Goal: Task Accomplishment & Management: Use online tool/utility

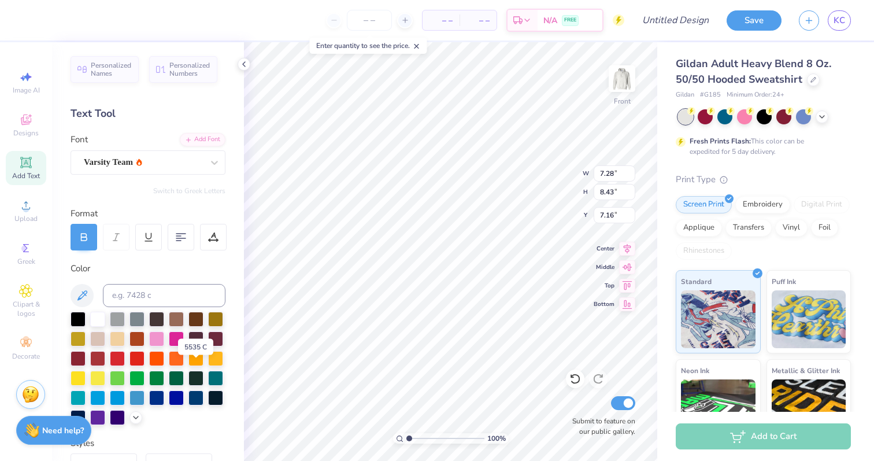
scroll to position [9, 0]
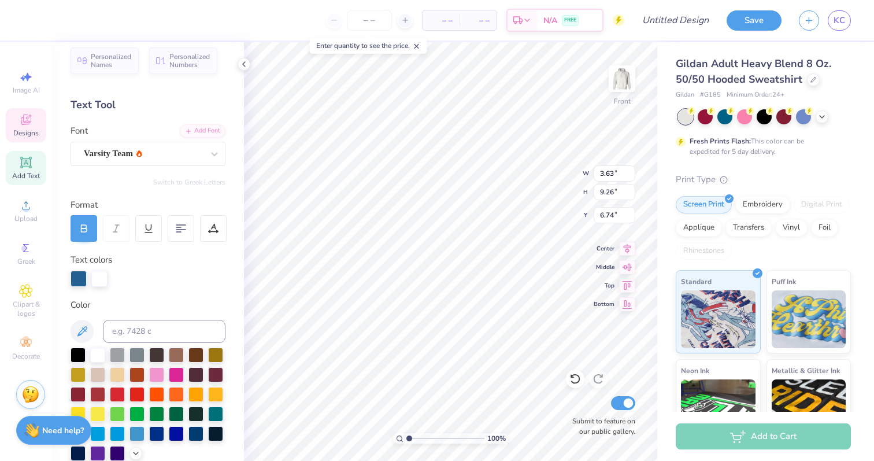
type input "3.63"
type input "9.26"
type input "6.74"
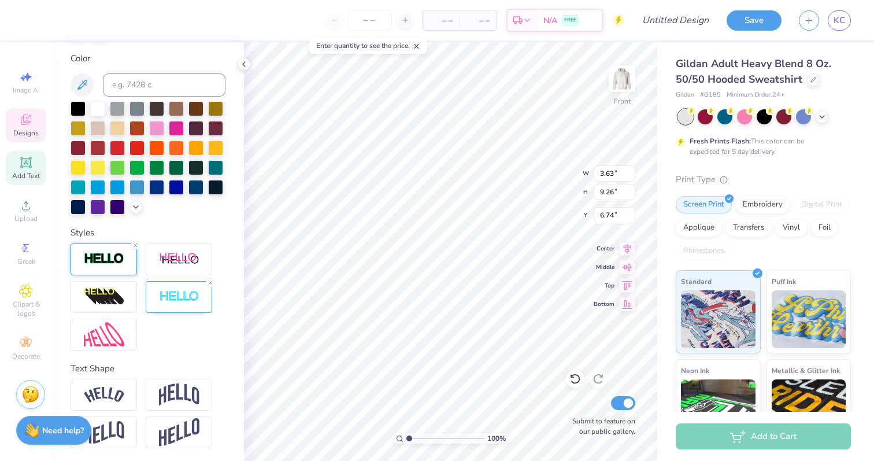
scroll to position [256, 0]
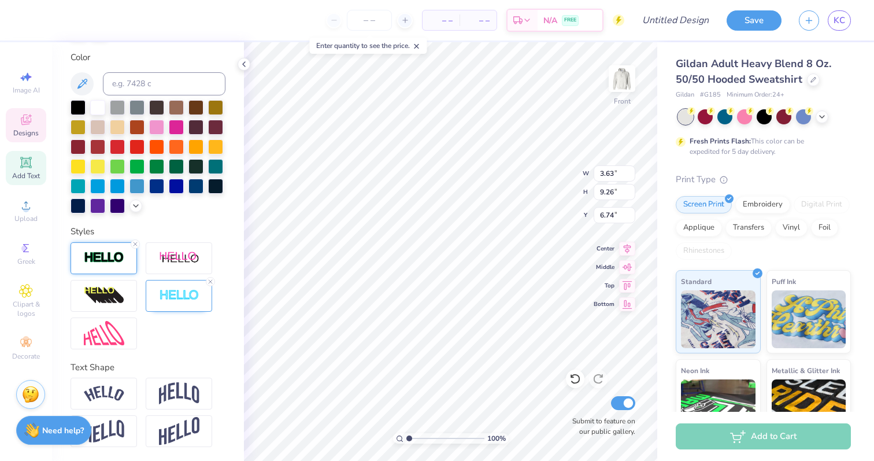
click at [114, 265] on div at bounding box center [104, 258] width 66 height 32
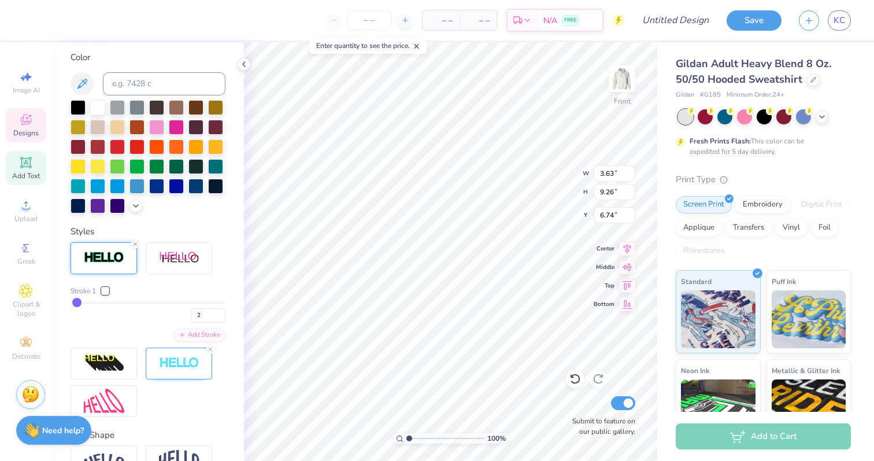
type input "3"
type input "4"
type input "5"
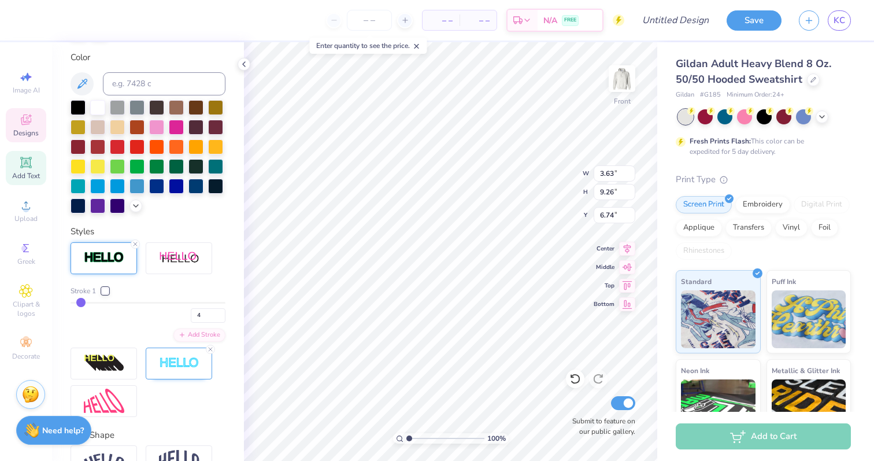
type input "5"
click at [80, 302] on input "range" at bounding box center [148, 303] width 155 height 2
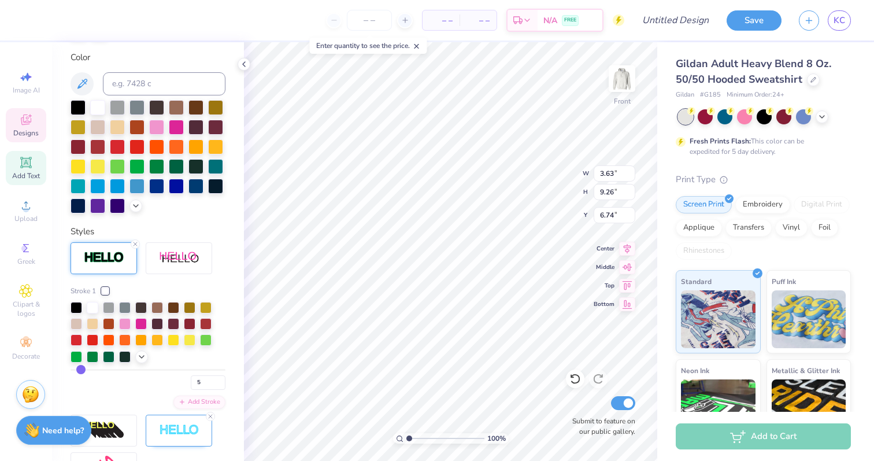
type input "3.82"
type input "9.45"
type input "6.65"
click at [107, 292] on div at bounding box center [105, 290] width 7 height 7
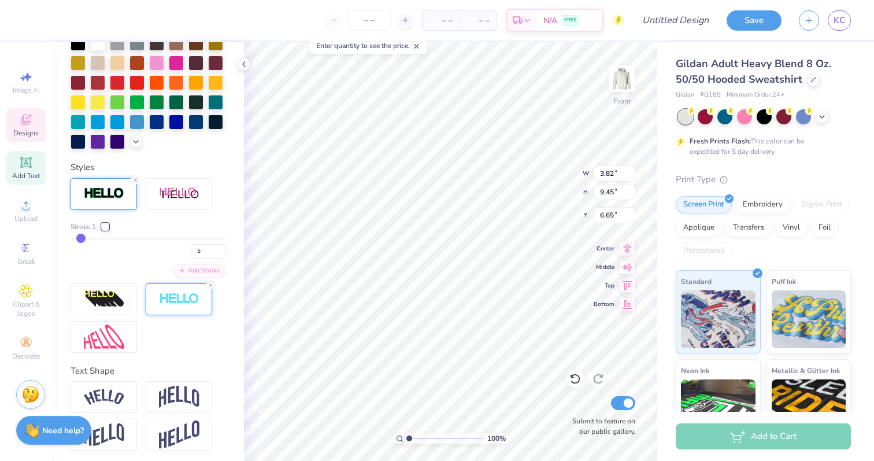
scroll to position [324, 0]
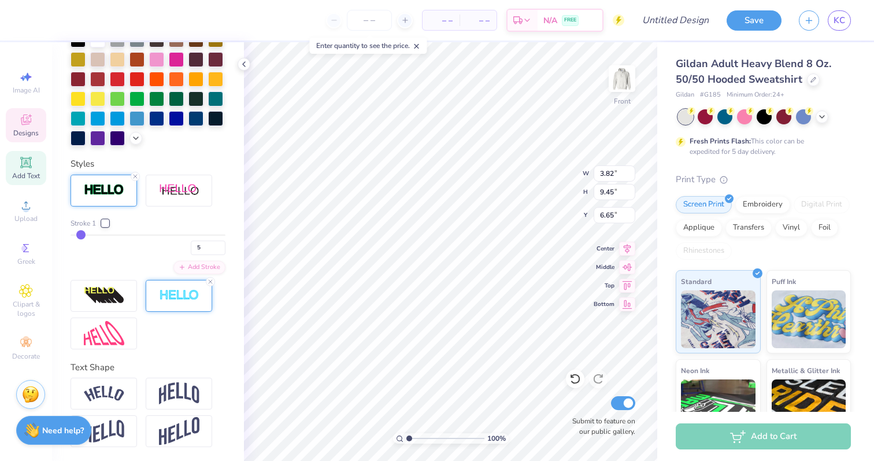
click at [177, 297] on img at bounding box center [179, 295] width 40 height 13
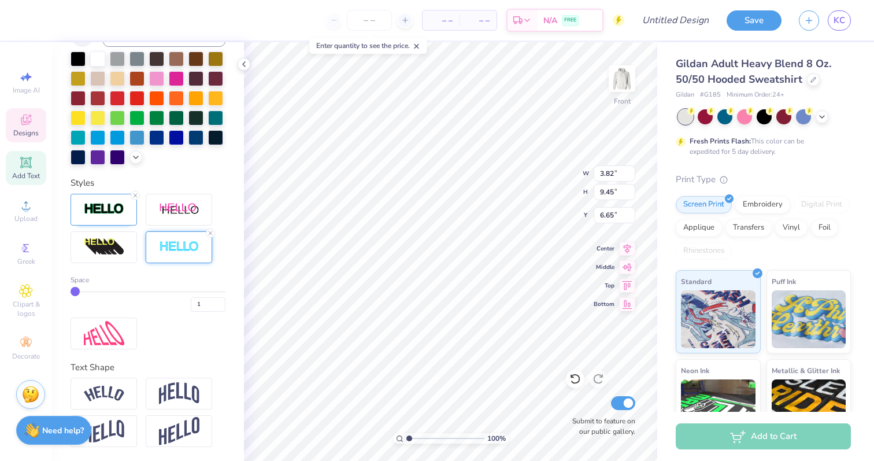
scroll to position [305, 0]
type input "2"
click at [79, 293] on input "range" at bounding box center [148, 292] width 155 height 2
type input "1"
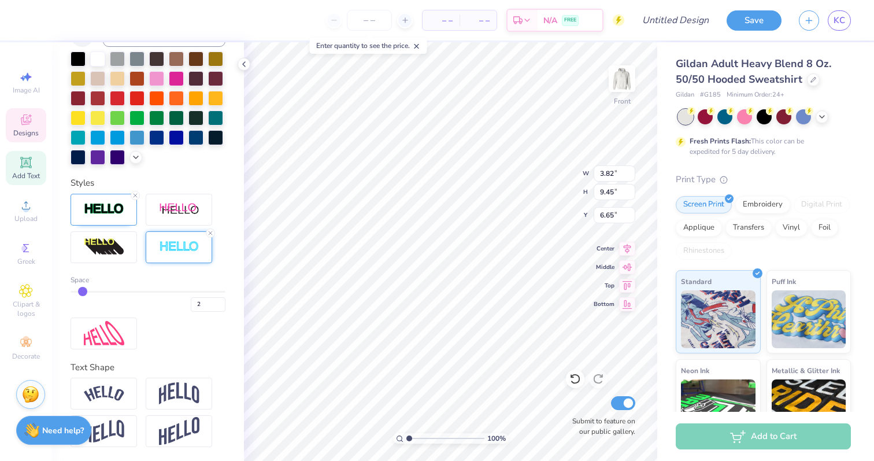
type input "1"
type input "2"
click at [82, 293] on input "range" at bounding box center [148, 292] width 155 height 2
click at [109, 217] on div at bounding box center [104, 210] width 66 height 32
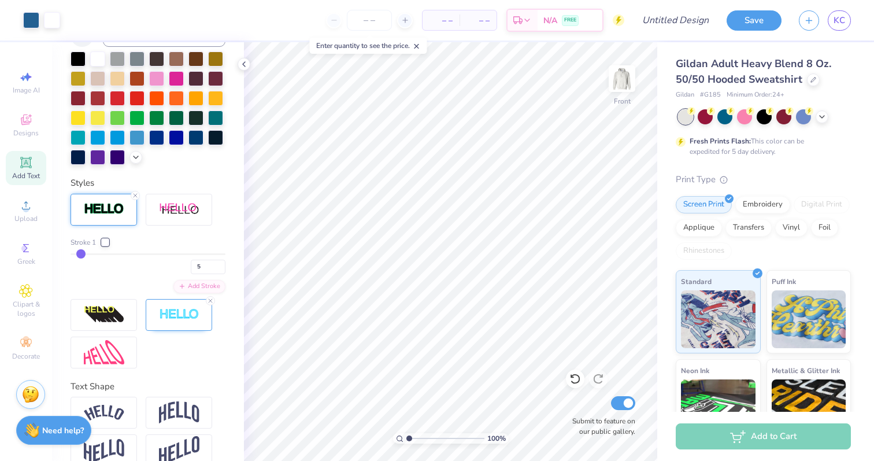
type input "4"
type input "5"
type input "6"
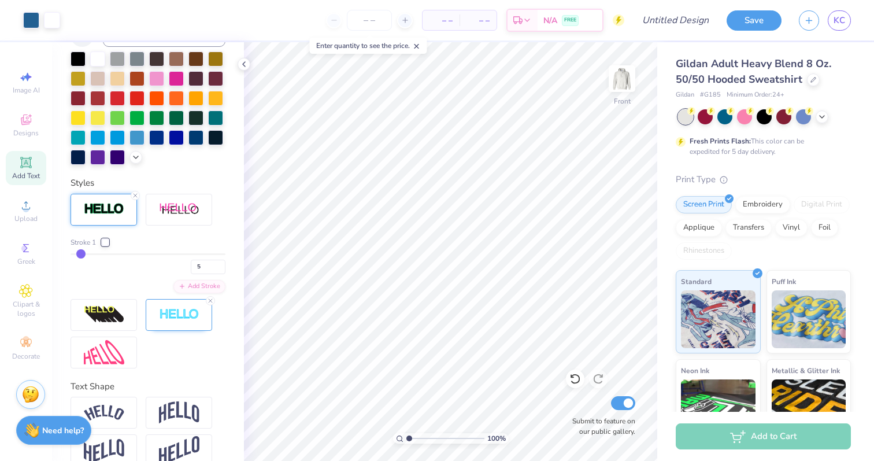
type input "6"
type input "7"
type input "8"
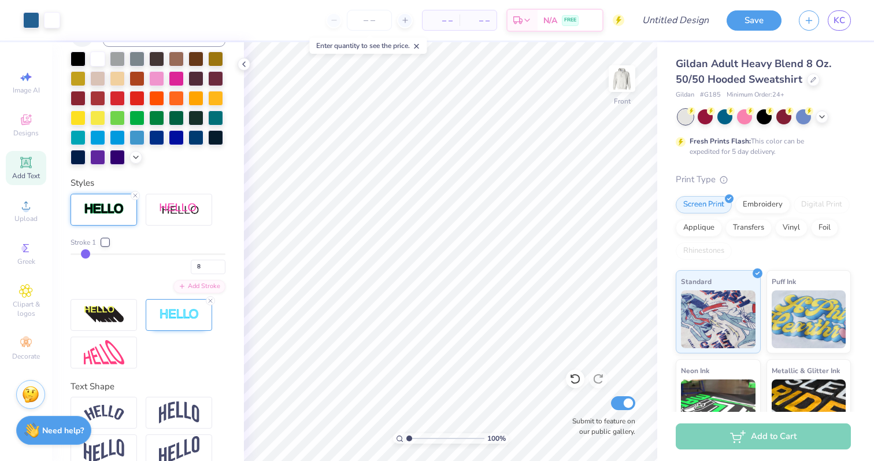
type input "9"
drag, startPoint x: 80, startPoint y: 252, endPoint x: 86, endPoint y: 253, distance: 6.4
type input "9"
click at [86, 253] on input "range" at bounding box center [148, 254] width 155 height 2
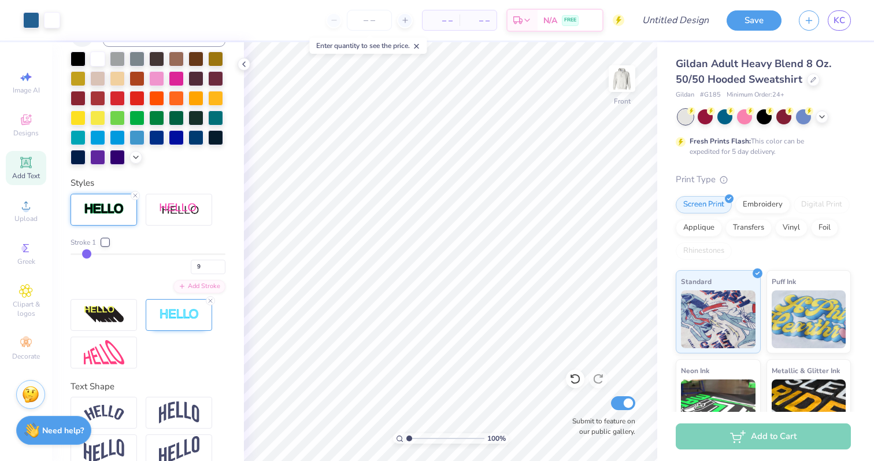
type input "8"
type input "7"
click at [80, 253] on input "range" at bounding box center [148, 254] width 155 height 2
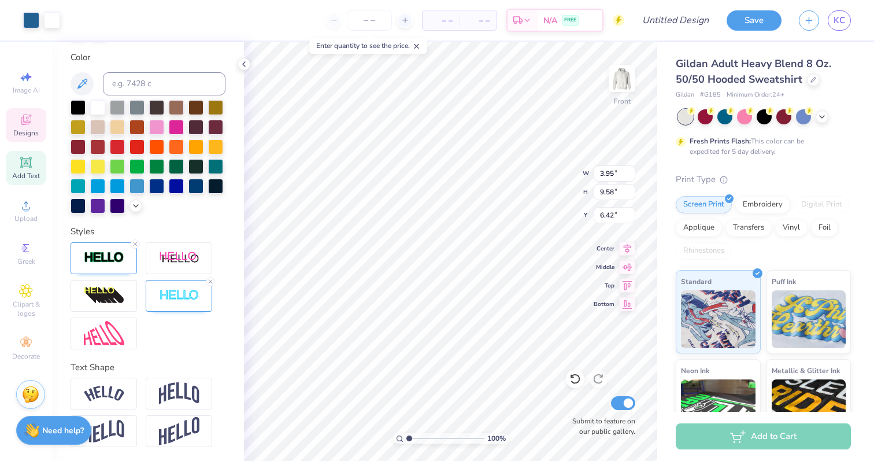
type input "3.95"
type input "9.58"
type input "6.42"
type input "7.31"
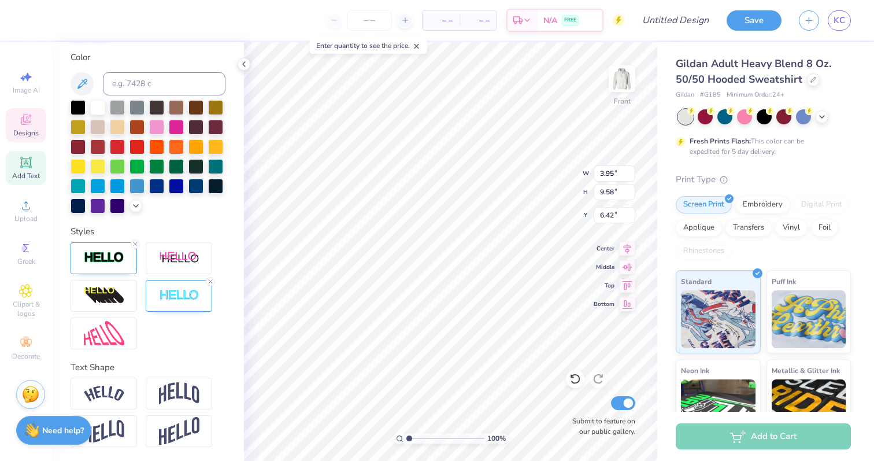
type input "8.47"
type input "7.14"
click at [192, 299] on img at bounding box center [179, 295] width 40 height 13
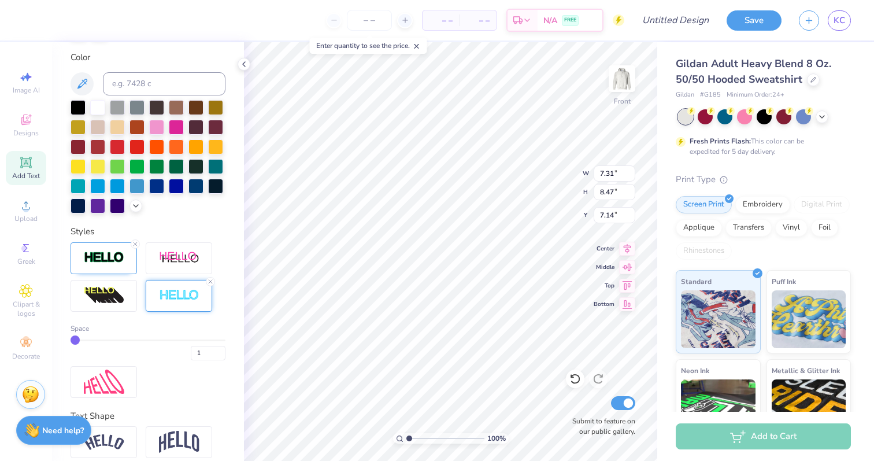
type input "2"
click at [83, 341] on input "range" at bounding box center [148, 340] width 155 height 2
type input "7.35"
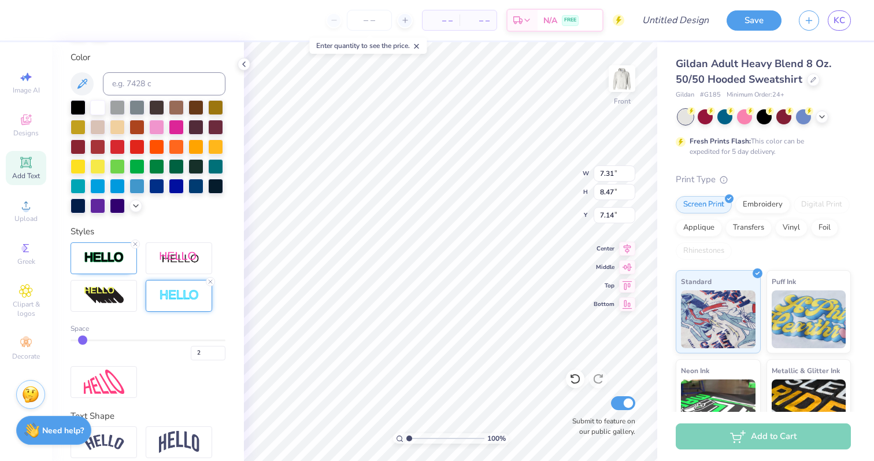
type input "8.50"
type input "7.12"
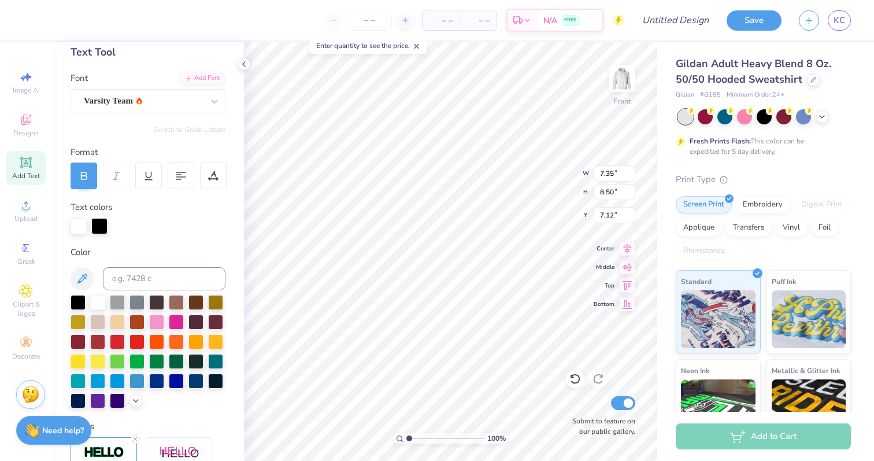
scroll to position [34, 0]
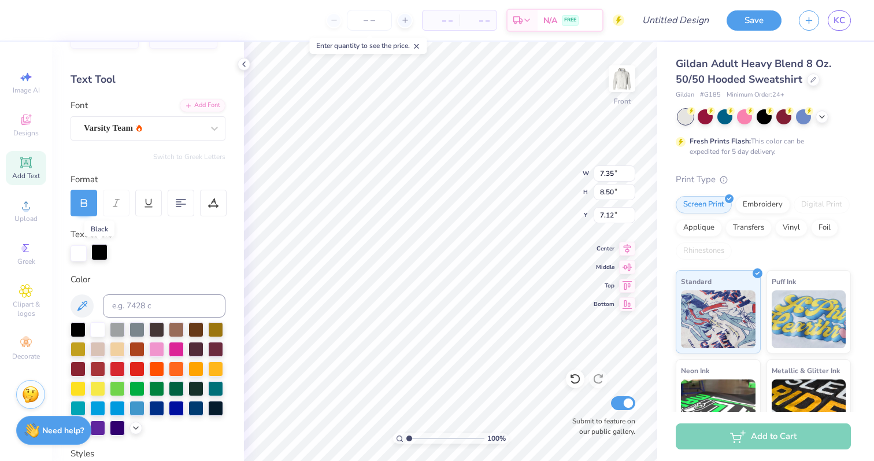
click at [101, 250] on div at bounding box center [99, 252] width 16 height 16
click at [128, 308] on input at bounding box center [164, 305] width 123 height 23
type input "647"
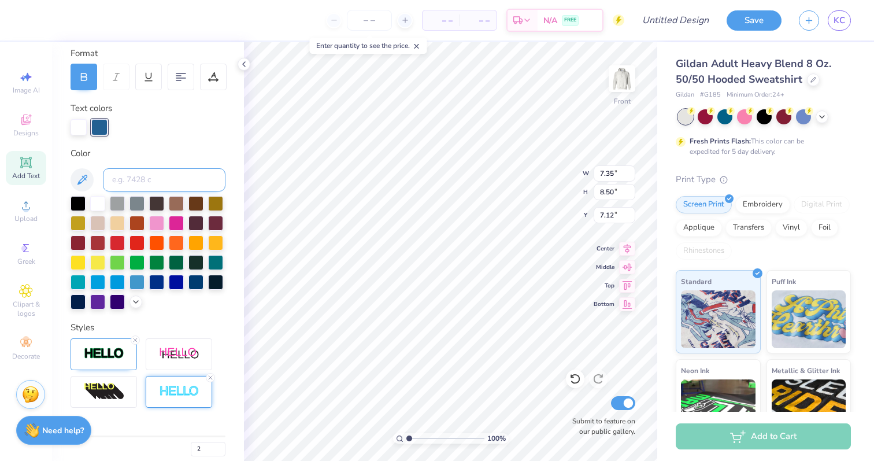
scroll to position [305, 0]
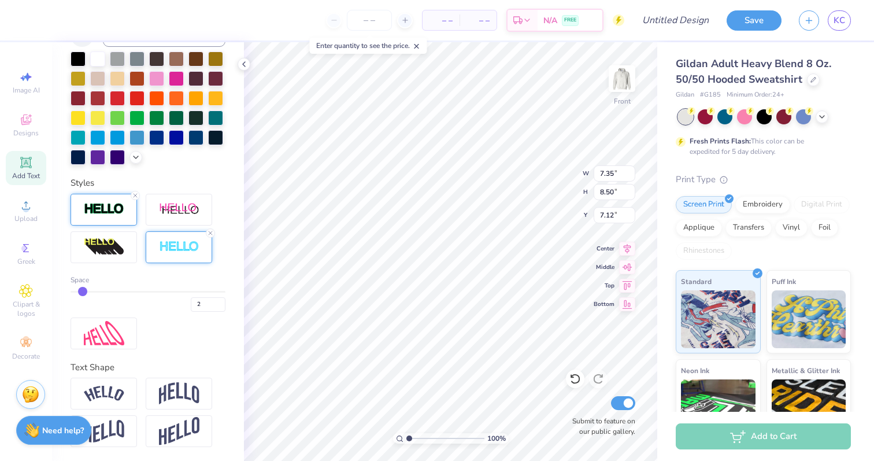
click at [95, 211] on img at bounding box center [104, 208] width 40 height 13
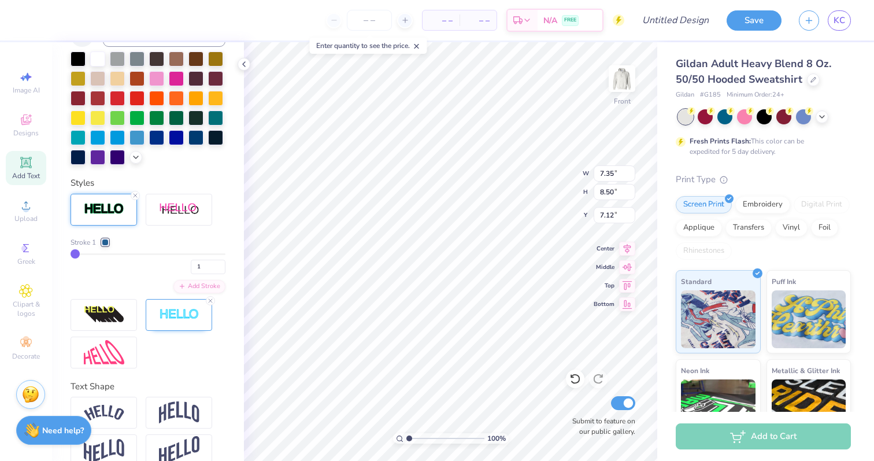
type input "2"
type input "3"
type input "4"
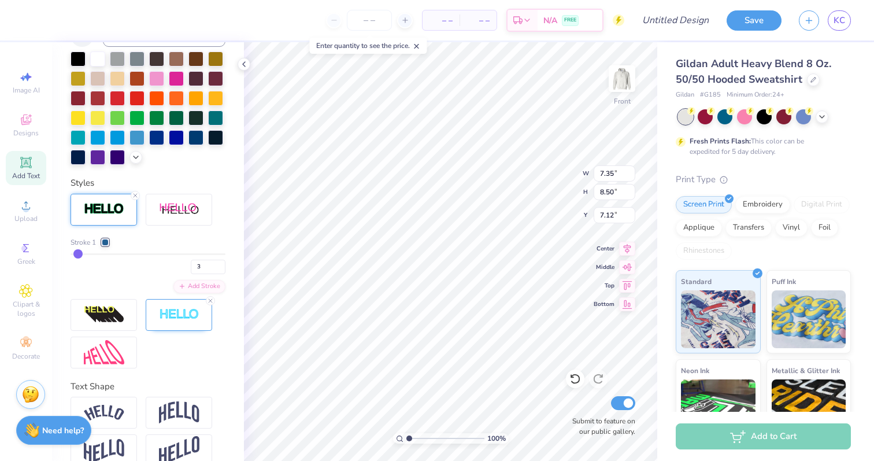
type input "4"
click at [79, 255] on input "range" at bounding box center [148, 254] width 155 height 2
type input "7.42"
type input "8.57"
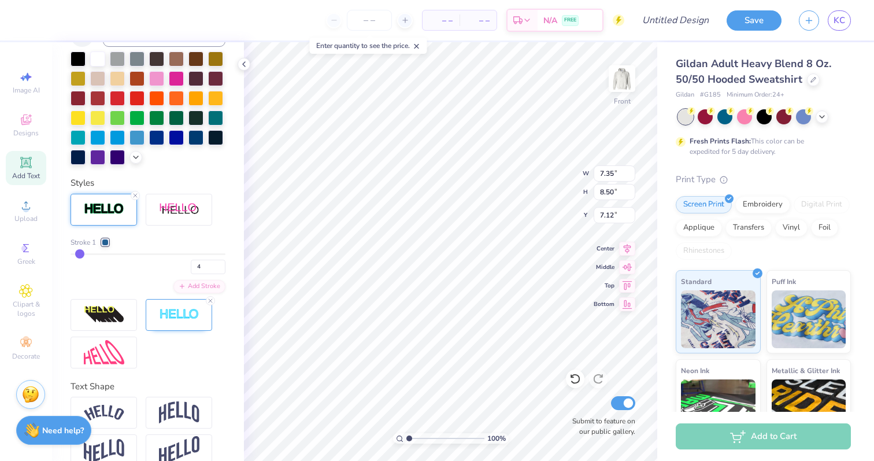
type input "7.09"
click at [167, 309] on img at bounding box center [179, 314] width 40 height 13
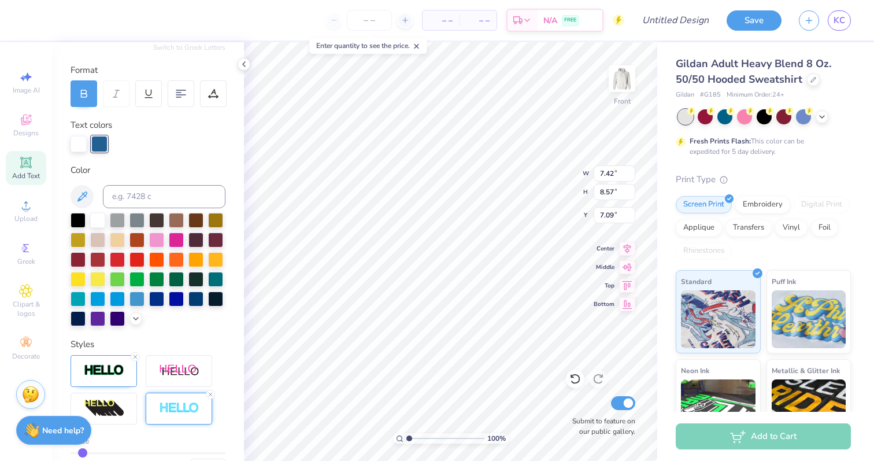
scroll to position [153, 0]
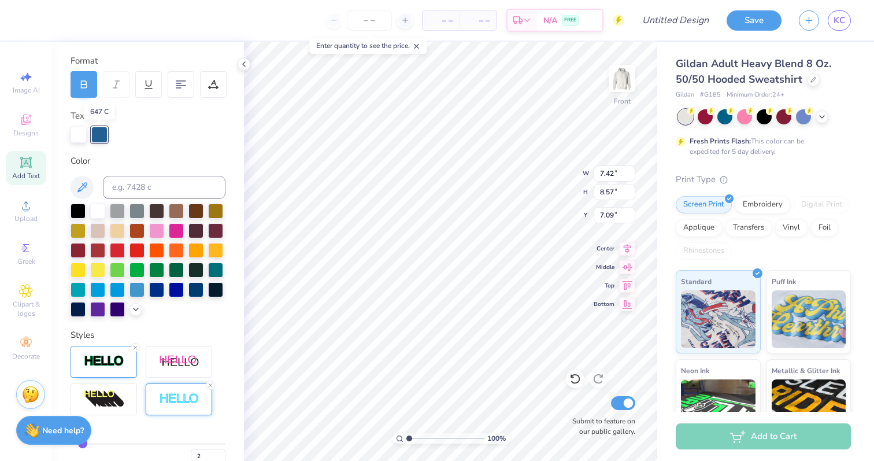
drag, startPoint x: 80, startPoint y: 134, endPoint x: 114, endPoint y: 135, distance: 34.1
click at [113, 135] on div at bounding box center [148, 135] width 155 height 16
click at [106, 364] on img at bounding box center [104, 360] width 40 height 13
click at [106, 397] on div at bounding box center [105, 394] width 7 height 7
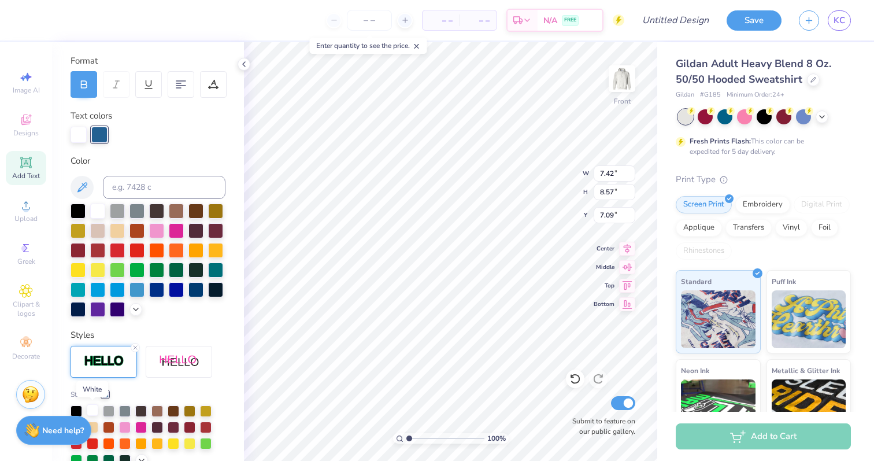
click at [91, 410] on div at bounding box center [93, 410] width 12 height 12
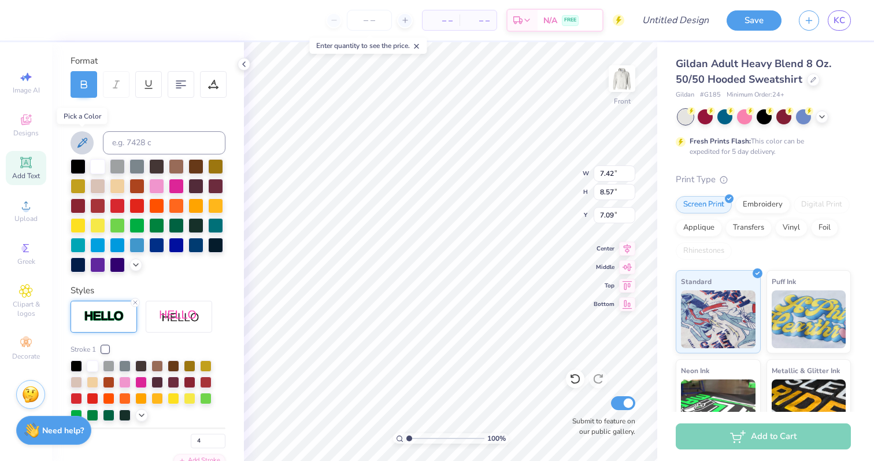
click at [82, 133] on button at bounding box center [82, 142] width 23 height 23
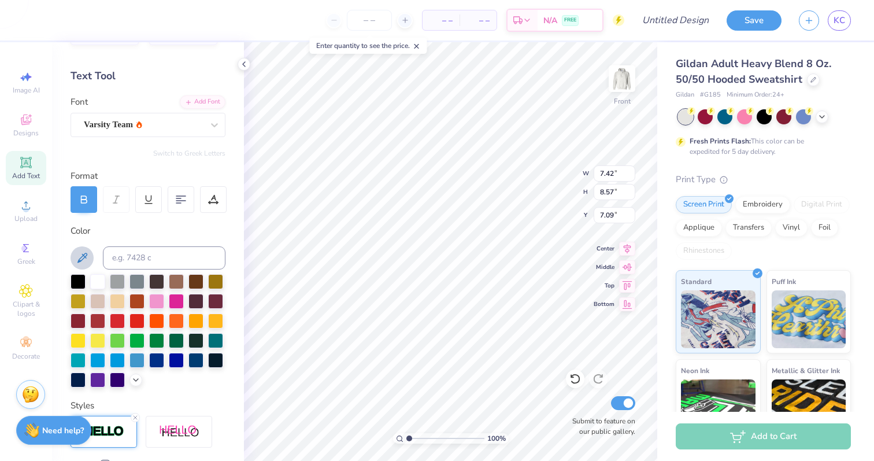
scroll to position [30, 0]
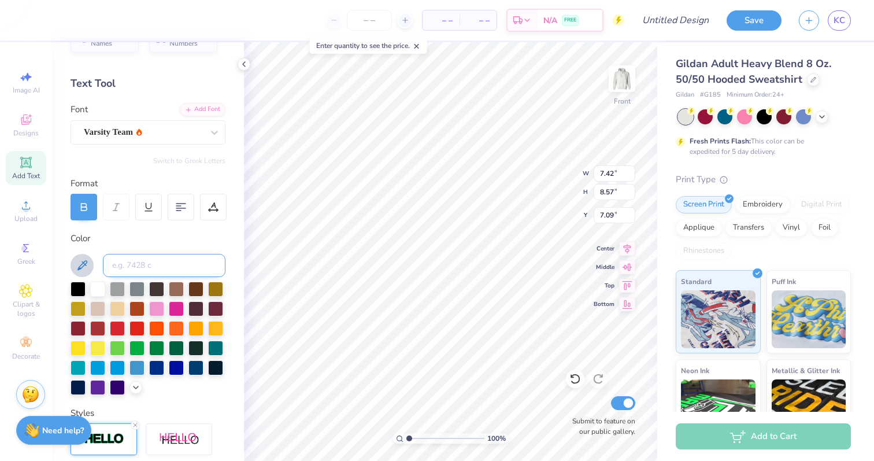
click at [150, 264] on input at bounding box center [164, 265] width 123 height 23
type input "647"
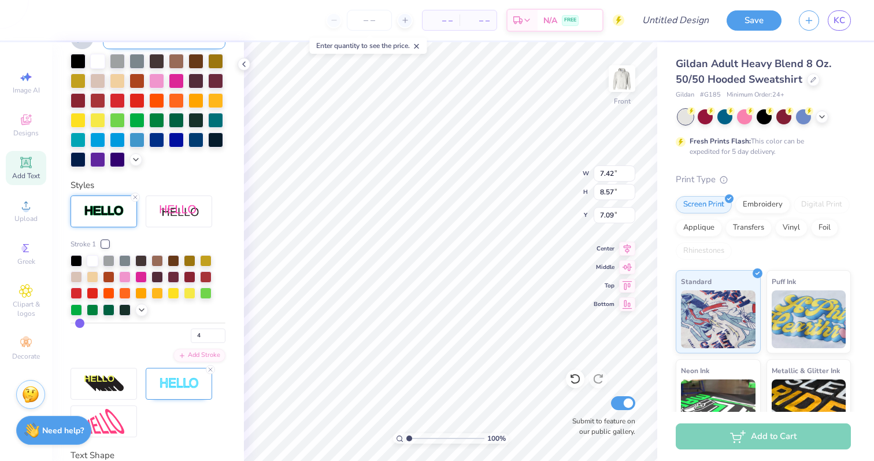
scroll to position [346, 0]
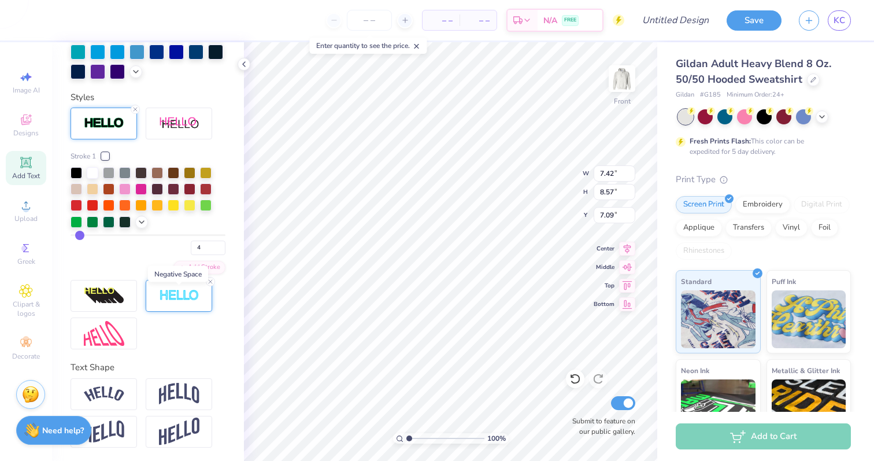
click at [169, 293] on img at bounding box center [179, 295] width 40 height 13
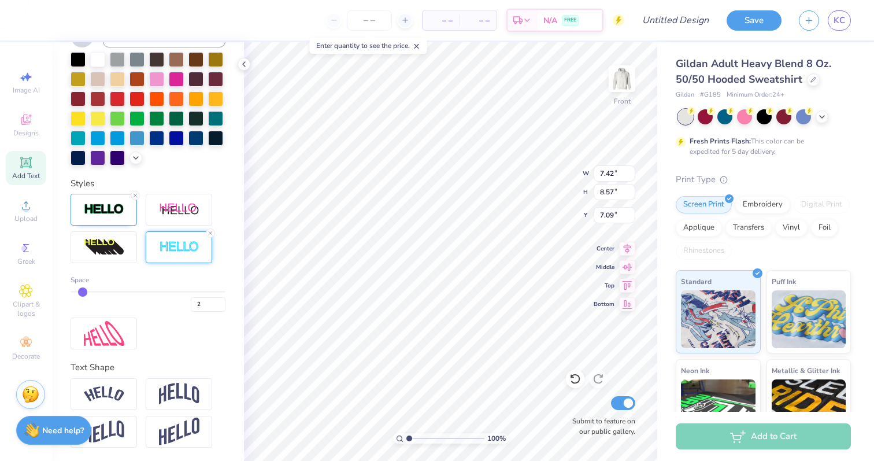
type input "3"
click at [88, 291] on input "range" at bounding box center [148, 292] width 155 height 2
type input "2"
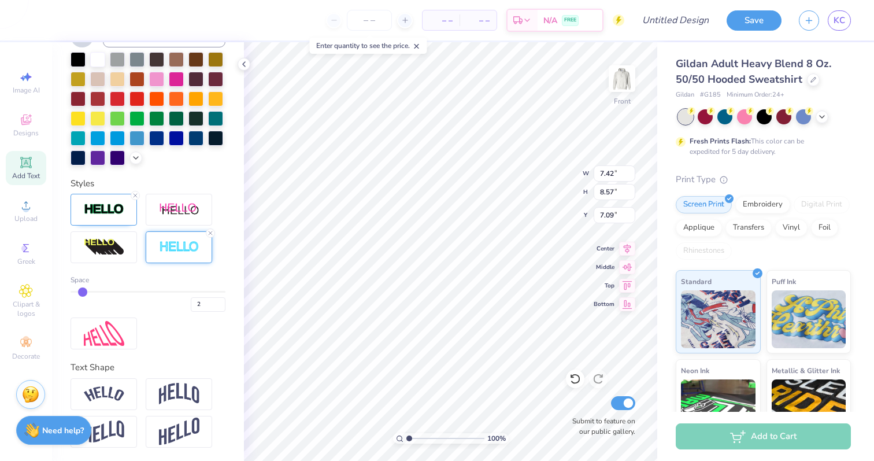
drag, startPoint x: 88, startPoint y: 288, endPoint x: 81, endPoint y: 288, distance: 7.5
type input "2"
click at [81, 291] on input "range" at bounding box center [148, 292] width 155 height 2
click at [99, 255] on img at bounding box center [104, 247] width 40 height 19
click at [101, 251] on img at bounding box center [104, 247] width 40 height 19
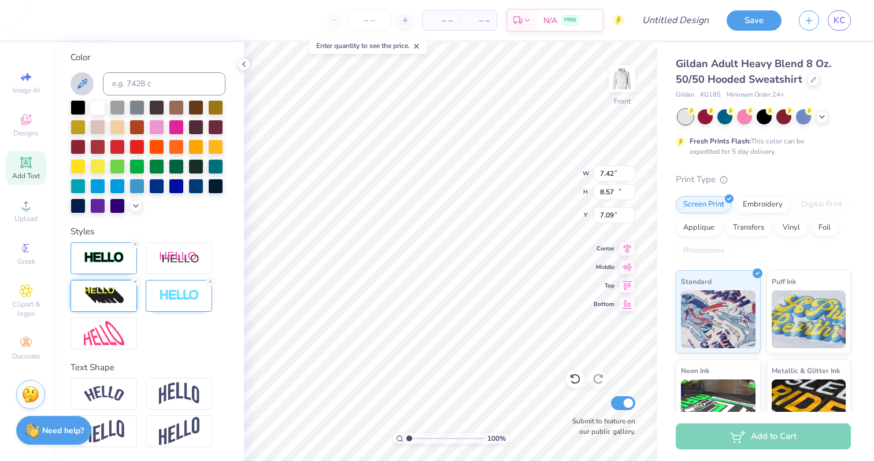
type input "9.53"
type input "11.03"
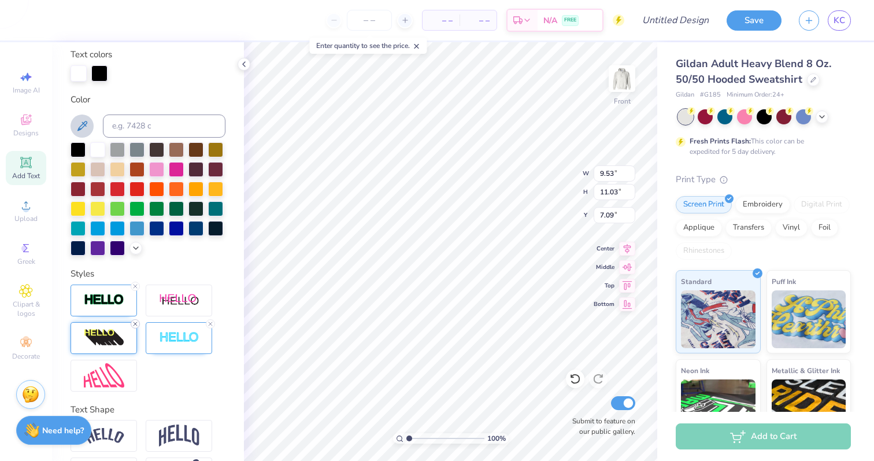
click at [135, 325] on icon at bounding box center [135, 323] width 7 height 7
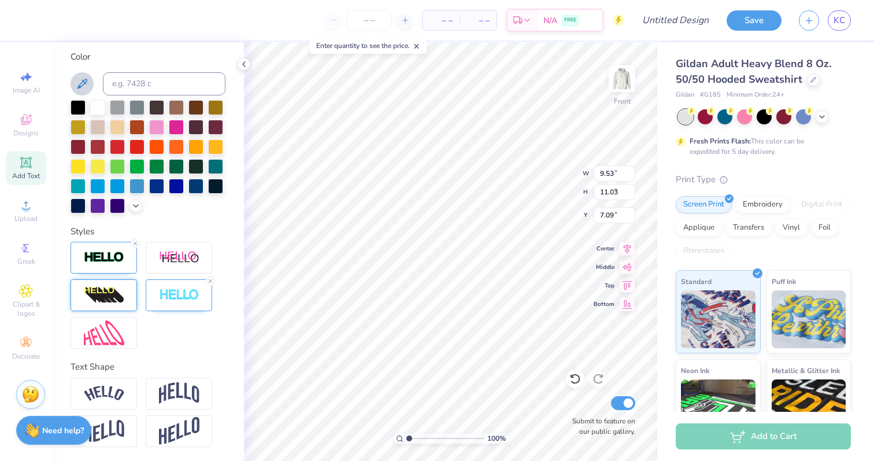
type input "7.42"
type input "8.57"
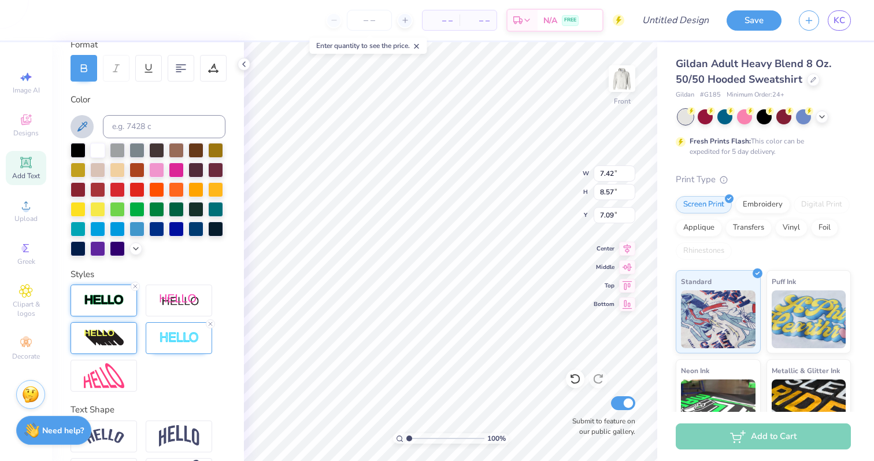
click at [107, 302] on img at bounding box center [104, 300] width 40 height 13
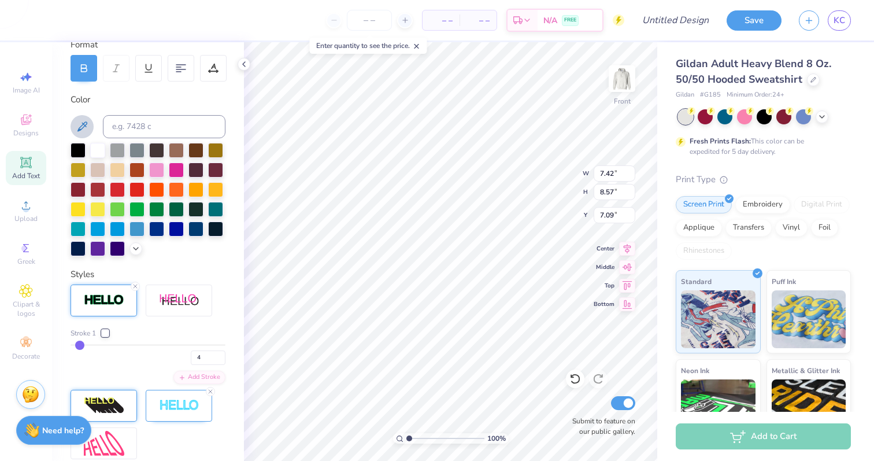
click at [106, 334] on div at bounding box center [105, 333] width 7 height 7
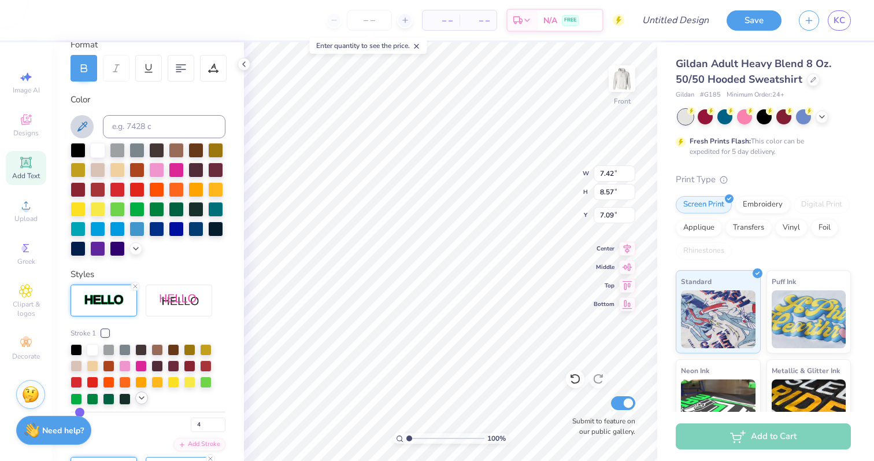
click at [139, 398] on icon at bounding box center [141, 397] width 9 height 9
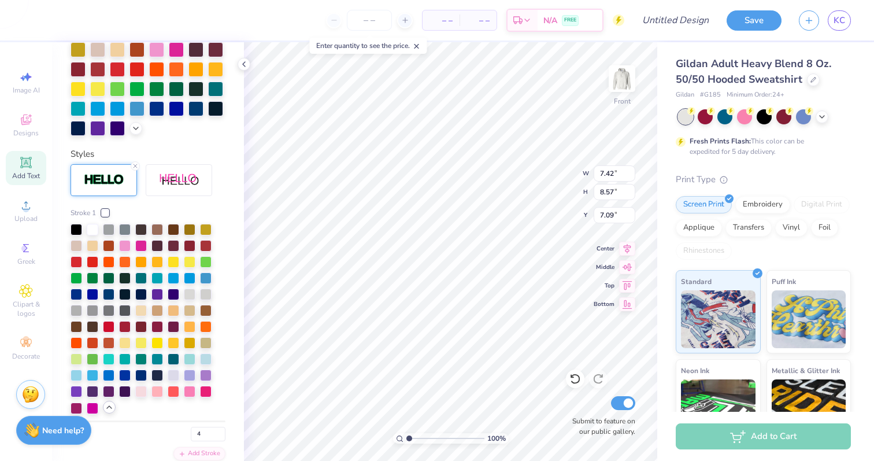
scroll to position [336, 0]
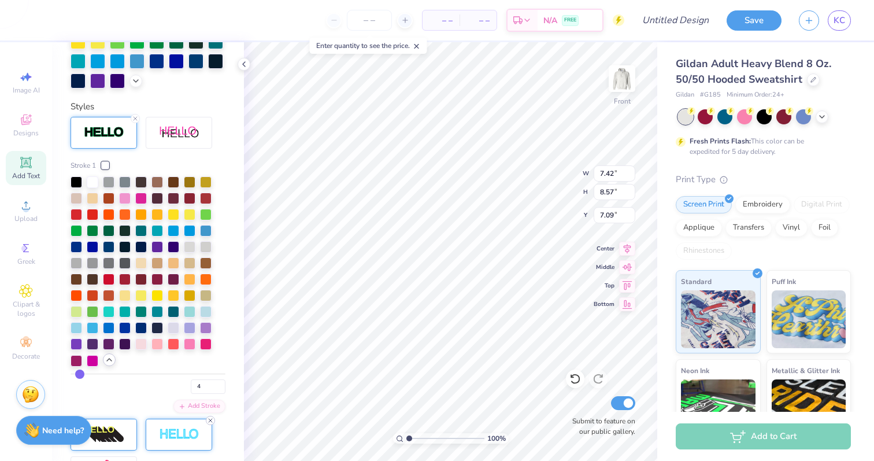
click at [209, 420] on line at bounding box center [210, 420] width 3 height 3
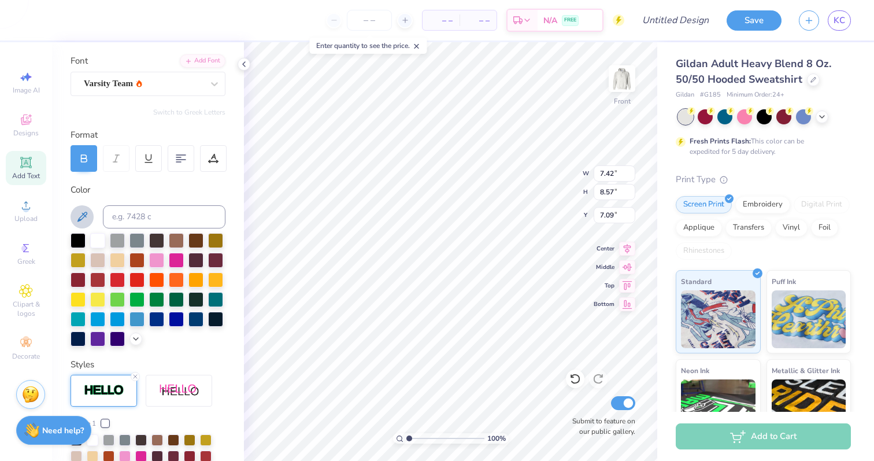
scroll to position [68, 0]
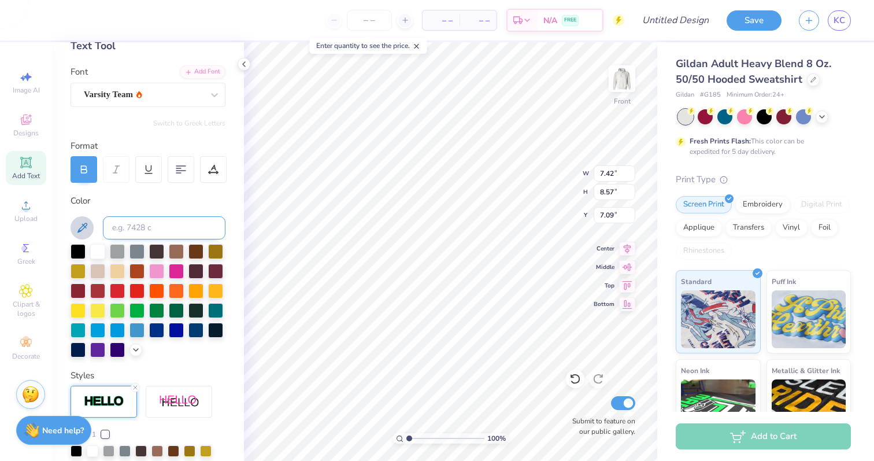
click at [156, 231] on input at bounding box center [164, 227] width 123 height 23
type input "647"
click at [162, 230] on input at bounding box center [164, 227] width 123 height 23
type input "647"
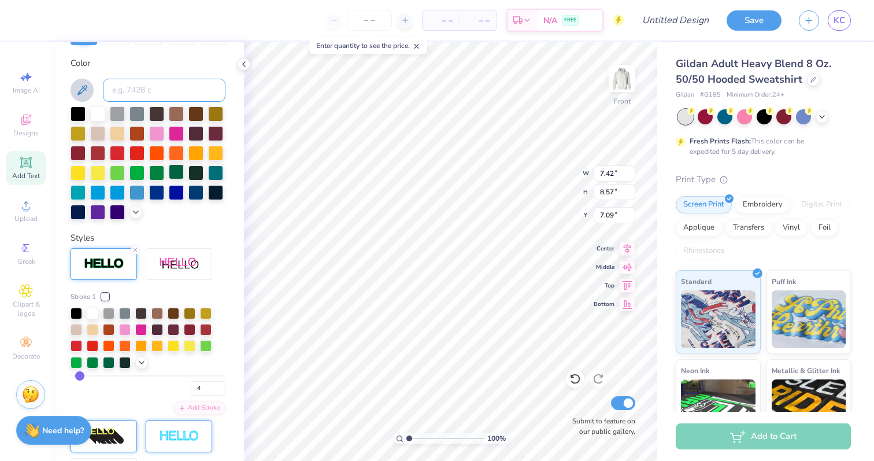
scroll to position [260, 0]
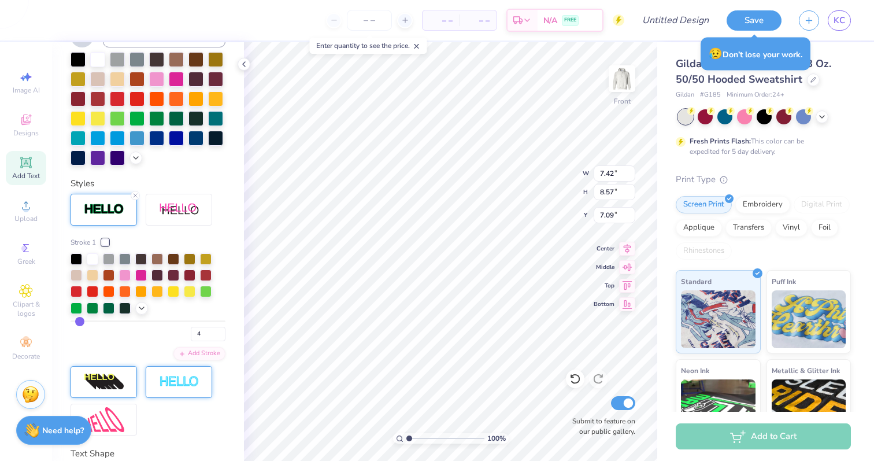
type input "3"
type input "2"
type input "1"
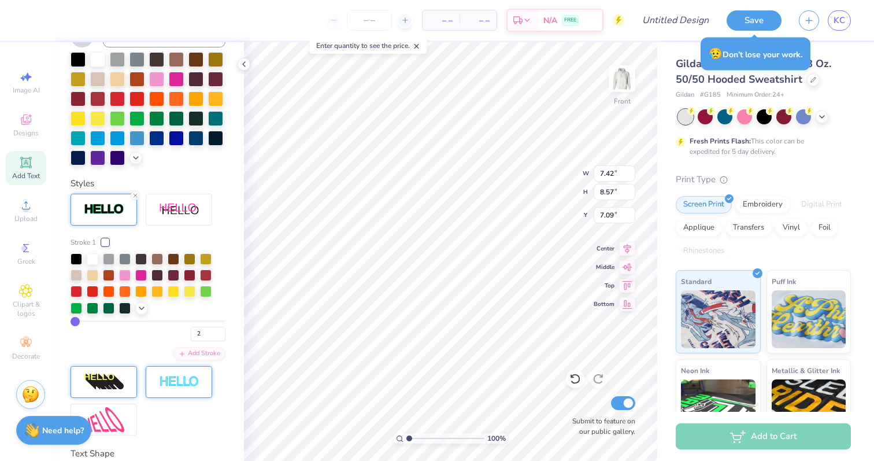
type input "1"
click at [74, 321] on input "range" at bounding box center [148, 321] width 155 height 2
click at [167, 387] on img at bounding box center [179, 381] width 40 height 13
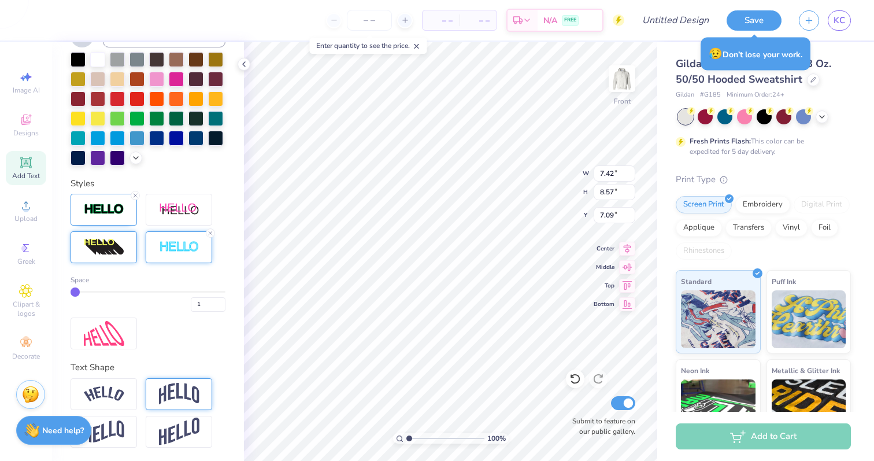
type input "7.31"
type input "8.47"
type input "7.14"
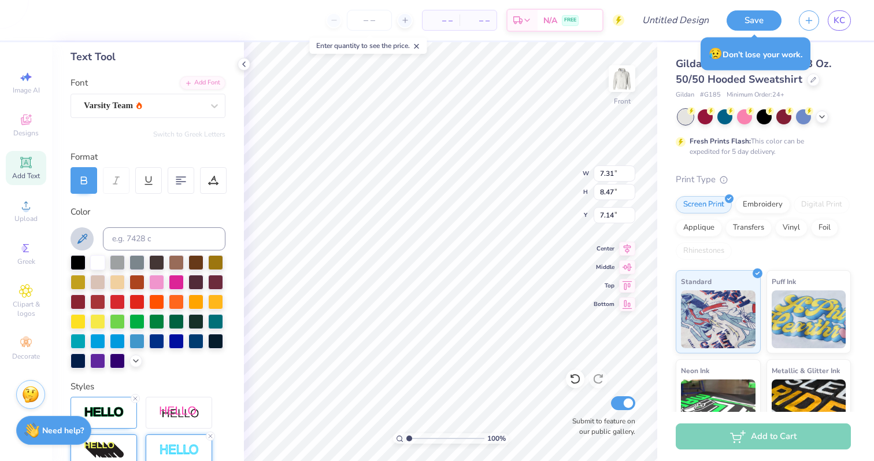
scroll to position [0, 0]
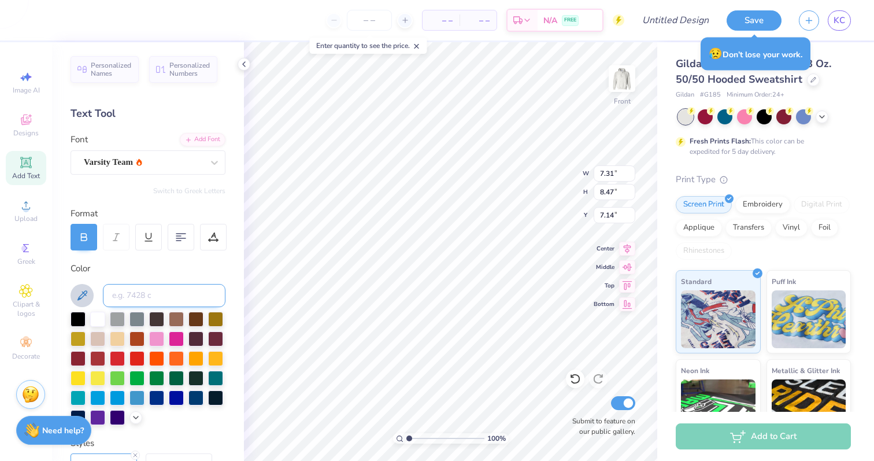
click at [142, 286] on input at bounding box center [164, 295] width 123 height 23
click at [87, 295] on icon at bounding box center [82, 295] width 14 height 14
click at [82, 294] on icon at bounding box center [82, 295] width 10 height 10
click at [82, 298] on icon at bounding box center [82, 295] width 14 height 14
click at [88, 295] on button at bounding box center [82, 295] width 23 height 23
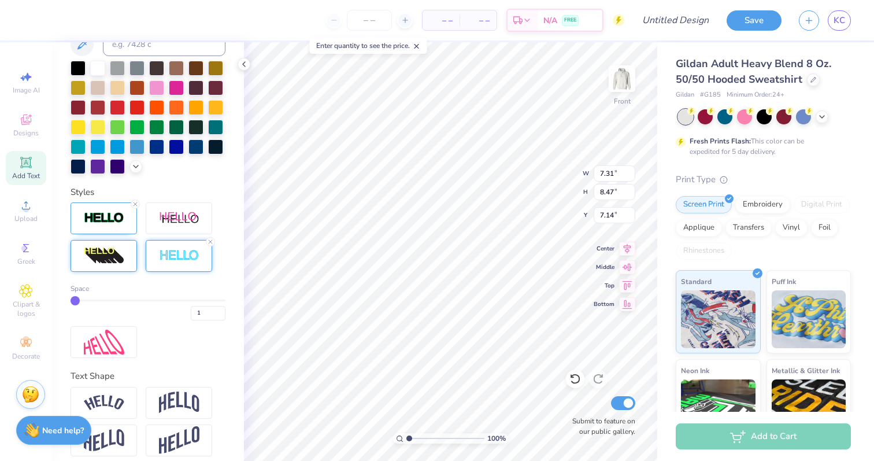
scroll to position [260, 0]
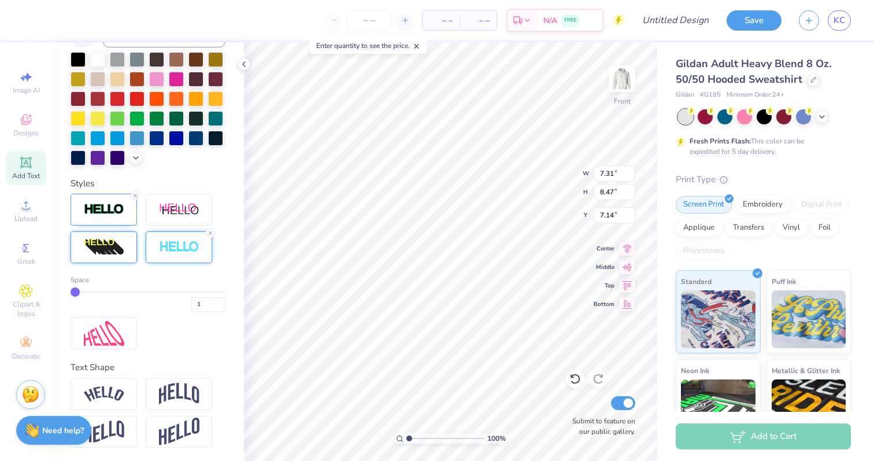
type input "2"
click at [82, 291] on input "range" at bounding box center [148, 292] width 155 height 2
type input "7.35"
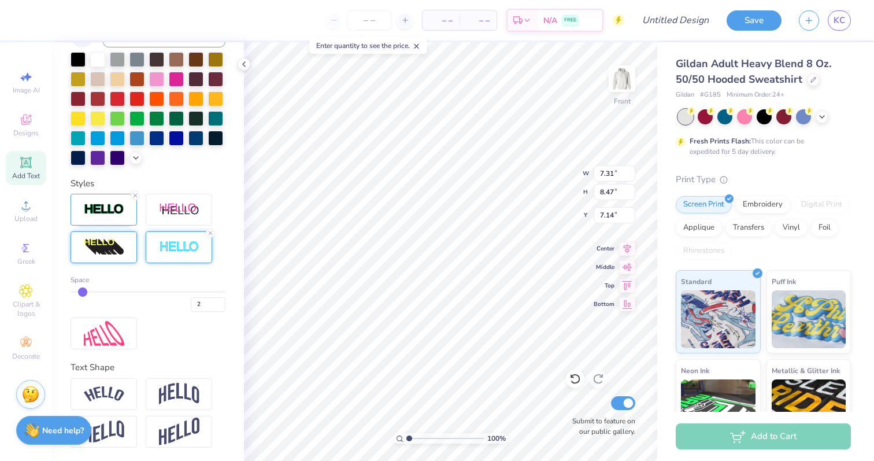
type input "8.50"
type input "7.12"
type input "3"
type input "4"
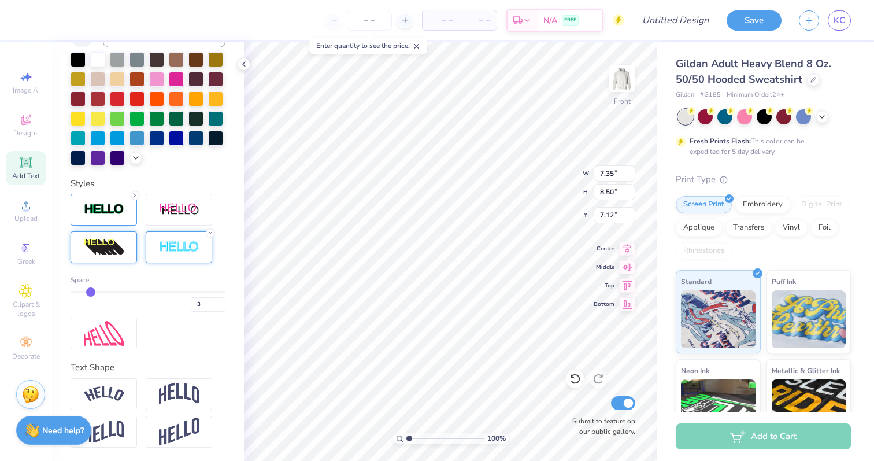
type input "4"
drag, startPoint x: 82, startPoint y: 290, endPoint x: 98, endPoint y: 290, distance: 16.2
type input "4"
click at [98, 291] on input "range" at bounding box center [148, 292] width 155 height 2
type input "7.42"
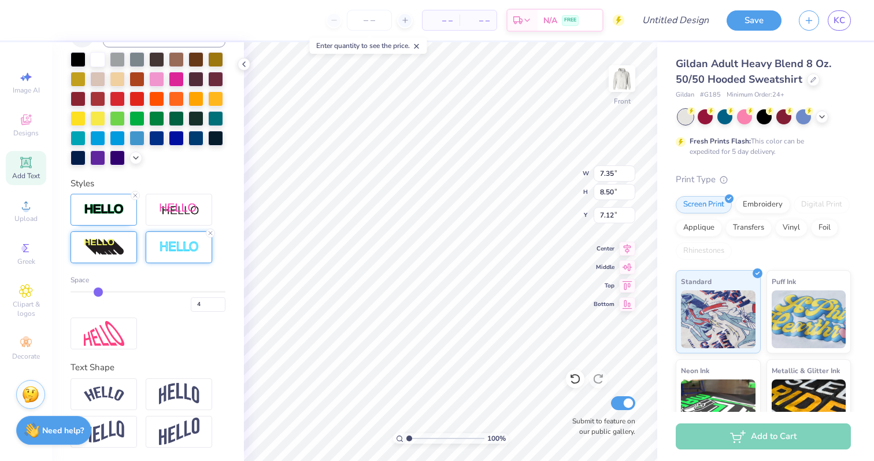
type input "8.57"
type input "7.09"
type input "3"
type input "2"
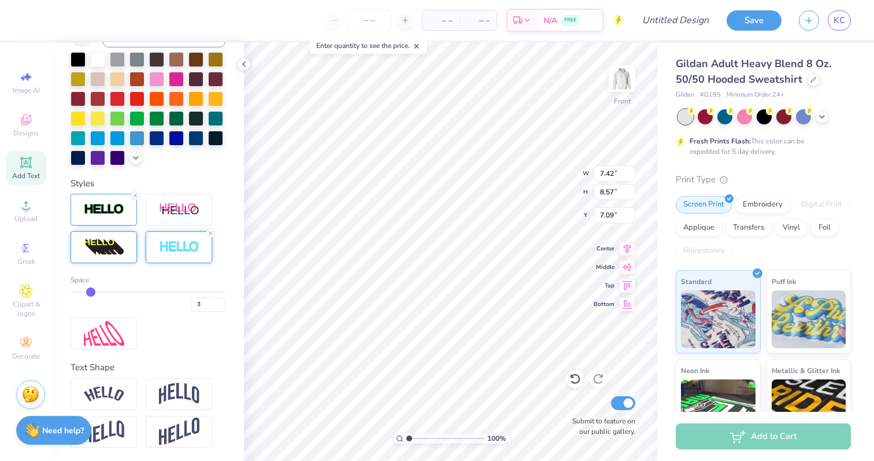
type input "2"
drag, startPoint x: 98, startPoint y: 290, endPoint x: 113, endPoint y: 216, distance: 76.1
type input "2"
click at [80, 291] on input "range" at bounding box center [148, 292] width 155 height 2
type input "7.35"
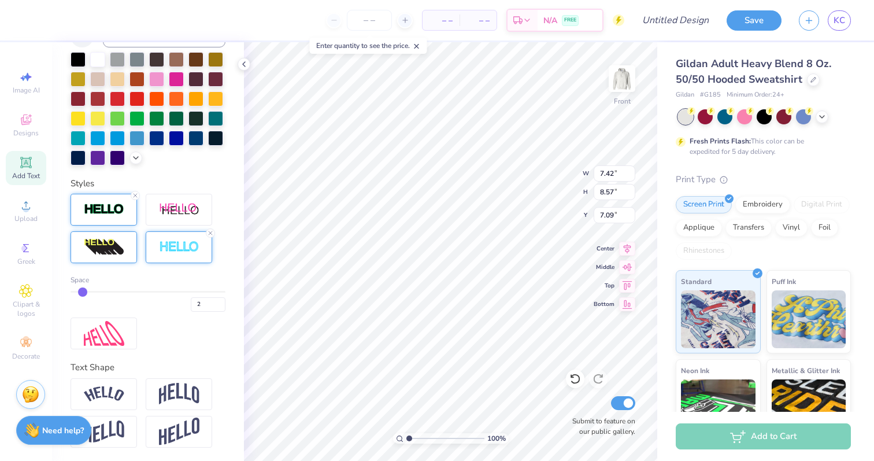
type input "8.50"
type input "7.12"
click at [113, 216] on img at bounding box center [104, 209] width 40 height 13
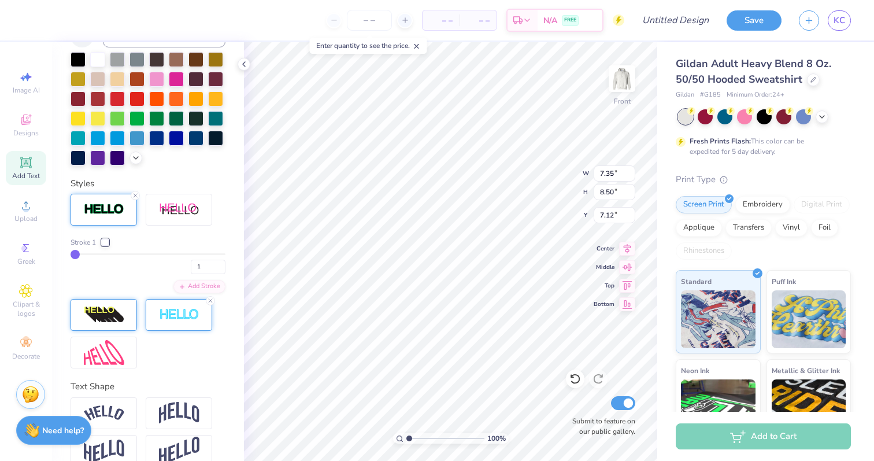
type input "2"
type input "3"
type input "4"
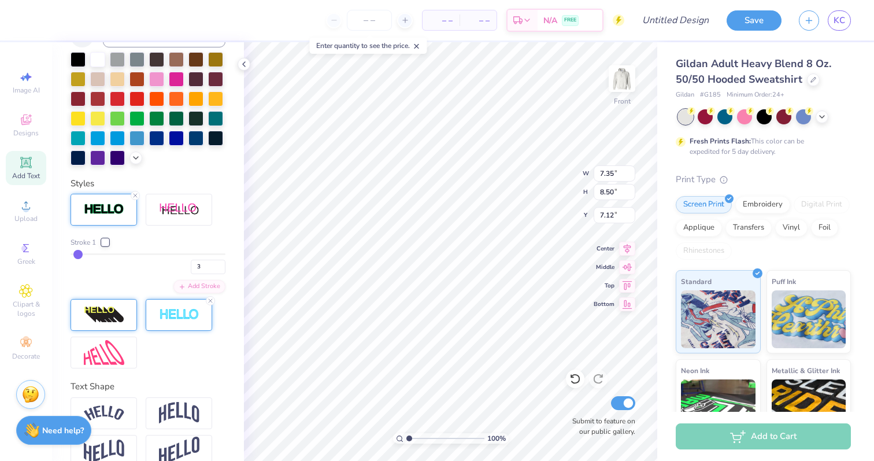
type input "4"
type input "5"
drag, startPoint x: 74, startPoint y: 253, endPoint x: 81, endPoint y: 253, distance: 7.0
type input "5"
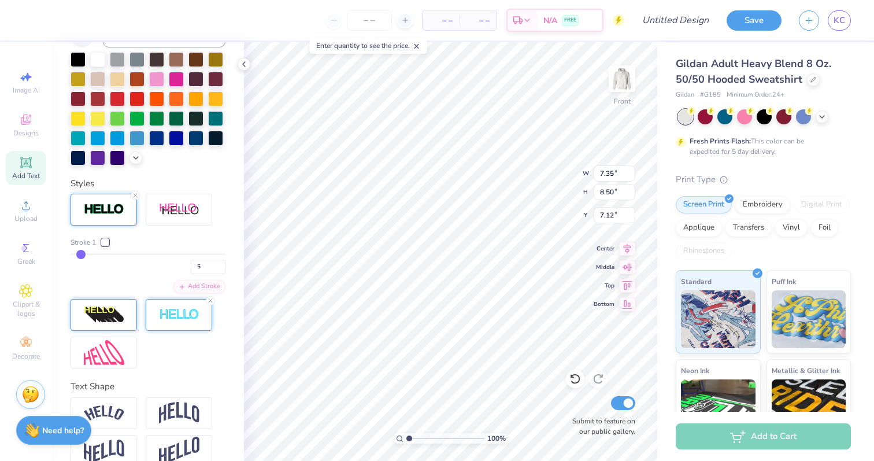
click at [81, 253] on input "range" at bounding box center [148, 254] width 155 height 2
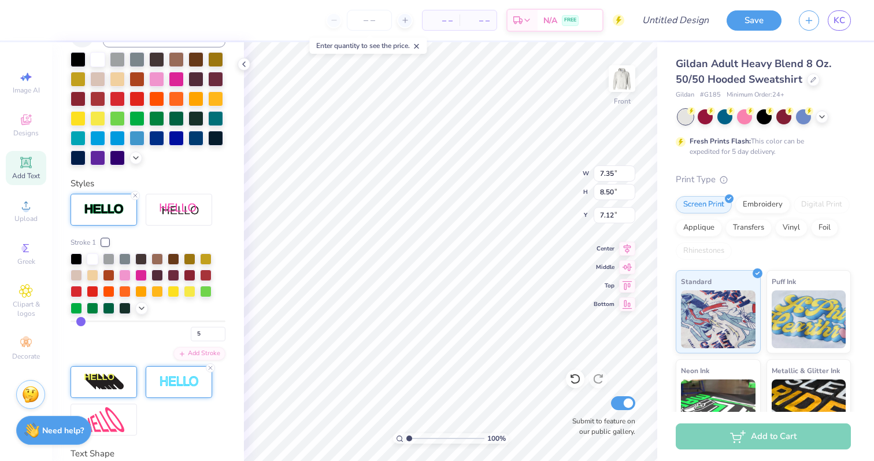
type input "7.46"
type input "8.61"
type input "7.07"
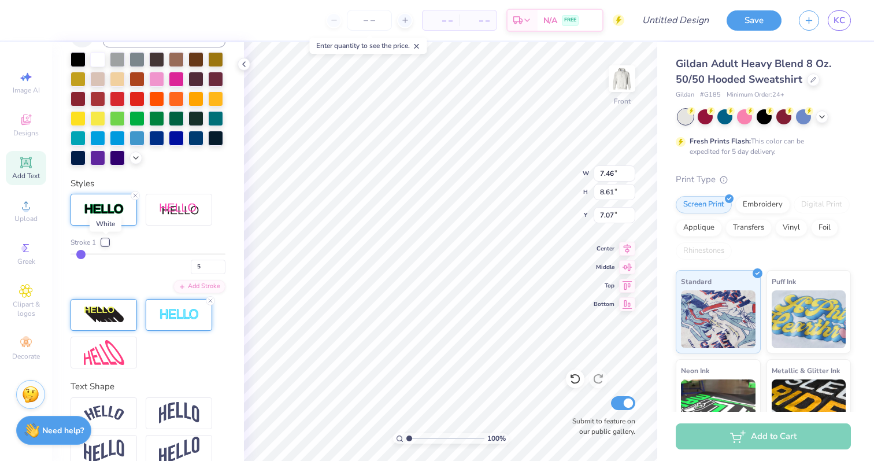
click at [108, 242] on div at bounding box center [105, 242] width 7 height 7
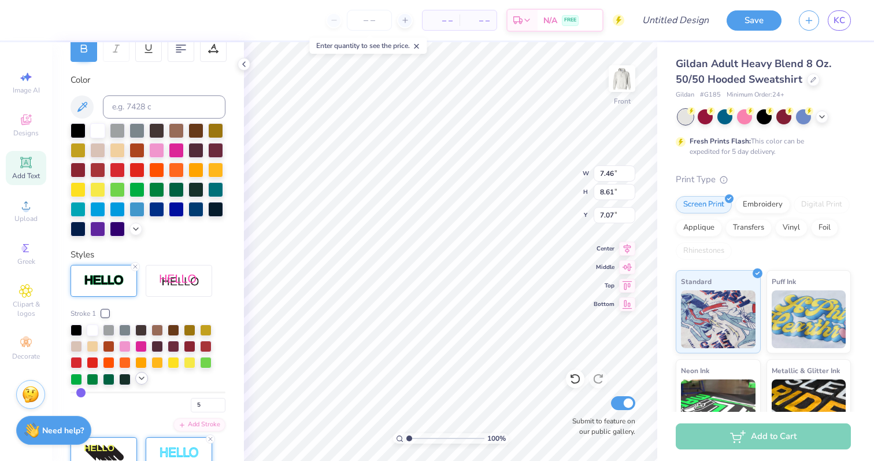
scroll to position [188, 0]
click at [79, 108] on icon at bounding box center [82, 108] width 14 height 14
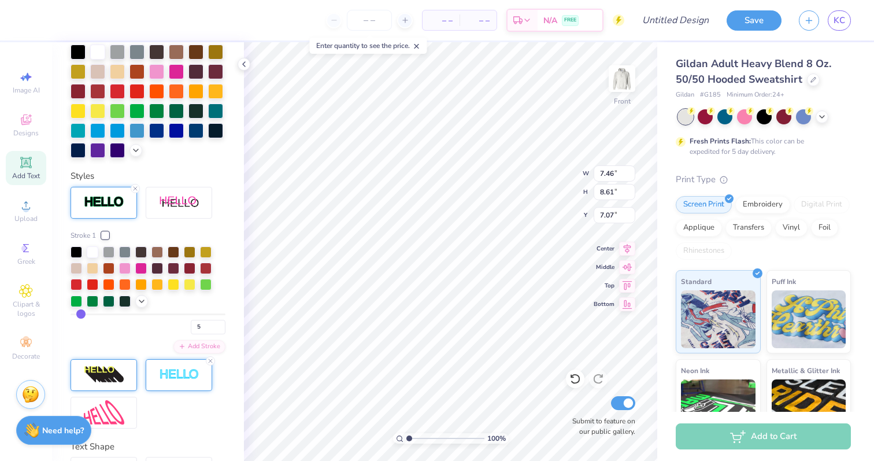
scroll to position [391, 0]
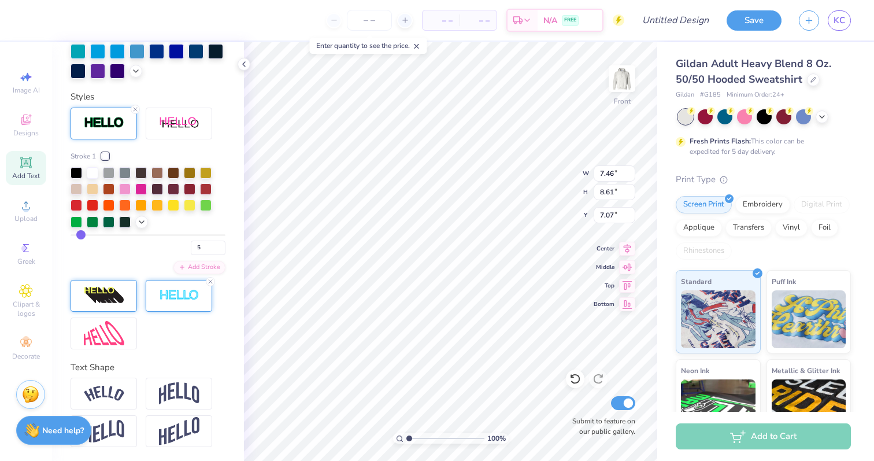
type input "3.95"
type input "9.58"
type input "6.42"
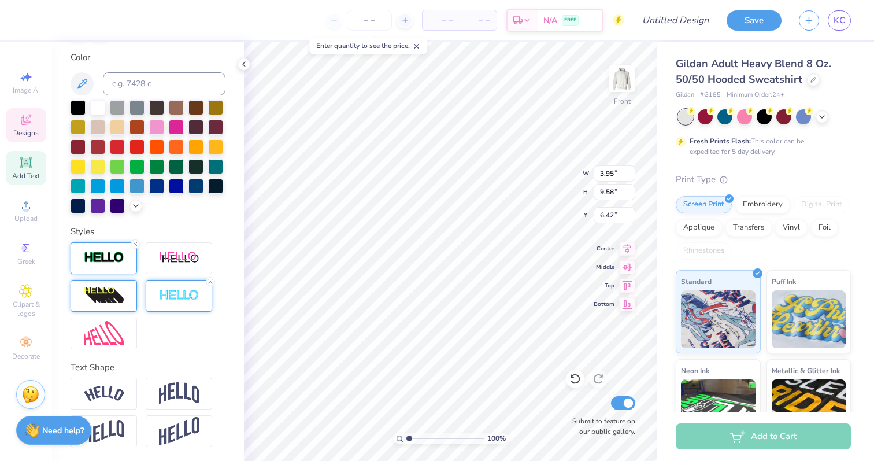
click at [120, 257] on img at bounding box center [104, 257] width 40 height 13
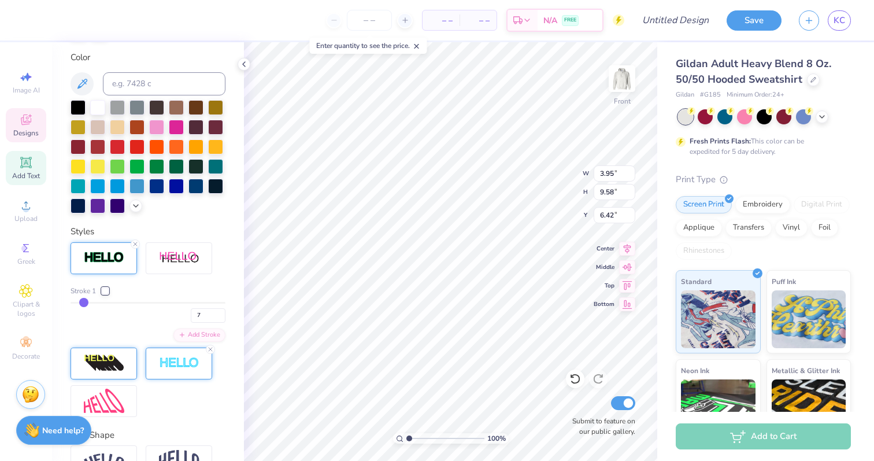
click at [176, 367] on img at bounding box center [179, 363] width 40 height 13
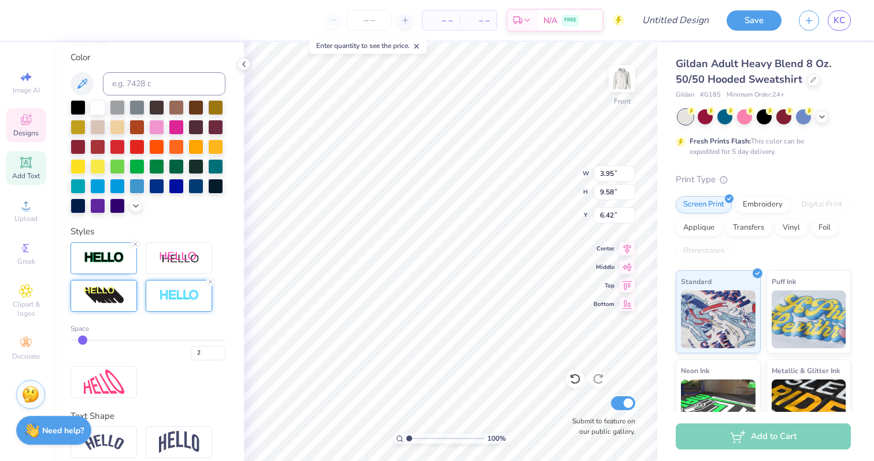
type input "7.46"
type input "8.61"
type input "7.07"
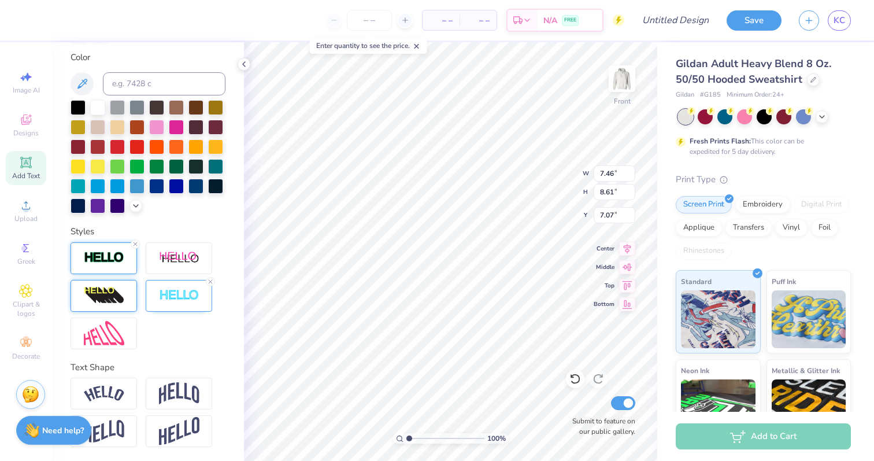
click at [113, 264] on img at bounding box center [104, 257] width 40 height 13
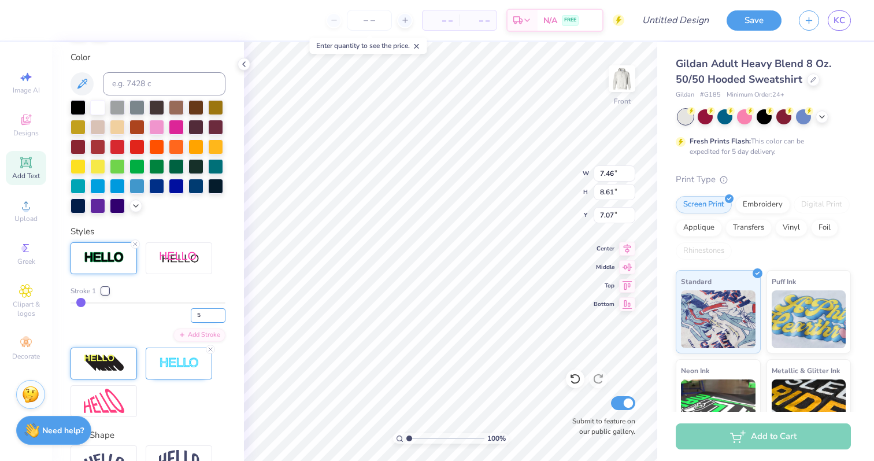
click at [202, 315] on input "5" at bounding box center [208, 315] width 35 height 14
type input "7"
type input "7.53"
type input "8.68"
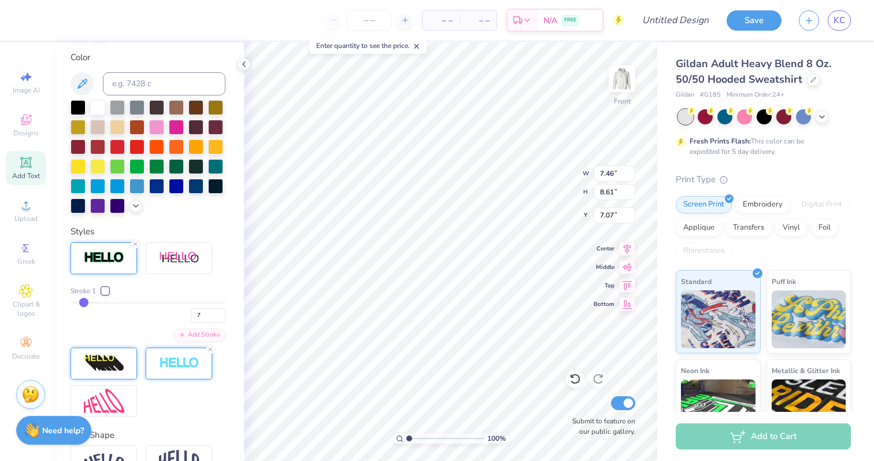
type input "7.03"
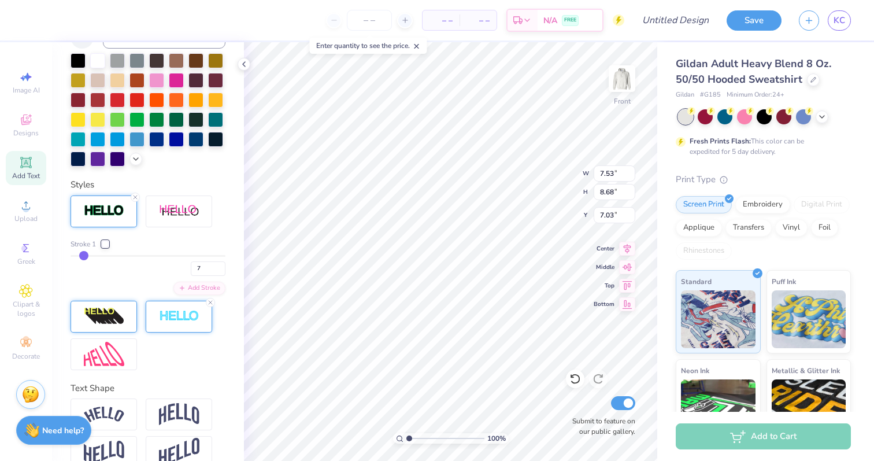
click at [175, 327] on div at bounding box center [179, 317] width 66 height 32
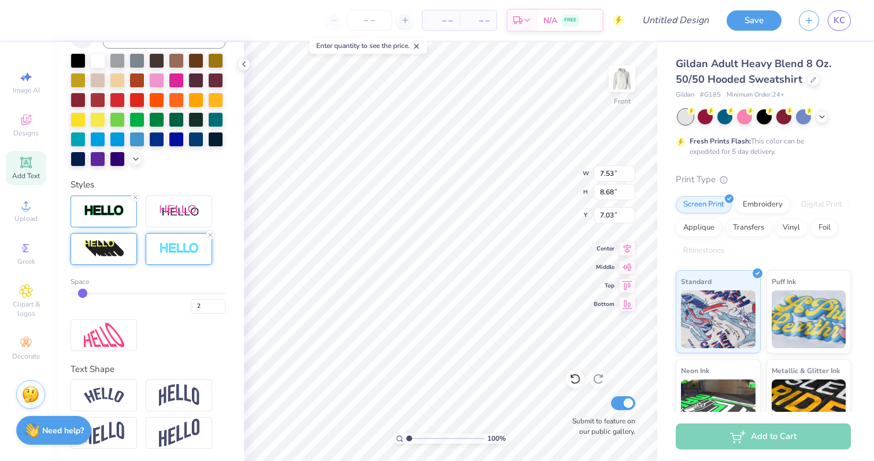
scroll to position [0, 0]
click at [565, 186] on div "100 % Front W 7.53 7.53 " H 8.68 8.68 " Y 7.03 7.03 " Center Middle Top Bottom …" at bounding box center [450, 251] width 413 height 419
click at [625, 73] on img at bounding box center [622, 79] width 46 height 46
click at [625, 73] on img at bounding box center [622, 78] width 23 height 23
click at [210, 234] on line at bounding box center [210, 234] width 3 height 3
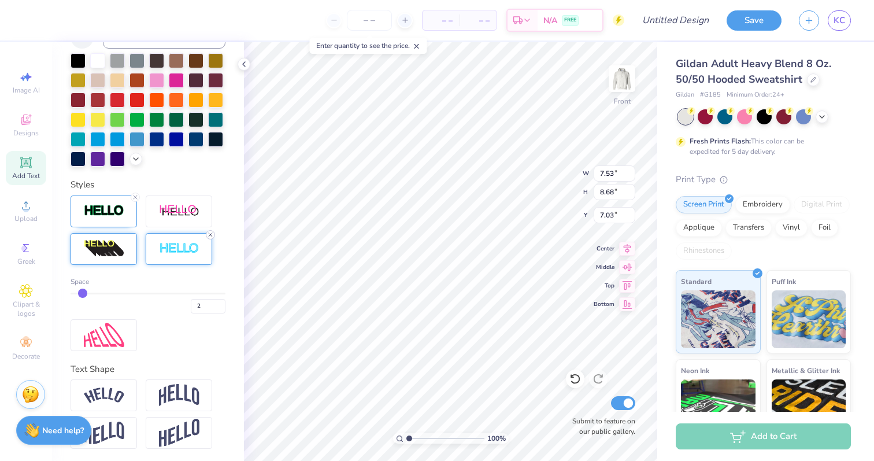
scroll to position [256, 0]
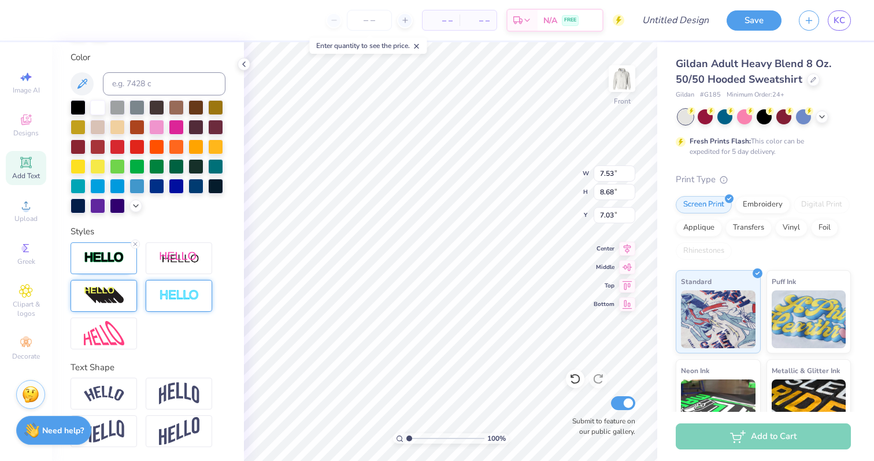
click at [544, 165] on div "100 % Front W 7.53 7.53 " H 8.68 8.68 " Y 7.03 7.03 " Center Middle Top Bottom …" at bounding box center [450, 251] width 413 height 419
click at [106, 256] on img at bounding box center [104, 257] width 40 height 13
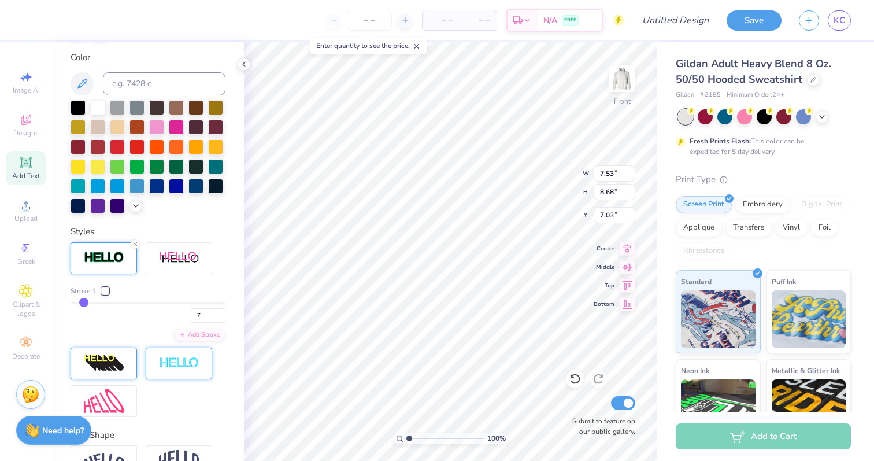
type input "6"
type input "5"
type input "4"
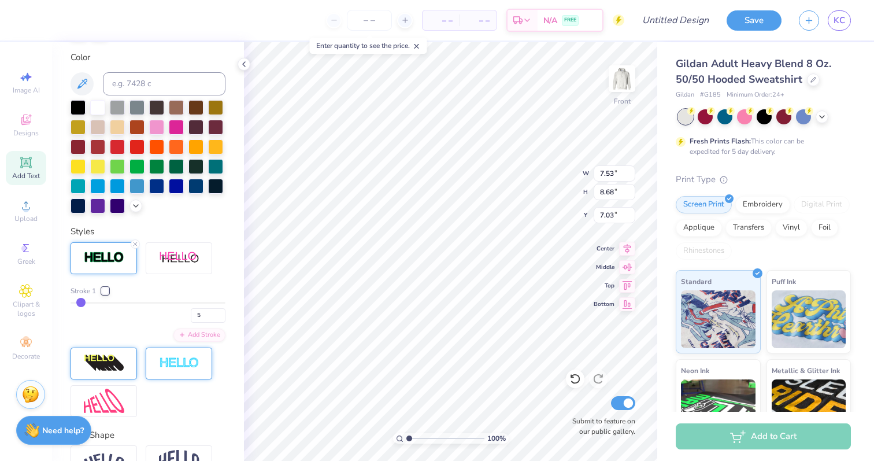
type input "4"
type input "3"
type input "2"
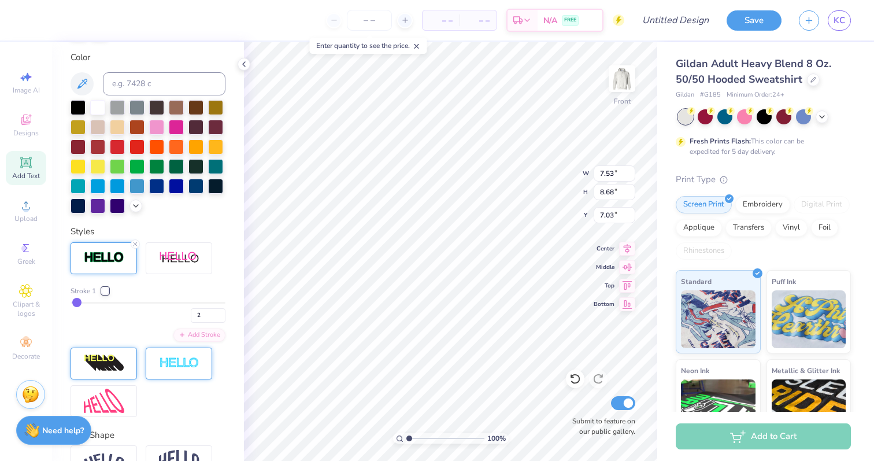
type input "2"
click at [76, 302] on input "range" at bounding box center [148, 303] width 155 height 2
type input "7.35"
type input "8.50"
type input "7.12"
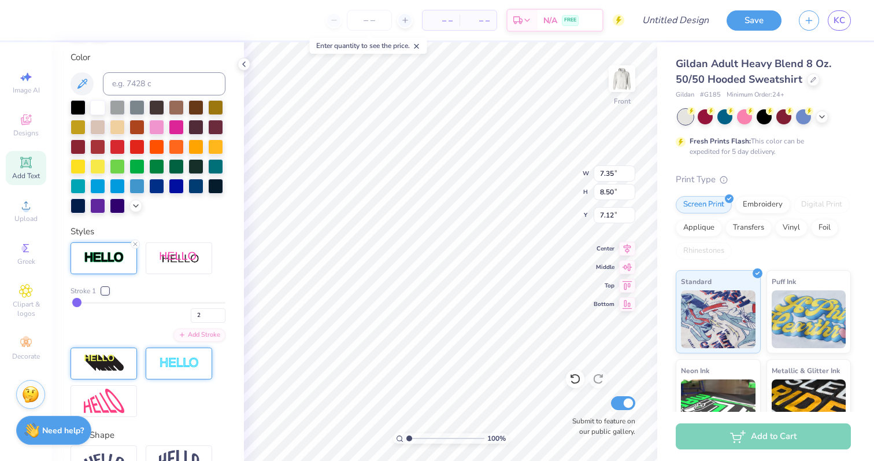
type input "3"
type input "7.38"
type input "8.54"
type input "7.10"
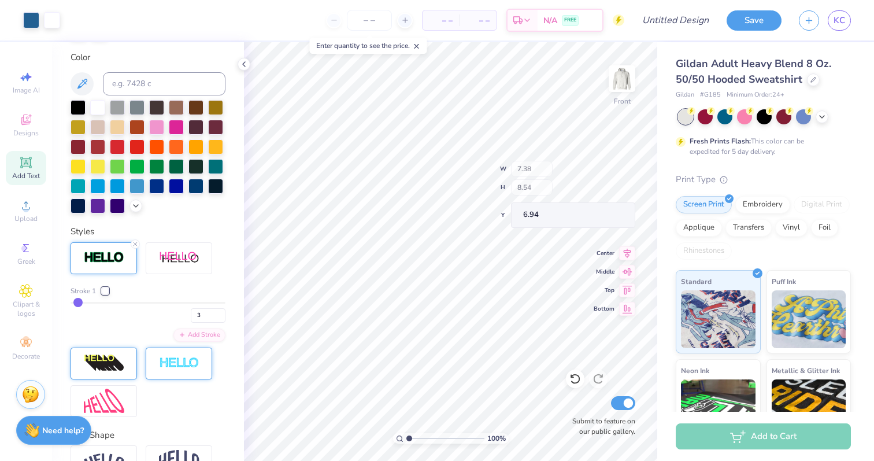
type input "6.94"
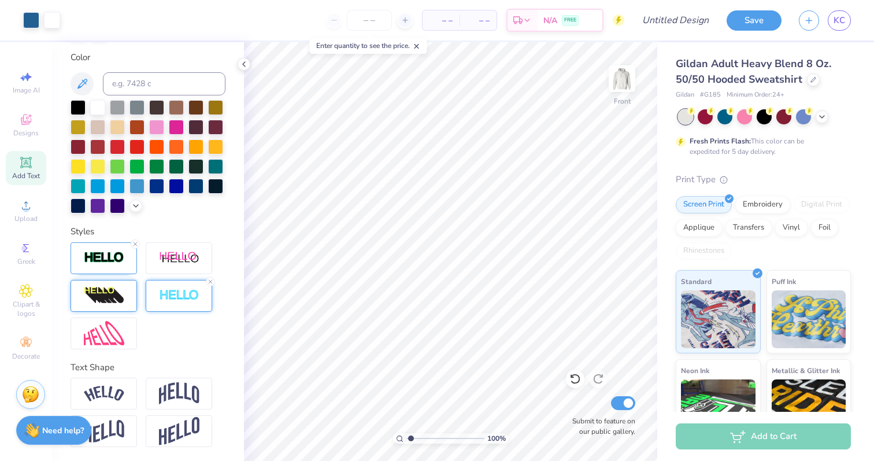
type input "1.77"
type textarea "x"
type input "1.86"
type textarea "x"
type input "1.94"
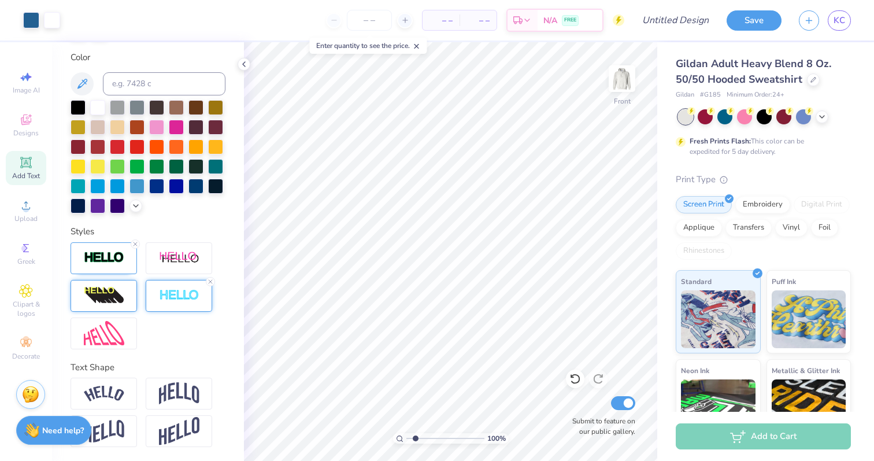
type textarea "x"
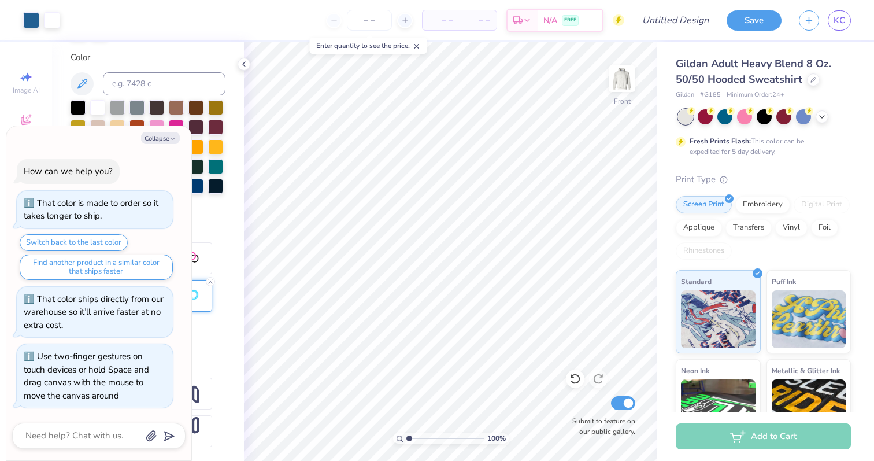
drag, startPoint x: 409, startPoint y: 438, endPoint x: 398, endPoint y: 438, distance: 11.6
click at [406, 438] on input "range" at bounding box center [445, 438] width 78 height 10
click at [398, 438] on icon at bounding box center [400, 439] width 8 height 8
type input "1"
click at [406, 439] on input "range" at bounding box center [445, 438] width 78 height 10
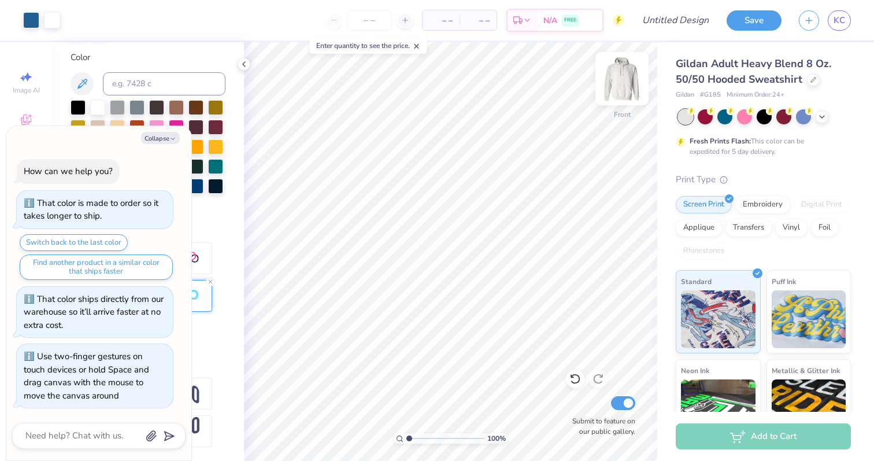
click at [620, 87] on img at bounding box center [622, 79] width 46 height 46
click at [165, 139] on button "Collapse" at bounding box center [160, 138] width 39 height 12
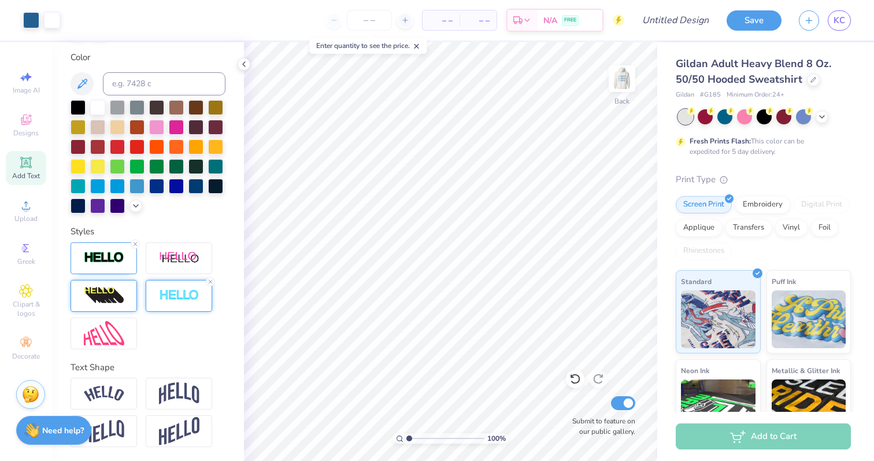
type textarea "x"
click at [620, 88] on img at bounding box center [622, 79] width 46 height 46
click at [624, 89] on img at bounding box center [622, 79] width 46 height 46
click at [36, 169] on div "Add Text" at bounding box center [26, 168] width 40 height 34
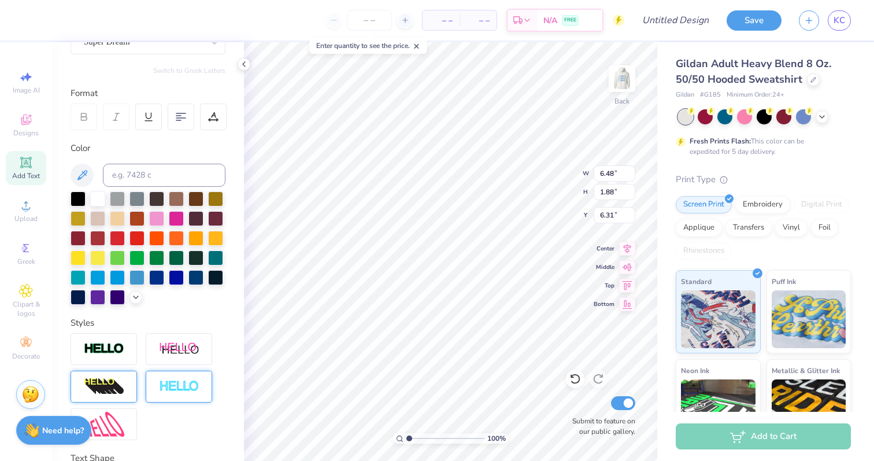
scroll to position [0, 0]
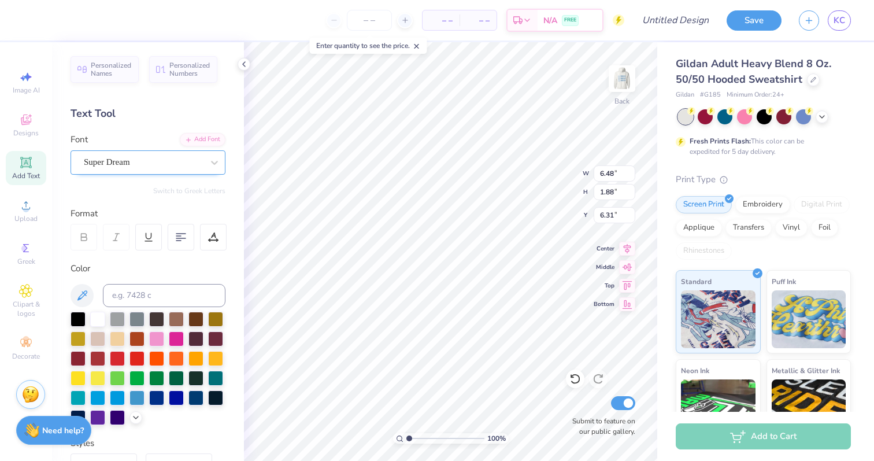
click at [130, 155] on div at bounding box center [143, 162] width 119 height 16
type input "VARSITY"
type textarea "TRI DELTA"
type input "12.22"
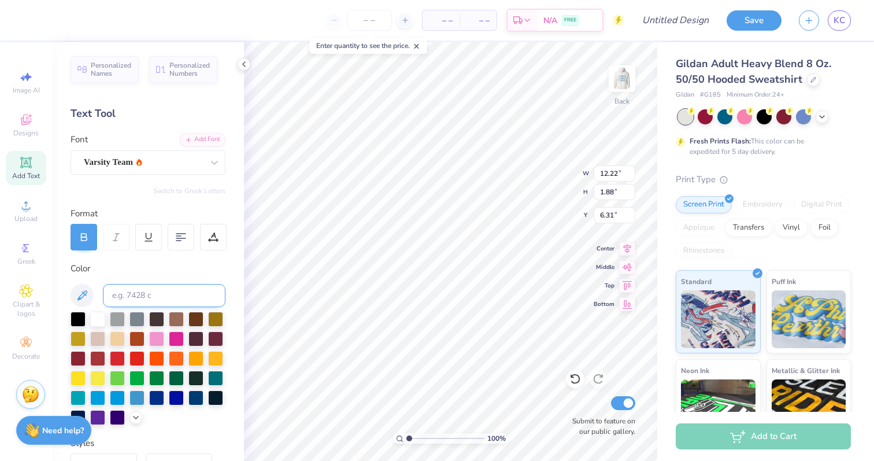
scroll to position [0, 2]
click at [145, 296] on input at bounding box center [164, 295] width 123 height 23
type input "647c"
type input "5.97"
type input "0.92"
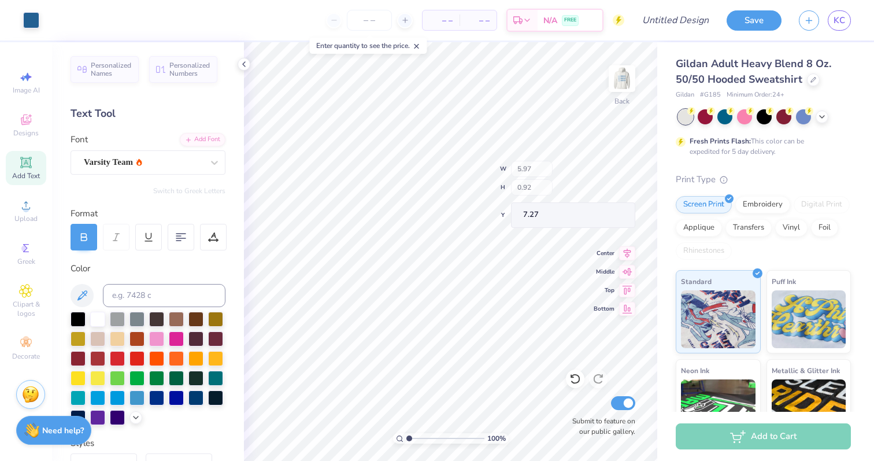
type input "7.27"
type input "3.00"
type input "4.78"
type input "0.73"
type input "3.18"
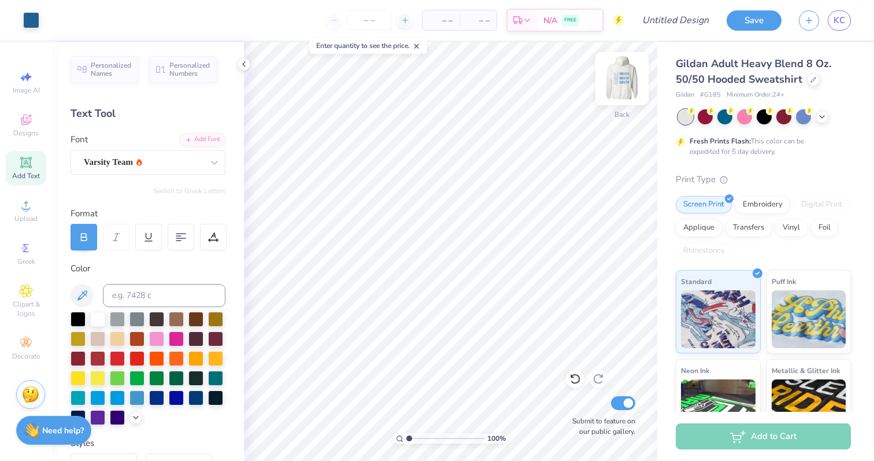
click at [625, 82] on img at bounding box center [622, 79] width 46 height 46
click at [625, 82] on img at bounding box center [622, 78] width 23 height 23
type input "3.78"
type input "0.58"
type input "3.34"
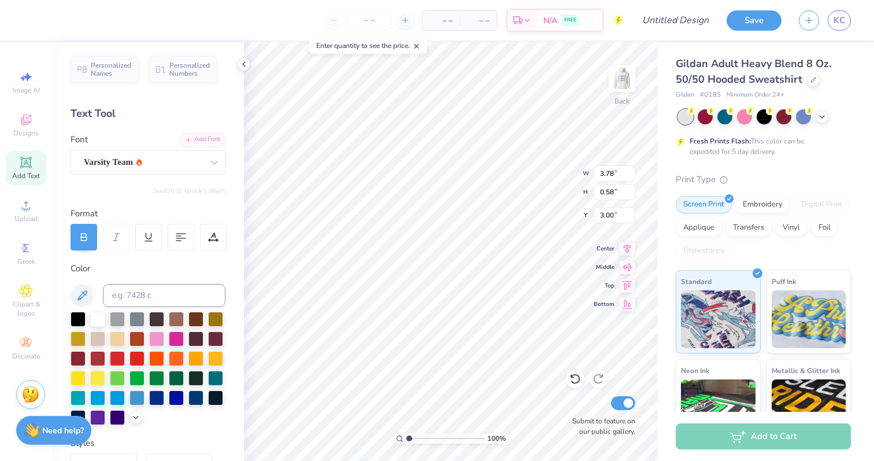
type input "3.00"
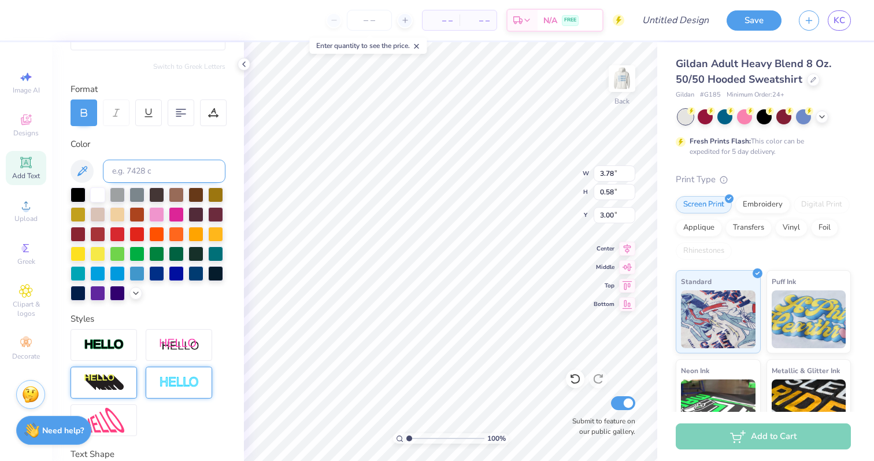
scroll to position [211, 0]
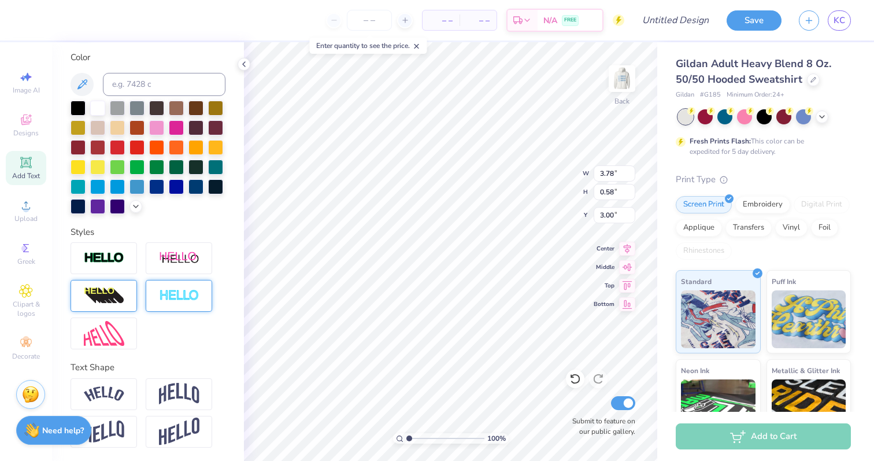
click at [172, 301] on img at bounding box center [179, 295] width 40 height 13
type input "3.79"
type input "0.59"
type input "2.99"
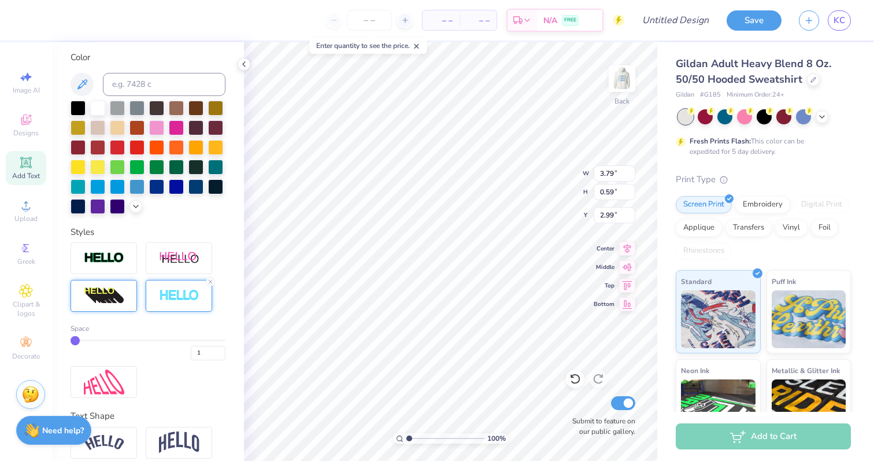
type input "2"
click at [83, 339] on input "range" at bounding box center [148, 340] width 155 height 2
type input "3.80"
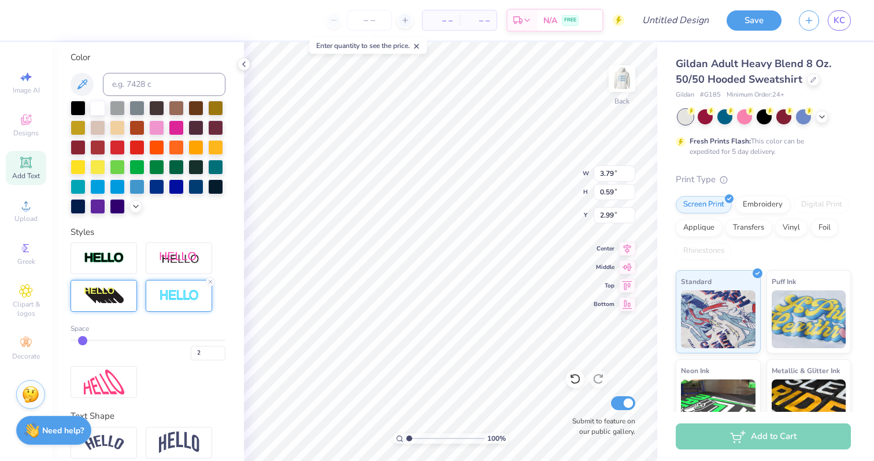
type input "0.60"
type input "3"
type input "4"
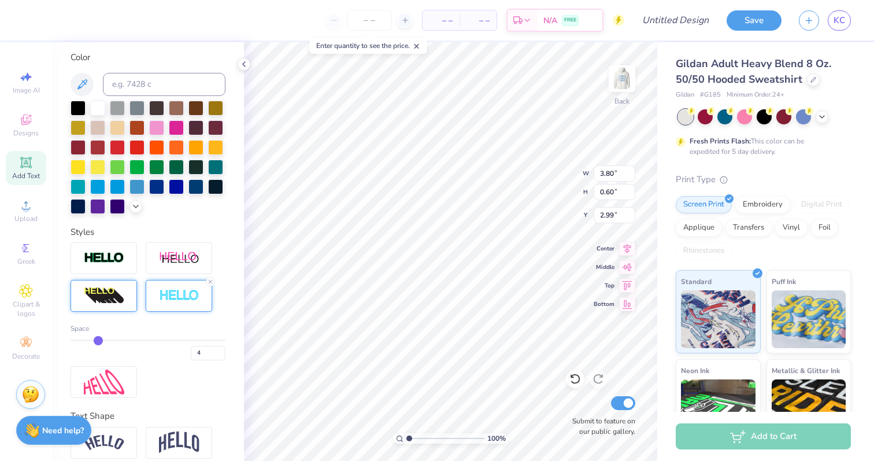
drag, startPoint x: 83, startPoint y: 338, endPoint x: 97, endPoint y: 338, distance: 13.9
type input "4"
click at [97, 339] on input "range" at bounding box center [148, 340] width 155 height 2
type input "3.82"
type input "0.62"
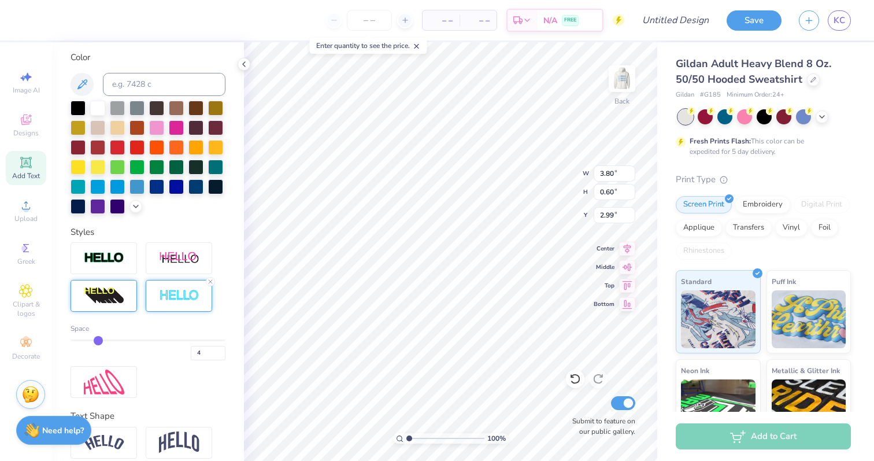
type input "2.98"
click at [627, 83] on img at bounding box center [622, 79] width 46 height 46
click at [624, 82] on img at bounding box center [622, 79] width 46 height 46
click at [212, 285] on div at bounding box center [210, 281] width 9 height 9
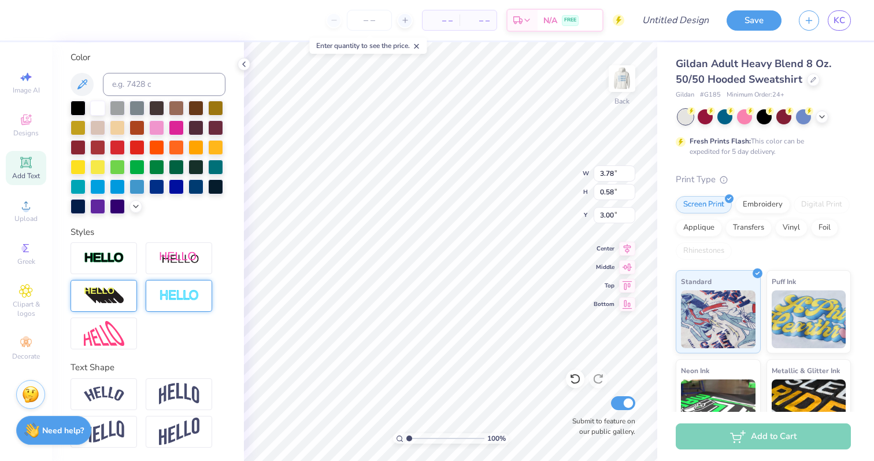
type input "3.78"
type input "0.58"
type input "3.00"
click at [121, 257] on img at bounding box center [104, 257] width 40 height 13
type input "3.79"
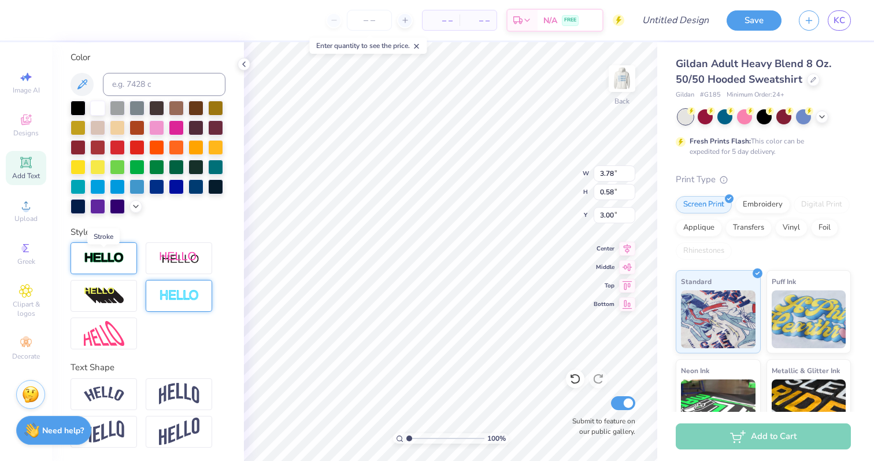
type input "0.59"
type input "2.99"
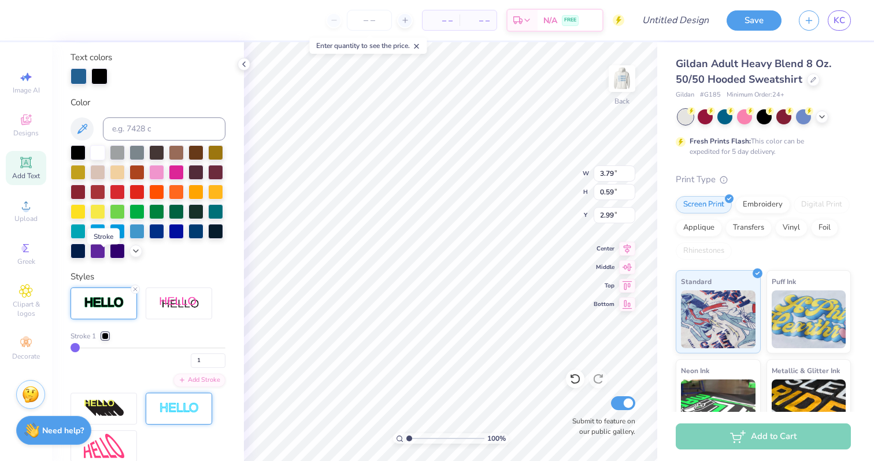
scroll to position [256, 0]
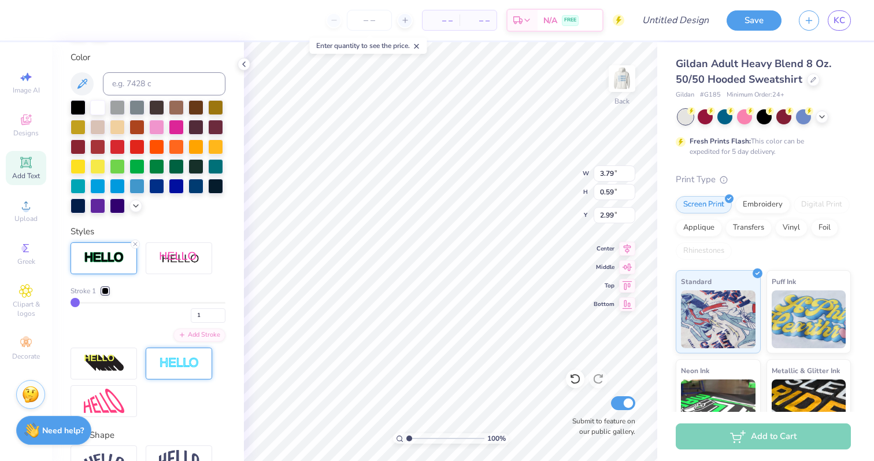
click at [106, 294] on div at bounding box center [105, 290] width 7 height 7
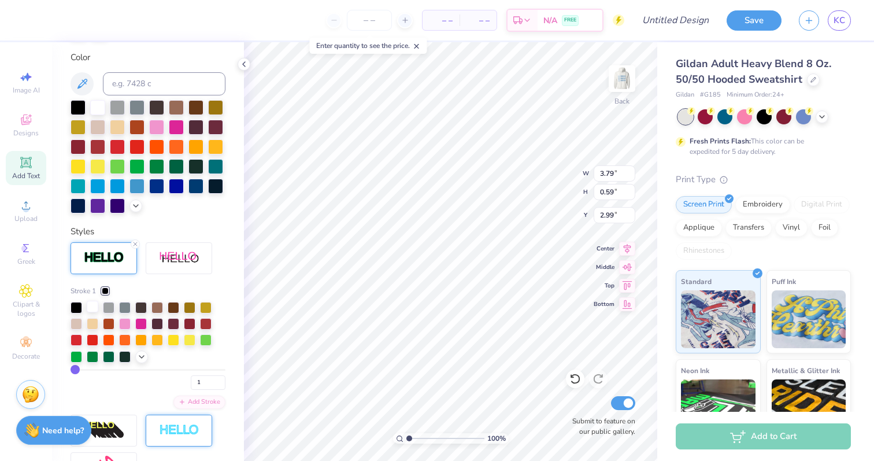
click at [91, 305] on div at bounding box center [93, 307] width 12 height 12
type input "2"
click at [76, 369] on input "range" at bounding box center [148, 370] width 155 height 2
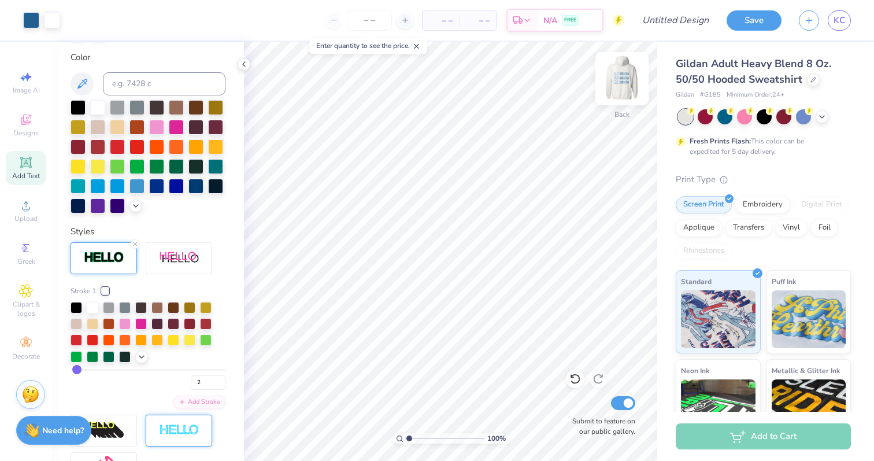
click at [619, 81] on img at bounding box center [622, 79] width 46 height 46
click at [620, 83] on img at bounding box center [622, 79] width 46 height 46
click at [623, 76] on img at bounding box center [622, 79] width 46 height 46
click at [623, 76] on img at bounding box center [622, 78] width 23 height 23
click at [617, 80] on img at bounding box center [622, 79] width 46 height 46
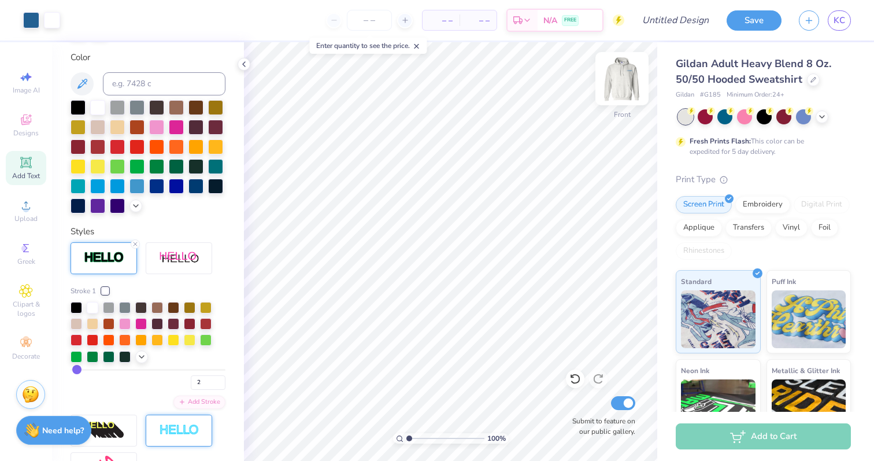
click at [614, 82] on img at bounding box center [622, 79] width 46 height 46
click at [24, 169] on icon at bounding box center [26, 163] width 14 height 14
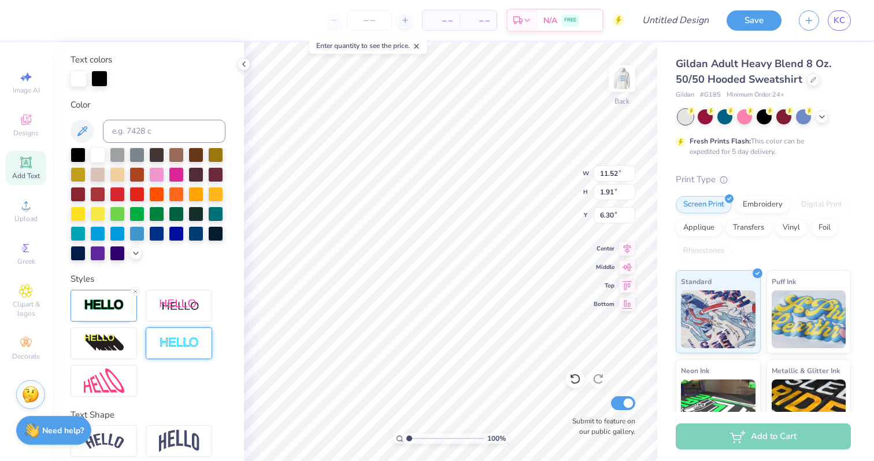
scroll to position [0, 0]
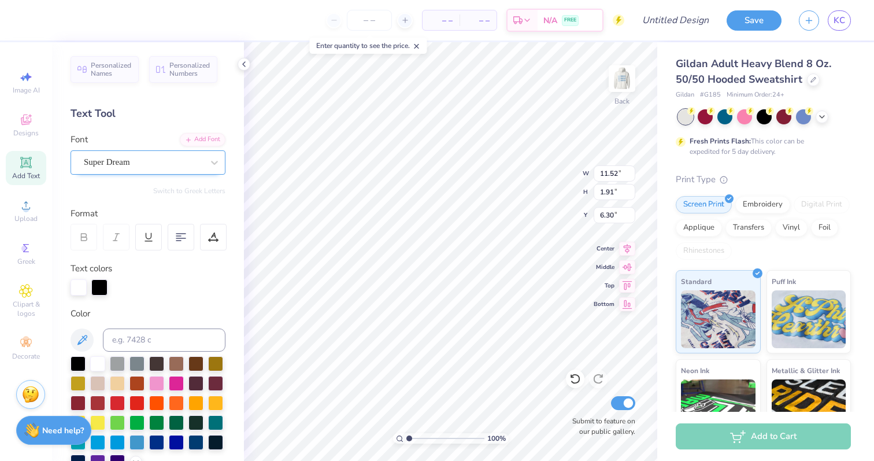
click at [143, 163] on div "Super Dream" at bounding box center [143, 162] width 121 height 18
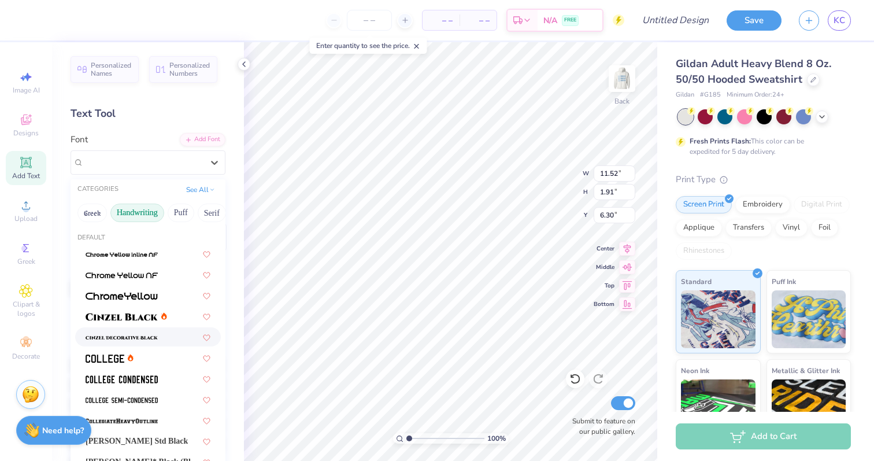
click at [154, 215] on button "Handwriting" at bounding box center [137, 213] width 54 height 19
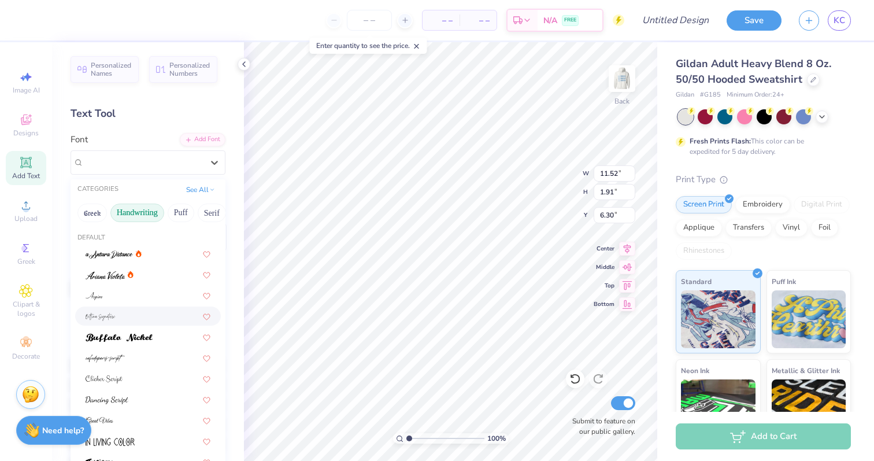
click at [136, 312] on div at bounding box center [148, 316] width 125 height 12
click at [145, 173] on div "[PERSON_NAME] Signature" at bounding box center [148, 162] width 155 height 24
click at [119, 292] on div at bounding box center [148, 295] width 125 height 12
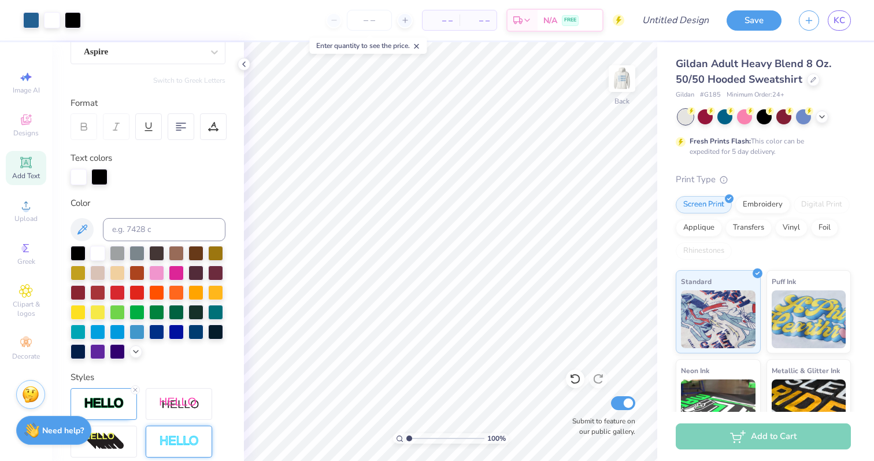
scroll to position [123, 0]
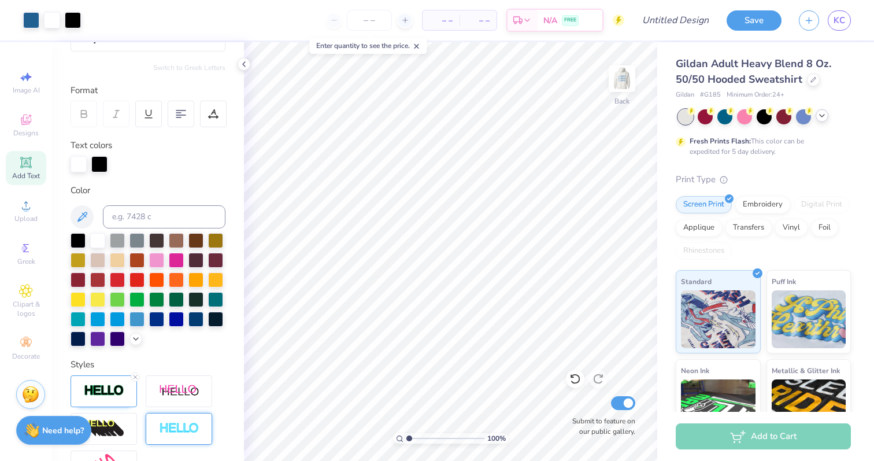
click at [820, 120] on icon at bounding box center [822, 115] width 9 height 9
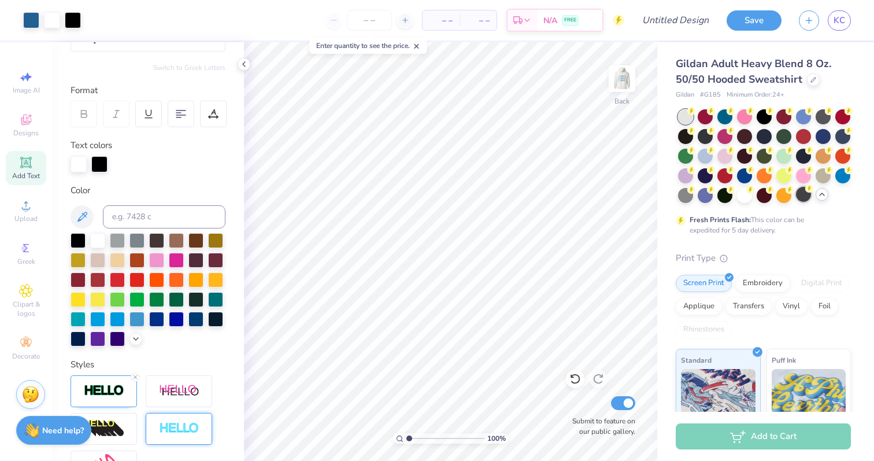
click at [804, 193] on div at bounding box center [803, 194] width 15 height 15
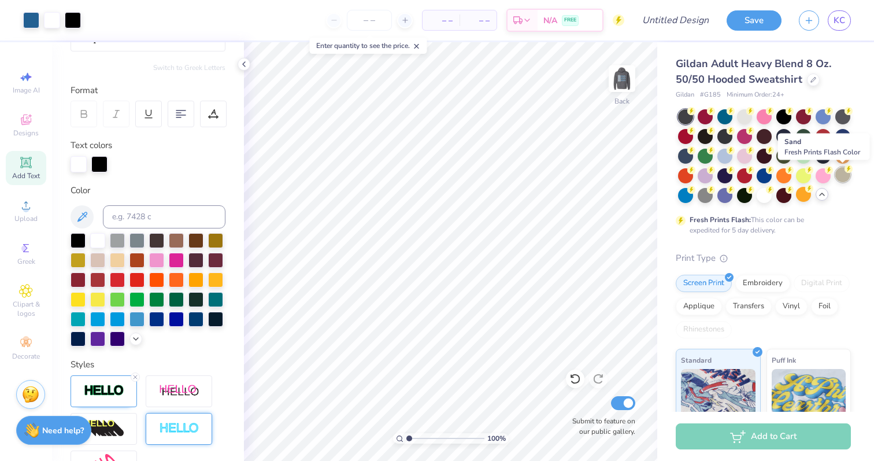
click at [840, 171] on div at bounding box center [842, 174] width 15 height 15
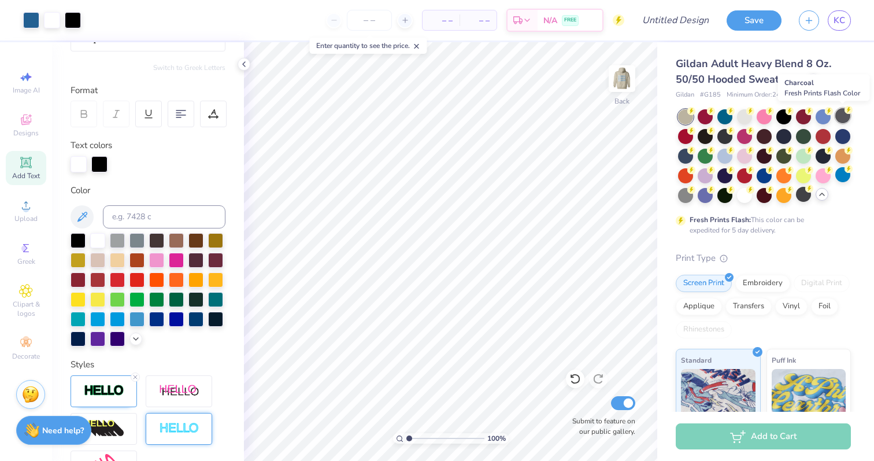
click at [841, 118] on div at bounding box center [842, 115] width 15 height 15
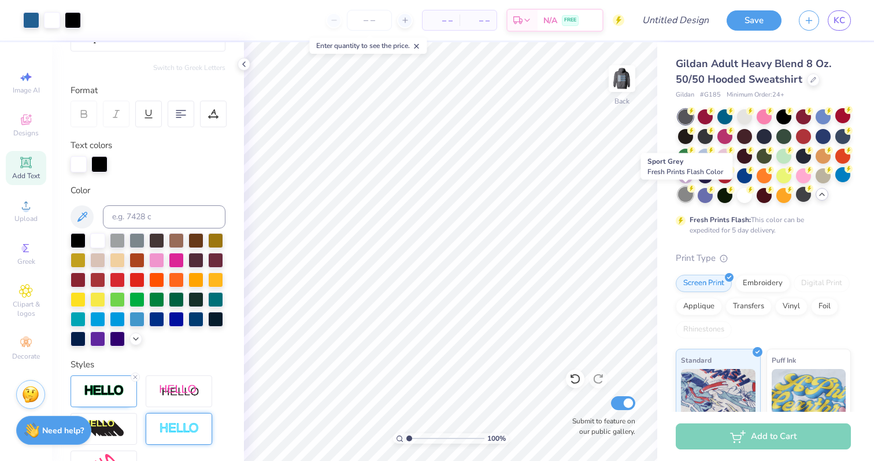
click at [688, 193] on div at bounding box center [685, 194] width 15 height 15
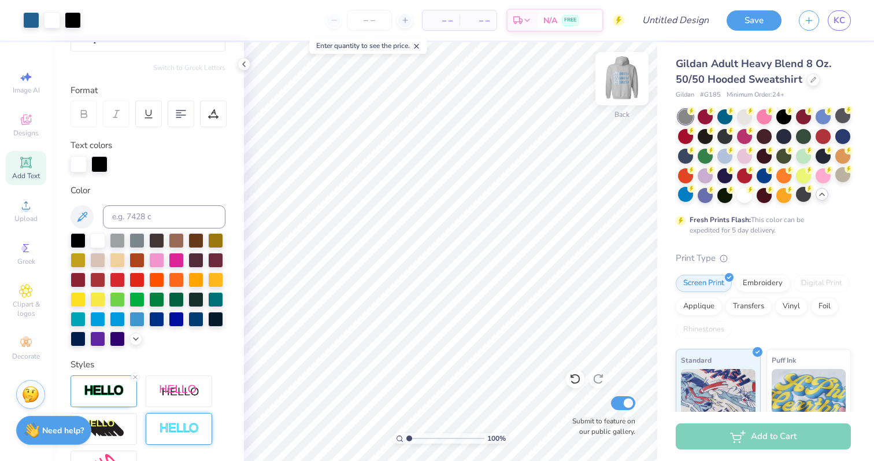
click at [617, 82] on img at bounding box center [622, 79] width 46 height 46
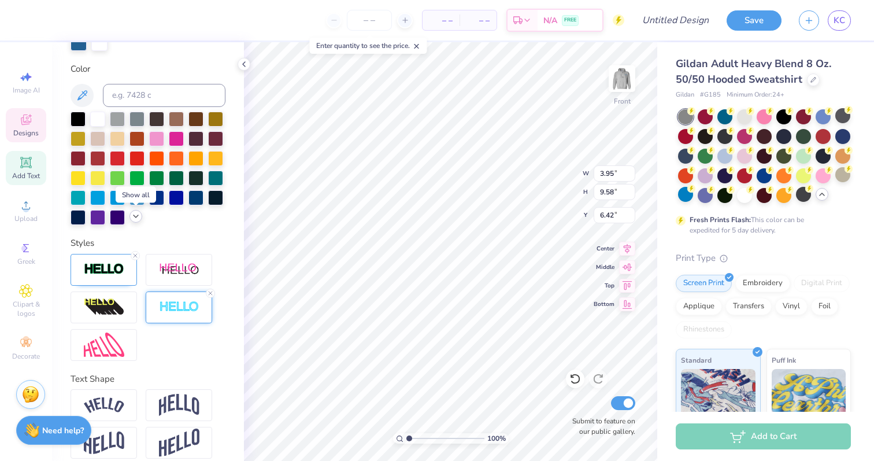
scroll to position [246, 0]
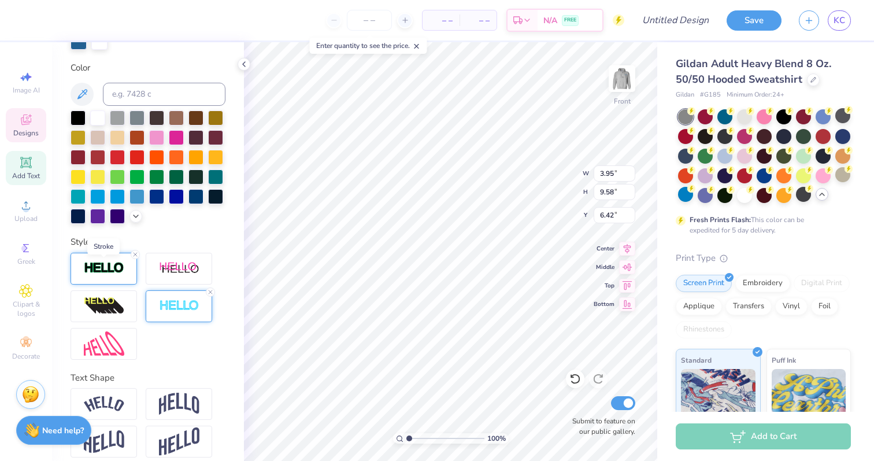
click at [119, 272] on img at bounding box center [104, 267] width 40 height 13
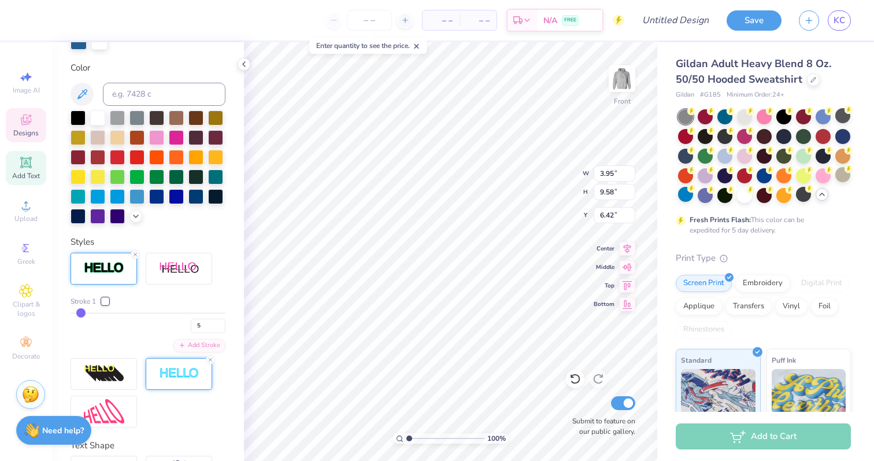
click at [82, 314] on input "range" at bounding box center [148, 313] width 155 height 2
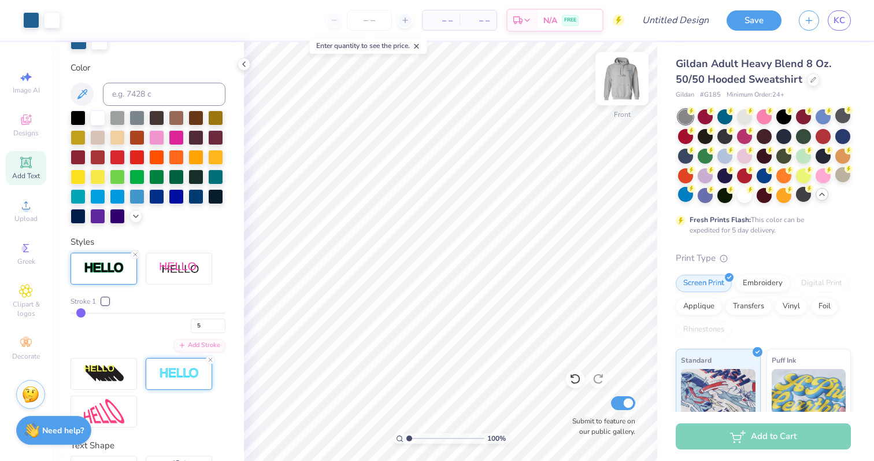
click at [621, 82] on img at bounding box center [622, 79] width 46 height 46
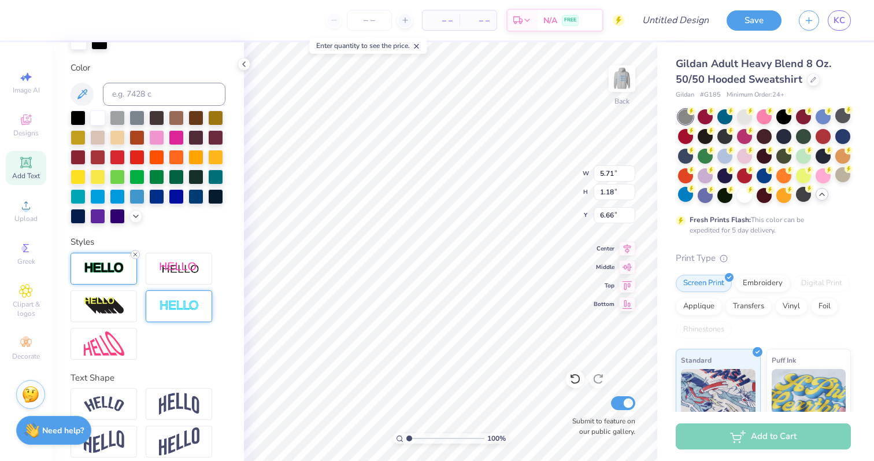
click at [135, 256] on icon at bounding box center [135, 254] width 7 height 7
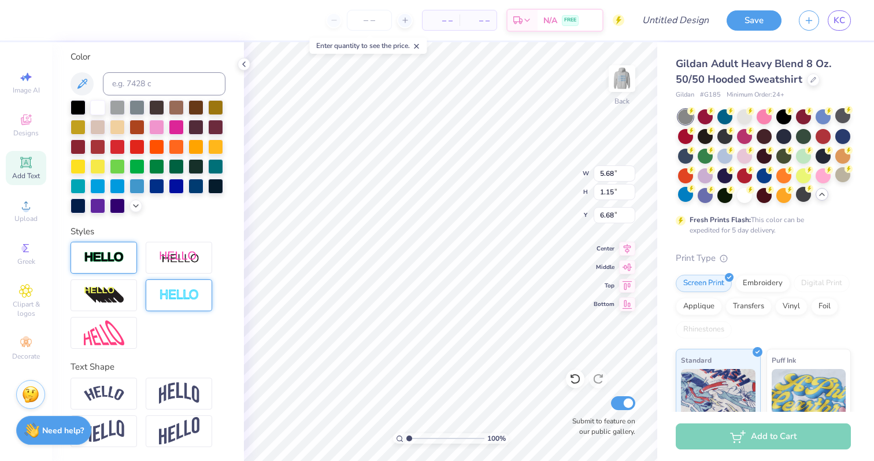
scroll to position [201, 0]
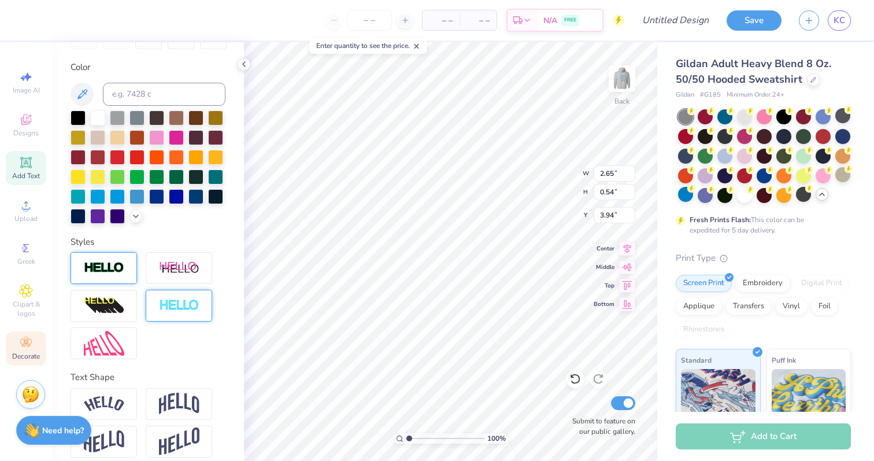
click at [26, 341] on circle at bounding box center [26, 339] width 6 height 6
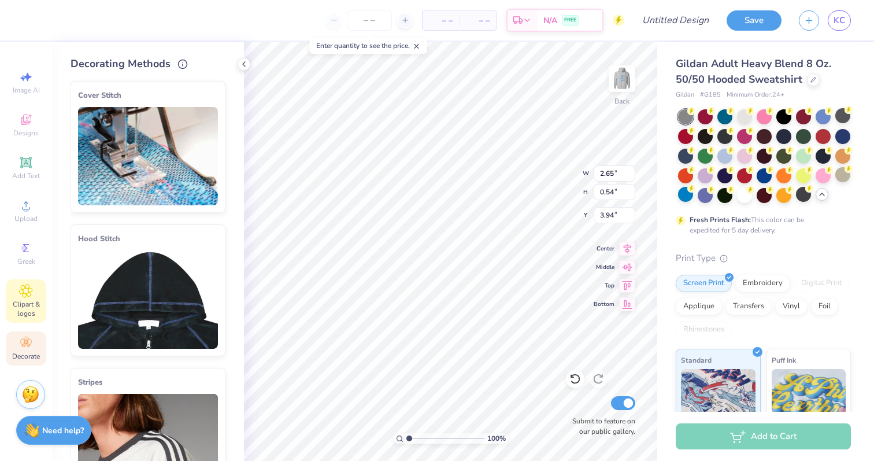
click at [27, 313] on span "Clipart & logos" at bounding box center [26, 308] width 40 height 19
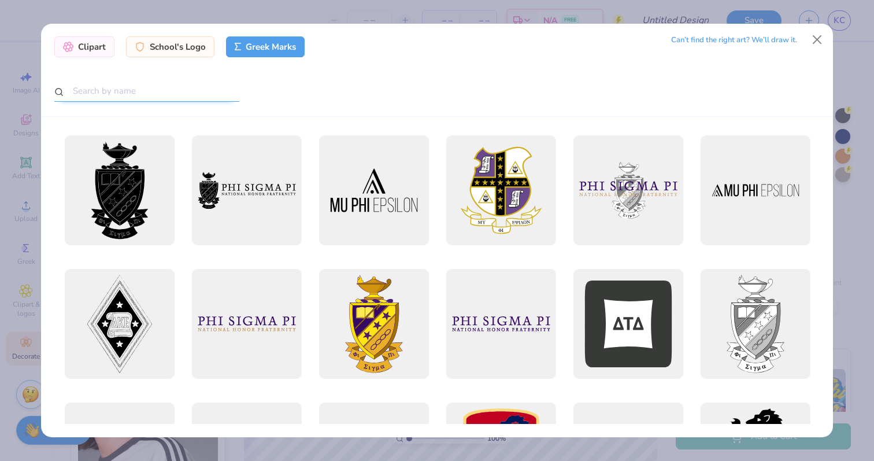
click at [203, 99] on input "text" at bounding box center [146, 90] width 185 height 21
click at [106, 46] on div "Clipart" at bounding box center [84, 45] width 60 height 21
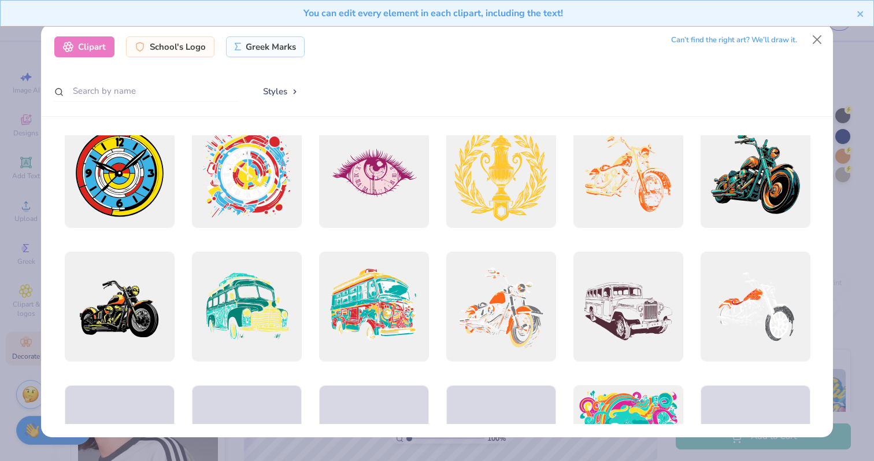
scroll to position [426, 0]
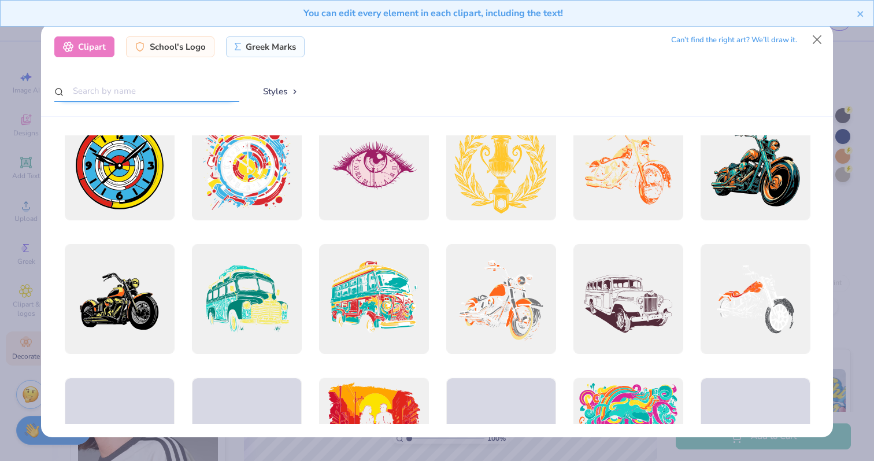
click at [182, 90] on input "text" at bounding box center [146, 90] width 185 height 21
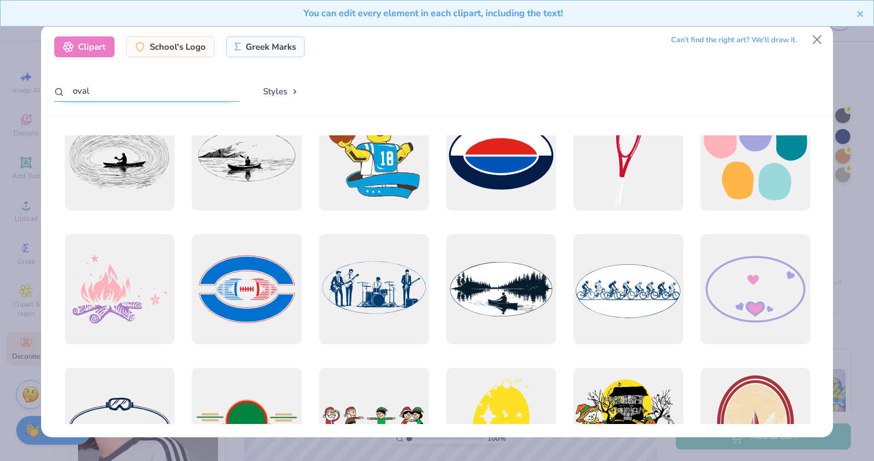
scroll to position [0, 0]
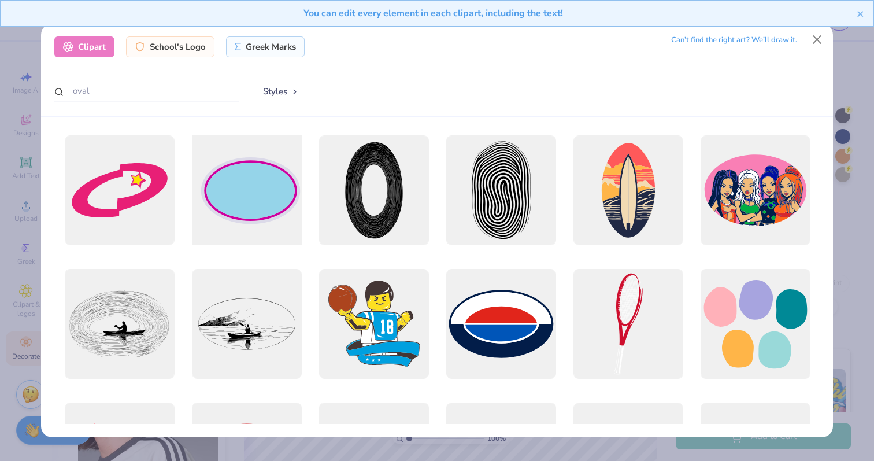
click at [271, 198] on div at bounding box center [246, 190] width 121 height 121
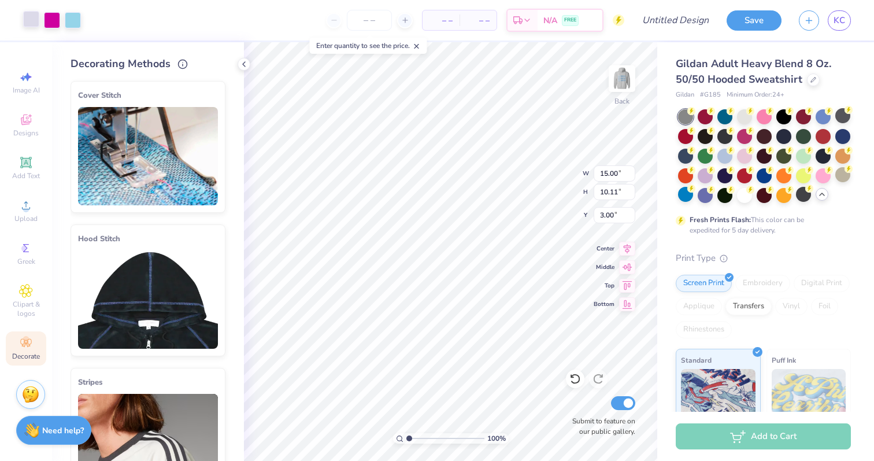
click at [32, 22] on div at bounding box center [31, 19] width 16 height 16
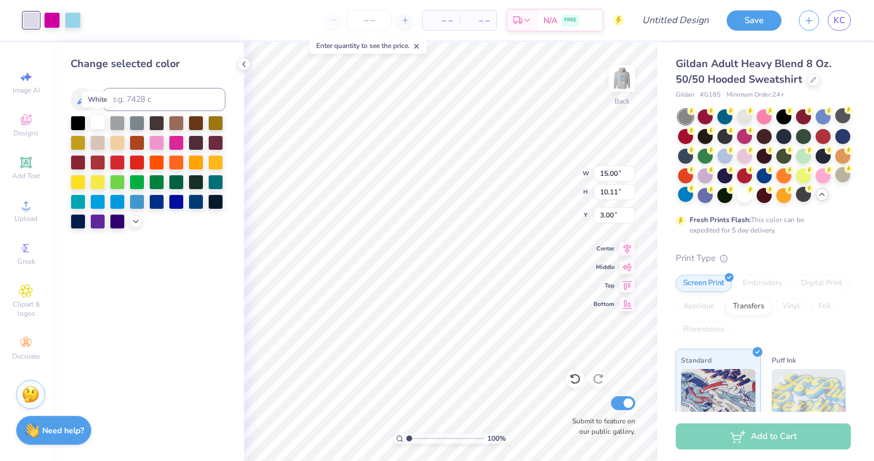
click at [96, 124] on div at bounding box center [97, 121] width 15 height 15
click at [54, 20] on div at bounding box center [52, 19] width 16 height 16
click at [167, 91] on input at bounding box center [164, 99] width 123 height 23
click at [72, 20] on div at bounding box center [73, 19] width 16 height 16
click at [149, 99] on input at bounding box center [164, 99] width 123 height 23
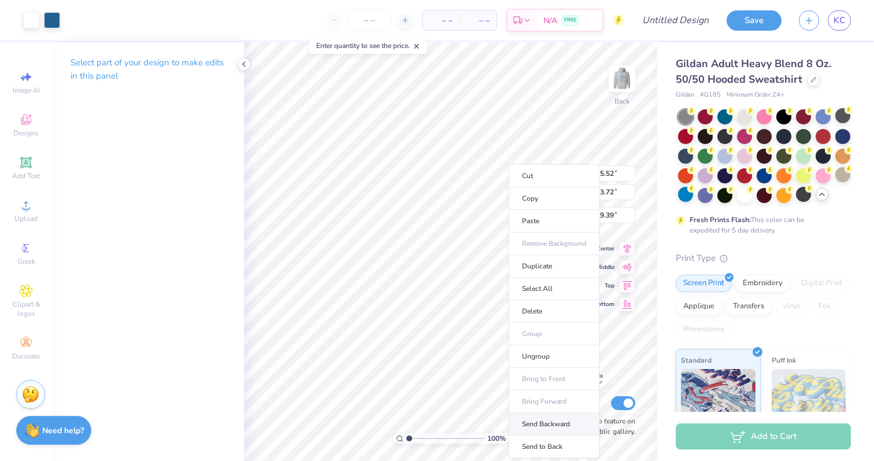
click at [546, 417] on li "Send Backward" at bounding box center [554, 424] width 91 height 23
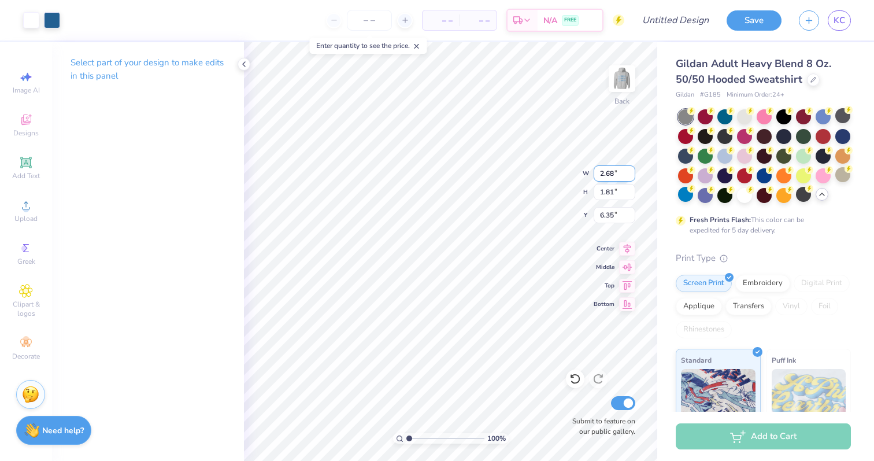
click at [614, 175] on input "2.68" at bounding box center [615, 173] width 42 height 16
drag, startPoint x: 614, startPoint y: 175, endPoint x: 604, endPoint y: 174, distance: 9.8
click at [604, 174] on input "2.68" at bounding box center [615, 173] width 42 height 16
click at [630, 171] on input "2.69" at bounding box center [615, 173] width 42 height 16
click at [630, 171] on input "2.7" at bounding box center [615, 173] width 42 height 16
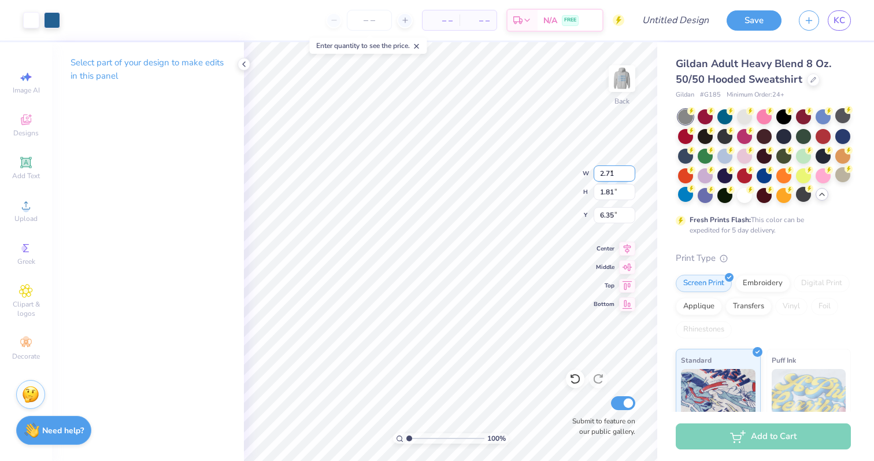
click at [630, 171] on input "2.71" at bounding box center [615, 173] width 42 height 16
click at [630, 171] on input "2.72" at bounding box center [615, 173] width 42 height 16
click at [630, 171] on input "2.73" at bounding box center [615, 173] width 42 height 16
click at [630, 171] on input "2.74" at bounding box center [615, 173] width 42 height 16
click at [630, 171] on input "2.75" at bounding box center [615, 173] width 42 height 16
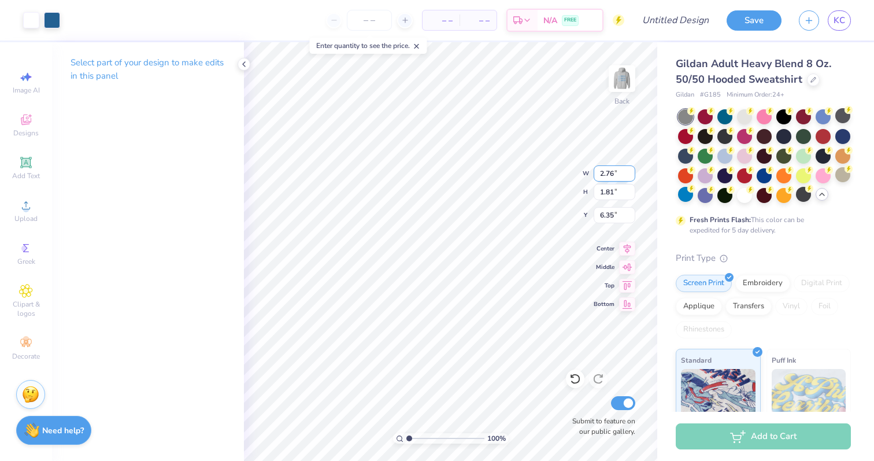
click at [630, 171] on input "2.76" at bounding box center [615, 173] width 42 height 16
click at [630, 171] on input "2.77" at bounding box center [615, 173] width 42 height 16
click at [630, 171] on input "2.78" at bounding box center [615, 173] width 42 height 16
click at [631, 171] on input "2.79" at bounding box center [615, 173] width 42 height 16
click at [631, 171] on input "2.8" at bounding box center [615, 173] width 42 height 16
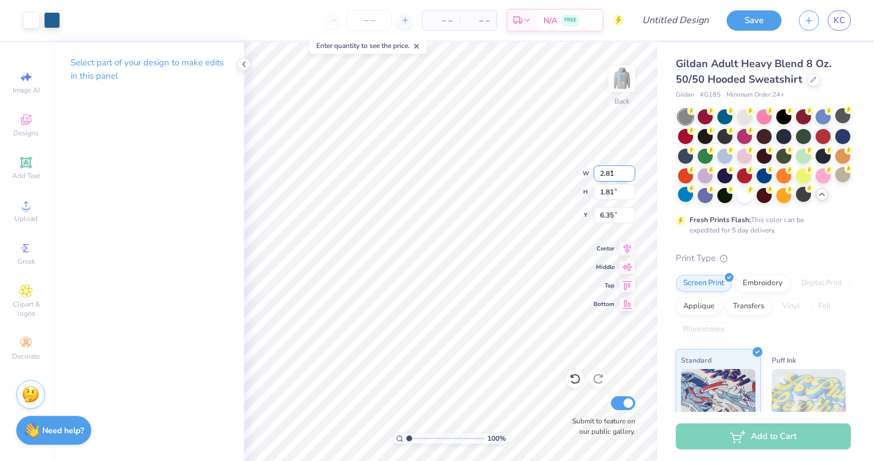
click at [631, 171] on input "2.81" at bounding box center [615, 173] width 42 height 16
click at [631, 171] on input "2.82" at bounding box center [615, 173] width 42 height 16
click at [631, 171] on input "2.83" at bounding box center [615, 173] width 42 height 16
click at [631, 171] on input "2.84" at bounding box center [615, 173] width 42 height 16
click at [629, 170] on input "3.18" at bounding box center [615, 173] width 42 height 16
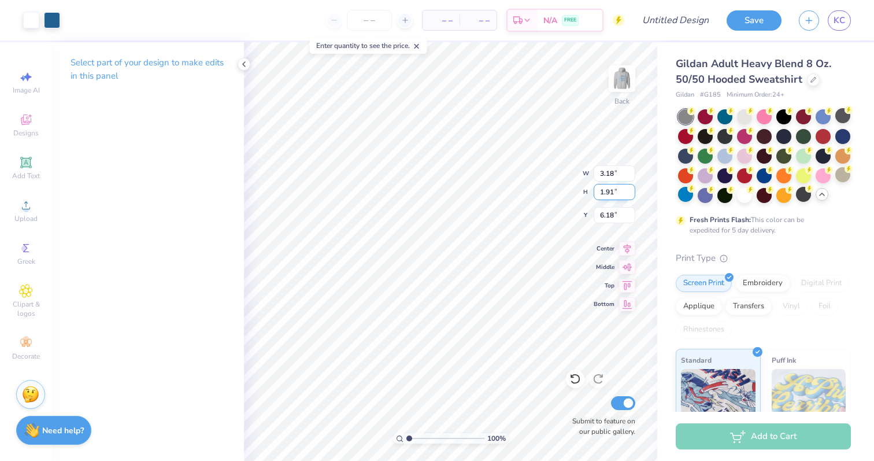
click at [630, 194] on input "1.91" at bounding box center [615, 192] width 42 height 16
click at [630, 194] on input "1.9" at bounding box center [615, 192] width 42 height 16
click at [245, 63] on icon at bounding box center [243, 64] width 9 height 9
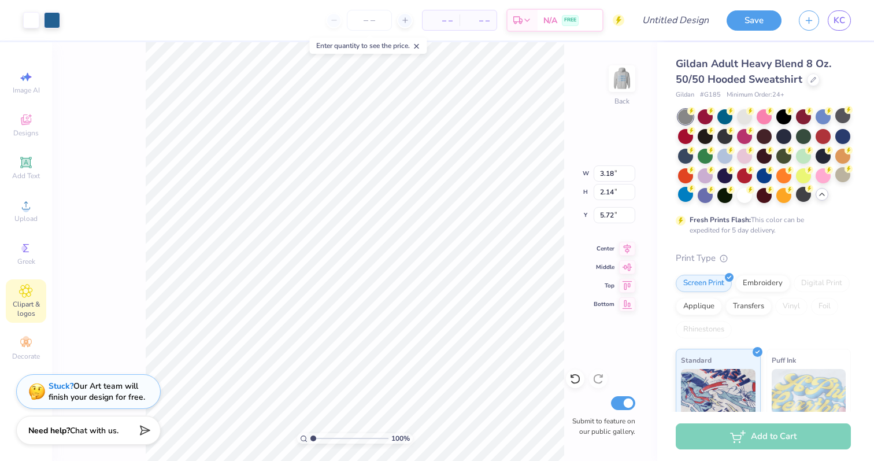
click at [27, 309] on span "Clipart & logos" at bounding box center [26, 308] width 40 height 19
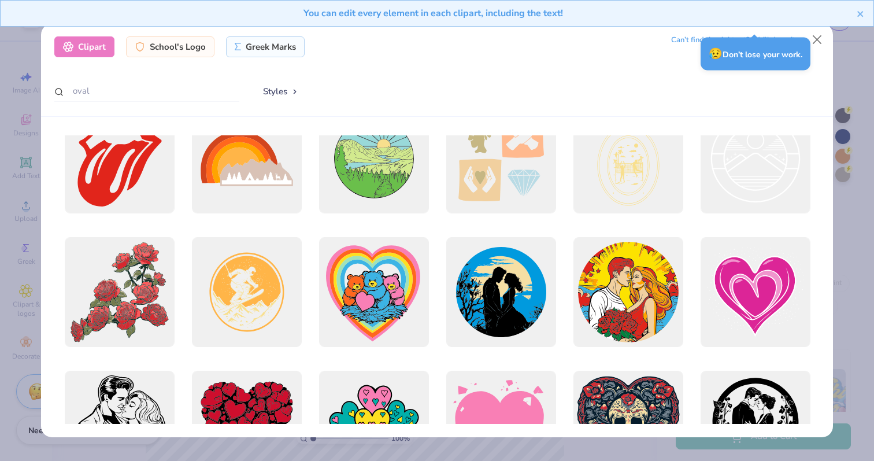
scroll to position [707, 0]
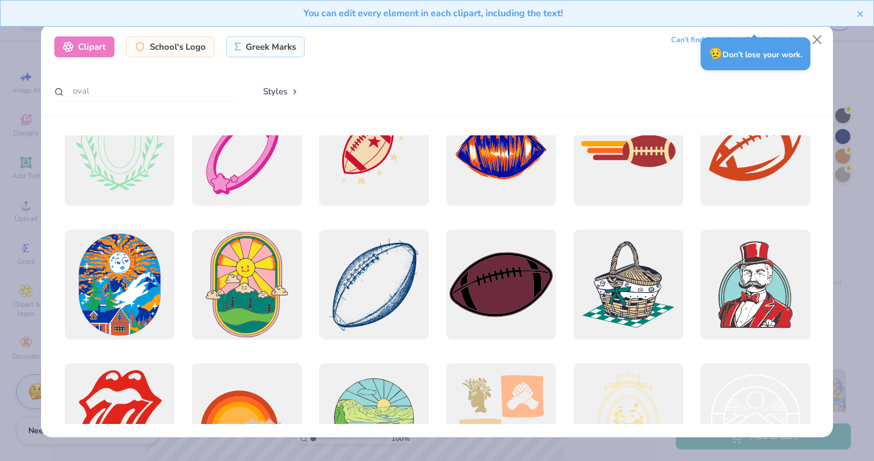
click at [275, 90] on button "Styles" at bounding box center [281, 91] width 60 height 22
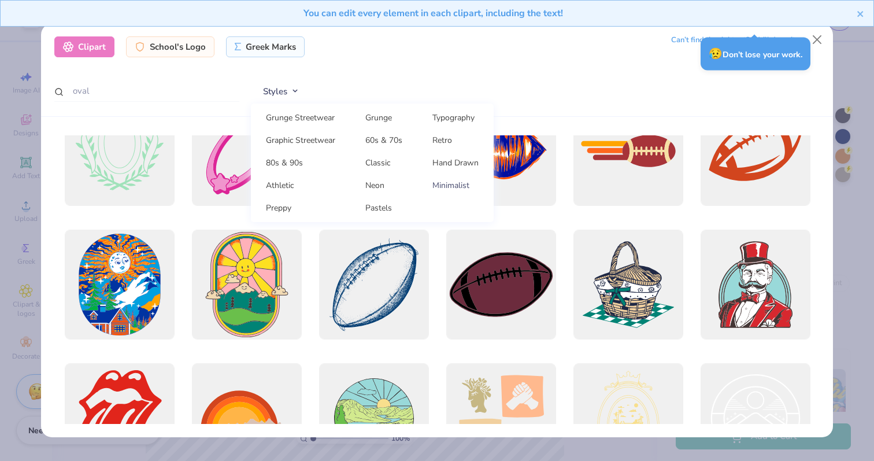
click at [441, 182] on link "Minimalist" at bounding box center [455, 185] width 67 height 19
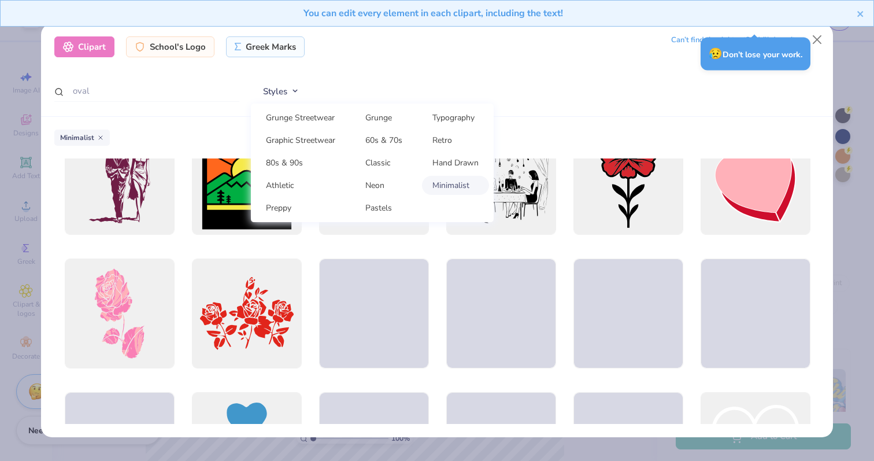
scroll to position [437, 0]
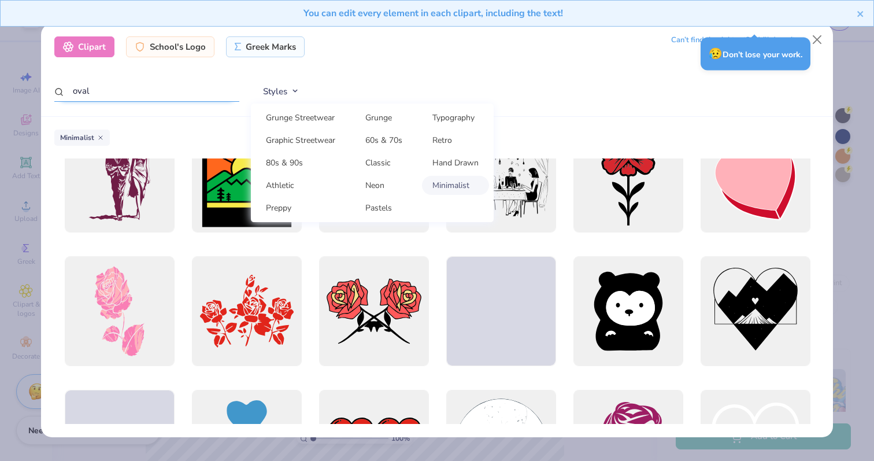
click at [73, 96] on input "oval" at bounding box center [146, 90] width 185 height 21
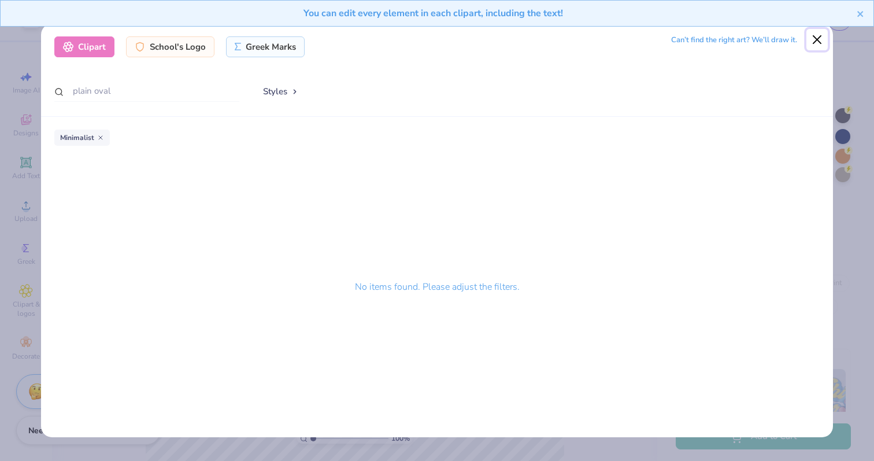
click at [816, 39] on button "Close" at bounding box center [818, 40] width 22 height 22
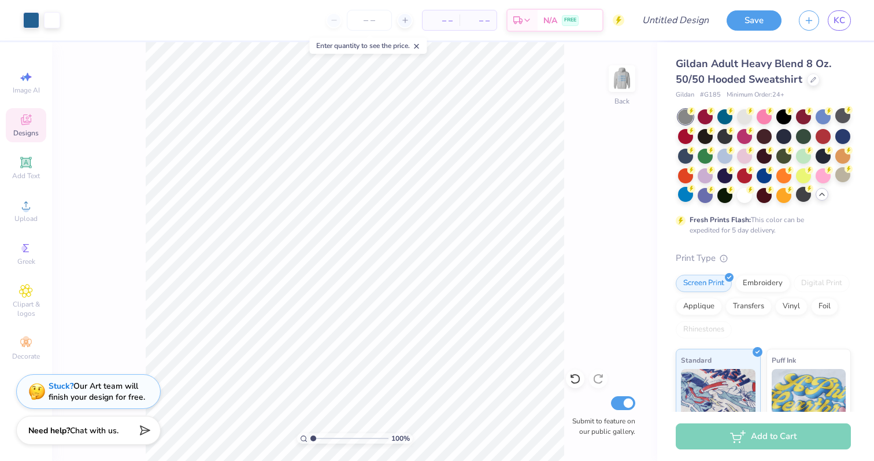
click at [36, 113] on div "Designs" at bounding box center [26, 125] width 40 height 34
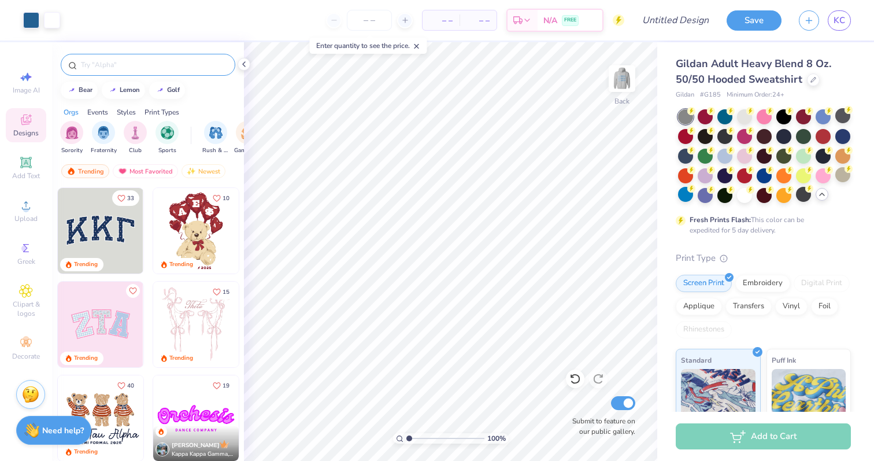
click at [131, 65] on input "text" at bounding box center [154, 65] width 148 height 12
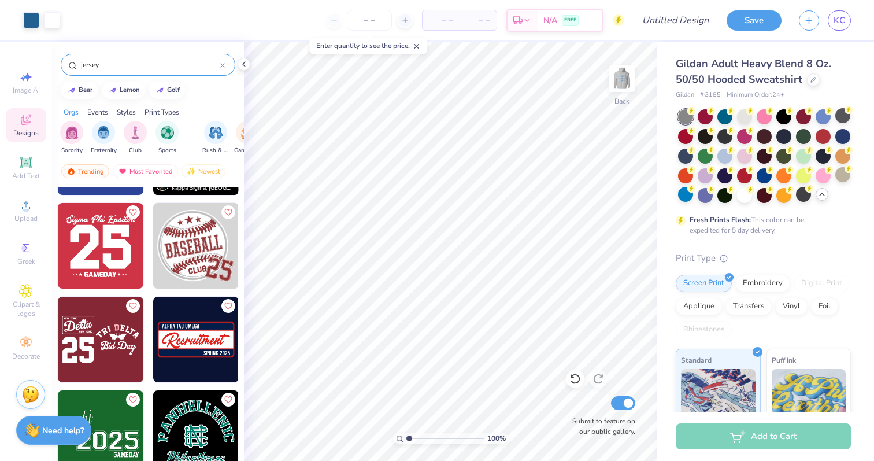
scroll to position [754, 0]
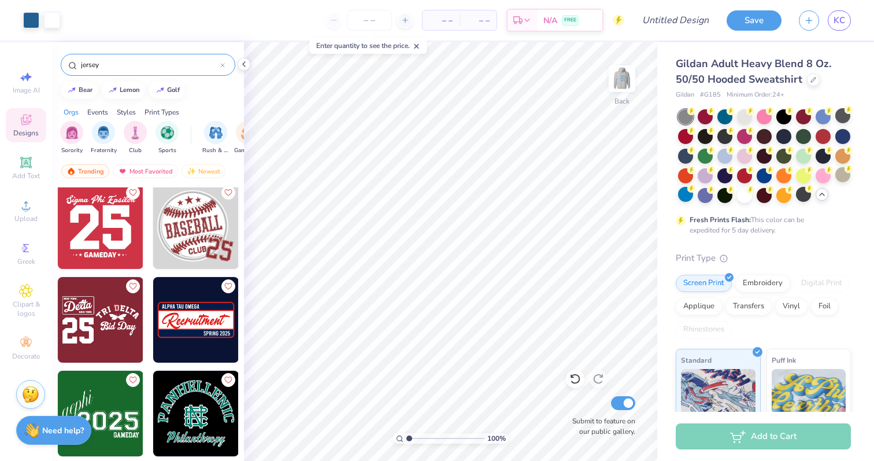
click at [219, 69] on input "jersey" at bounding box center [150, 65] width 140 height 12
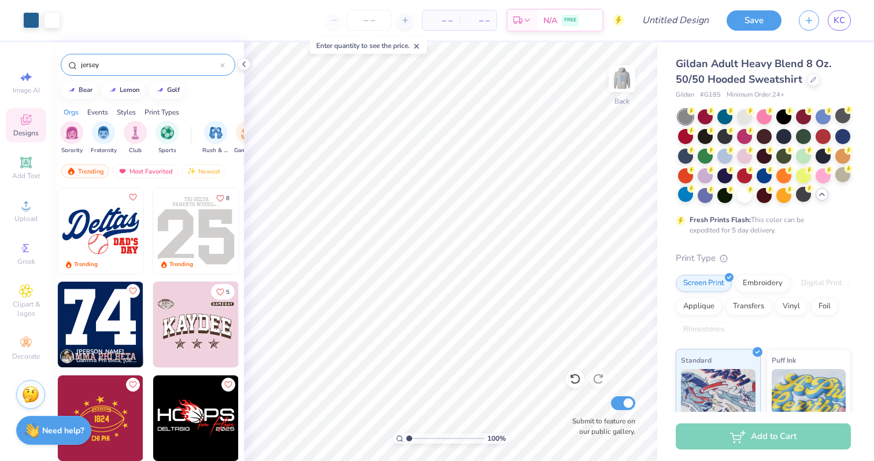
click at [224, 66] on icon at bounding box center [222, 65] width 3 height 3
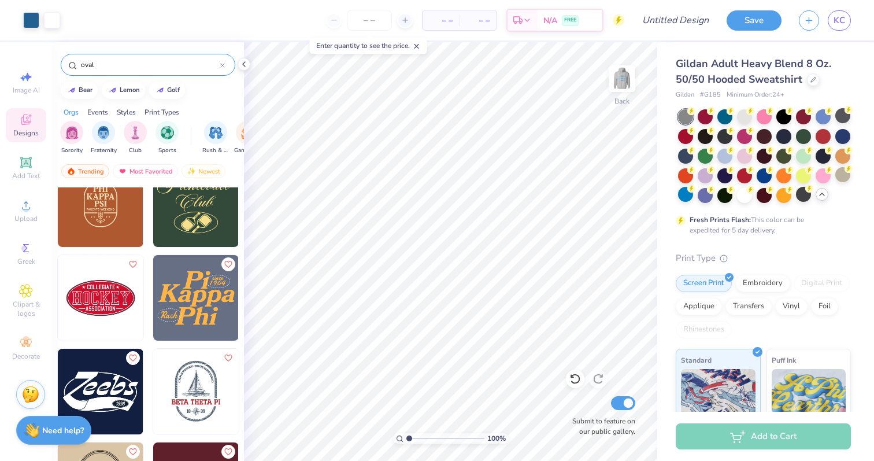
scroll to position [0, 0]
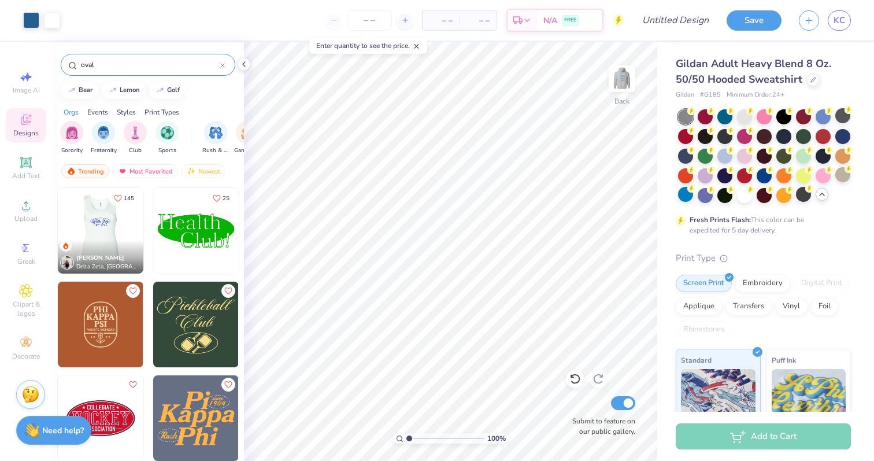
click at [117, 230] on img at bounding box center [100, 231] width 86 height 86
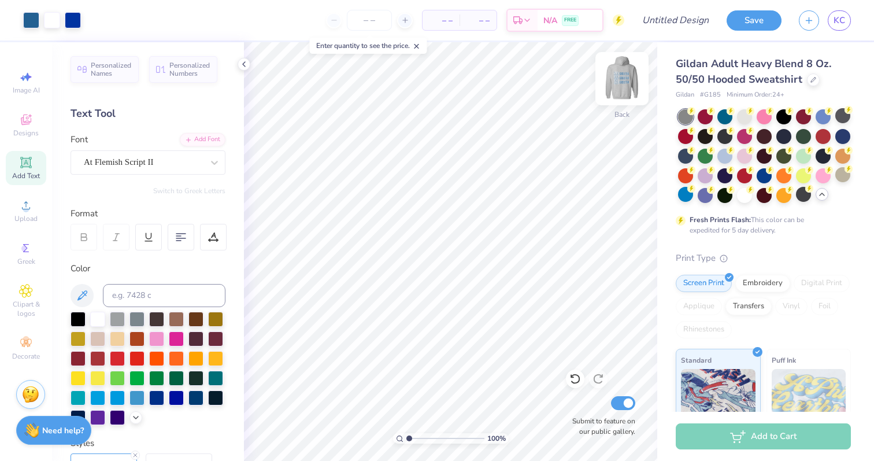
click at [618, 78] on img at bounding box center [622, 79] width 46 height 46
click at [623, 82] on img at bounding box center [622, 78] width 23 height 23
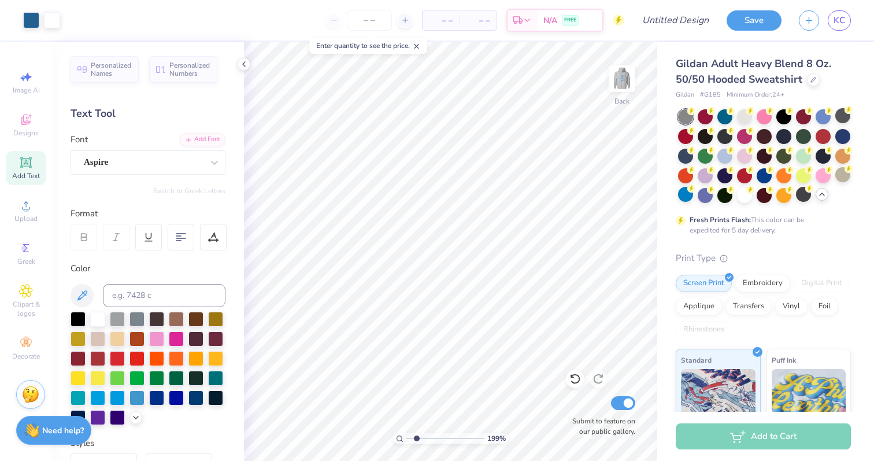
drag, startPoint x: 408, startPoint y: 439, endPoint x: 416, endPoint y: 424, distance: 17.1
click at [416, 433] on input "range" at bounding box center [445, 438] width 78 height 10
click at [561, 184] on div "193 % Back W 1.71 1.71 " H 0.55 0.55 " Y 3.93 3.93 " Center Middle Top Bottom S…" at bounding box center [450, 251] width 413 height 419
click at [411, 437] on input "range" at bounding box center [445, 438] width 78 height 10
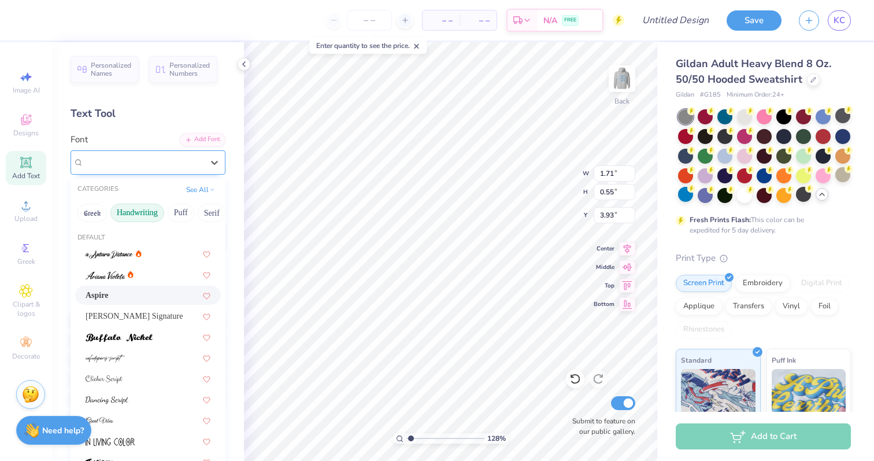
click at [95, 162] on div "Aspire" at bounding box center [143, 162] width 121 height 18
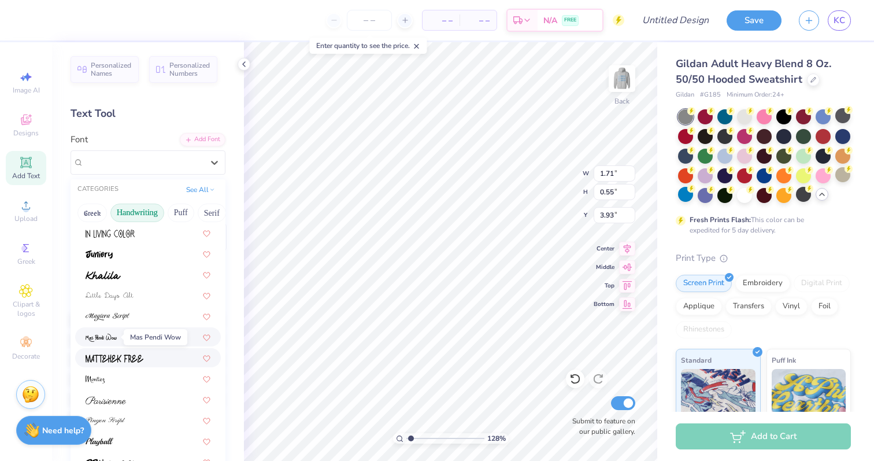
scroll to position [204, 0]
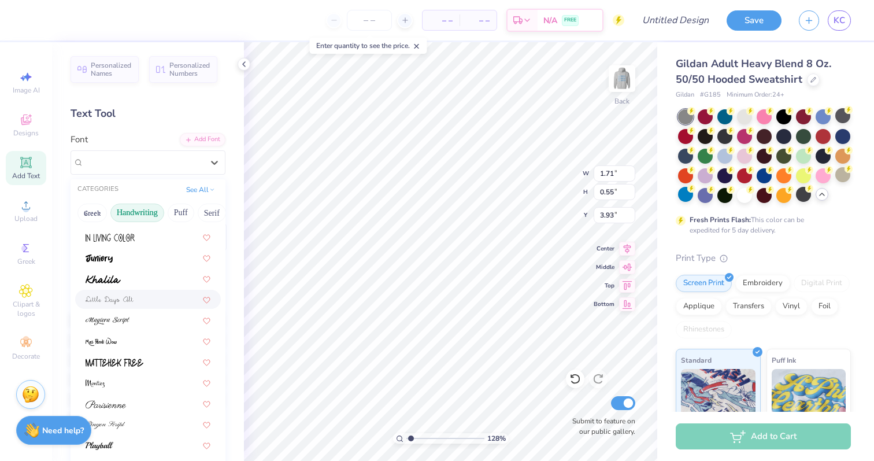
click at [124, 301] on img at bounding box center [110, 300] width 48 height 8
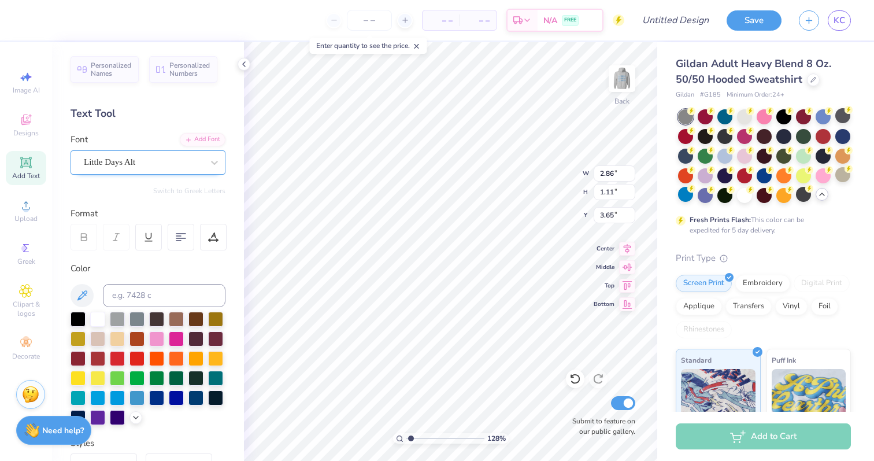
click at [146, 162] on div "Little Days Alt" at bounding box center [143, 162] width 121 height 18
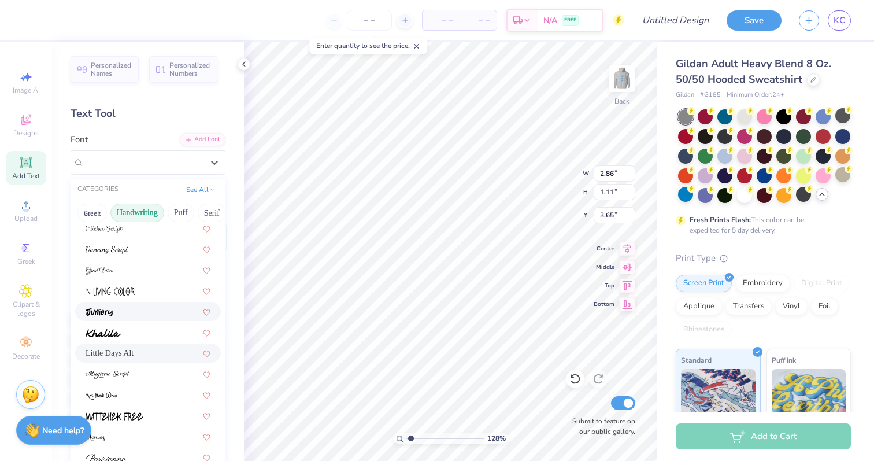
scroll to position [153, 0]
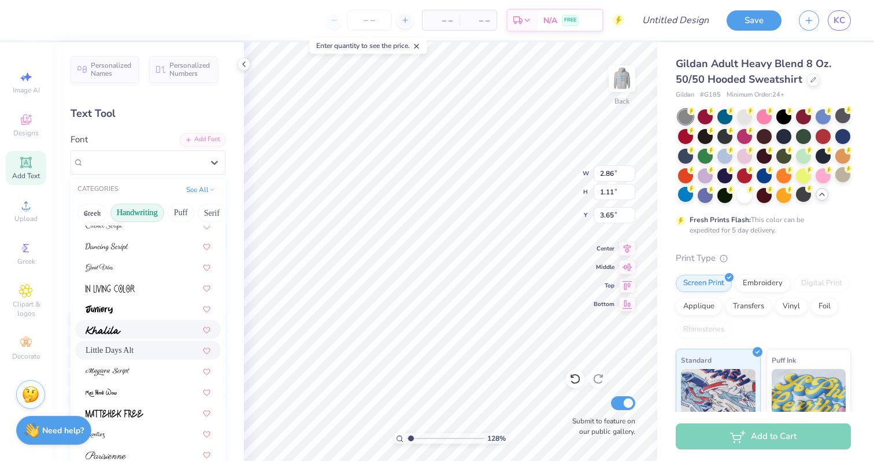
click at [127, 331] on div at bounding box center [148, 329] width 125 height 12
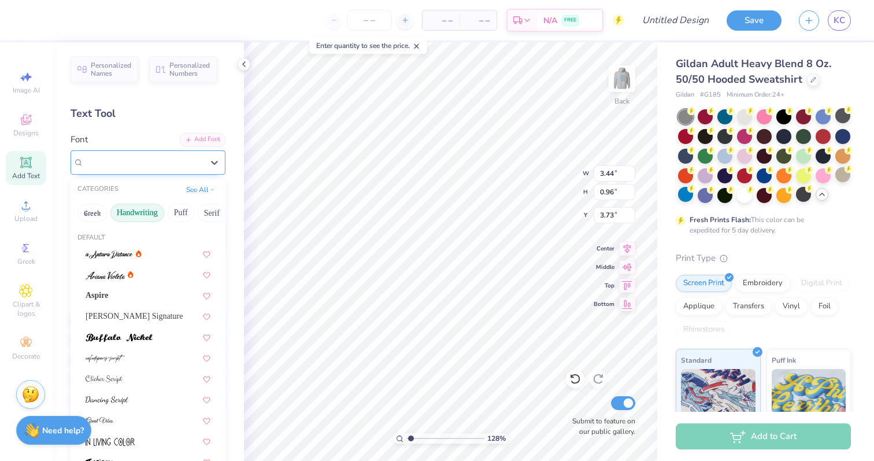
click at [146, 164] on div "Khalila" at bounding box center [143, 162] width 121 height 18
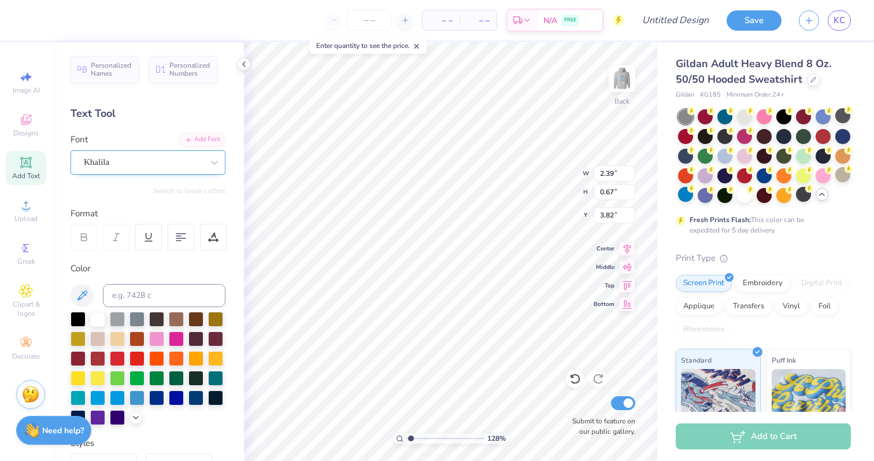
click at [124, 168] on div "Khalila" at bounding box center [143, 162] width 121 height 18
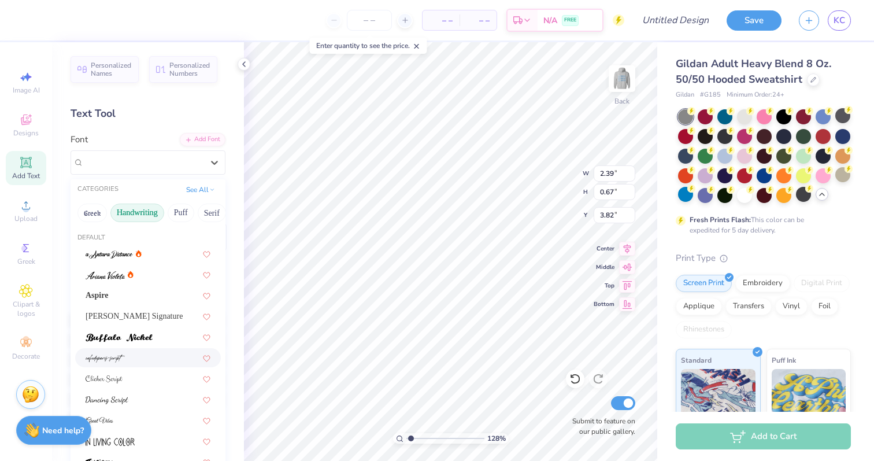
click at [138, 354] on div at bounding box center [148, 358] width 125 height 12
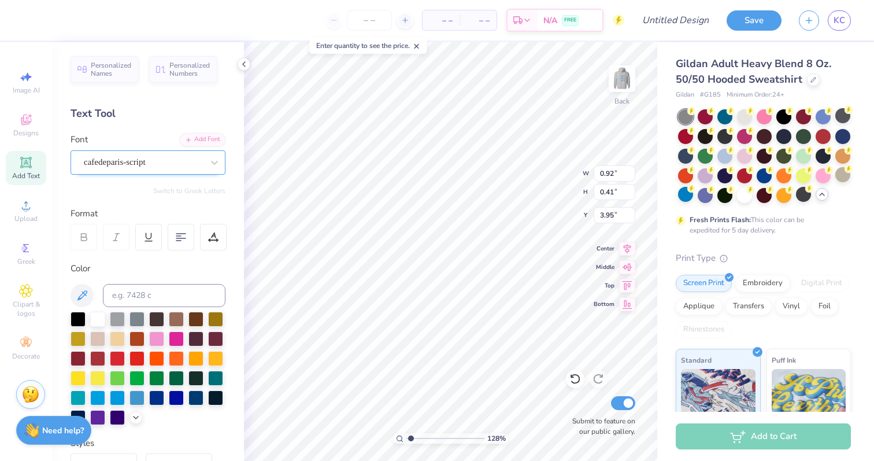
click at [130, 164] on div "cafedeparis-script" at bounding box center [143, 162] width 121 height 18
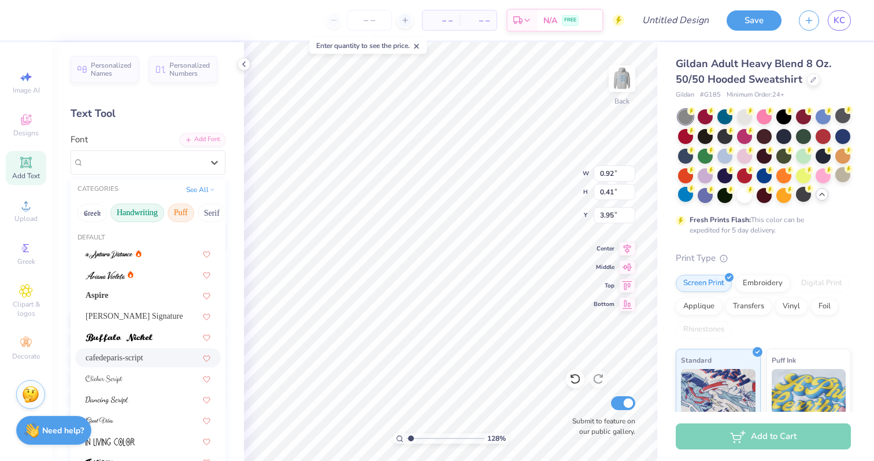
click at [182, 216] on button "Puff" at bounding box center [181, 213] width 27 height 19
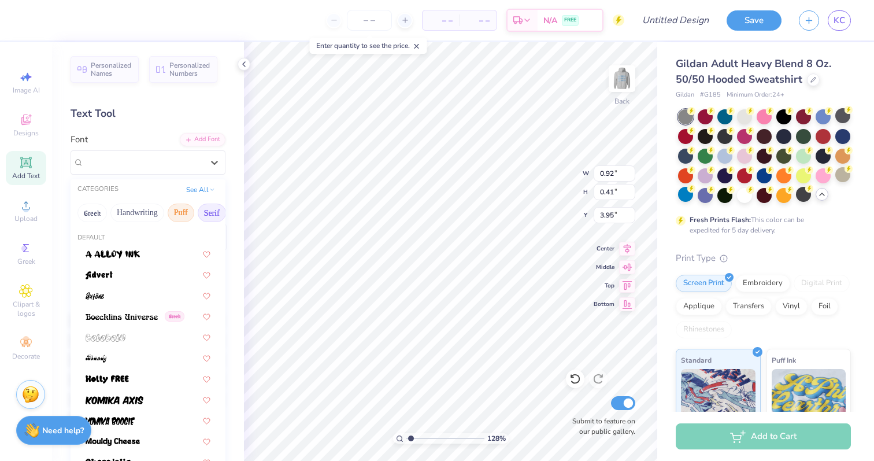
click at [210, 214] on button "Serif" at bounding box center [212, 213] width 28 height 19
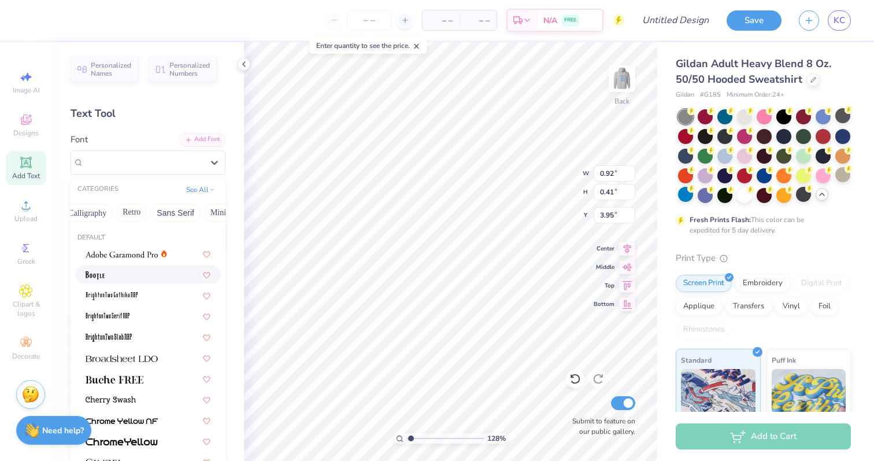
scroll to position [0, 241]
click at [180, 217] on button "Minimal" at bounding box center [183, 213] width 40 height 19
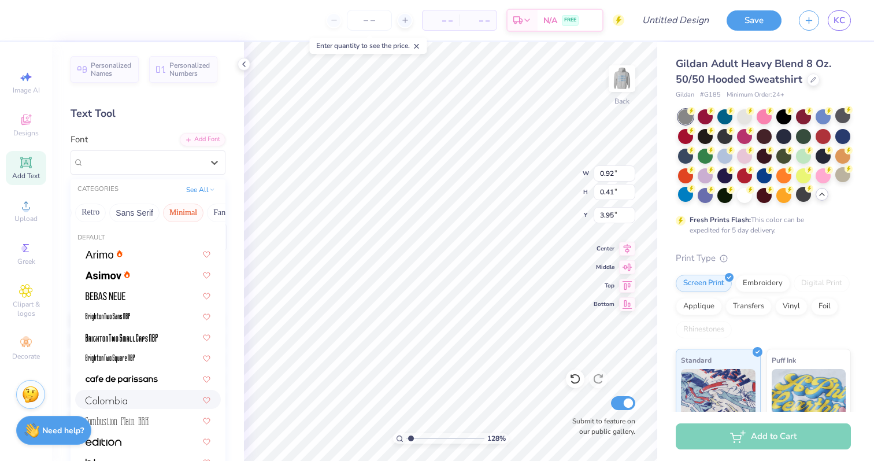
click at [125, 403] on img at bounding box center [107, 400] width 42 height 8
click at [179, 165] on div "[GEOGRAPHIC_DATA]" at bounding box center [143, 162] width 121 height 18
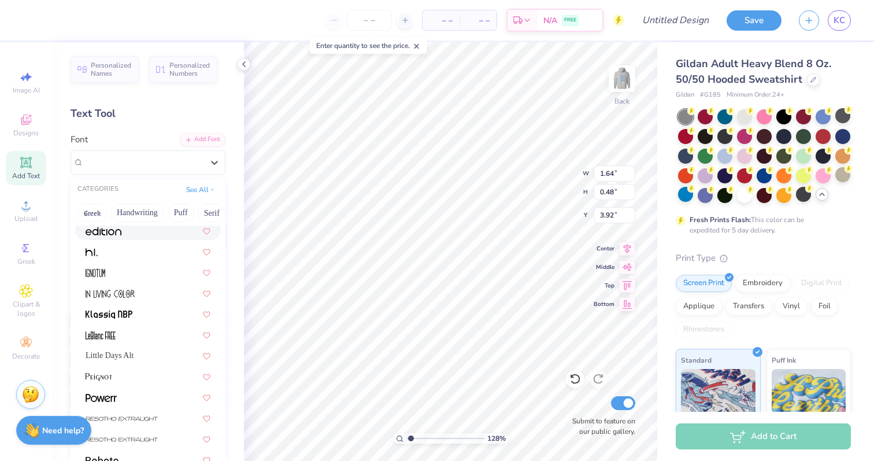
scroll to position [221, 0]
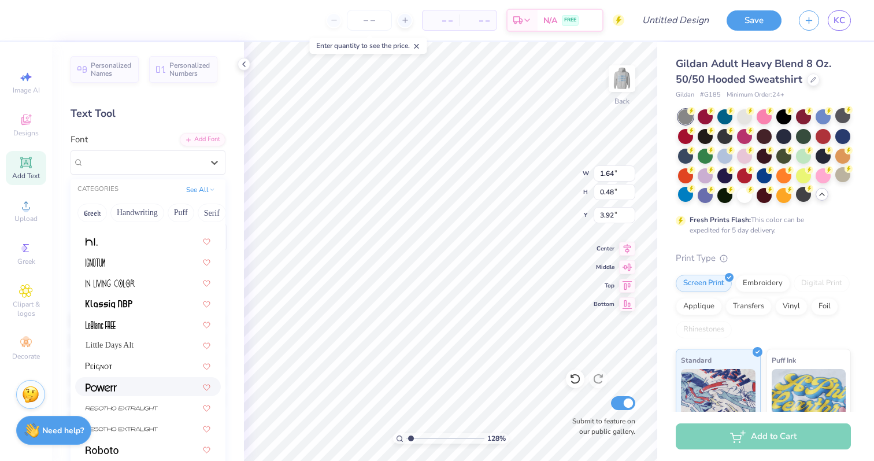
click at [127, 384] on div at bounding box center [148, 386] width 125 height 12
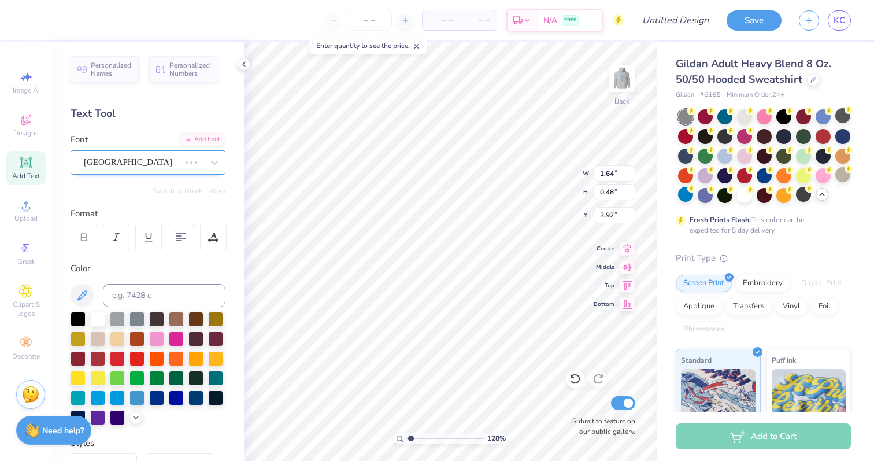
click at [121, 164] on div "[GEOGRAPHIC_DATA]" at bounding box center [132, 162] width 98 height 18
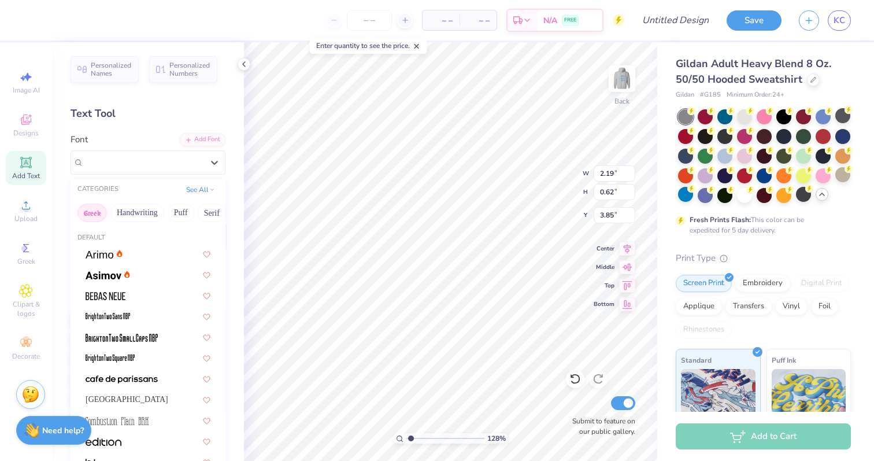
click at [96, 216] on button "Greek" at bounding box center [91, 213] width 29 height 19
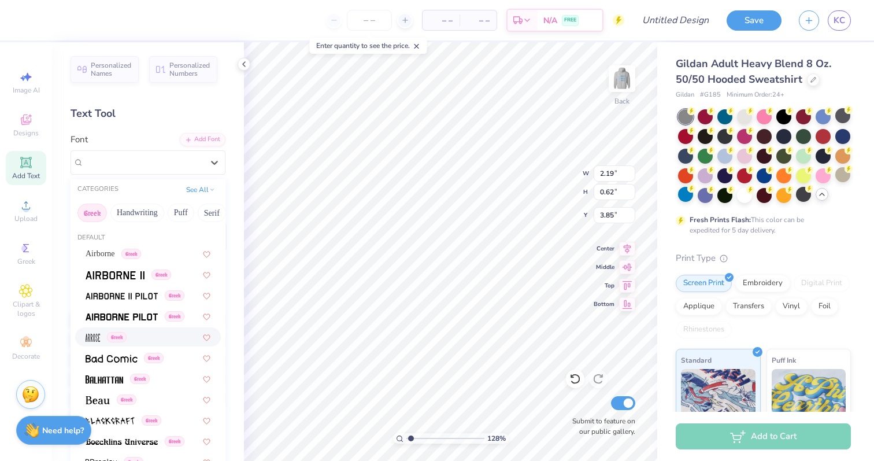
click at [135, 338] on div "Greek" at bounding box center [148, 337] width 125 height 12
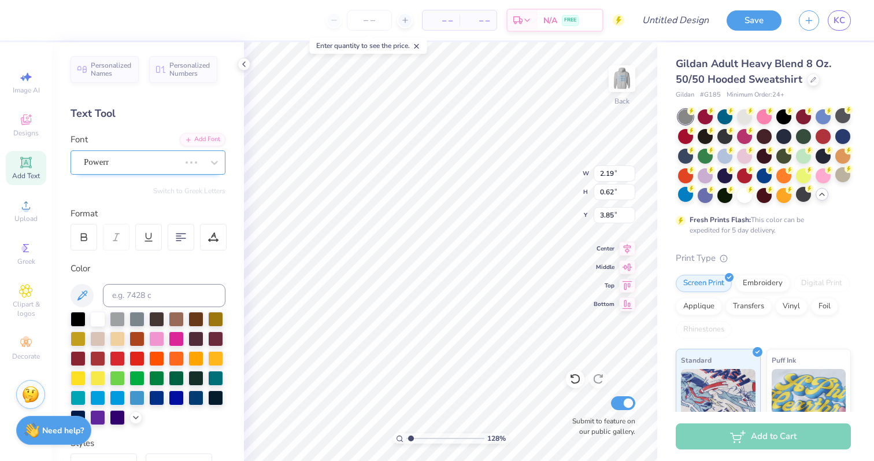
click at [116, 165] on div "Powerr" at bounding box center [132, 162] width 98 height 18
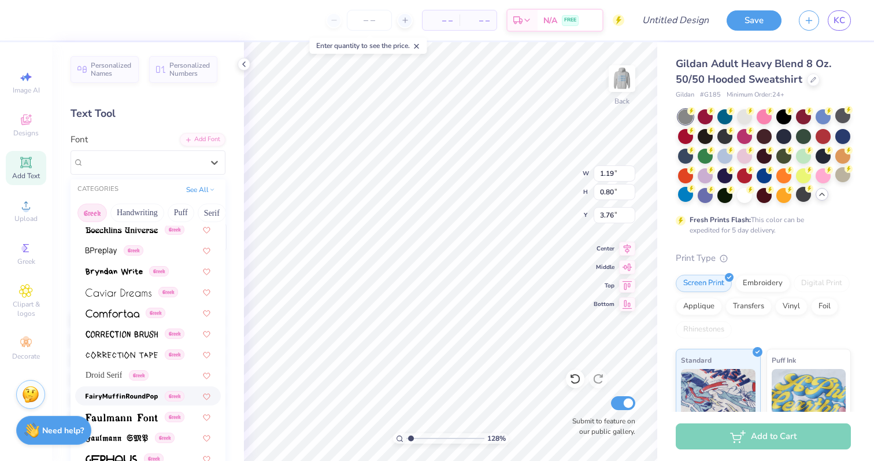
scroll to position [287, 0]
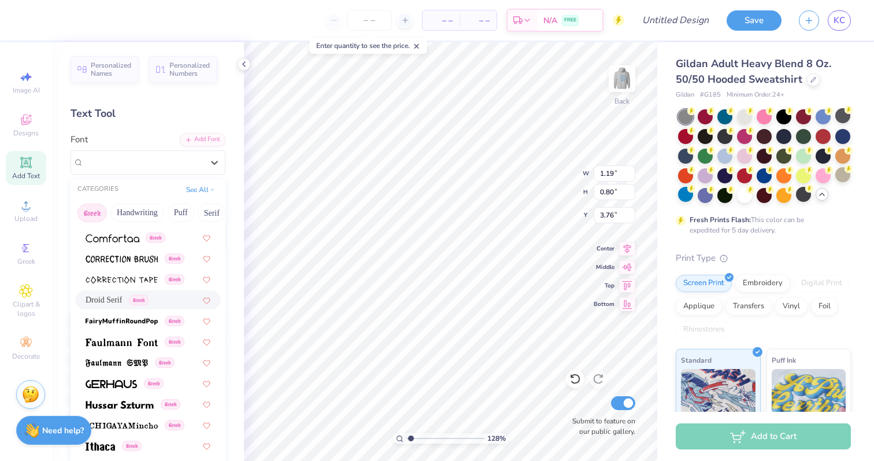
click at [117, 307] on div "Droid Serif Greek" at bounding box center [148, 299] width 146 height 19
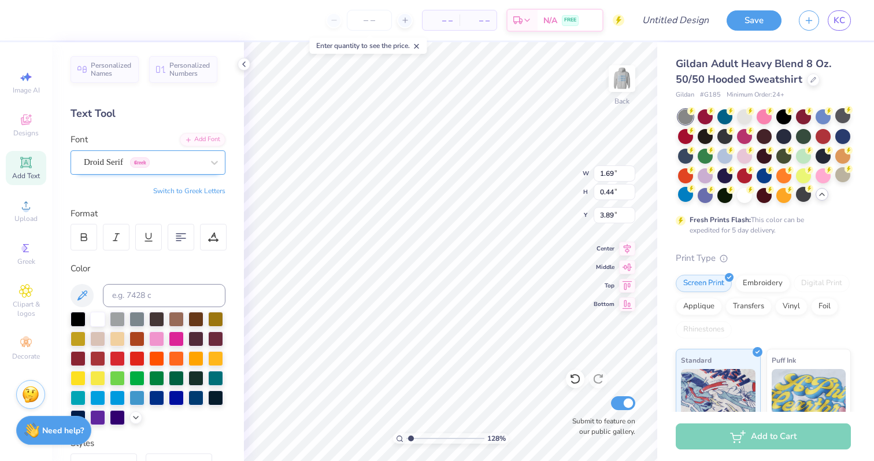
click at [107, 169] on div at bounding box center [143, 162] width 119 height 16
click at [127, 166] on div "Droid Serif Greek" at bounding box center [143, 162] width 121 height 18
click at [93, 214] on button "Greek" at bounding box center [91, 213] width 29 height 19
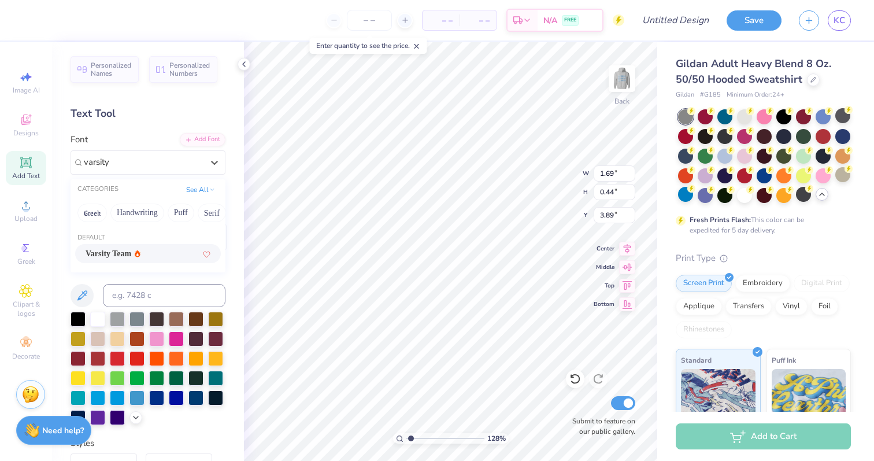
click at [105, 250] on span "Varsity Team" at bounding box center [109, 253] width 46 height 12
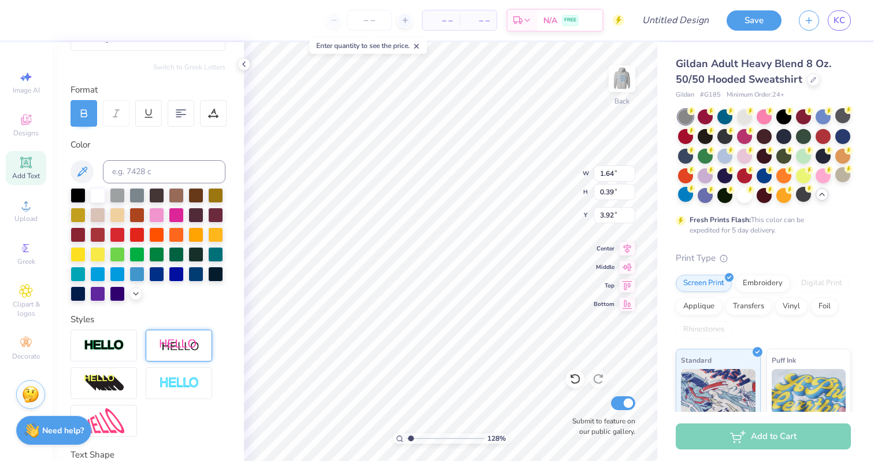
scroll to position [180, 0]
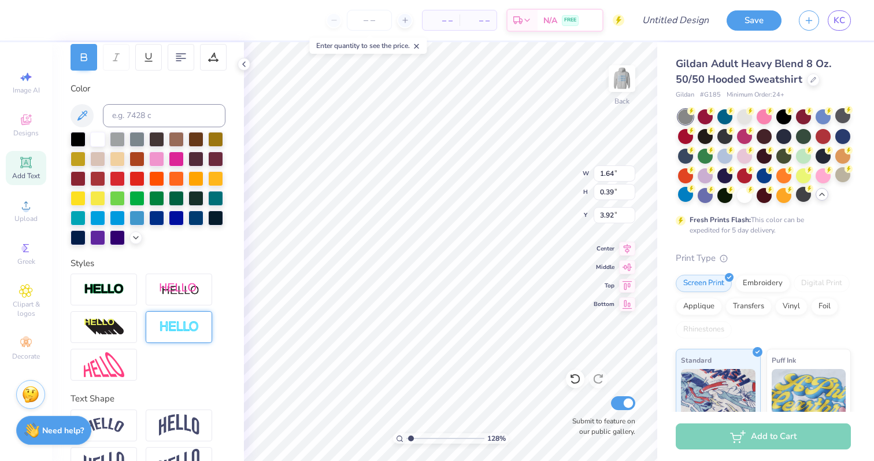
click at [162, 317] on div at bounding box center [179, 327] width 66 height 32
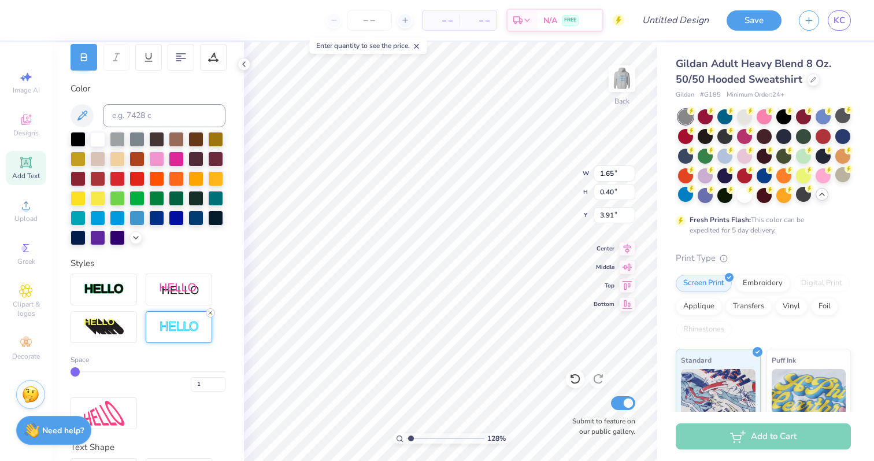
click at [212, 314] on line at bounding box center [210, 312] width 3 height 3
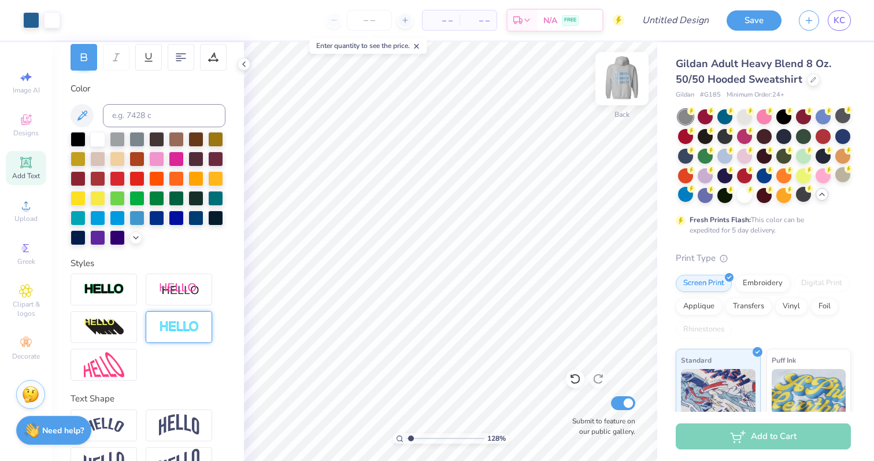
click at [627, 79] on img at bounding box center [622, 79] width 46 height 46
drag, startPoint x: 411, startPoint y: 439, endPoint x: 398, endPoint y: 438, distance: 12.7
click at [406, 438] on input "range" at bounding box center [445, 438] width 78 height 10
click at [618, 87] on img at bounding box center [622, 79] width 46 height 46
click at [744, 119] on div at bounding box center [744, 115] width 15 height 15
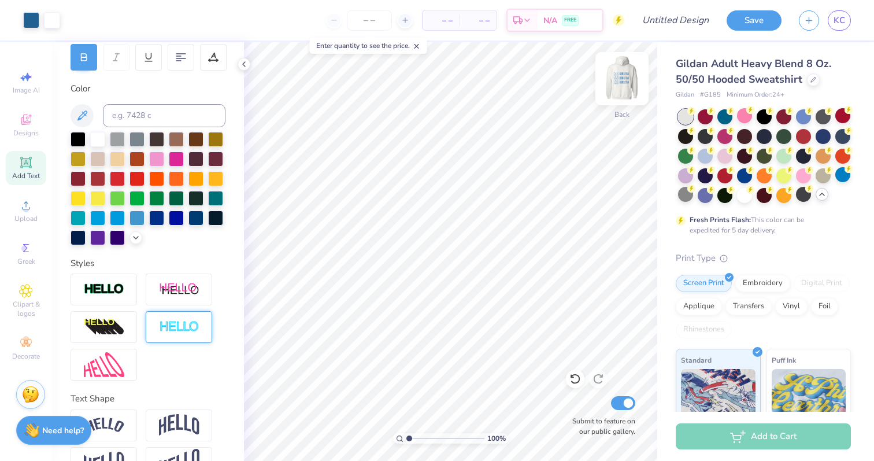
click at [622, 83] on img at bounding box center [622, 79] width 46 height 46
click at [624, 70] on img at bounding box center [622, 79] width 46 height 46
click at [623, 73] on img at bounding box center [622, 79] width 46 height 46
click at [811, 80] on icon at bounding box center [813, 78] width 5 height 5
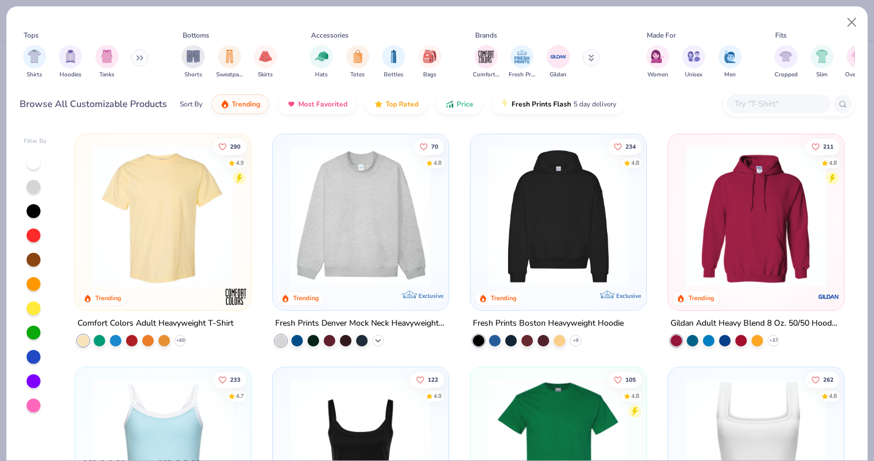
click at [376, 336] on icon at bounding box center [377, 340] width 9 height 9
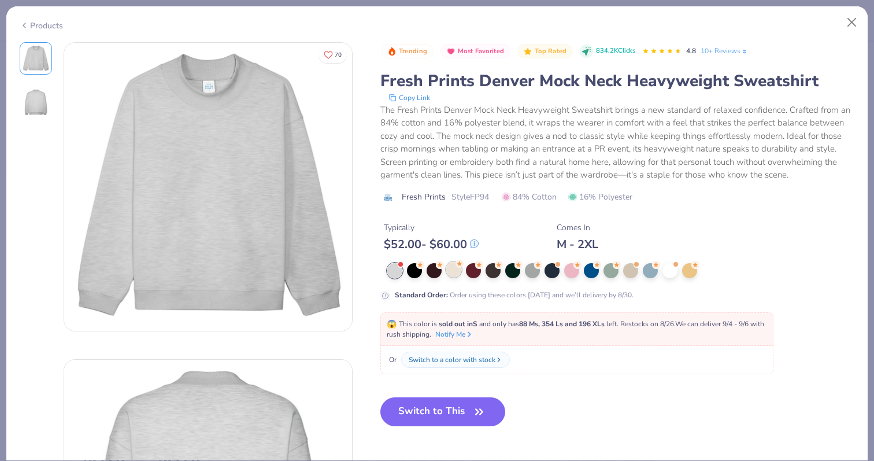
click at [455, 271] on div at bounding box center [453, 269] width 15 height 15
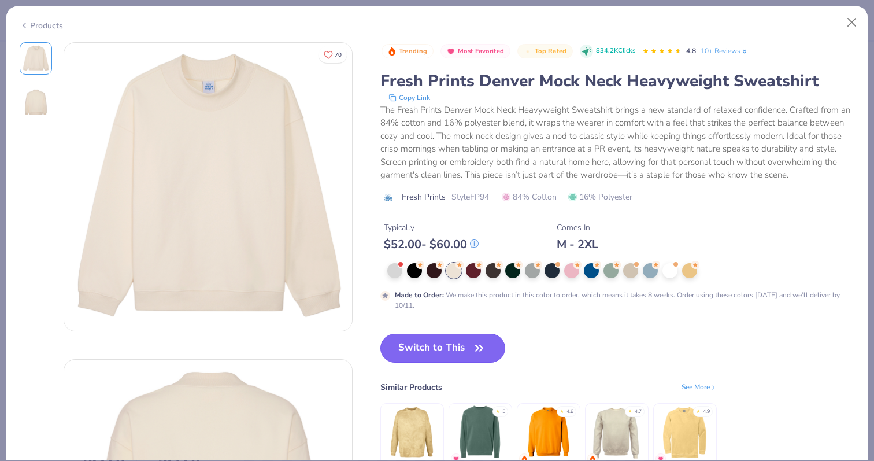
click at [442, 356] on button "Switch to This" at bounding box center [442, 348] width 125 height 29
click at [454, 354] on button "Switch to This" at bounding box center [442, 348] width 125 height 29
click at [850, 23] on button "Close" at bounding box center [852, 23] width 22 height 22
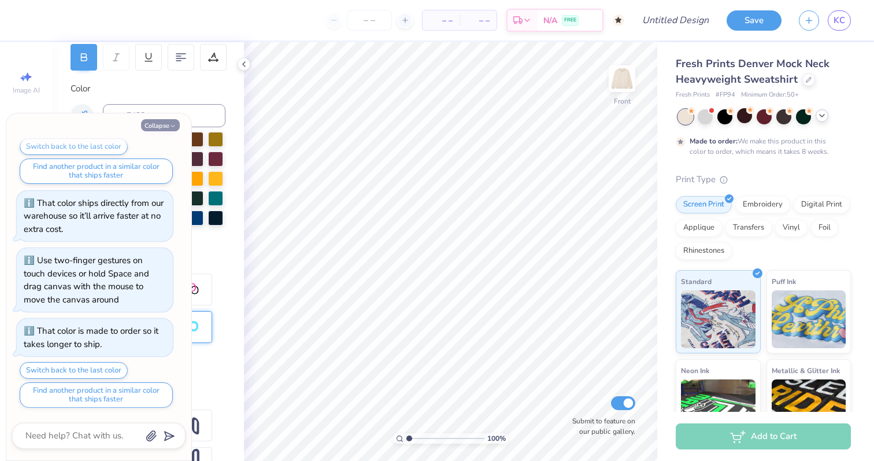
click at [172, 128] on icon "button" at bounding box center [172, 126] width 7 height 7
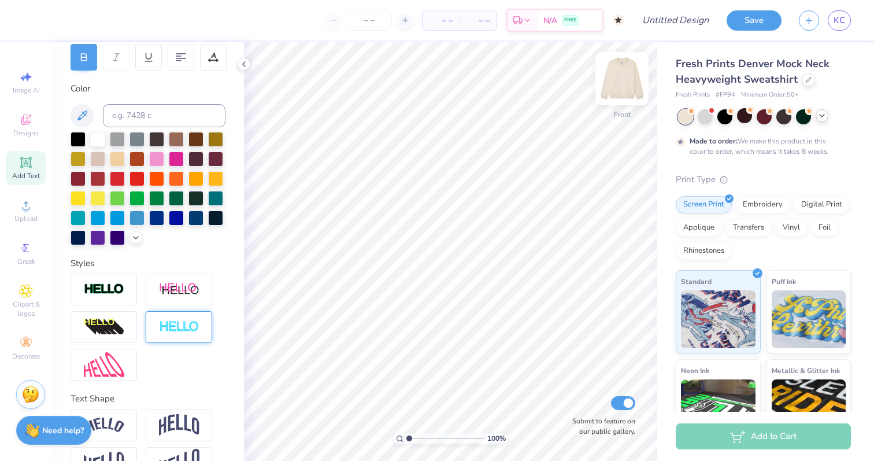
click at [624, 88] on img at bounding box center [622, 79] width 46 height 46
click at [32, 127] on div "Designs" at bounding box center [26, 125] width 40 height 34
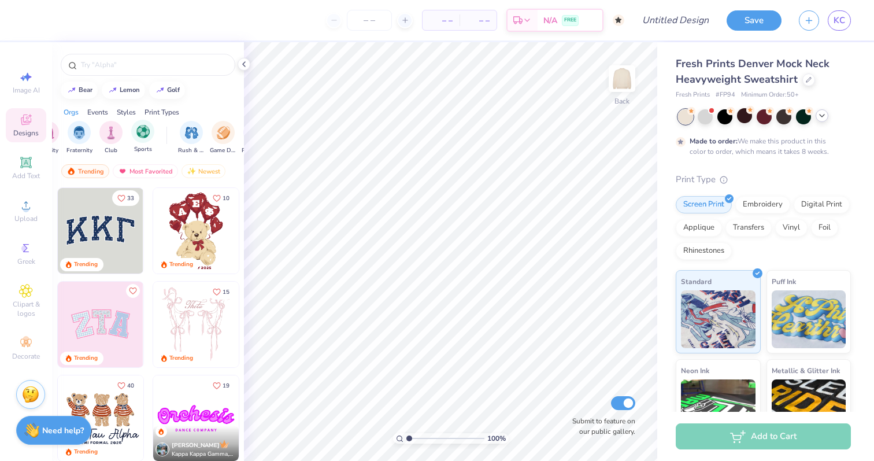
scroll to position [0, 0]
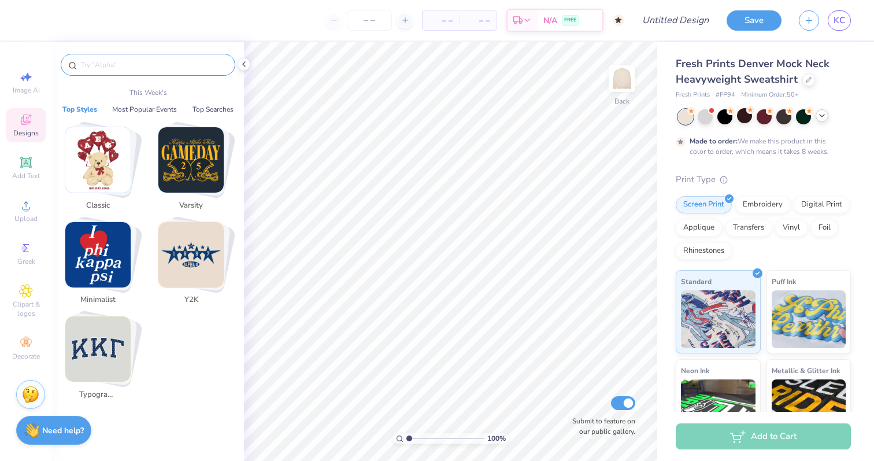
click at [131, 67] on input "text" at bounding box center [154, 65] width 148 height 12
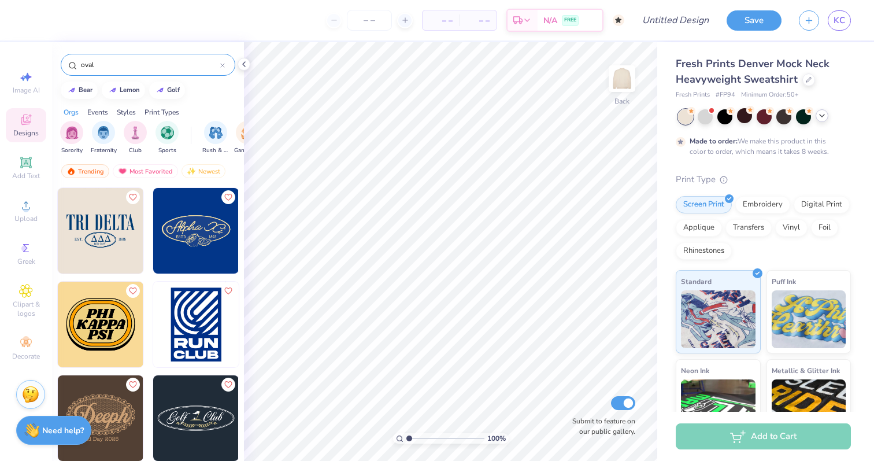
scroll to position [645, 0]
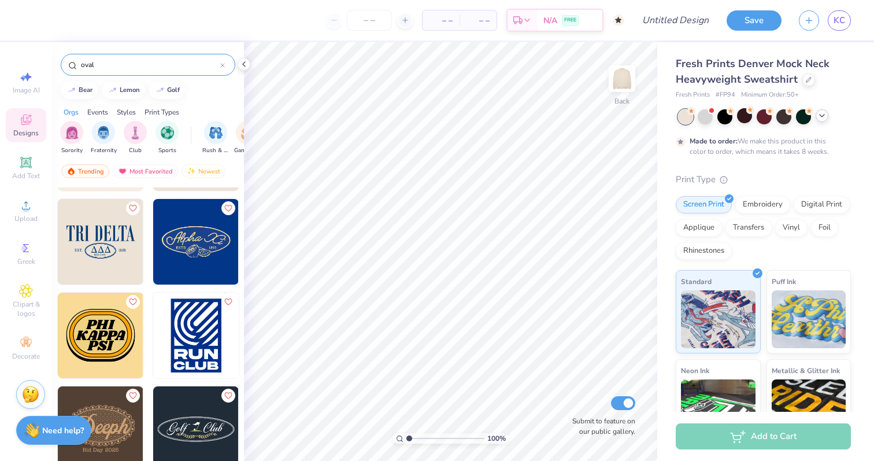
click at [111, 266] on img at bounding box center [101, 242] width 86 height 86
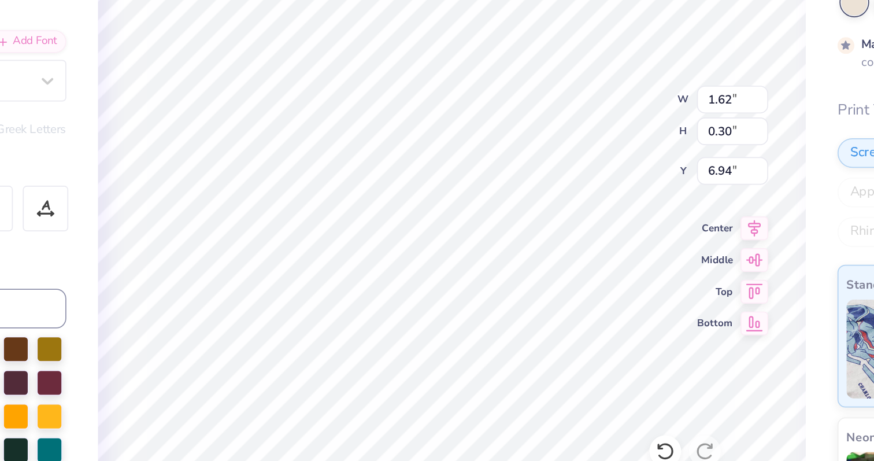
scroll to position [0, 0]
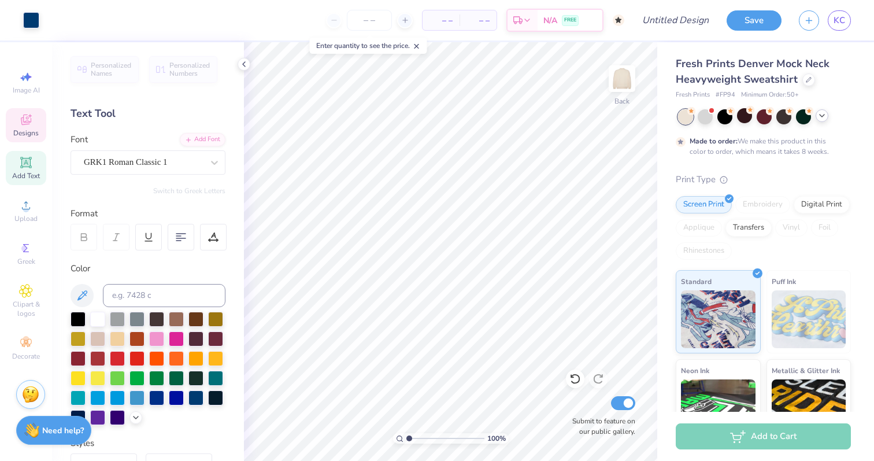
click at [33, 128] on span "Designs" at bounding box center [25, 132] width 25 height 9
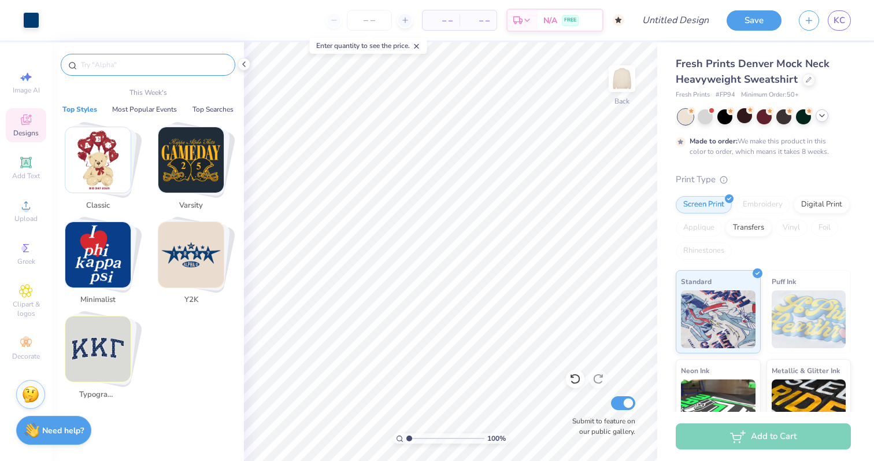
click at [151, 64] on input "text" at bounding box center [154, 65] width 148 height 12
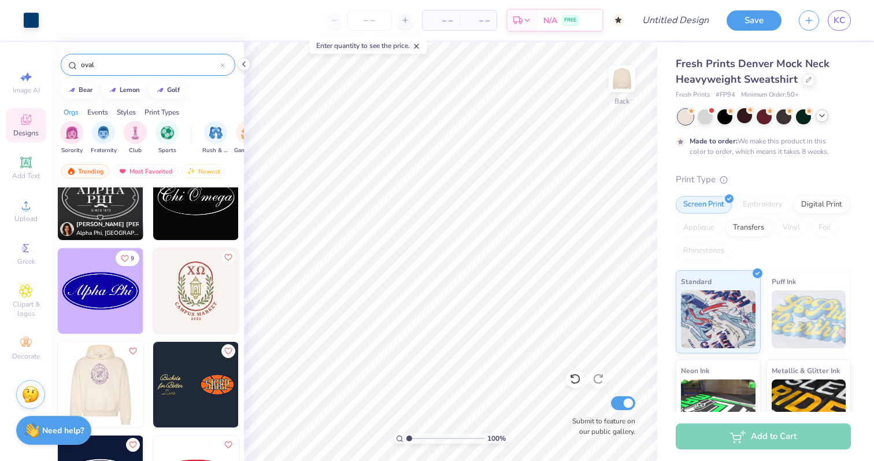
scroll to position [2666, 0]
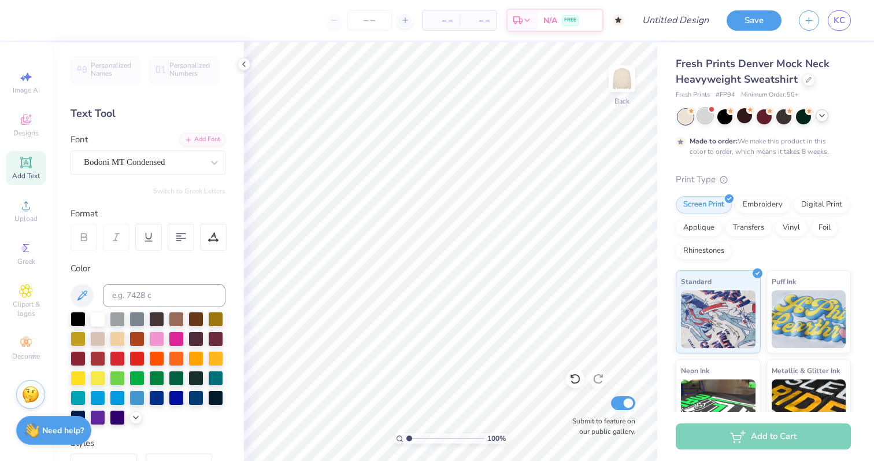
click at [708, 116] on div at bounding box center [705, 115] width 15 height 15
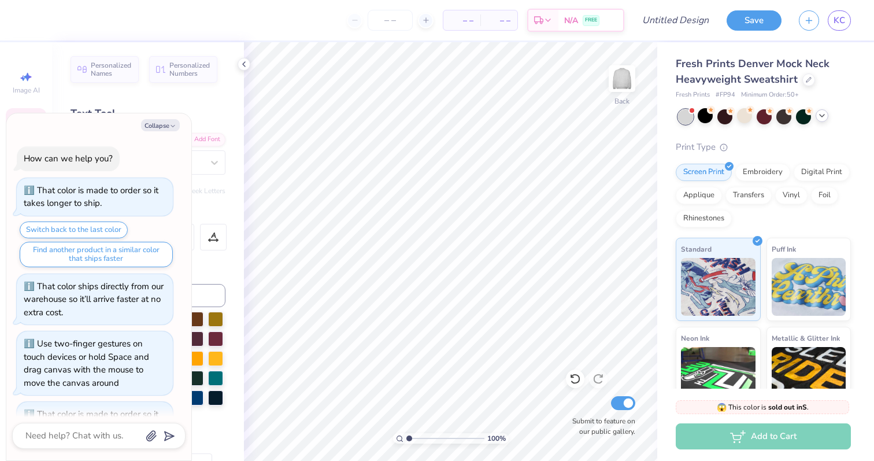
scroll to position [467, 0]
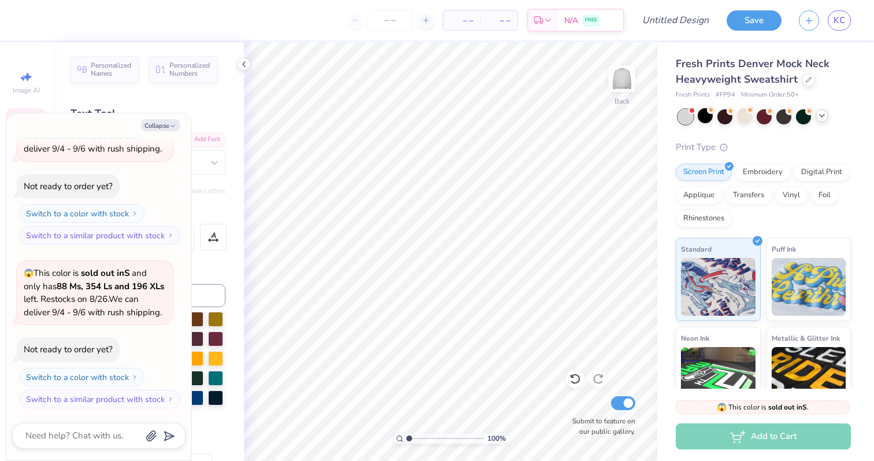
click at [29, 123] on div "Collapse" at bounding box center [98, 125] width 173 height 12
click at [154, 123] on button "Collapse" at bounding box center [160, 125] width 39 height 12
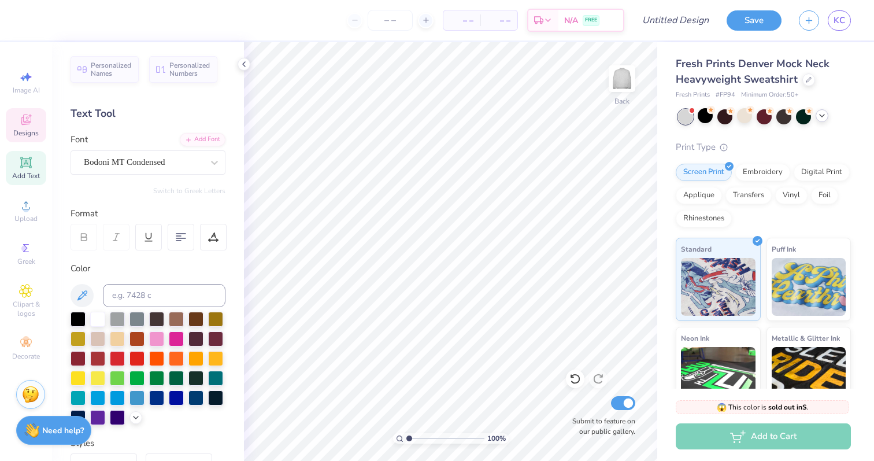
click at [34, 127] on div "Designs" at bounding box center [26, 125] width 40 height 34
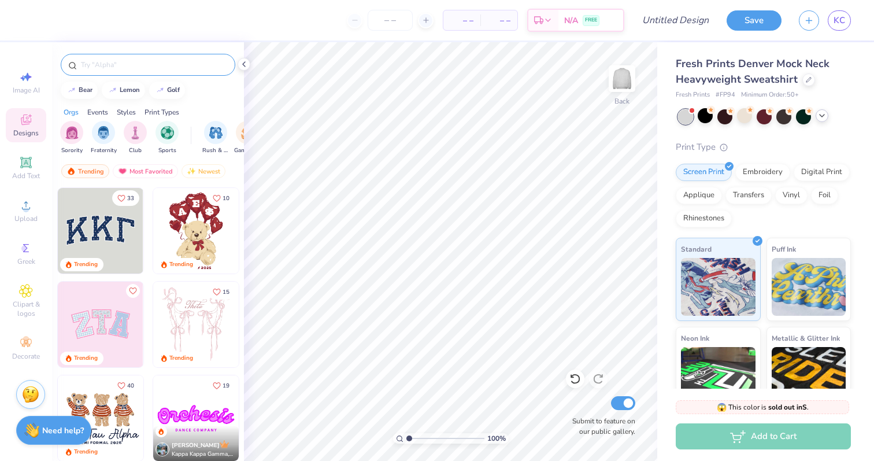
click at [146, 67] on input "text" at bounding box center [154, 65] width 148 height 12
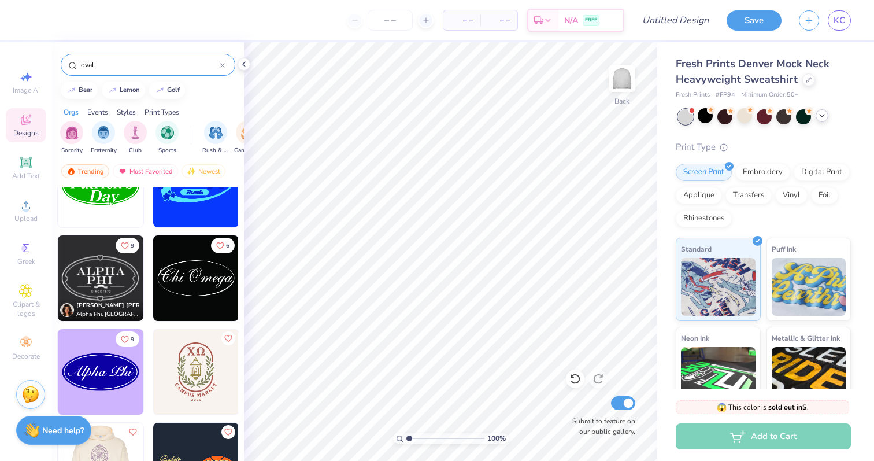
scroll to position [2681, 0]
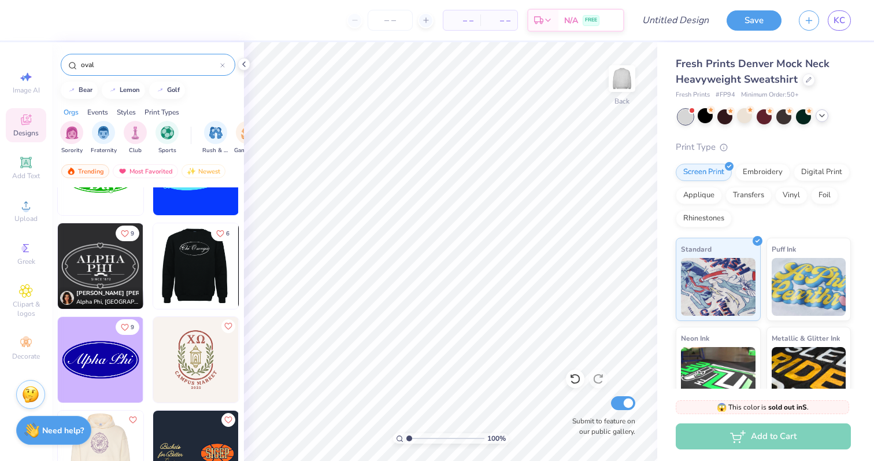
click at [153, 280] on img at bounding box center [111, 266] width 86 height 86
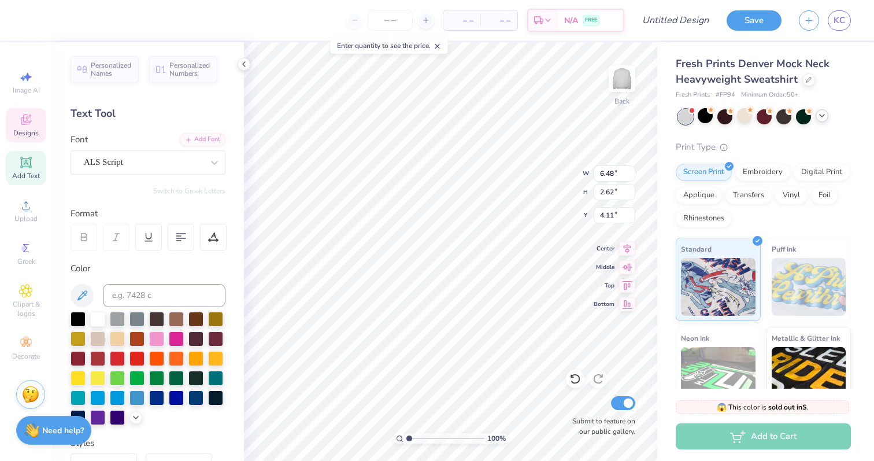
scroll to position [0, 0]
click at [178, 399] on div at bounding box center [176, 396] width 15 height 15
click at [213, 396] on div at bounding box center [215, 396] width 15 height 15
click at [84, 412] on div at bounding box center [78, 416] width 15 height 15
click at [79, 411] on div at bounding box center [78, 416] width 15 height 15
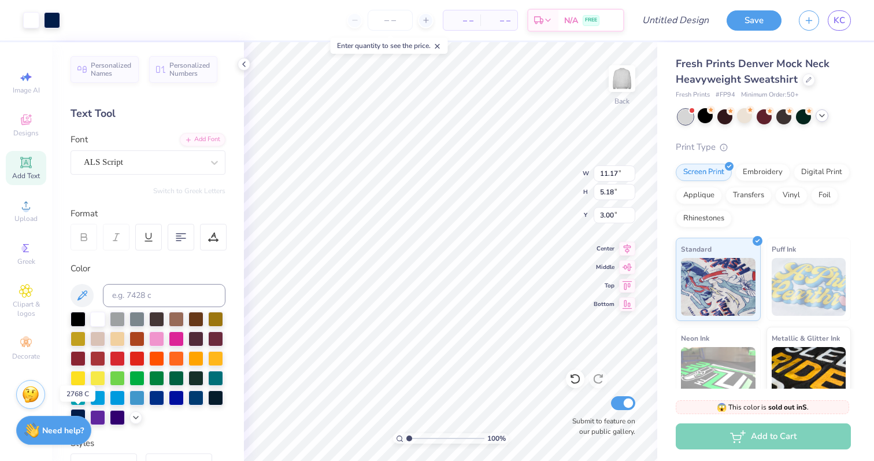
click at [79, 411] on div at bounding box center [78, 416] width 15 height 15
click at [31, 18] on div at bounding box center [31, 19] width 16 height 16
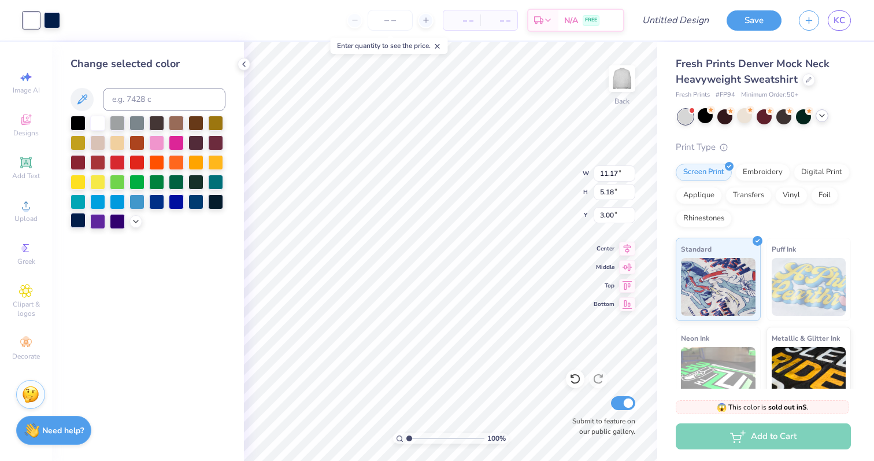
click at [80, 220] on div at bounding box center [78, 220] width 15 height 15
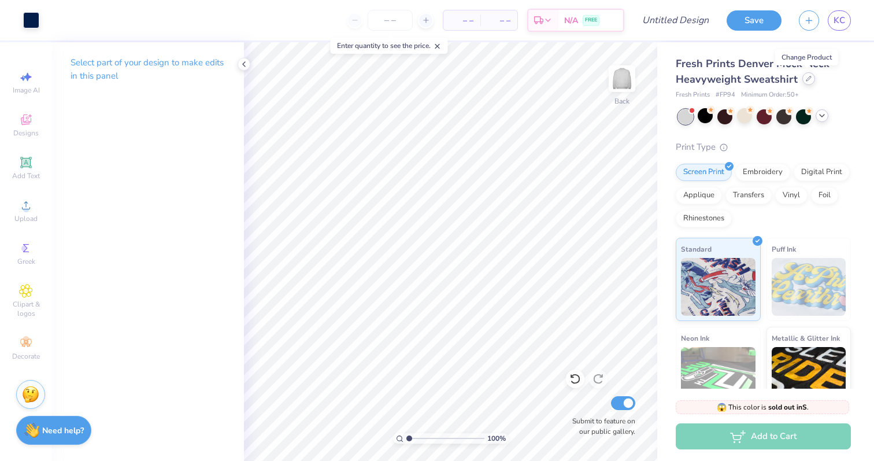
click at [808, 76] on icon at bounding box center [809, 78] width 5 height 5
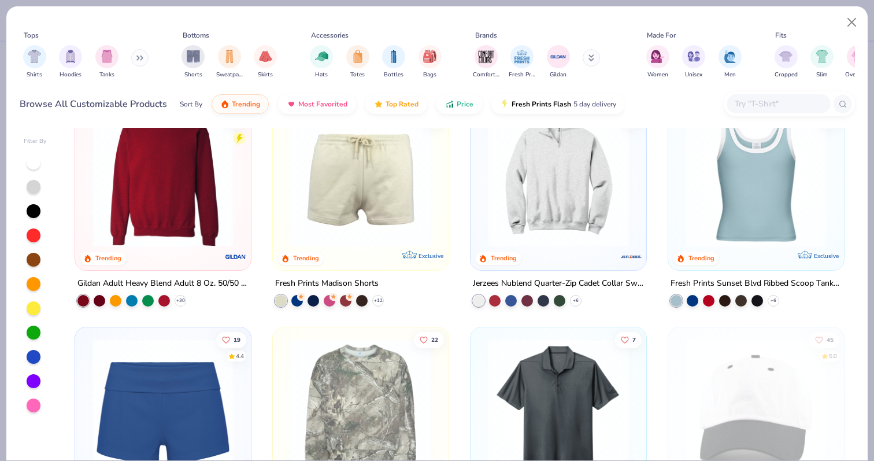
scroll to position [952, 0]
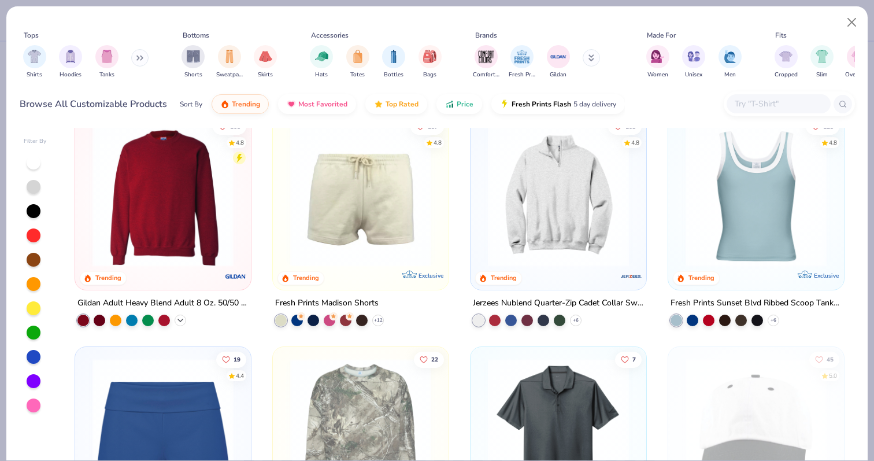
click at [182, 319] on polyline at bounding box center [180, 320] width 5 height 2
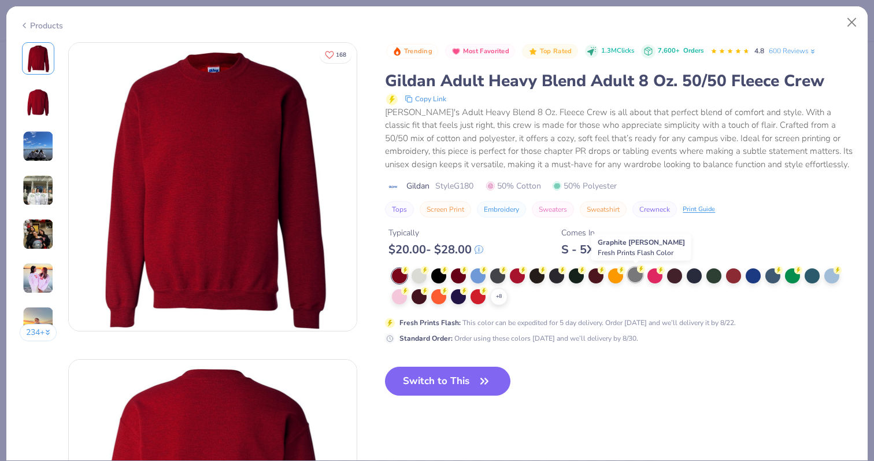
click at [637, 273] on div at bounding box center [635, 274] width 15 height 15
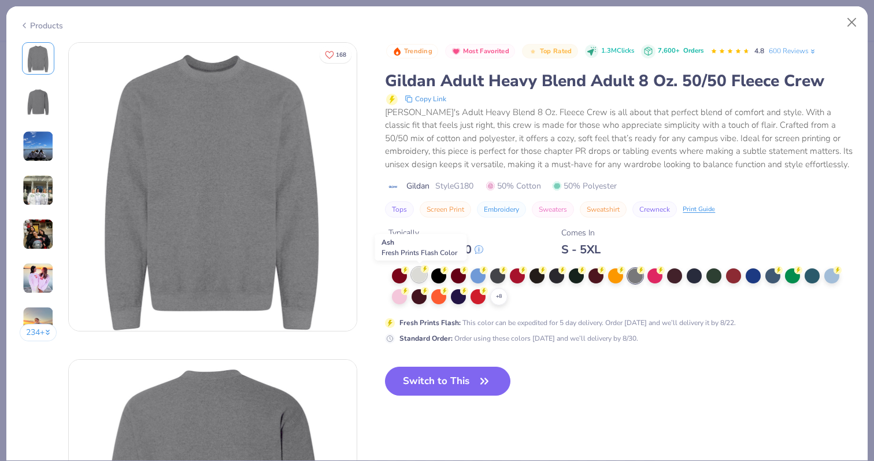
click at [420, 273] on div at bounding box center [419, 274] width 15 height 15
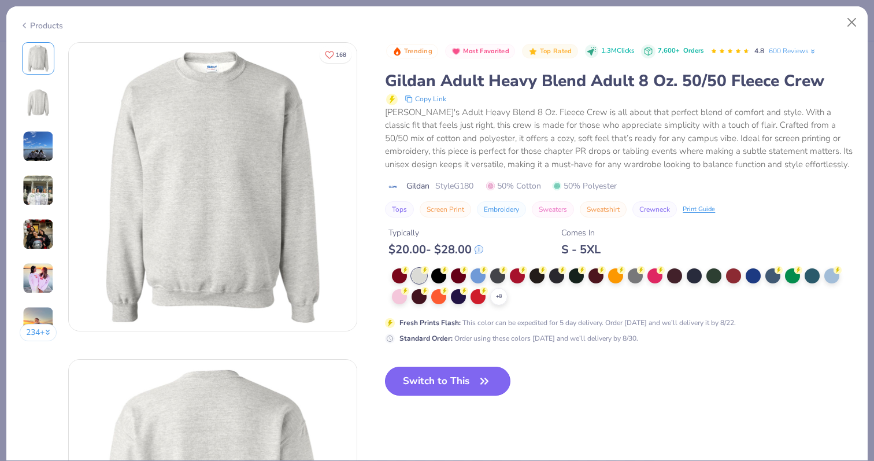
click at [429, 382] on button "Switch to This" at bounding box center [447, 381] width 125 height 29
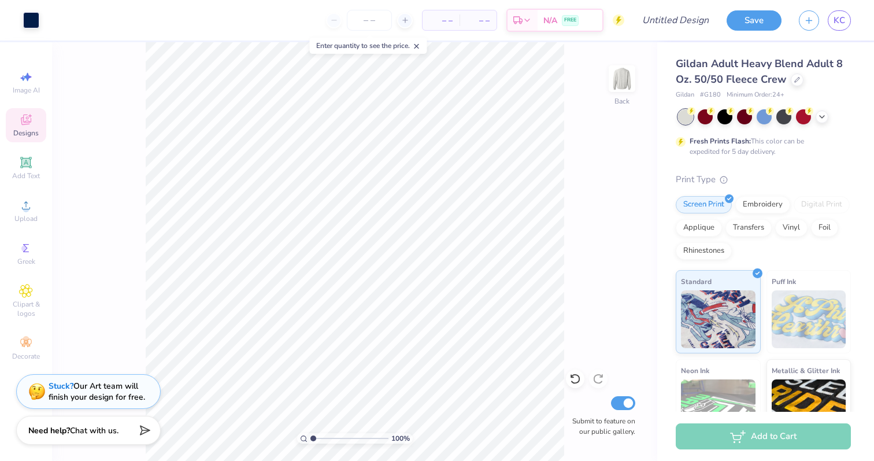
click at [33, 119] on div "Designs" at bounding box center [26, 125] width 40 height 34
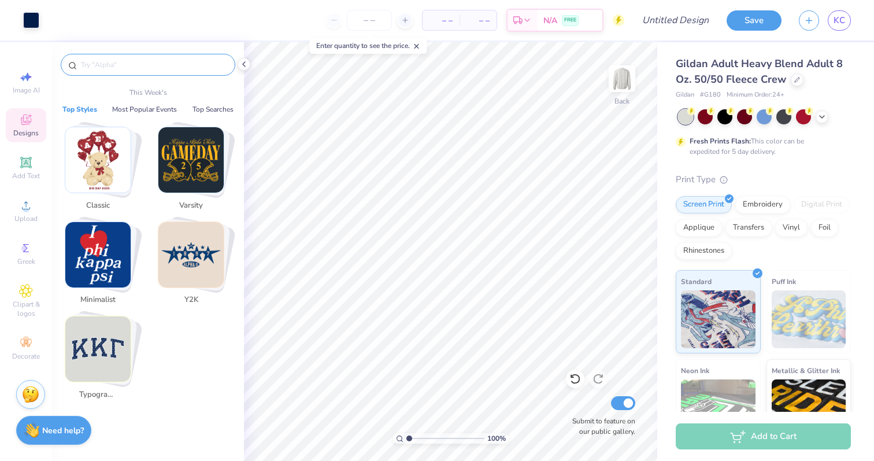
click at [115, 63] on input "text" at bounding box center [154, 65] width 148 height 12
click at [96, 368] on img "Stack Card Button Typography" at bounding box center [97, 348] width 65 height 65
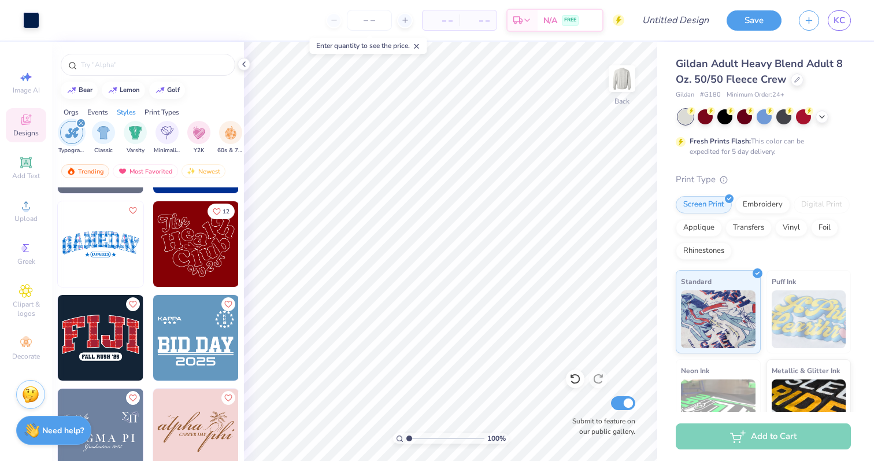
scroll to position [2236, 0]
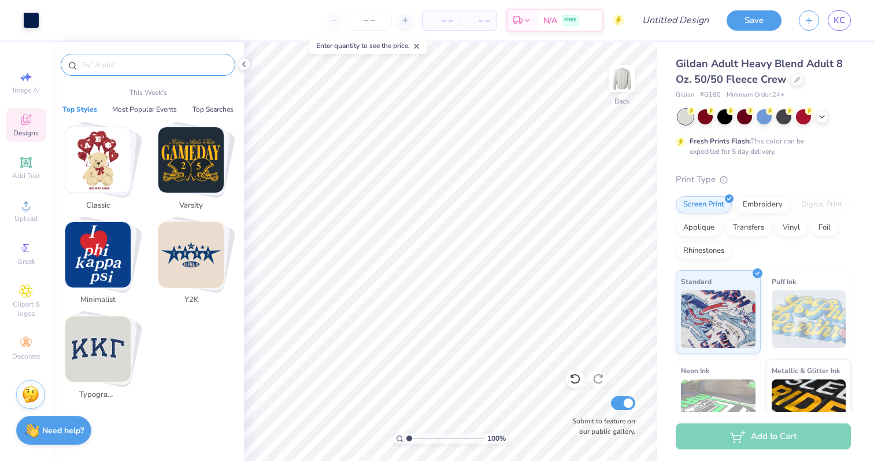
click at [160, 67] on input "text" at bounding box center [154, 65] width 148 height 12
click at [109, 254] on img "Stack Card Button Minimalist" at bounding box center [97, 254] width 65 height 65
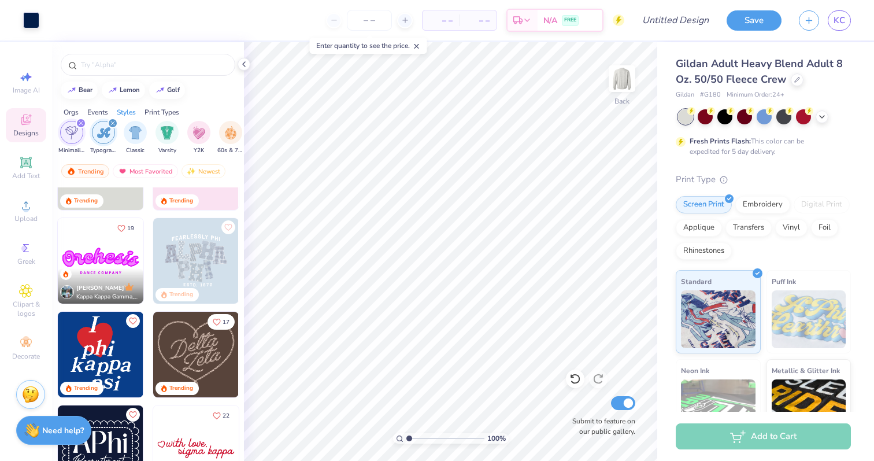
scroll to position [83, 0]
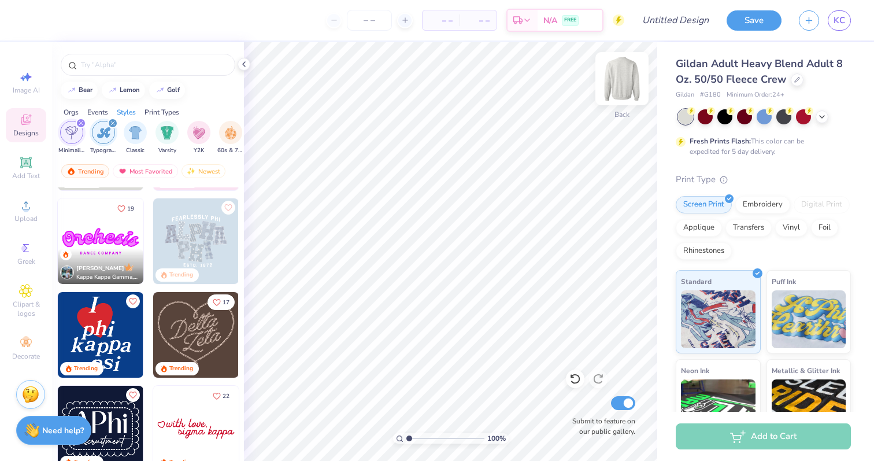
click at [623, 93] on img at bounding box center [622, 79] width 46 height 46
click at [112, 342] on img at bounding box center [101, 335] width 86 height 86
click at [623, 87] on img at bounding box center [622, 79] width 46 height 46
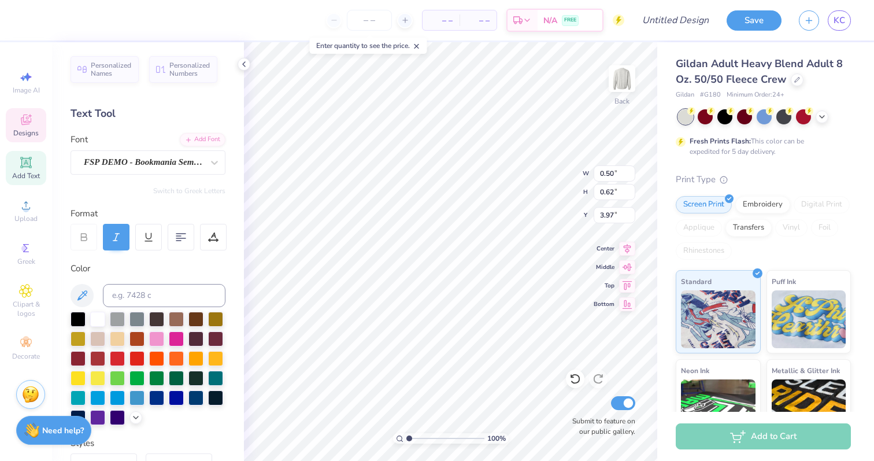
click at [409, 438] on input "range" at bounding box center [445, 438] width 78 height 10
drag, startPoint x: 409, startPoint y: 438, endPoint x: 414, endPoint y: 432, distance: 8.2
click at [414, 433] on input "range" at bounding box center [445, 438] width 78 height 10
drag, startPoint x: 413, startPoint y: 439, endPoint x: 405, endPoint y: 439, distance: 7.5
click at [406, 439] on input "range" at bounding box center [445, 438] width 78 height 10
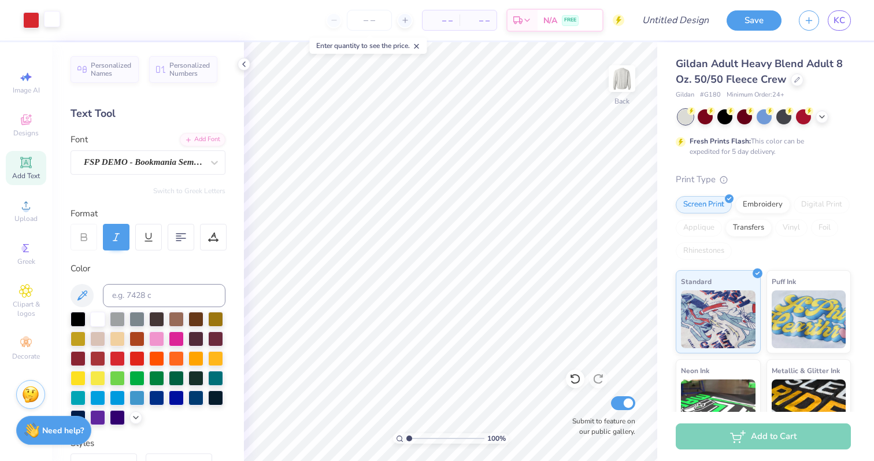
click at [55, 20] on div at bounding box center [52, 19] width 16 height 16
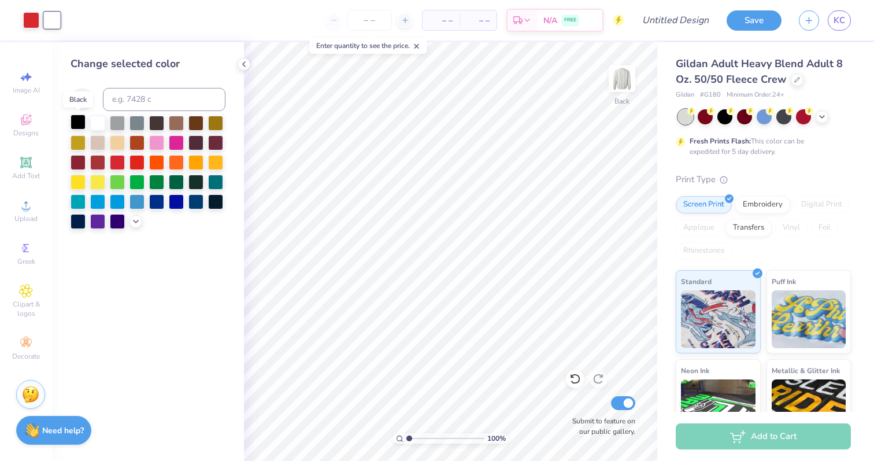
click at [79, 124] on div at bounding box center [78, 121] width 15 height 15
click at [101, 124] on div at bounding box center [97, 123] width 15 height 15
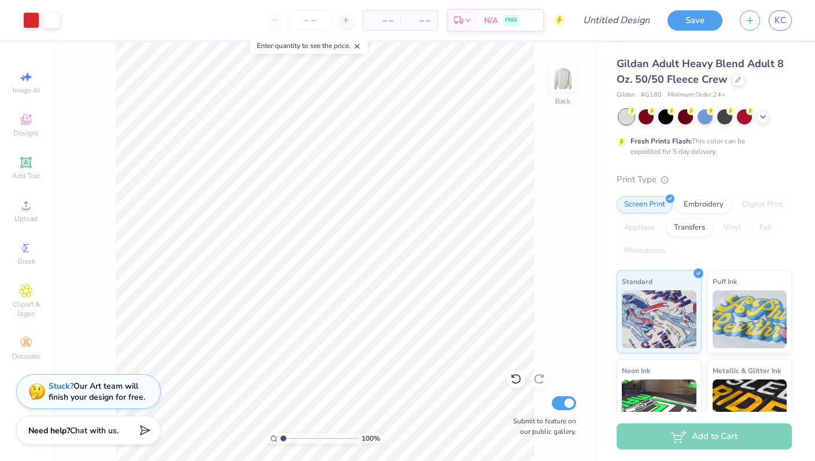
click at [550, 185] on div "100 % Back Submit to feature on our public gallery." at bounding box center [325, 251] width 546 height 419
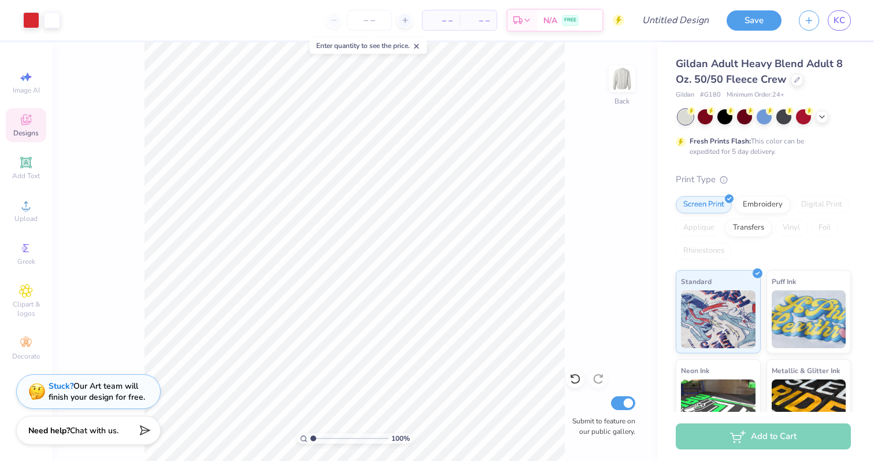
click at [28, 132] on span "Designs" at bounding box center [25, 132] width 25 height 9
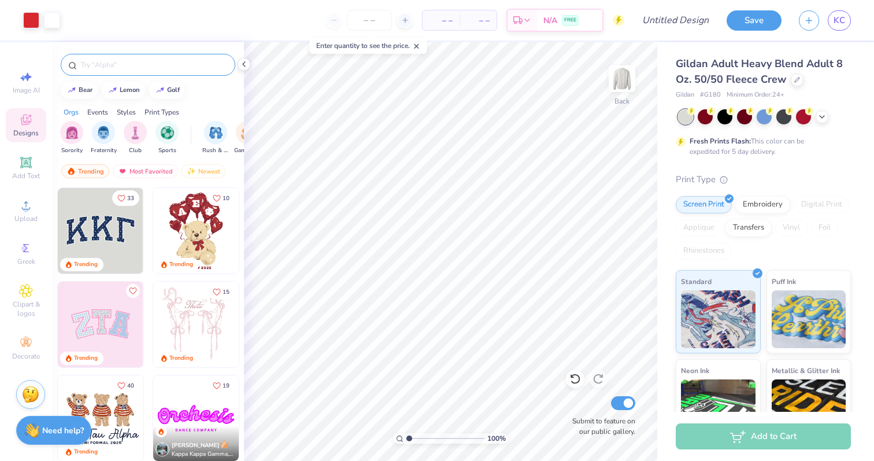
click at [139, 67] on input "text" at bounding box center [154, 65] width 148 height 12
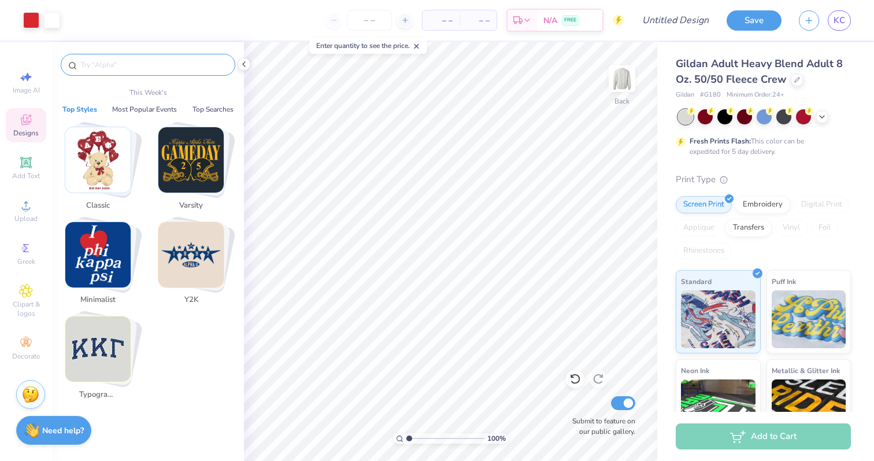
click at [104, 262] on img "Stack Card Button Minimalist" at bounding box center [97, 254] width 65 height 65
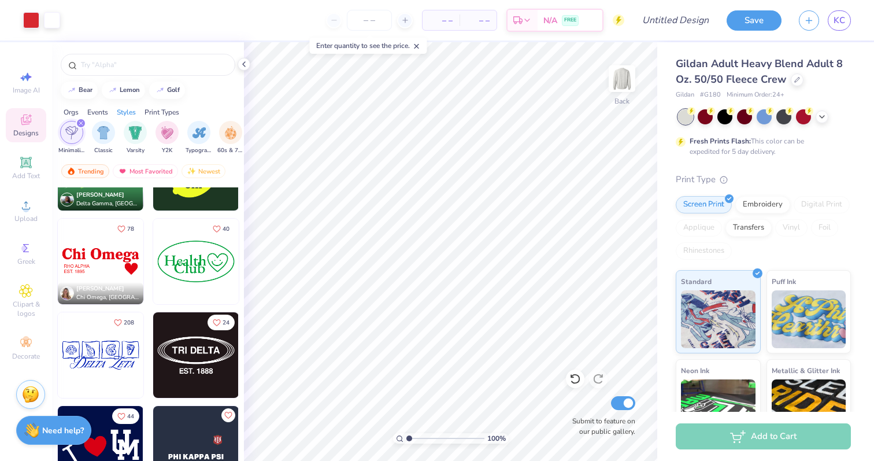
scroll to position [2688, 0]
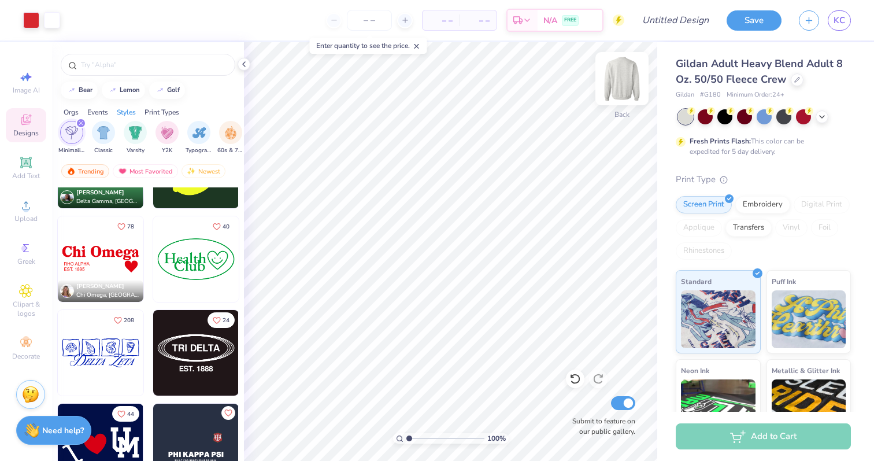
click at [622, 80] on img at bounding box center [622, 79] width 46 height 46
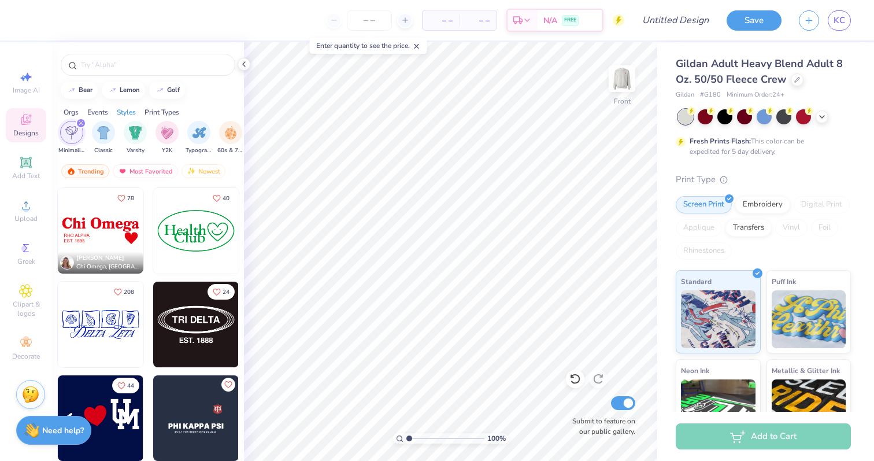
scroll to position [2716, 0]
click at [109, 240] on img at bounding box center [101, 231] width 86 height 86
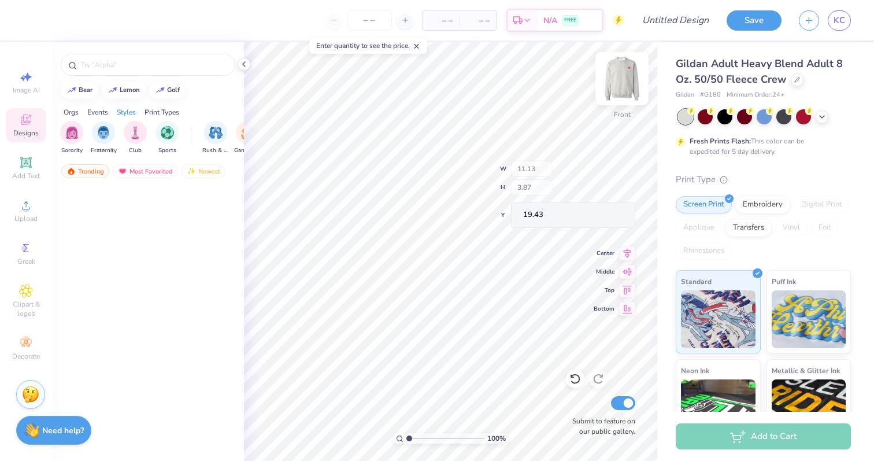
scroll to position [2716, 0]
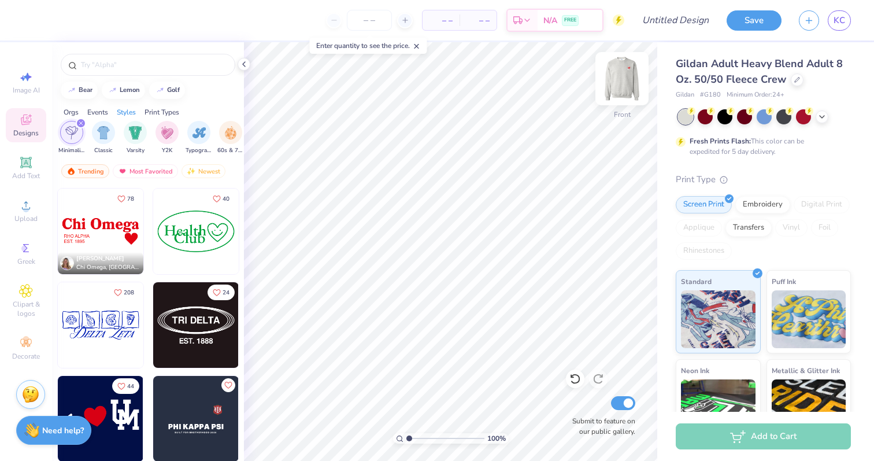
click at [621, 81] on img at bounding box center [622, 79] width 46 height 46
click at [109, 241] on img at bounding box center [101, 231] width 86 height 86
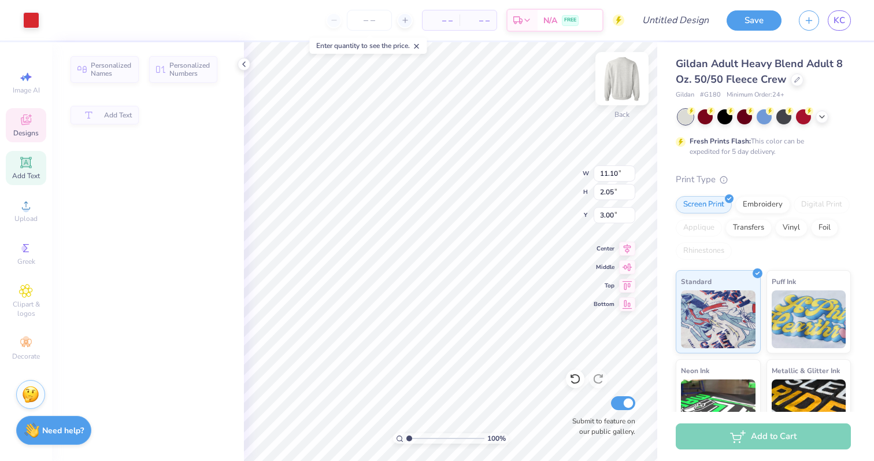
type input "2.05"
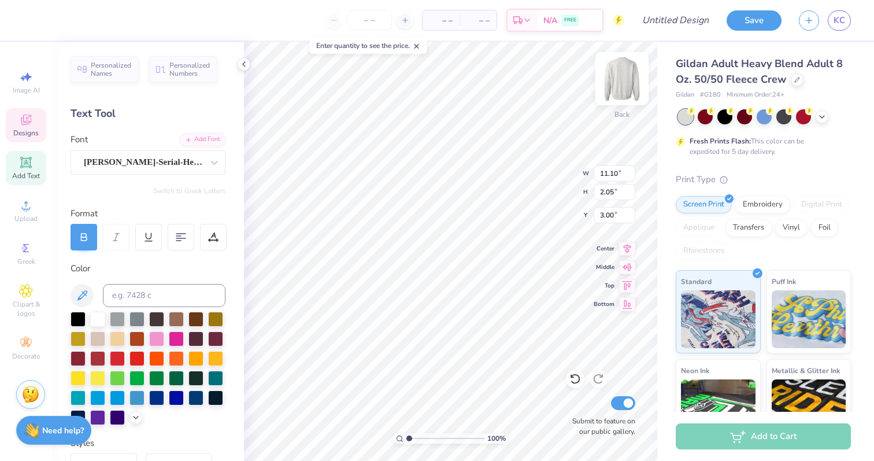
scroll to position [0, 0]
type textarea "Tri Delta"
type input "8.80"
type input "1.63"
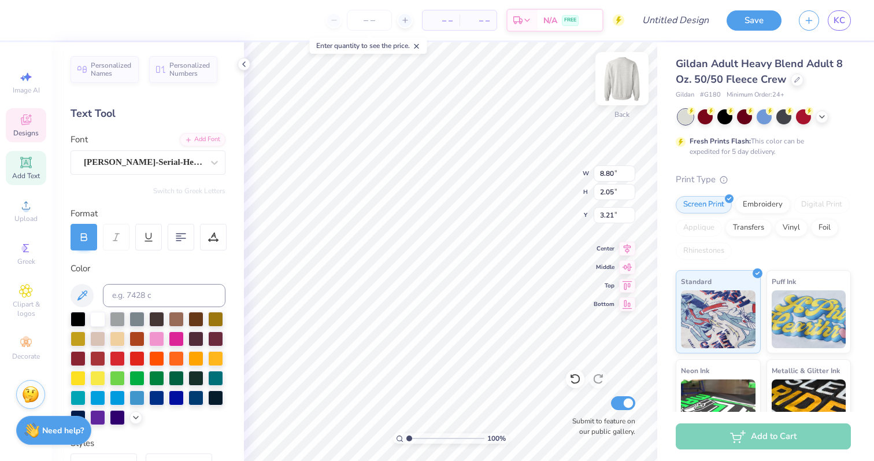
type input "3.21"
type input "3.66"
type input "1.26"
type input "5.36"
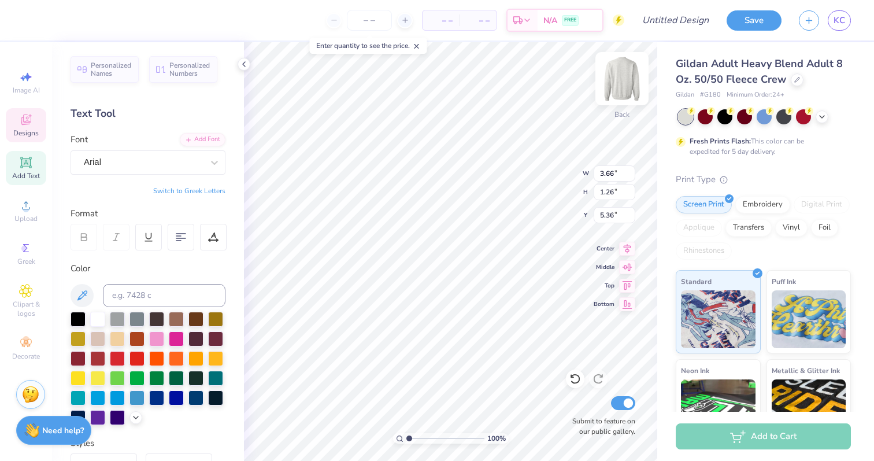
type textarea "UNIVERSITY OF PENNSYLVANIA EST. 1888"
type input "8.80"
type input "1.63"
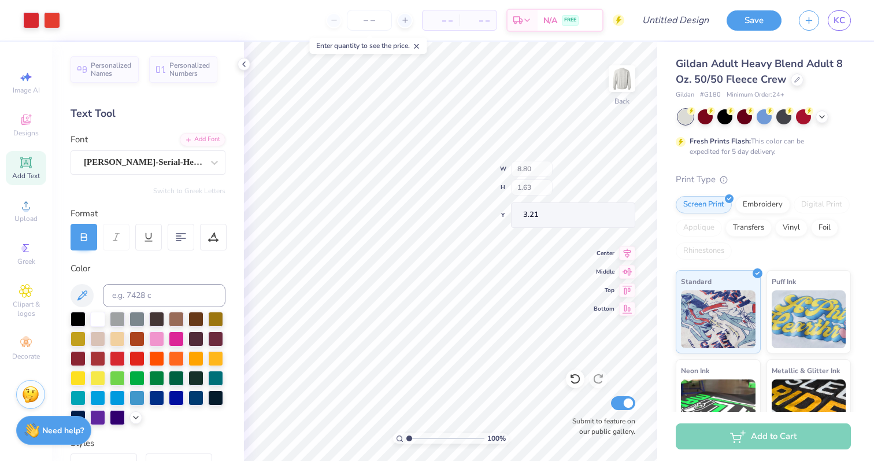
type input "3.50"
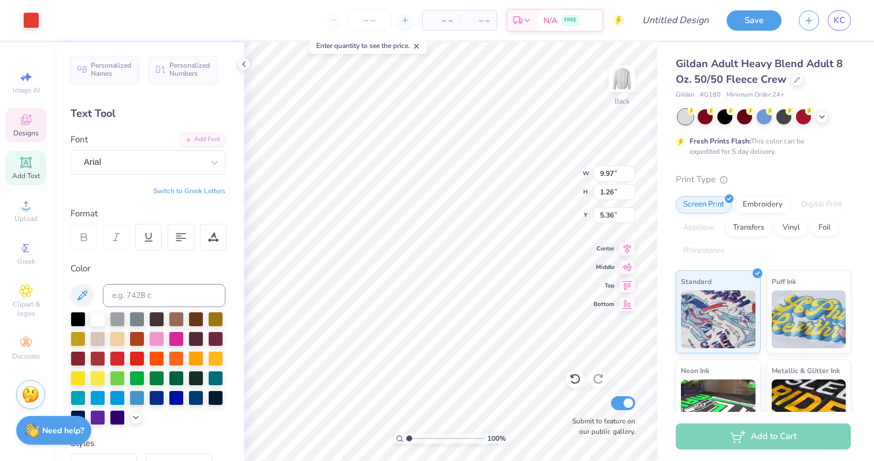
type input "9.97"
type input "1.26"
type input "5.36"
type input "8.80"
type input "1.63"
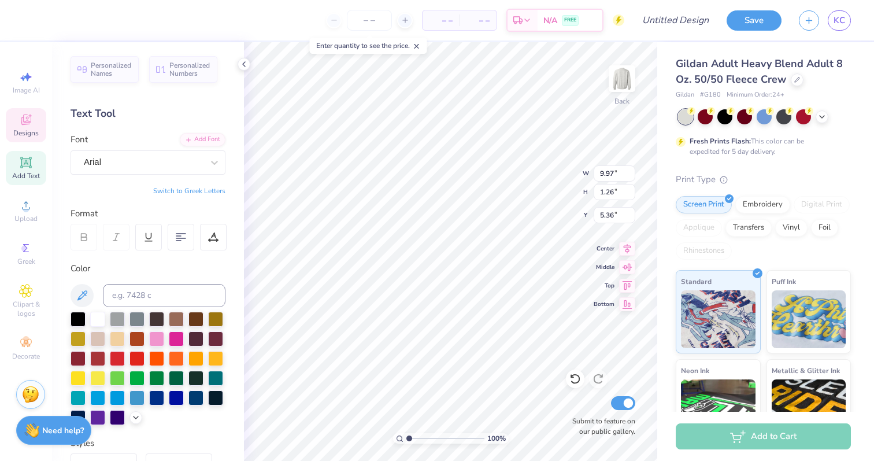
type input "3.50"
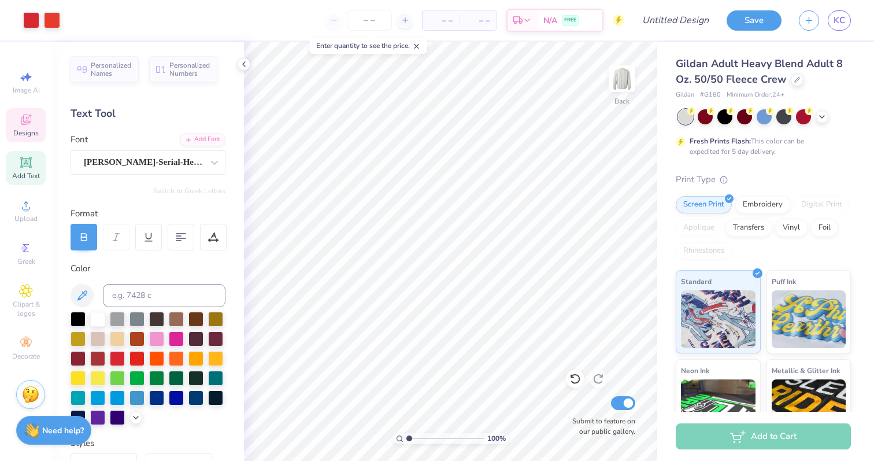
click at [24, 128] on span "Designs" at bounding box center [25, 132] width 25 height 9
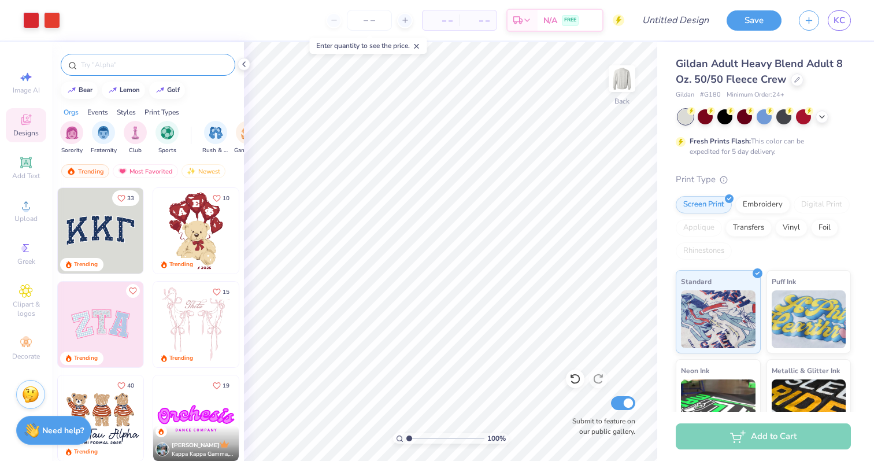
click at [143, 68] on input "text" at bounding box center [154, 65] width 148 height 12
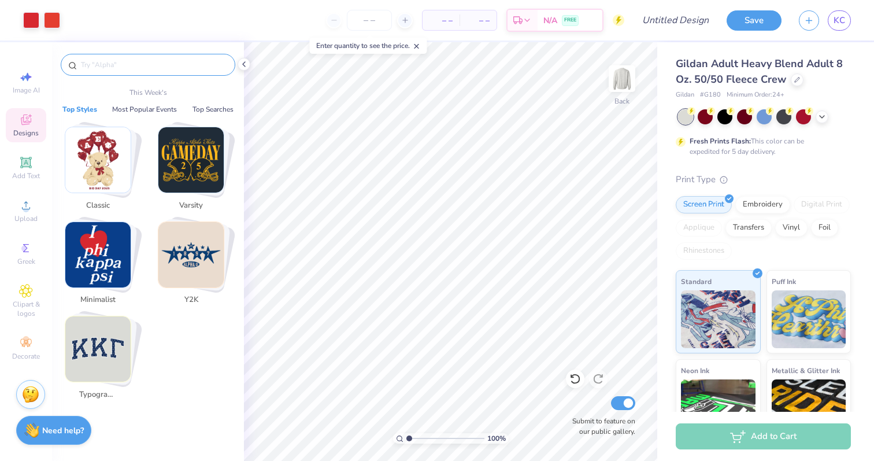
click at [105, 269] on img "Stack Card Button Minimalist" at bounding box center [97, 254] width 65 height 65
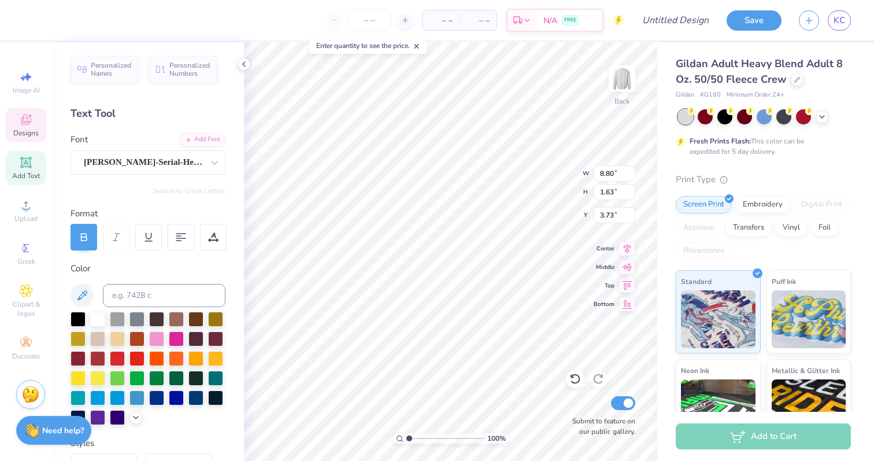
scroll to position [0, 1]
type textarea "Delta Delta Delta"
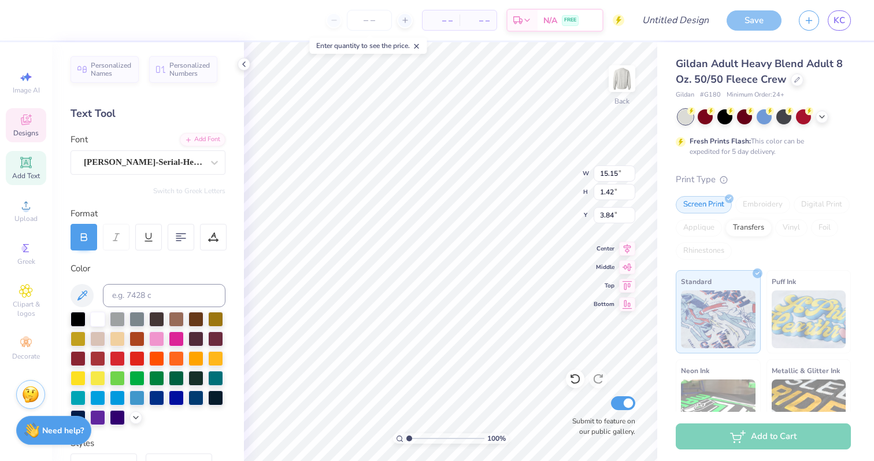
click at [567, 189] on div "100 % Back W 15.15 15.15 " H 1.42 1.42 " Y 3.84 3.84 " Center Middle Top Bottom…" at bounding box center [450, 251] width 413 height 419
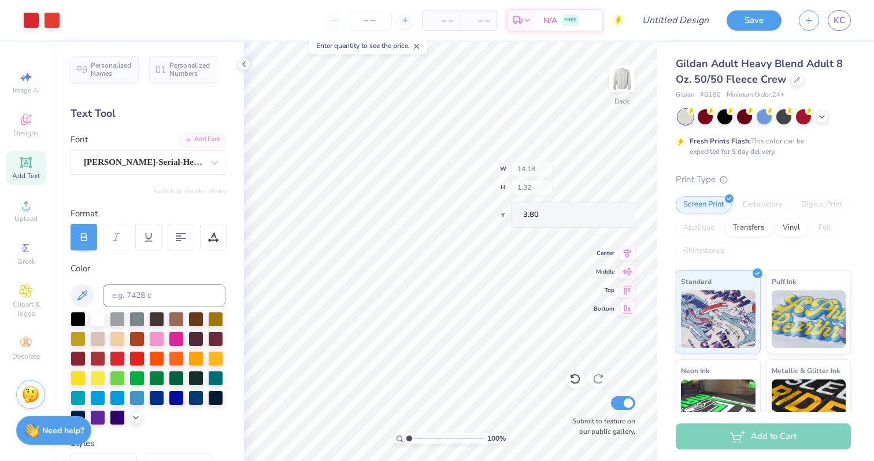
type input "14.18"
type input "1.32"
type input "3.80"
type input "3.00"
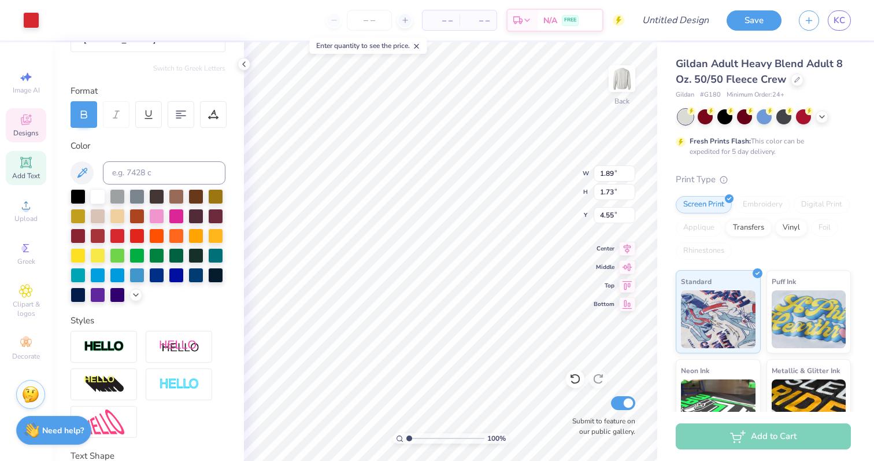
scroll to position [175, 0]
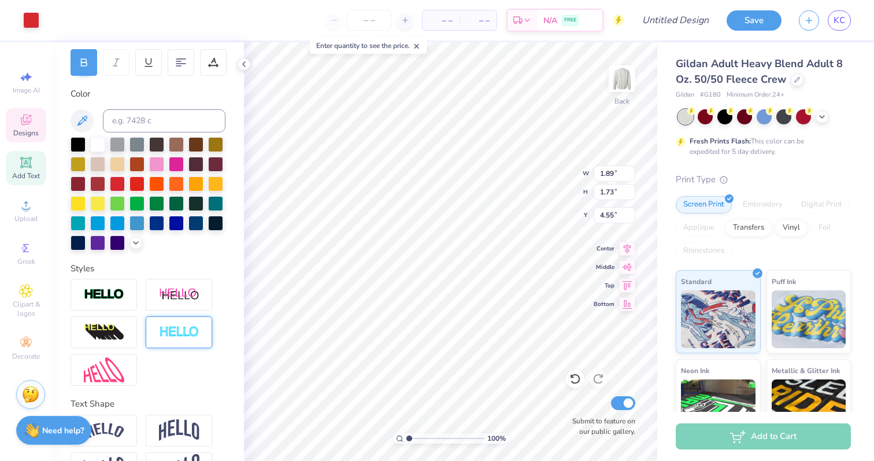
click at [187, 330] on img at bounding box center [179, 331] width 40 height 13
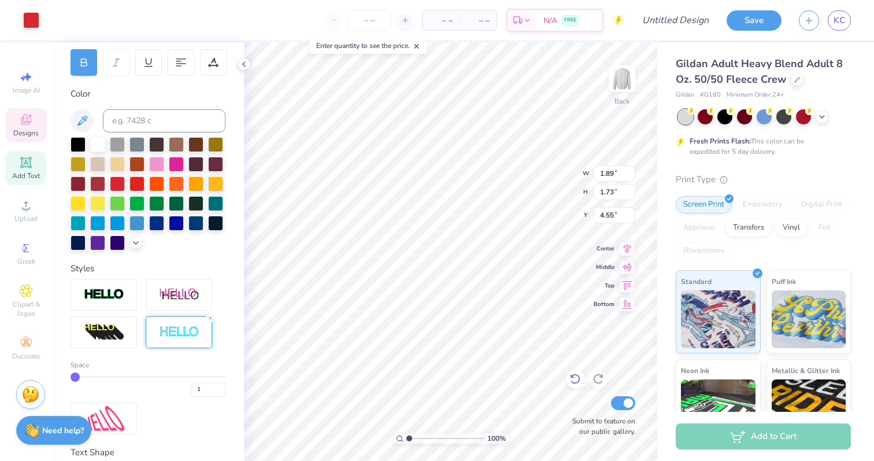
click at [572, 383] on icon at bounding box center [575, 379] width 12 height 12
click at [103, 295] on img at bounding box center [104, 294] width 40 height 13
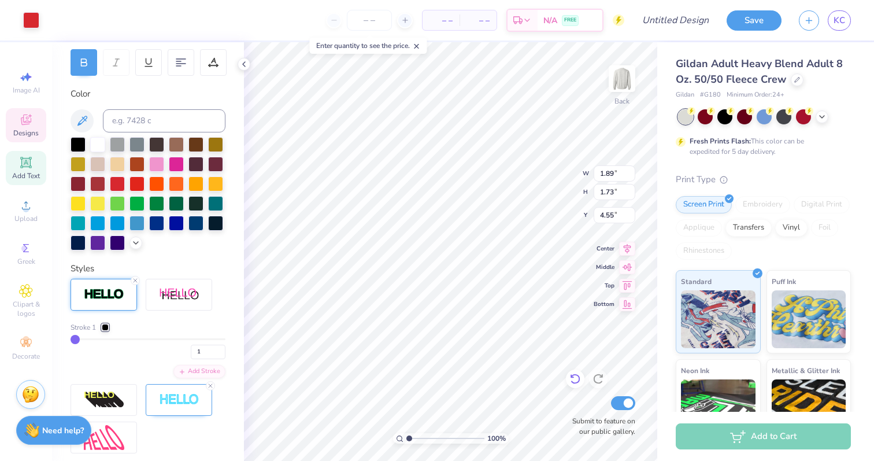
click at [572, 380] on icon at bounding box center [575, 379] width 12 height 12
click at [25, 132] on span "Designs" at bounding box center [25, 132] width 25 height 9
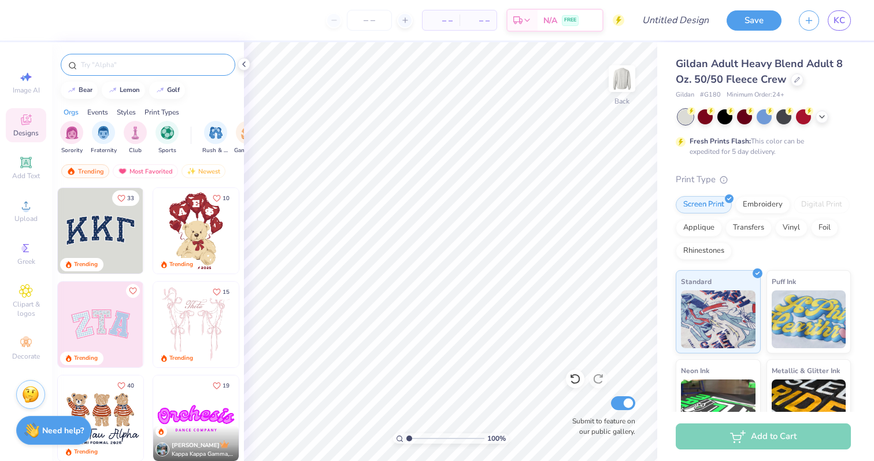
click at [150, 54] on div at bounding box center [148, 65] width 175 height 22
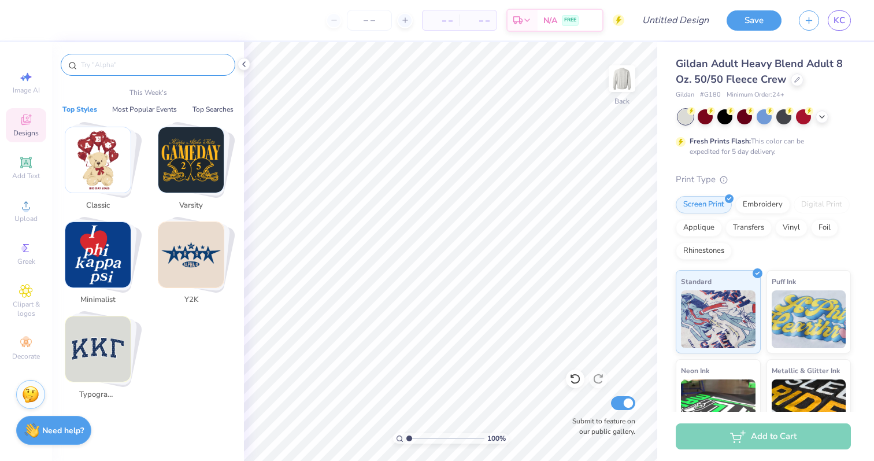
click at [145, 63] on input "text" at bounding box center [154, 65] width 148 height 12
click at [109, 262] on img "Stack Card Button Minimalist" at bounding box center [97, 254] width 65 height 65
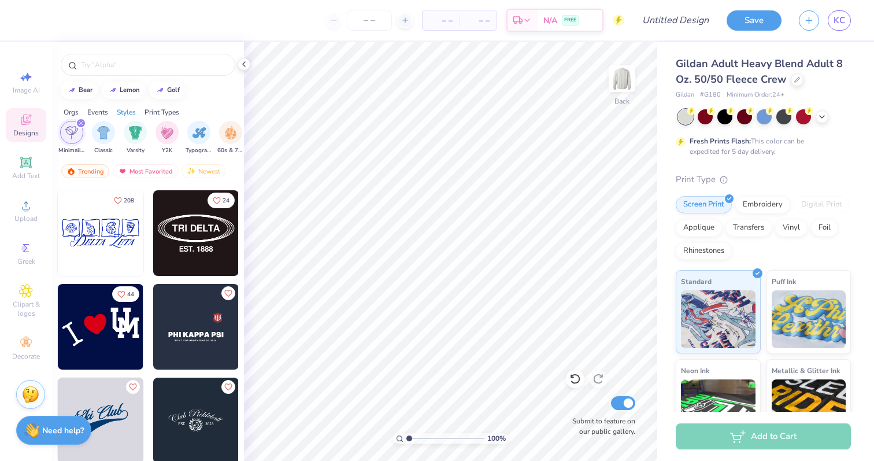
scroll to position [2817, 0]
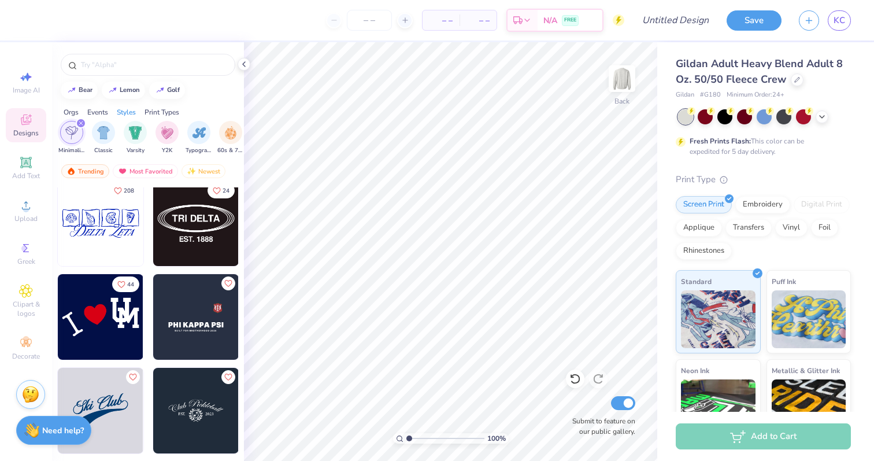
click at [191, 232] on img at bounding box center [196, 223] width 86 height 86
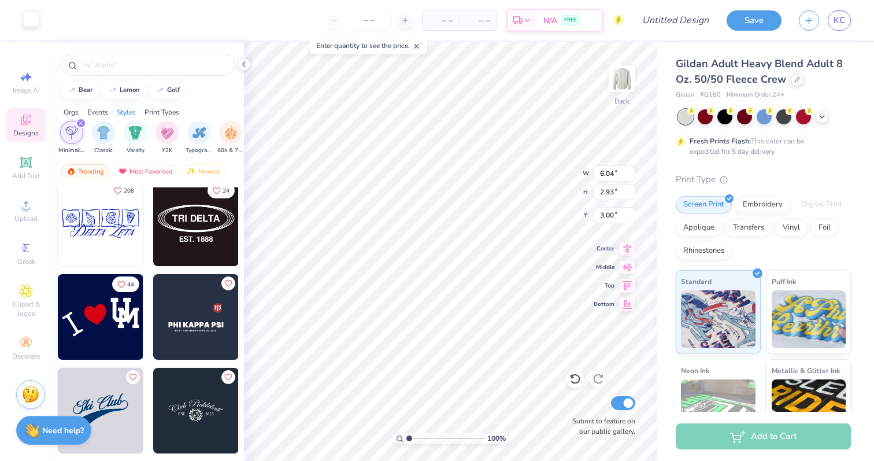
click at [34, 15] on div at bounding box center [31, 19] width 16 height 16
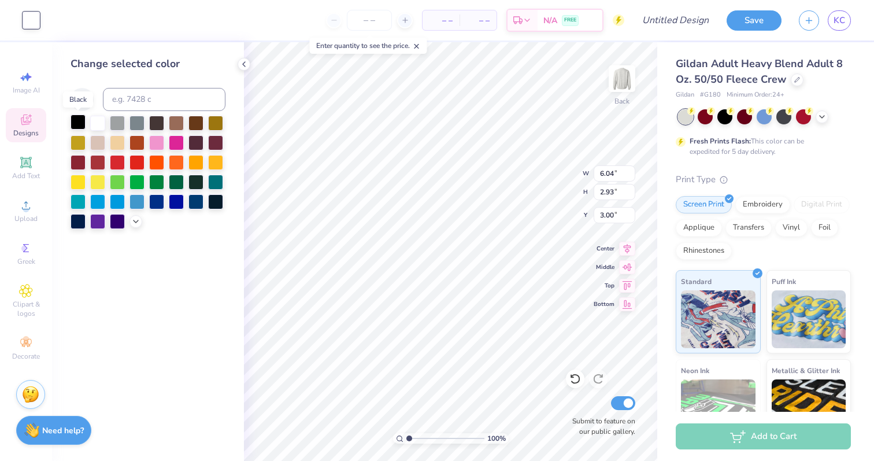
click at [75, 123] on div at bounding box center [78, 121] width 15 height 15
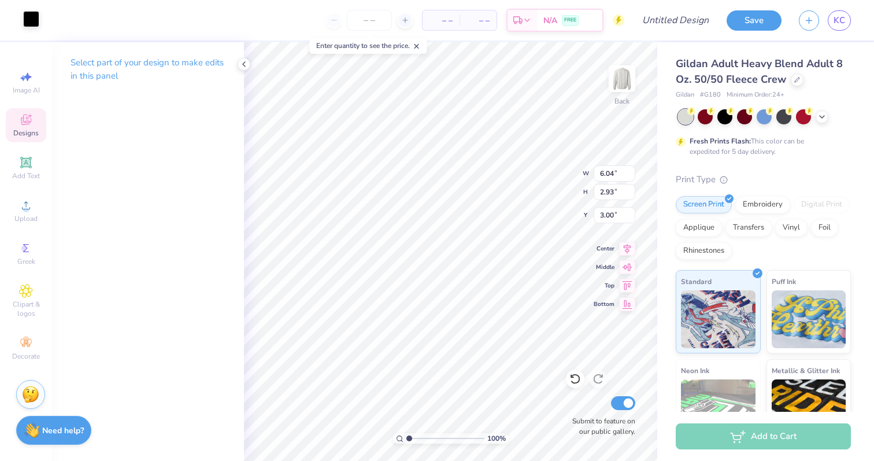
click at [32, 17] on div at bounding box center [31, 19] width 16 height 16
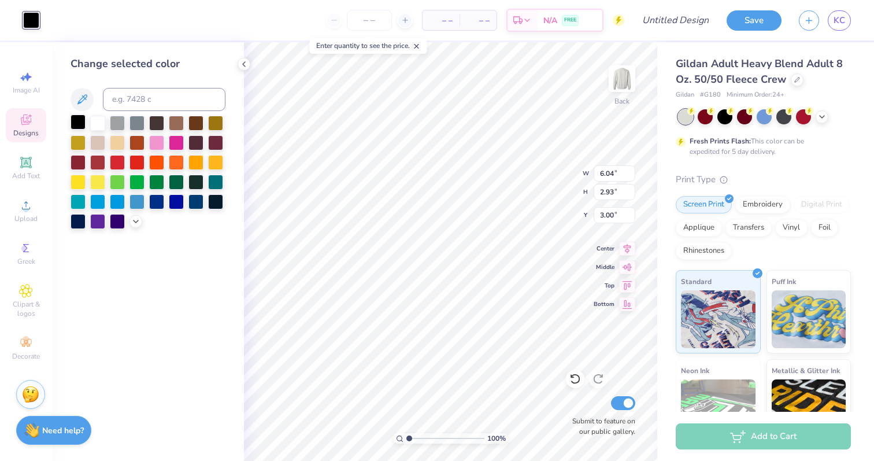
click at [77, 123] on div at bounding box center [78, 121] width 15 height 15
click at [101, 125] on div at bounding box center [97, 121] width 15 height 15
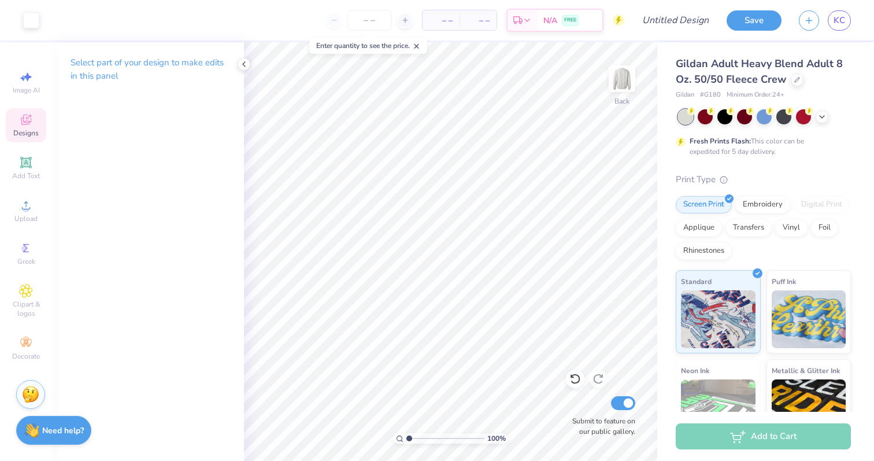
click at [27, 129] on span "Designs" at bounding box center [25, 132] width 25 height 9
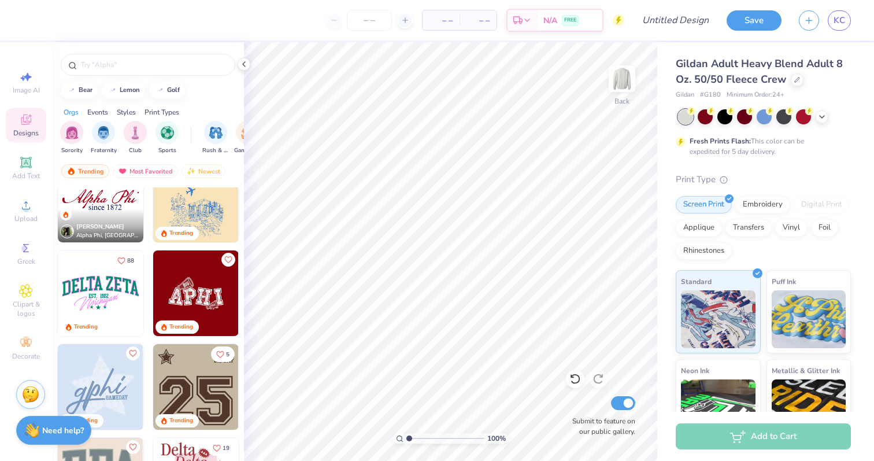
scroll to position [1718, 0]
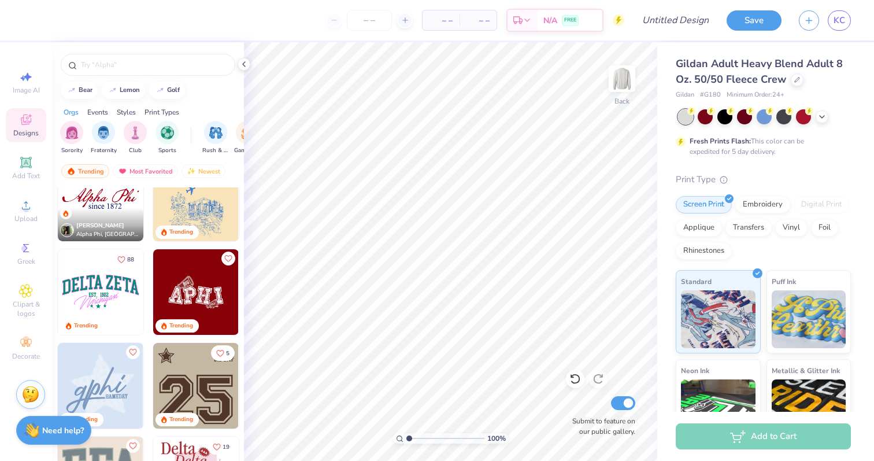
click at [214, 303] on img at bounding box center [196, 292] width 86 height 86
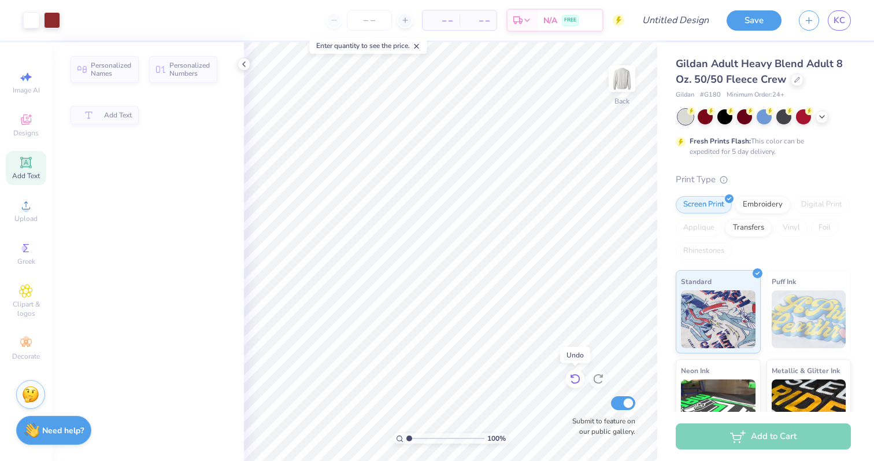
click at [574, 380] on icon at bounding box center [575, 379] width 12 height 12
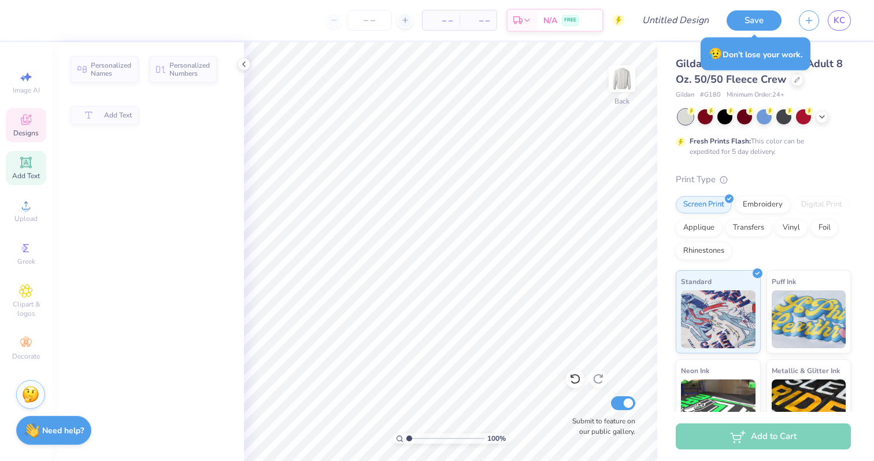
click at [28, 123] on icon at bounding box center [25, 121] width 9 height 8
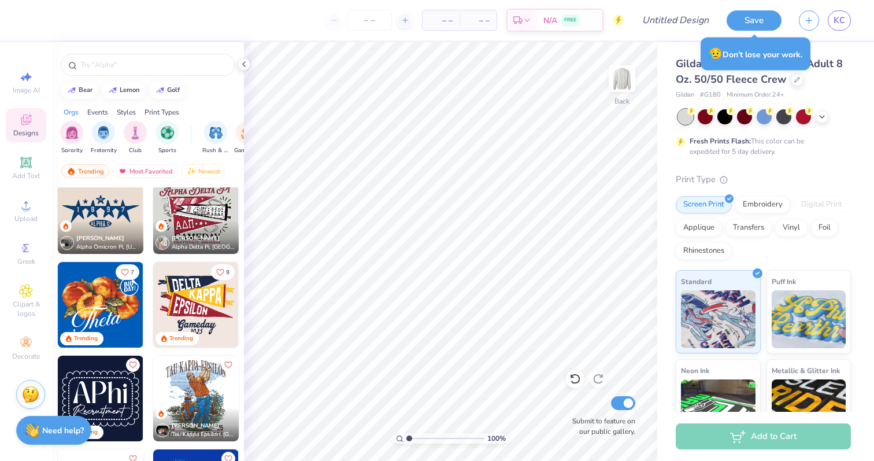
scroll to position [687, 0]
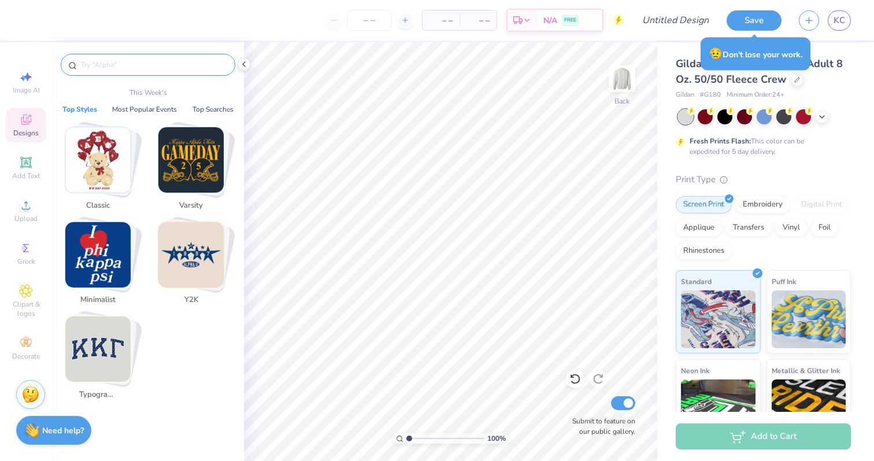
click at [127, 61] on input "text" at bounding box center [154, 65] width 148 height 12
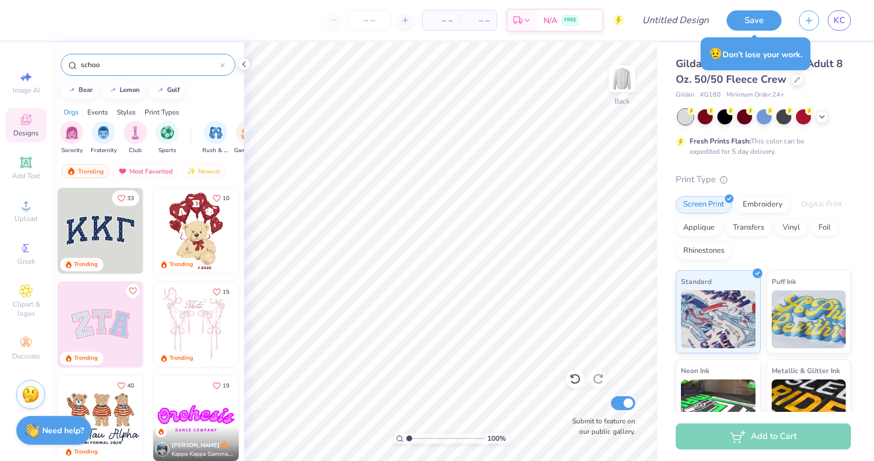
type input "school"
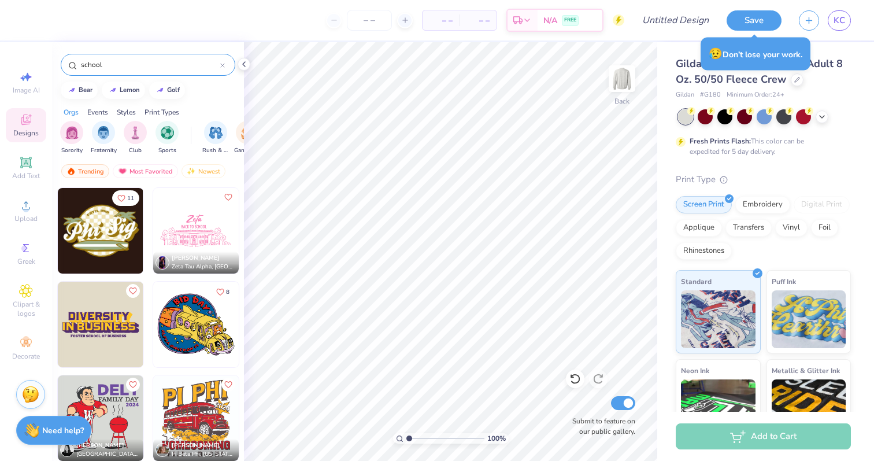
click at [222, 67] on icon at bounding box center [222, 65] width 5 height 5
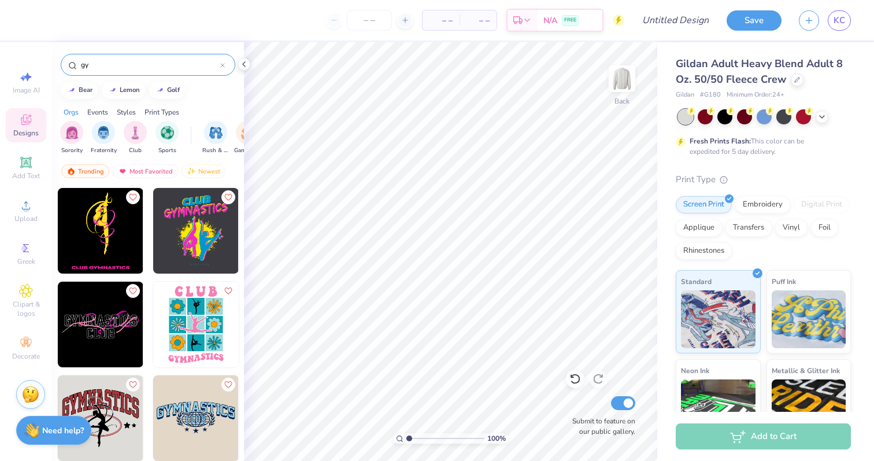
type input "g"
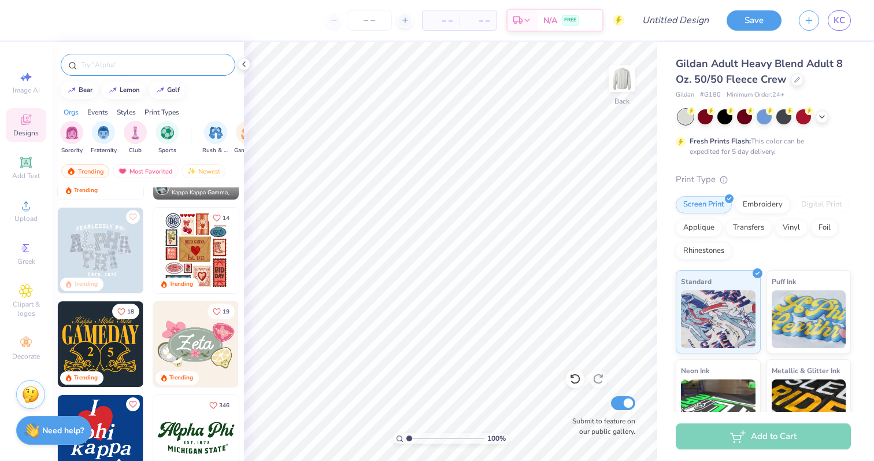
scroll to position [271, 0]
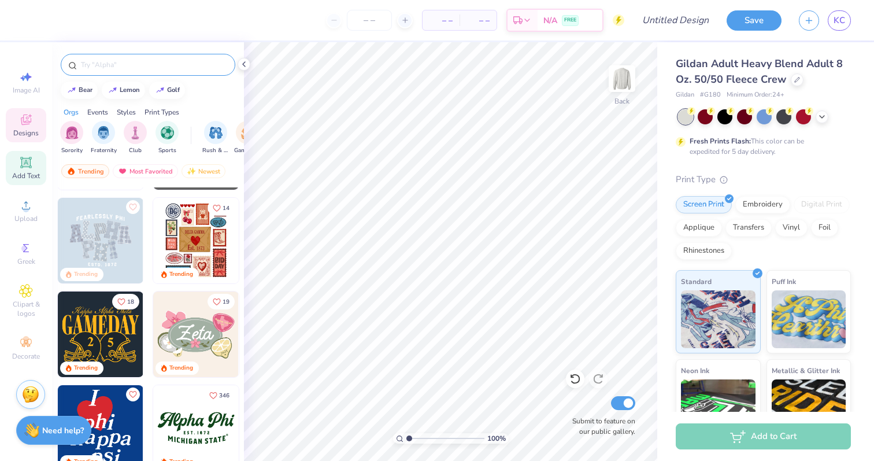
click at [30, 171] on span "Add Text" at bounding box center [26, 175] width 28 height 9
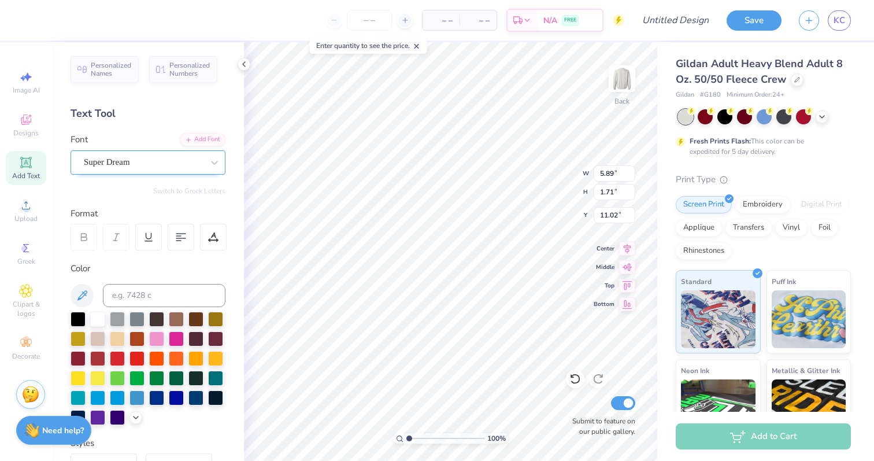
click at [140, 160] on div "Super Dream" at bounding box center [143, 162] width 121 height 18
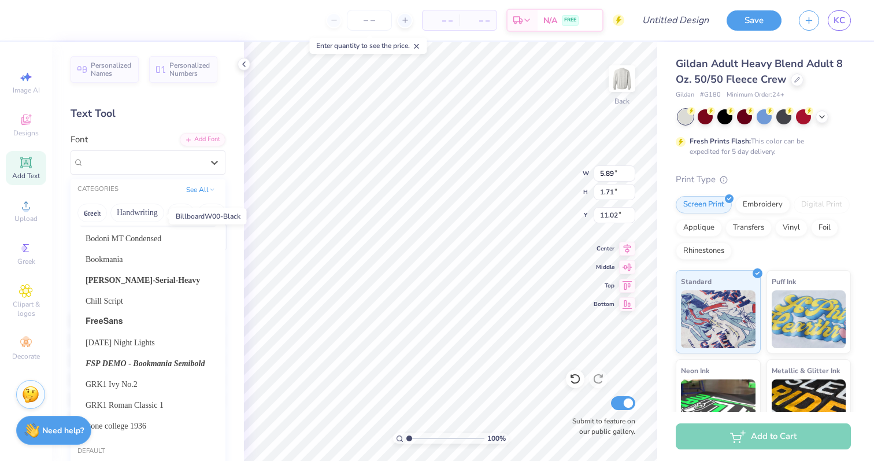
scroll to position [79, 0]
click at [148, 336] on span "Friday Night Lights" at bounding box center [120, 341] width 69 height 12
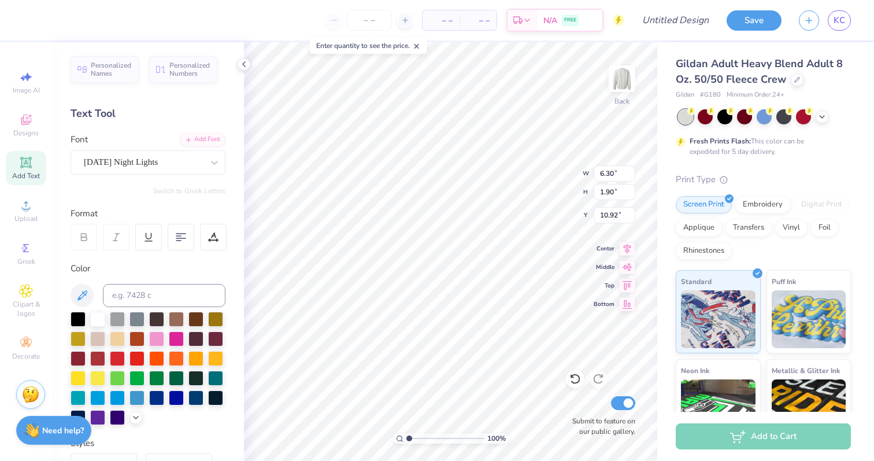
type input "6.30"
type input "1.90"
type input "10.92"
type textarea "tri delta"
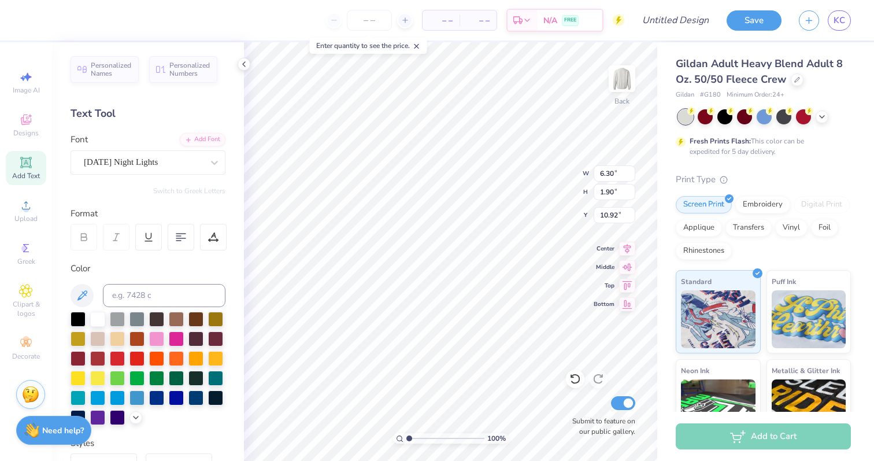
scroll to position [0, 1]
click at [26, 133] on span "Designs" at bounding box center [25, 132] width 25 height 9
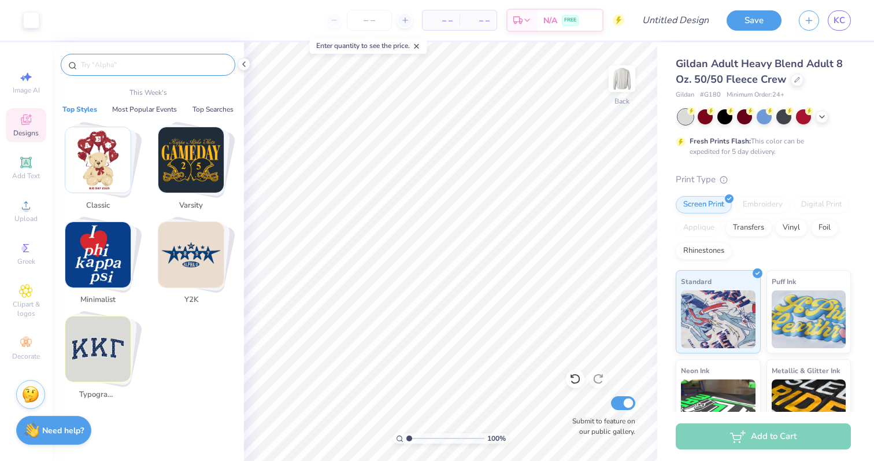
click at [150, 65] on input "text" at bounding box center [154, 65] width 148 height 12
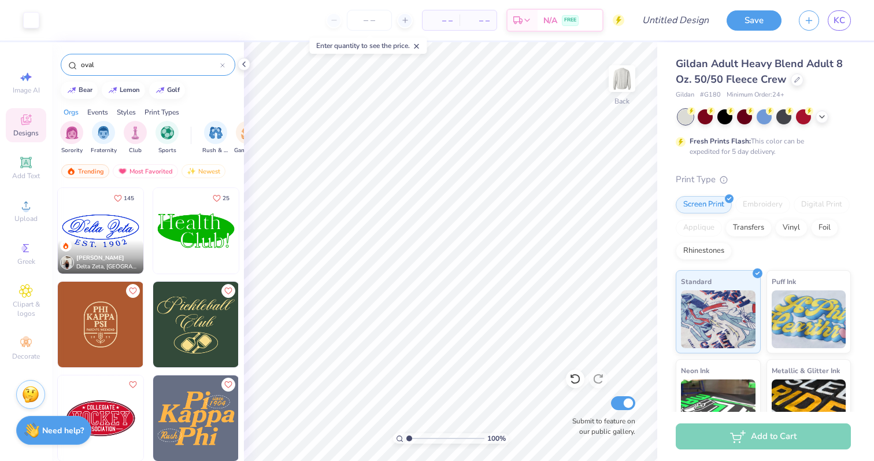
type input "oval"
click at [199, 234] on img at bounding box center [196, 231] width 86 height 86
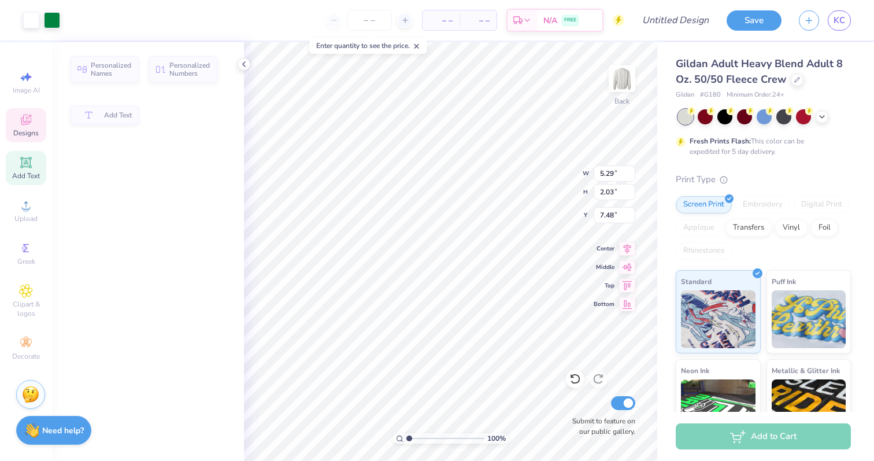
type input "5.29"
type input "2.03"
type input "7.48"
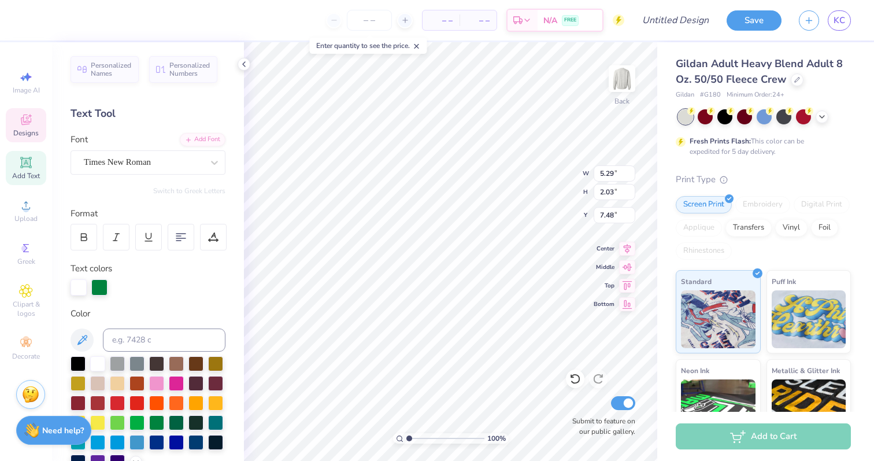
type input "0.54"
type input "1.90"
type input "7.62"
type input "5.29"
type input "2.03"
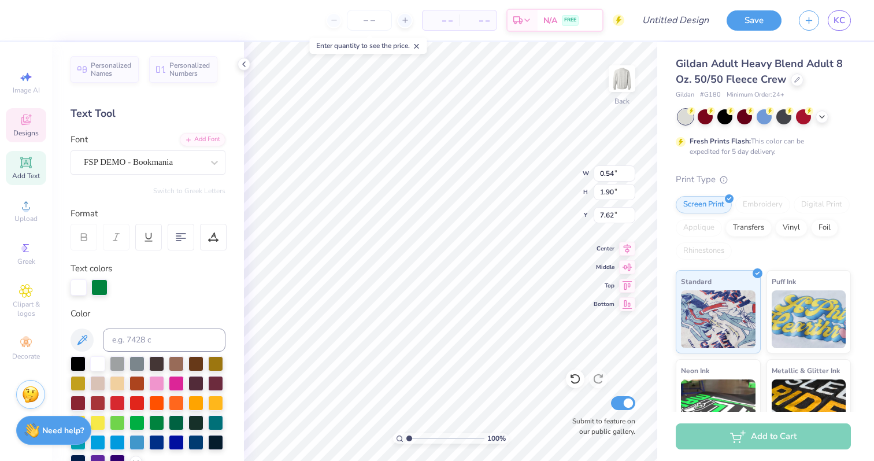
type input "7.48"
click at [28, 21] on div at bounding box center [31, 19] width 16 height 16
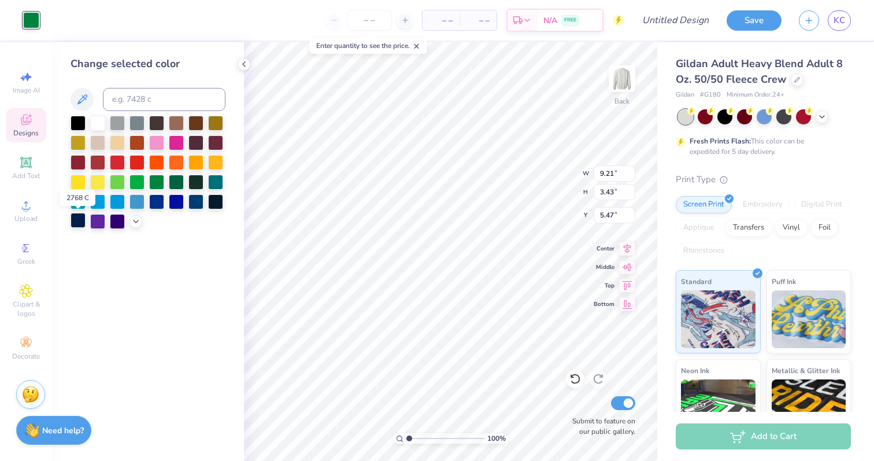
click at [80, 223] on div at bounding box center [78, 220] width 15 height 15
click at [95, 121] on div at bounding box center [97, 121] width 15 height 15
type input "5.93"
type input "2.21"
type input "5.78"
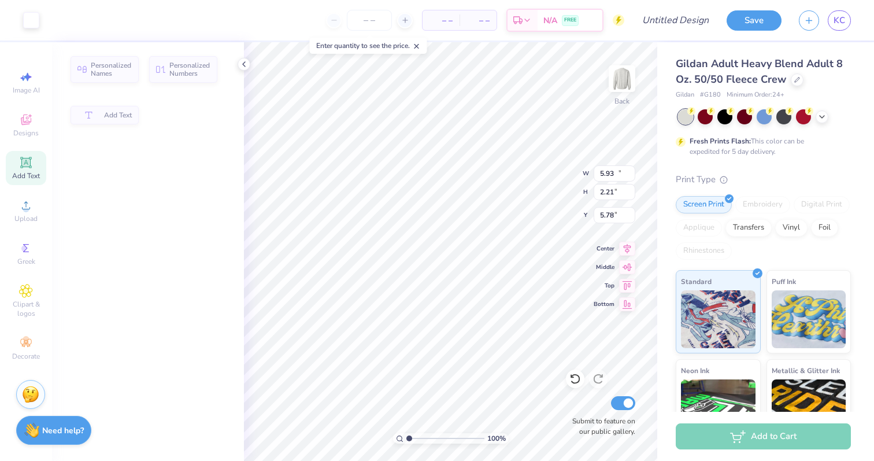
type input "12.14"
type input "1.90"
type input "3.00"
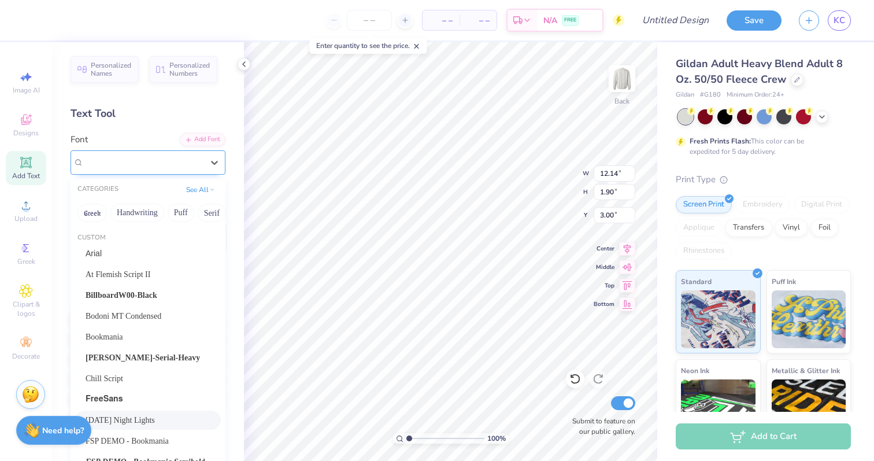
click at [139, 166] on div "Friday Night Lights" at bounding box center [143, 162] width 121 height 18
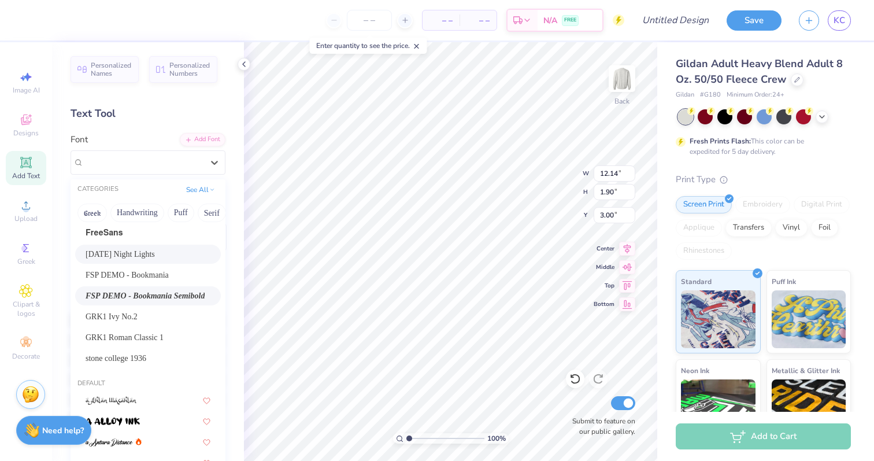
scroll to position [172, 0]
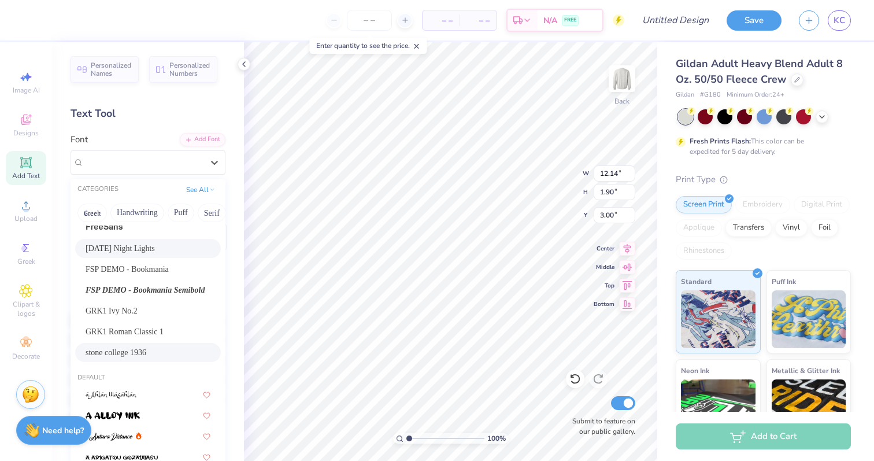
click at [145, 358] on span "stone college 1936" at bounding box center [116, 352] width 61 height 12
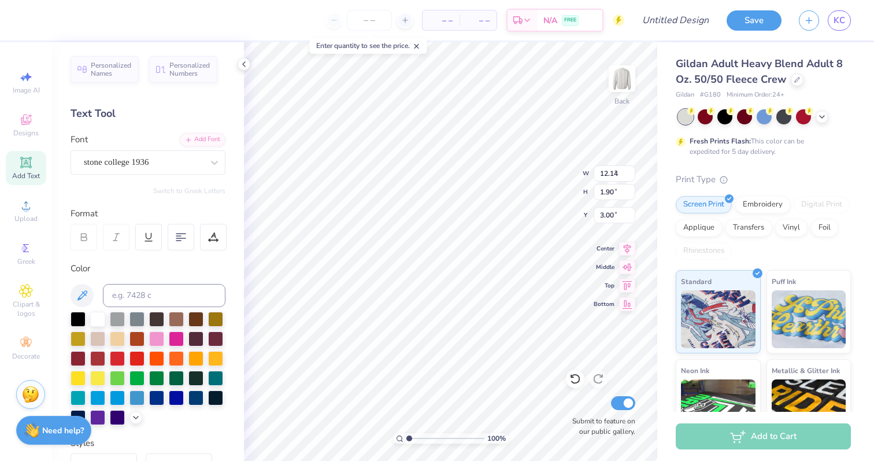
type input "9.19"
type input "1.89"
type input "3.01"
click at [147, 170] on div "stone college 1936" at bounding box center [143, 162] width 121 height 18
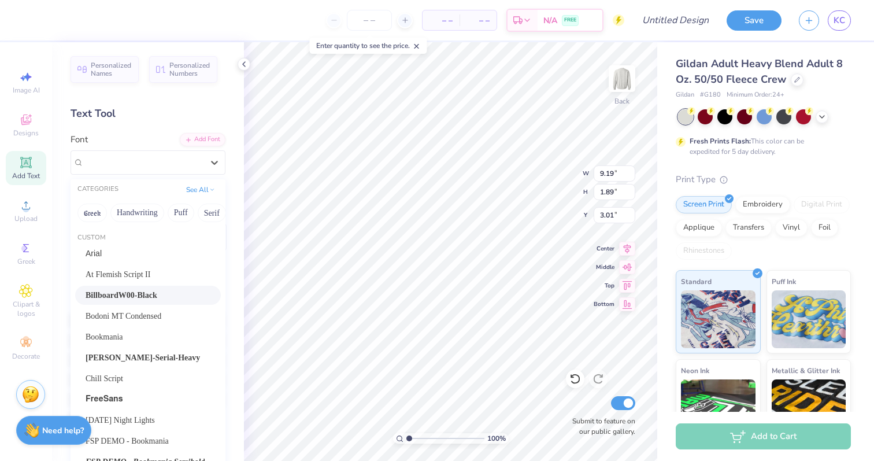
click at [153, 287] on div "BillboardW00-Black" at bounding box center [148, 295] width 146 height 19
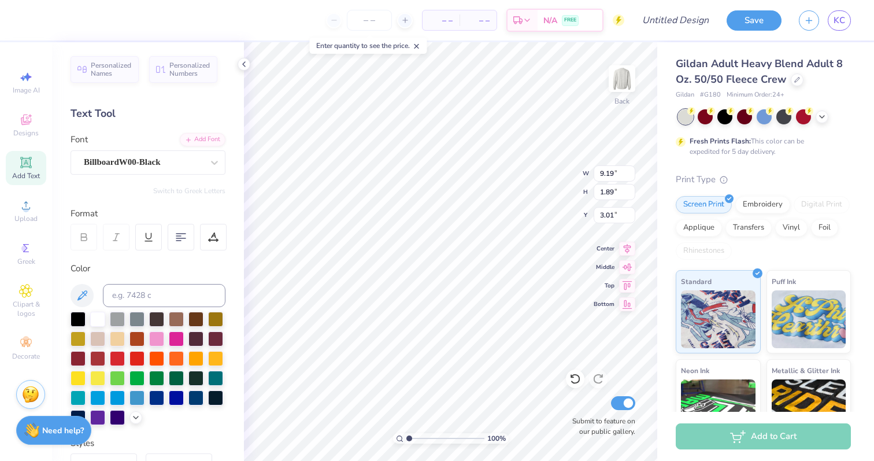
type input "9.72"
type input "1.74"
type input "3.08"
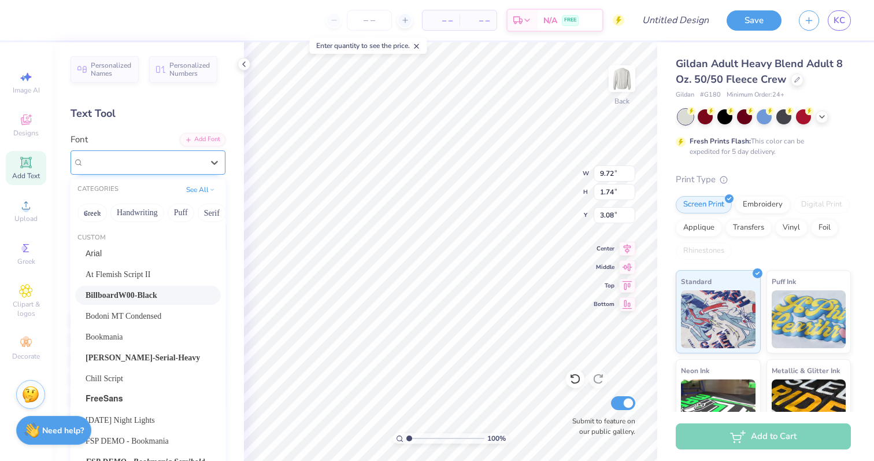
click at [133, 169] on div "BillboardW00-Black" at bounding box center [143, 162] width 121 height 18
click at [84, 218] on button "Greek" at bounding box center [91, 213] width 29 height 19
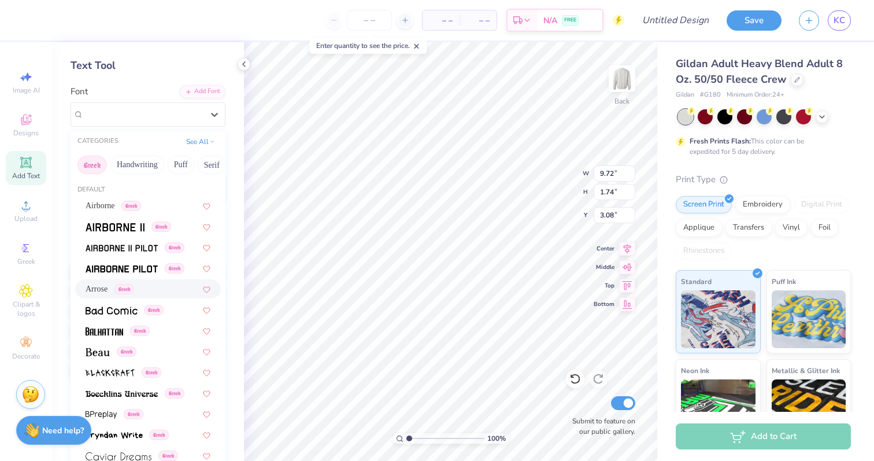
scroll to position [38, 0]
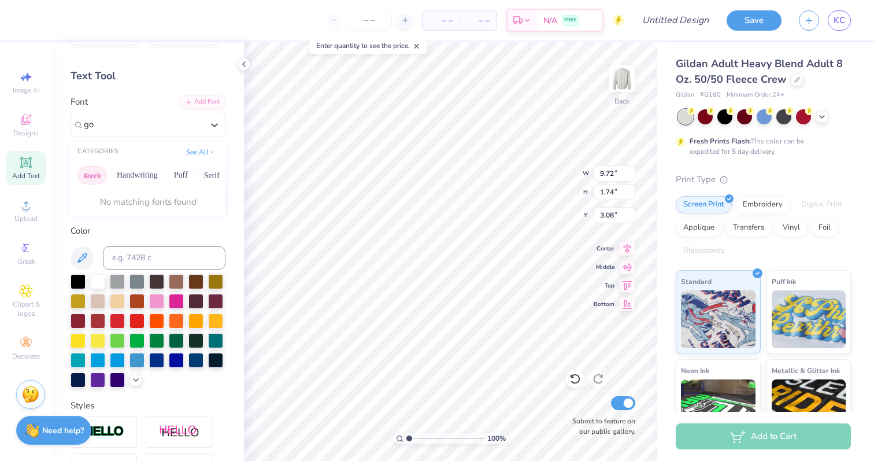
type input "g"
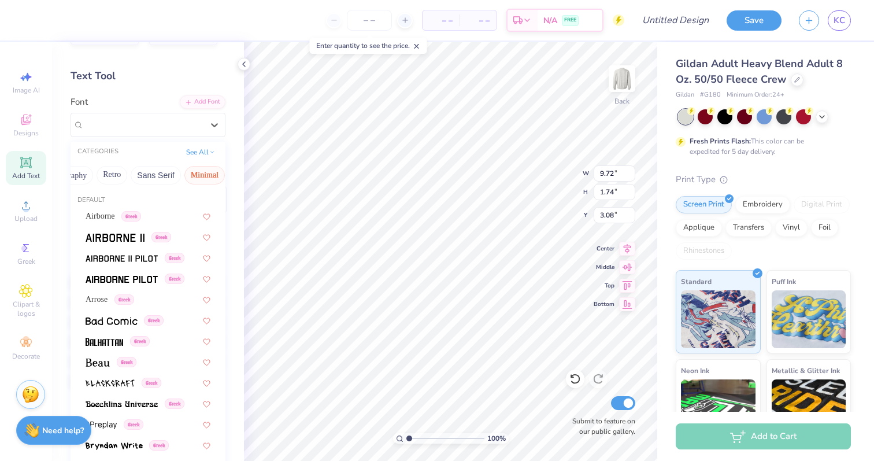
scroll to position [0, 223]
click at [119, 171] on button "Retro" at bounding box center [108, 175] width 31 height 19
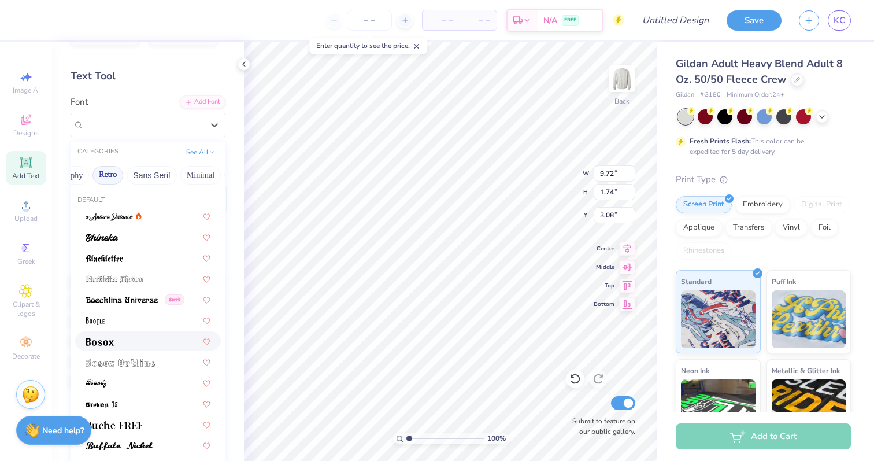
click at [125, 346] on div at bounding box center [148, 341] width 125 height 12
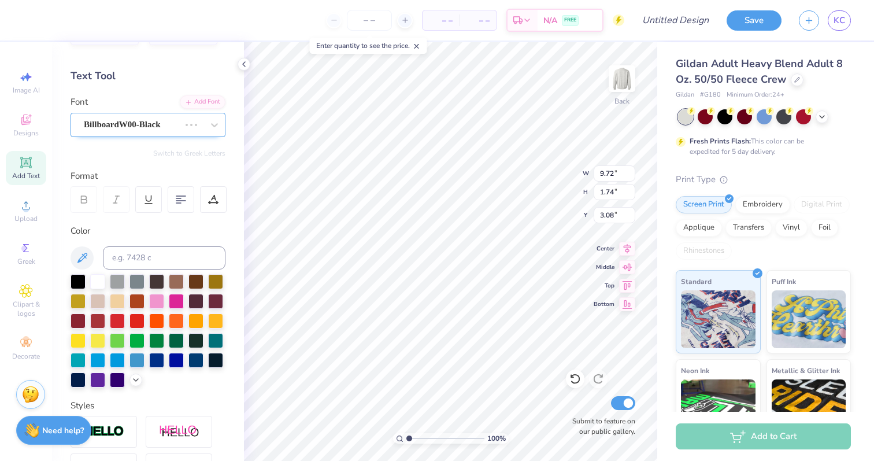
click at [167, 124] on div "BillboardW00-Black" at bounding box center [132, 125] width 98 height 18
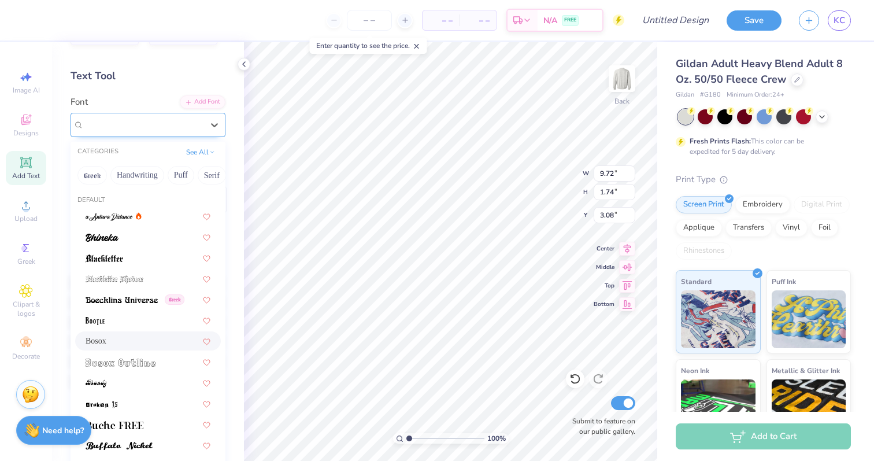
type input "7.51"
type input "1.38"
type input "3.26"
click at [220, 171] on button "Fantasy" at bounding box center [232, 175] width 38 height 19
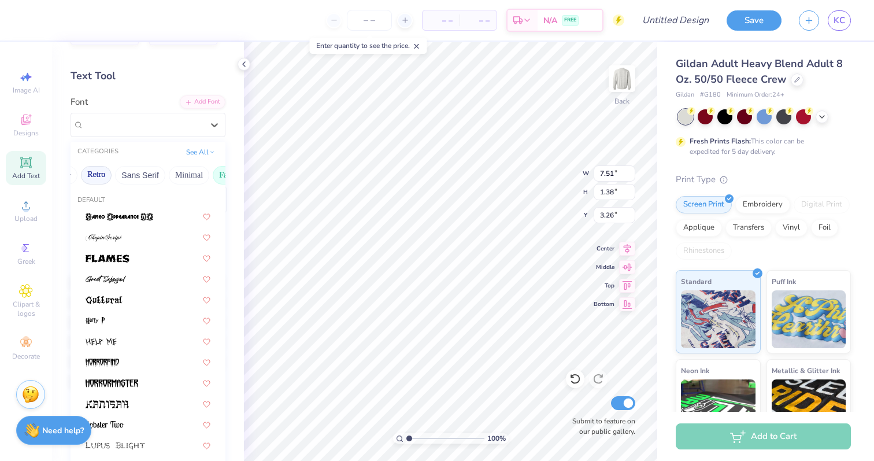
click at [105, 174] on button "Retro" at bounding box center [96, 175] width 31 height 19
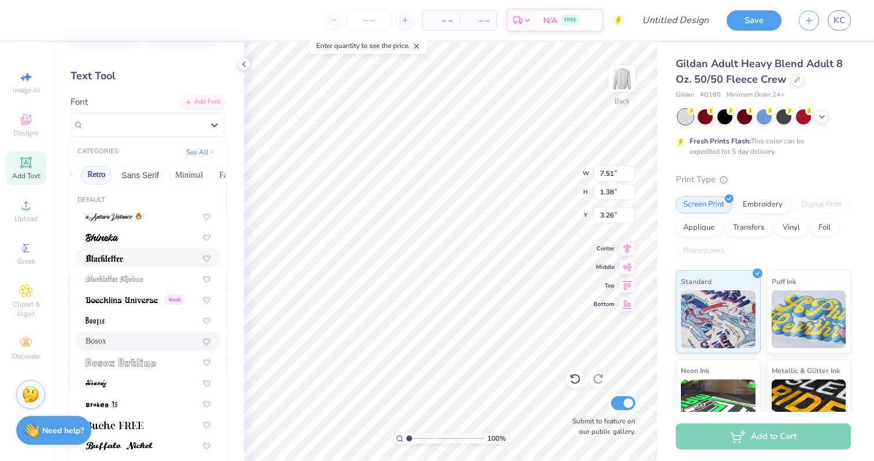
click at [133, 262] on div at bounding box center [148, 257] width 125 height 12
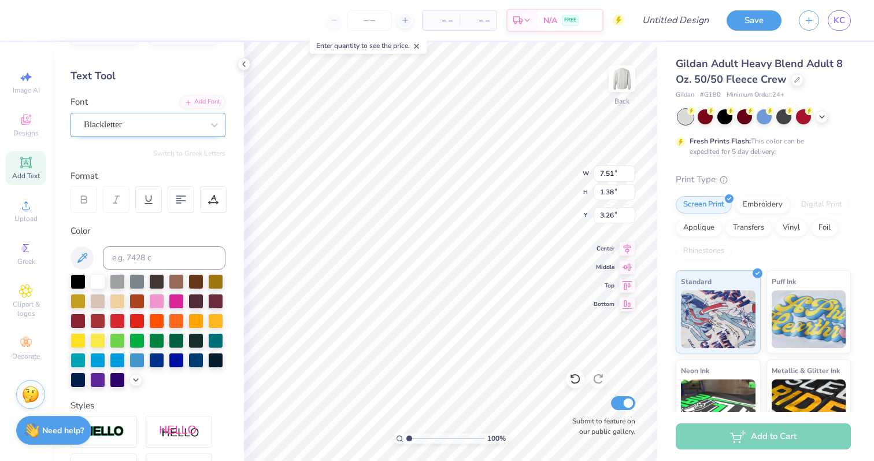
type input "7.49"
type input "1.95"
type input "2.98"
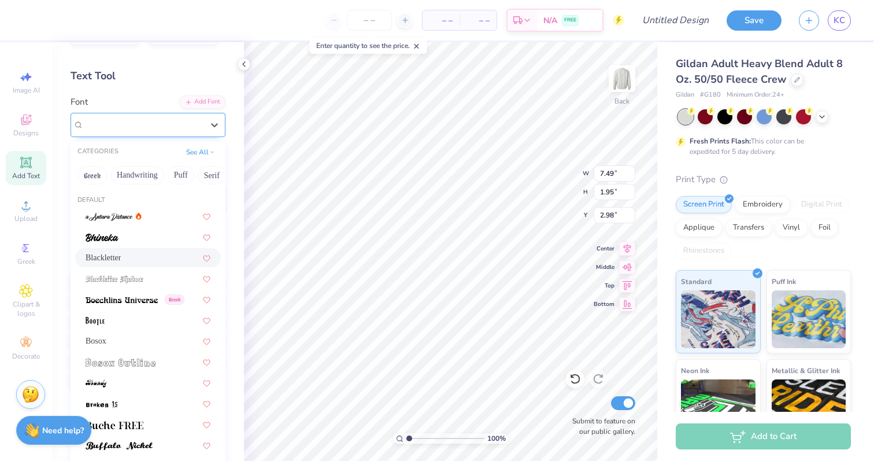
click at [158, 126] on div "Blackletter" at bounding box center [143, 125] width 121 height 18
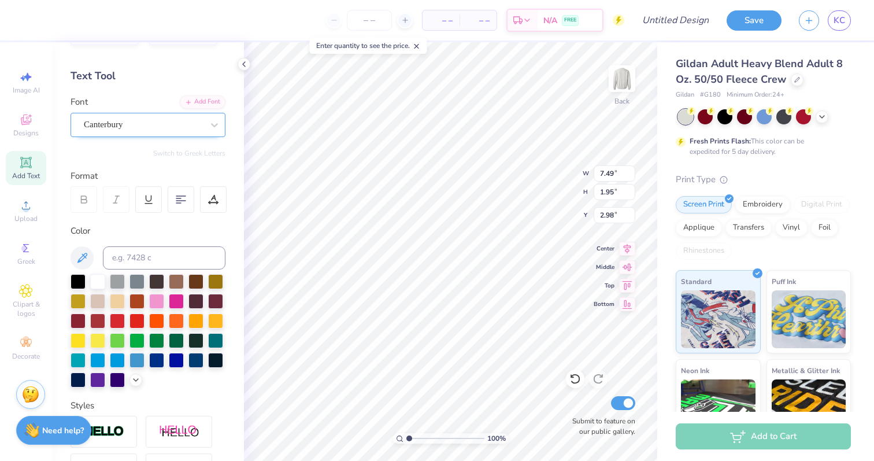
type input "6.81"
type input "1.72"
type input "3.09"
type input "5.93"
type input "2.21"
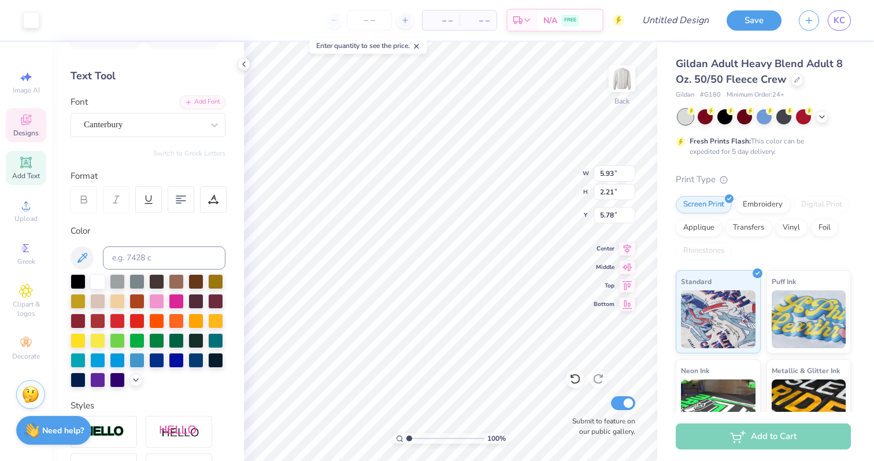
type input "4.38"
type input "6.81"
type input "1.72"
type input "2.14"
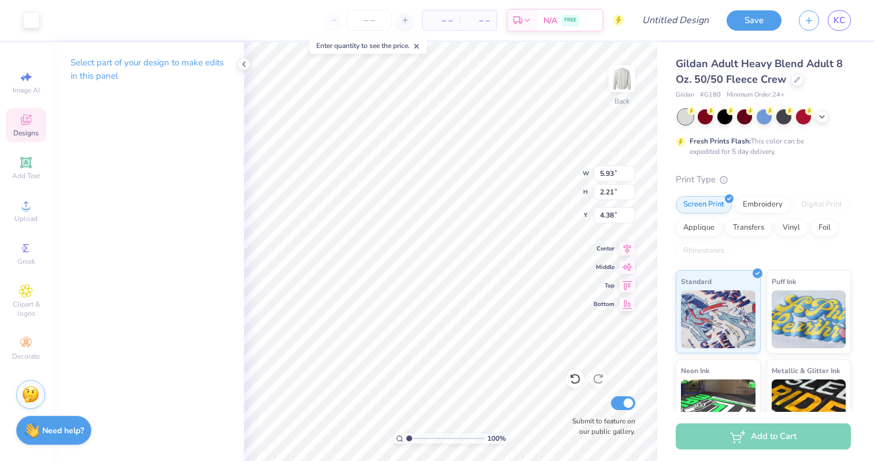
type input "5.93"
type input "2.21"
type input "5.15"
type input "6.81"
type input "1.72"
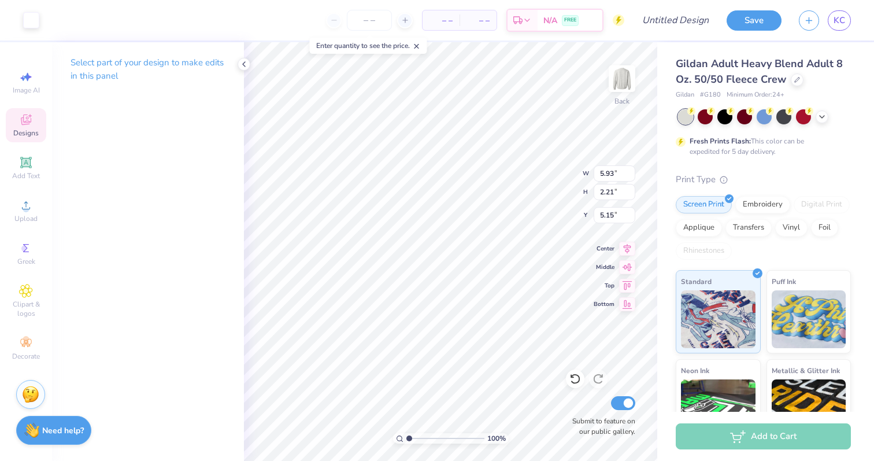
type input "3.00"
click at [28, 136] on span "Designs" at bounding box center [25, 132] width 25 height 9
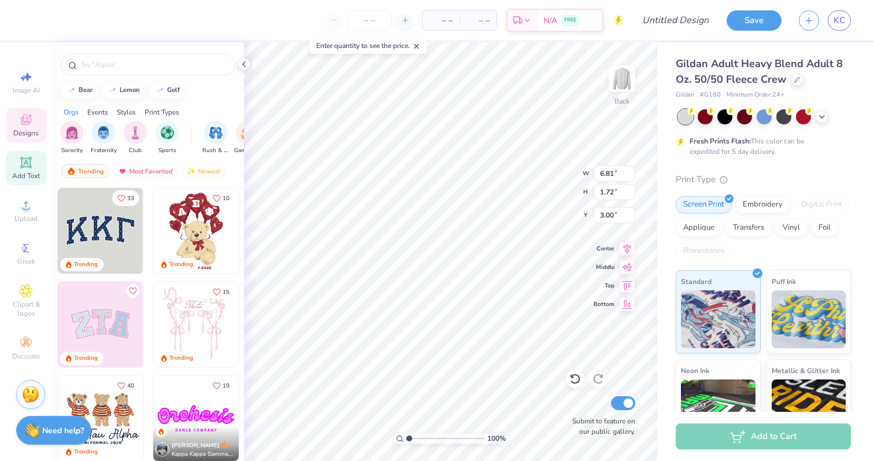
click at [26, 167] on icon at bounding box center [25, 162] width 11 height 11
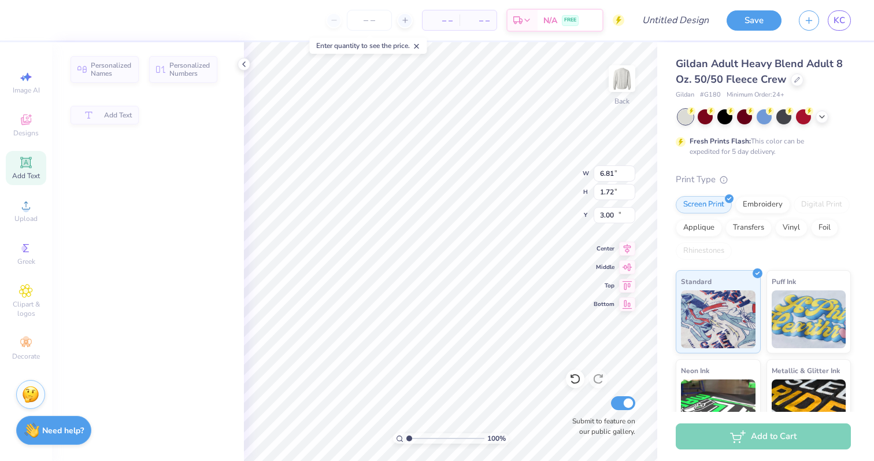
type input "5.89"
type input "1.71"
type input "11.02"
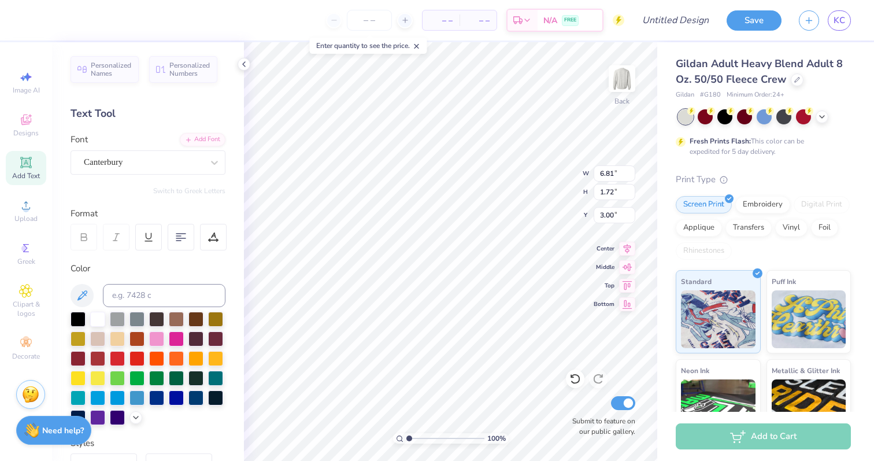
scroll to position [0, 1]
type textarea "Tri Delta"
click at [27, 21] on div at bounding box center [31, 19] width 16 height 16
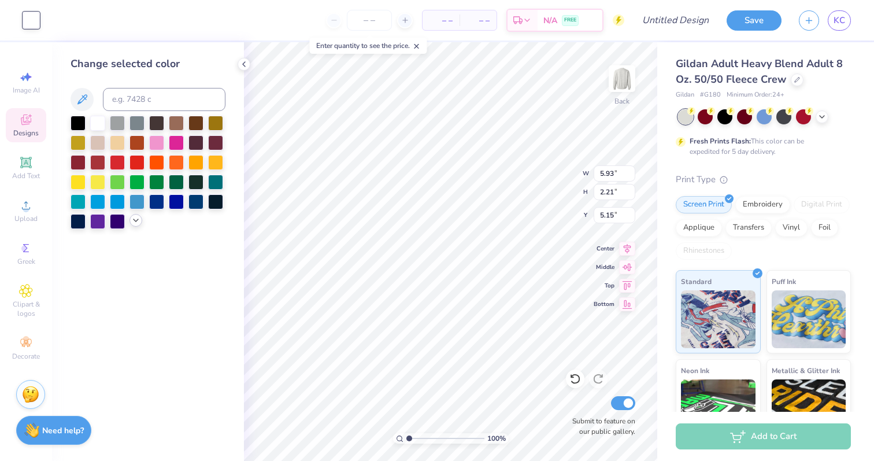
click at [138, 224] on icon at bounding box center [135, 220] width 9 height 9
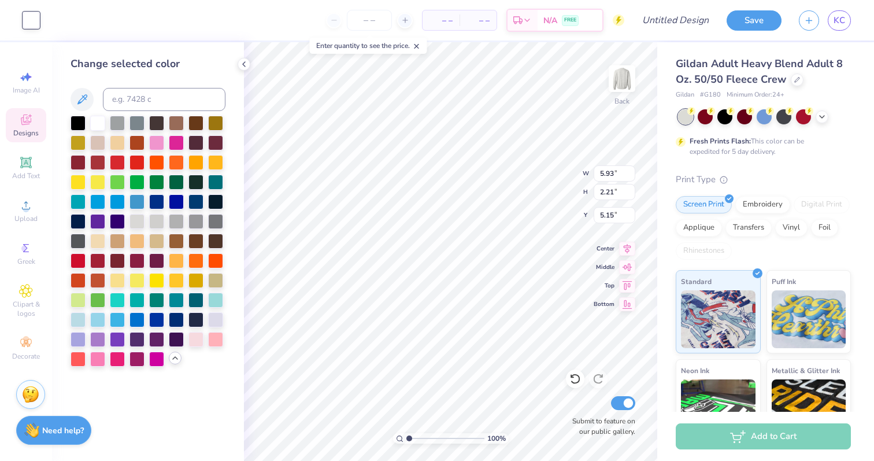
click at [35, 125] on div "Designs" at bounding box center [26, 125] width 40 height 34
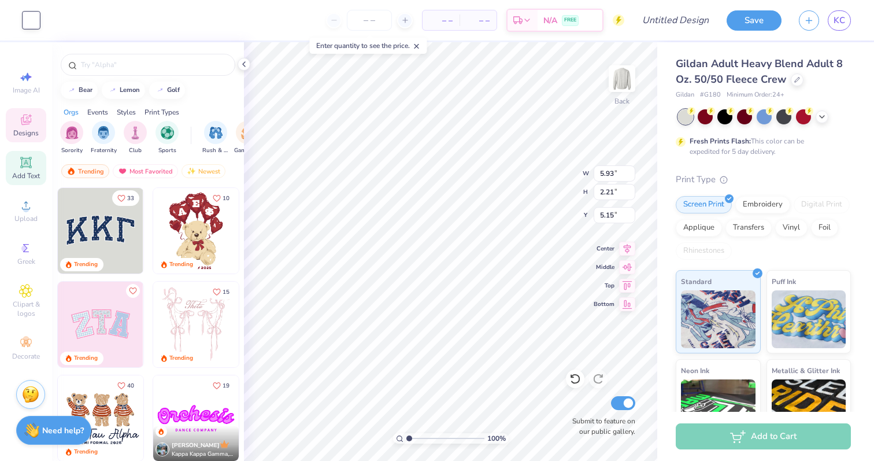
click at [28, 162] on icon at bounding box center [25, 162] width 9 height 9
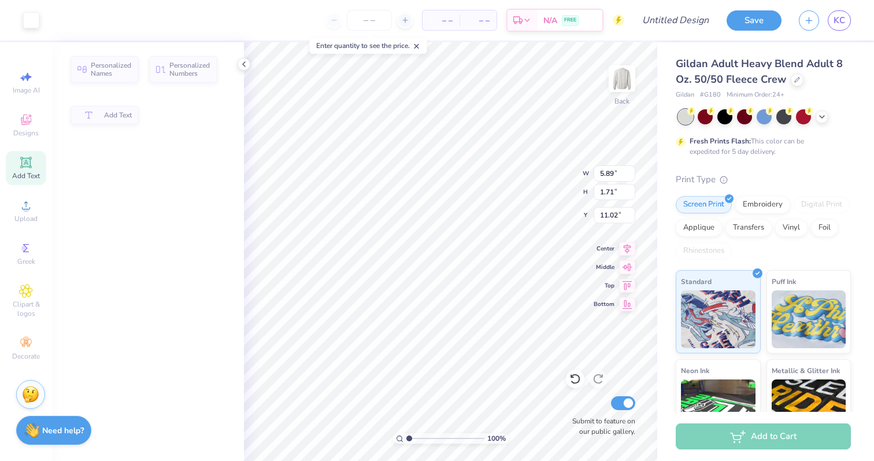
type input "5.89"
type input "1.71"
type input "11.02"
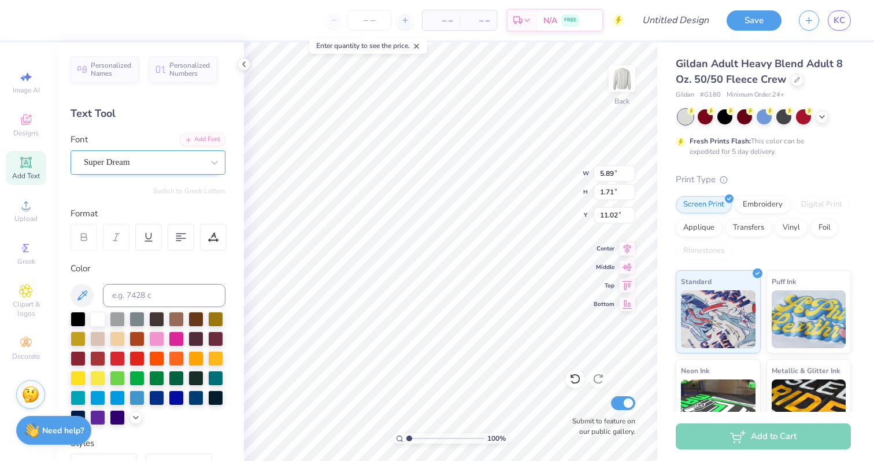
click at [140, 166] on div "Super Dream" at bounding box center [143, 162] width 121 height 18
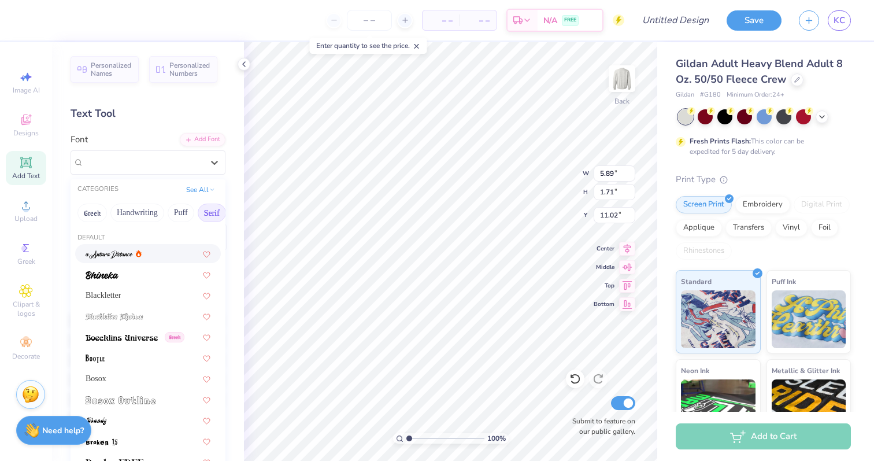
click at [208, 217] on button "Serif" at bounding box center [212, 213] width 28 height 19
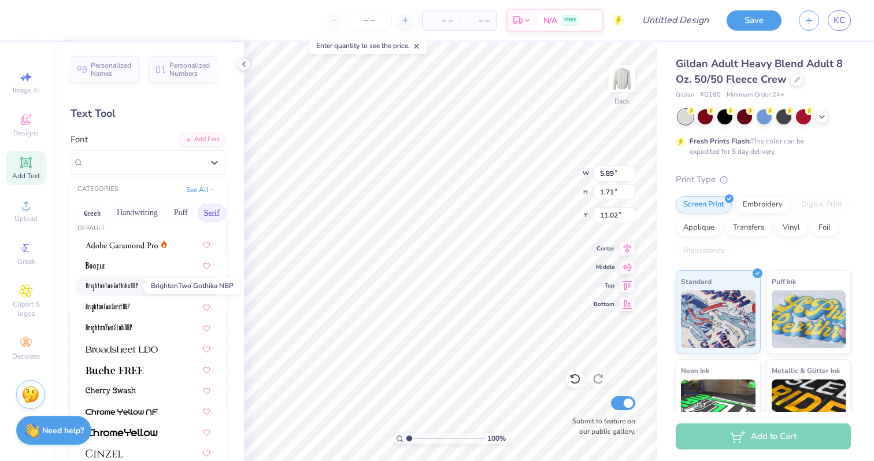
scroll to position [10, 0]
click at [125, 248] on img at bounding box center [122, 245] width 72 height 8
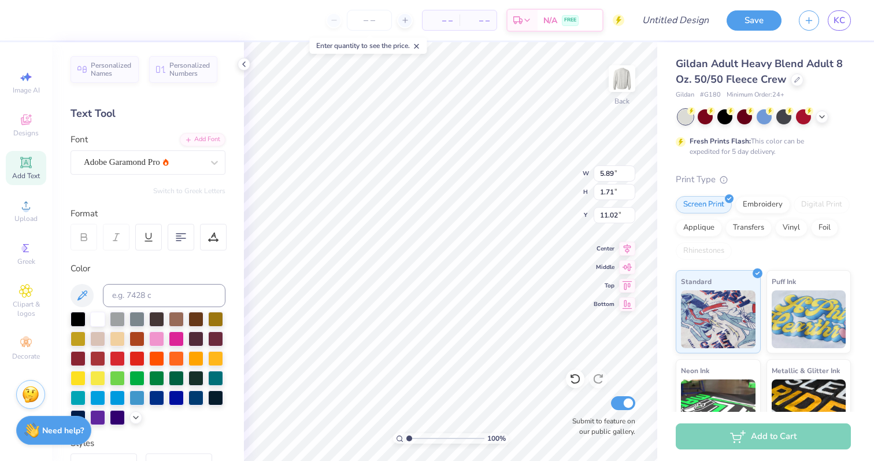
type input "6.16"
type input "1.69"
type input "11.03"
type textarea "est. 1888"
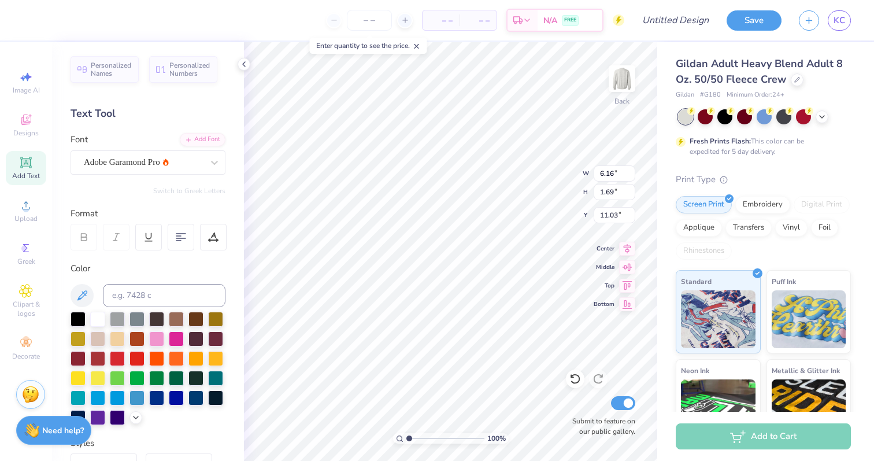
type input "5.93"
type input "2.21"
type input "5.15"
type input "8.36"
type input "1.59"
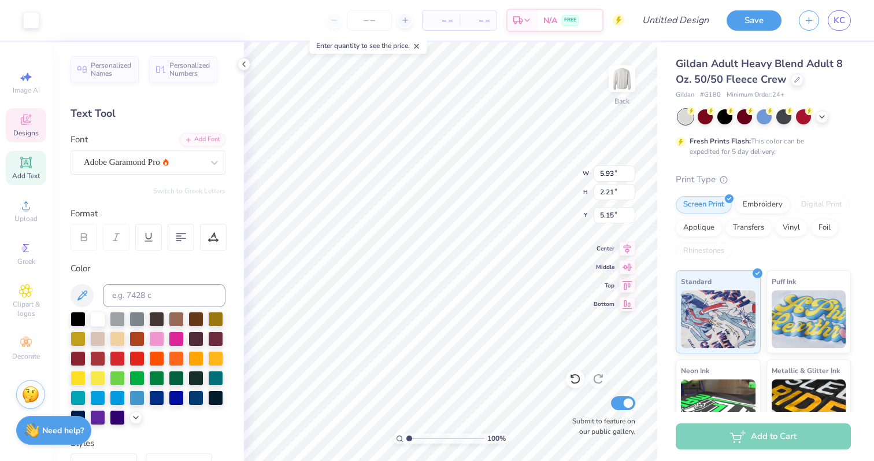
type input "11.08"
click at [79, 413] on div at bounding box center [78, 416] width 15 height 15
type input "4.17"
type input "0.79"
type input "11.88"
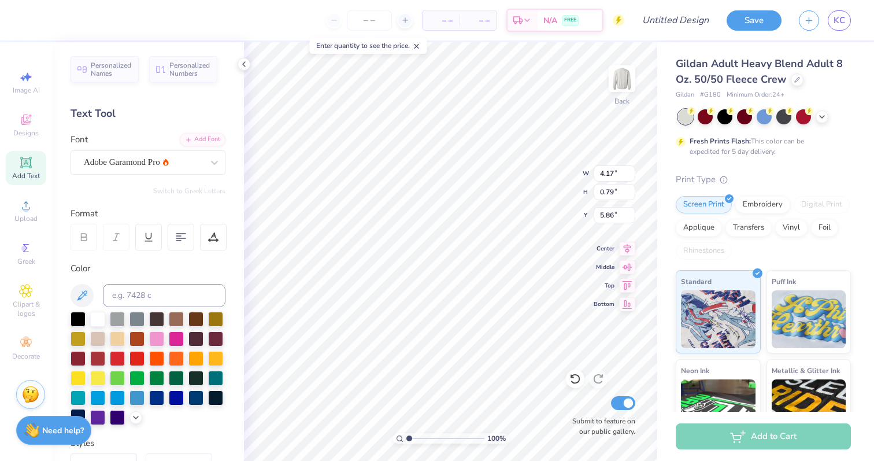
type input "5.86"
type input "3.24"
type input "0.62"
type input "6.03"
type input "5.93"
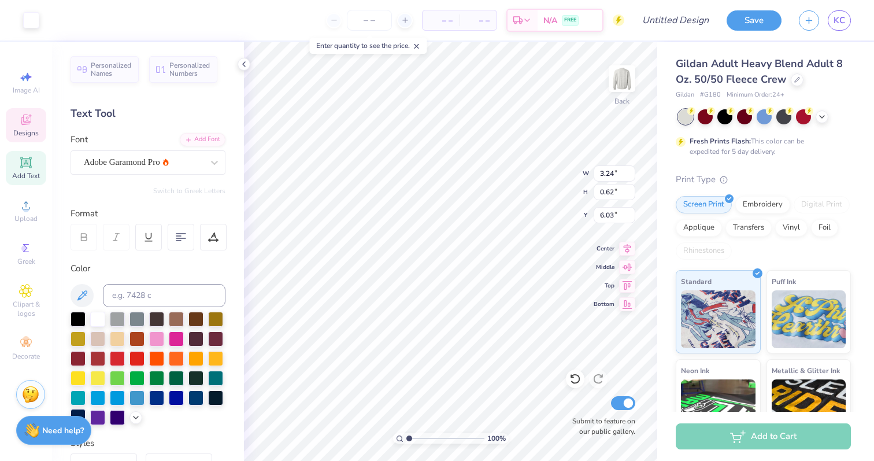
type input "2.21"
type input "5.15"
type input "4.37"
type input "1.63"
type input "5.44"
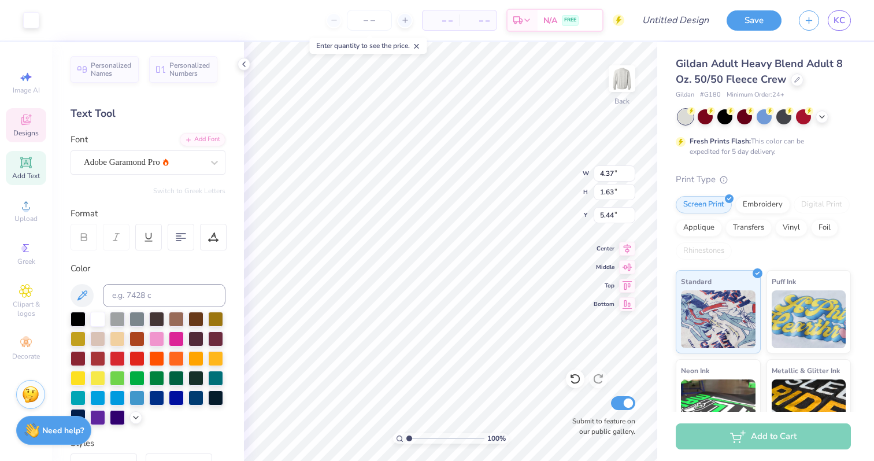
type input "8.70"
type input "1.79"
type input "3.29"
click at [96, 320] on div at bounding box center [97, 317] width 15 height 15
type input "5.53"
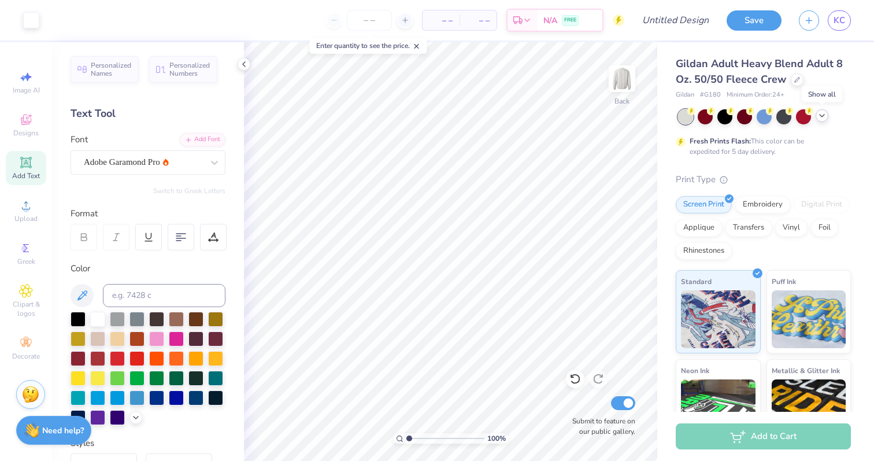
click at [821, 114] on polyline at bounding box center [822, 115] width 5 height 2
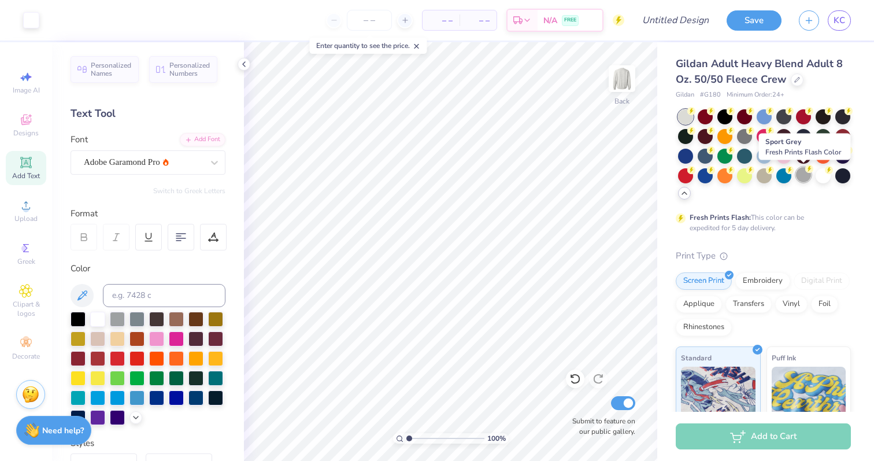
click at [801, 176] on div at bounding box center [803, 174] width 15 height 15
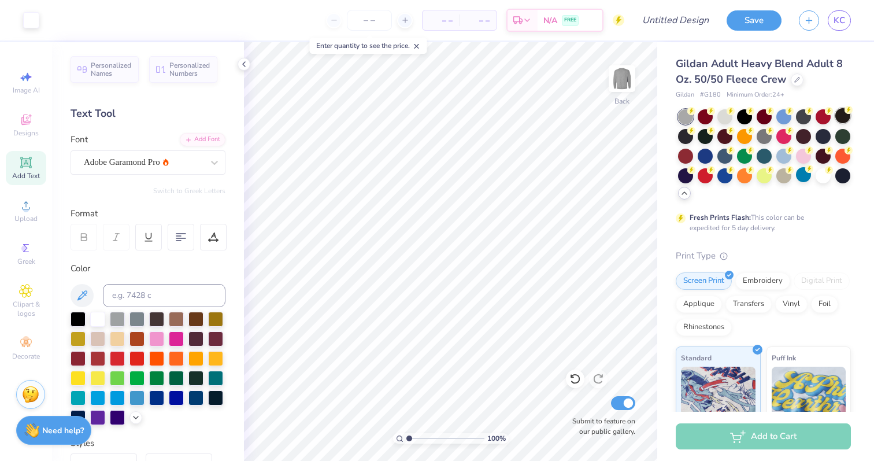
click at [841, 118] on div at bounding box center [842, 115] width 15 height 15
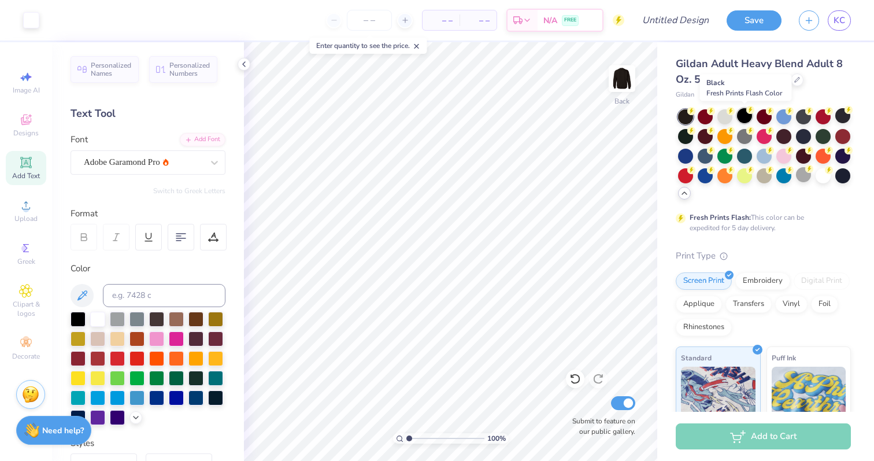
click at [744, 118] on div at bounding box center [744, 115] width 15 height 15
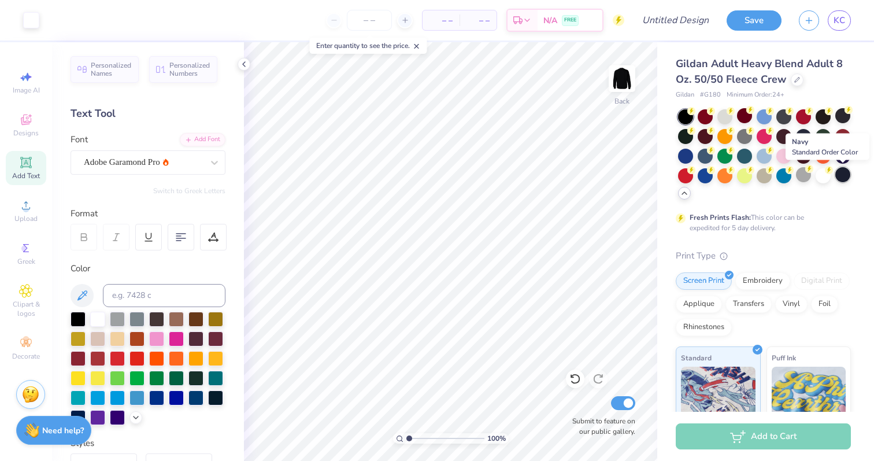
click at [843, 172] on div at bounding box center [842, 174] width 15 height 15
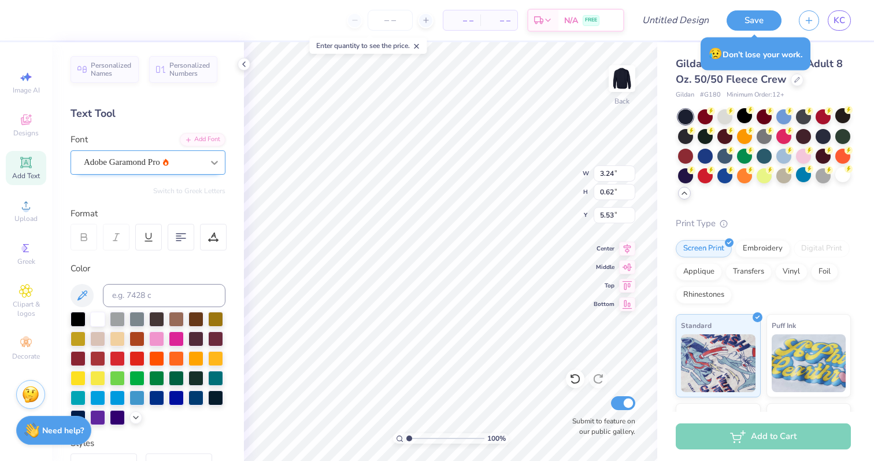
click at [212, 160] on icon at bounding box center [215, 163] width 12 height 12
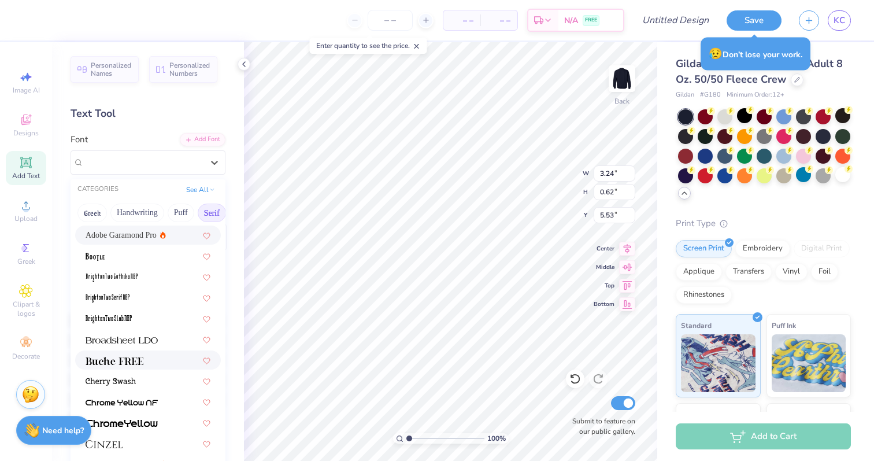
scroll to position [21, 0]
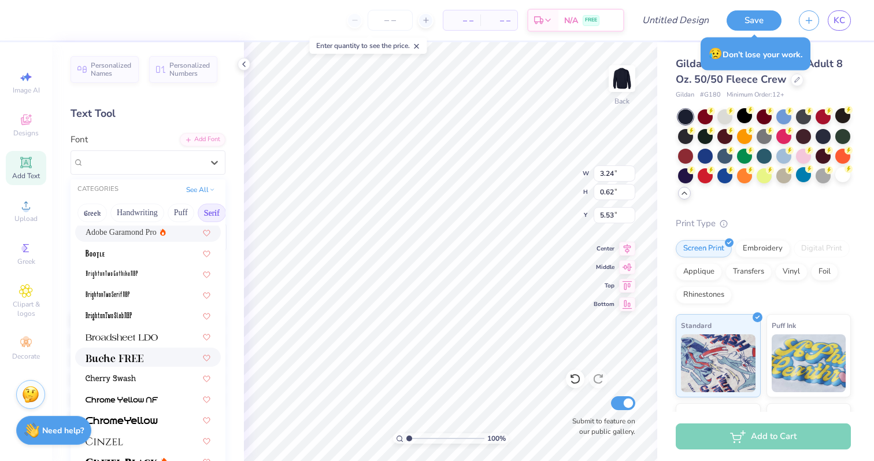
click at [147, 361] on div at bounding box center [148, 357] width 125 height 12
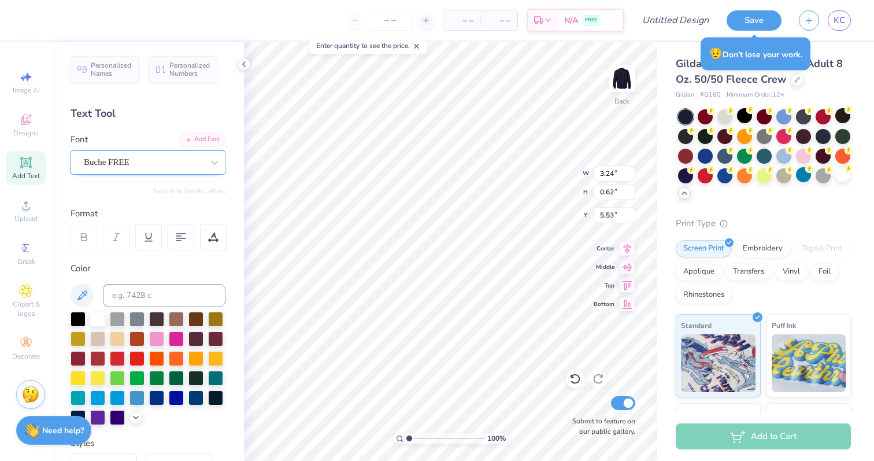
type input "3.39"
type input "0.64"
type input "5.52"
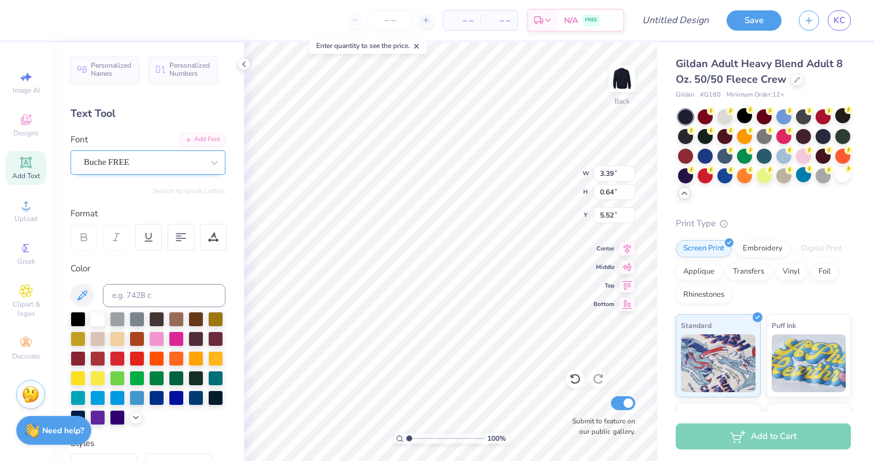
click at [197, 162] on div "Buche FREE" at bounding box center [143, 162] width 121 height 18
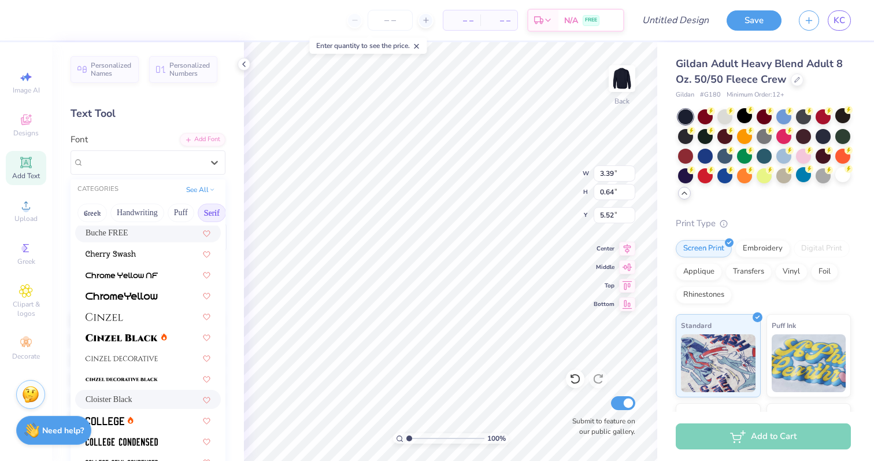
scroll to position [0, 0]
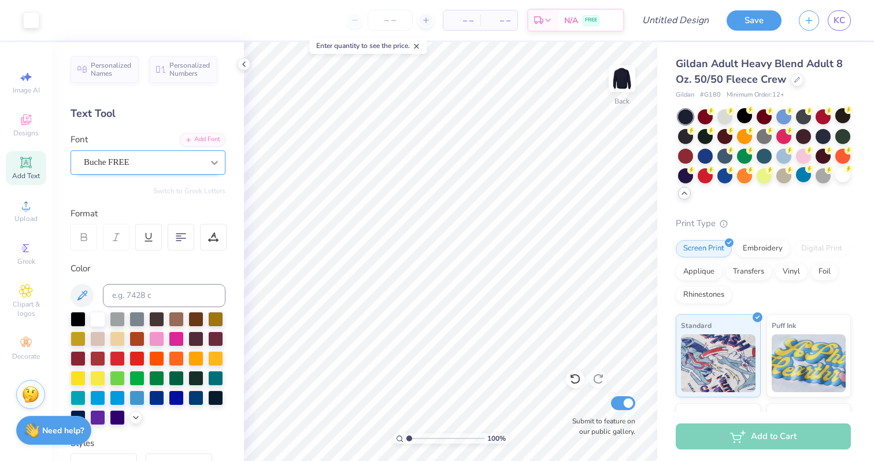
click at [162, 164] on div "Buche FREE" at bounding box center [143, 162] width 121 height 18
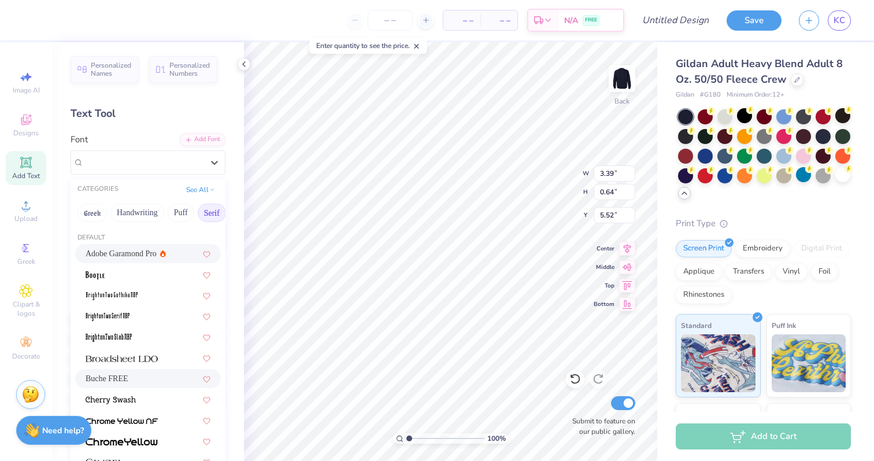
click at [136, 253] on span "Adobe Garamond Pro" at bounding box center [121, 253] width 71 height 12
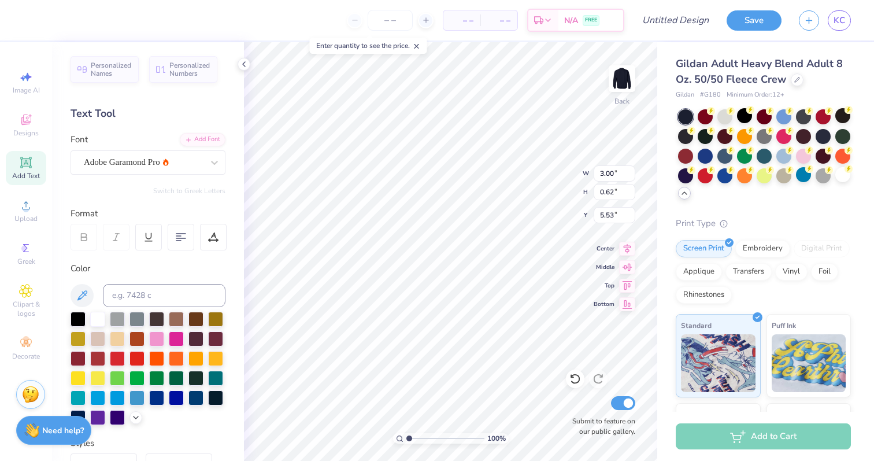
type input "3.00"
type input "0.62"
type input "5.53"
type textarea "est.1888"
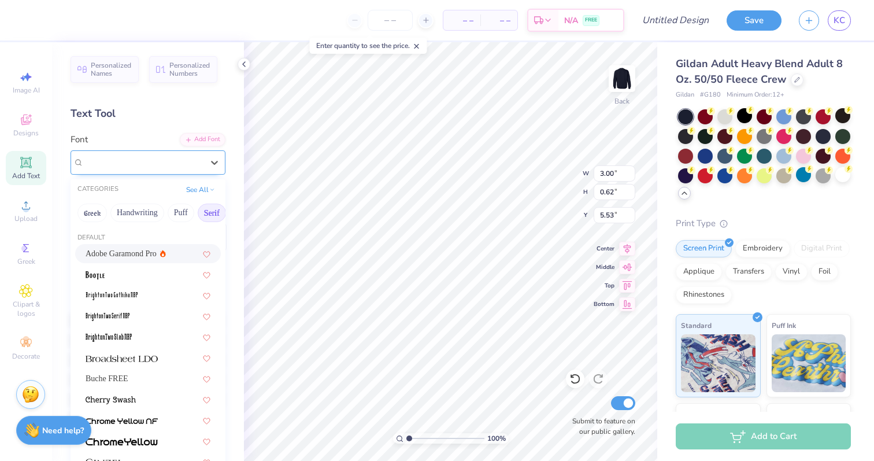
click at [195, 169] on div at bounding box center [143, 162] width 119 height 16
click at [138, 384] on div "Buche FREE" at bounding box center [148, 378] width 125 height 12
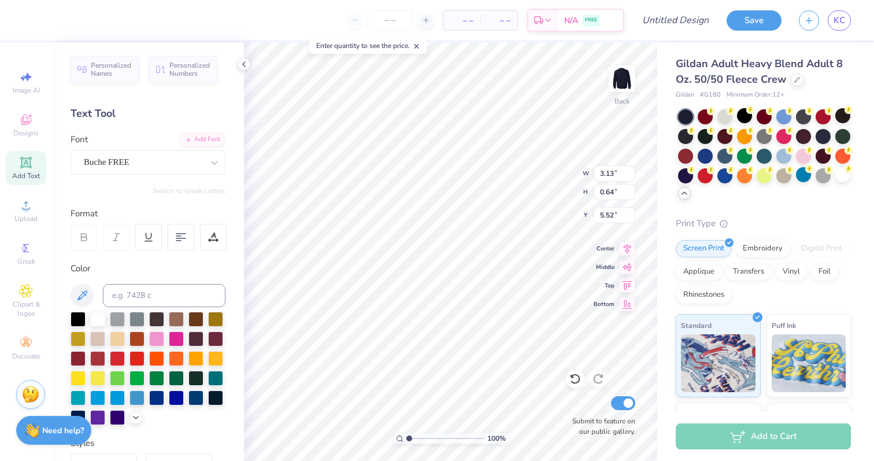
type input "3.13"
type input "0.64"
type input "5.52"
type textarea "est 1888"
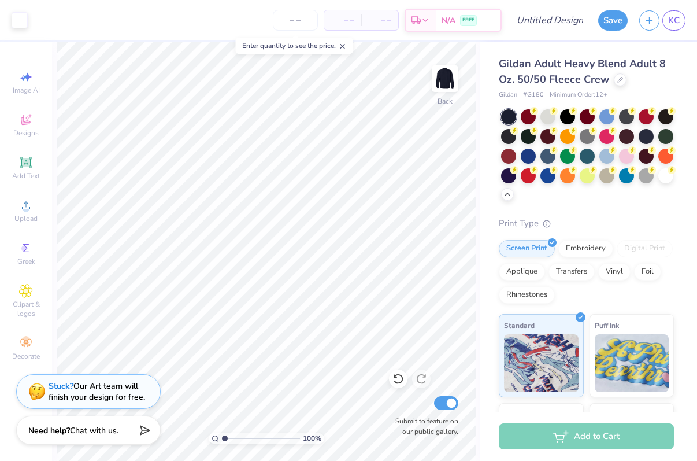
click at [695, 56] on div "Gildan Adult Heavy Blend Adult 8 Oz. 50/50 Fleece Crew Gildan # G180 Minimum Or…" at bounding box center [588, 308] width 217 height 533
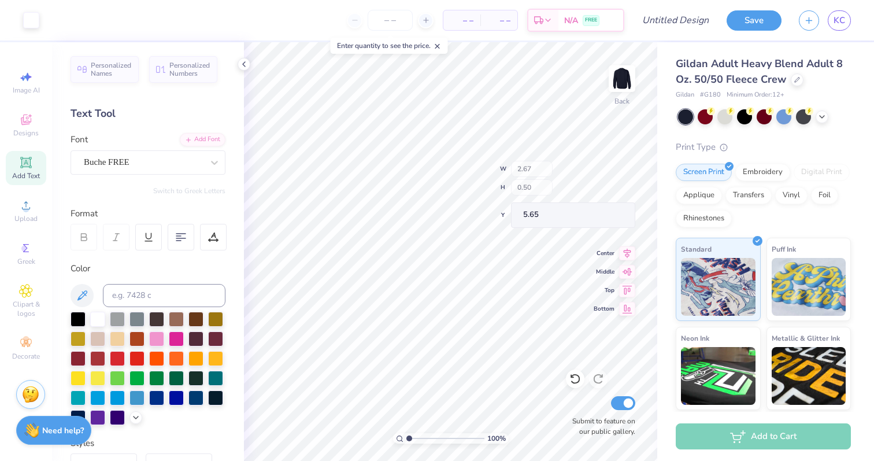
type input "2.67"
type input "0.50"
type input "5.65"
click at [195, 166] on div "Buche FREE" at bounding box center [143, 162] width 121 height 18
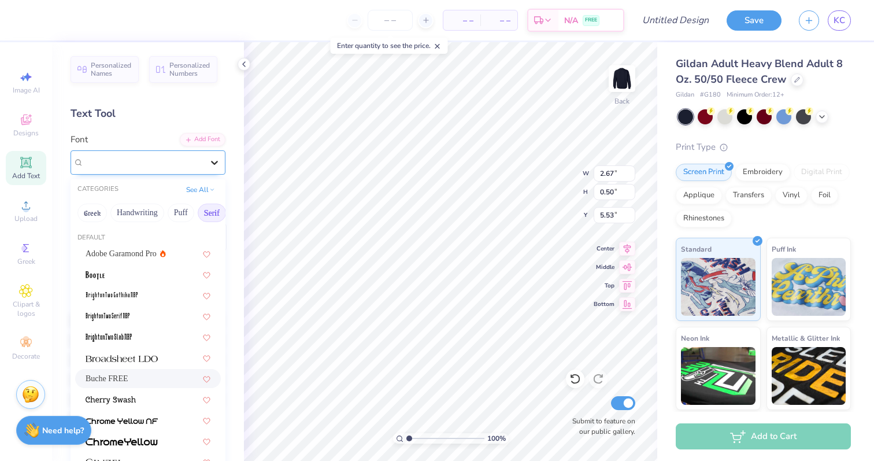
type input "5.53"
click at [140, 251] on span "Adobe Garamond Pro" at bounding box center [121, 253] width 71 height 12
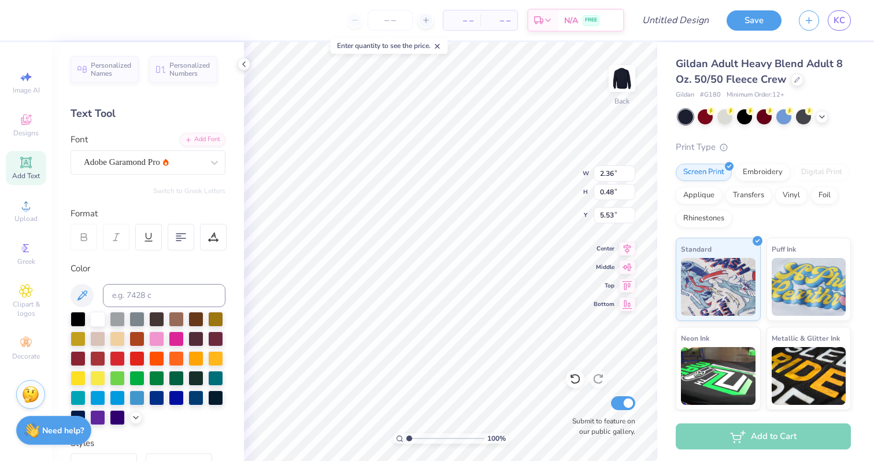
type input "2.36"
type input "0.48"
type input "5.54"
type textarea "est.1888"
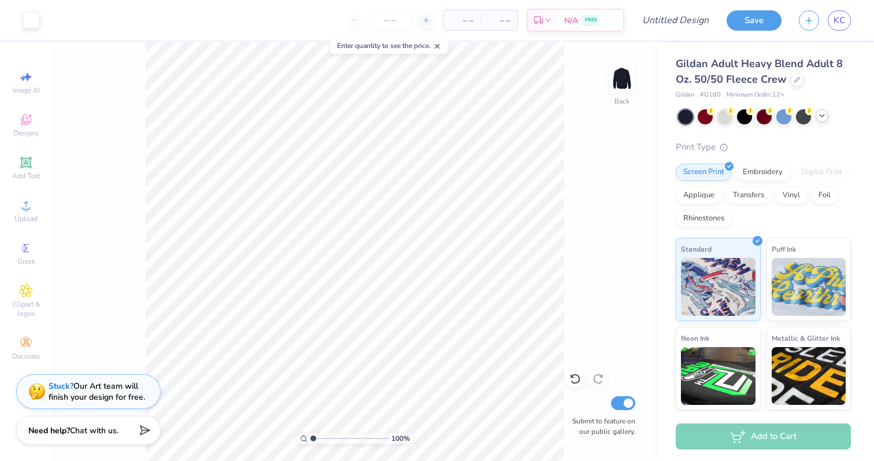
click at [821, 113] on icon at bounding box center [822, 115] width 9 height 9
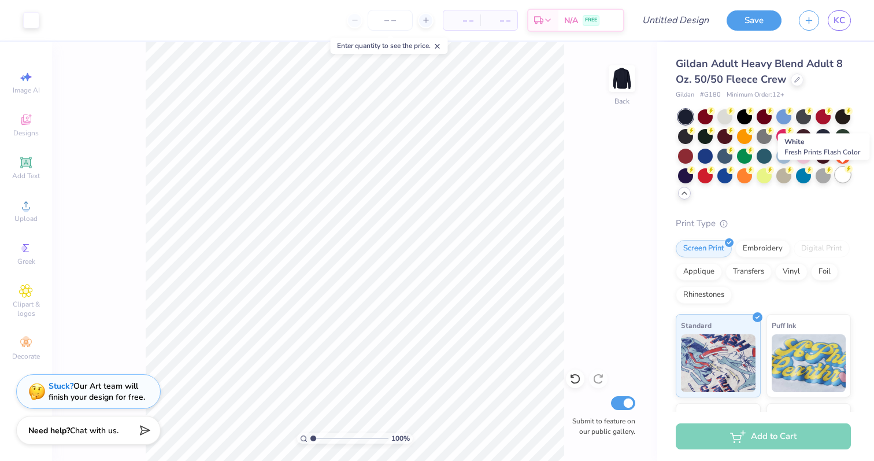
click at [842, 177] on div at bounding box center [842, 174] width 15 height 15
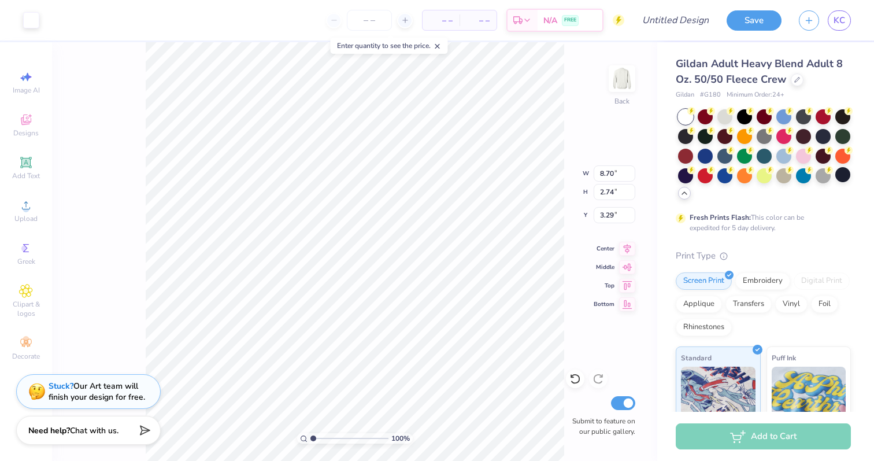
click at [30, 30] on div "Art colors" at bounding box center [19, 20] width 39 height 40
click at [30, 25] on div at bounding box center [31, 19] width 16 height 16
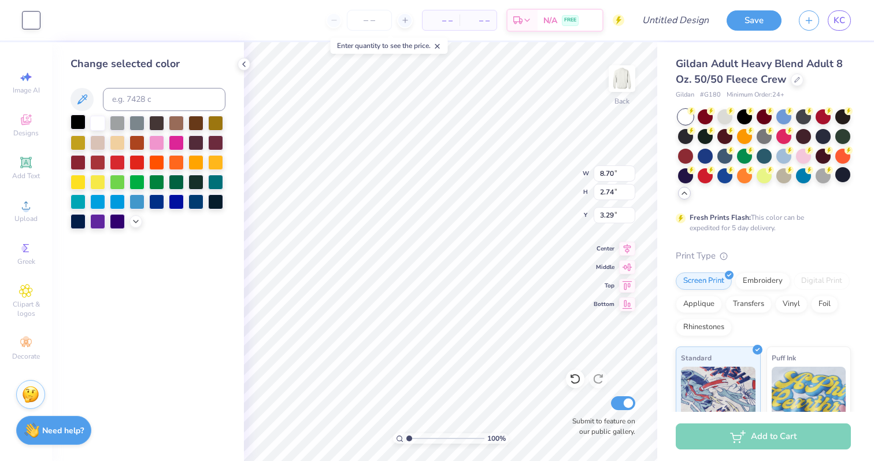
click at [80, 128] on div at bounding box center [78, 121] width 15 height 15
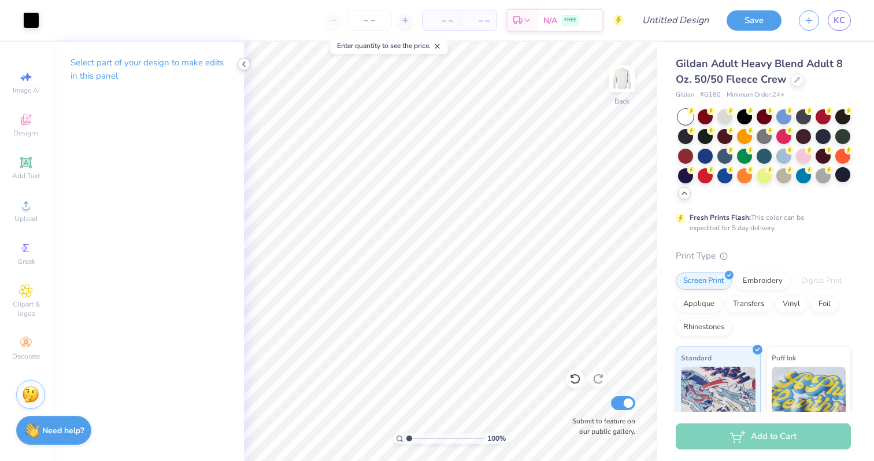
click at [247, 63] on icon at bounding box center [243, 64] width 9 height 9
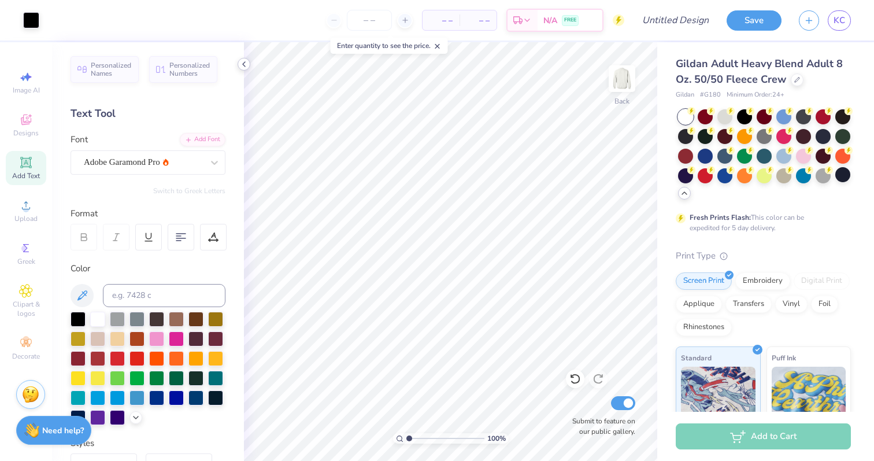
click at [244, 64] on icon at bounding box center [243, 64] width 9 height 9
type textarea "Tri Delta"
click at [176, 230] on div at bounding box center [181, 237] width 27 height 27
type input "3.00"
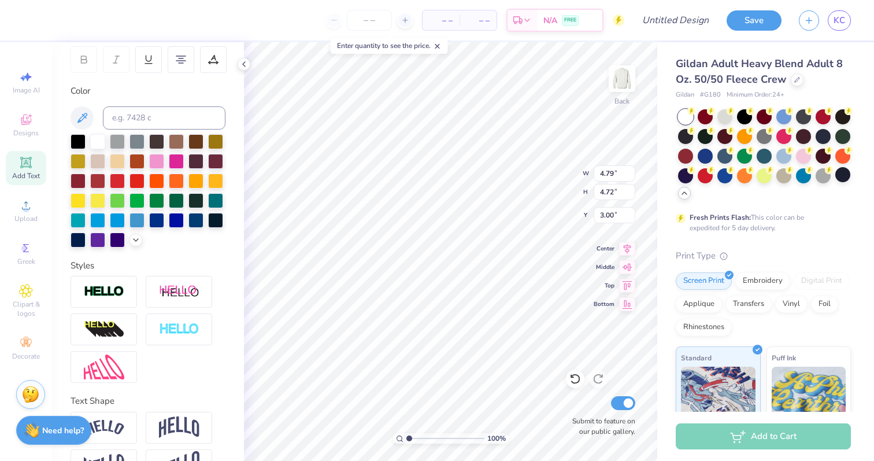
scroll to position [211, 0]
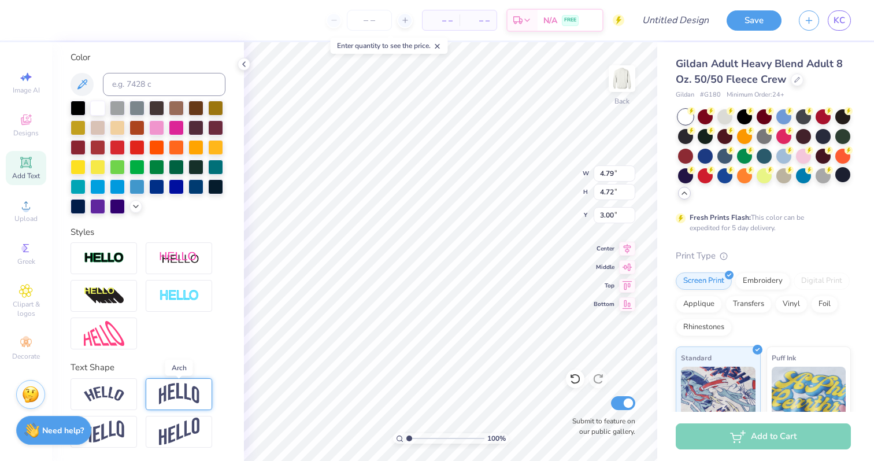
click at [162, 395] on img at bounding box center [179, 394] width 40 height 22
type input "5.56"
type input "2.58"
click at [212, 382] on icon at bounding box center [210, 379] width 7 height 7
type input "4.72"
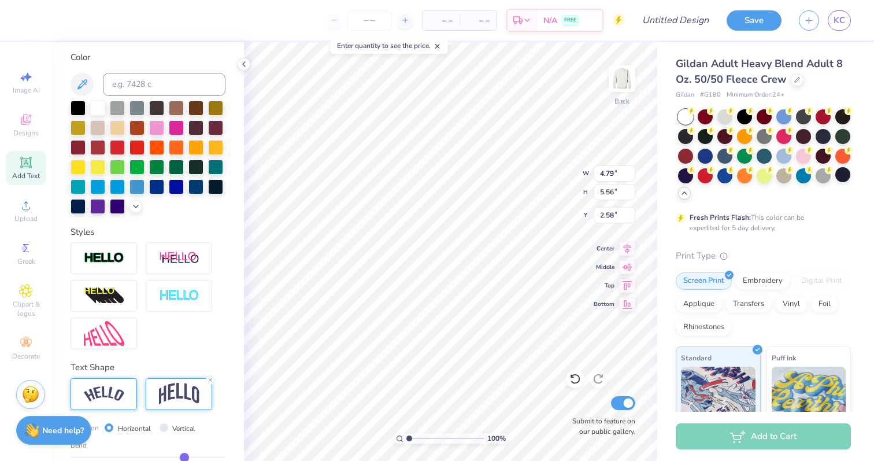
type input "3.00"
click at [110, 387] on img at bounding box center [104, 394] width 40 height 16
type input "7.77"
type input "5.29"
type input "2.71"
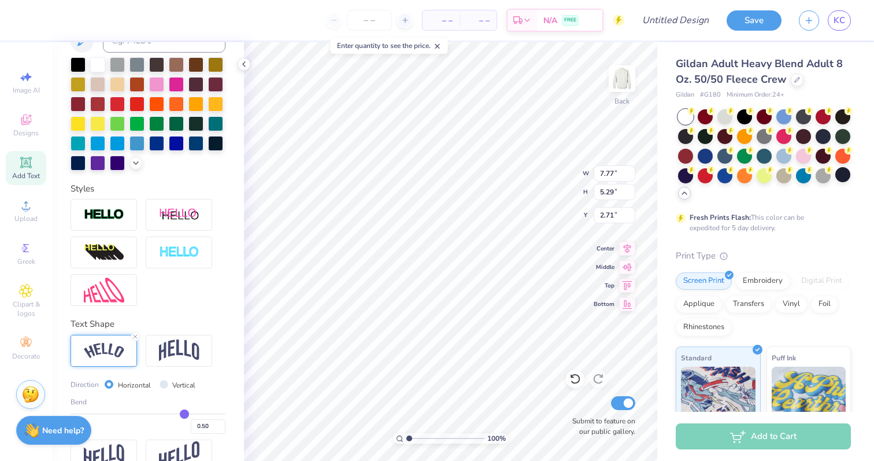
scroll to position [258, 0]
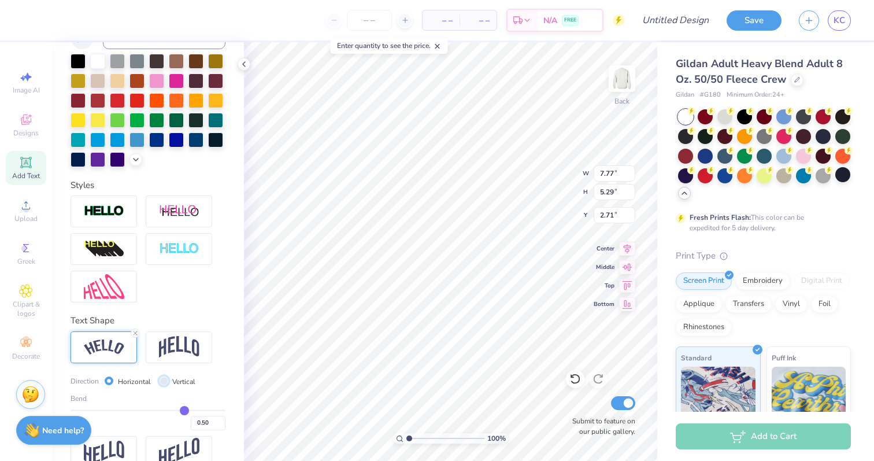
click at [162, 384] on input "Vertical" at bounding box center [164, 380] width 9 height 9
radio input "true"
type input "5.15"
type input "10.69"
type input "0.53"
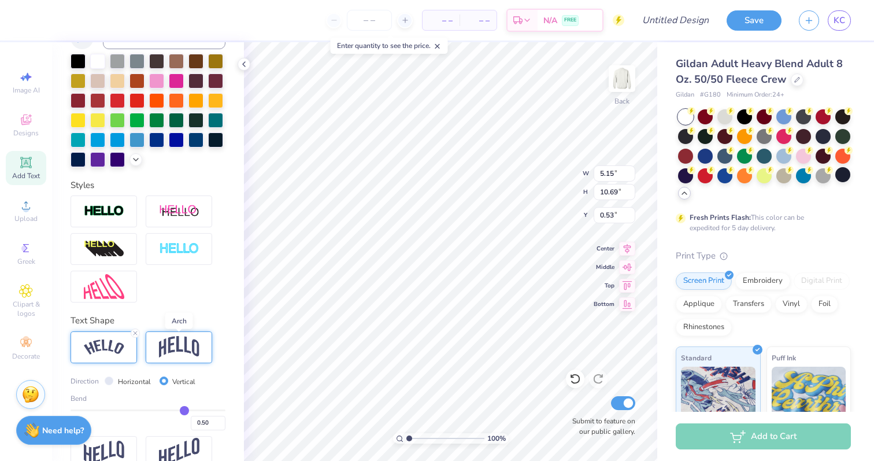
click at [175, 350] on img at bounding box center [179, 347] width 40 height 22
type input "5.43"
type input "4.72"
type input "3.52"
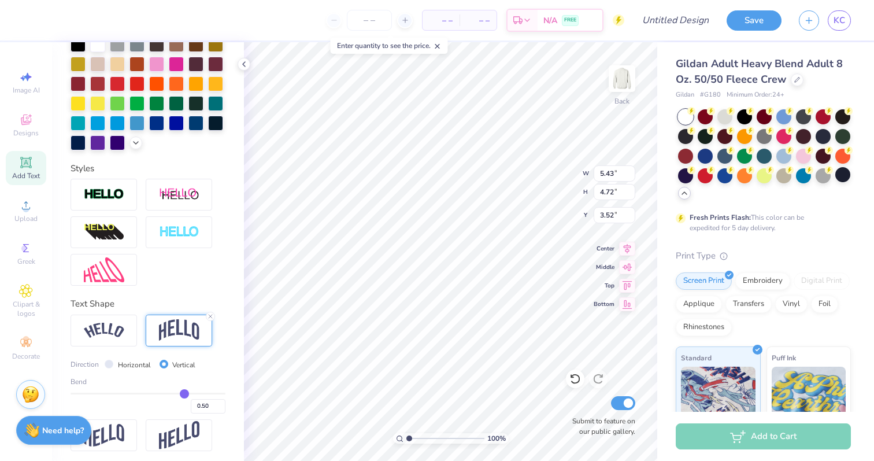
scroll to position [279, 0]
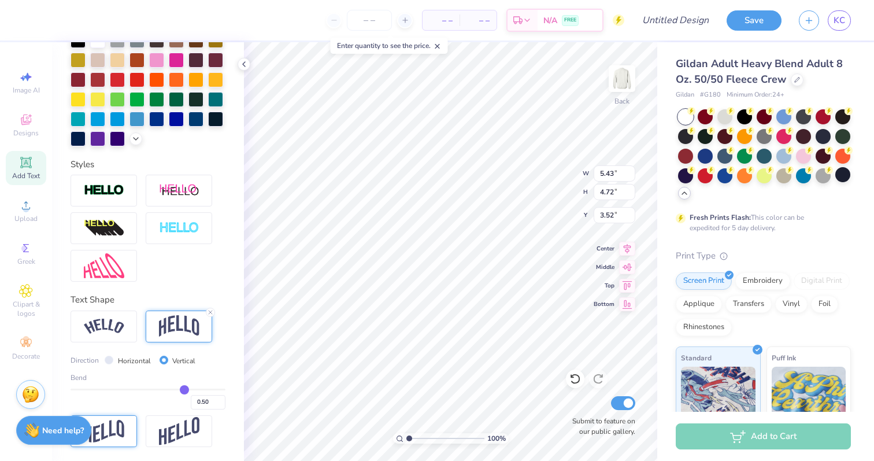
click at [112, 430] on img at bounding box center [104, 431] width 40 height 23
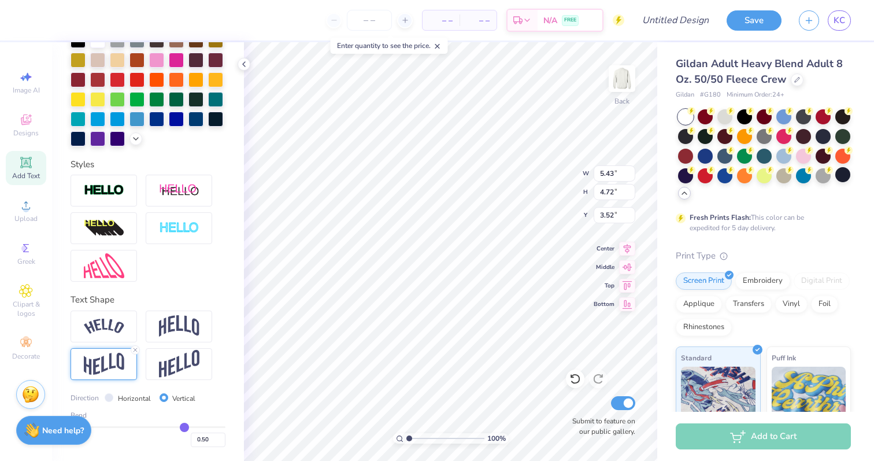
type input "5.51"
click at [107, 396] on input "Horizontal" at bounding box center [109, 397] width 9 height 9
radio input "true"
type input "4.79"
type input "6.95"
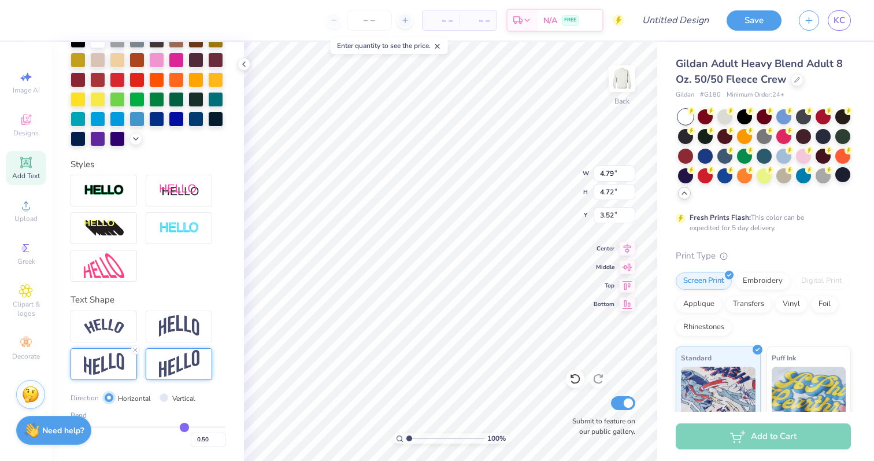
type input "2.40"
click at [179, 364] on img at bounding box center [179, 364] width 40 height 28
type input "8.54"
type input "1.61"
click at [163, 399] on input "Vertical" at bounding box center [164, 397] width 9 height 9
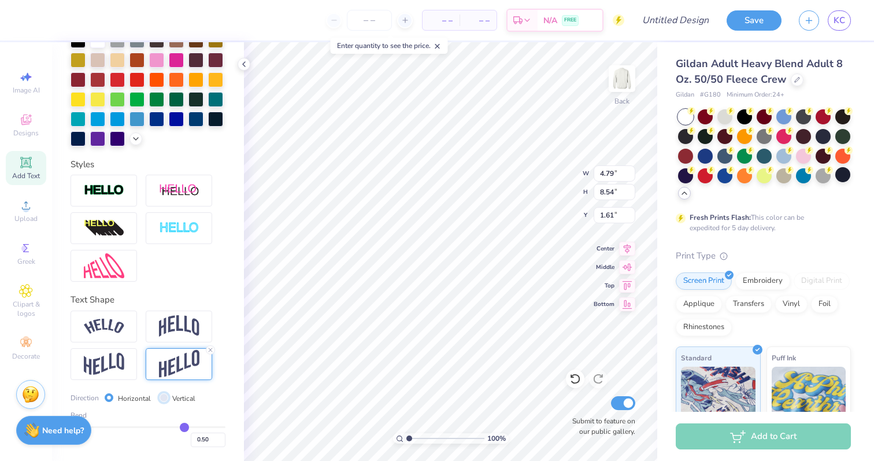
radio input "true"
type input "8.17"
type input "4.72"
type input "3.52"
click at [210, 352] on icon at bounding box center [210, 349] width 7 height 7
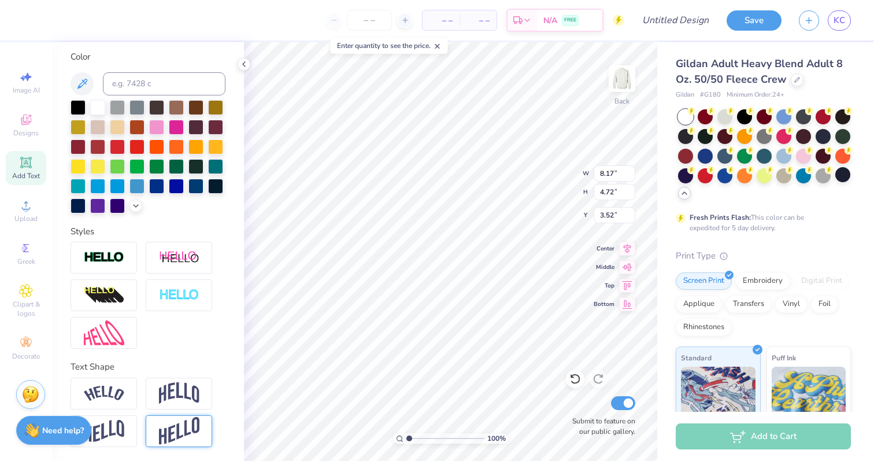
type input "4.79"
type textarea "Tri Delta"
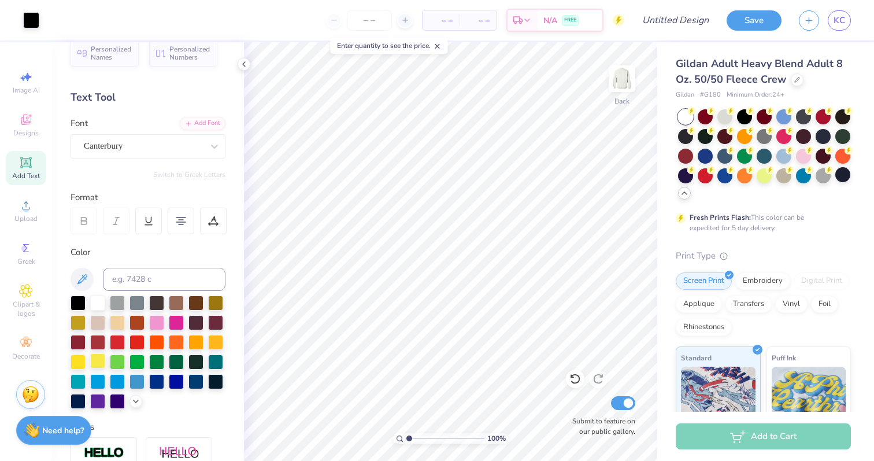
scroll to position [0, 0]
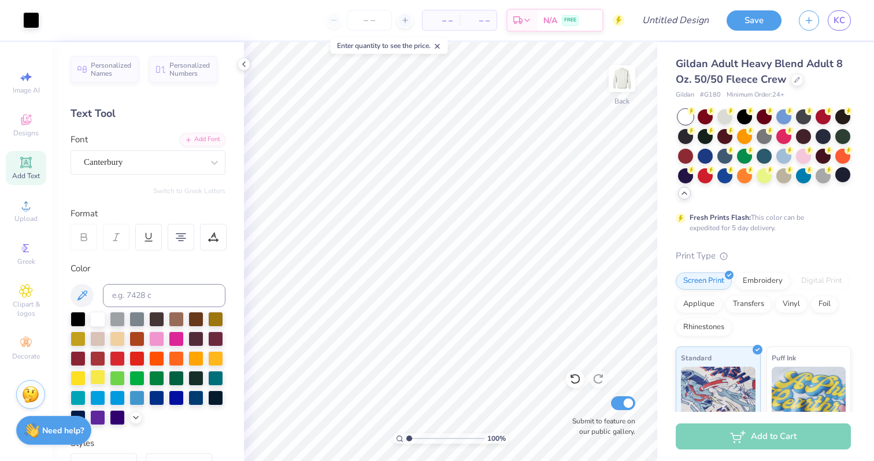
click at [103, 158] on div "Canterbury" at bounding box center [143, 162] width 121 height 18
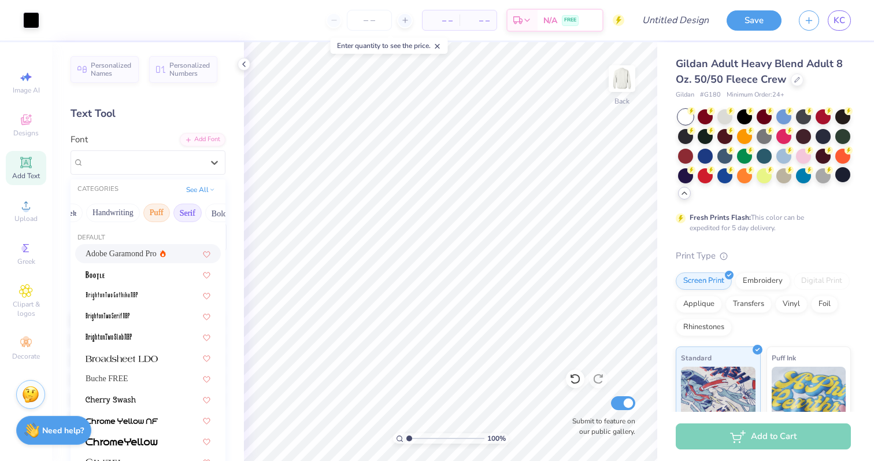
scroll to position [0, 34]
click at [119, 212] on button "Handwriting" at bounding box center [104, 213] width 54 height 19
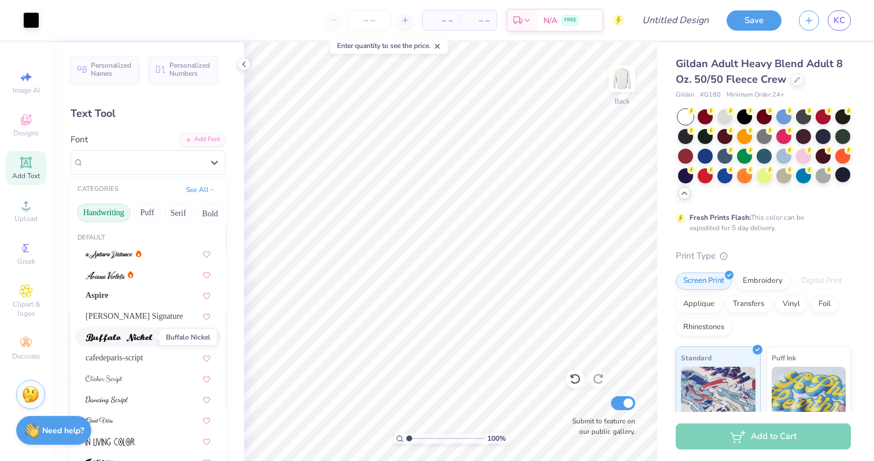
click at [127, 336] on img at bounding box center [119, 338] width 67 height 8
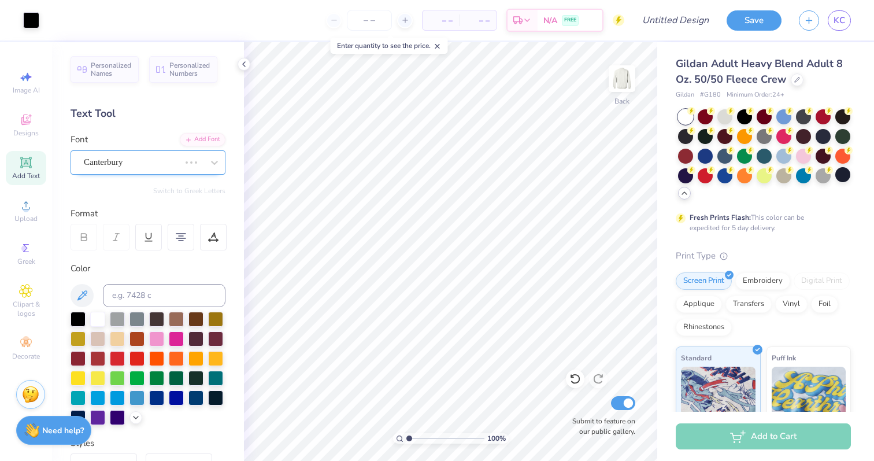
click at [154, 167] on div "Canterbury" at bounding box center [132, 162] width 98 height 18
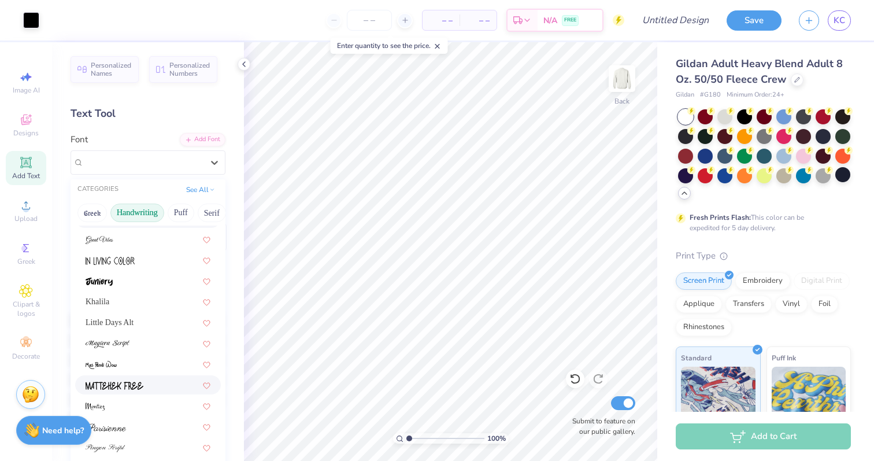
scroll to position [184, 0]
click at [129, 342] on img at bounding box center [108, 341] width 44 height 8
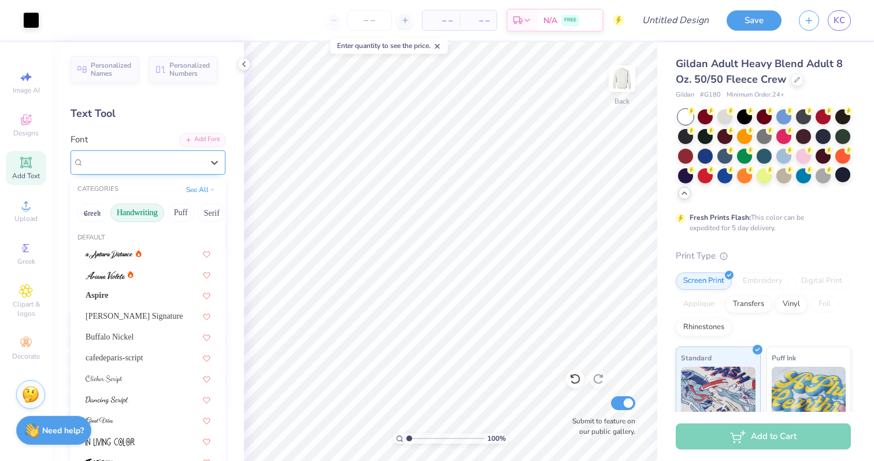
click at [167, 164] on div "Magiera Script" at bounding box center [143, 162] width 121 height 18
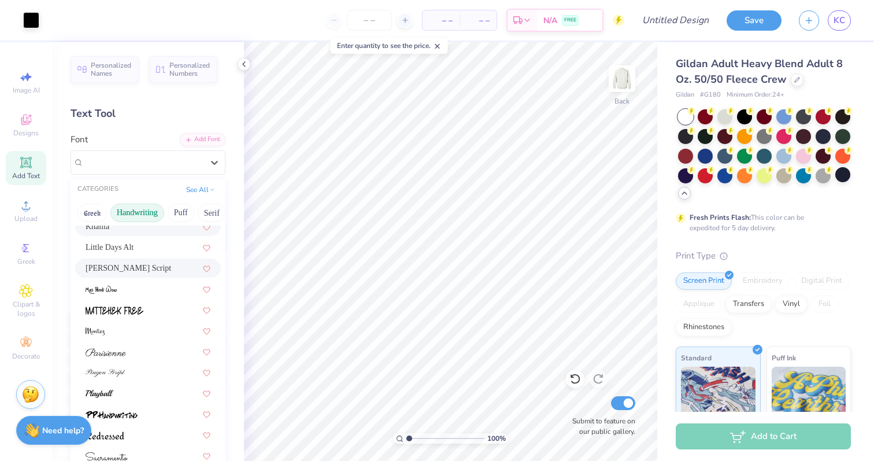
scroll to position [259, 0]
click at [129, 349] on div at bounding box center [148, 348] width 125 height 12
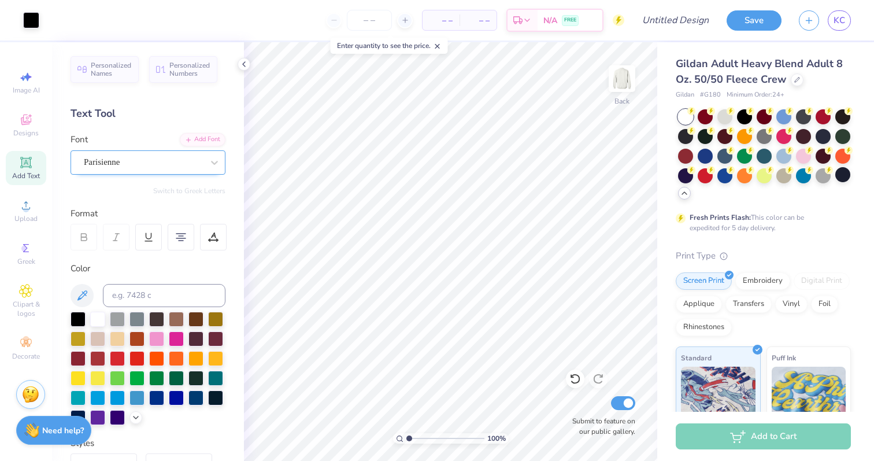
click at [181, 168] on div "Parisienne" at bounding box center [143, 162] width 121 height 18
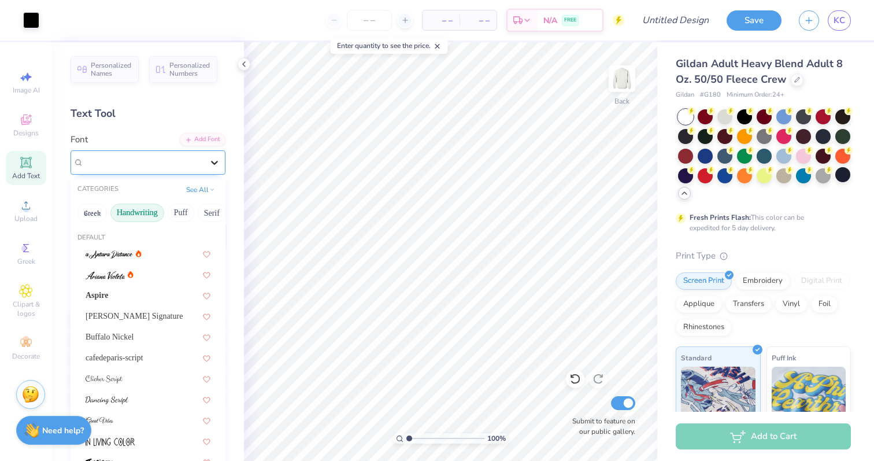
click at [205, 169] on div at bounding box center [214, 162] width 21 height 21
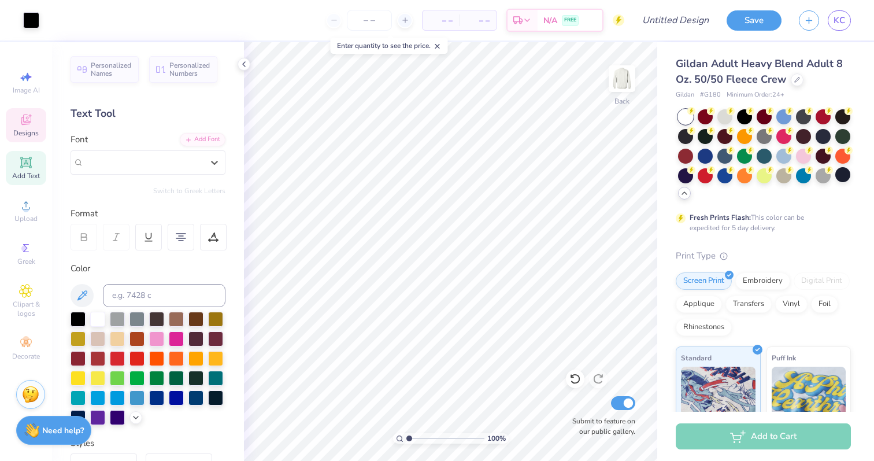
click at [35, 133] on span "Designs" at bounding box center [25, 132] width 25 height 9
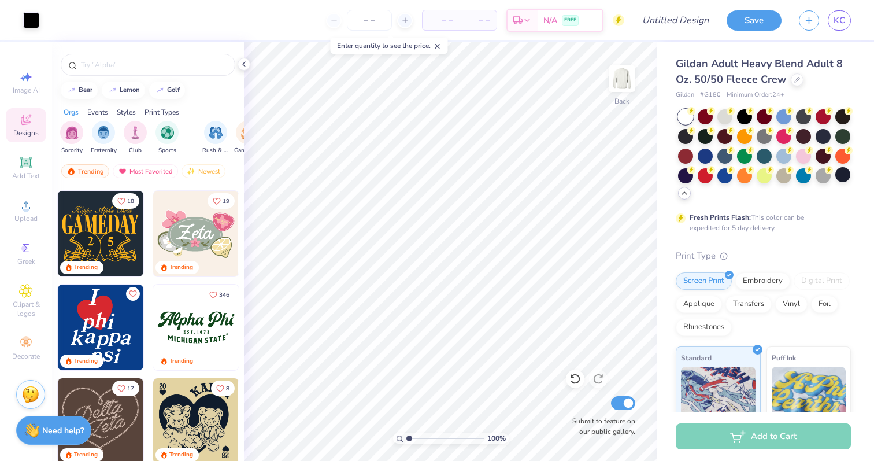
scroll to position [502, 0]
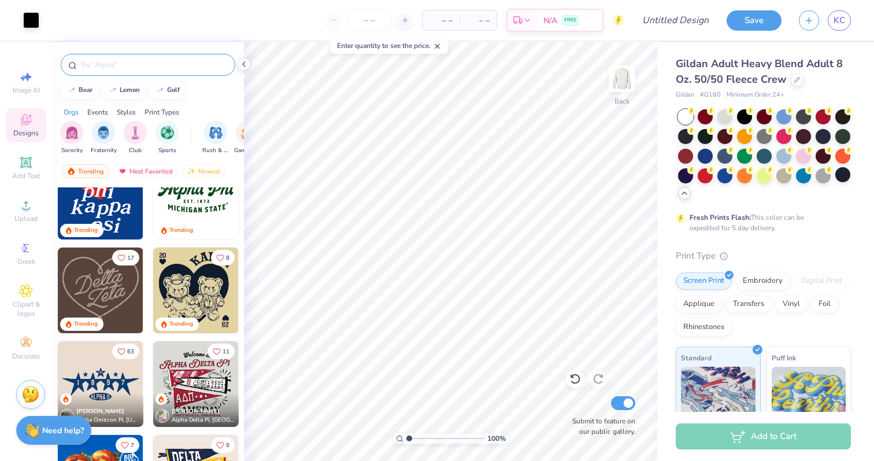
click at [145, 64] on input "text" at bounding box center [154, 65] width 148 height 12
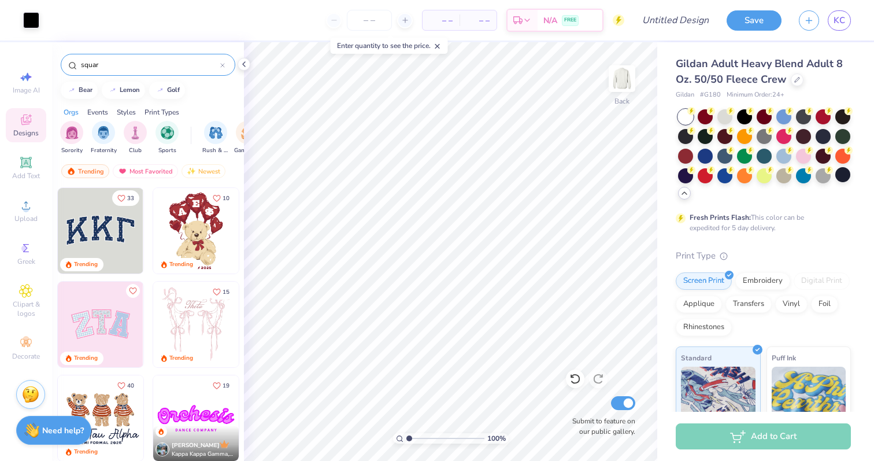
type input "square"
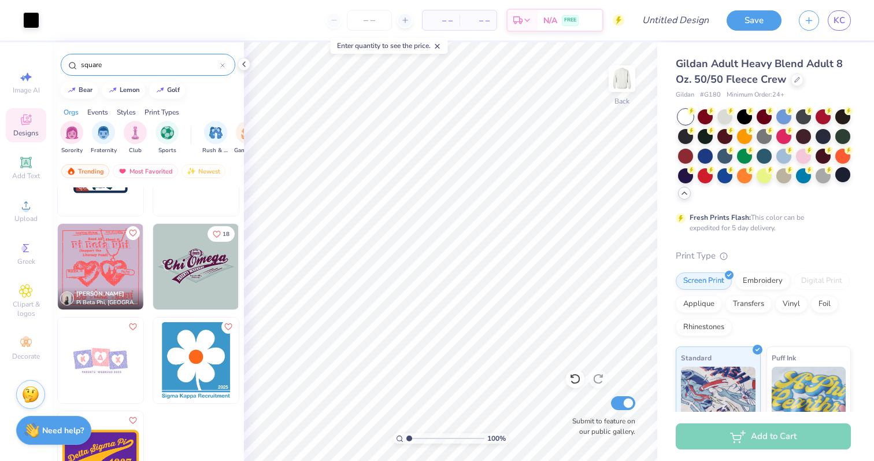
scroll to position [0, 0]
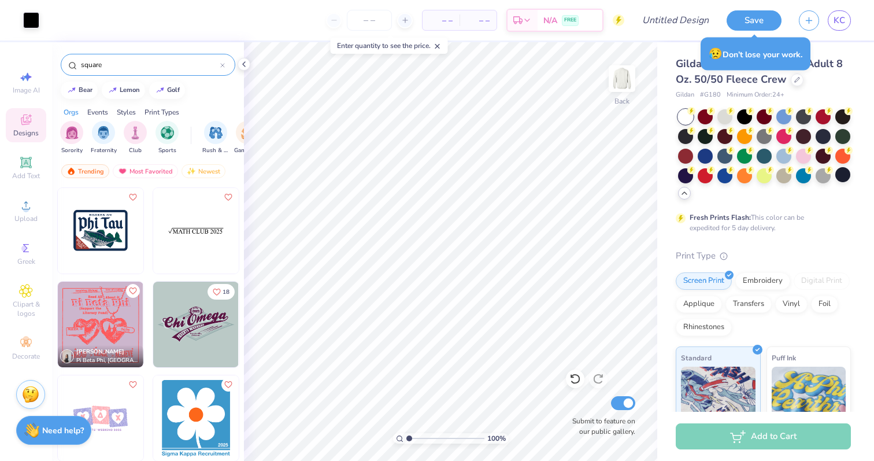
click at [221, 66] on icon at bounding box center [222, 65] width 5 height 5
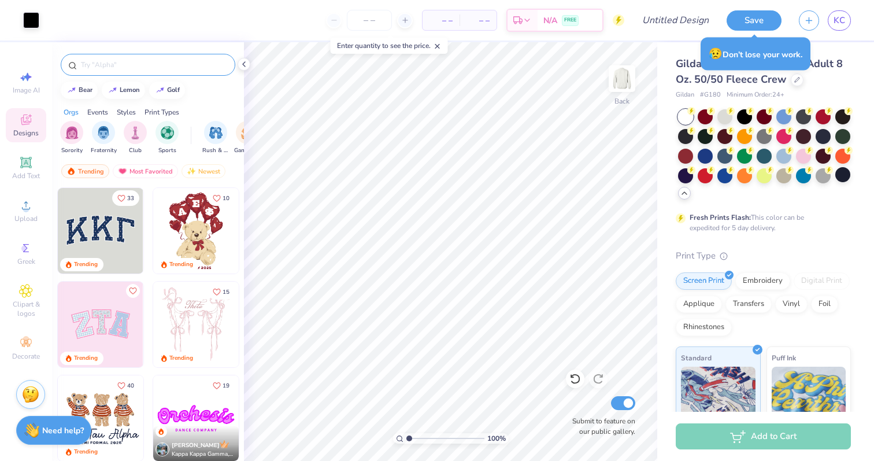
click at [221, 66] on input "text" at bounding box center [154, 65] width 148 height 12
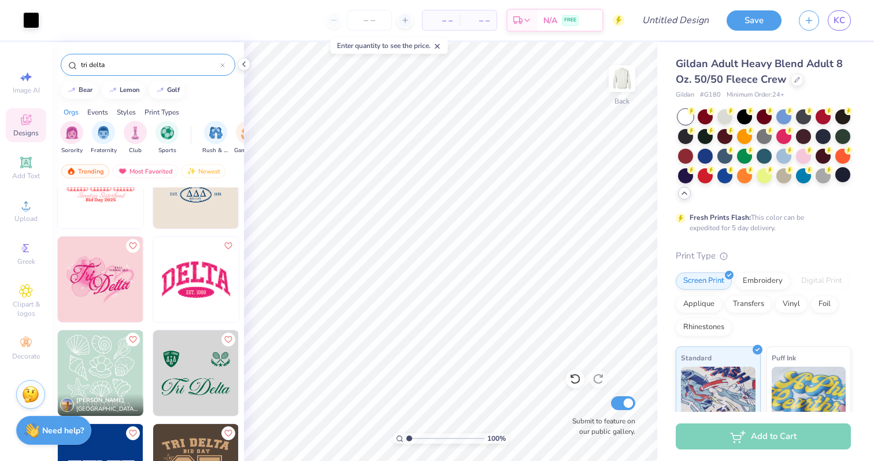
scroll to position [1818, 0]
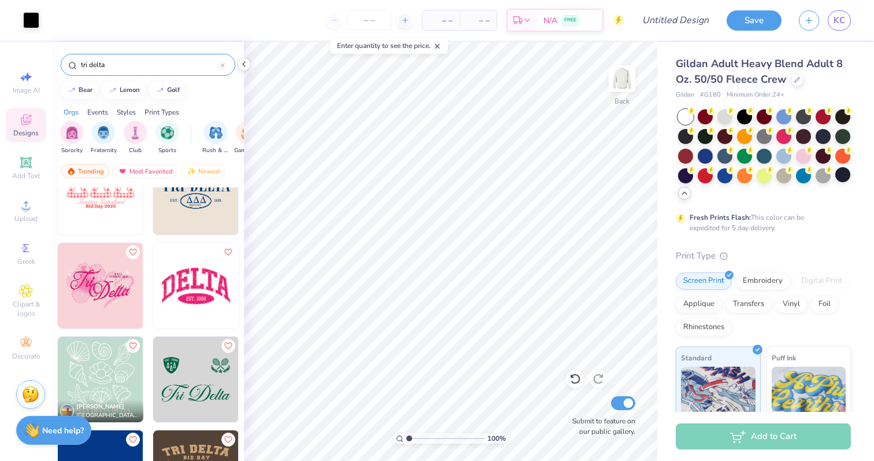
type input "tri delta"
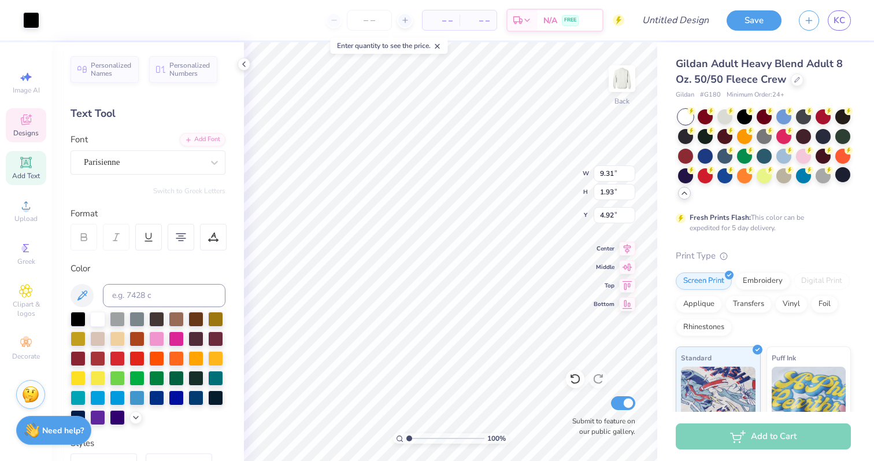
click at [24, 122] on icon at bounding box center [26, 119] width 10 height 10
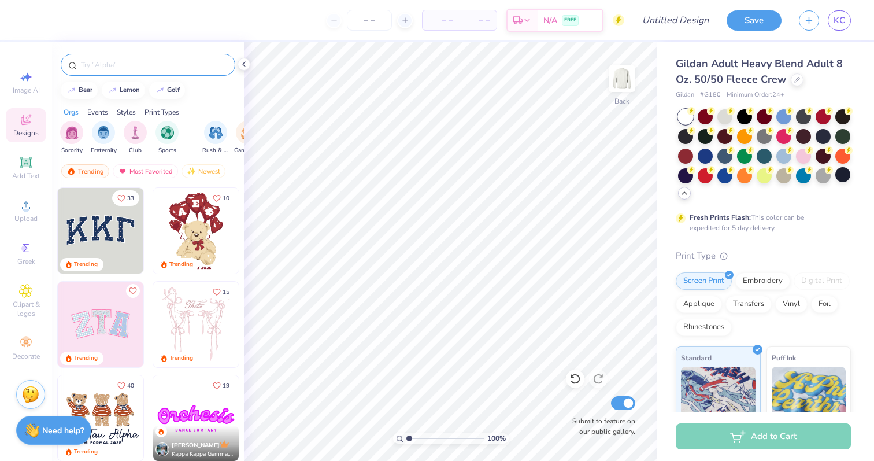
click at [161, 65] on input "text" at bounding box center [154, 65] width 148 height 12
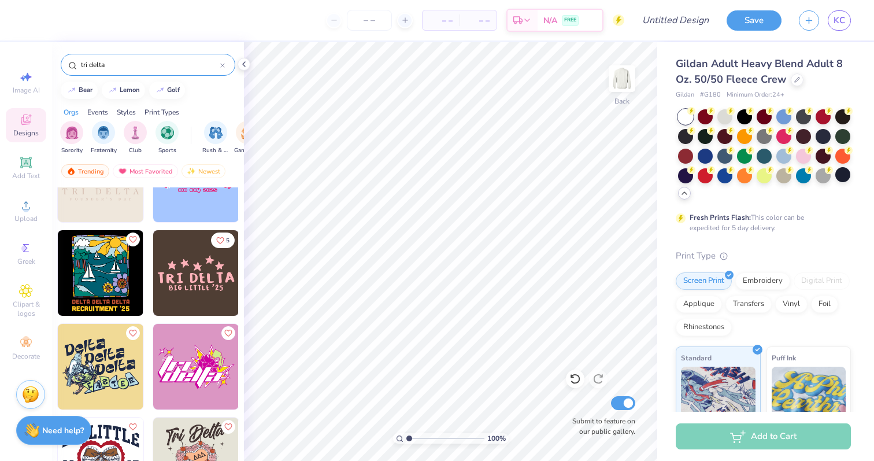
scroll to position [3433, 0]
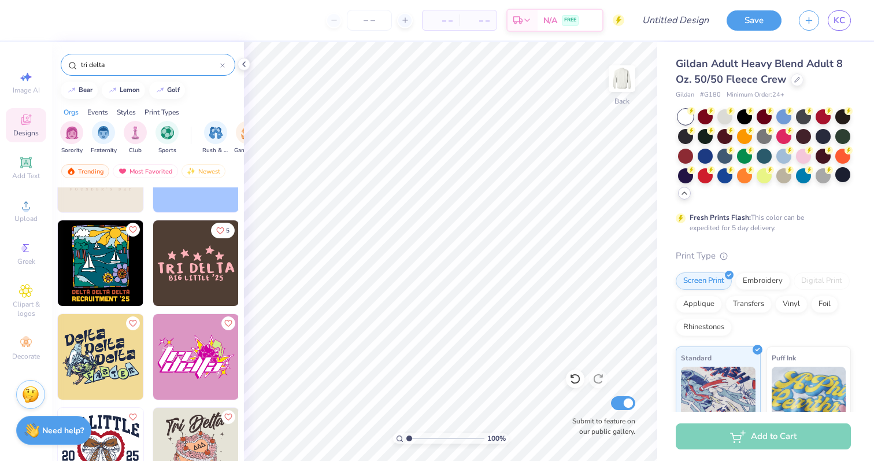
type input "tri delta"
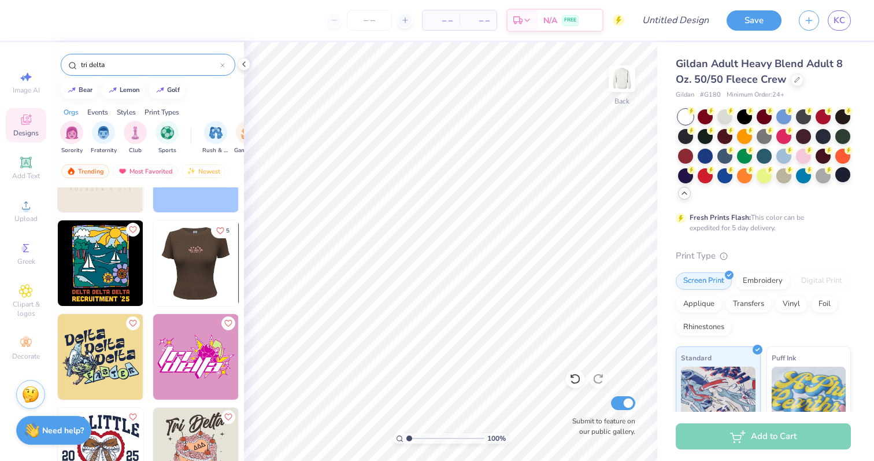
click at [153, 269] on img at bounding box center [111, 263] width 86 height 86
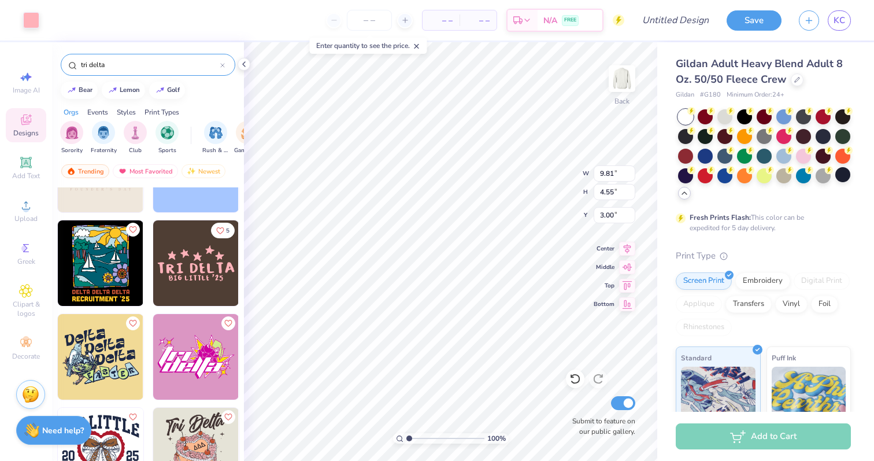
type input "9.81"
type input "4.55"
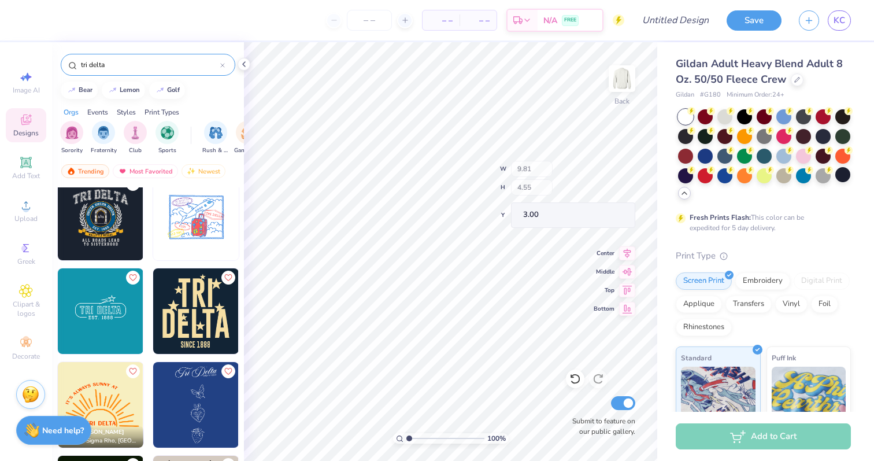
scroll to position [5360, 0]
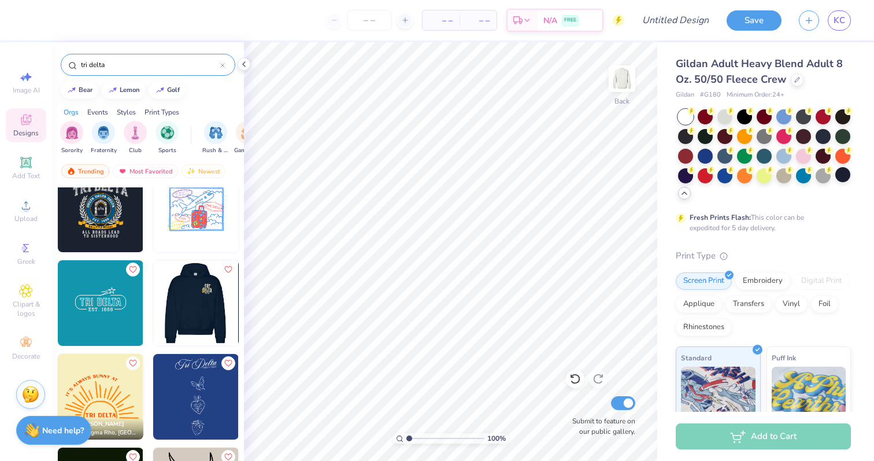
click at [197, 294] on div at bounding box center [196, 303] width 257 height 86
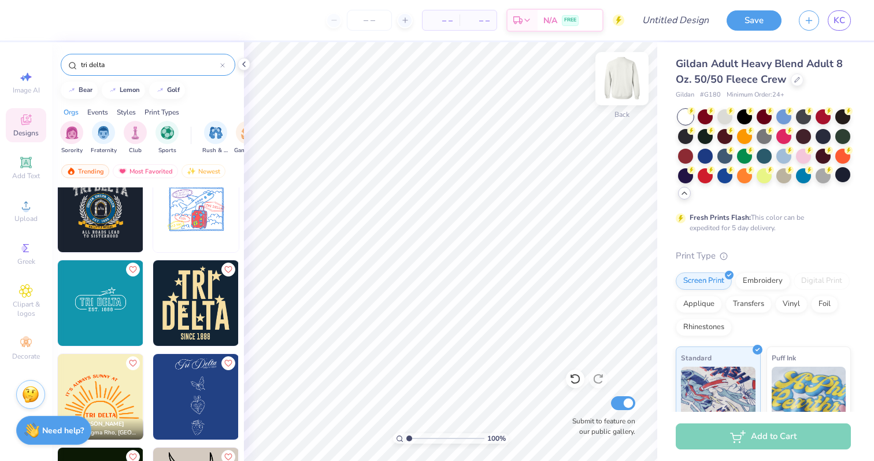
click at [623, 84] on img at bounding box center [622, 79] width 46 height 46
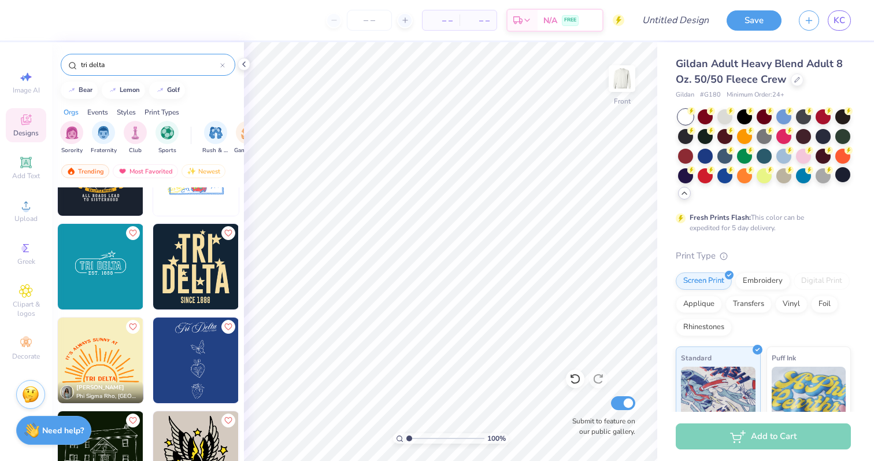
scroll to position [5385, 0]
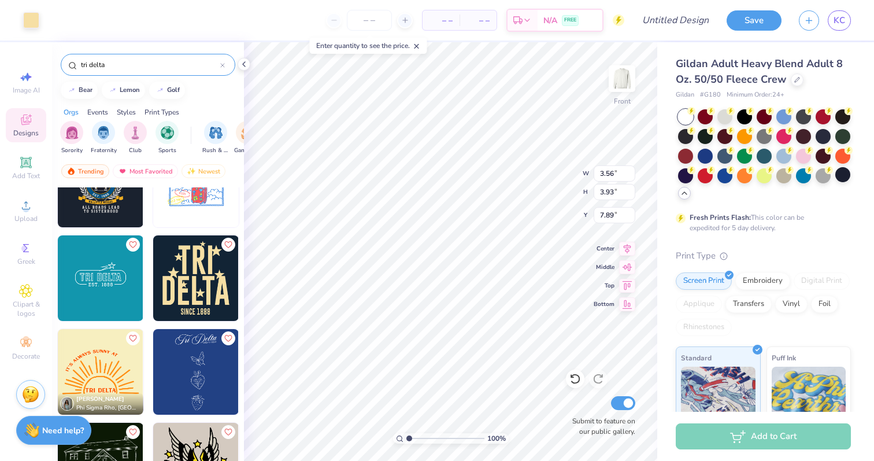
type input "7.89"
type input "10.53"
type input "11.62"
type input "3.00"
click at [33, 19] on div at bounding box center [31, 19] width 16 height 16
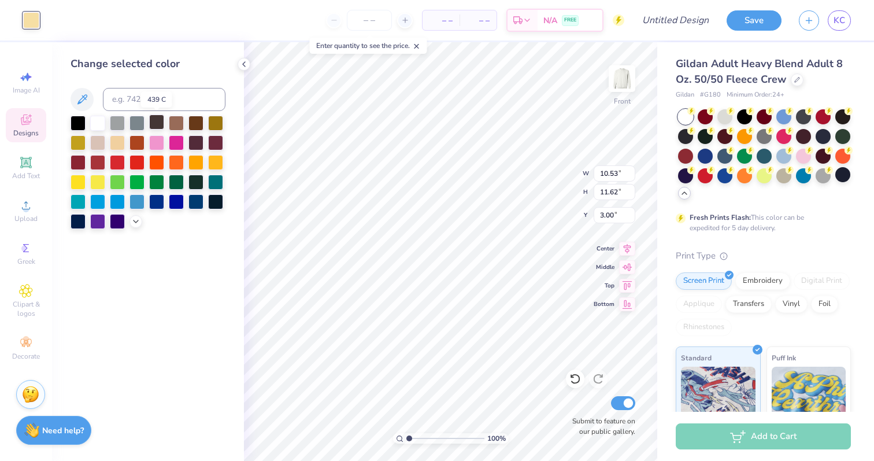
click at [156, 127] on div at bounding box center [156, 121] width 15 height 15
click at [157, 144] on div at bounding box center [156, 141] width 15 height 15
click at [195, 125] on div at bounding box center [195, 121] width 15 height 15
click at [175, 125] on div at bounding box center [176, 121] width 15 height 15
click at [157, 125] on div at bounding box center [156, 121] width 15 height 15
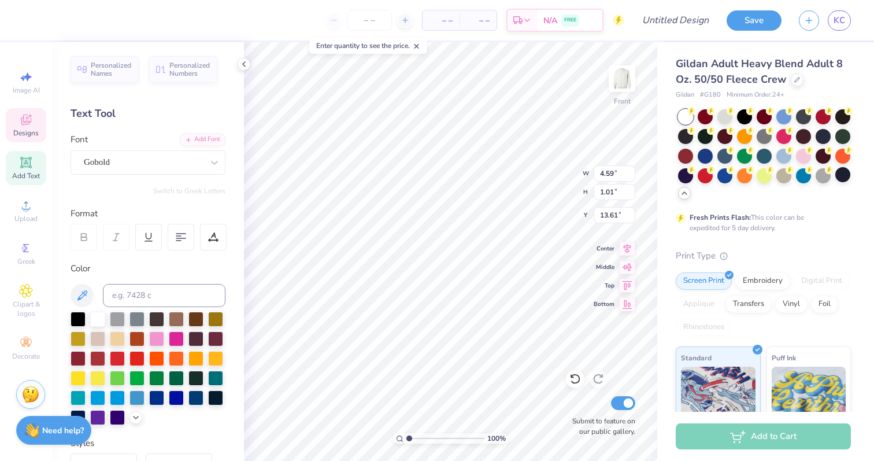
scroll to position [1, 2]
type textarea "SINCE 1888 philadelphia, Pa"
type input "13.85"
type input "5.20"
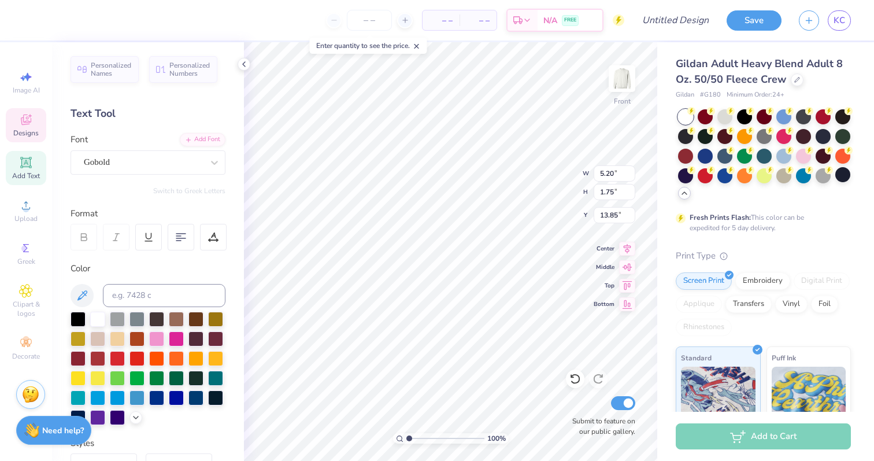
type input "1.75"
type input "13.97"
type input "3.99"
type input "1.84"
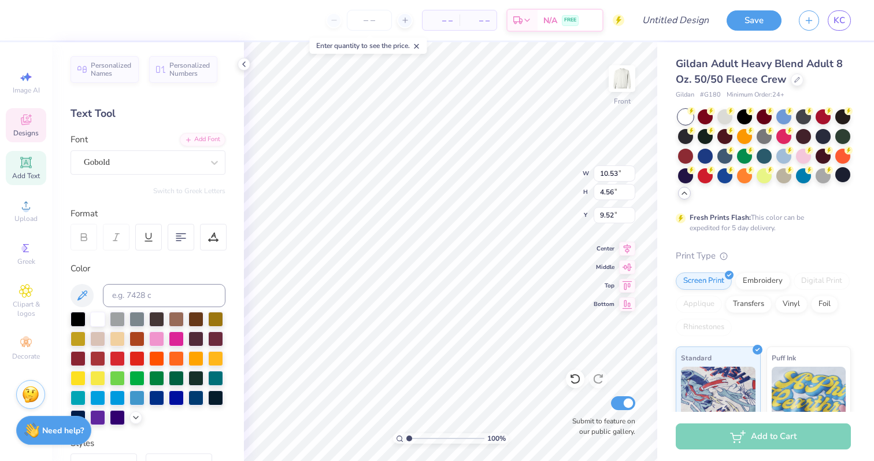
type input "1.75"
type input "4.62"
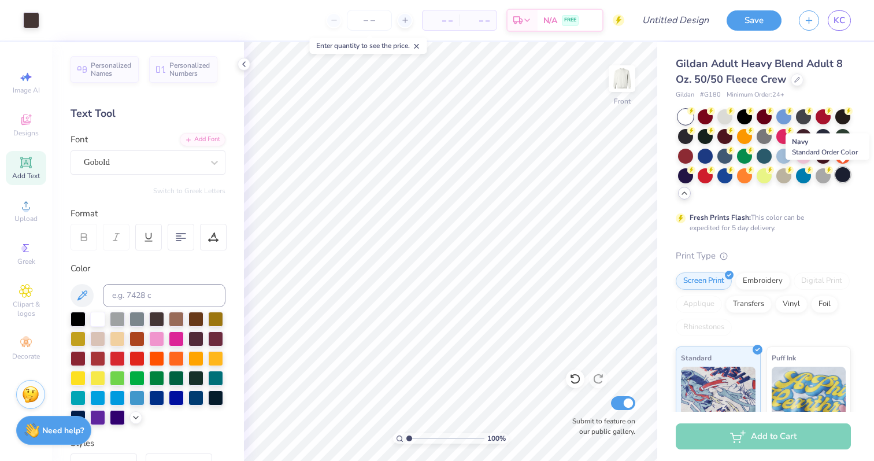
click at [841, 173] on div at bounding box center [842, 174] width 15 height 15
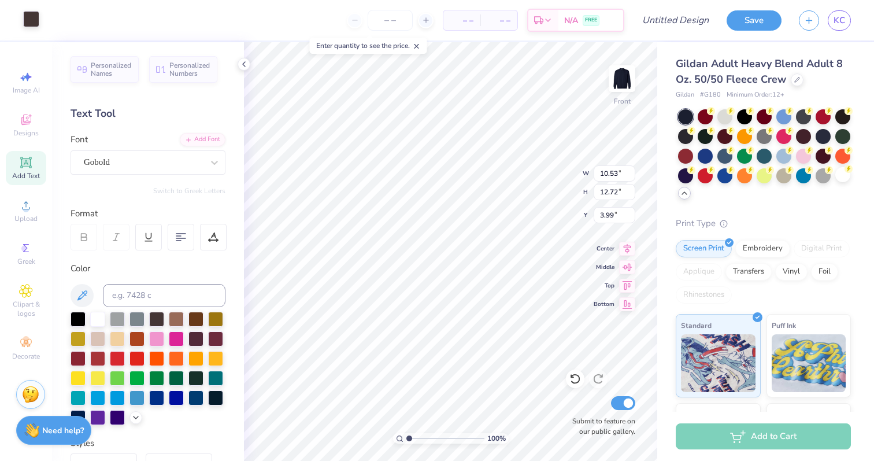
click at [34, 16] on div at bounding box center [31, 19] width 16 height 16
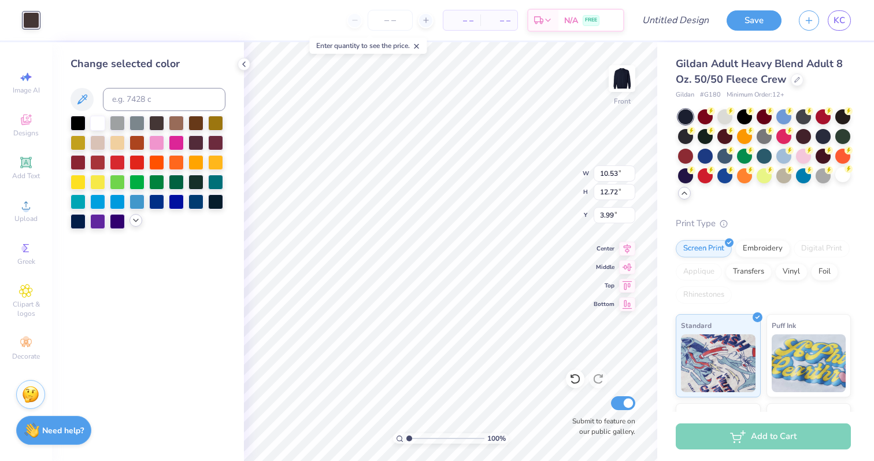
click at [133, 221] on icon at bounding box center [135, 220] width 9 height 9
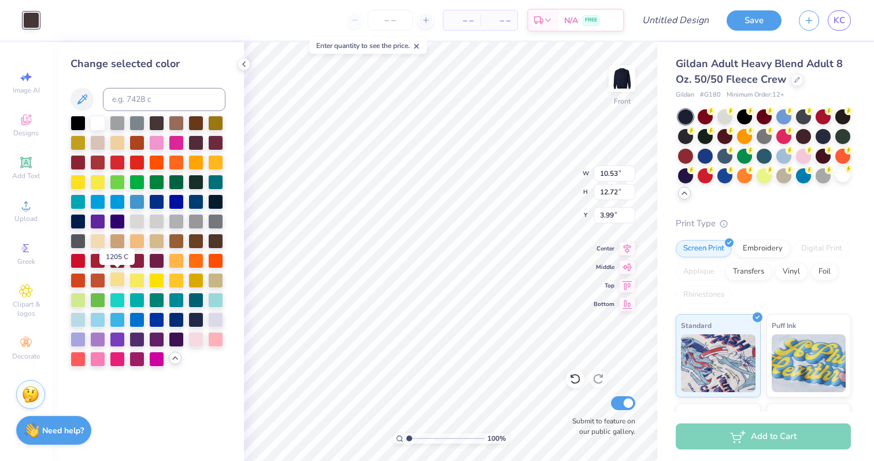
click at [121, 280] on div at bounding box center [117, 279] width 15 height 15
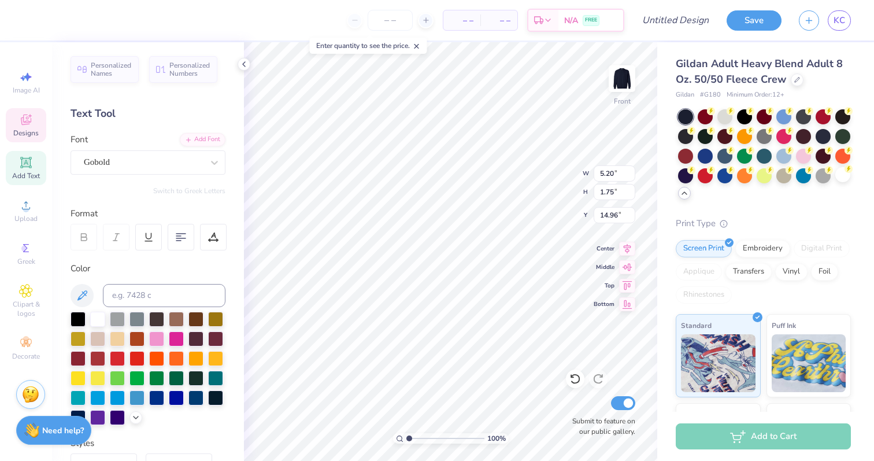
scroll to position [2, 5]
type textarea "SINCE 1888 philadelphia, PA UNIVERSITY OF PENNSYLVANIA"
type input "15.26"
type input "15.27"
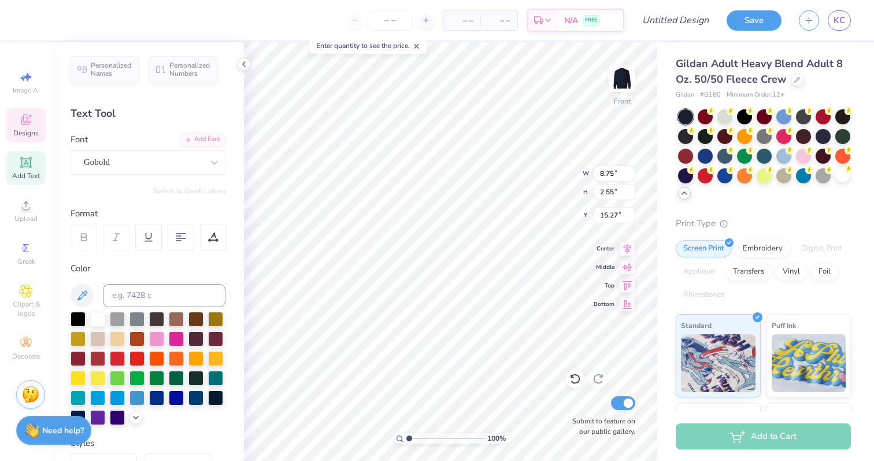
scroll to position [3, 0]
type textarea "SINCE 1888 philadelphia, PA"
type input "15.30"
click at [578, 370] on div "100 % Front Submit to feature on our public gallery." at bounding box center [450, 251] width 413 height 419
type input "9.45"
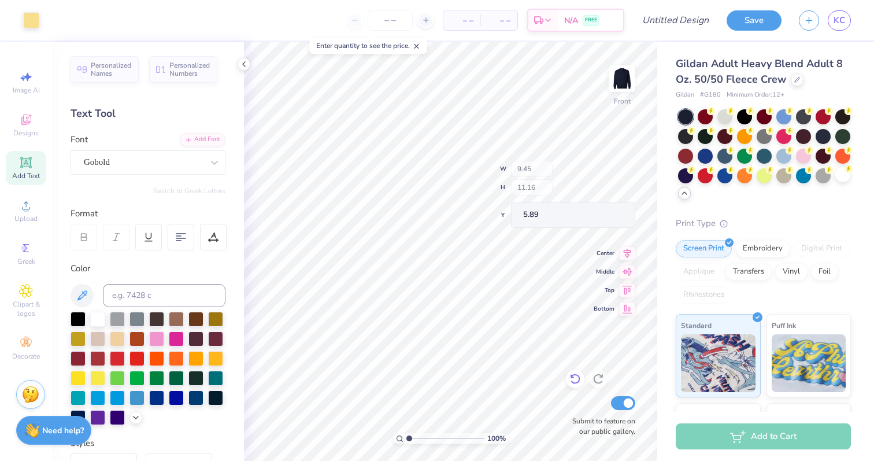
type input "11.16"
type input "5.89"
click at [575, 381] on icon at bounding box center [575, 379] width 12 height 12
type input "9.23"
type input "11.46"
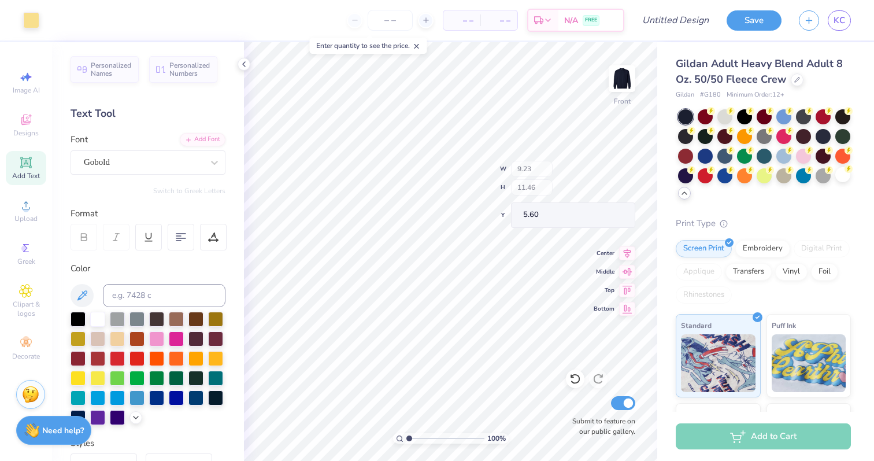
type input "5.76"
click at [615, 84] on img at bounding box center [622, 79] width 46 height 46
click at [526, 171] on div "100 % Back W 9.21 9.21 " H 11.43 11.43 " Y 3.45 3.45 " Center Middle Top Bottom…" at bounding box center [450, 251] width 413 height 419
type input "4.88"
type input "6.06"
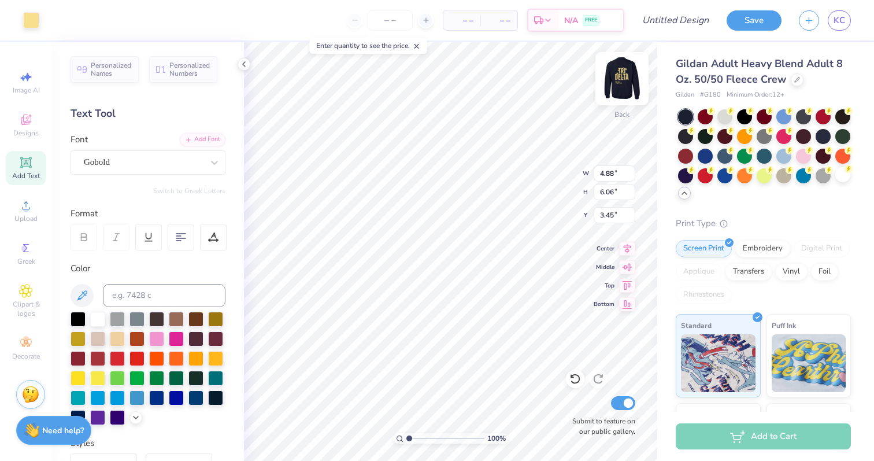
click at [567, 168] on div "100 % Back W 4.88 4.88 " H 6.06 6.06 " Y 3.45 3.45 " Center Middle Top Bottom S…" at bounding box center [450, 251] width 413 height 419
type input "3.00"
type input "4.18"
click at [168, 167] on div "Gobold" at bounding box center [143, 162] width 121 height 18
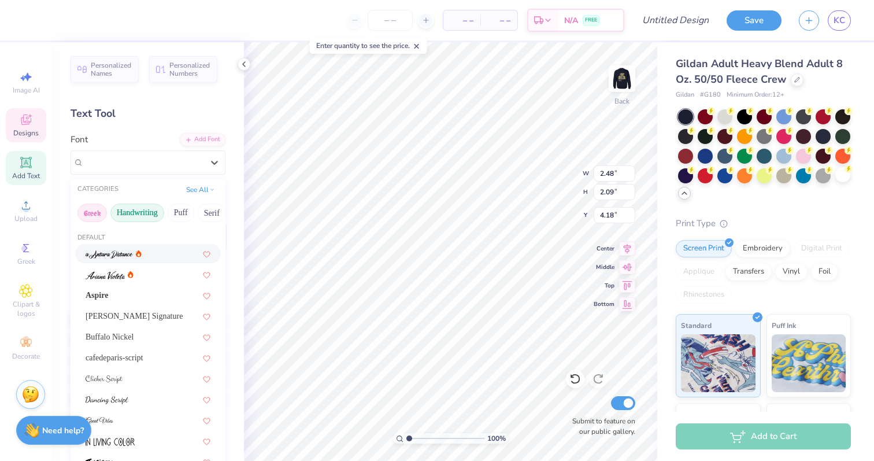
click at [93, 204] on button "Greek" at bounding box center [91, 213] width 29 height 19
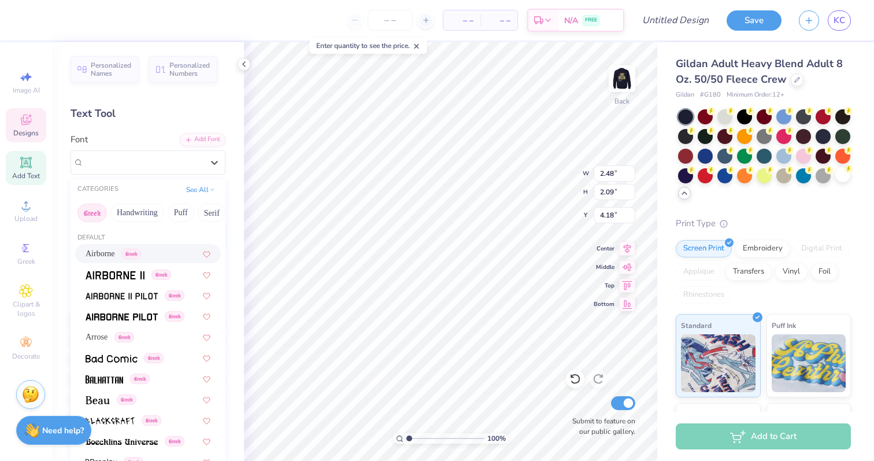
click at [153, 256] on div "Airborne Greek" at bounding box center [148, 253] width 125 height 12
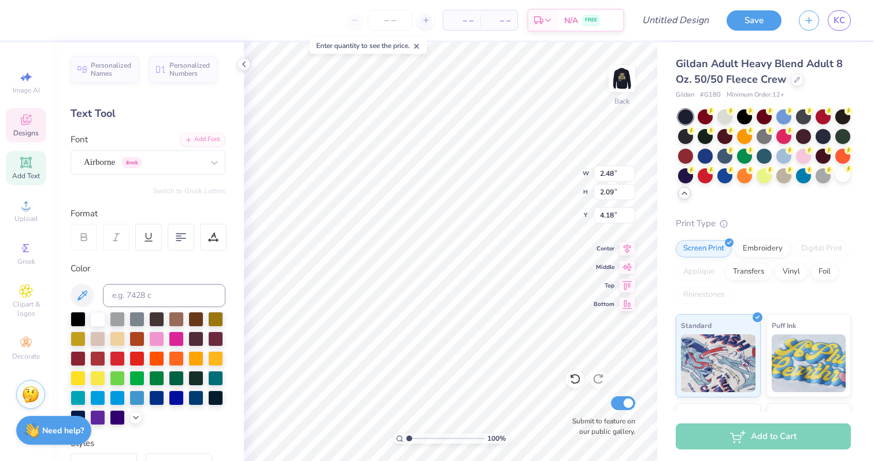
scroll to position [0, 0]
type textarea "TRID"
click at [164, 159] on div "Airborne Greek" at bounding box center [143, 162] width 121 height 18
click at [213, 161] on icon at bounding box center [215, 163] width 12 height 12
type input "4.35"
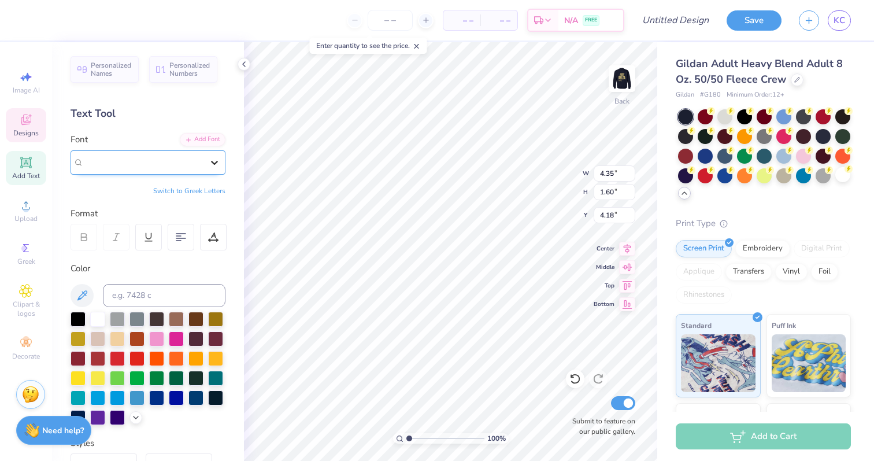
type input "1.60"
type input "4.42"
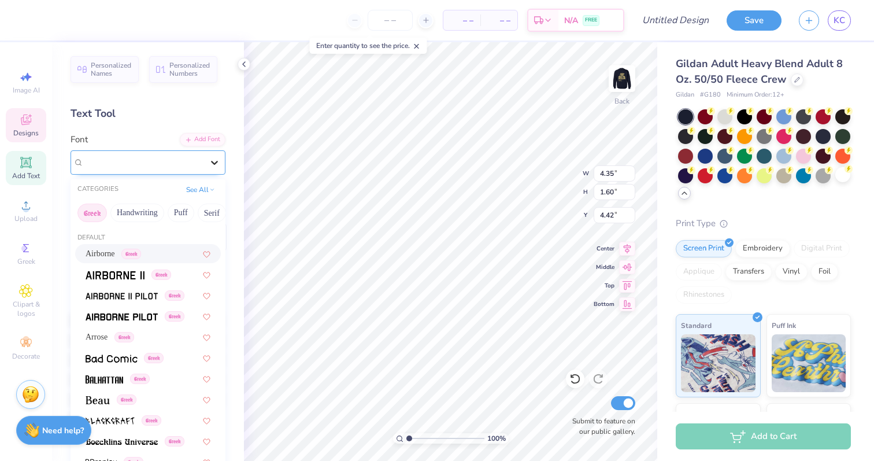
click at [216, 166] on icon at bounding box center [215, 163] width 12 height 12
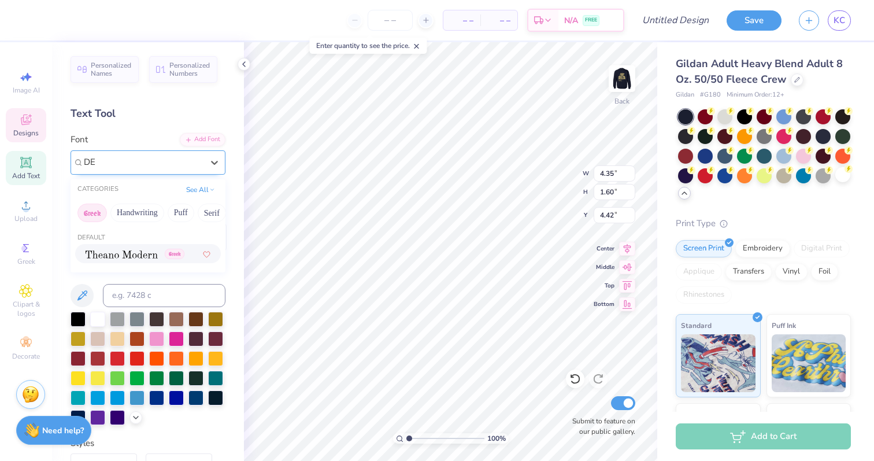
type input "D"
type input "G"
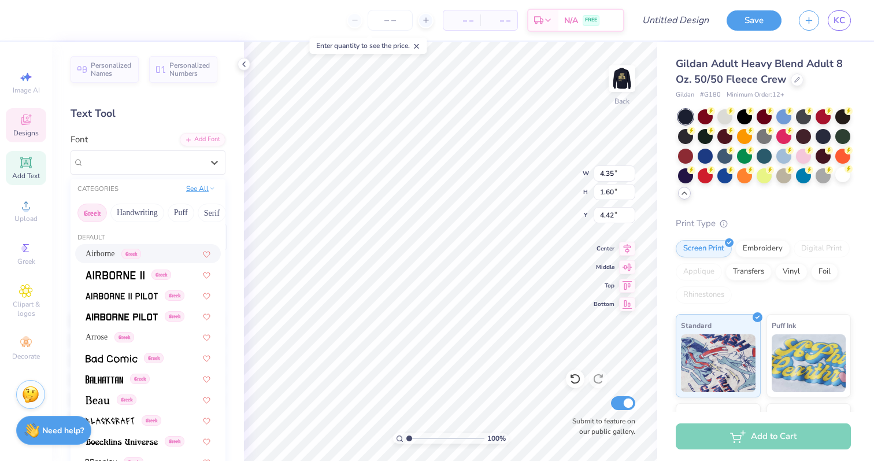
click at [199, 188] on button "See All" at bounding box center [201, 189] width 36 height 12
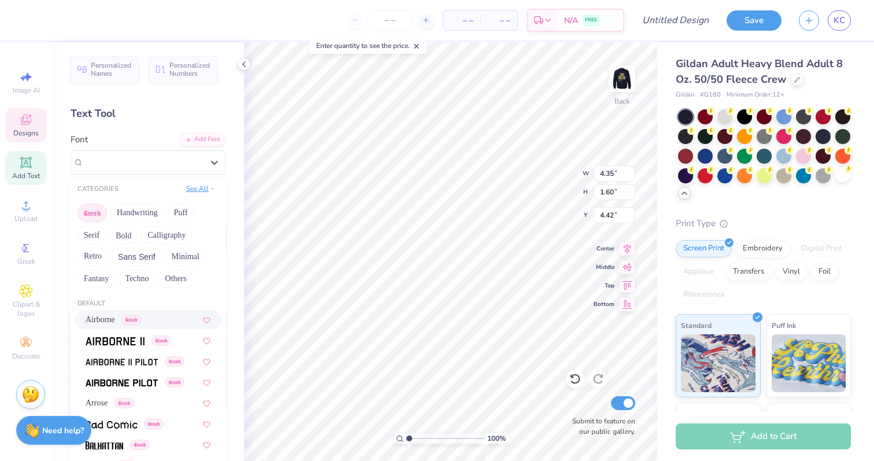
click at [199, 188] on button "See All" at bounding box center [201, 189] width 36 height 12
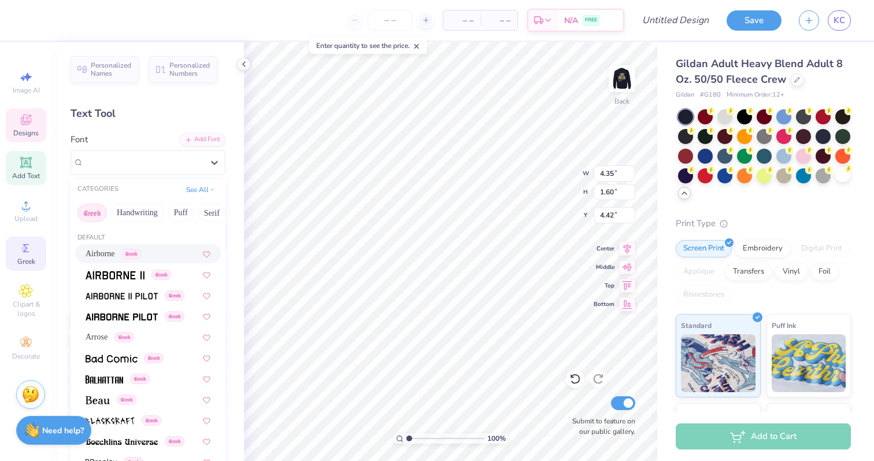
click at [23, 258] on span "Greek" at bounding box center [26, 261] width 18 height 9
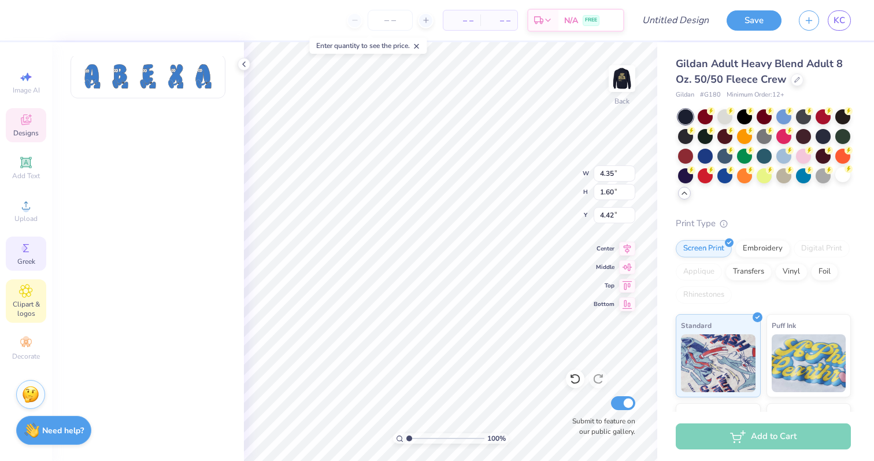
scroll to position [760, 0]
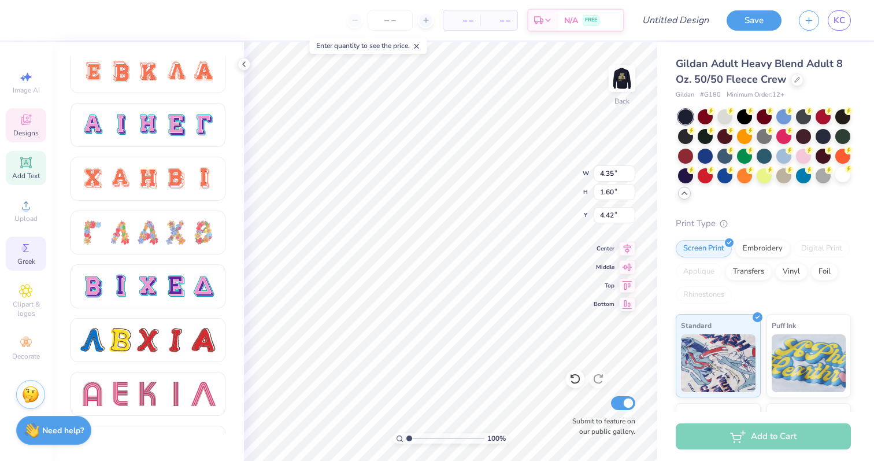
click at [31, 162] on icon at bounding box center [26, 163] width 14 height 14
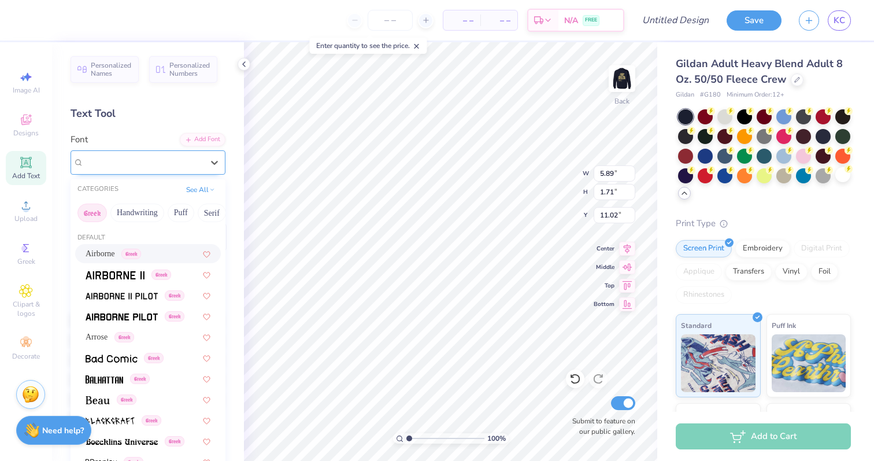
click at [164, 158] on div "Super Dream" at bounding box center [143, 162] width 121 height 18
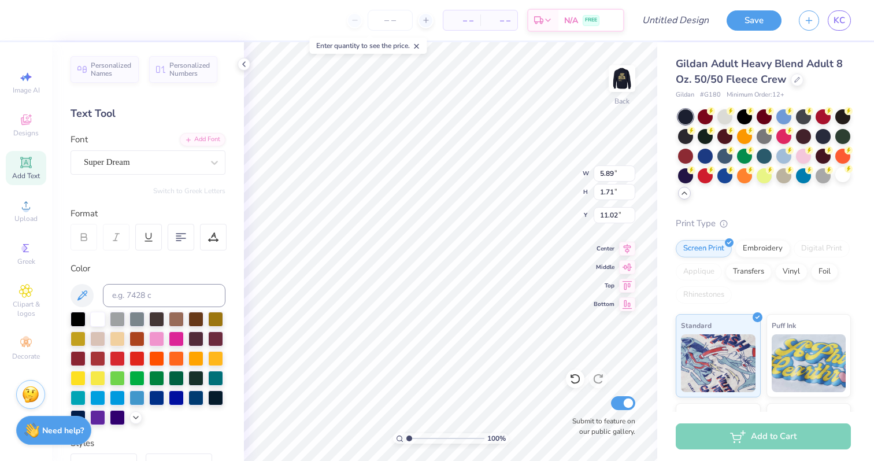
scroll to position [1, 0]
click at [204, 164] on div "Super Dream" at bounding box center [143, 162] width 121 height 18
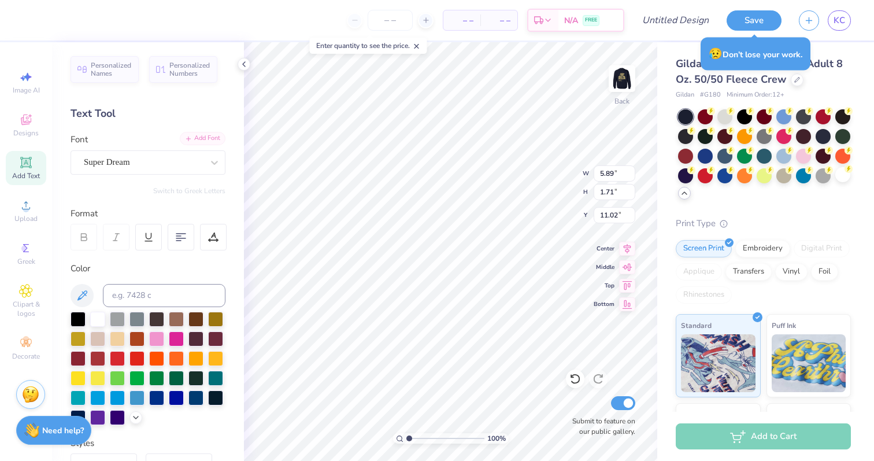
click at [204, 142] on div "Add Font" at bounding box center [203, 138] width 46 height 13
click at [186, 165] on div "Super Dream" at bounding box center [143, 162] width 121 height 18
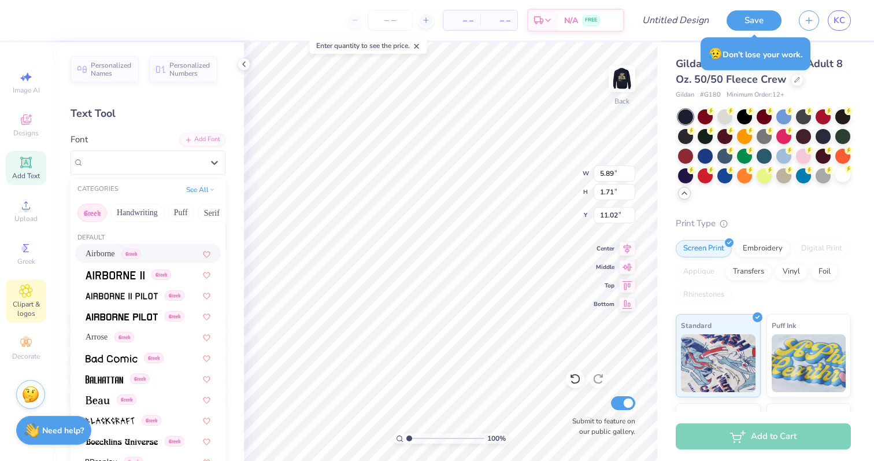
click at [23, 303] on span "Clipart & logos" at bounding box center [26, 308] width 40 height 19
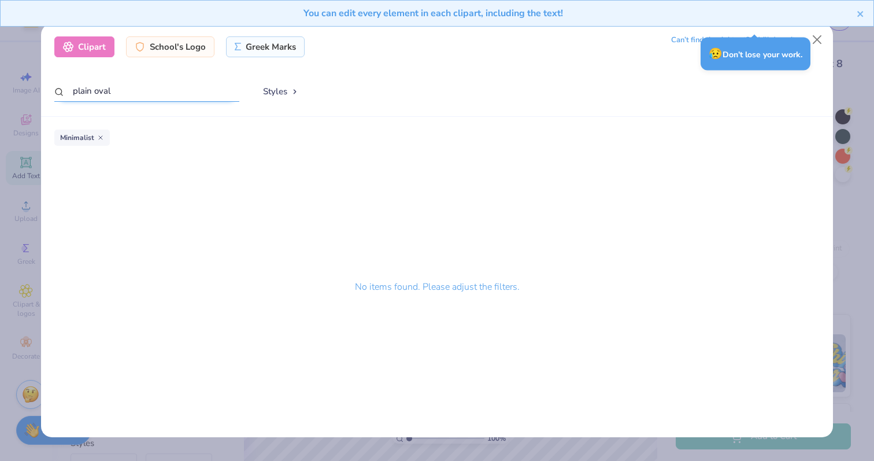
click at [167, 91] on input "plain oval" at bounding box center [146, 90] width 185 height 21
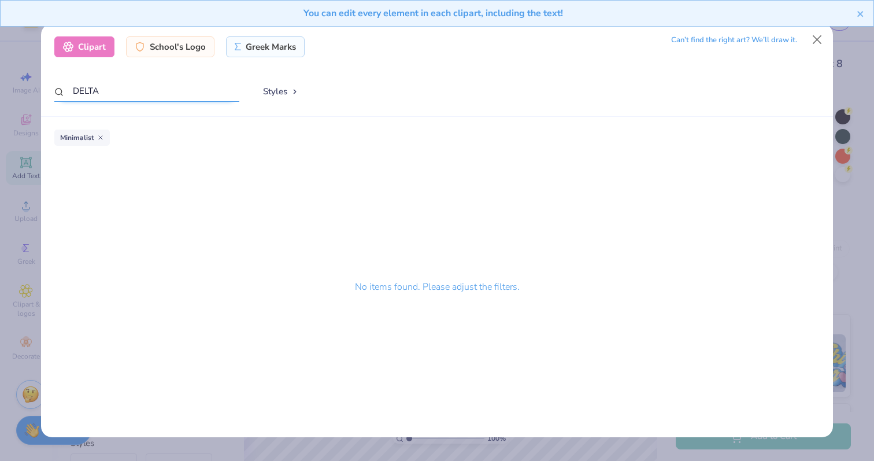
click at [172, 94] on input "DELTA" at bounding box center [146, 90] width 185 height 21
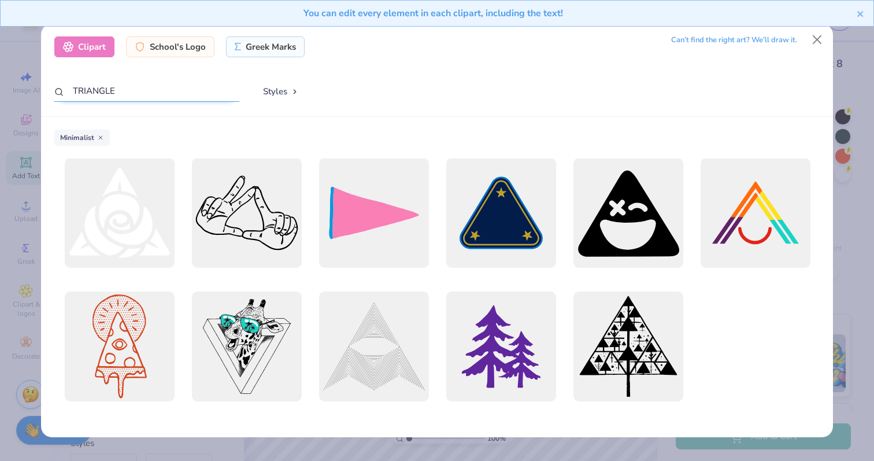
drag, startPoint x: 121, startPoint y: 88, endPoint x: 88, endPoint y: 91, distance: 33.7
click at [88, 91] on input "TRIANGLE" at bounding box center [146, 90] width 185 height 21
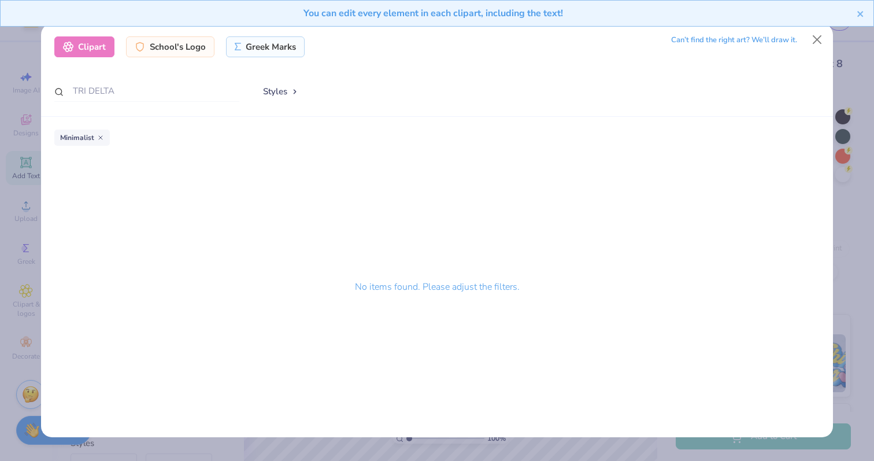
click at [99, 138] on line at bounding box center [100, 137] width 3 height 3
click at [138, 79] on div "Clipart School's Logo Greek Marks Can’t find the right art? We’ll draw it. TRI …" at bounding box center [437, 70] width 792 height 93
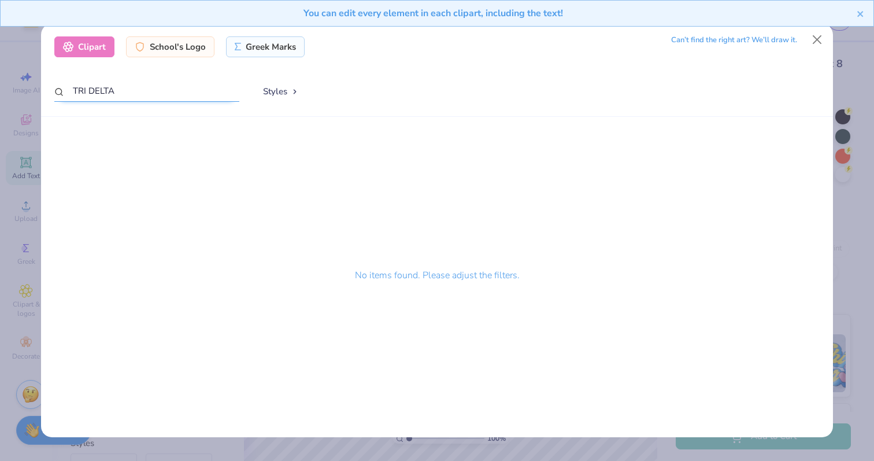
click at [127, 89] on input "TRI DELTA" at bounding box center [146, 90] width 185 height 21
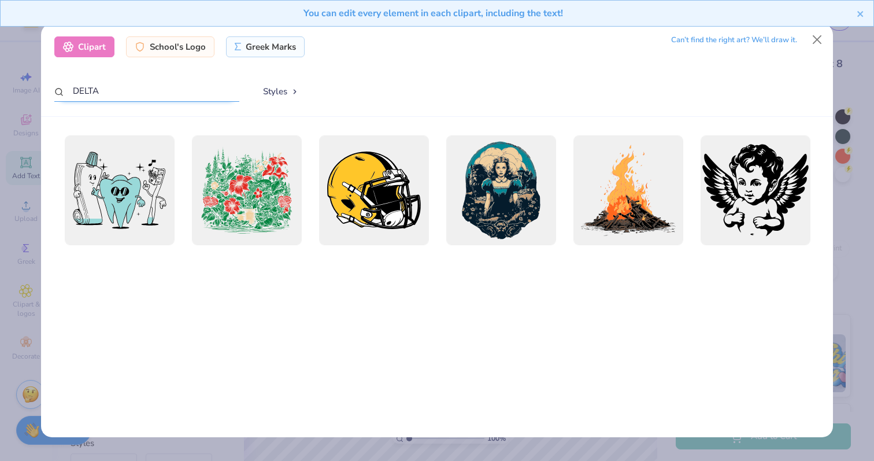
click at [136, 90] on input "DELTA" at bounding box center [146, 90] width 185 height 21
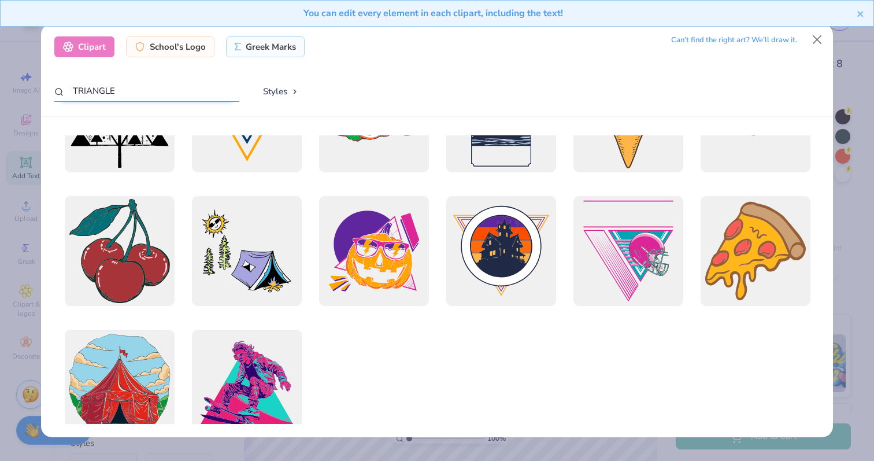
scroll to position [1179, 0]
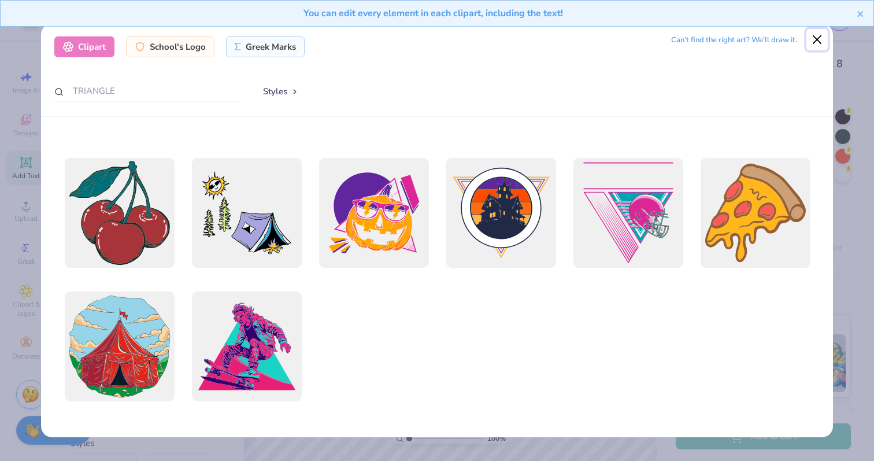
click at [818, 39] on button "Close" at bounding box center [818, 40] width 22 height 22
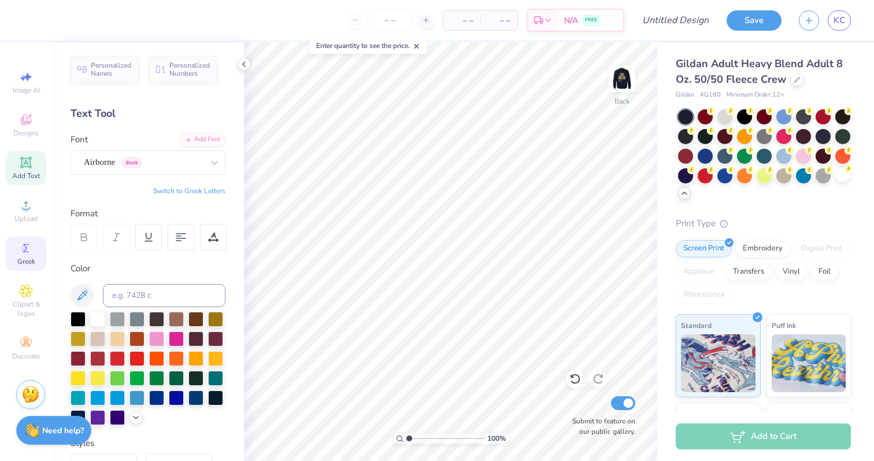
click at [25, 253] on icon at bounding box center [26, 248] width 14 height 14
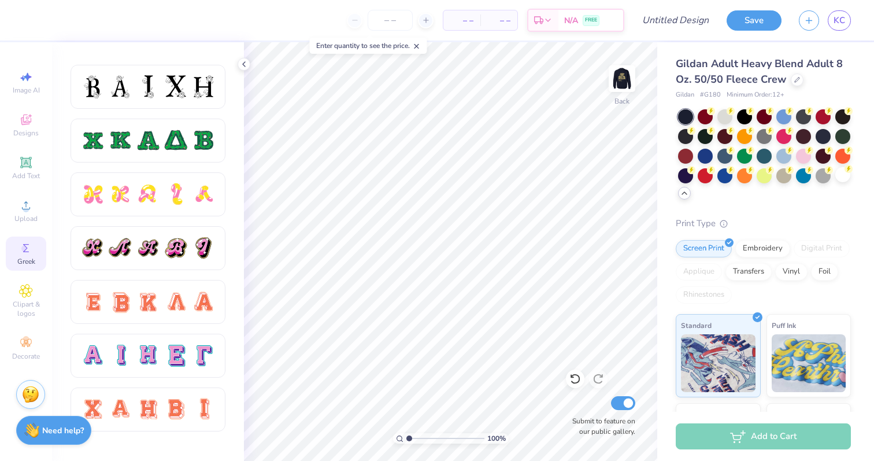
scroll to position [532, 0]
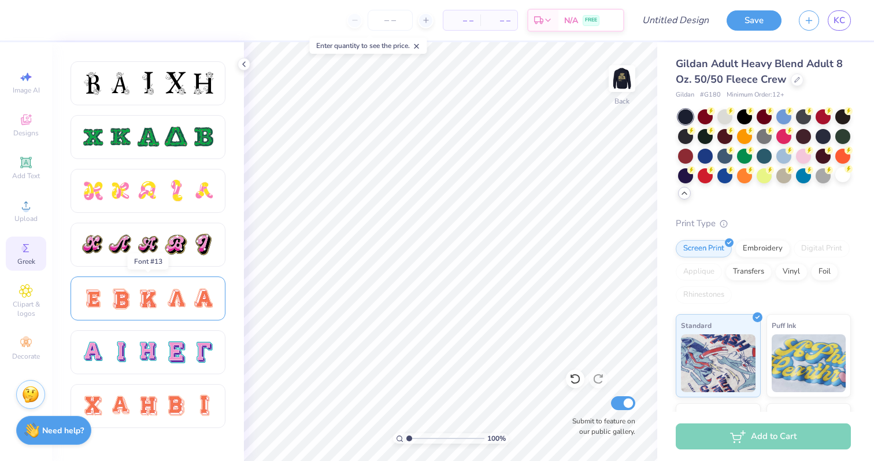
click at [173, 308] on div at bounding box center [176, 298] width 24 height 24
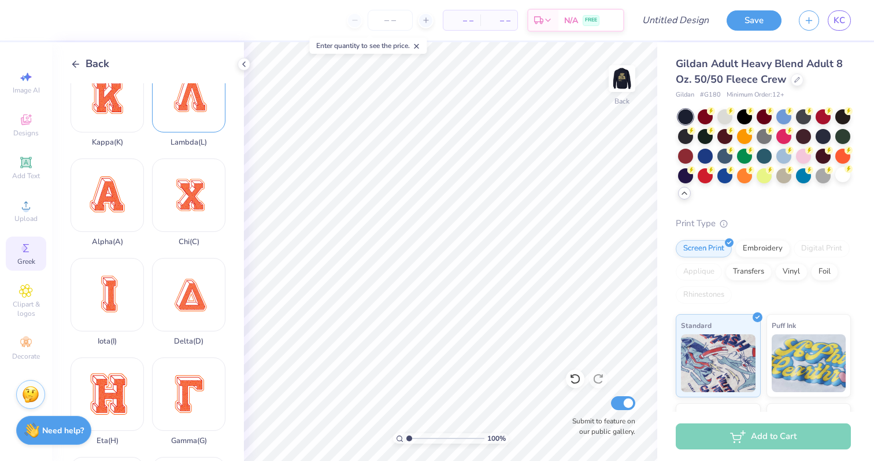
scroll to position [126, 0]
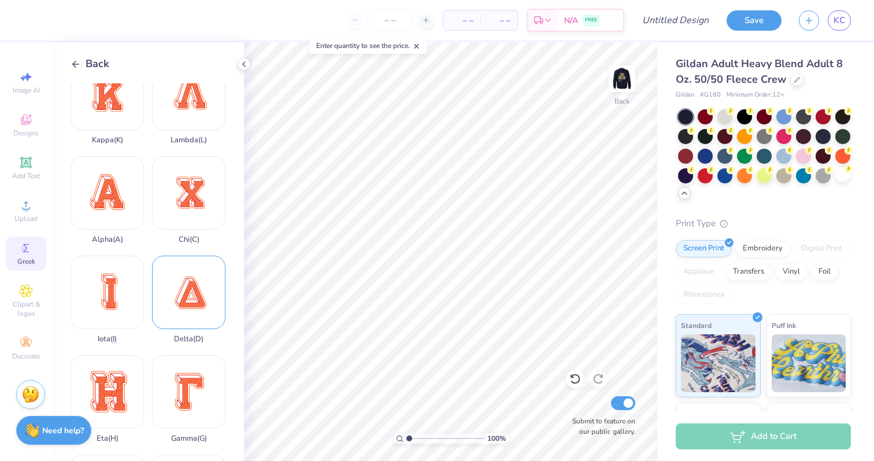
click at [194, 295] on div "Delta ( D )" at bounding box center [188, 300] width 73 height 88
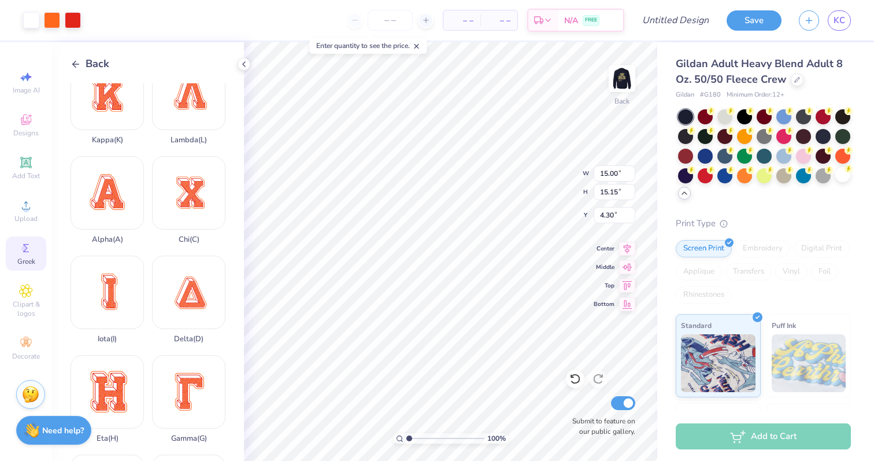
click at [56, 24] on div at bounding box center [52, 20] width 16 height 16
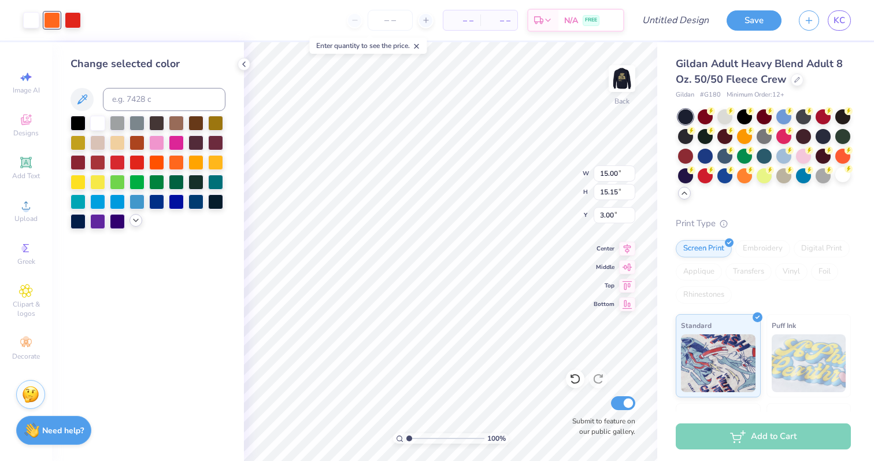
click at [135, 217] on icon at bounding box center [135, 220] width 9 height 9
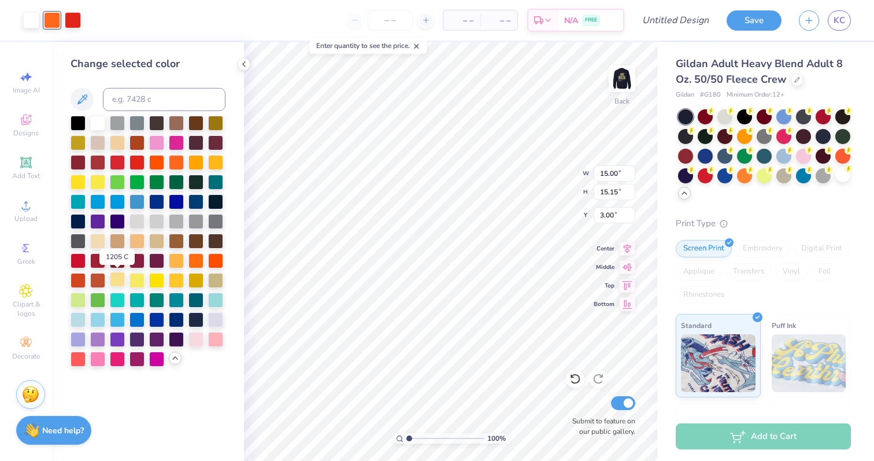
click at [120, 284] on div at bounding box center [117, 279] width 15 height 15
click at [72, 21] on div at bounding box center [73, 19] width 16 height 16
click at [120, 280] on div at bounding box center [117, 279] width 15 height 15
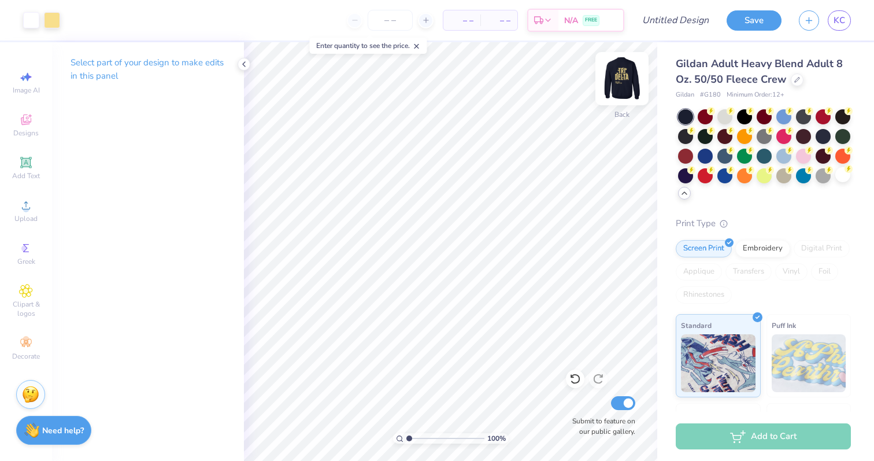
click at [622, 82] on img at bounding box center [622, 79] width 46 height 46
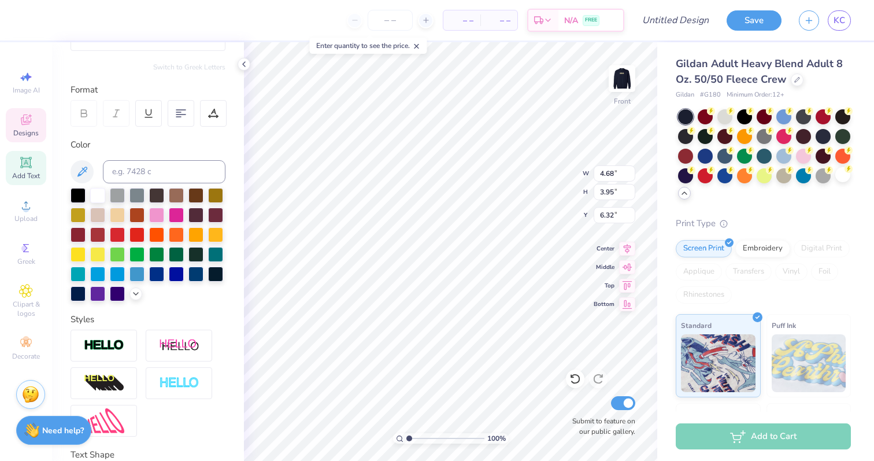
scroll to position [211, 0]
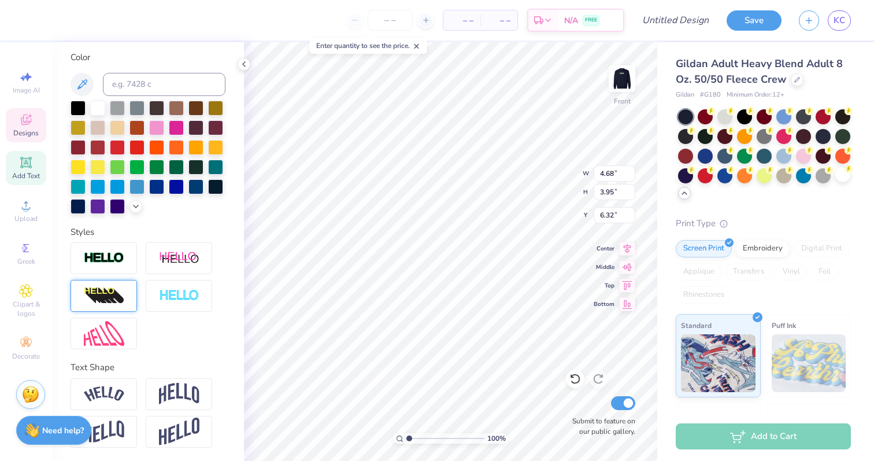
click at [119, 297] on img at bounding box center [104, 296] width 40 height 19
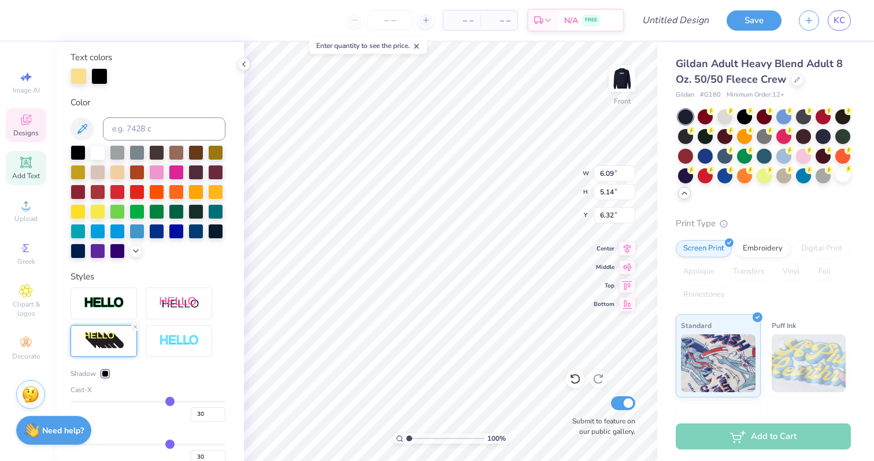
scroll to position [256, 0]
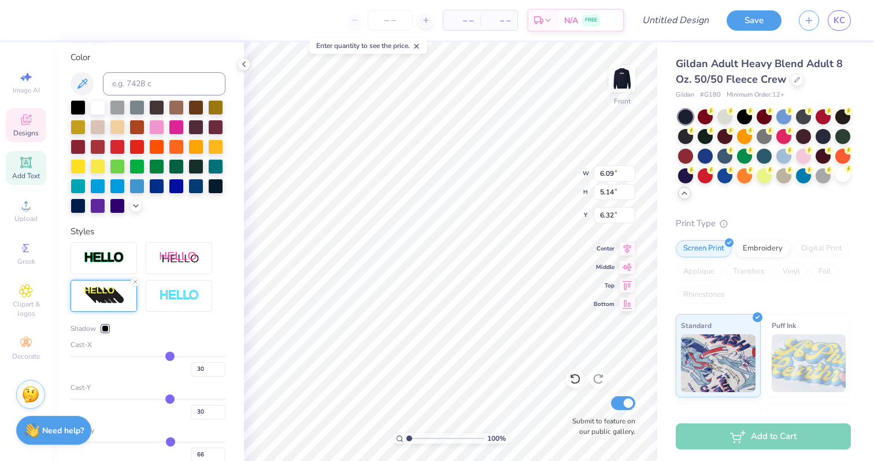
click at [106, 327] on div at bounding box center [105, 328] width 7 height 7
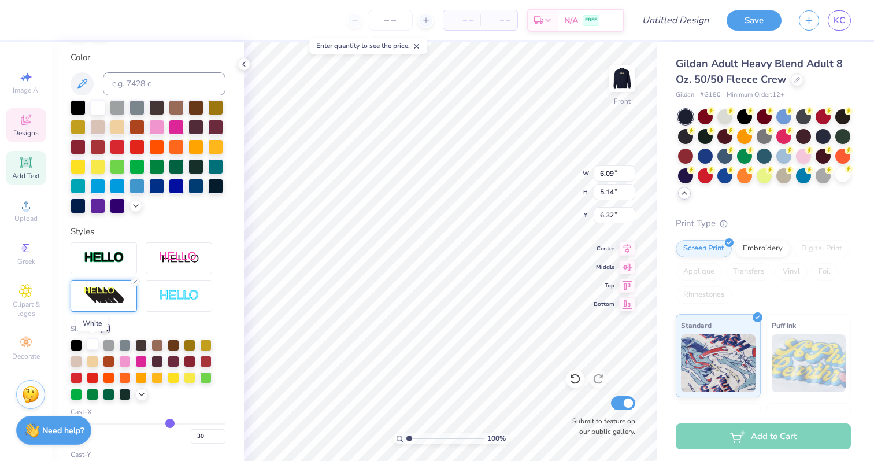
click at [91, 347] on div at bounding box center [93, 344] width 12 height 12
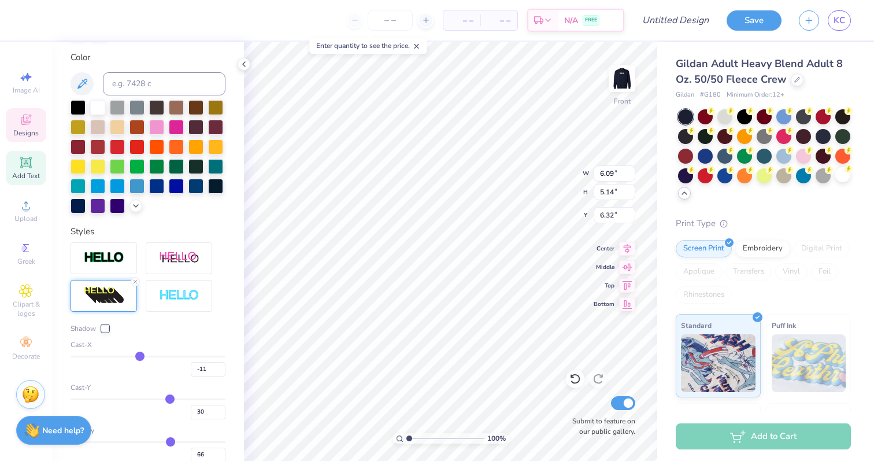
drag, startPoint x: 168, startPoint y: 353, endPoint x: 140, endPoint y: 359, distance: 28.9
click at [140, 357] on input "range" at bounding box center [148, 357] width 155 height 2
drag, startPoint x: 140, startPoint y: 357, endPoint x: 149, endPoint y: 356, distance: 9.3
click at [149, 356] on input "range" at bounding box center [148, 357] width 155 height 2
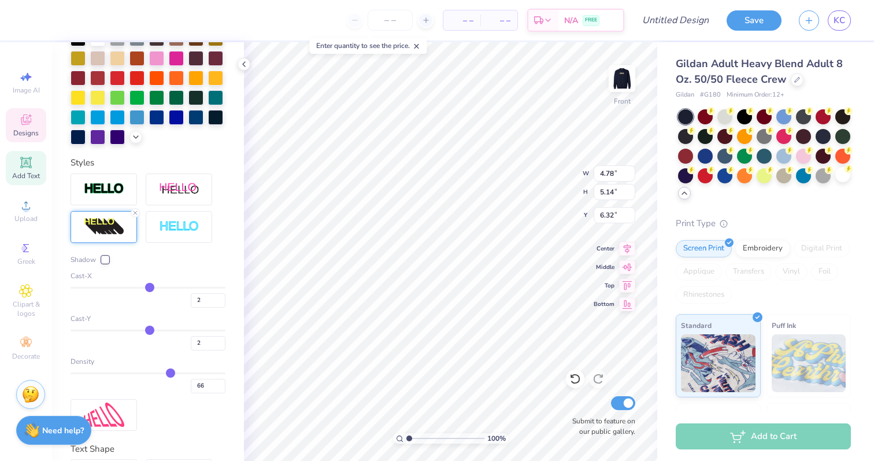
drag, startPoint x: 169, startPoint y: 328, endPoint x: 150, endPoint y: 331, distance: 19.4
click at [151, 331] on input "range" at bounding box center [148, 331] width 155 height 2
click at [155, 288] on input "range" at bounding box center [148, 288] width 155 height 2
click at [149, 330] on input "range" at bounding box center [148, 331] width 155 height 2
click at [151, 330] on input "range" at bounding box center [148, 331] width 155 height 2
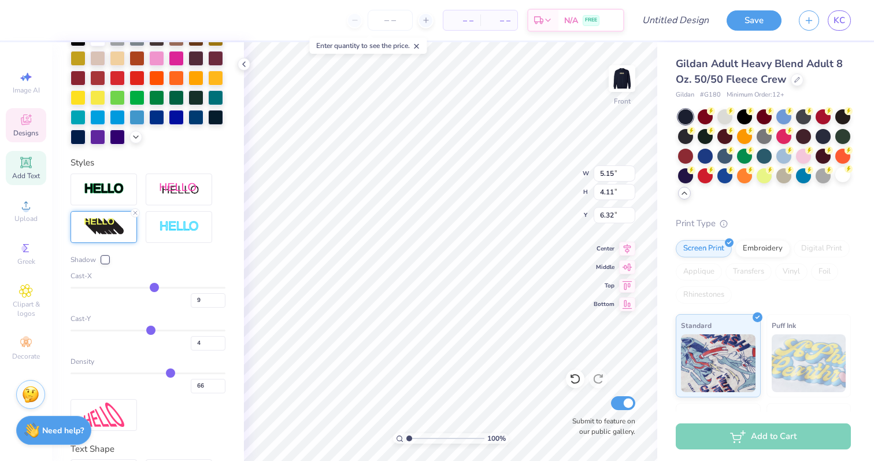
click at [153, 288] on input "range" at bounding box center [148, 288] width 155 height 2
click at [149, 288] on input "range" at bounding box center [148, 288] width 155 height 2
click at [151, 288] on input "range" at bounding box center [148, 288] width 155 height 2
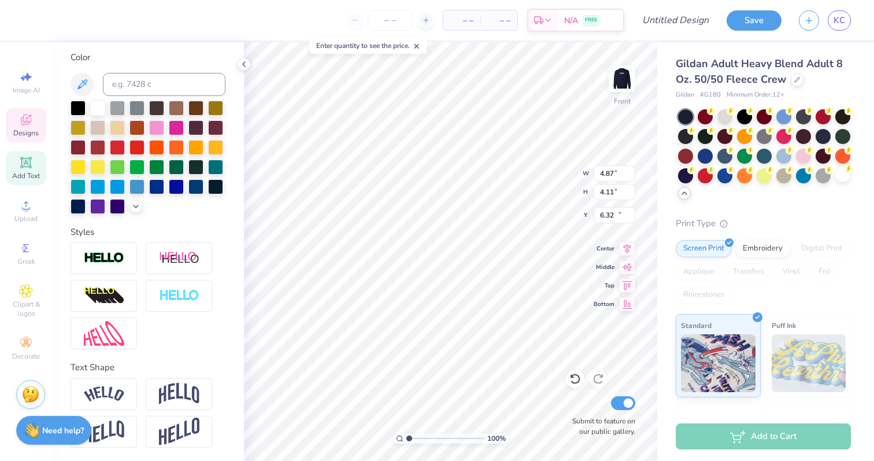
scroll to position [256, 0]
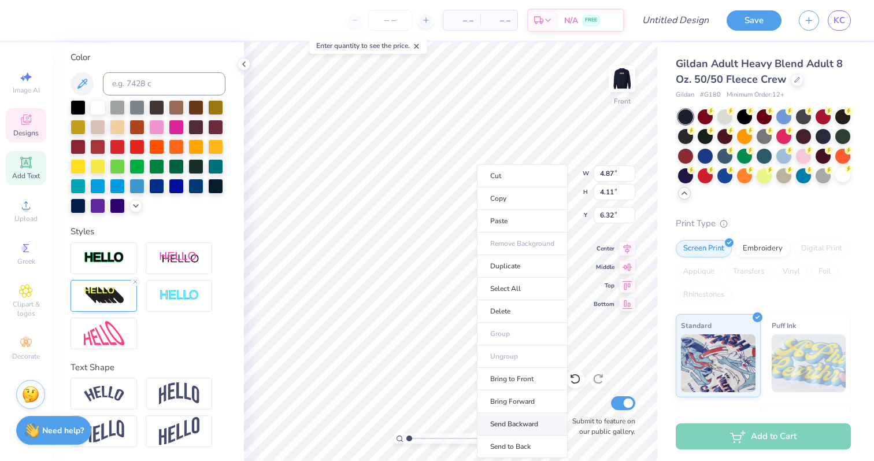
click at [516, 423] on li "Send Backward" at bounding box center [522, 424] width 91 height 23
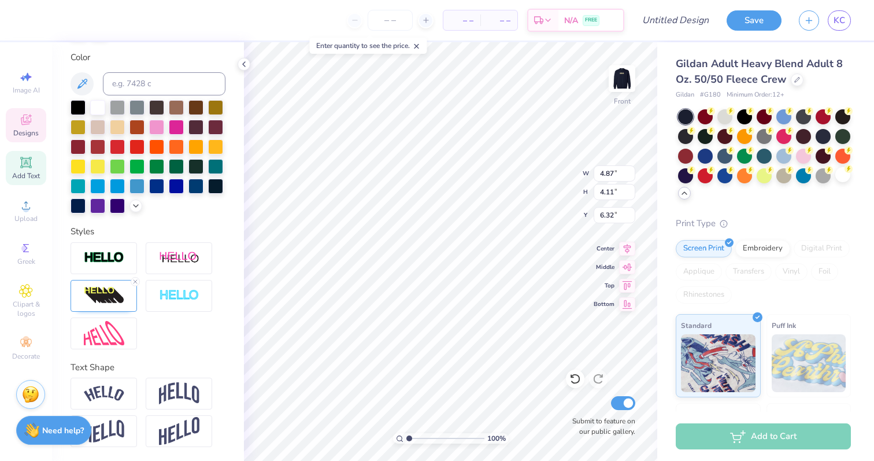
click at [539, 187] on div "100 % Front W 4.87 4.87 " H 4.11 4.11 " Y 6.32 6.32 " Center Middle Top Bottom …" at bounding box center [450, 251] width 413 height 419
click at [108, 294] on img at bounding box center [104, 295] width 40 height 19
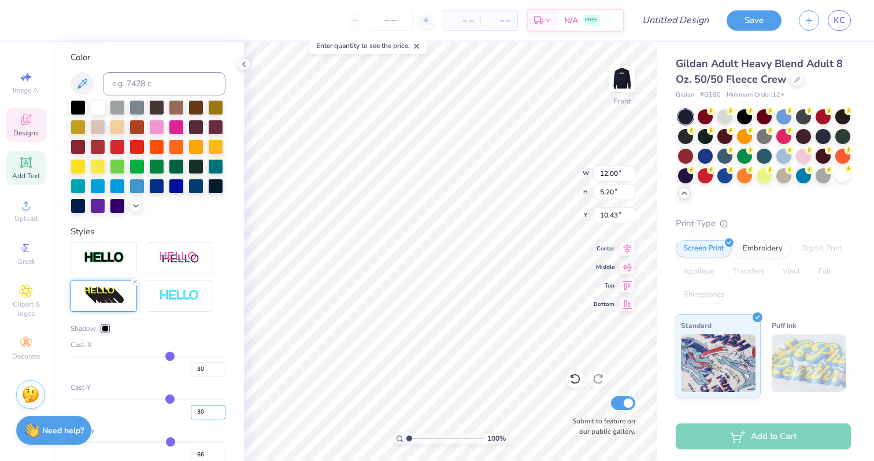
click at [209, 416] on input "30" at bounding box center [208, 412] width 35 height 14
click at [204, 372] on input "30" at bounding box center [208, 369] width 35 height 14
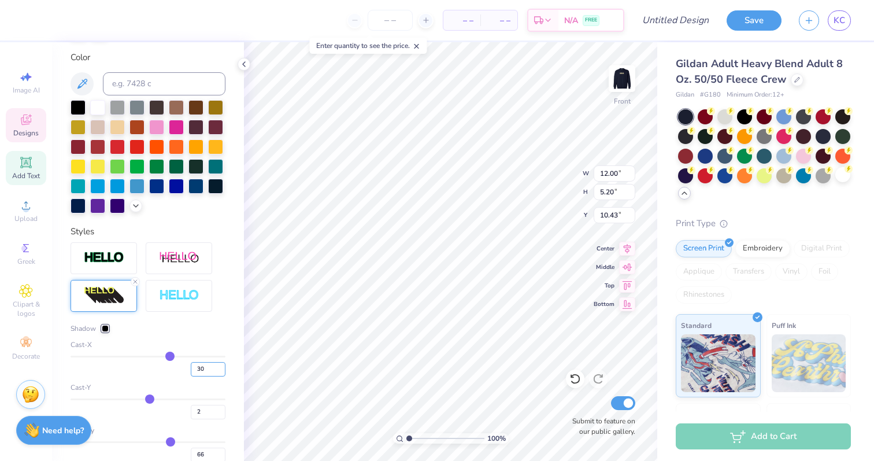
click at [204, 370] on input "30" at bounding box center [208, 369] width 35 height 14
click at [192, 369] on input "30" at bounding box center [208, 369] width 35 height 14
click at [99, 109] on div at bounding box center [97, 106] width 15 height 15
click at [132, 208] on icon at bounding box center [135, 204] width 9 height 9
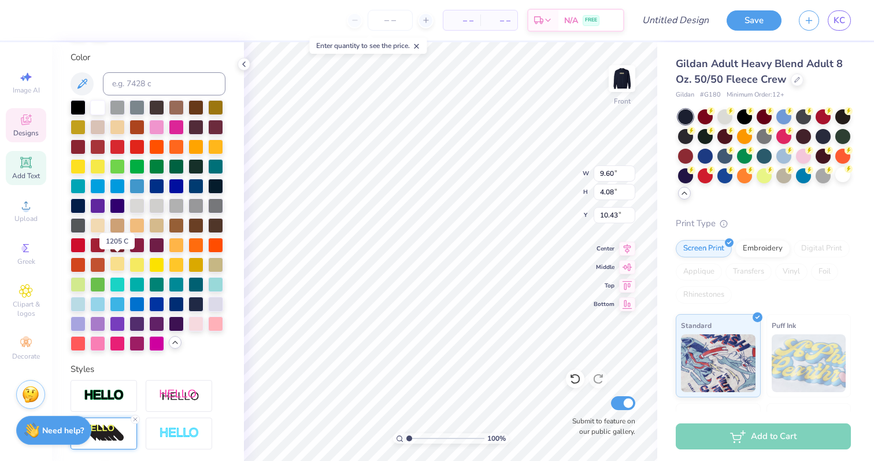
click at [118, 258] on div at bounding box center [117, 263] width 15 height 15
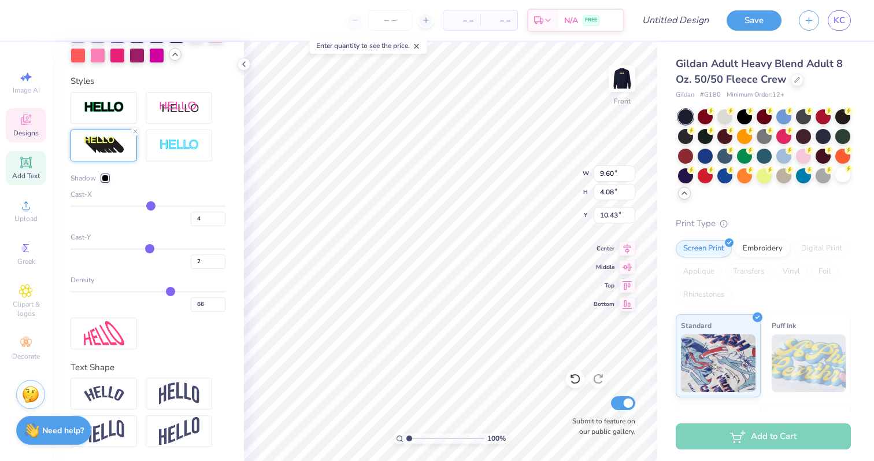
click at [103, 178] on div at bounding box center [105, 178] width 7 height 7
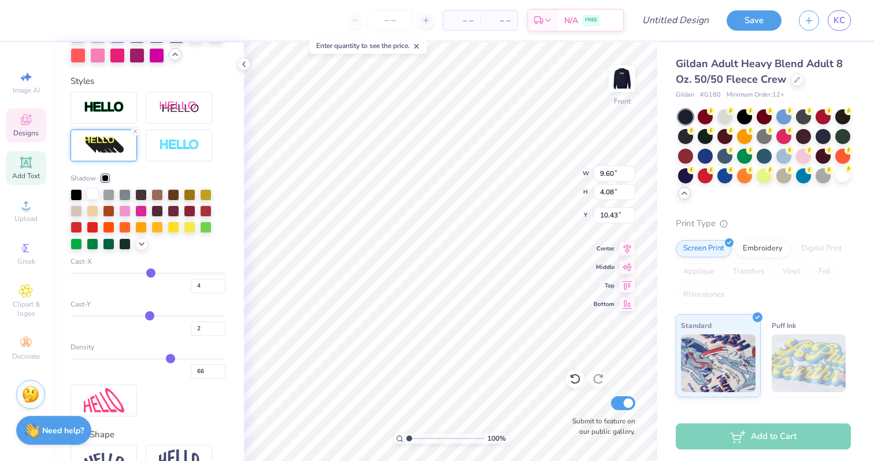
click at [93, 199] on div at bounding box center [93, 194] width 12 height 12
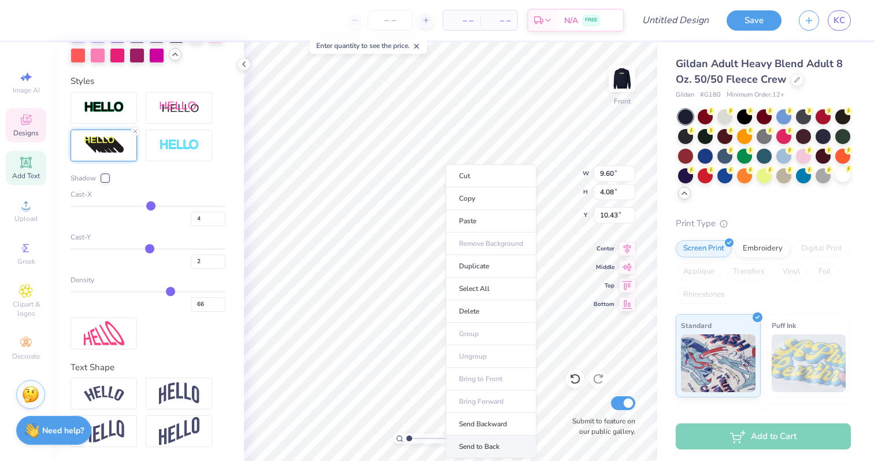
click at [486, 447] on li "Send to Back" at bounding box center [491, 446] width 91 height 23
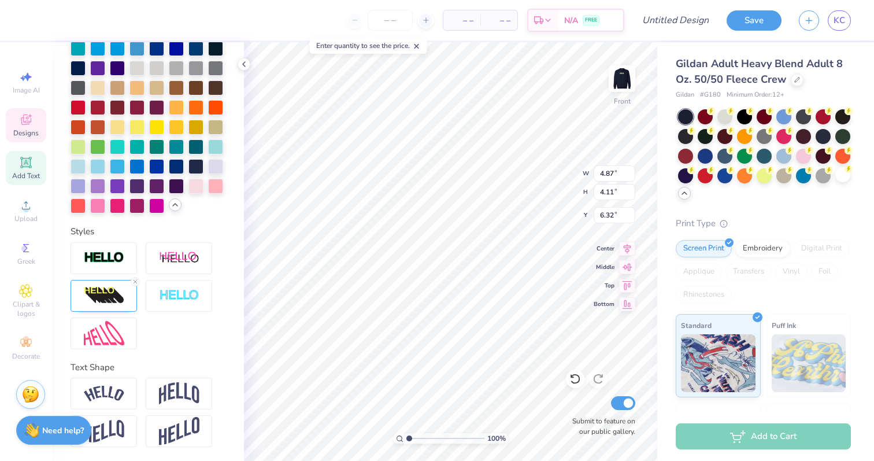
scroll to position [394, 0]
click at [505, 444] on li "Send to Back" at bounding box center [509, 446] width 91 height 23
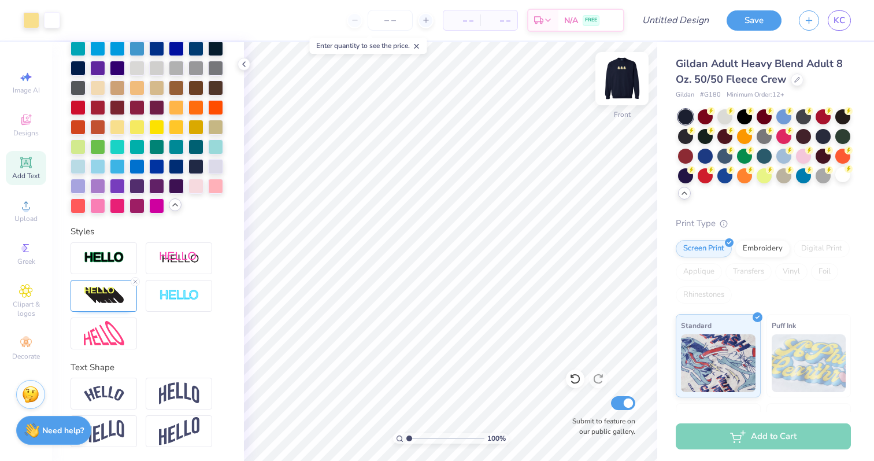
click at [616, 84] on img at bounding box center [622, 79] width 46 height 46
click at [572, 377] on icon at bounding box center [572, 376] width 2 height 2
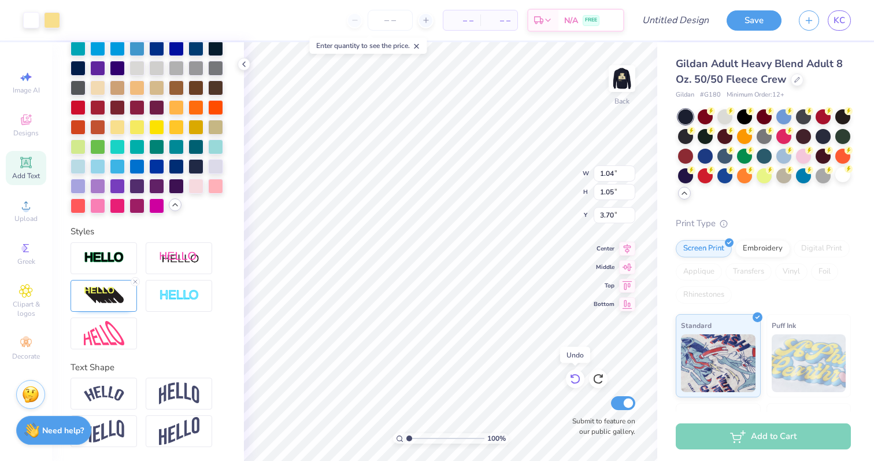
click at [572, 377] on icon at bounding box center [572, 376] width 2 height 2
click at [622, 80] on img at bounding box center [622, 79] width 46 height 46
click at [134, 281] on icon at bounding box center [135, 281] width 7 height 7
click at [136, 282] on line at bounding box center [135, 281] width 3 height 3
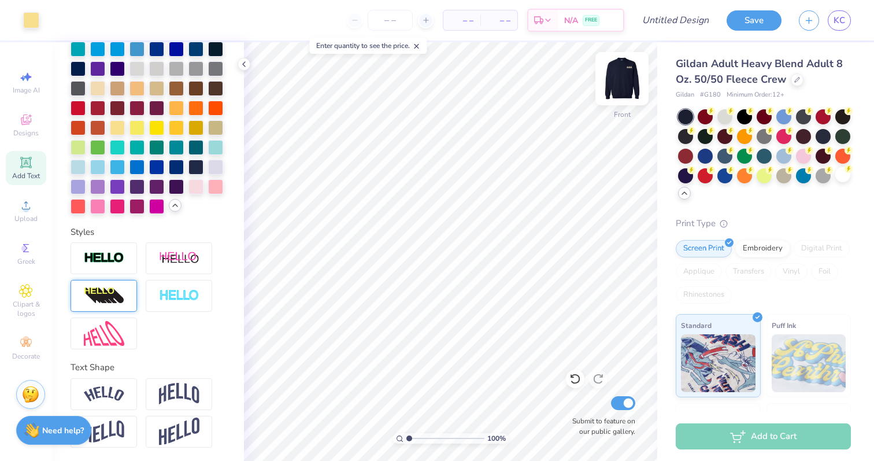
click at [620, 82] on img at bounding box center [622, 79] width 46 height 46
click at [626, 79] on img at bounding box center [622, 79] width 46 height 46
click at [623, 83] on img at bounding box center [622, 79] width 46 height 46
click at [842, 117] on div at bounding box center [842, 115] width 15 height 15
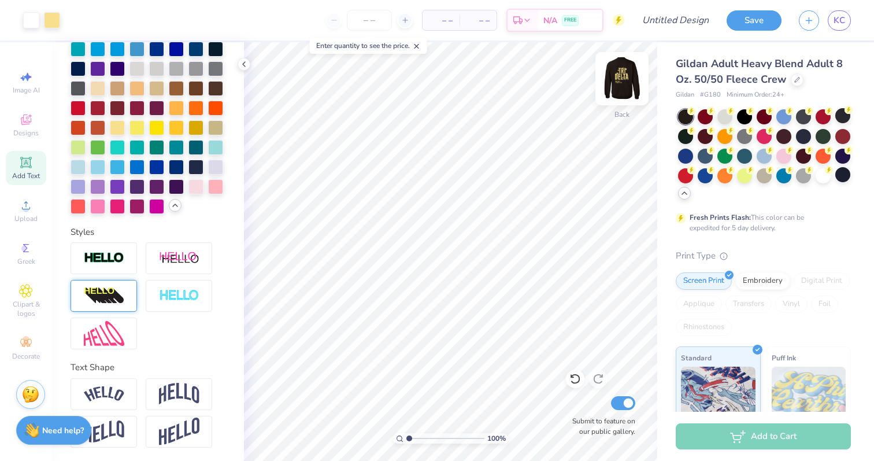
click at [617, 69] on img at bounding box center [622, 79] width 46 height 46
click at [620, 91] on img at bounding box center [622, 79] width 46 height 46
click at [722, 121] on div at bounding box center [724, 115] width 15 height 15
click at [623, 82] on img at bounding box center [622, 79] width 46 height 46
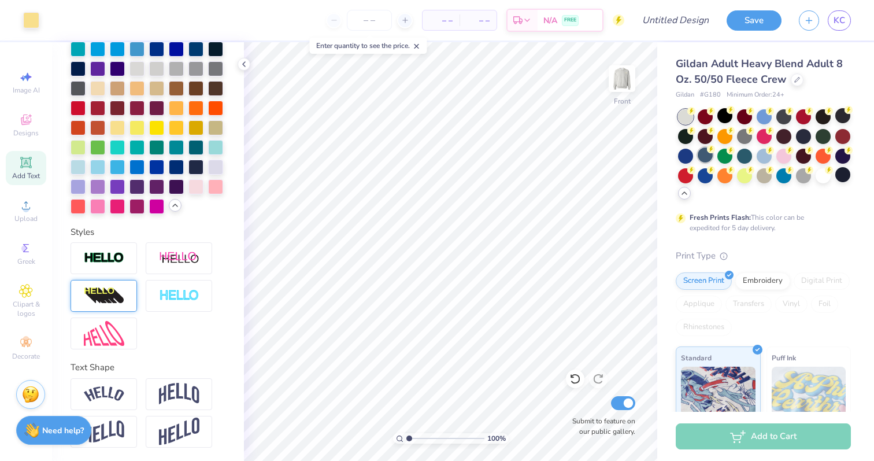
click at [707, 160] on div at bounding box center [705, 154] width 15 height 15
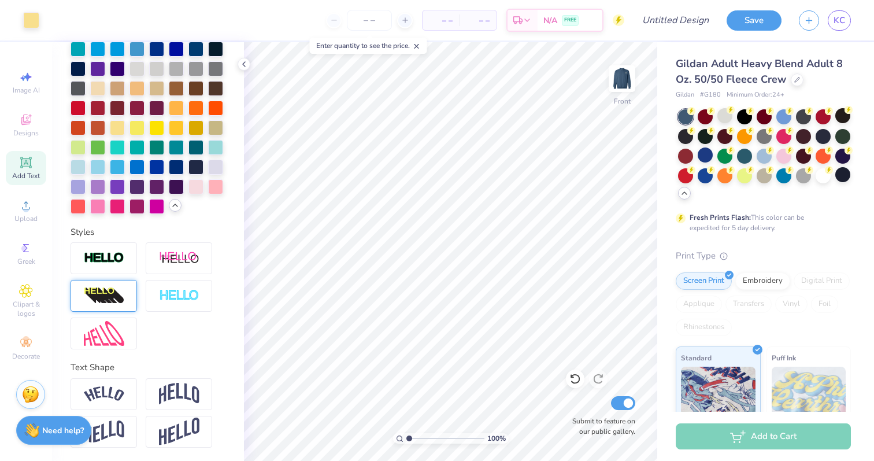
click at [627, 75] on img at bounding box center [622, 78] width 23 height 23
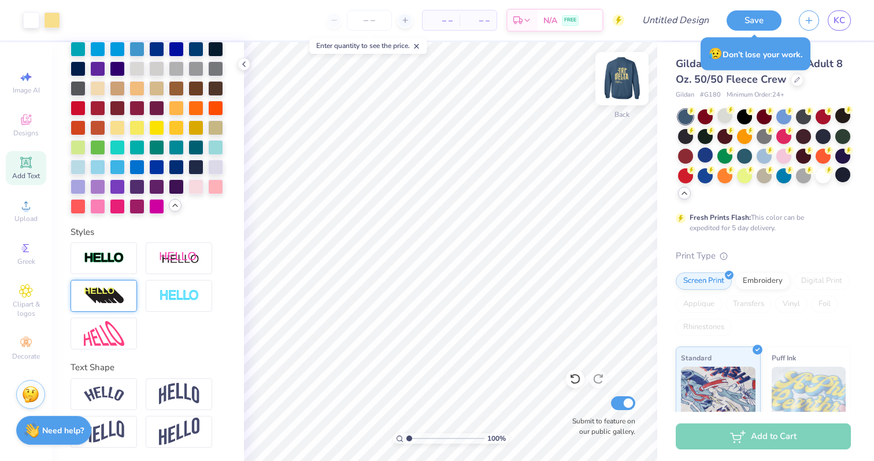
click at [616, 85] on img at bounding box center [622, 79] width 46 height 46
click at [243, 64] on polyline at bounding box center [244, 64] width 2 height 5
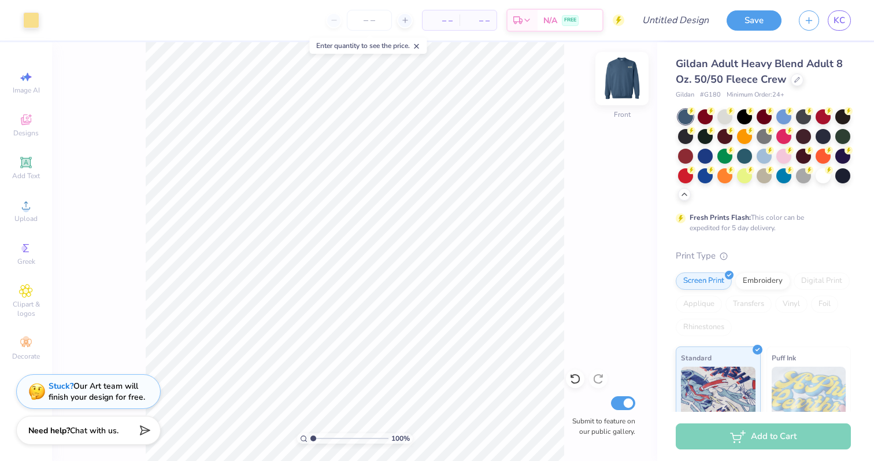
click at [622, 77] on img at bounding box center [622, 79] width 46 height 46
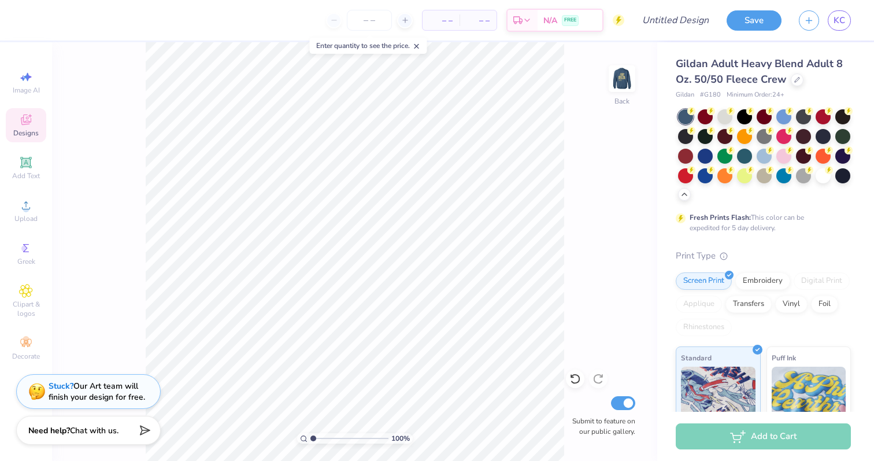
click at [23, 121] on icon at bounding box center [26, 119] width 10 height 10
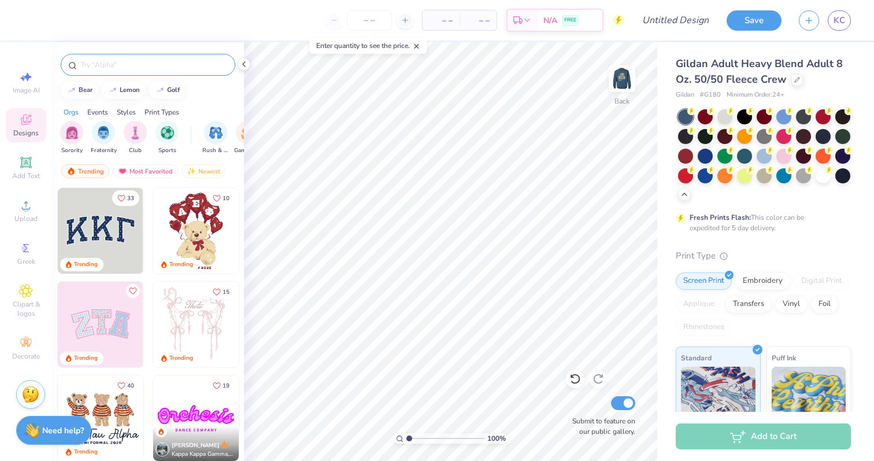
click at [128, 65] on input "text" at bounding box center [154, 65] width 148 height 12
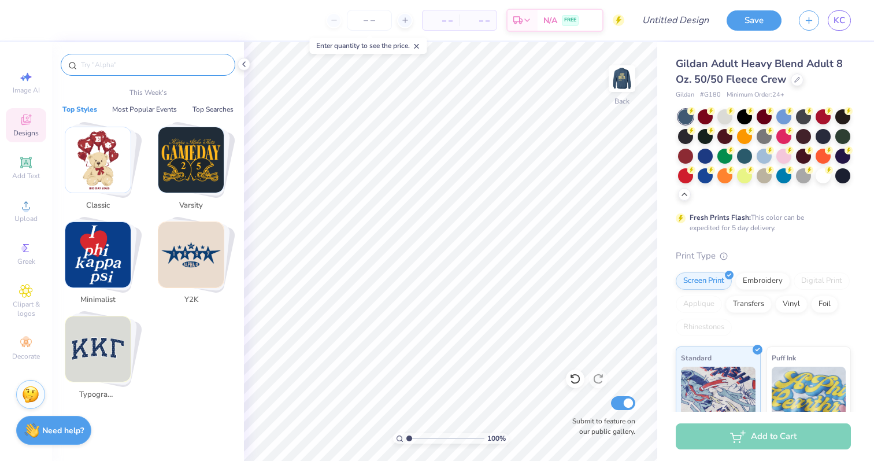
click at [98, 339] on img "Stack Card Button Typography" at bounding box center [97, 348] width 65 height 65
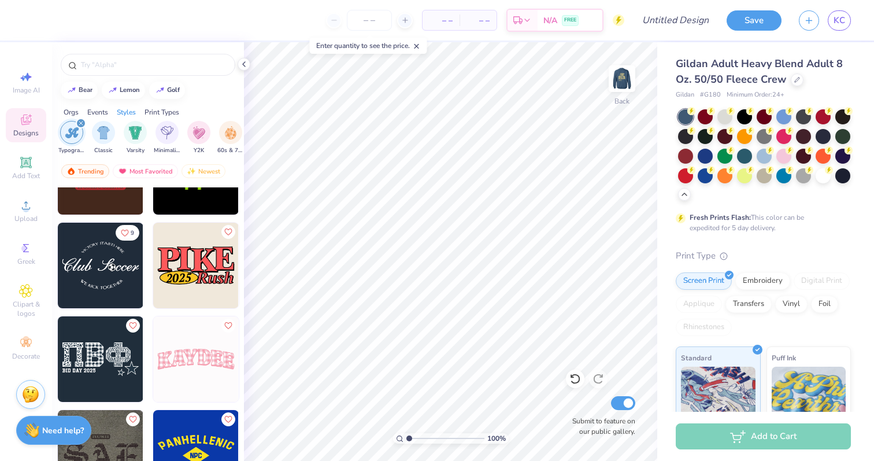
scroll to position [8857, 0]
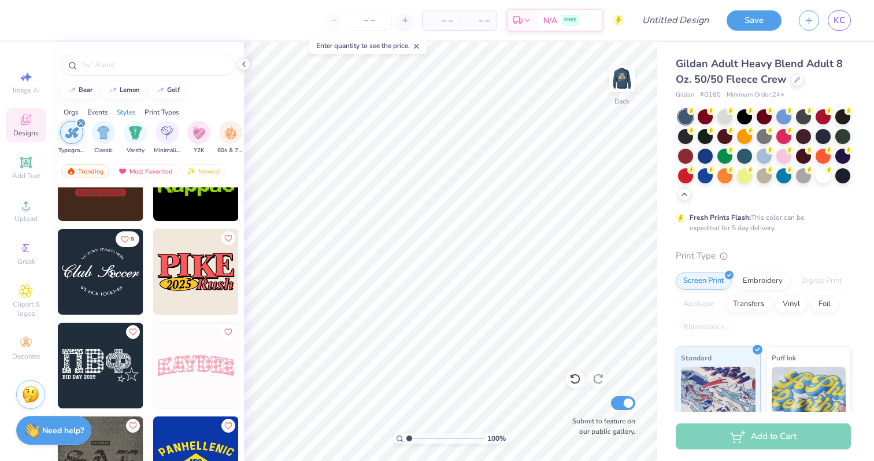
click at [173, 256] on img at bounding box center [196, 272] width 86 height 86
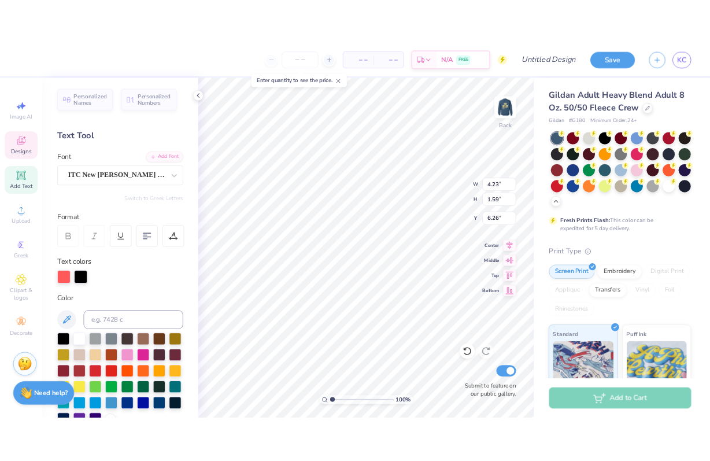
scroll to position [0, 1]
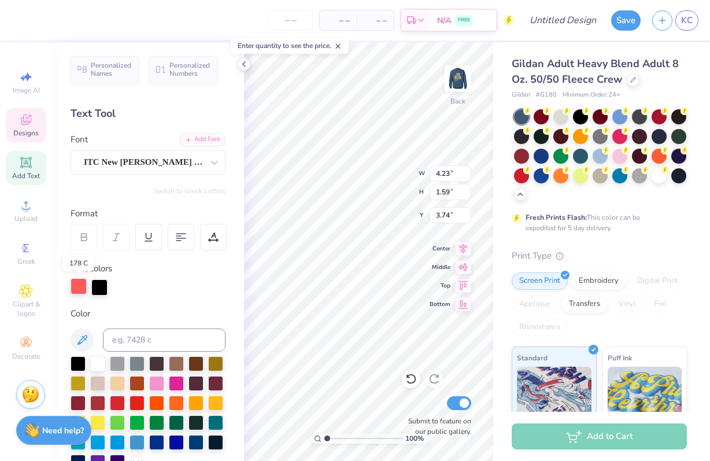
click at [80, 290] on div at bounding box center [79, 286] width 16 height 16
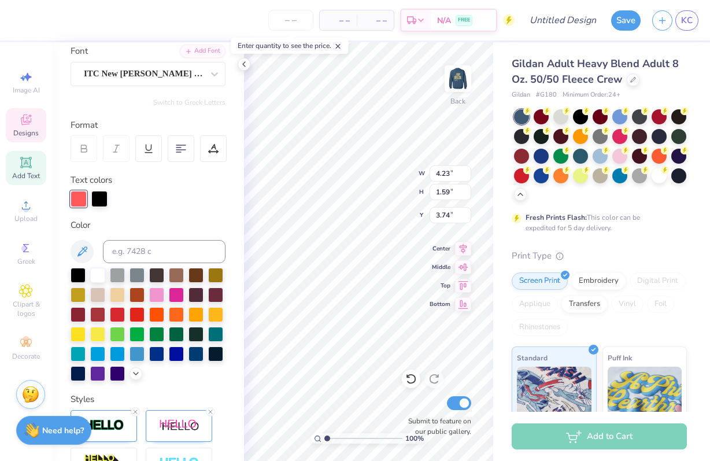
scroll to position [93, 0]
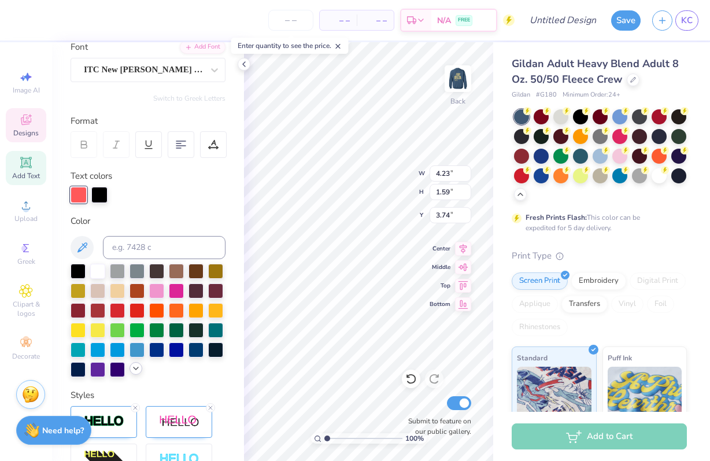
click at [131, 370] on icon at bounding box center [135, 368] width 9 height 9
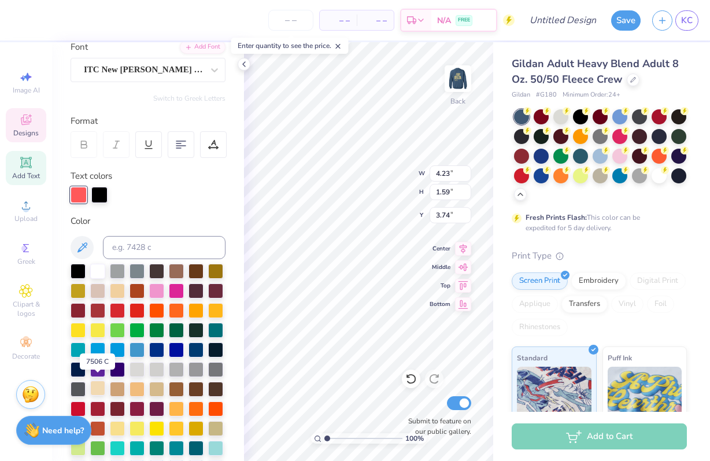
scroll to position [115, 0]
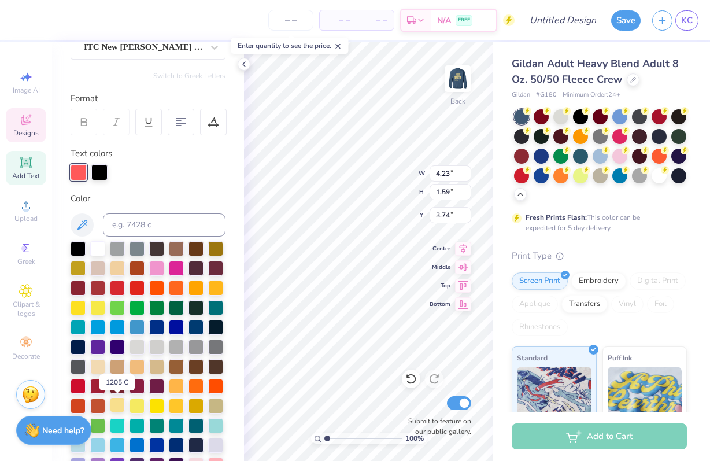
click at [117, 409] on div at bounding box center [117, 404] width 15 height 15
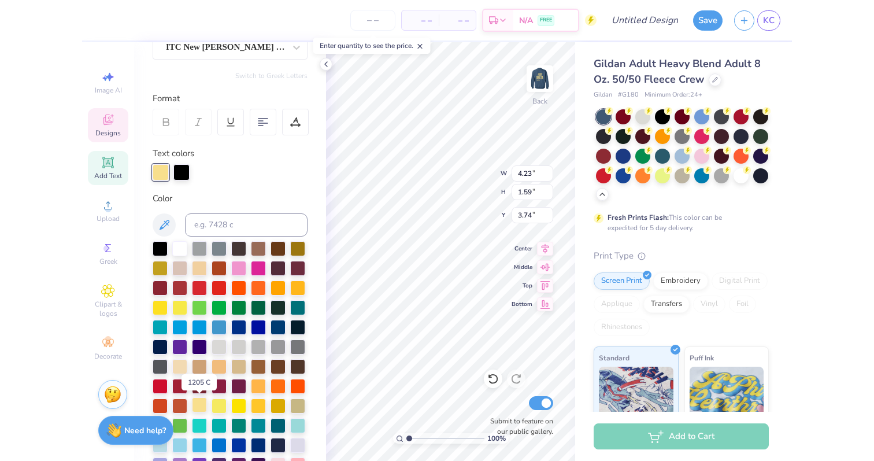
scroll to position [157, 0]
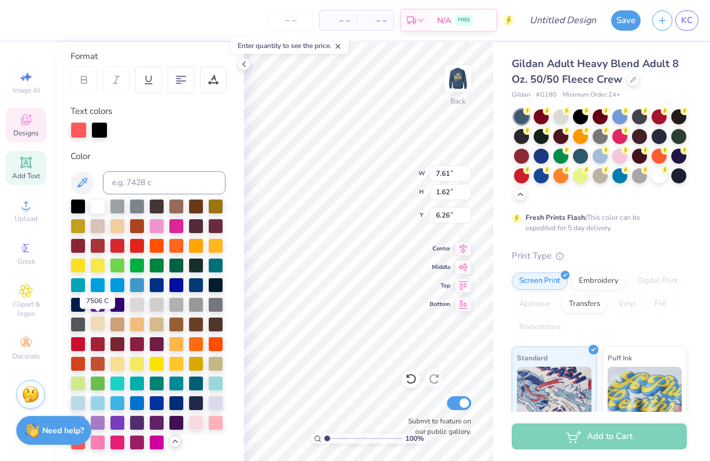
click at [97, 326] on div at bounding box center [97, 323] width 15 height 15
click at [117, 360] on div at bounding box center [117, 362] width 15 height 15
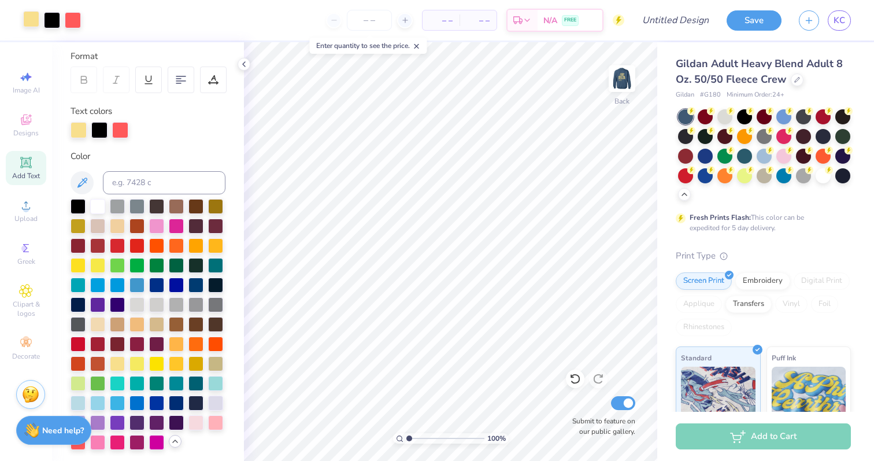
click at [33, 22] on div at bounding box center [31, 19] width 16 height 16
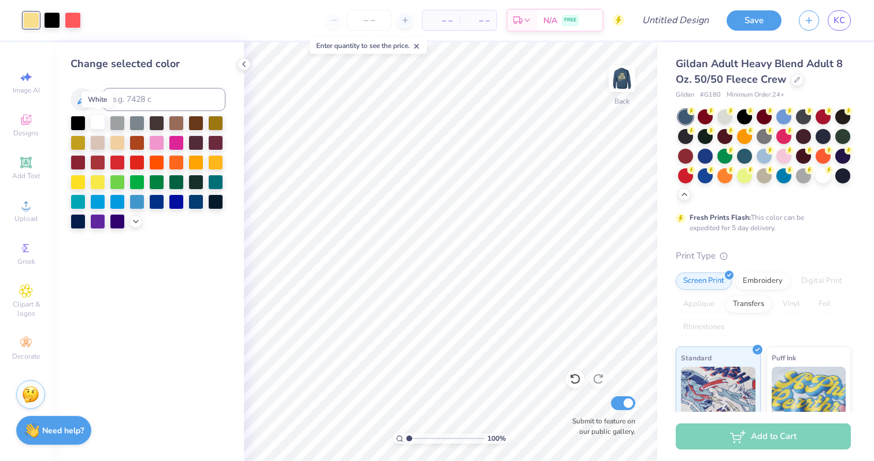
click at [94, 121] on div at bounding box center [97, 121] width 15 height 15
click at [628, 82] on img at bounding box center [622, 79] width 46 height 46
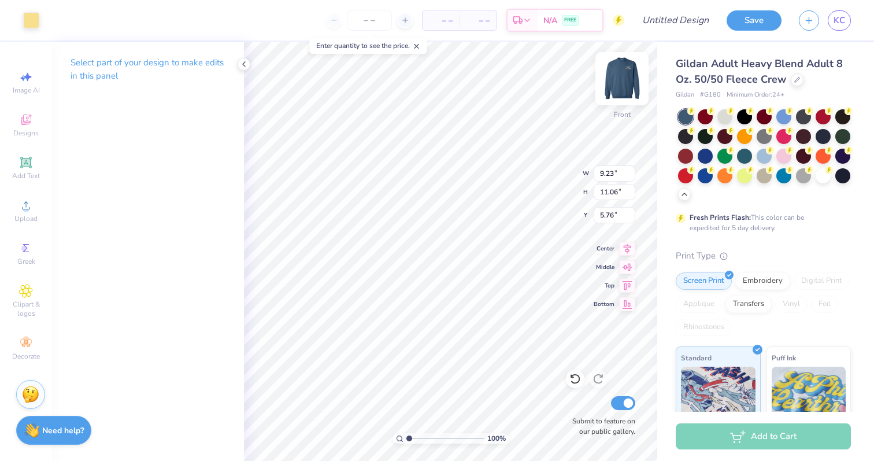
click at [627, 86] on img at bounding box center [622, 79] width 46 height 46
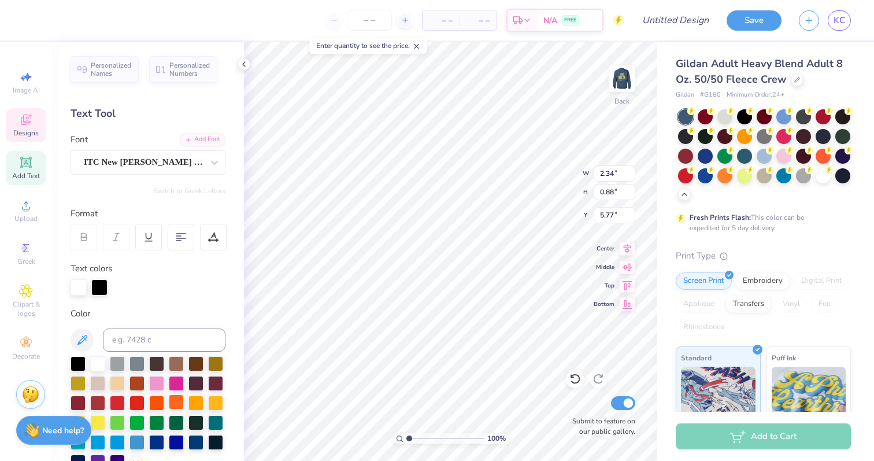
scroll to position [256, 0]
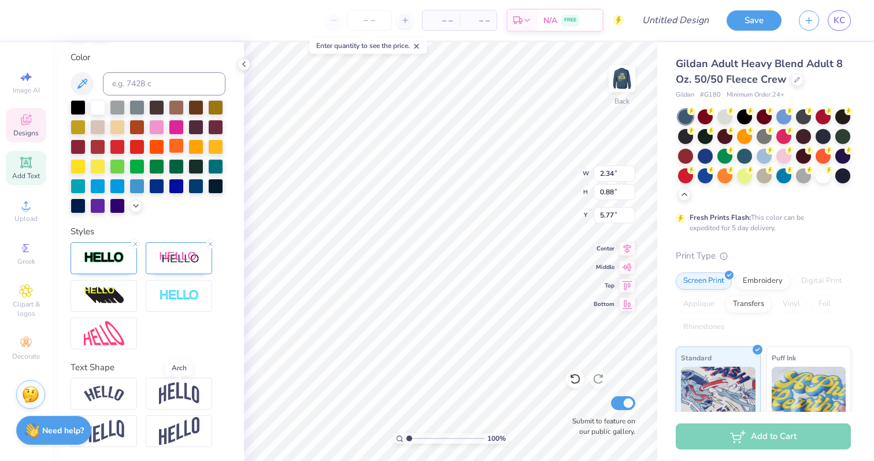
click at [170, 397] on img at bounding box center [179, 393] width 40 height 22
click at [179, 394] on img at bounding box center [179, 393] width 40 height 22
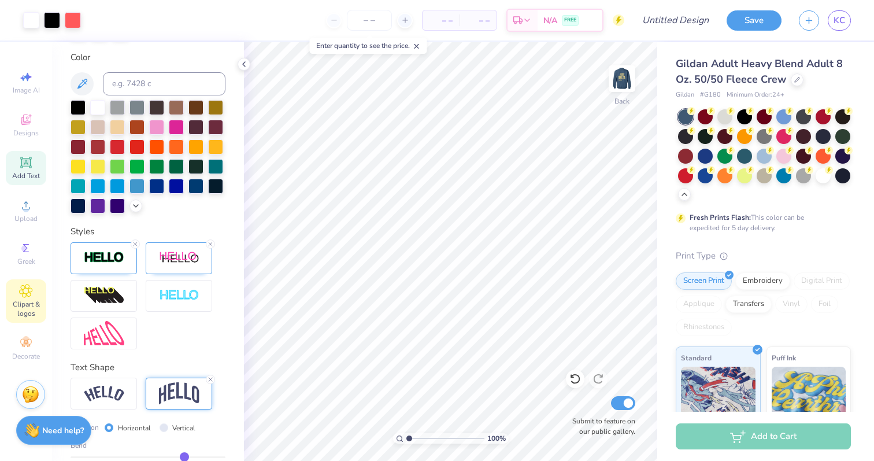
click at [28, 291] on icon at bounding box center [26, 291] width 6 height 6
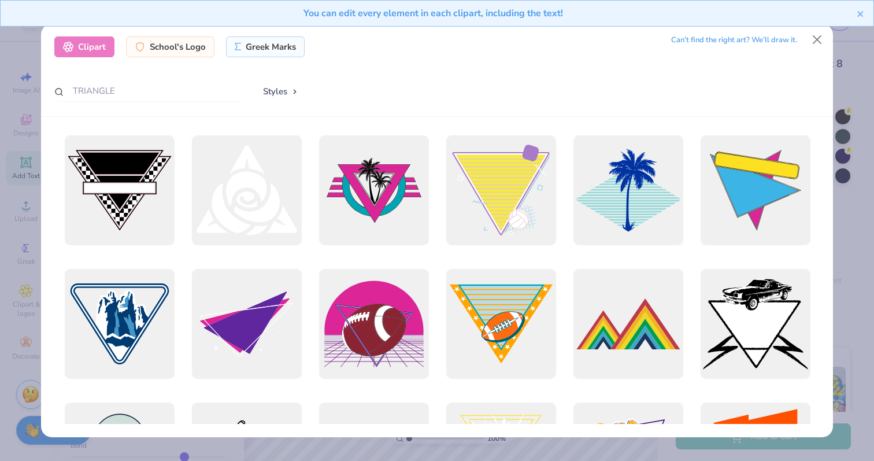
click at [153, 79] on div "Clipart School's Logo Greek Marks Can’t find the right art? We’ll draw it. TRIA…" at bounding box center [437, 70] width 792 height 93
click at [102, 107] on div "Clipart School's Logo Greek Marks Can’t find the right art? We’ll draw it. TRIA…" at bounding box center [437, 70] width 792 height 93
click at [102, 94] on input "TRIANGLE" at bounding box center [146, 90] width 185 height 21
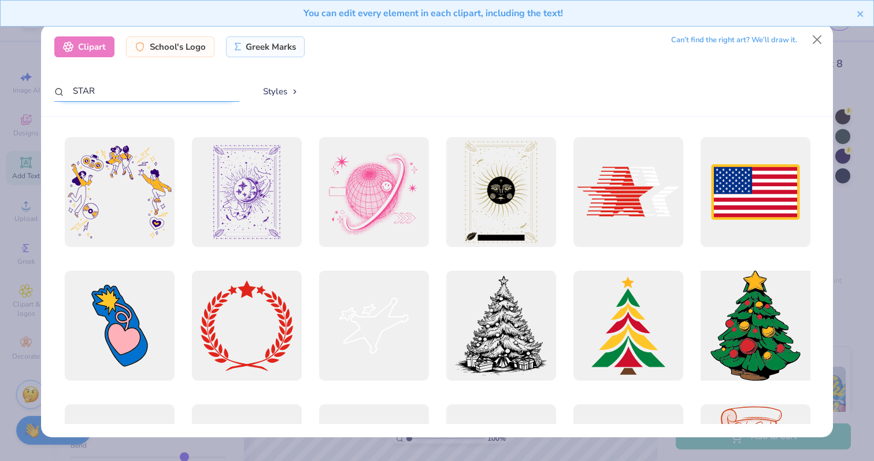
scroll to position [2113, 0]
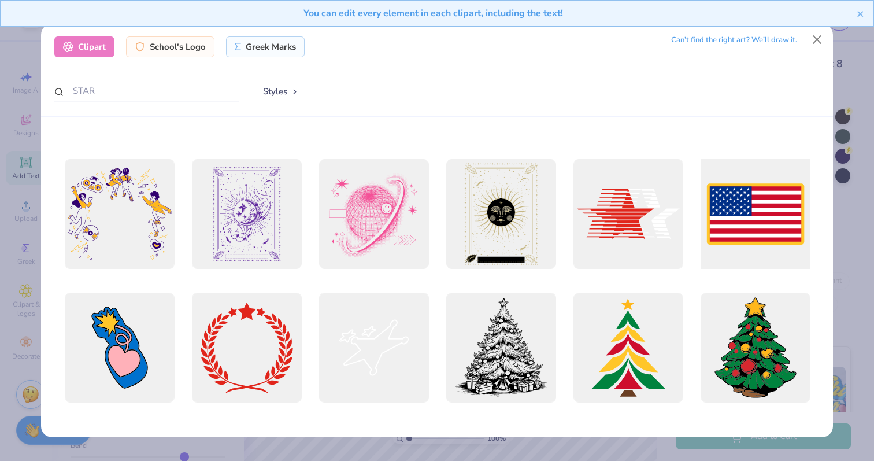
click at [731, 217] on div at bounding box center [755, 214] width 121 height 121
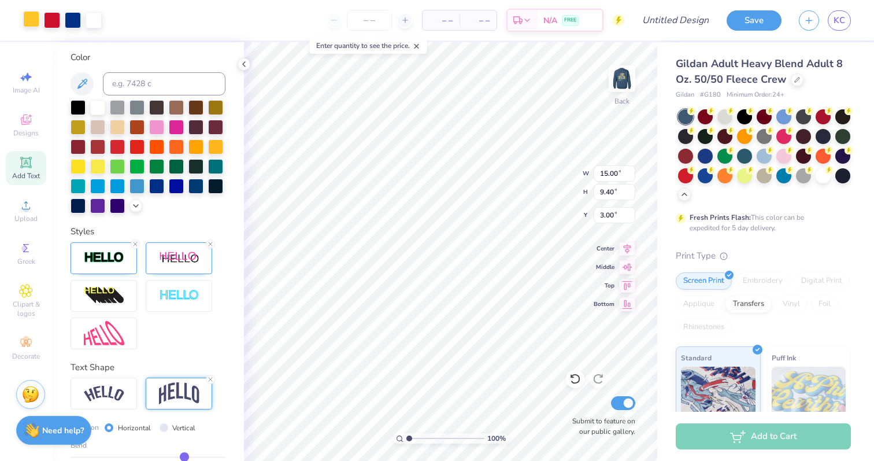
click at [31, 25] on div at bounding box center [31, 19] width 16 height 16
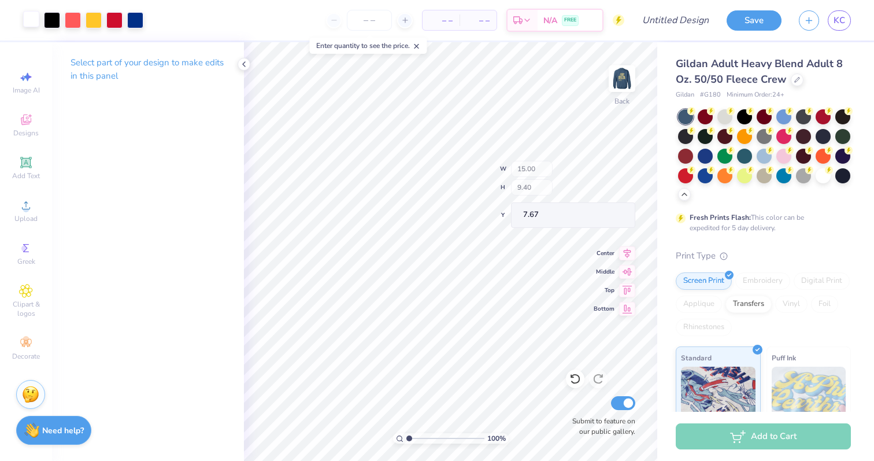
click at [138, 223] on div "Select part of your design to make edits in this panel" at bounding box center [148, 251] width 192 height 419
click at [580, 386] on div at bounding box center [575, 378] width 19 height 19
click at [580, 384] on div at bounding box center [575, 378] width 19 height 19
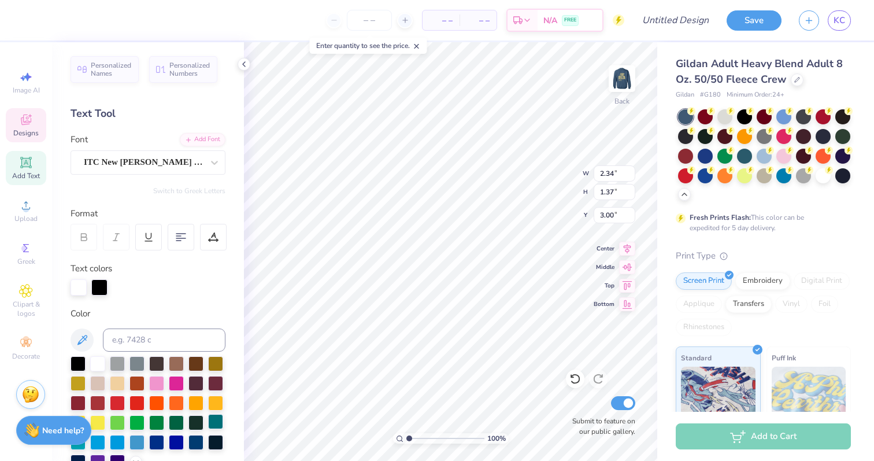
click at [211, 426] on div "Personalized Names Personalized Numbers Text Tool Add Font Font ITC New Baskerv…" at bounding box center [148, 251] width 192 height 419
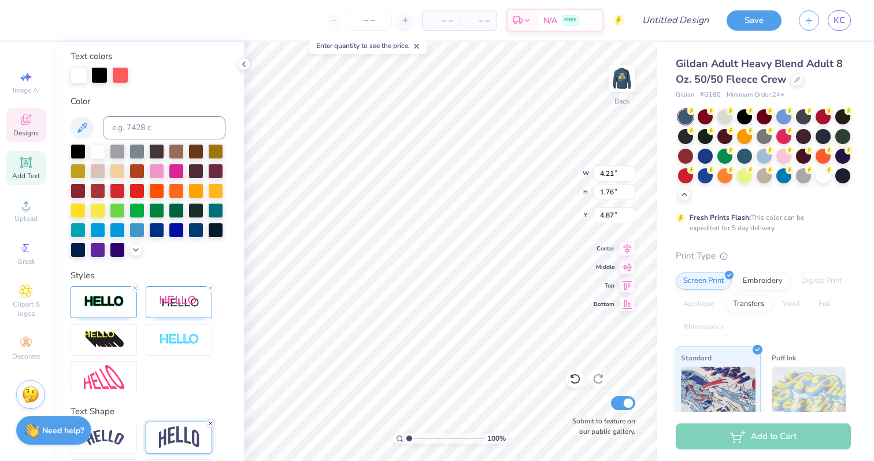
click at [211, 424] on line at bounding box center [210, 422] width 3 height 3
click at [98, 77] on div at bounding box center [99, 74] width 16 height 16
click at [120, 194] on div at bounding box center [117, 189] width 15 height 15
click at [120, 70] on div at bounding box center [120, 74] width 16 height 16
click at [135, 291] on icon at bounding box center [135, 287] width 7 height 7
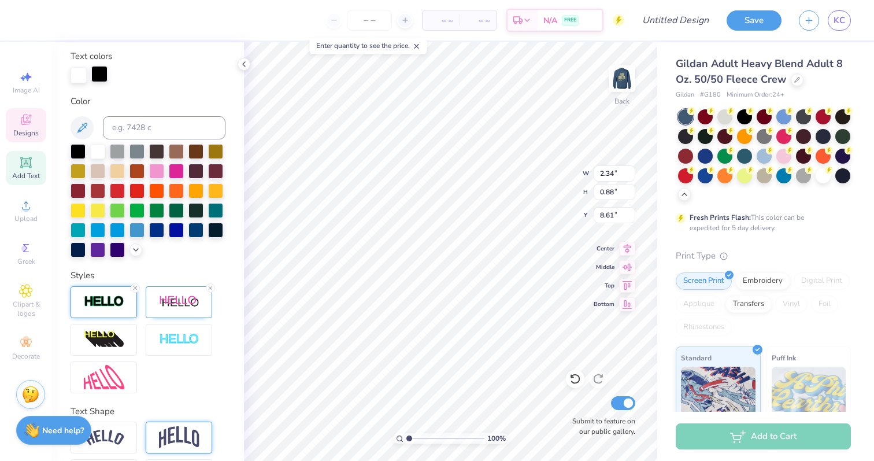
click at [99, 77] on div at bounding box center [99, 74] width 16 height 16
click at [120, 189] on div at bounding box center [117, 189] width 15 height 15
click at [53, 20] on div at bounding box center [52, 19] width 16 height 16
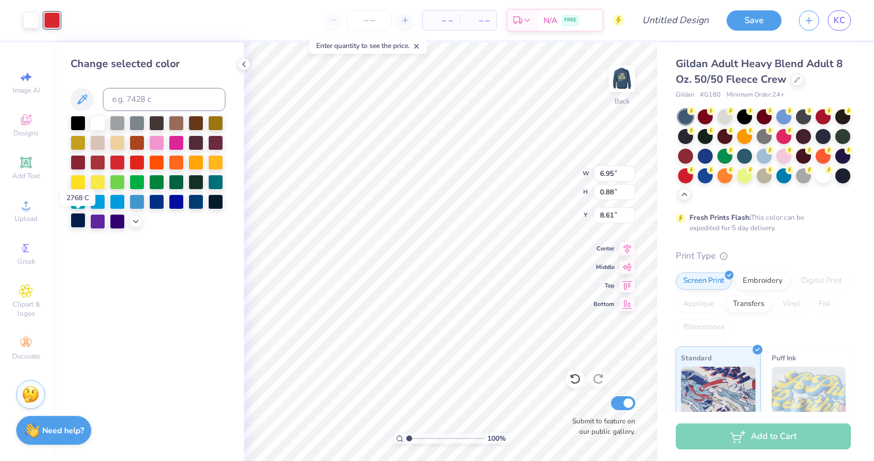
click at [80, 223] on div at bounding box center [78, 220] width 15 height 15
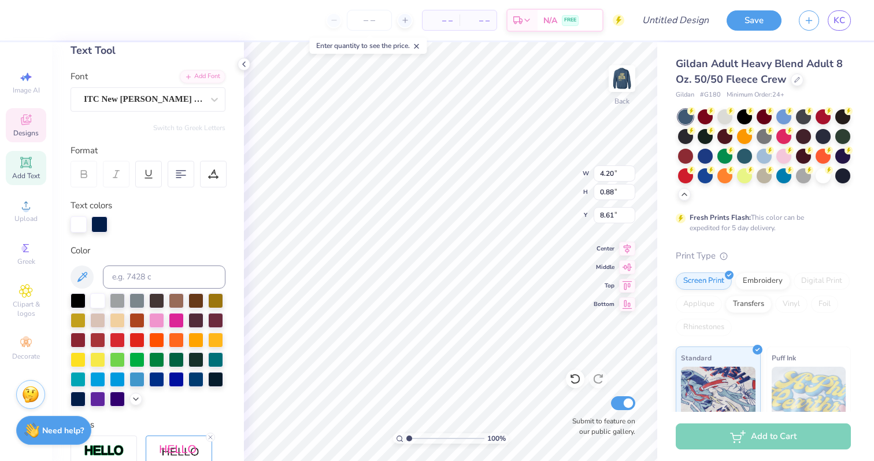
scroll to position [256, 0]
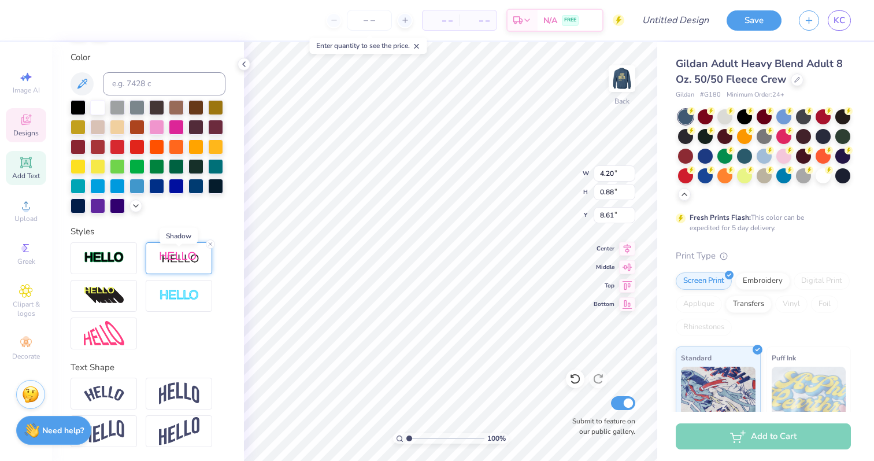
click at [168, 258] on img at bounding box center [179, 258] width 40 height 14
click at [211, 245] on icon at bounding box center [210, 244] width 7 height 7
click at [574, 375] on icon at bounding box center [575, 379] width 10 height 10
click at [117, 252] on img at bounding box center [104, 257] width 40 height 13
click at [123, 260] on img at bounding box center [104, 257] width 40 height 13
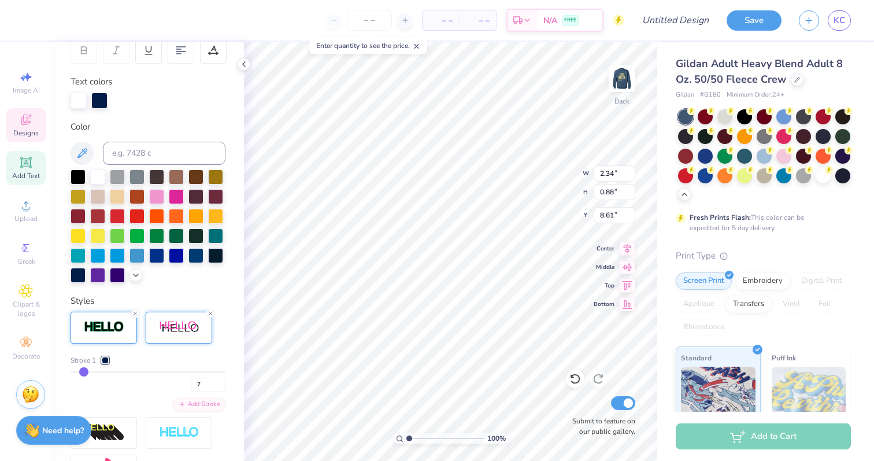
scroll to position [184, 0]
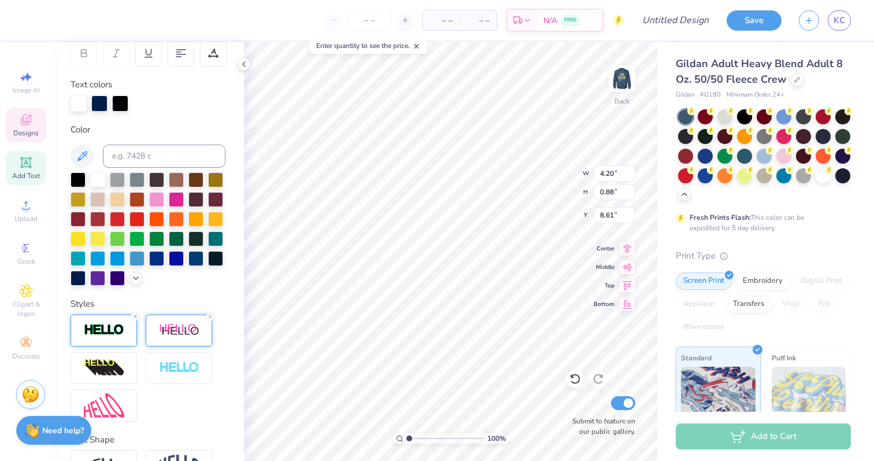
click at [116, 335] on img at bounding box center [104, 329] width 40 height 13
click at [114, 335] on img at bounding box center [104, 329] width 40 height 13
click at [190, 326] on img at bounding box center [179, 330] width 40 height 14
click at [171, 335] on img at bounding box center [179, 330] width 40 height 14
click at [175, 333] on img at bounding box center [179, 330] width 40 height 14
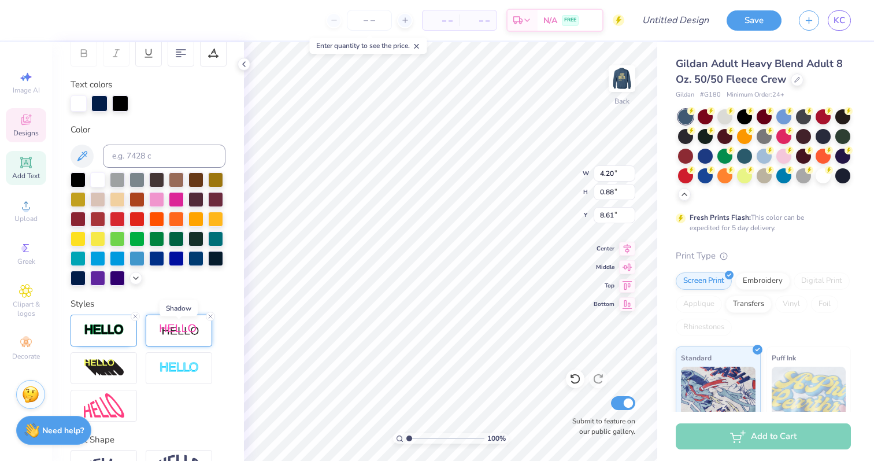
click at [175, 333] on img at bounding box center [179, 330] width 40 height 14
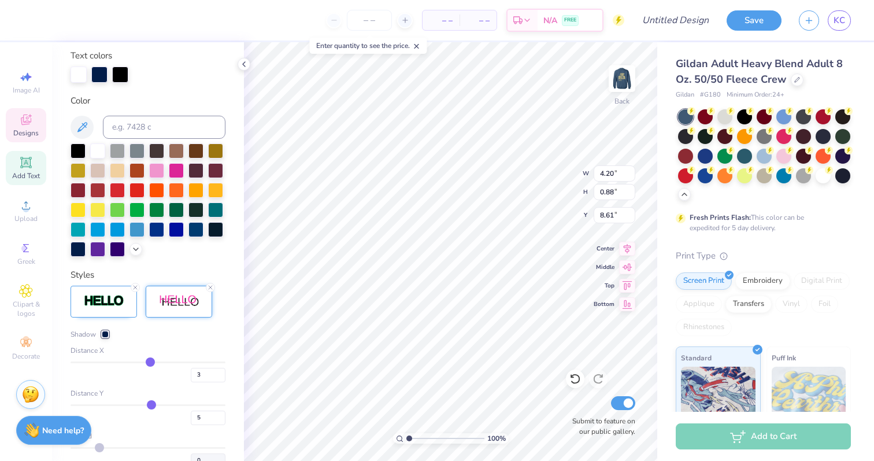
scroll to position [216, 0]
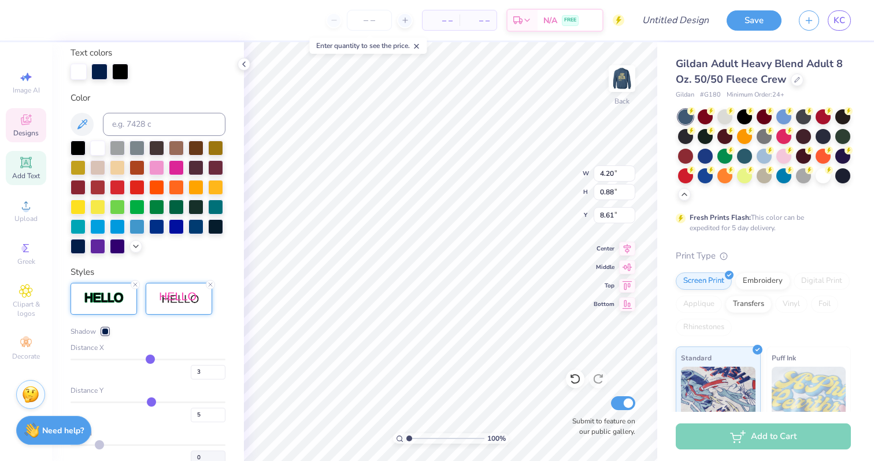
click at [115, 308] on div at bounding box center [104, 299] width 66 height 32
click at [201, 353] on input "1" at bounding box center [208, 356] width 35 height 14
click at [198, 353] on input "1" at bounding box center [208, 356] width 35 height 14
click at [119, 69] on div at bounding box center [120, 70] width 16 height 16
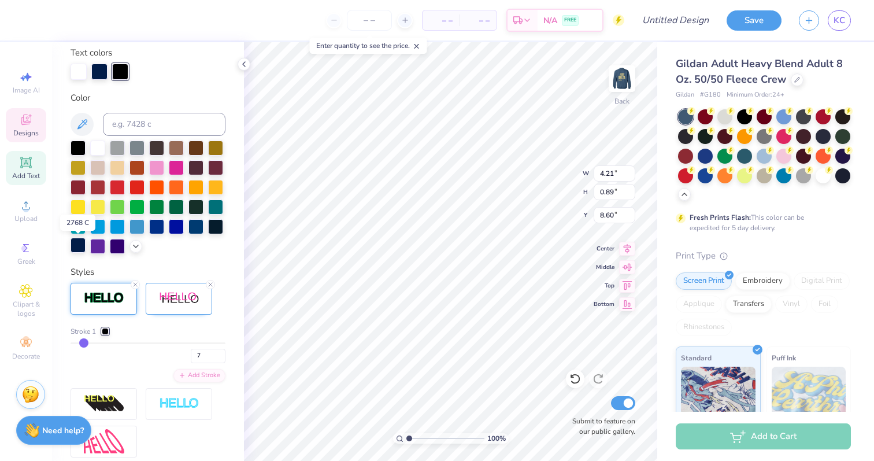
click at [76, 251] on div at bounding box center [78, 245] width 15 height 15
click at [76, 243] on div at bounding box center [78, 245] width 15 height 15
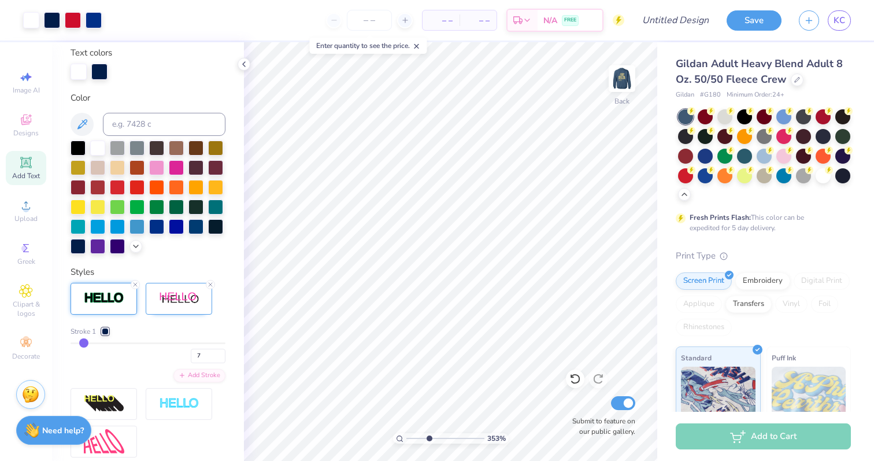
drag, startPoint x: 409, startPoint y: 435, endPoint x: 428, endPoint y: 433, distance: 19.7
click at [428, 433] on input "range" at bounding box center [445, 438] width 78 height 10
click at [171, 225] on div at bounding box center [176, 226] width 15 height 15
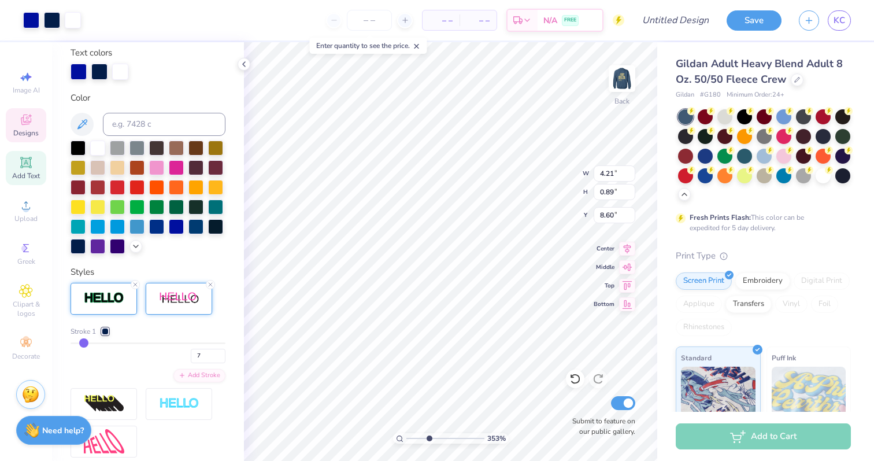
scroll to position [296, 0]
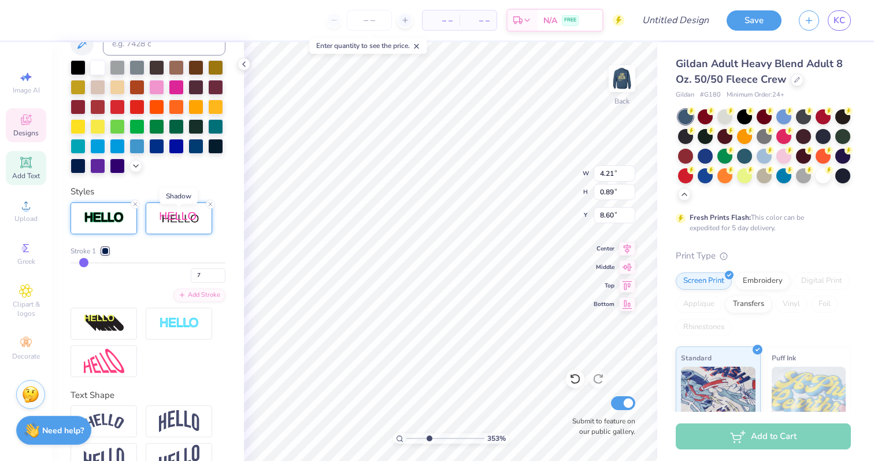
click at [175, 211] on img at bounding box center [179, 218] width 40 height 14
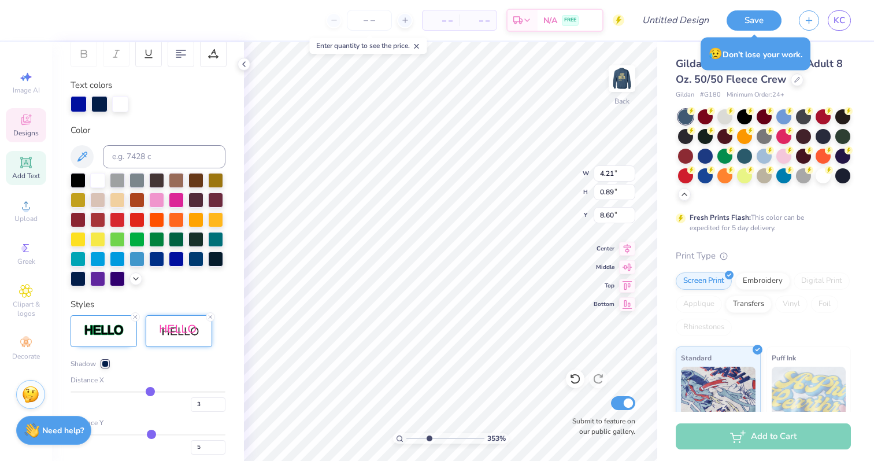
scroll to position [186, 0]
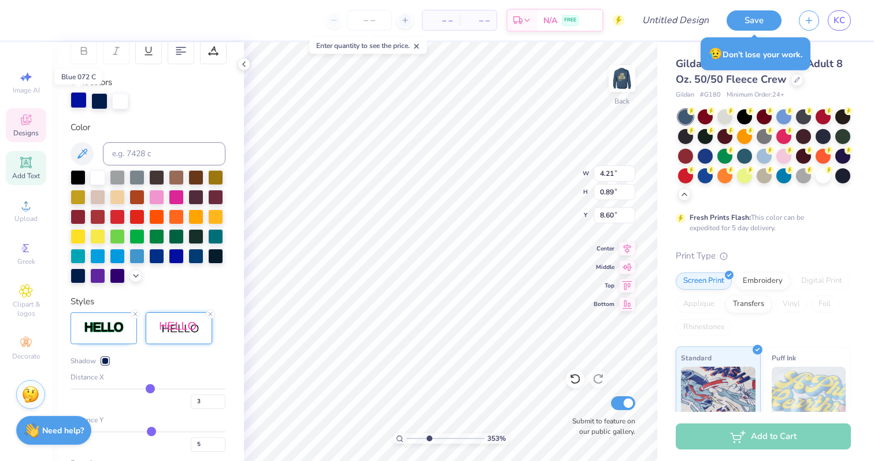
click at [82, 105] on div at bounding box center [79, 100] width 16 height 16
click at [101, 180] on div at bounding box center [97, 176] width 15 height 15
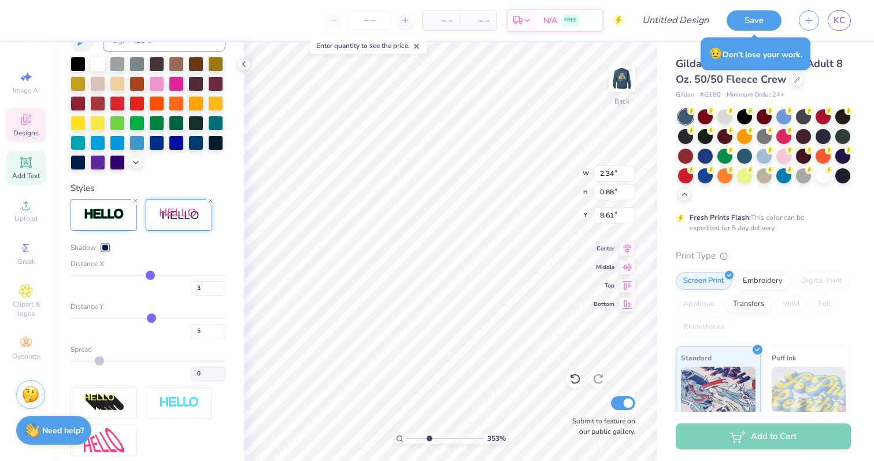
scroll to position [256, 0]
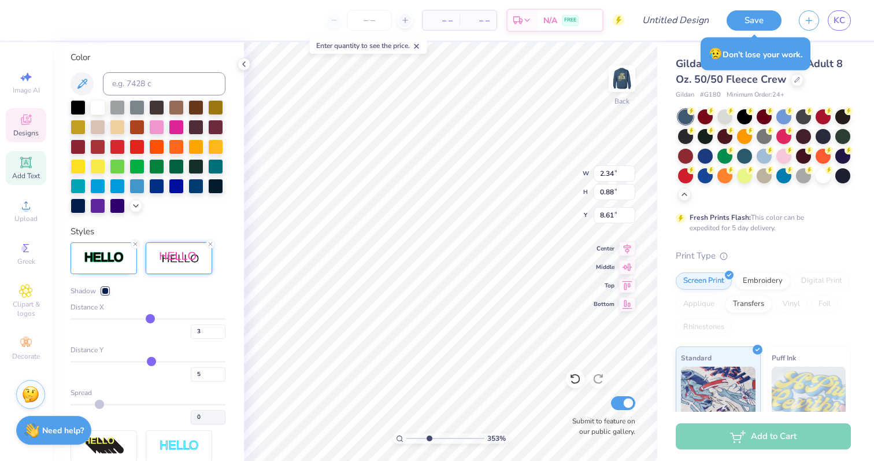
click at [183, 261] on img at bounding box center [179, 258] width 40 height 14
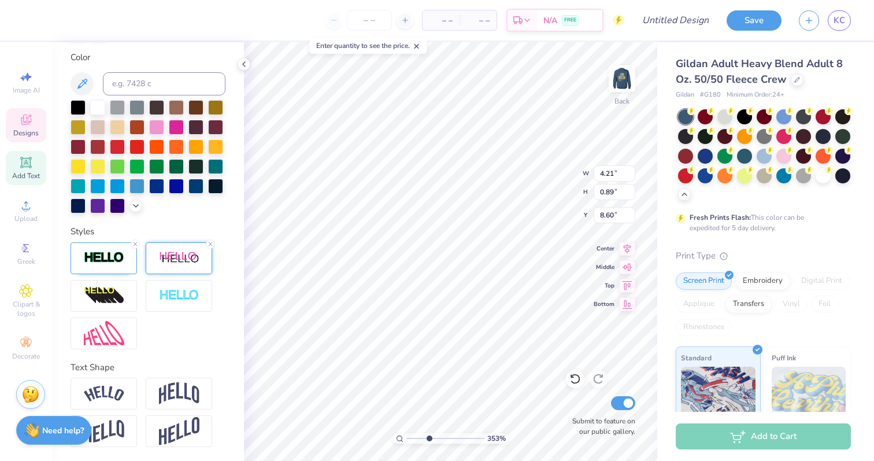
click at [182, 265] on div at bounding box center [179, 258] width 66 height 32
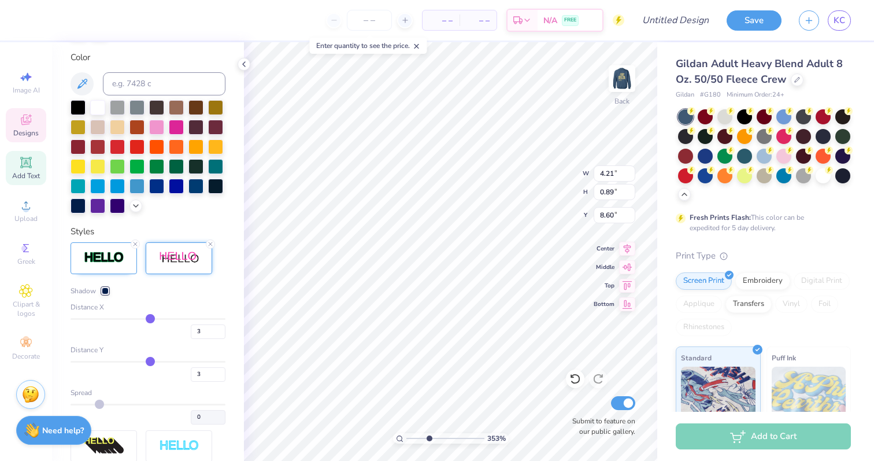
click at [150, 362] on input "range" at bounding box center [148, 362] width 155 height 2
click at [151, 362] on input "range" at bounding box center [148, 362] width 155 height 2
drag, startPoint x: 147, startPoint y: 320, endPoint x: 202, endPoint y: 330, distance: 55.8
click at [153, 319] on input "range" at bounding box center [148, 319] width 155 height 2
click at [202, 330] on input "8" at bounding box center [208, 331] width 35 height 14
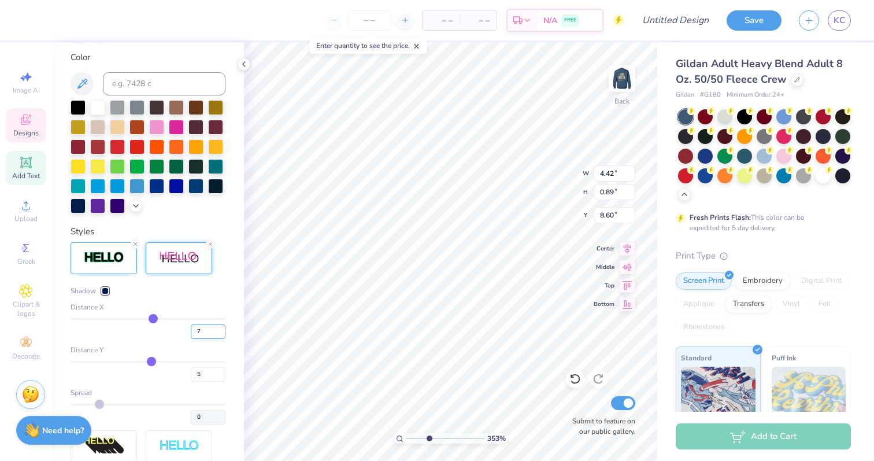
click at [198, 334] on input "7" at bounding box center [208, 331] width 35 height 14
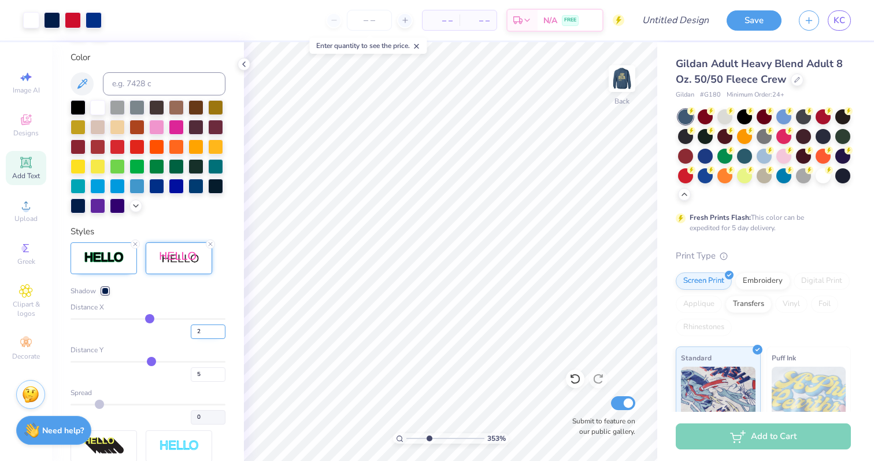
click at [201, 331] on input "2" at bounding box center [208, 331] width 35 height 14
drag, startPoint x: 427, startPoint y: 439, endPoint x: 405, endPoint y: 438, distance: 22.0
click at [406, 438] on input "range" at bounding box center [445, 438] width 78 height 10
drag, startPoint x: 410, startPoint y: 438, endPoint x: 412, endPoint y: 426, distance: 12.8
click at [412, 433] on input "range" at bounding box center [445, 438] width 78 height 10
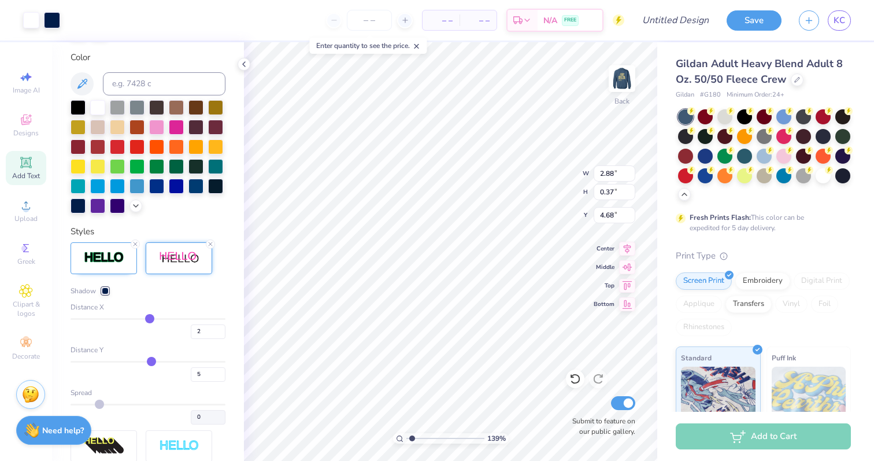
click at [550, 180] on div "139 % Back W 2.88 2.88 " H 0.37 0.37 " Y 4.68 4.68 " Center Middle Top Bottom S…" at bounding box center [450, 251] width 413 height 419
click at [408, 439] on input "range" at bounding box center [445, 438] width 78 height 10
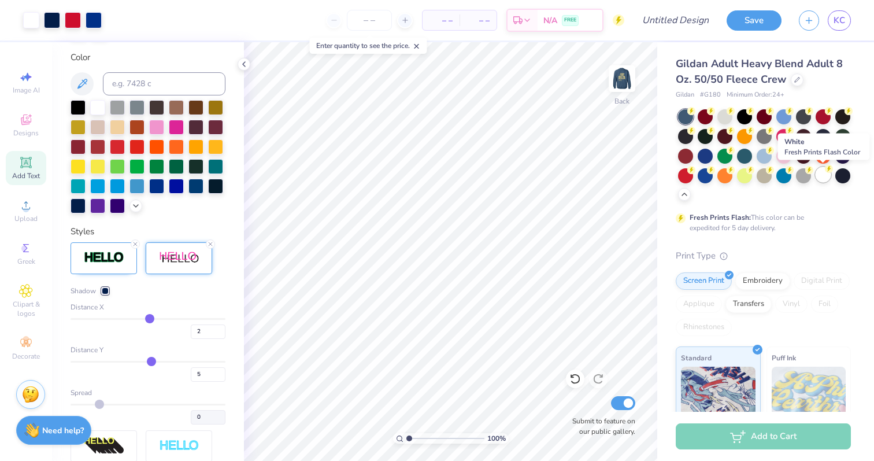
click at [821, 179] on div at bounding box center [823, 174] width 15 height 15
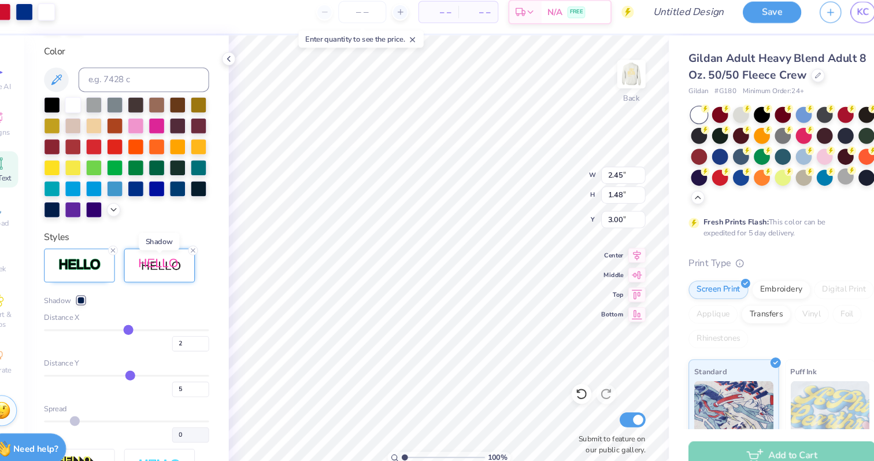
click at [166, 260] on img at bounding box center [179, 258] width 40 height 14
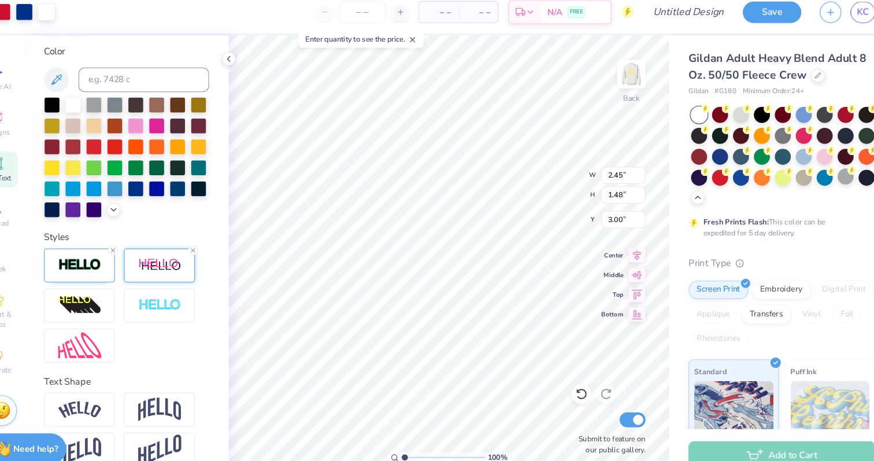
click at [185, 262] on img at bounding box center [179, 258] width 40 height 14
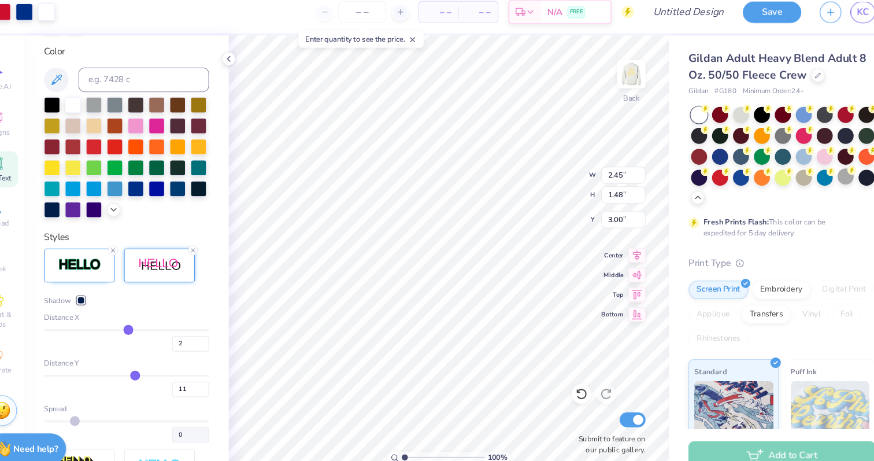
click at [156, 361] on input "range" at bounding box center [148, 362] width 155 height 2
click at [577, 376] on icon at bounding box center [575, 379] width 12 height 12
drag, startPoint x: 408, startPoint y: 438, endPoint x: 416, endPoint y: 435, distance: 9.1
click at [416, 435] on input "range" at bounding box center [445, 438] width 78 height 10
click at [210, 245] on icon at bounding box center [210, 244] width 7 height 7
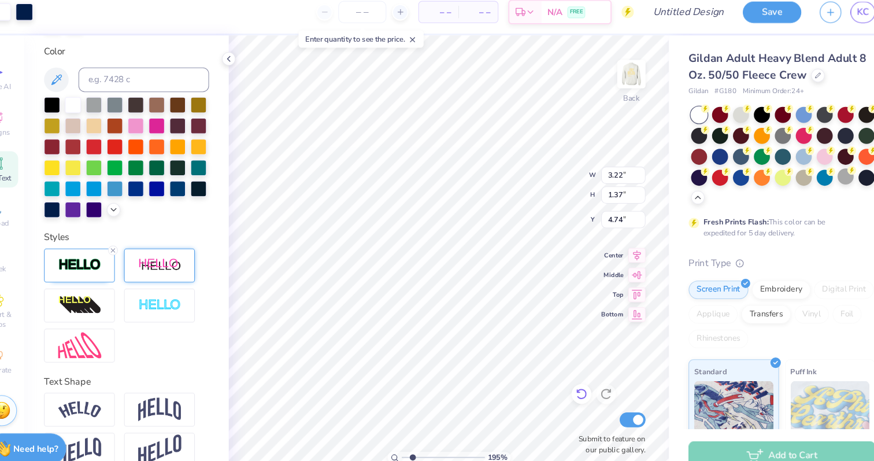
click at [575, 380] on icon at bounding box center [575, 379] width 12 height 12
drag, startPoint x: 416, startPoint y: 438, endPoint x: 408, endPoint y: 435, distance: 9.3
click at [408, 435] on input "range" at bounding box center [445, 438] width 78 height 10
click at [48, 16] on div at bounding box center [52, 19] width 16 height 16
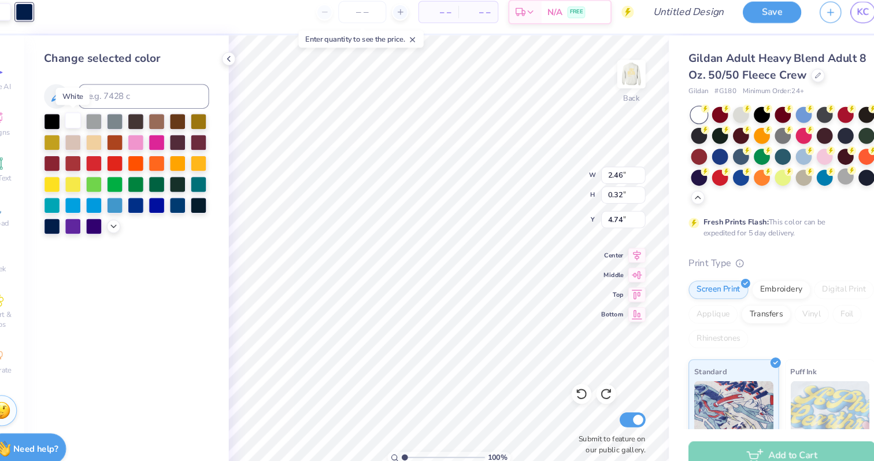
click at [101, 123] on div at bounding box center [97, 121] width 15 height 15
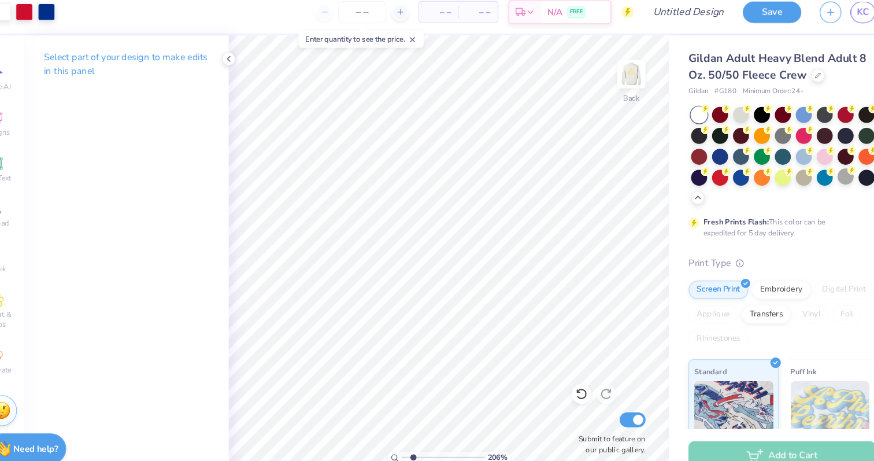
drag, startPoint x: 408, startPoint y: 435, endPoint x: 417, endPoint y: 435, distance: 9.3
click at [417, 435] on input "range" at bounding box center [445, 438] width 78 height 10
drag, startPoint x: 417, startPoint y: 438, endPoint x: 405, endPoint y: 435, distance: 12.9
click at [406, 435] on input "range" at bounding box center [445, 438] width 78 height 10
click at [33, 21] on div at bounding box center [31, 19] width 16 height 16
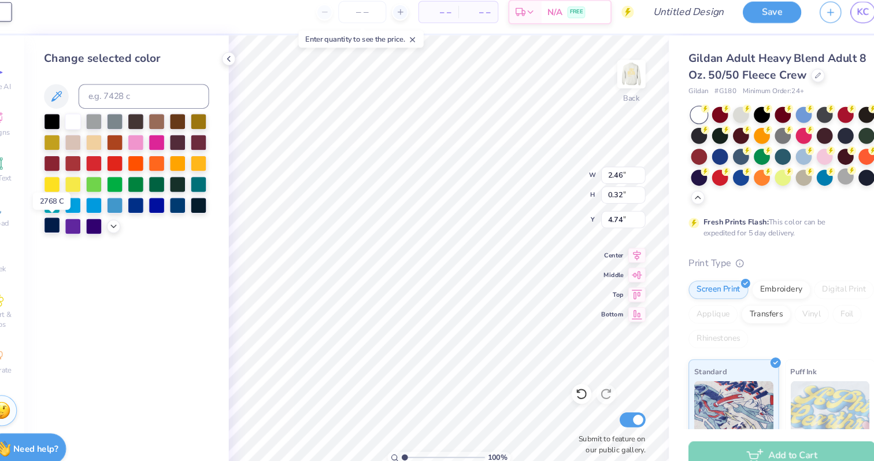
click at [76, 223] on div at bounding box center [78, 220] width 15 height 15
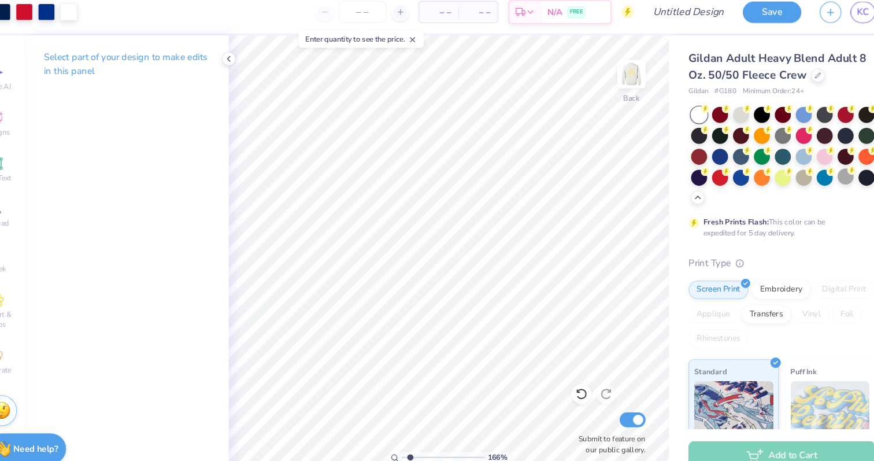
click at [414, 438] on input "range" at bounding box center [445, 438] width 78 height 10
drag, startPoint x: 414, startPoint y: 438, endPoint x: 408, endPoint y: 438, distance: 5.8
click at [408, 438] on input "range" at bounding box center [445, 438] width 78 height 10
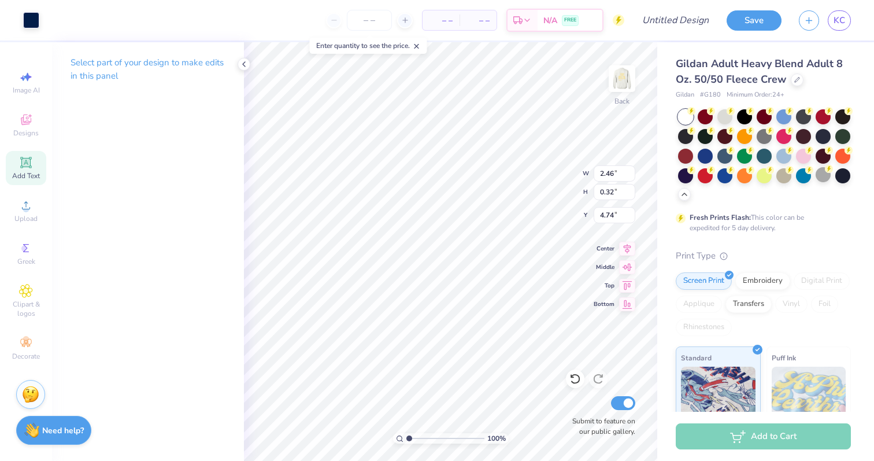
click at [29, 160] on icon at bounding box center [25, 162] width 9 height 9
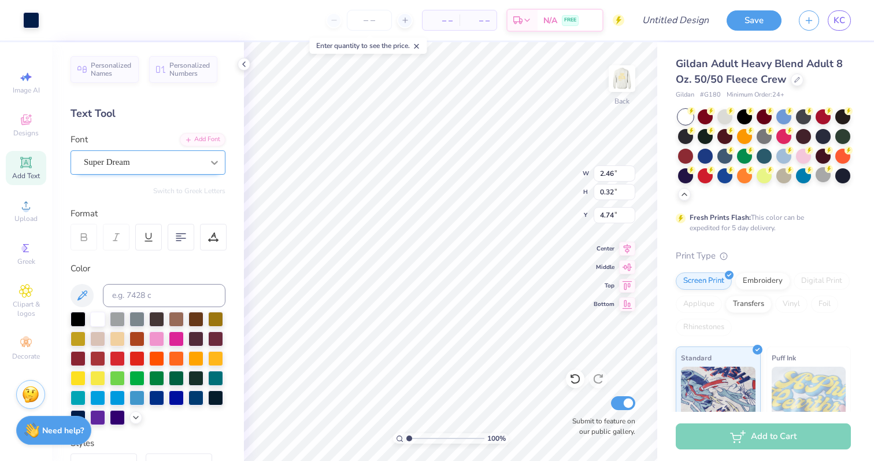
click at [213, 163] on icon at bounding box center [214, 163] width 7 height 4
click at [231, 196] on div "Personalized Names Personalized Numbers Text Tool Add Font Font Select is focus…" at bounding box center [148, 251] width 192 height 419
click at [173, 161] on div "ITC New Baskerville Black" at bounding box center [143, 162] width 121 height 18
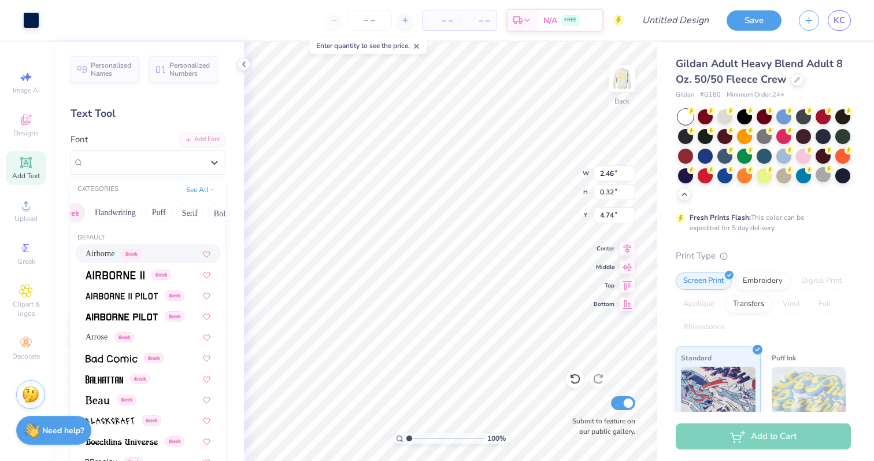
scroll to position [0, 25]
click at [179, 216] on button "Serif" at bounding box center [186, 213] width 28 height 19
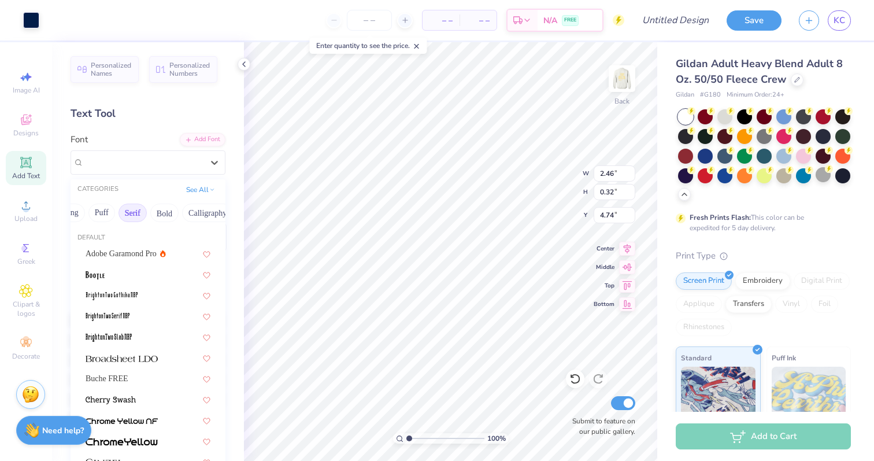
scroll to position [0, 80]
click at [175, 216] on button "Bold" at bounding box center [164, 213] width 28 height 19
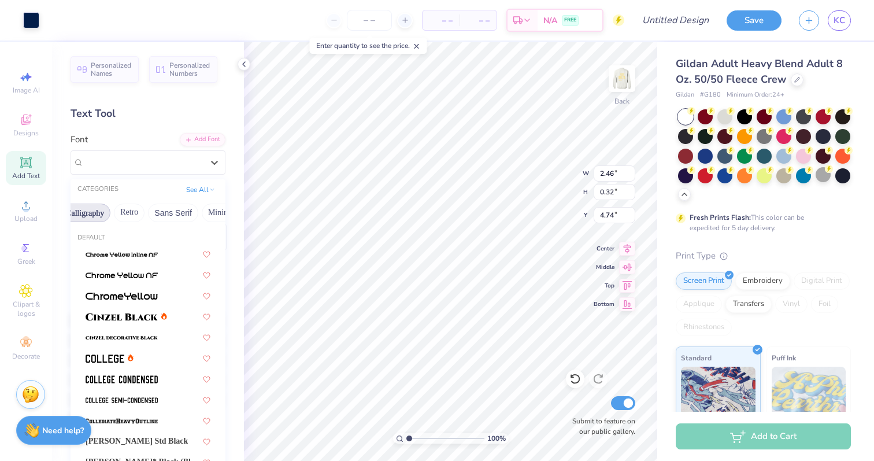
scroll to position [0, 202]
click at [175, 212] on button "Sans Serif" at bounding box center [172, 213] width 50 height 19
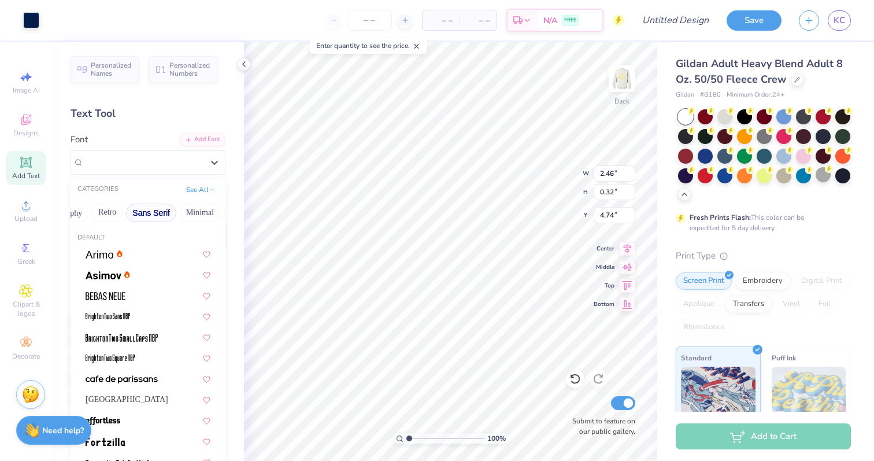
scroll to position [0, 238]
click at [184, 213] on button "Minimal" at bounding box center [185, 213] width 40 height 19
click at [99, 256] on img at bounding box center [100, 254] width 28 height 8
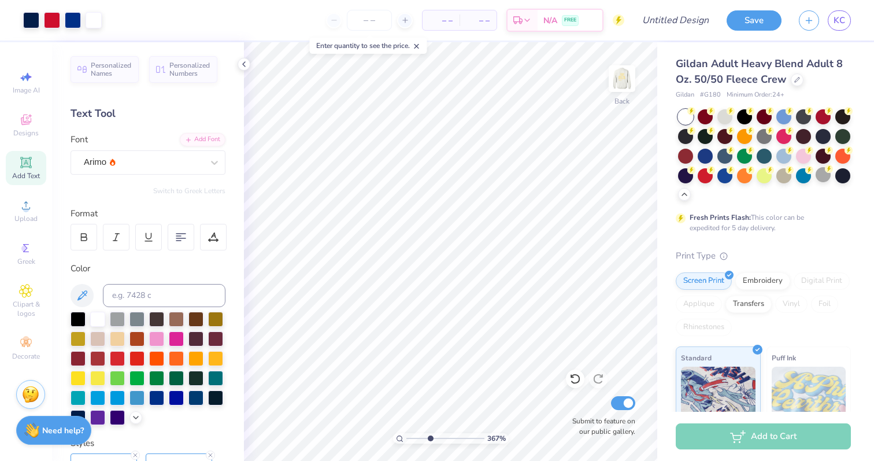
drag, startPoint x: 407, startPoint y: 438, endPoint x: 430, endPoint y: 427, distance: 25.1
click at [430, 433] on input "range" at bounding box center [445, 438] width 78 height 10
drag, startPoint x: 427, startPoint y: 437, endPoint x: 415, endPoint y: 435, distance: 12.3
click at [415, 435] on input "range" at bounding box center [445, 438] width 78 height 10
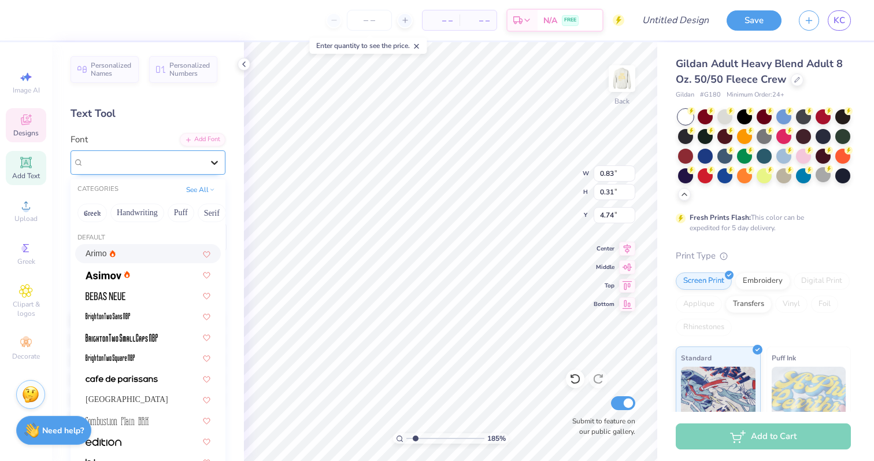
click at [214, 162] on icon at bounding box center [214, 163] width 7 height 4
click at [142, 216] on button "Minimal" at bounding box center [130, 213] width 40 height 19
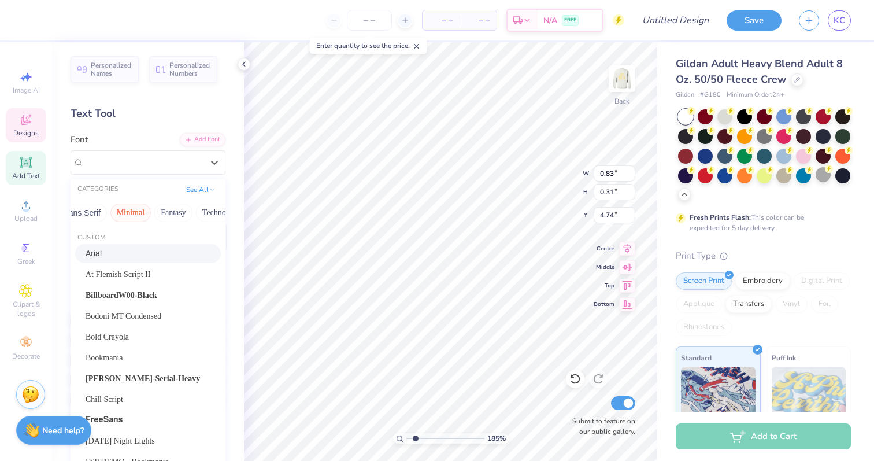
click at [138, 215] on button "Minimal" at bounding box center [130, 213] width 40 height 19
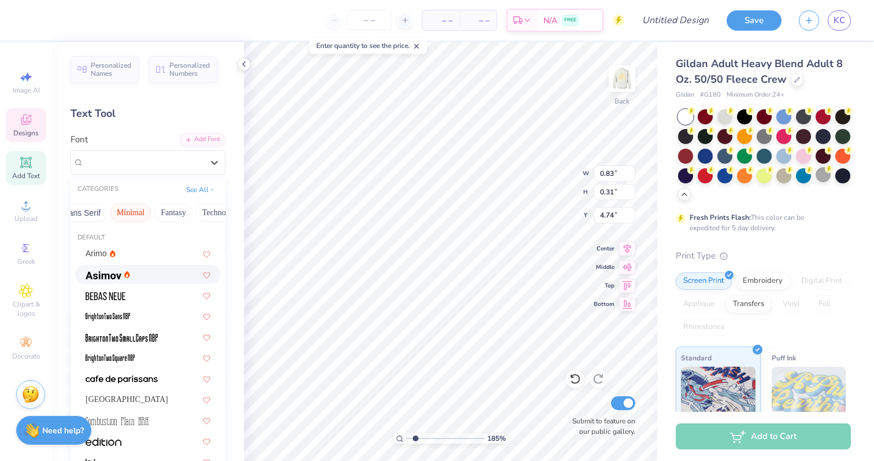
click at [131, 275] on div at bounding box center [148, 274] width 125 height 12
click at [165, 168] on div "Asimov" at bounding box center [143, 162] width 121 height 18
click at [183, 171] on div "Arimo" at bounding box center [148, 162] width 155 height 24
click at [135, 269] on div "Asimov" at bounding box center [148, 274] width 125 height 12
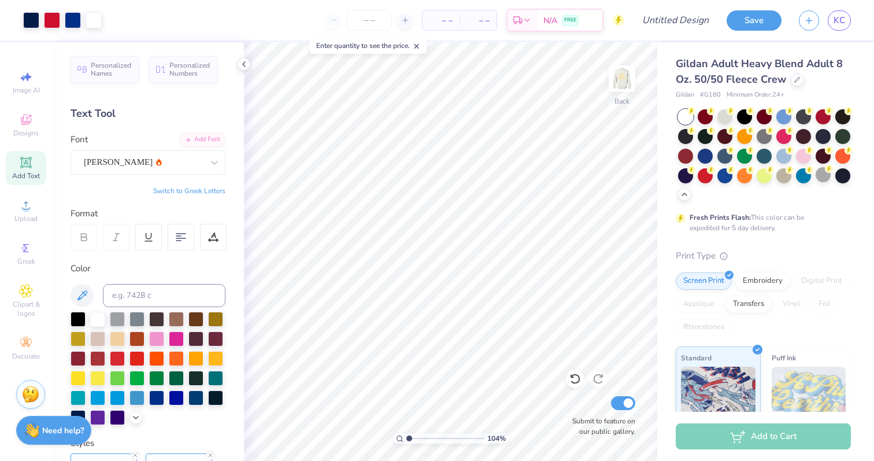
click at [409, 438] on input "range" at bounding box center [445, 438] width 78 height 10
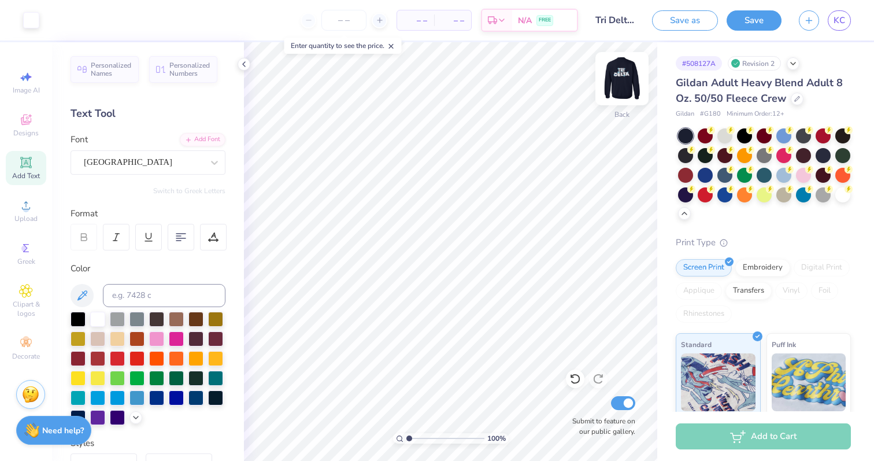
click at [620, 86] on img at bounding box center [622, 79] width 46 height 46
click at [620, 86] on img at bounding box center [622, 78] width 23 height 23
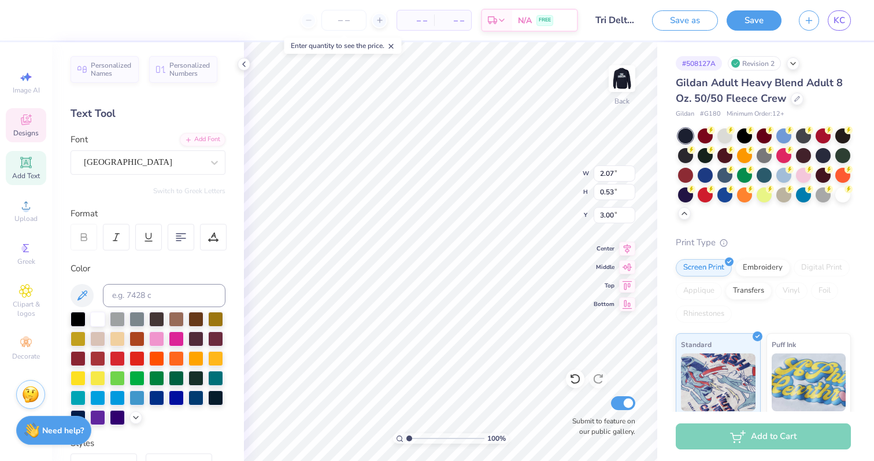
type input "6.64"
type input "0.72"
type input "3.89"
type textarea "u"
type textarea "UPenn"
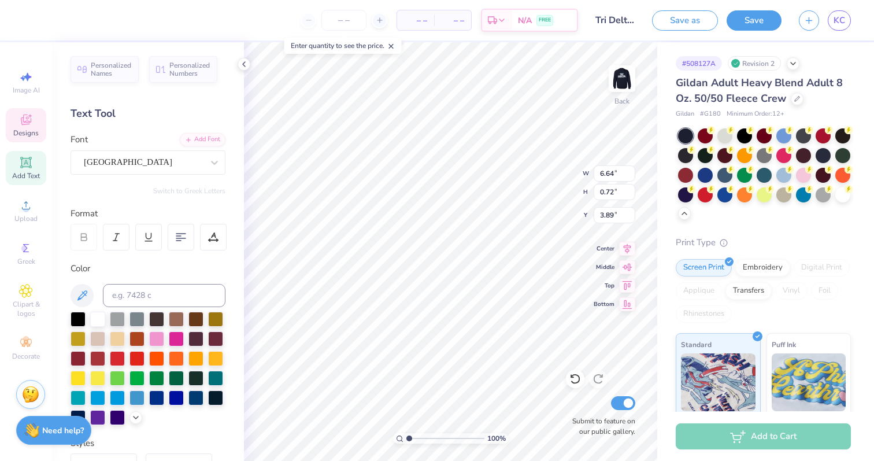
scroll to position [0, 1]
type input "3.79"
click at [147, 165] on div "[GEOGRAPHIC_DATA]" at bounding box center [143, 162] width 121 height 18
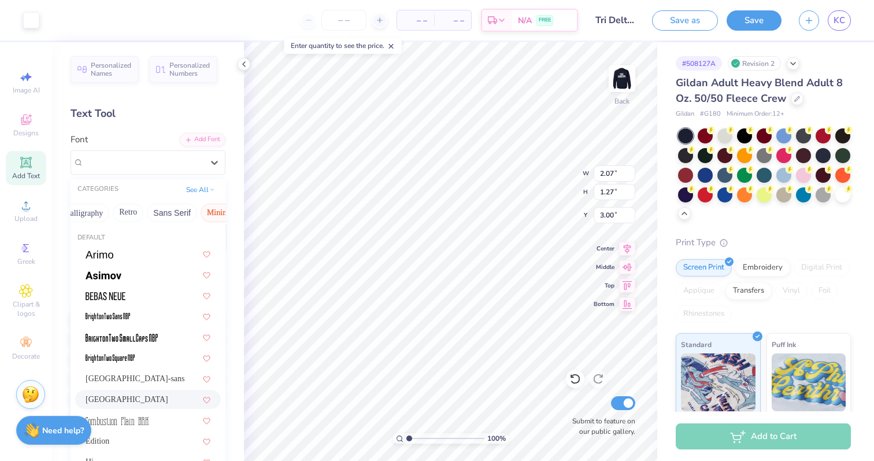
scroll to position [0, 204]
click at [161, 217] on button "Sans Serif" at bounding box center [171, 213] width 50 height 19
click at [101, 217] on button "Minimal" at bounding box center [100, 213] width 40 height 19
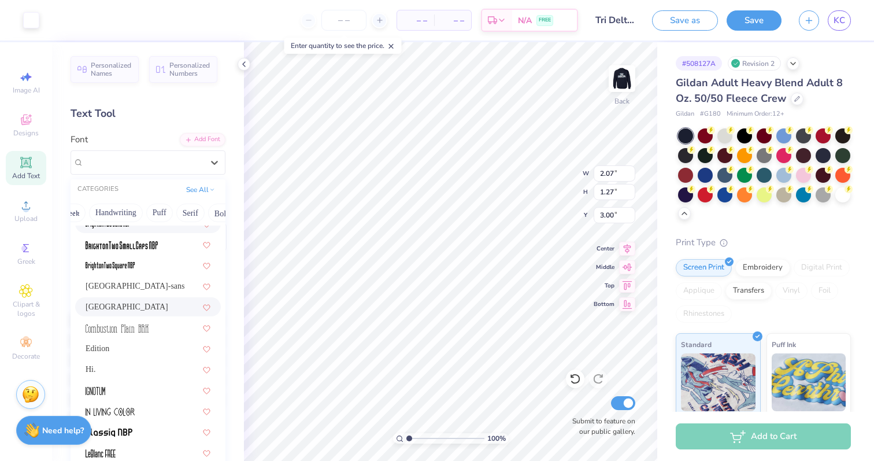
scroll to position [0, 0]
click at [97, 213] on button "Greek" at bounding box center [91, 213] width 29 height 19
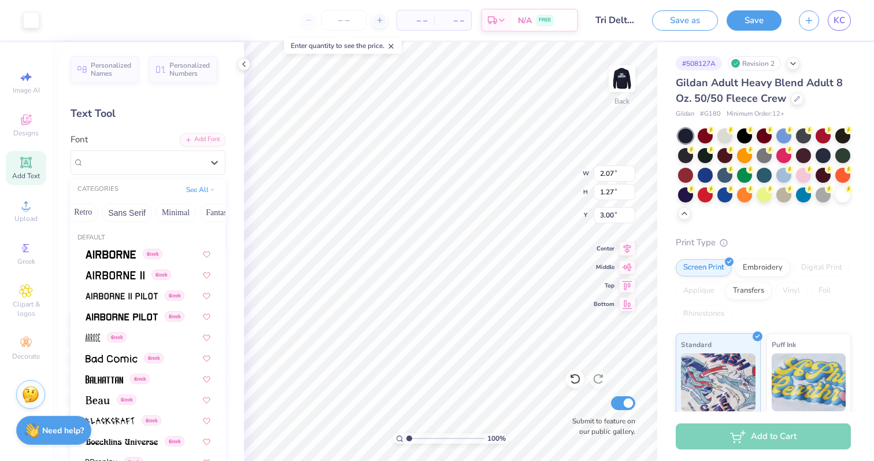
scroll to position [0, 249]
click at [169, 209] on button "Minimal" at bounding box center [174, 213] width 40 height 19
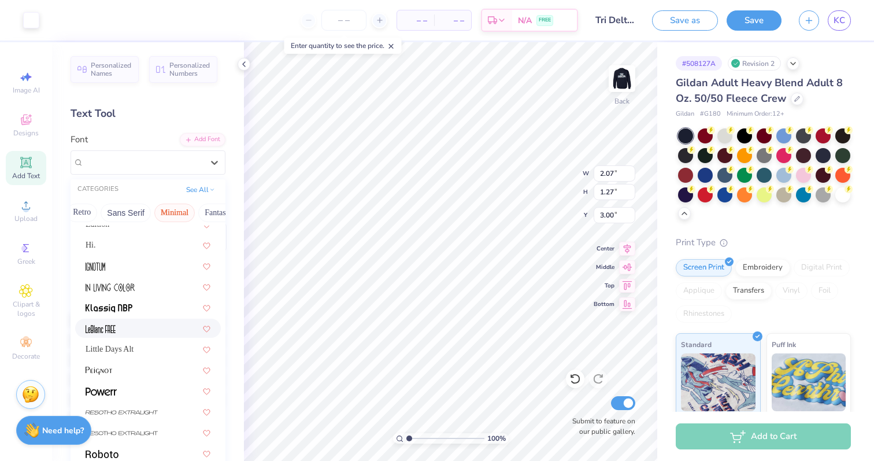
scroll to position [221, 0]
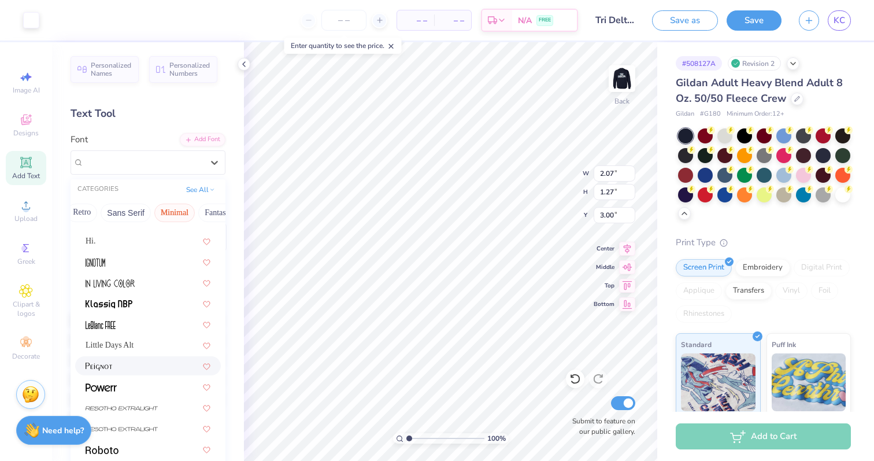
click at [131, 367] on div at bounding box center [148, 366] width 125 height 12
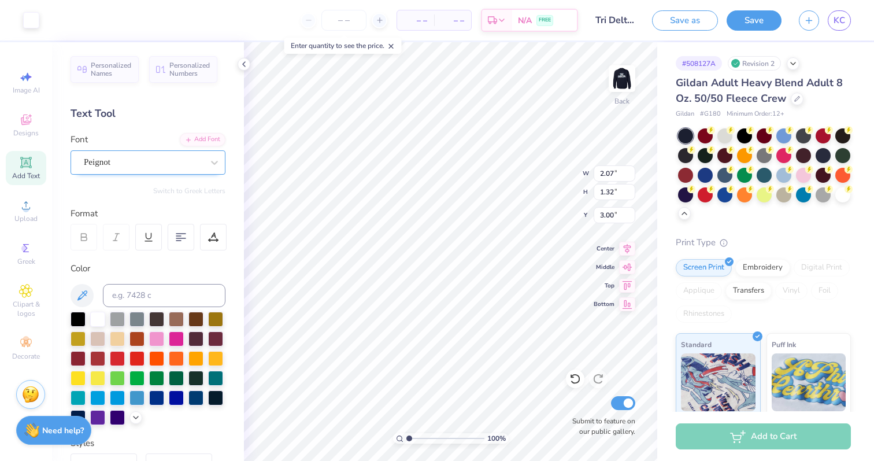
click at [179, 163] on div "Peignot" at bounding box center [143, 162] width 121 height 18
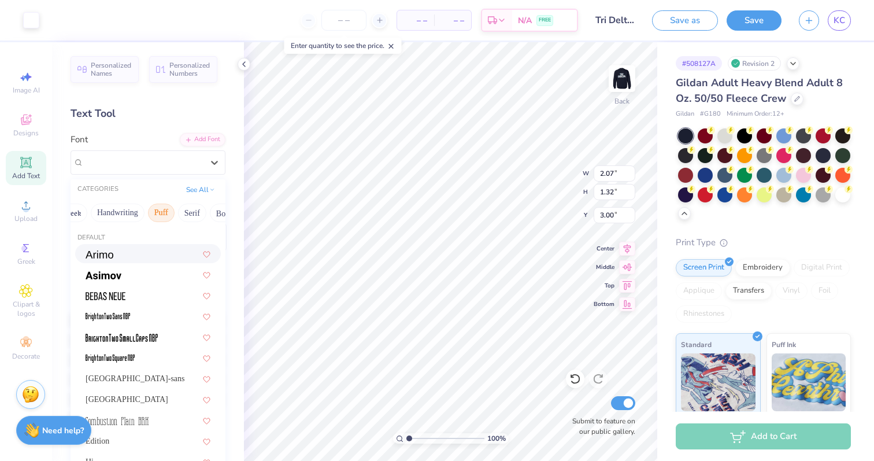
scroll to position [0, 22]
click at [141, 378] on div "cafe de paris-sans" at bounding box center [148, 378] width 125 height 12
click at [195, 163] on div "cafe de paris-sans" at bounding box center [143, 162] width 121 height 18
click at [183, 215] on button "Puff" at bounding box center [181, 213] width 27 height 19
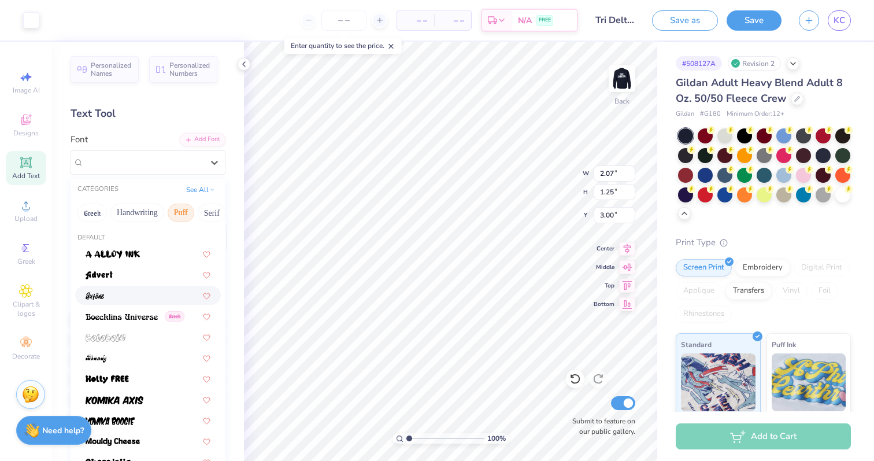
click at [139, 296] on div at bounding box center [148, 295] width 125 height 12
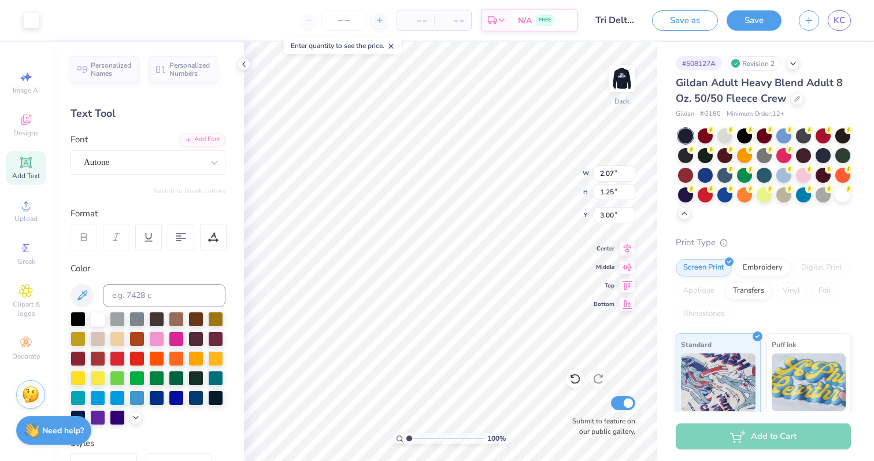
type input "1.40"
click at [167, 159] on div "Autone" at bounding box center [143, 162] width 121 height 18
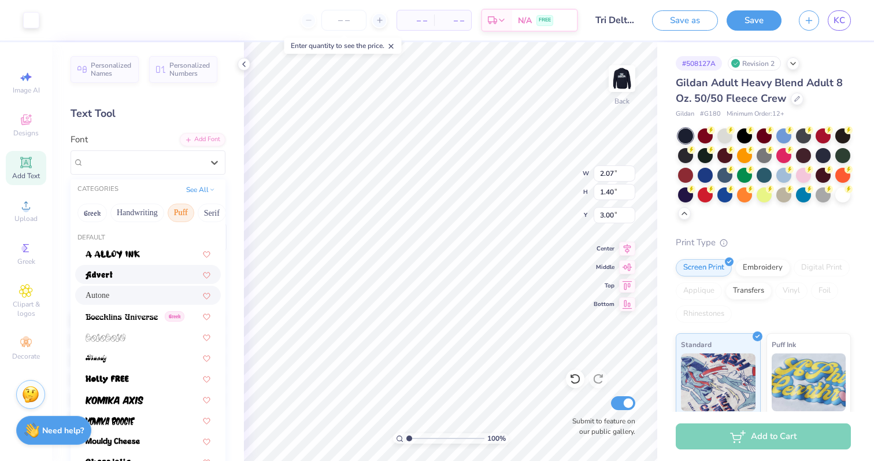
click at [136, 281] on div at bounding box center [148, 274] width 146 height 19
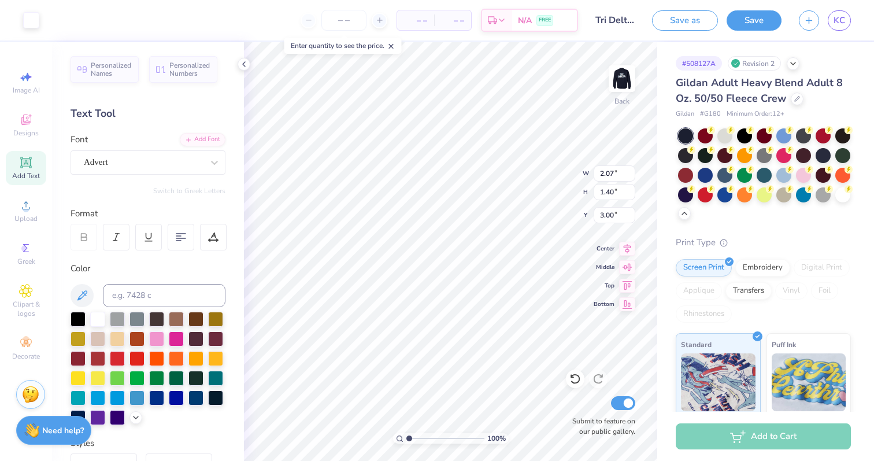
type input "2.55"
type input "1.45"
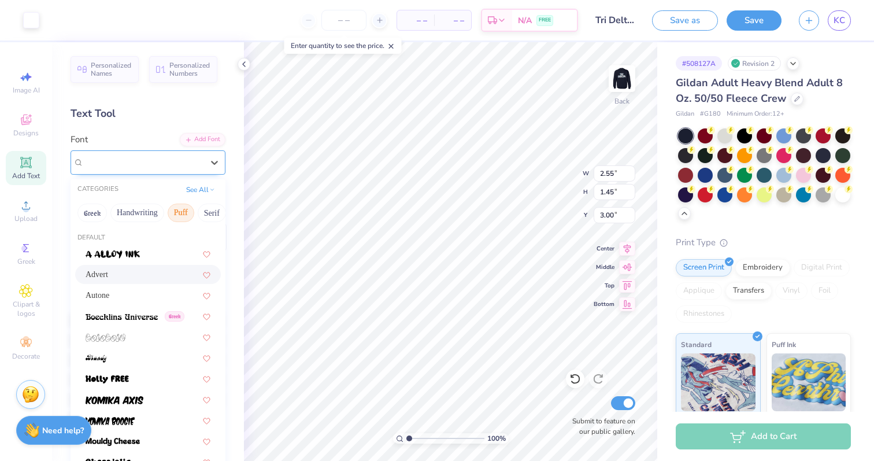
click at [156, 157] on div "Advert" at bounding box center [143, 162] width 121 height 18
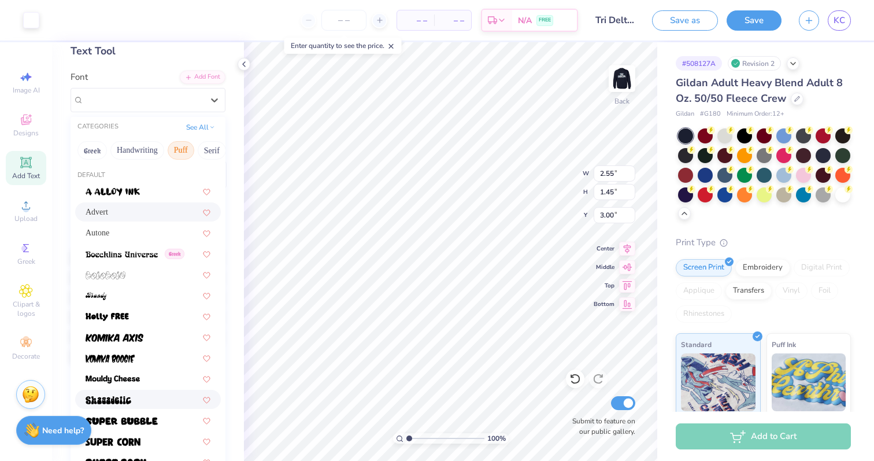
scroll to position [125, 0]
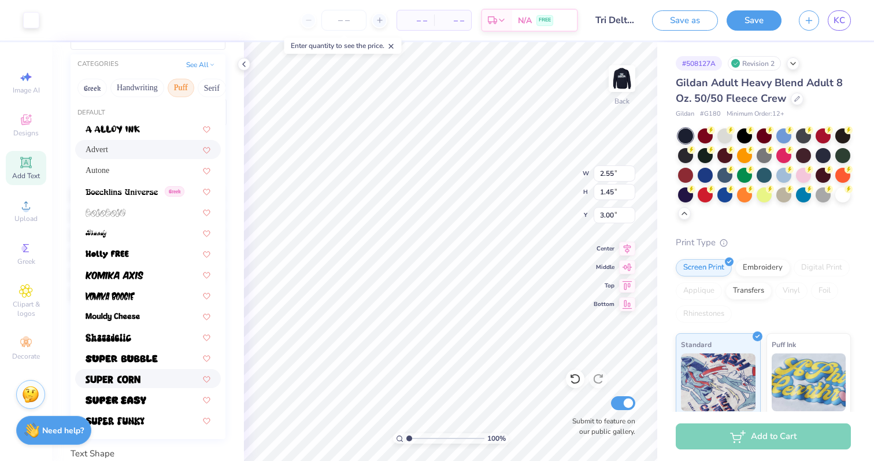
click at [135, 380] on img at bounding box center [113, 379] width 55 height 8
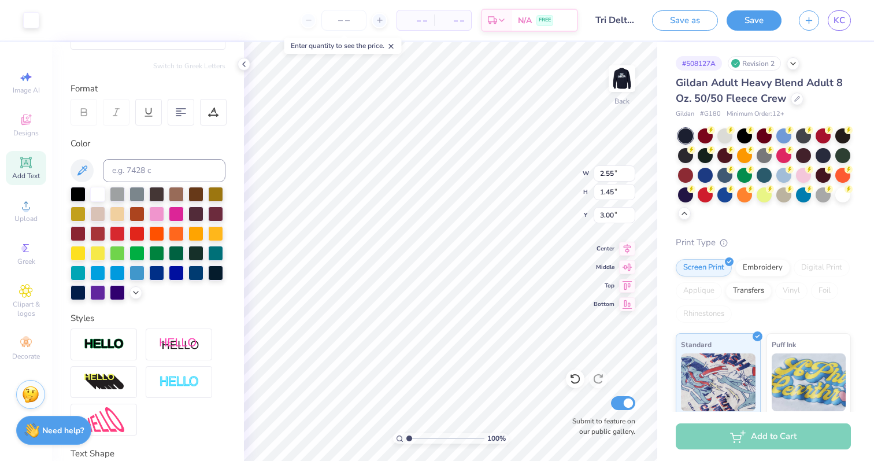
type input "2.24"
type input "1.33"
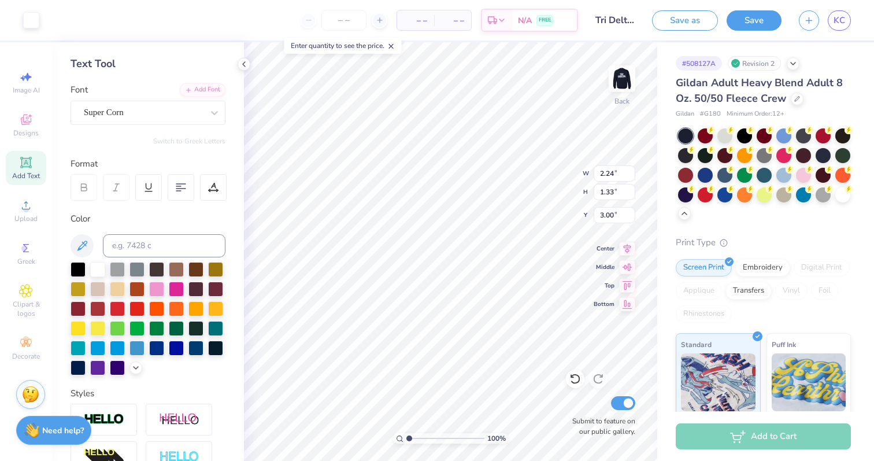
scroll to position [32, 0]
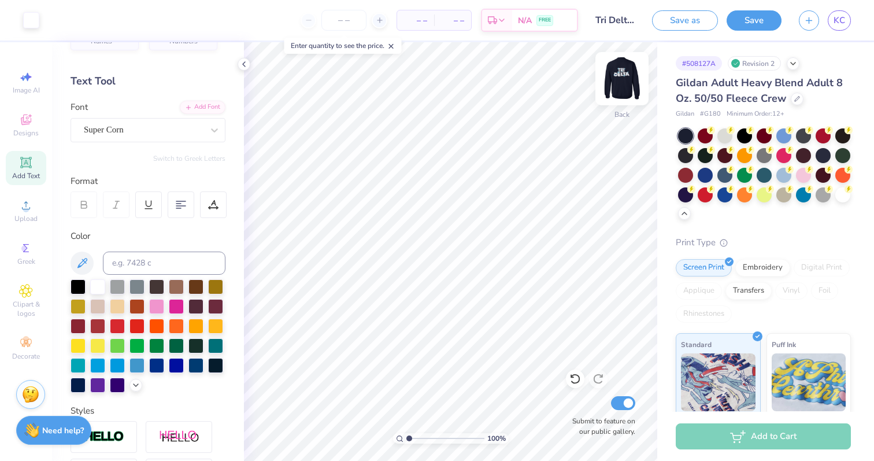
click at [619, 80] on img at bounding box center [622, 79] width 46 height 46
click at [619, 80] on img at bounding box center [622, 78] width 23 height 23
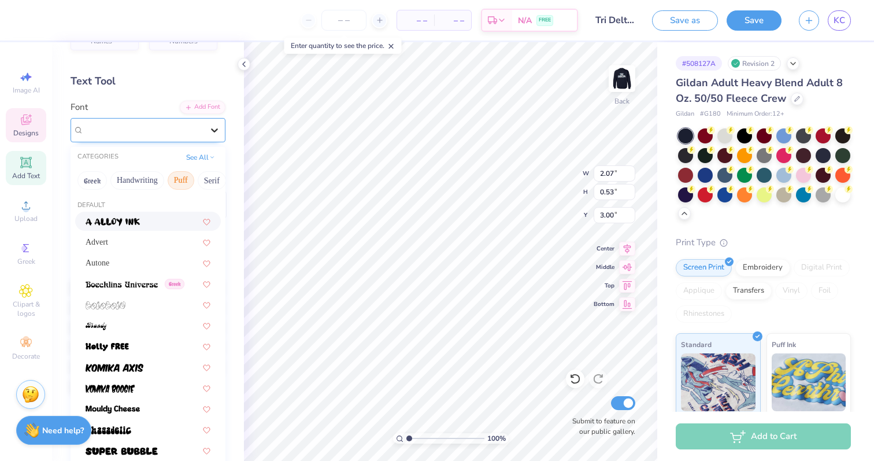
click at [218, 131] on icon at bounding box center [215, 130] width 12 height 12
click at [191, 181] on button "Serif" at bounding box center [178, 180] width 28 height 19
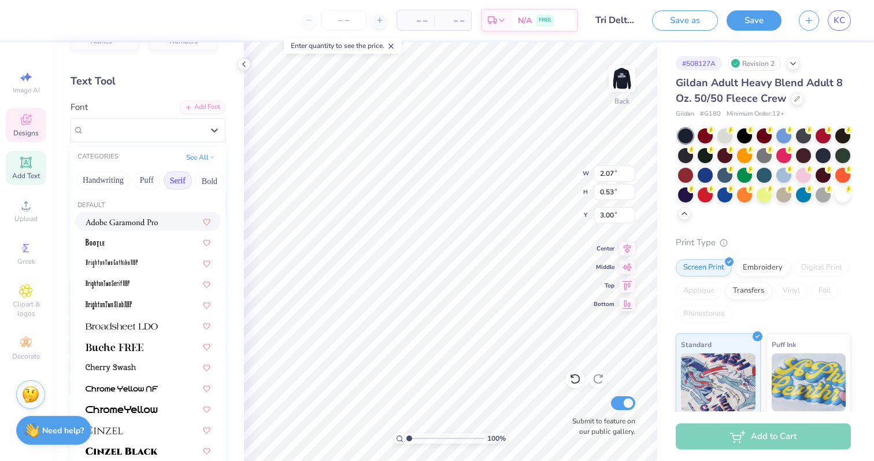
click at [164, 216] on div at bounding box center [148, 221] width 125 height 12
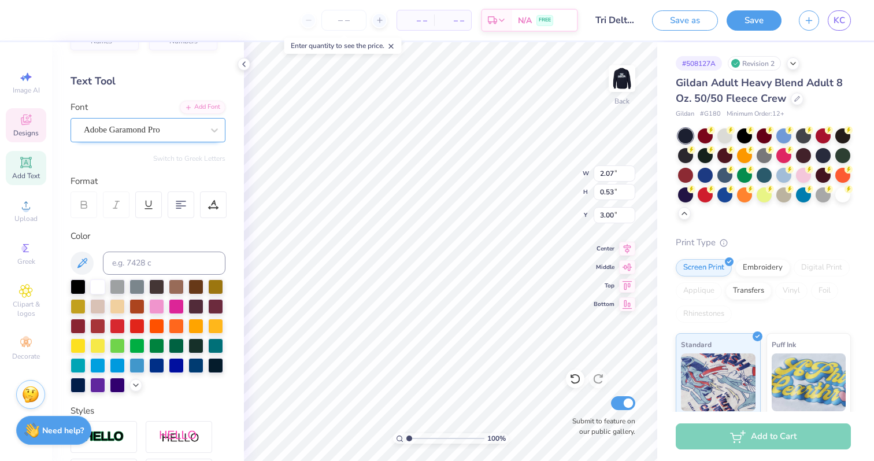
click at [153, 134] on div "Adobe Garamond Pro" at bounding box center [143, 130] width 121 height 18
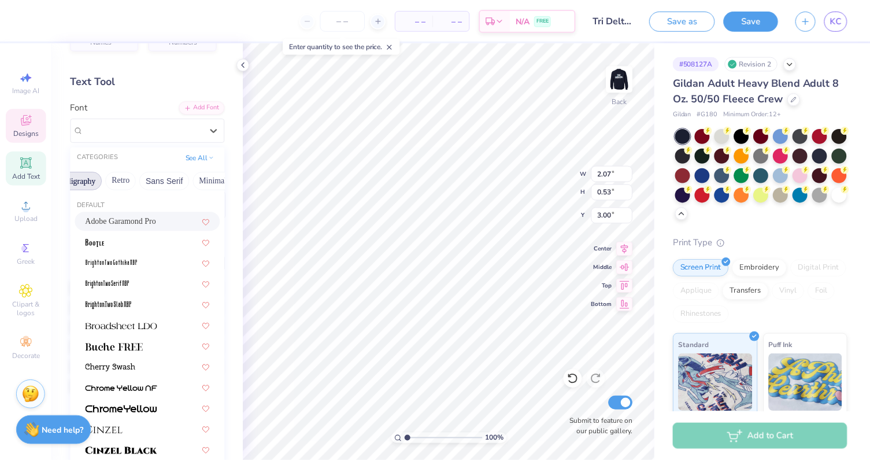
scroll to position [0, 219]
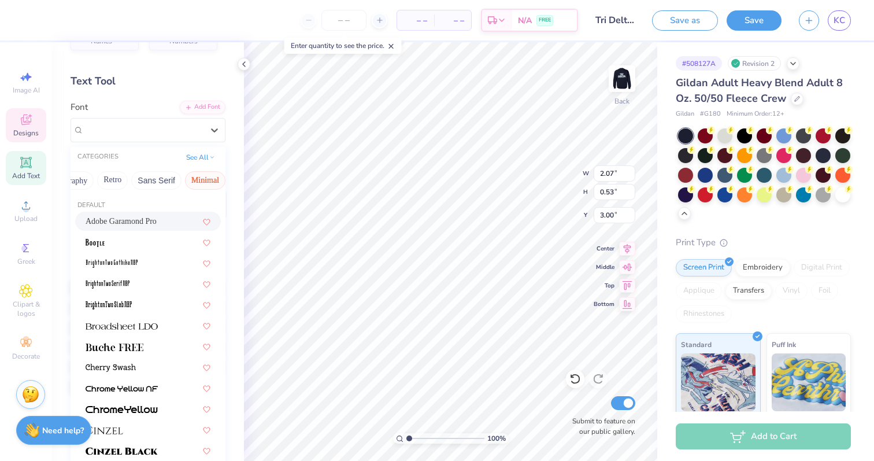
click at [200, 174] on button "Minimal" at bounding box center [205, 180] width 40 height 19
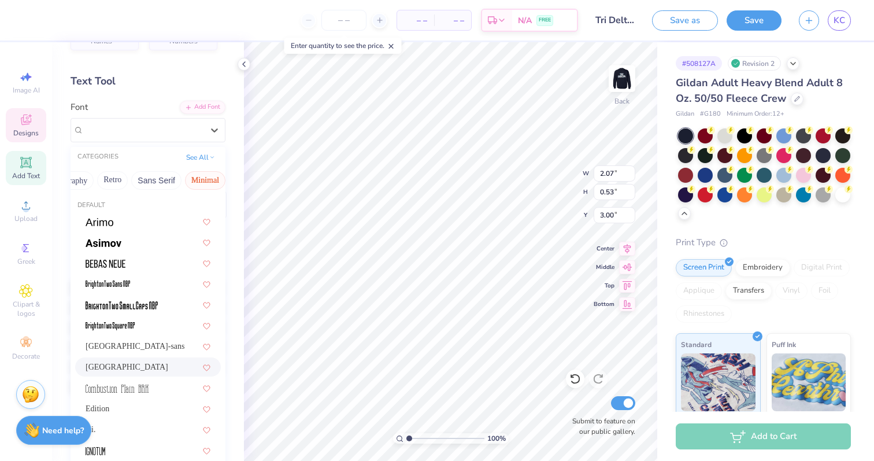
click at [136, 363] on div "[GEOGRAPHIC_DATA]" at bounding box center [148, 367] width 125 height 12
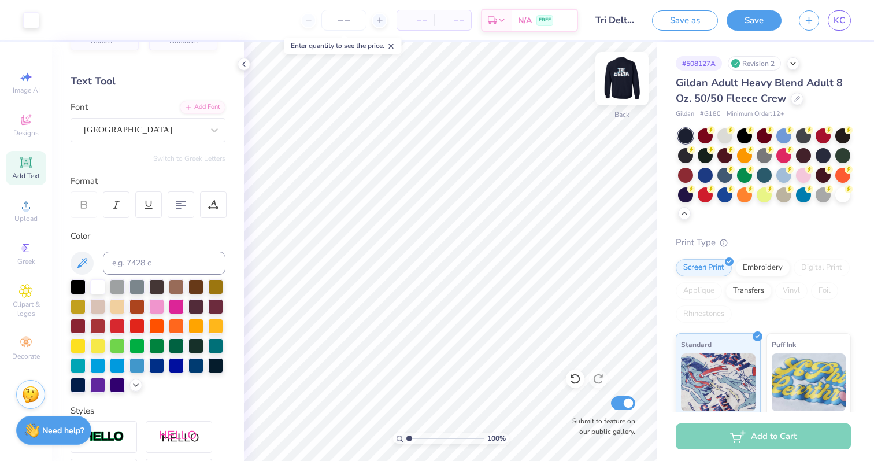
click at [617, 87] on img at bounding box center [622, 79] width 46 height 46
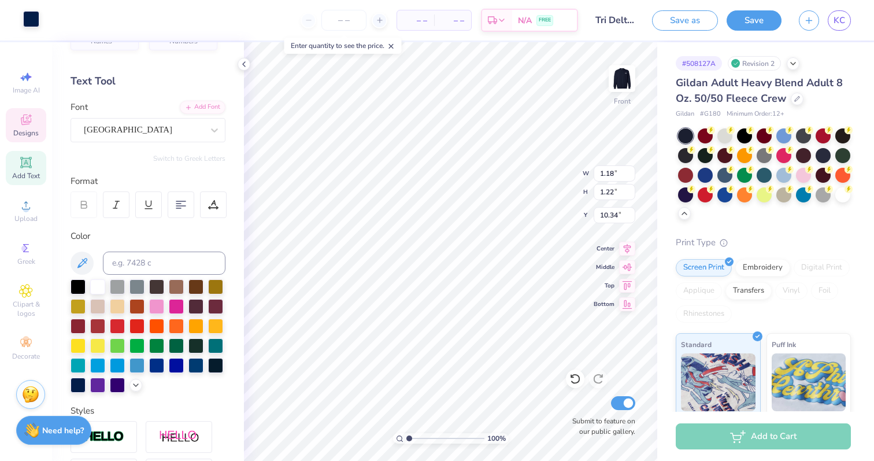
click at [28, 24] on div at bounding box center [31, 19] width 16 height 16
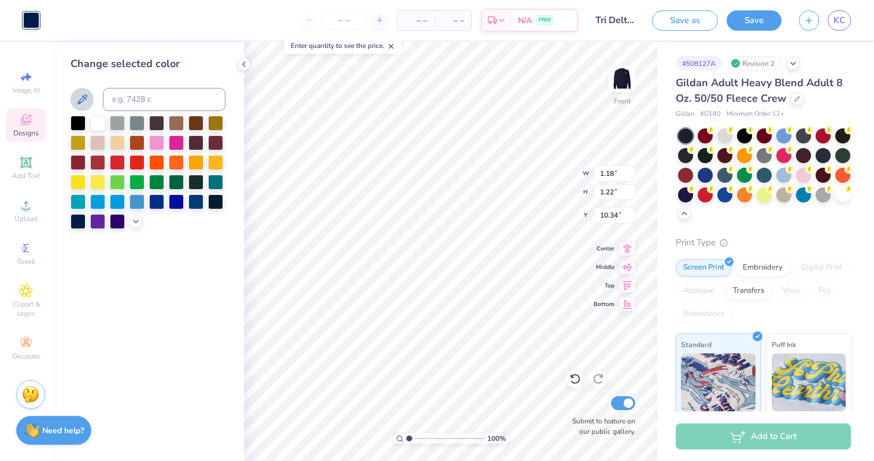
click at [91, 99] on button at bounding box center [82, 99] width 23 height 23
type input "0.63"
type input "6.97"
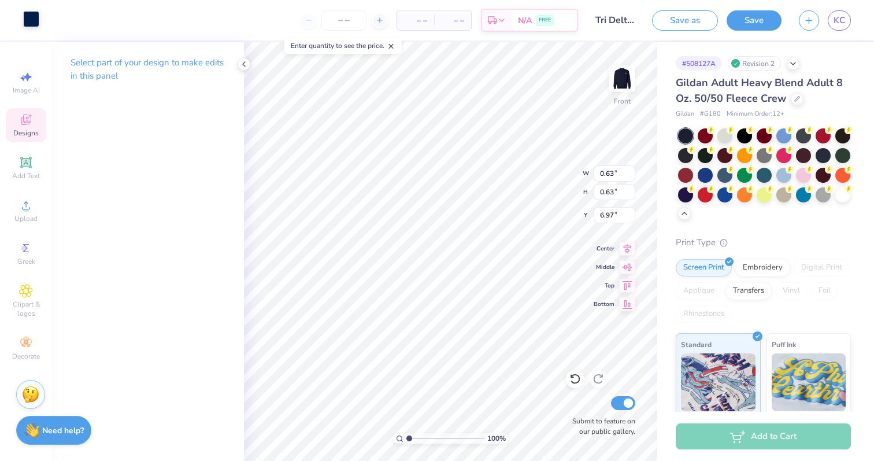
click at [23, 23] on div at bounding box center [31, 19] width 16 height 16
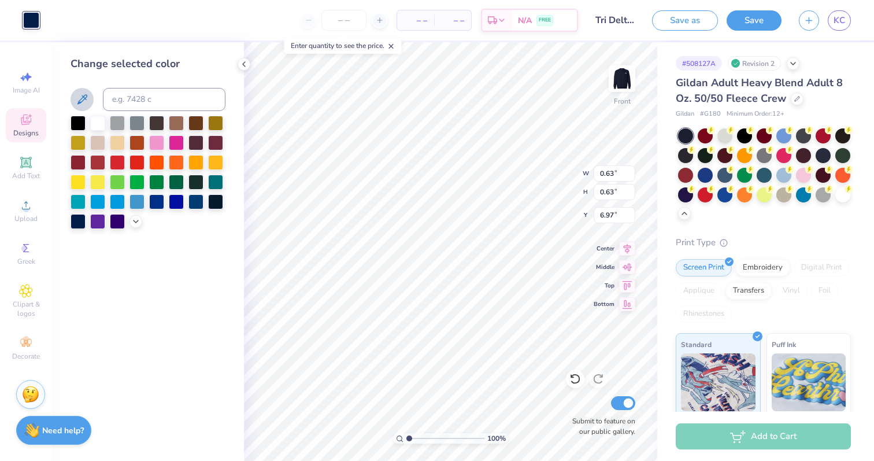
click at [80, 105] on icon at bounding box center [82, 100] width 14 height 14
type input "0.62"
type input "10.32"
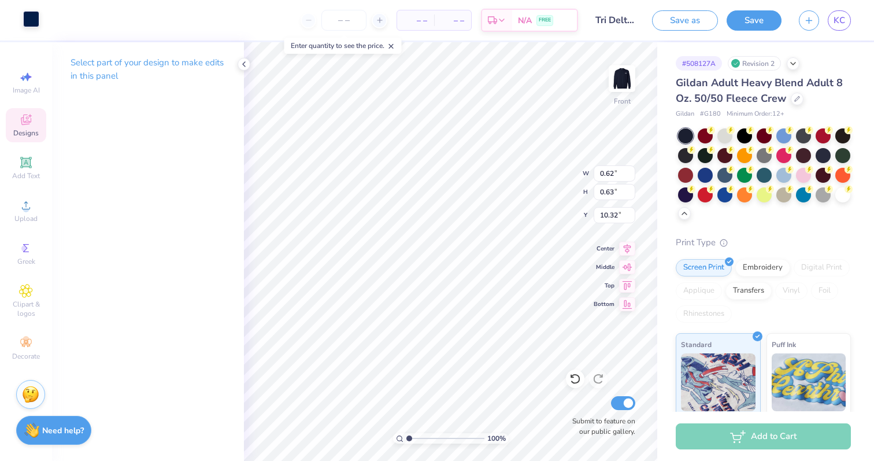
click at [29, 25] on div at bounding box center [31, 19] width 16 height 16
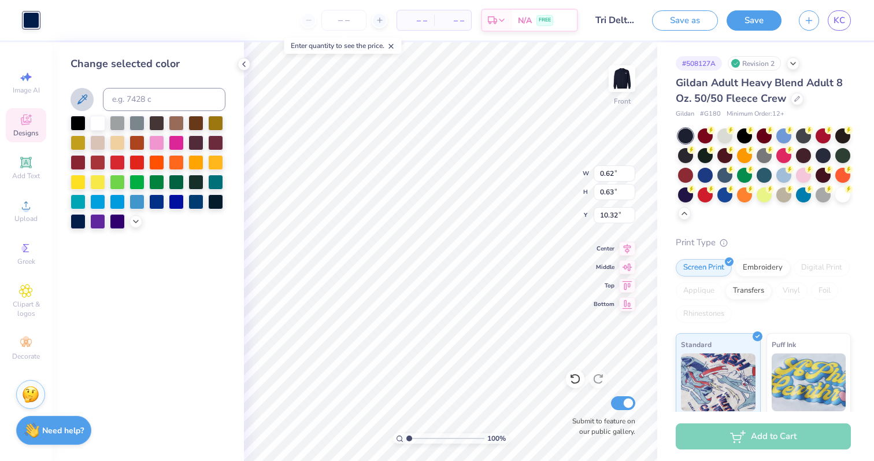
click at [84, 99] on icon at bounding box center [82, 99] width 10 height 10
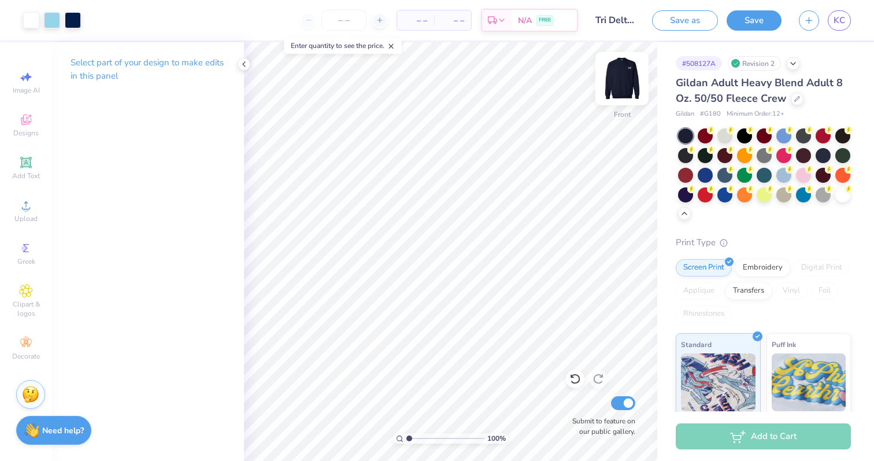
click at [624, 83] on img at bounding box center [622, 79] width 46 height 46
click at [691, 24] on button "Save as" at bounding box center [685, 19] width 66 height 20
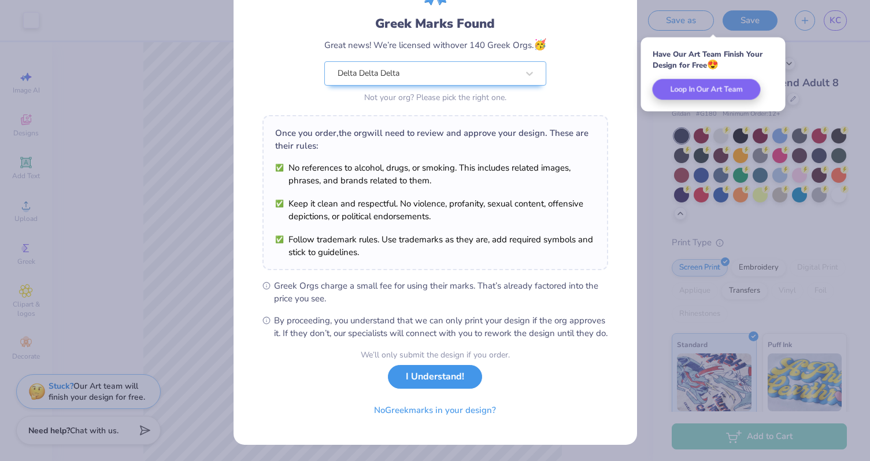
click at [456, 381] on button "I Understand!" at bounding box center [435, 377] width 94 height 24
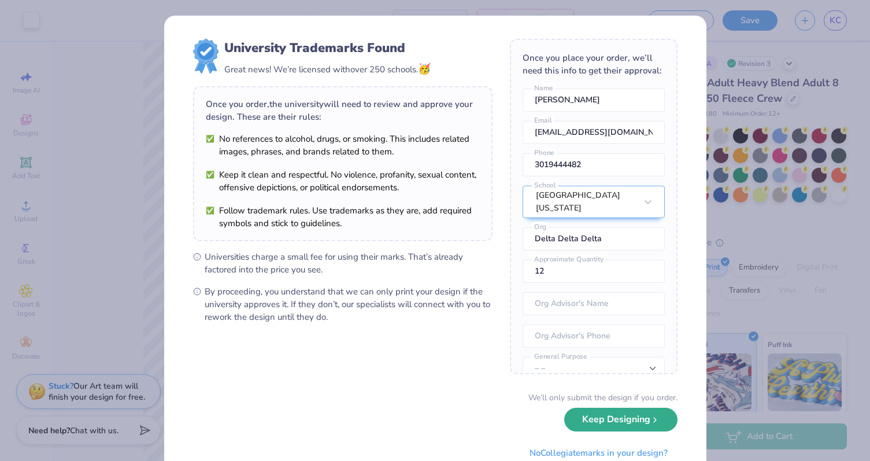
click at [605, 417] on button "Keep Designing" at bounding box center [620, 420] width 113 height 24
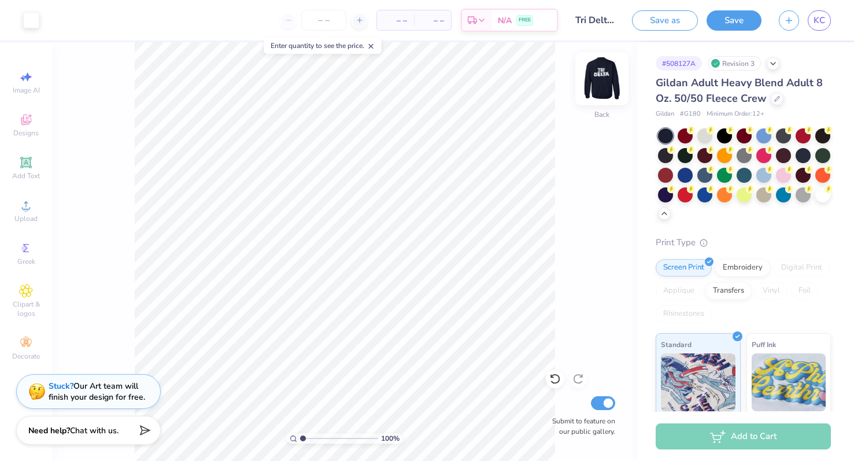
click at [606, 88] on img at bounding box center [602, 79] width 46 height 46
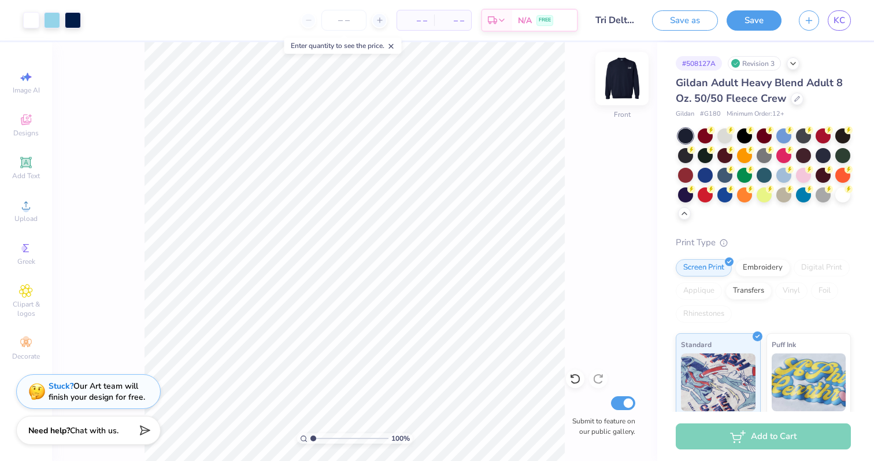
click at [624, 74] on img at bounding box center [622, 79] width 46 height 46
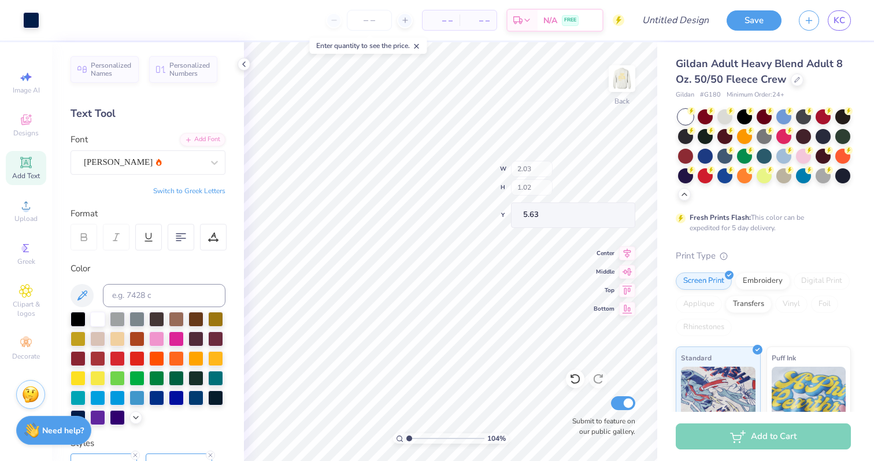
type input "5.63"
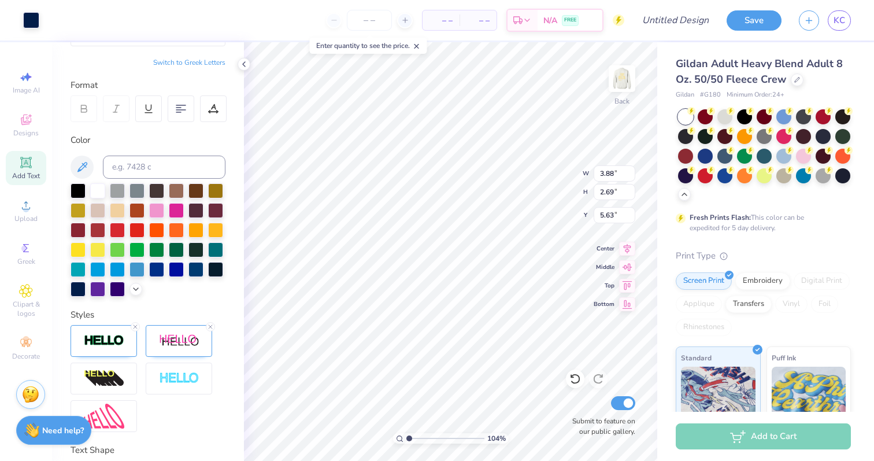
scroll to position [211, 0]
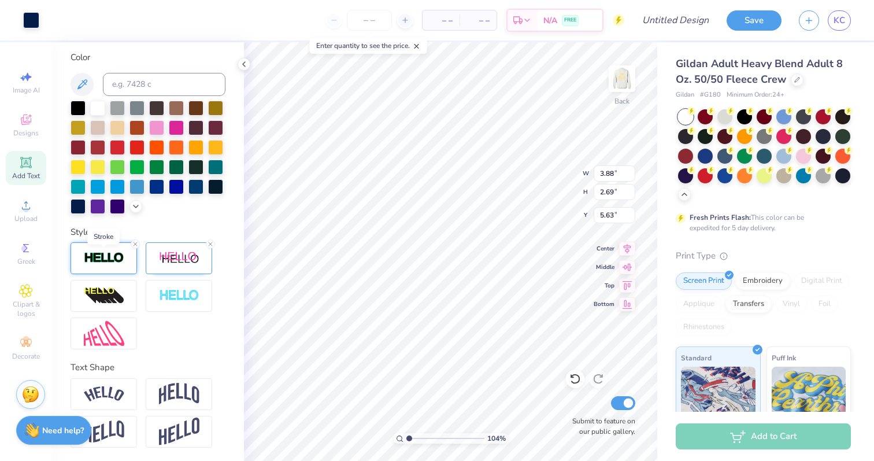
click at [119, 259] on img at bounding box center [104, 257] width 40 height 13
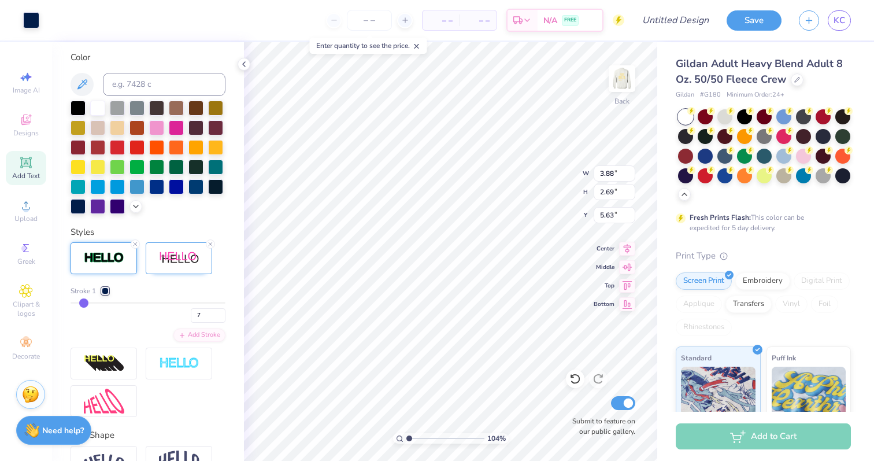
click at [105, 291] on div at bounding box center [105, 290] width 7 height 7
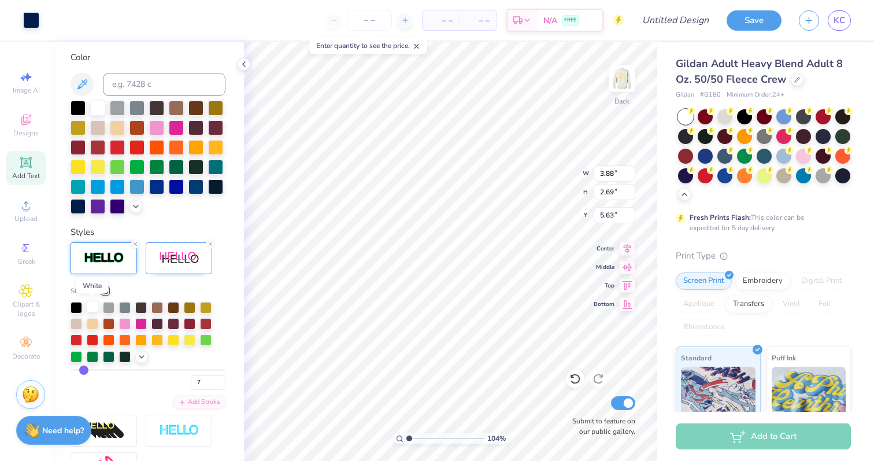
click at [90, 309] on div at bounding box center [93, 307] width 12 height 12
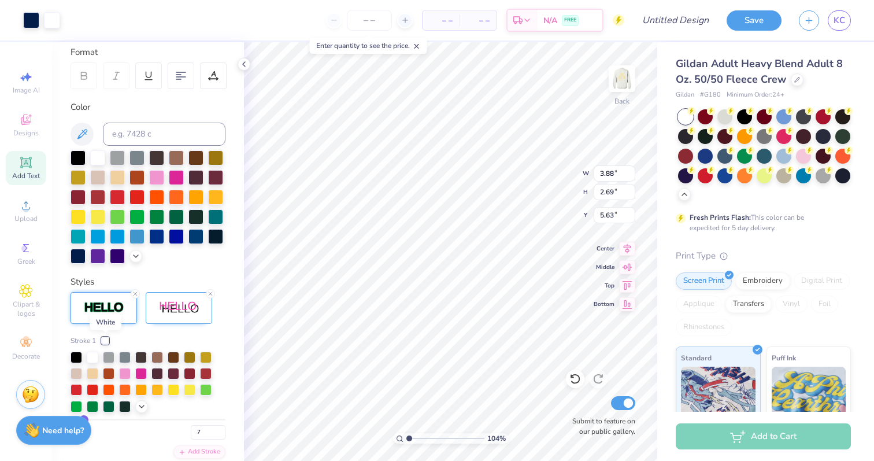
scroll to position [167, 0]
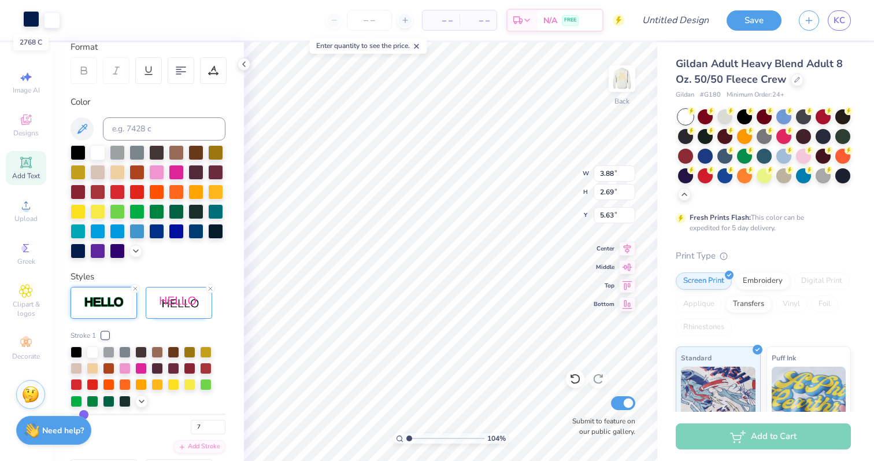
click at [33, 24] on div at bounding box center [31, 19] width 16 height 16
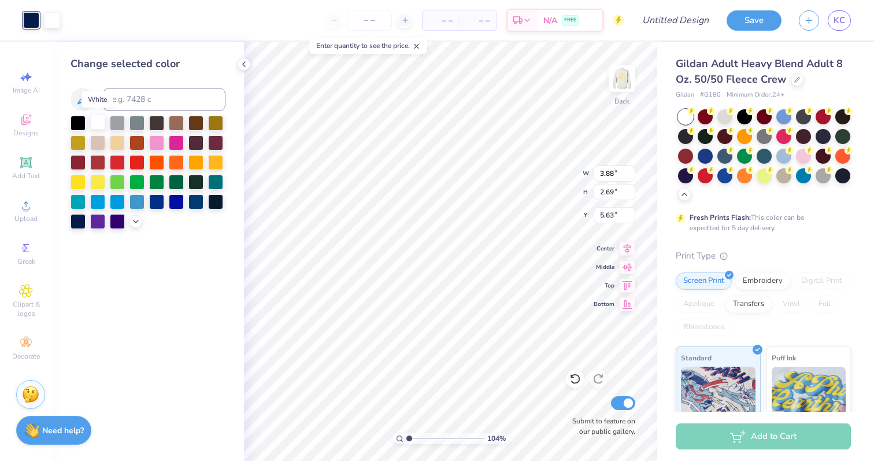
click at [98, 120] on div at bounding box center [97, 121] width 15 height 15
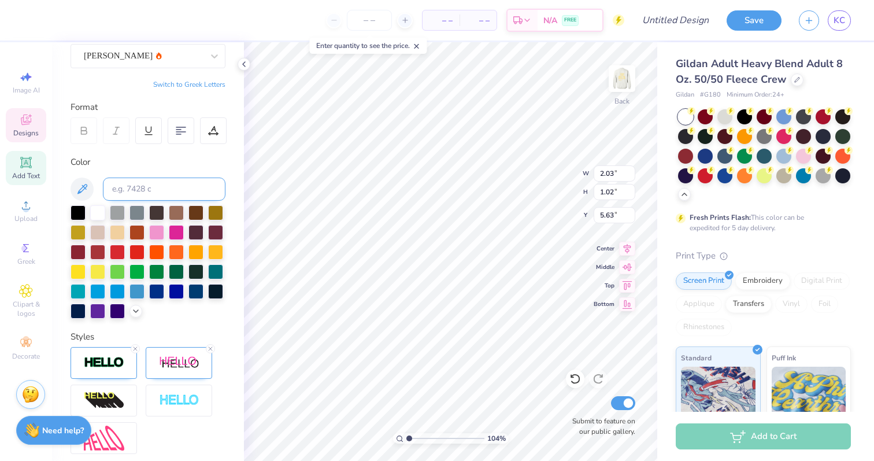
scroll to position [211, 0]
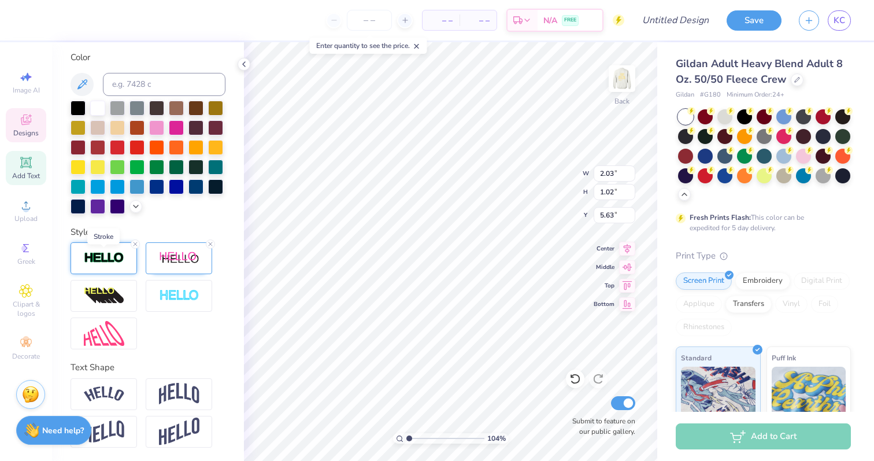
click at [109, 256] on img at bounding box center [104, 257] width 40 height 13
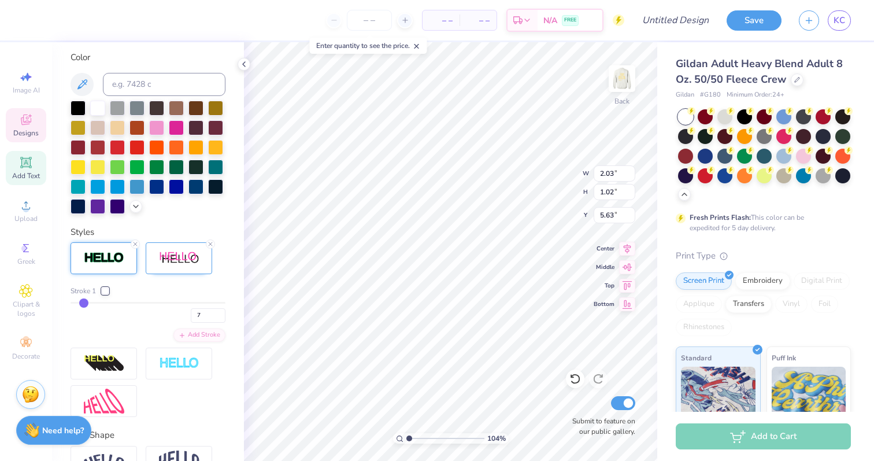
click at [105, 291] on div at bounding box center [105, 290] width 7 height 7
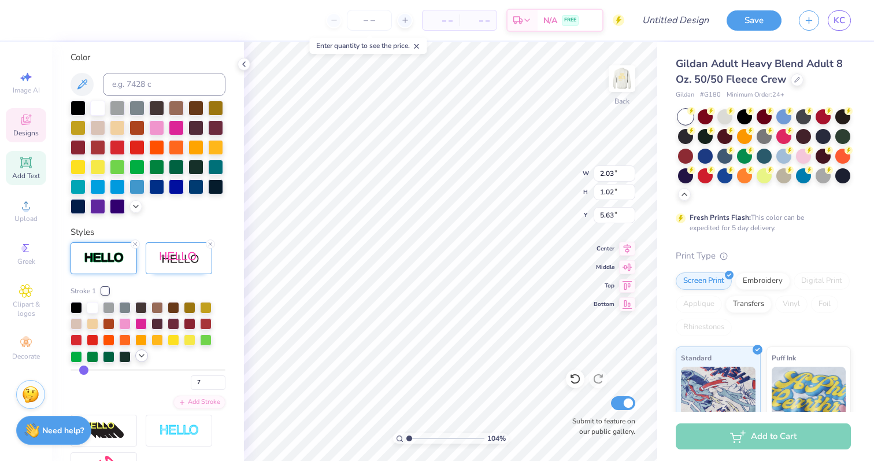
click at [141, 356] on polyline at bounding box center [141, 355] width 5 height 2
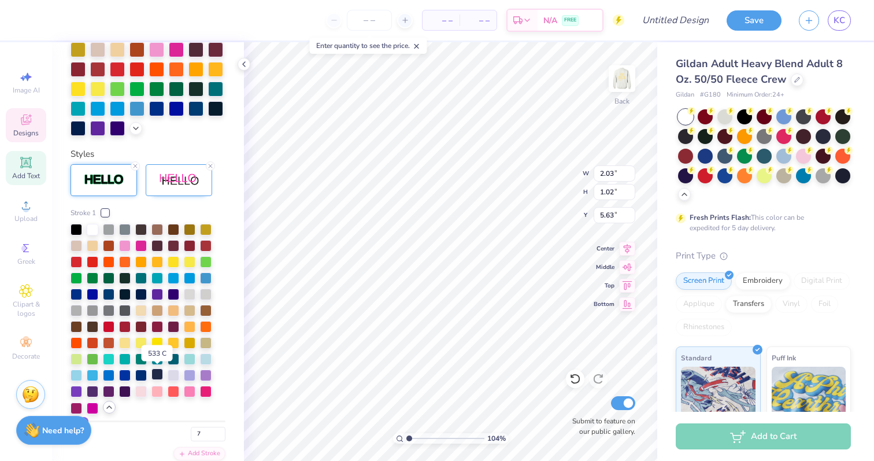
click at [159, 376] on div at bounding box center [157, 374] width 12 height 12
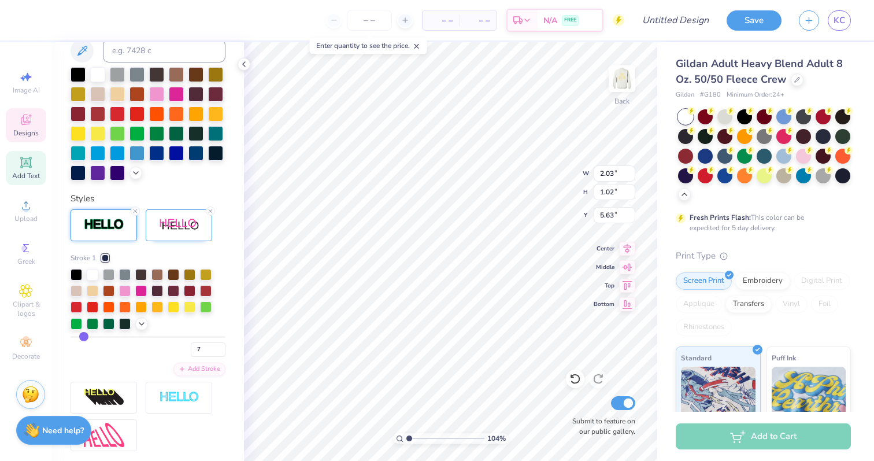
scroll to position [334, 0]
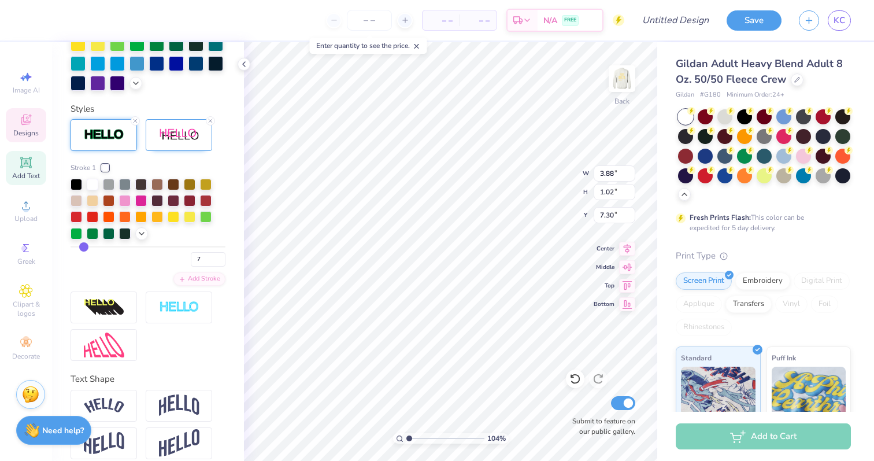
type input "3.88"
type input "7.30"
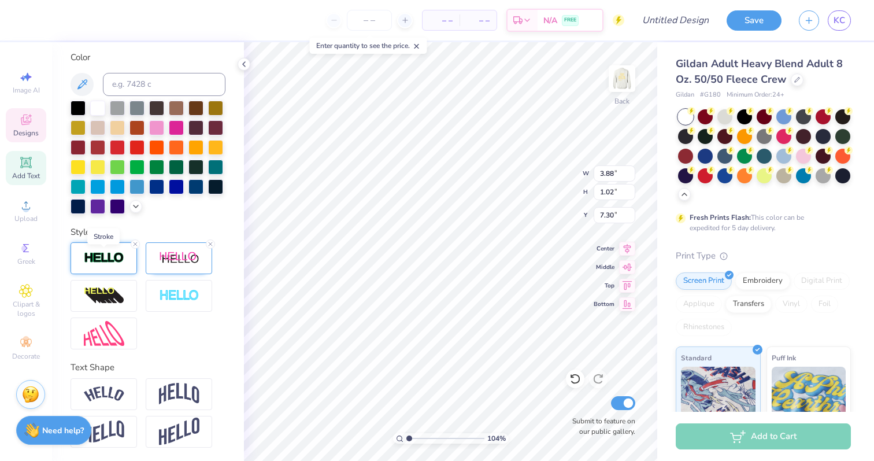
click at [115, 263] on img at bounding box center [104, 257] width 40 height 13
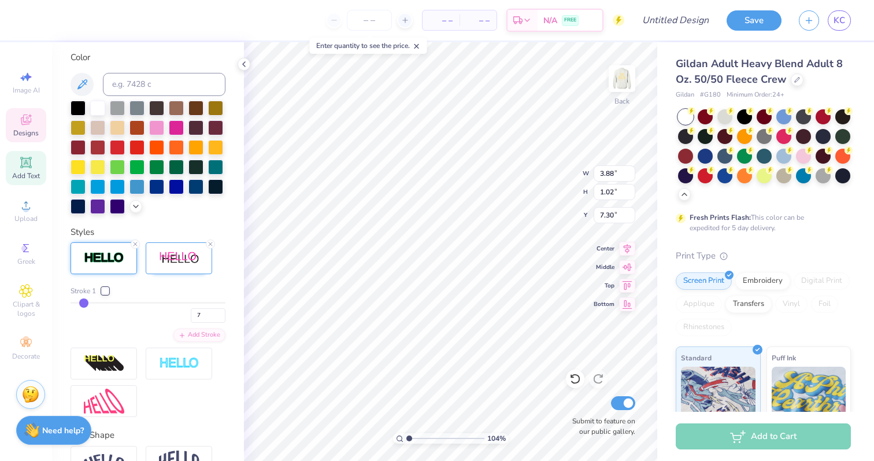
click at [105, 293] on div at bounding box center [105, 290] width 7 height 7
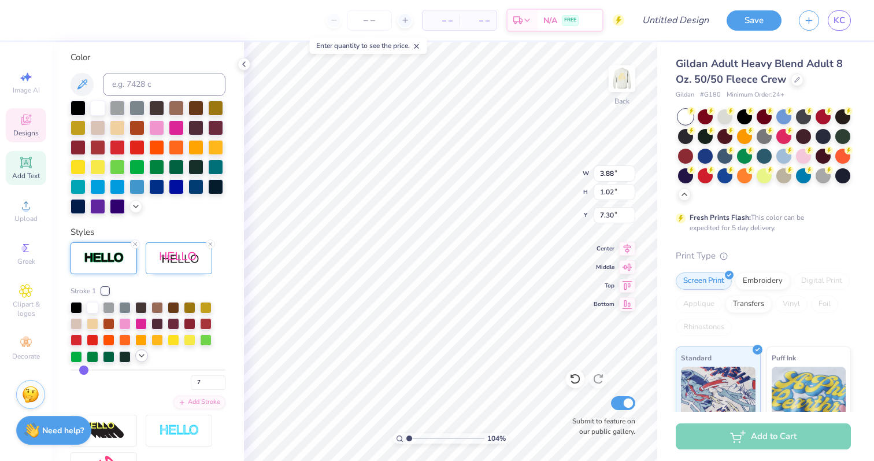
click at [138, 357] on icon at bounding box center [141, 355] width 9 height 9
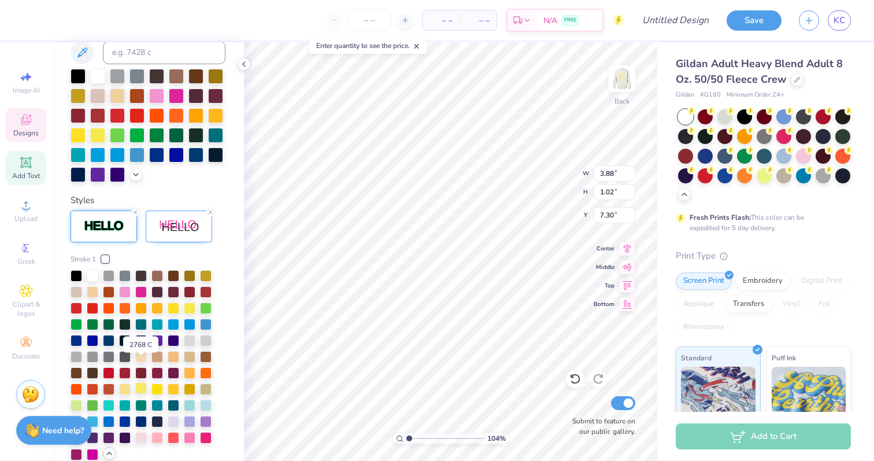
scroll to position [243, 0]
click at [159, 418] on div at bounding box center [157, 420] width 12 height 12
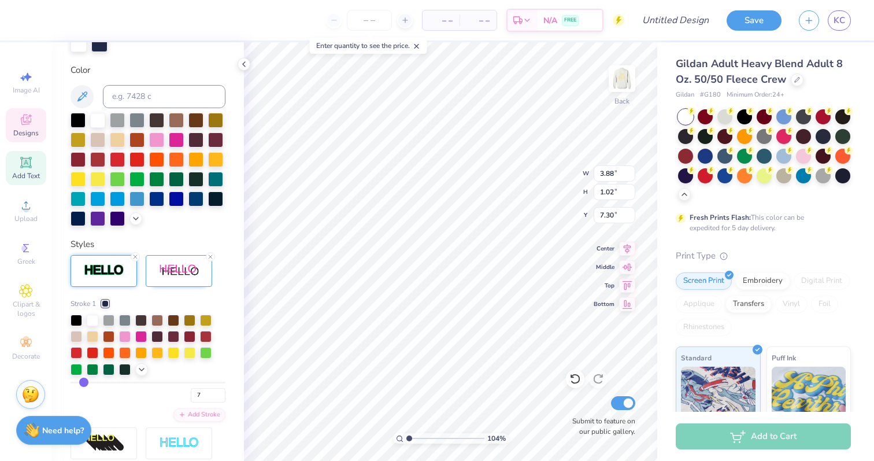
scroll to position [288, 0]
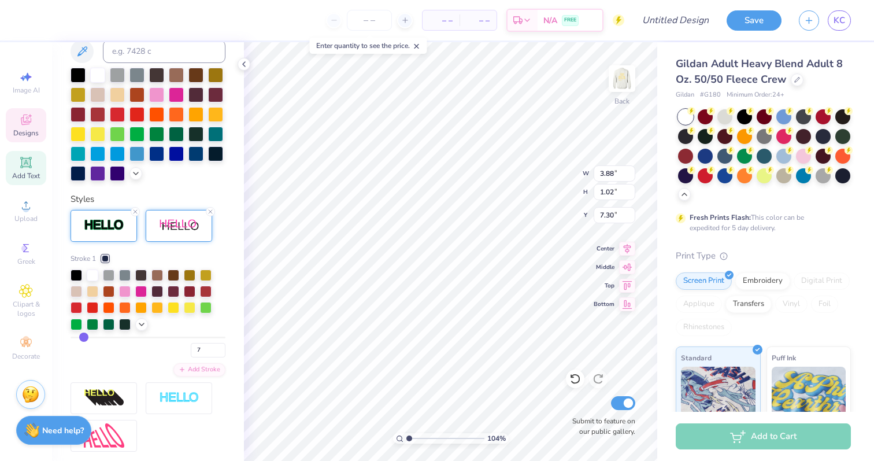
click at [171, 224] on img at bounding box center [179, 226] width 40 height 14
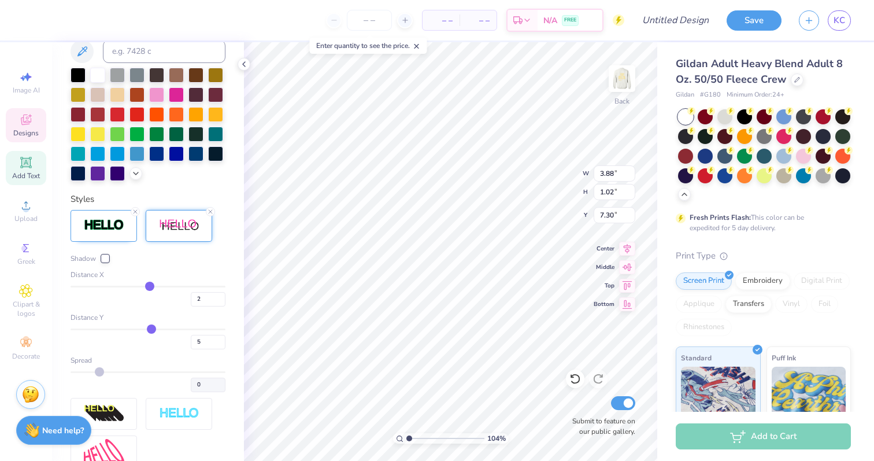
click at [105, 258] on div at bounding box center [105, 258] width 7 height 7
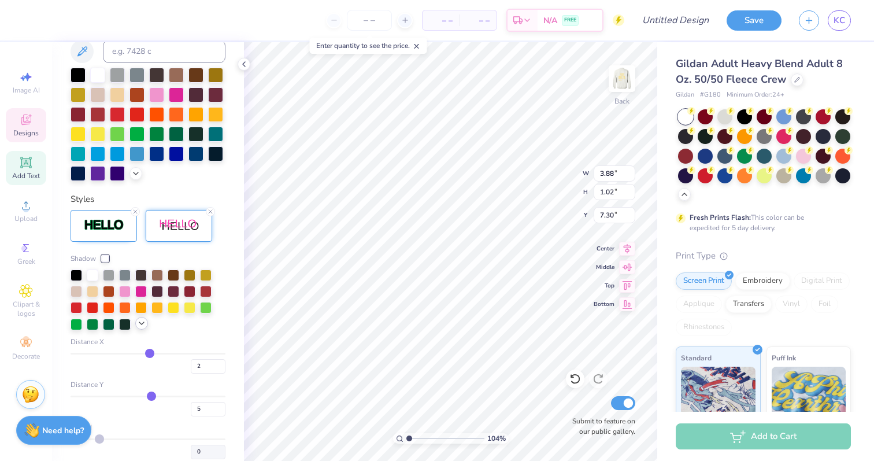
click at [140, 324] on icon at bounding box center [141, 323] width 9 height 9
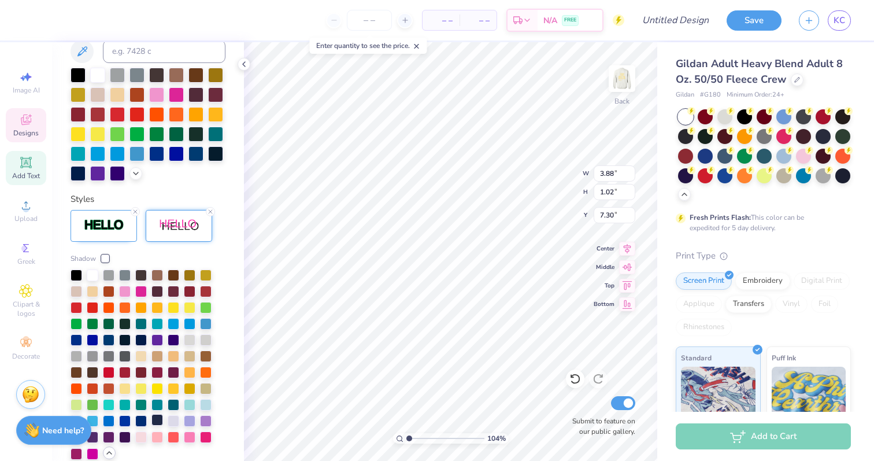
click at [158, 417] on div at bounding box center [157, 420] width 12 height 12
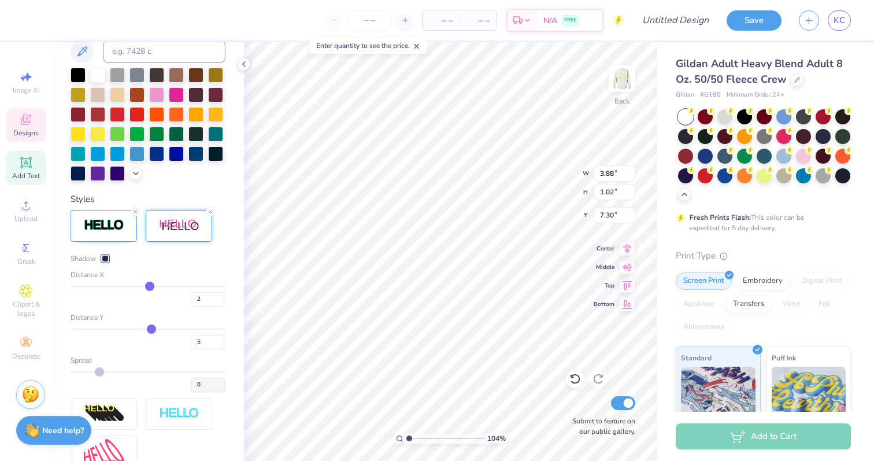
type input "2.03"
type input "5.63"
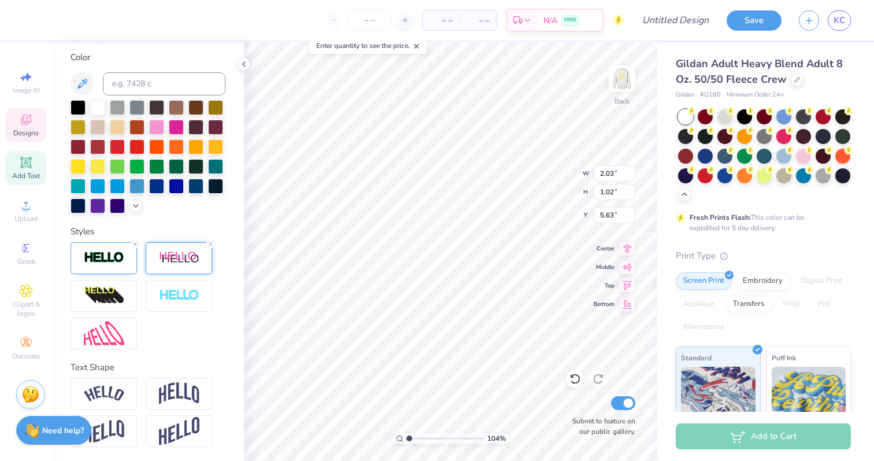
click at [180, 267] on div at bounding box center [179, 258] width 66 height 32
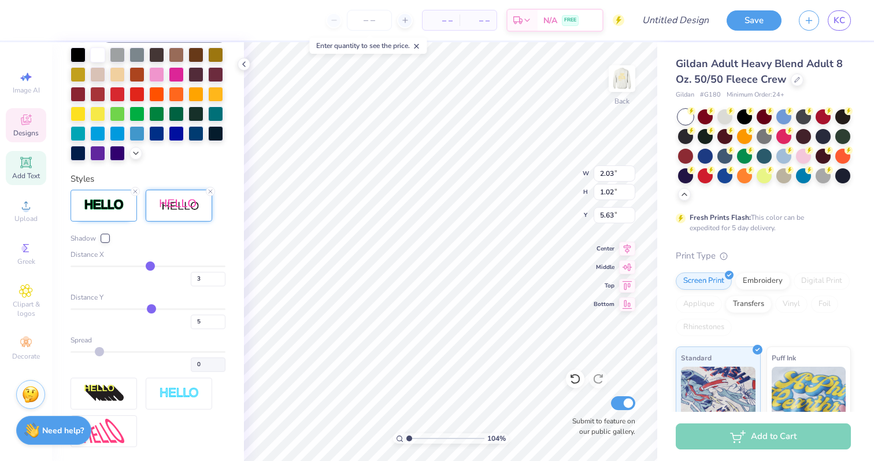
scroll to position [376, 0]
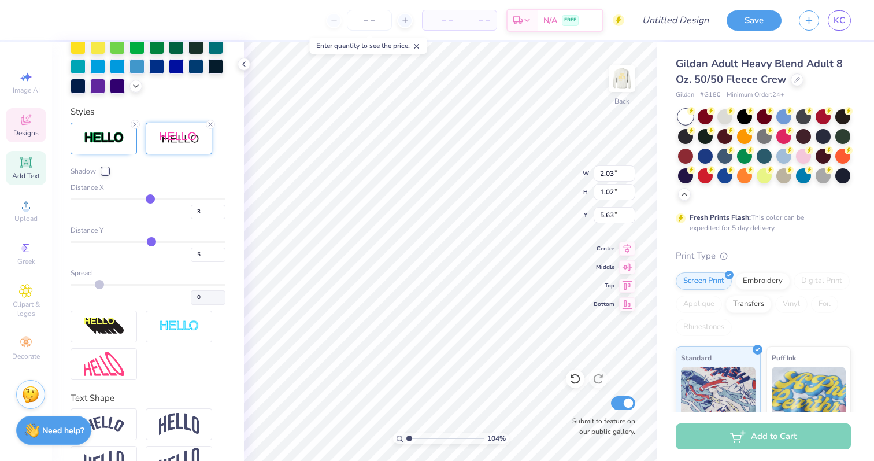
click at [103, 172] on div at bounding box center [105, 171] width 7 height 7
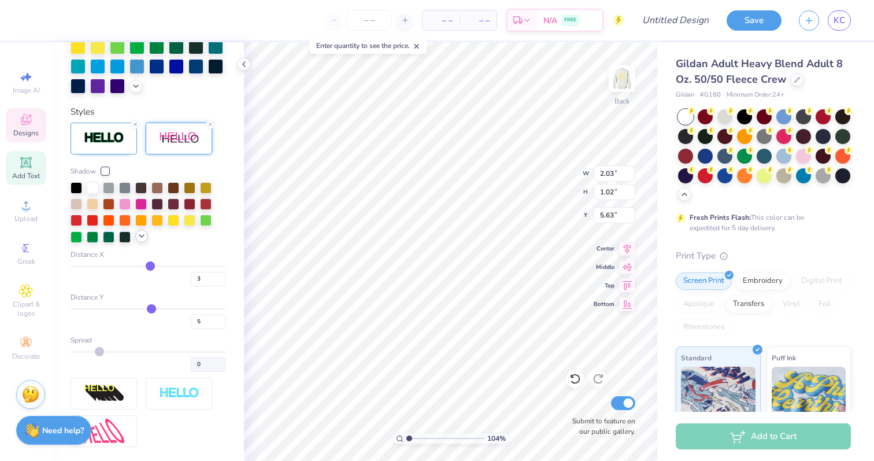
click at [141, 237] on icon at bounding box center [141, 235] width 9 height 9
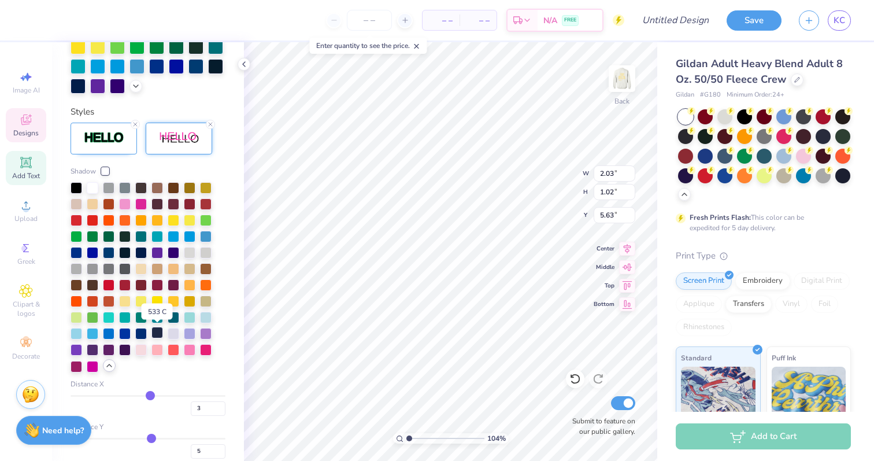
click at [160, 333] on div at bounding box center [157, 333] width 12 height 12
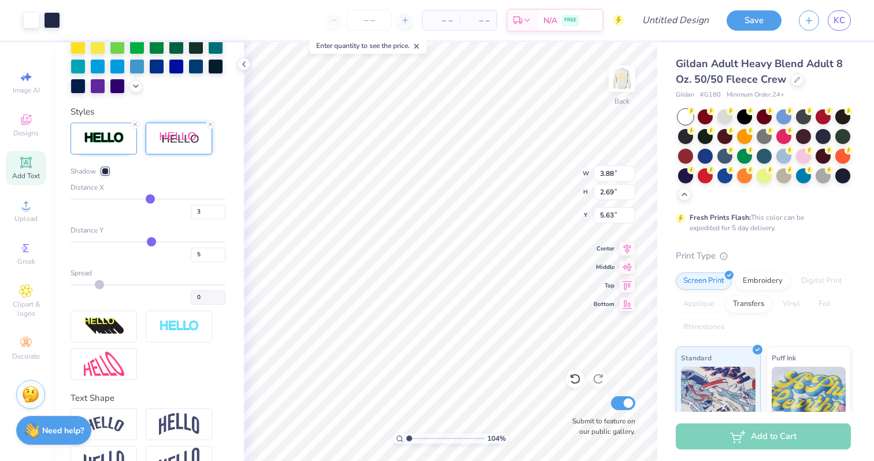
type input "5.22"
type input "9.10"
type input "6.31"
type input "3.00"
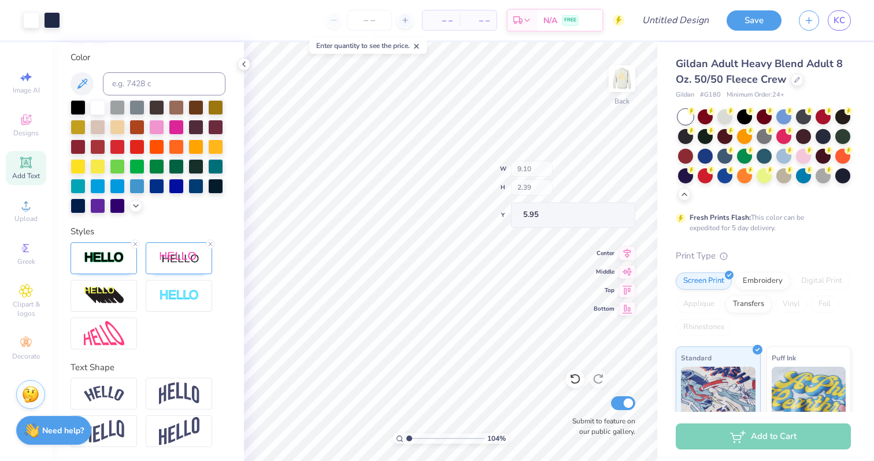
type input "5.95"
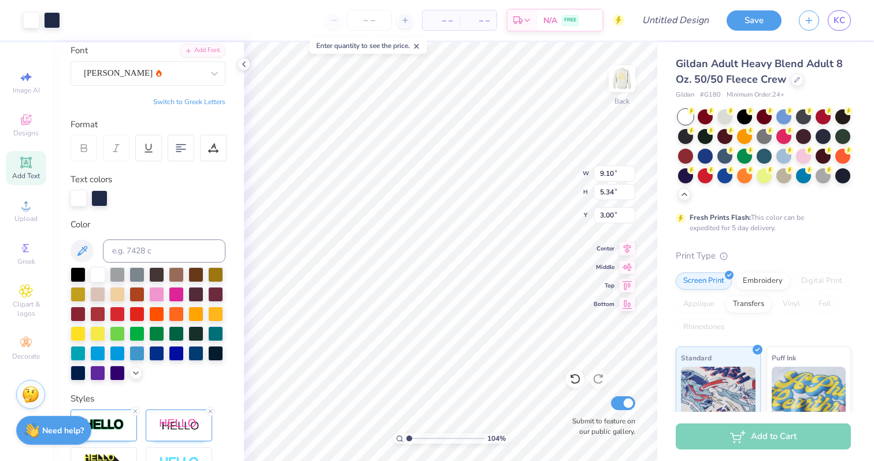
scroll to position [58, 0]
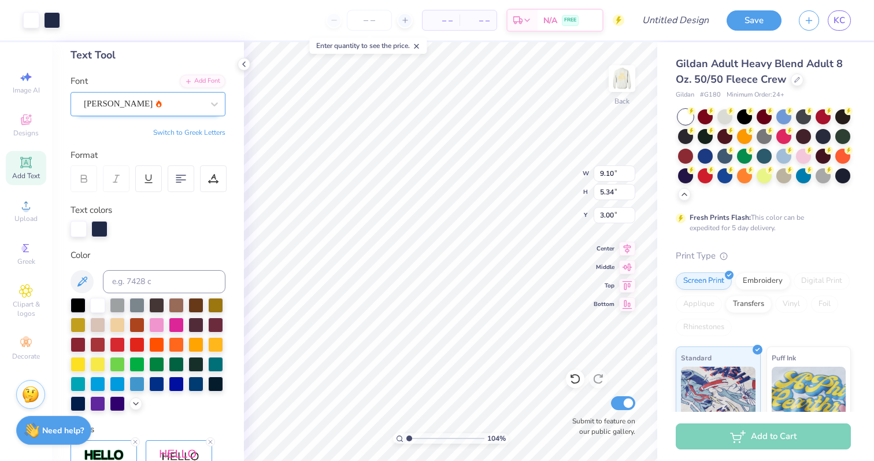
click at [123, 102] on div "Asimov" at bounding box center [143, 104] width 121 height 18
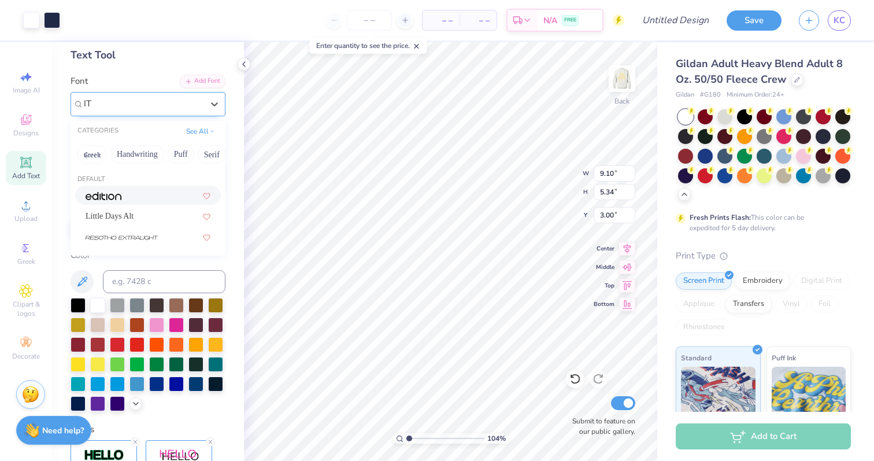
type input "ITC"
click at [114, 104] on div at bounding box center [143, 104] width 121 height 18
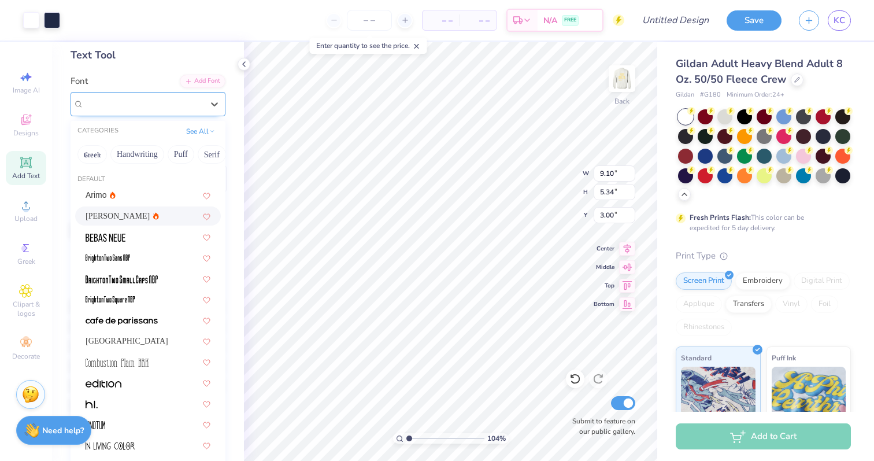
click at [102, 105] on span "Asimov" at bounding box center [118, 103] width 69 height 13
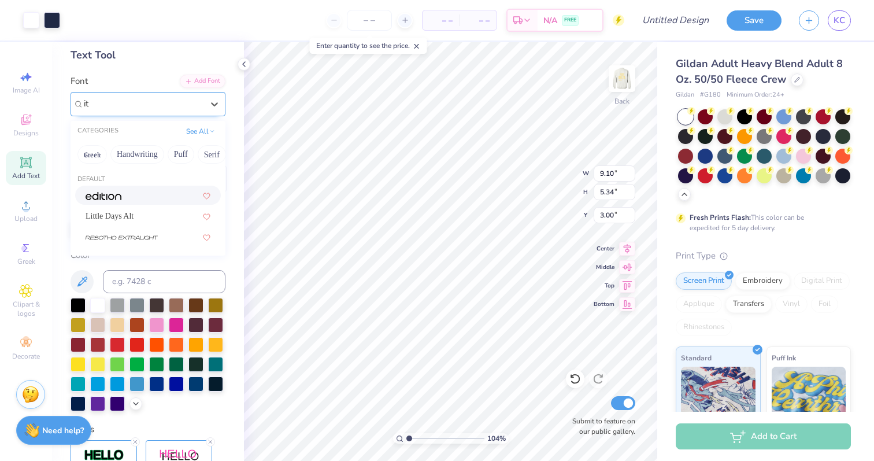
type input "i"
type input "b"
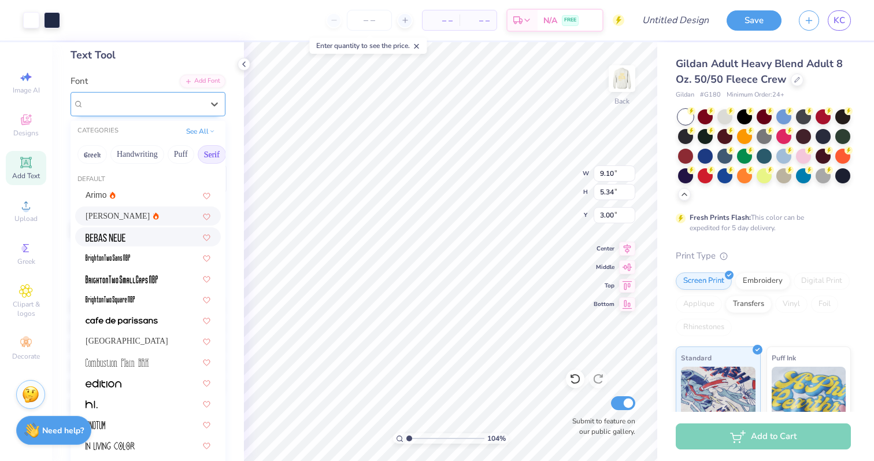
click at [211, 161] on button "Serif" at bounding box center [212, 154] width 28 height 19
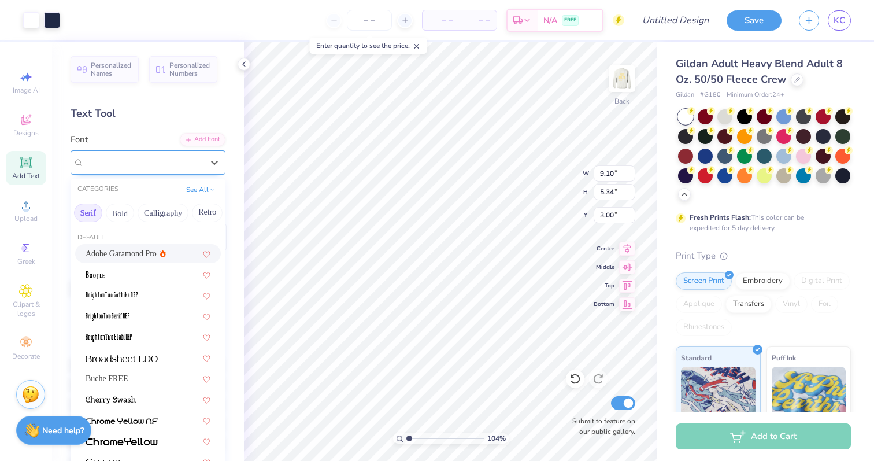
scroll to position [0, 127]
click at [128, 218] on button "Bold" at bounding box center [116, 213] width 28 height 19
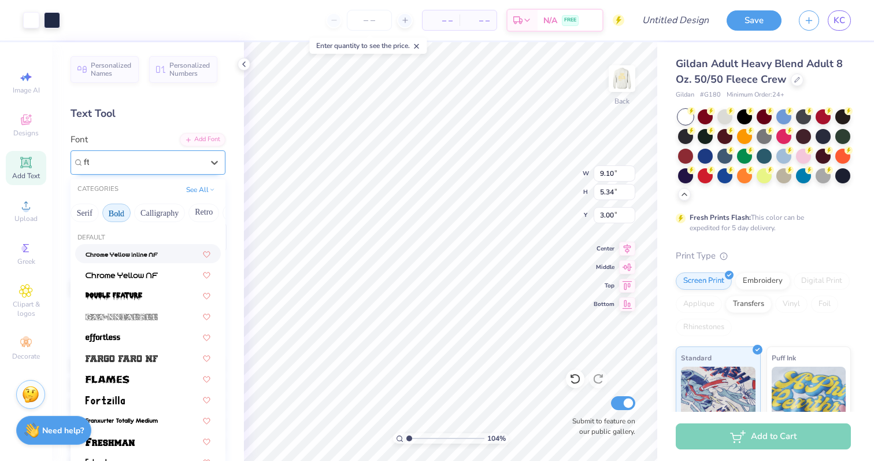
scroll to position [0, 0]
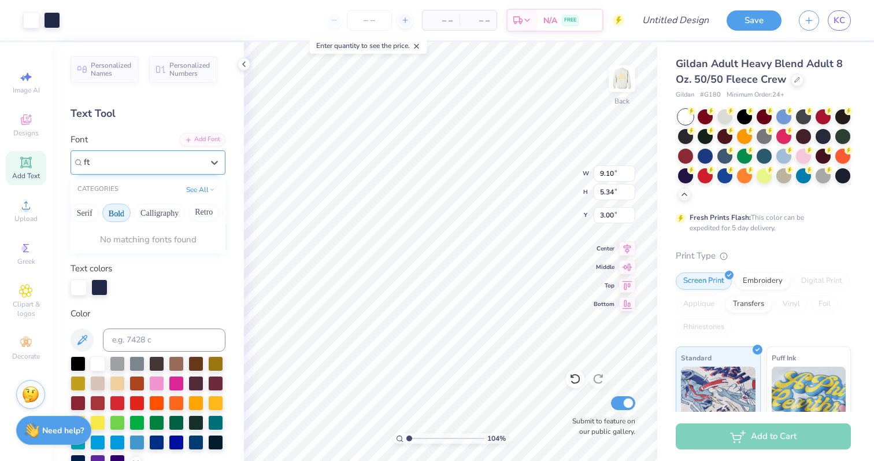
type input "f"
type input "t"
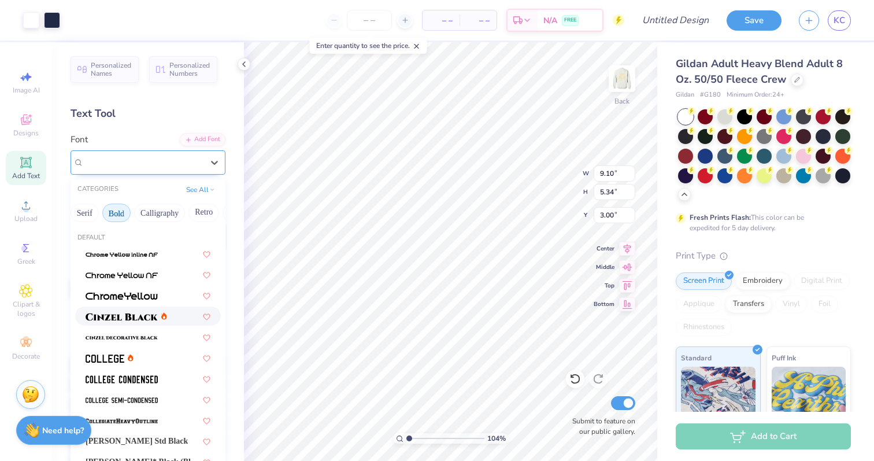
click at [136, 320] on img at bounding box center [122, 317] width 72 height 8
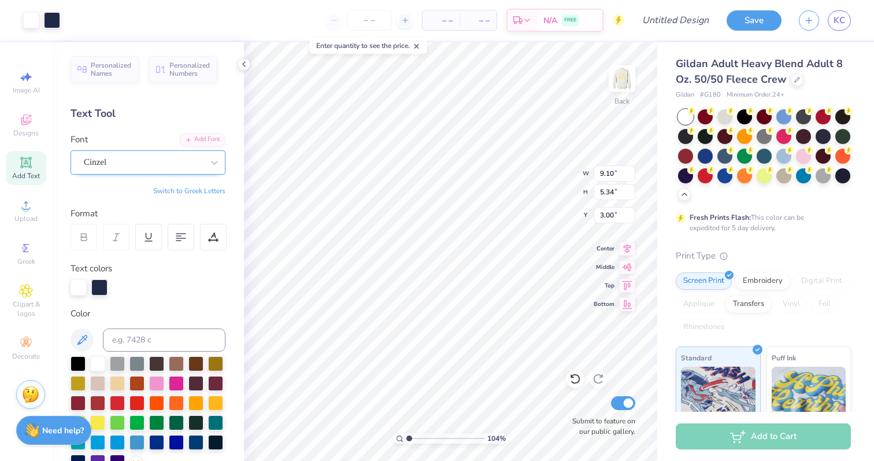
type input "10.93"
type input "5.36"
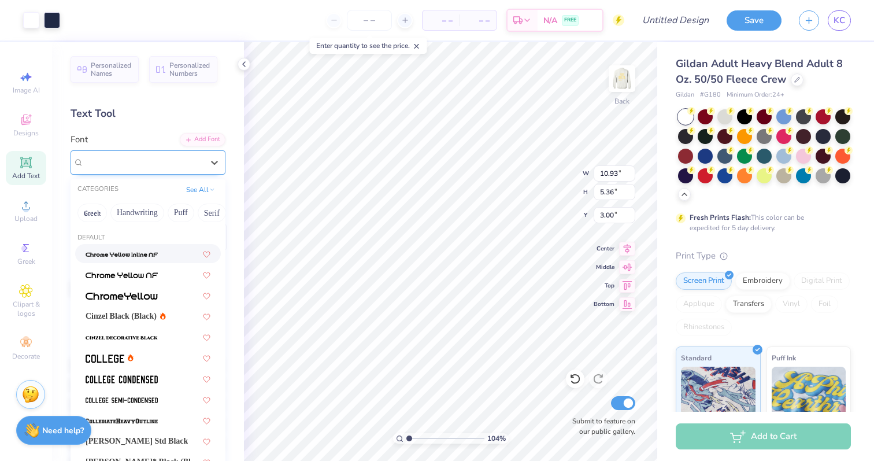
click at [180, 163] on div "Cinzel" at bounding box center [143, 162] width 121 height 18
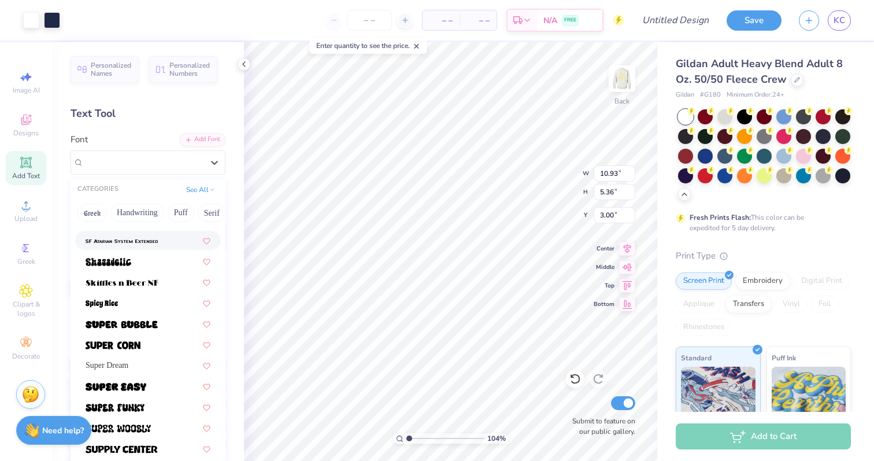
scroll to position [1192, 0]
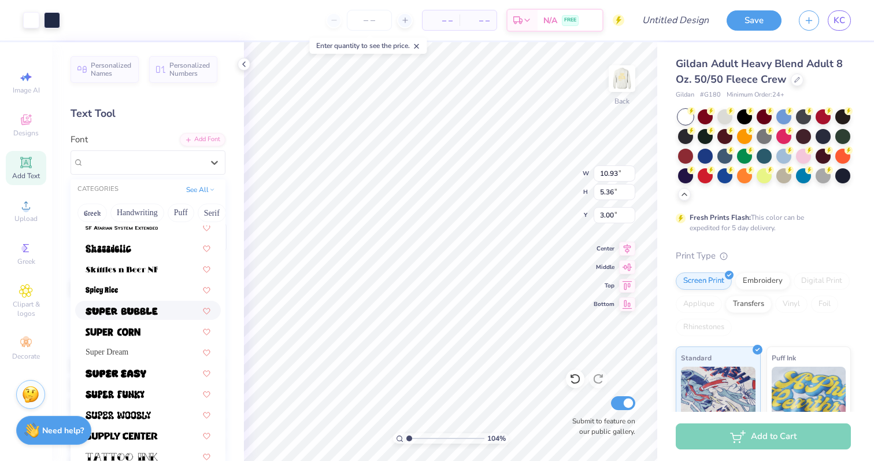
click at [151, 310] on img at bounding box center [122, 311] width 72 height 8
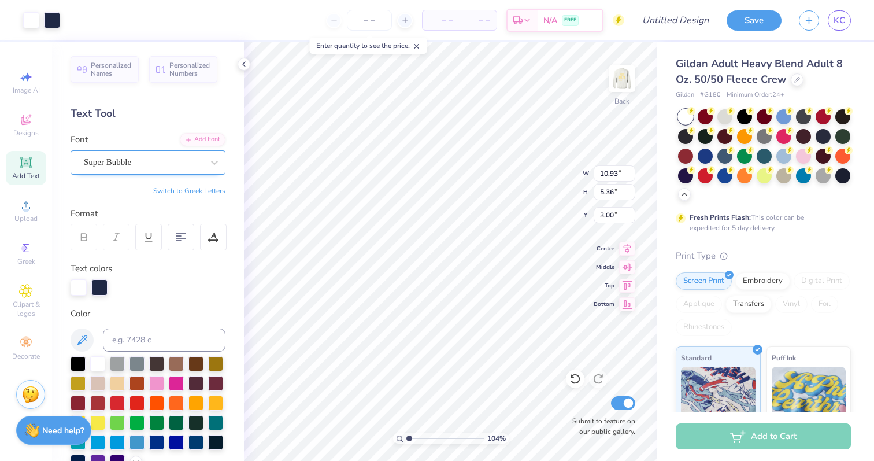
type input "11.30"
type input "5.62"
click at [175, 171] on div "Super Bubble" at bounding box center [148, 162] width 155 height 24
click at [157, 160] on div "Asimov" at bounding box center [143, 162] width 121 height 18
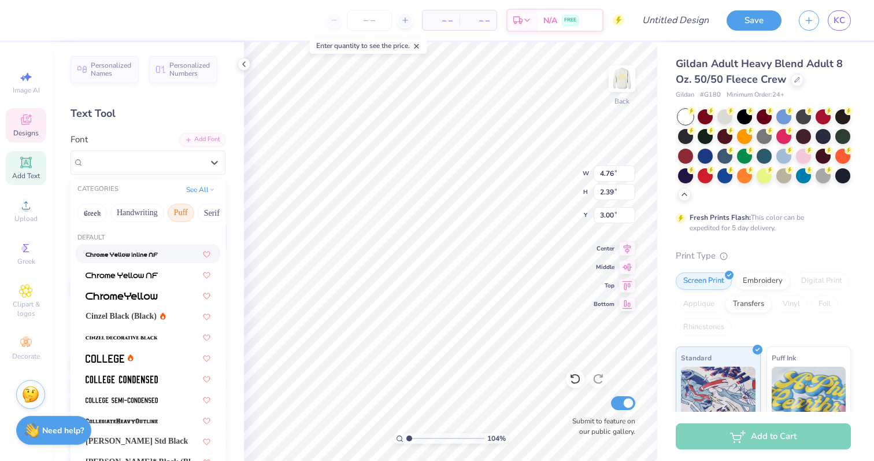
click at [187, 211] on button "Puff" at bounding box center [181, 213] width 27 height 19
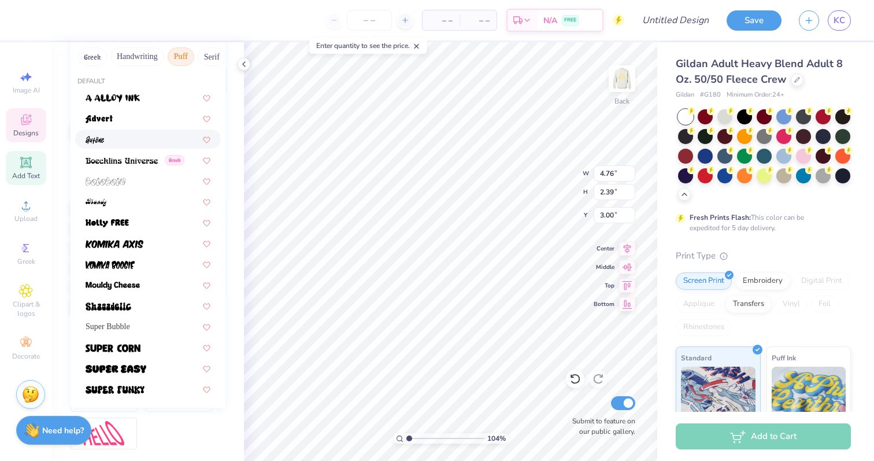
scroll to position [168, 0]
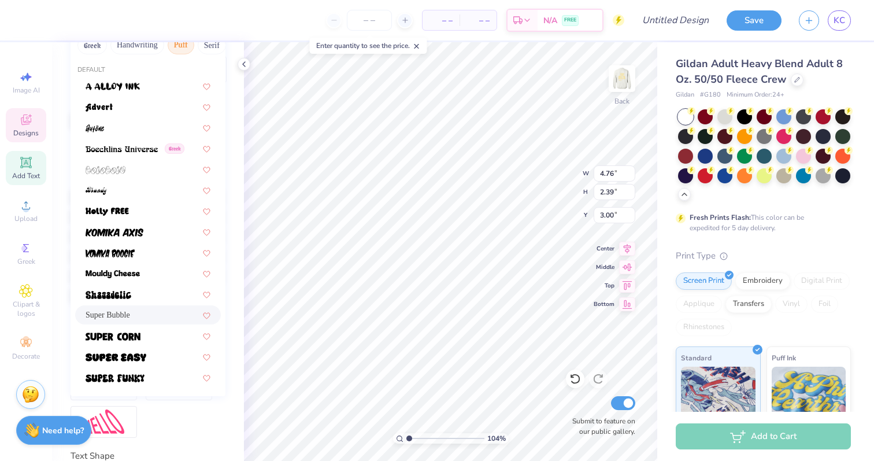
click at [130, 310] on span "Super Bubble" at bounding box center [108, 315] width 45 height 12
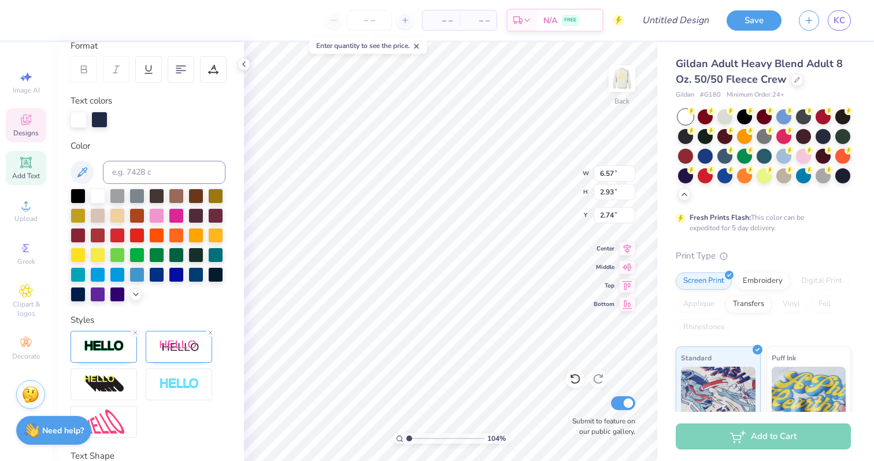
type input "6.57"
type input "2.93"
type input "2.74"
type input "3.00"
type input "3.91"
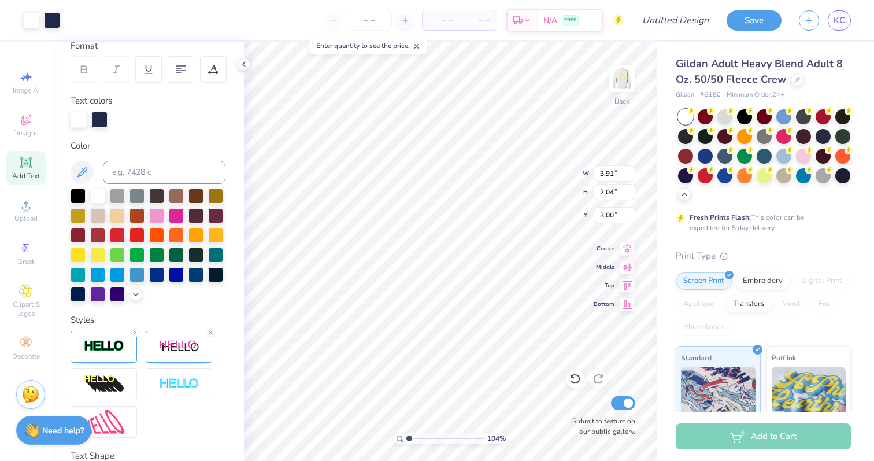
type input "2.04"
click at [868, 22] on div "Save KC" at bounding box center [800, 20] width 147 height 40
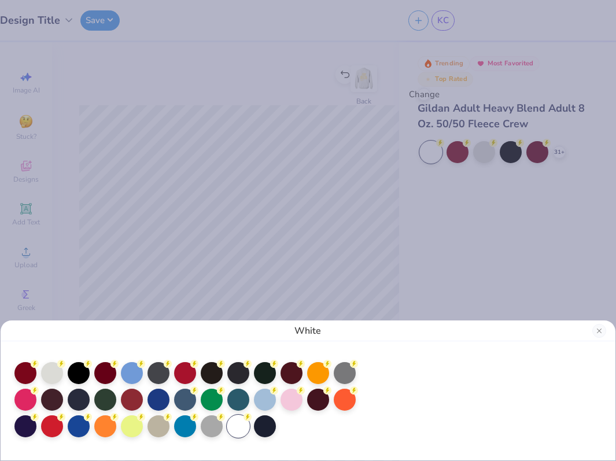
type input "1"
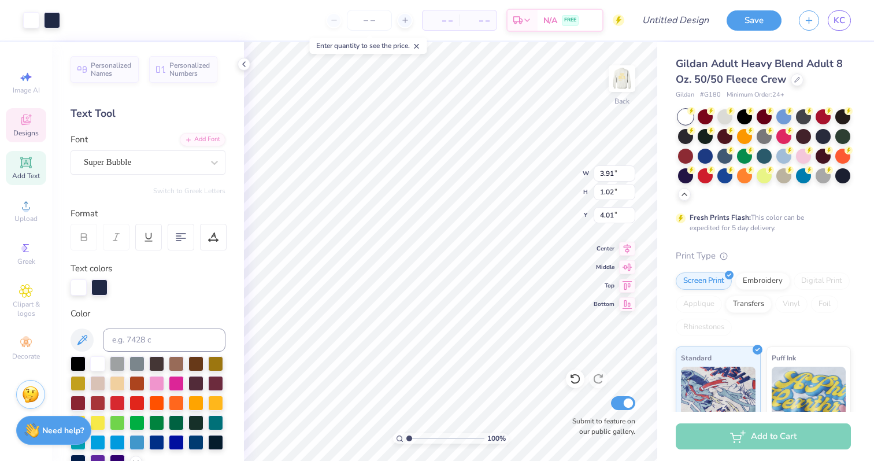
type input "4.01"
type input "2.27"
type input "1.01"
type input "6.39"
type input "3.63"
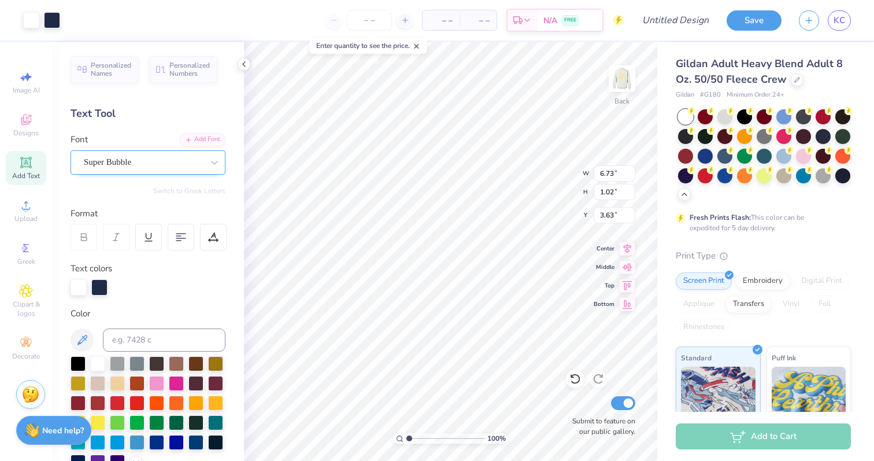
click at [125, 167] on div "Super Bubble" at bounding box center [143, 162] width 121 height 18
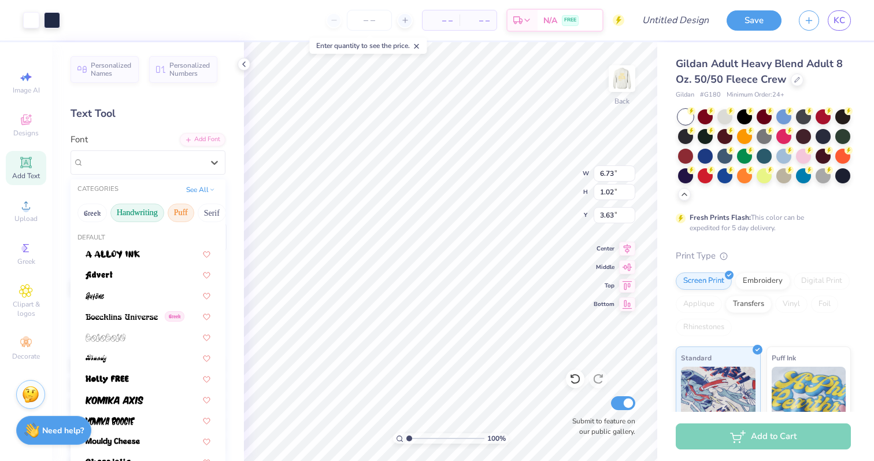
click at [153, 213] on button "Handwriting" at bounding box center [137, 213] width 54 height 19
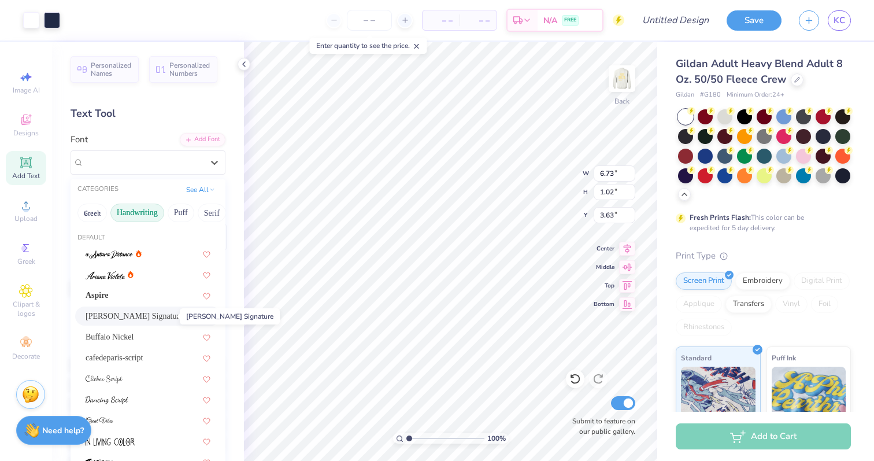
click at [127, 319] on span "[PERSON_NAME] Signature" at bounding box center [134, 316] width 97 height 12
type input "6.95"
type input "2.17"
type input "3.08"
click at [120, 162] on div "[PERSON_NAME] Signature" at bounding box center [143, 162] width 121 height 18
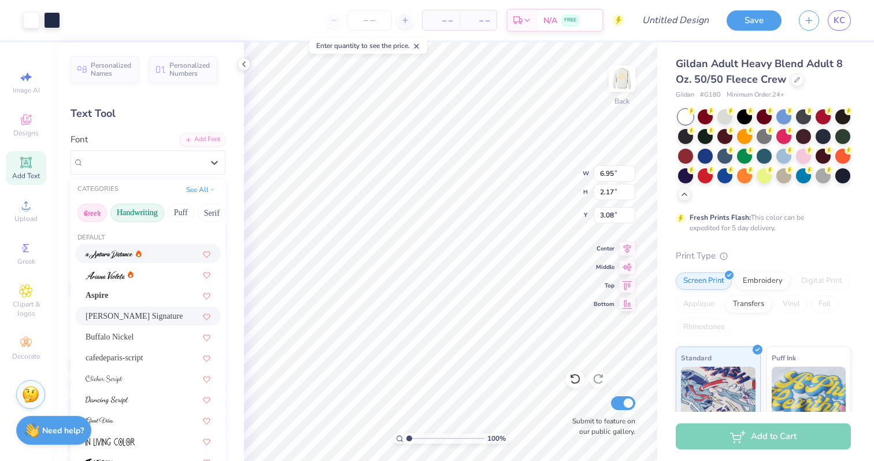
click at [100, 216] on button "Greek" at bounding box center [91, 213] width 29 height 19
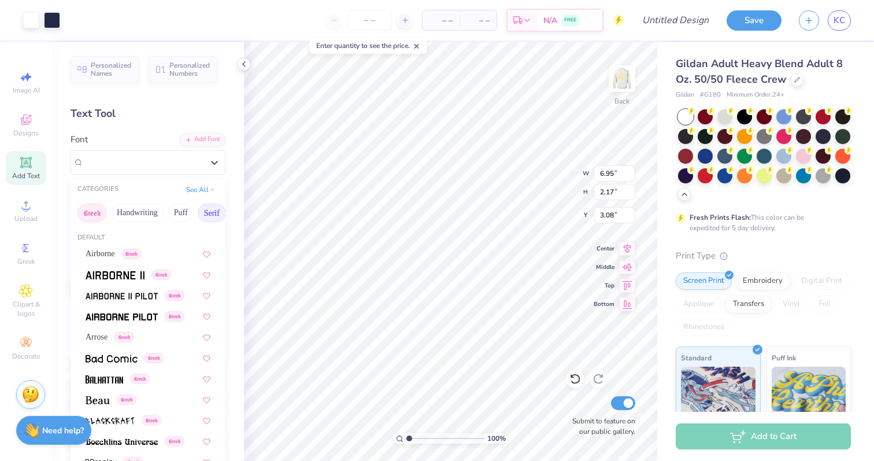
click at [204, 210] on button "Serif" at bounding box center [212, 213] width 28 height 19
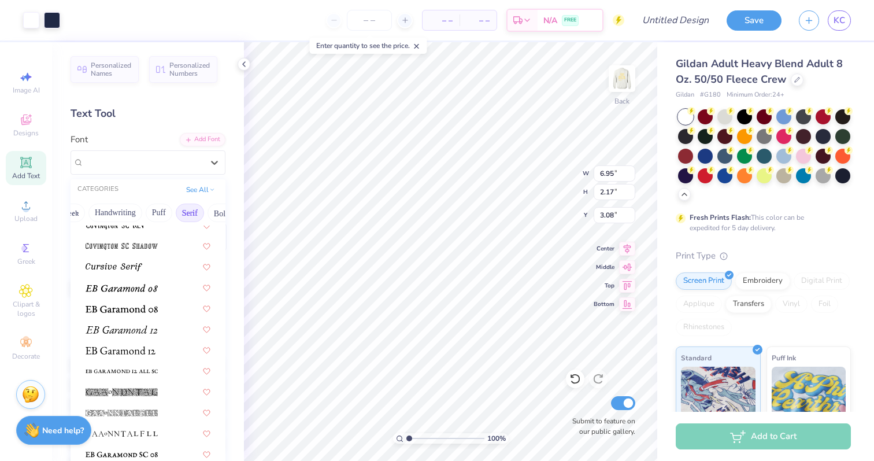
scroll to position [660, 0]
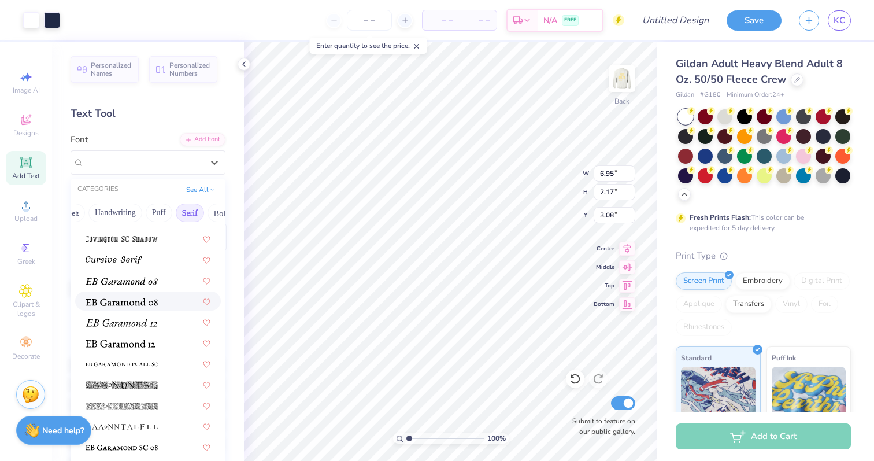
click at [146, 298] on img at bounding box center [122, 302] width 72 height 8
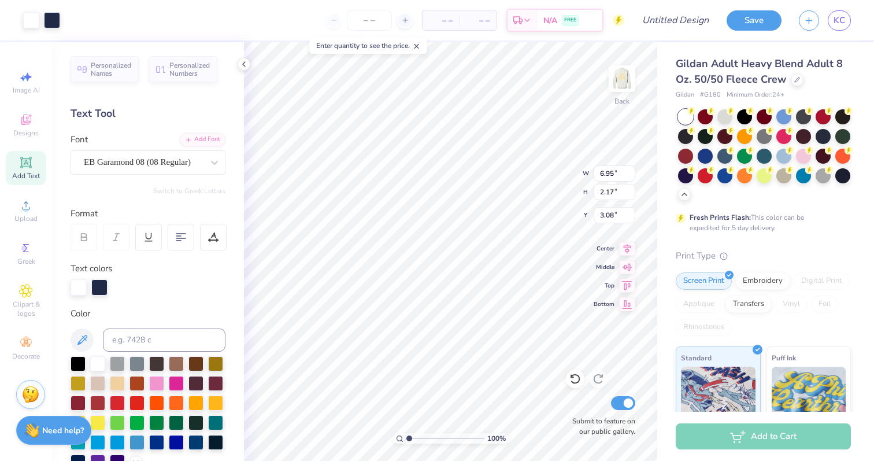
type input "6.46"
type input "1.02"
type input "3.63"
click at [157, 164] on div "EB Garamond 08 (08 Regular)" at bounding box center [143, 162] width 121 height 18
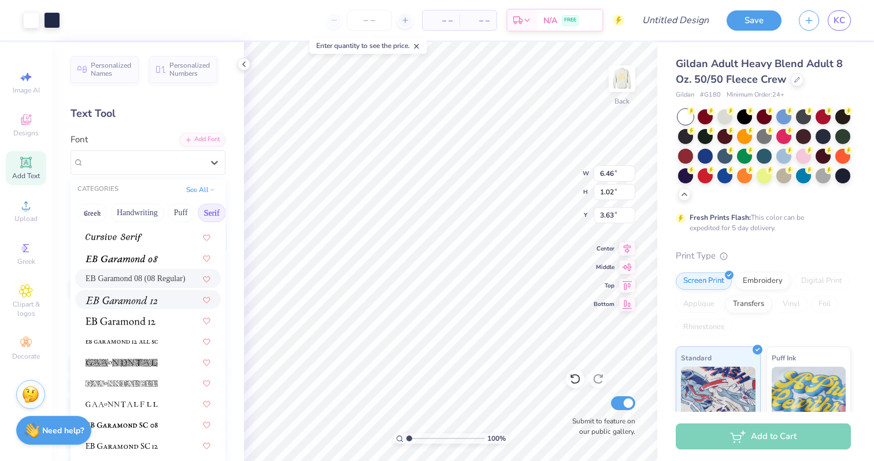
scroll to position [687, 0]
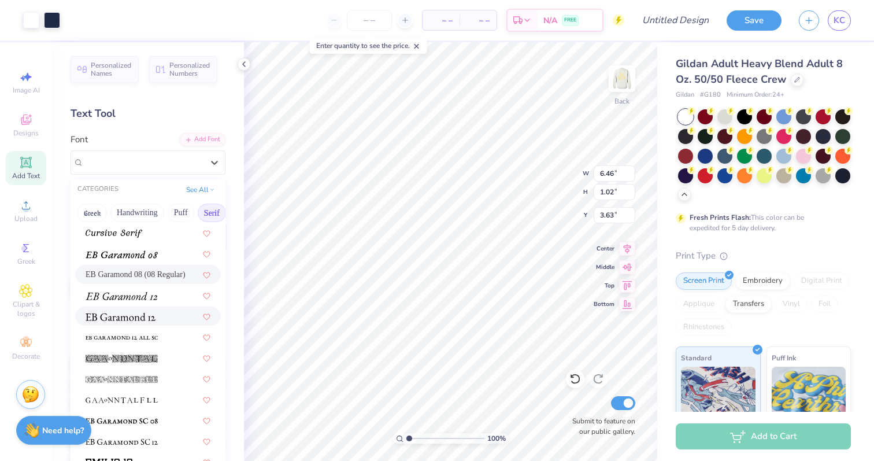
click at [161, 319] on div at bounding box center [148, 316] width 125 height 12
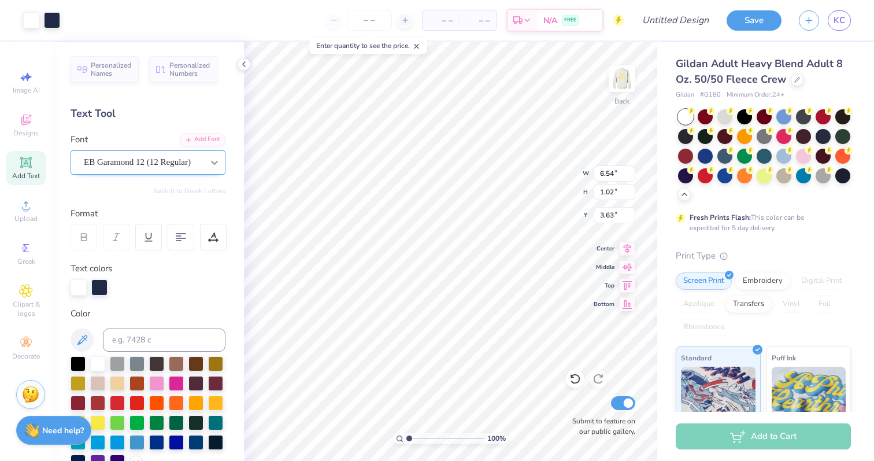
click at [212, 157] on icon at bounding box center [215, 163] width 12 height 12
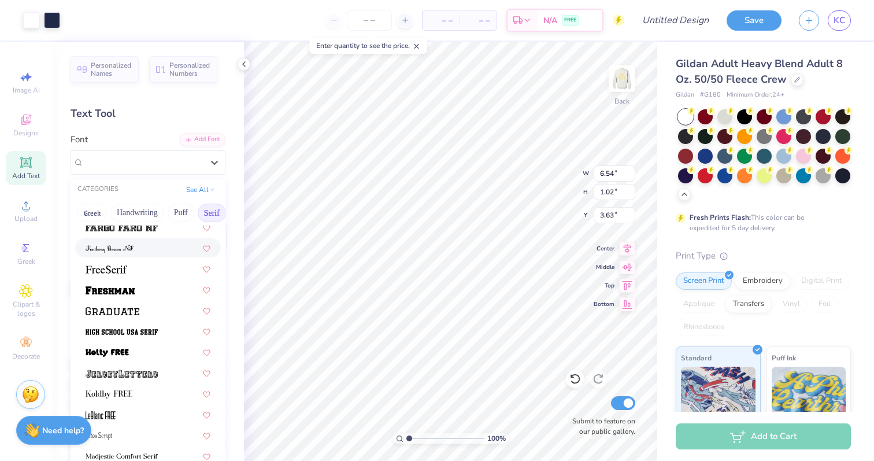
scroll to position [968, 0]
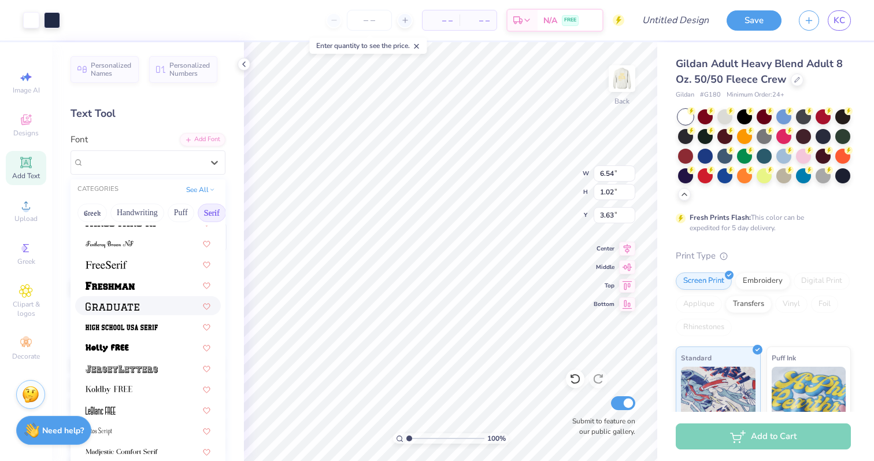
click at [149, 308] on div at bounding box center [148, 305] width 125 height 12
click at [165, 160] on div "EB Garamond 12 (12 Regular)" at bounding box center [143, 162] width 121 height 18
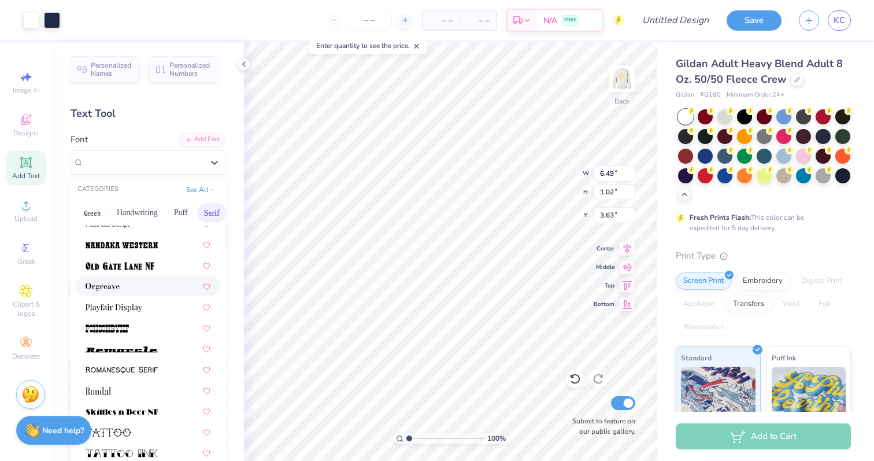
scroll to position [1220, 0]
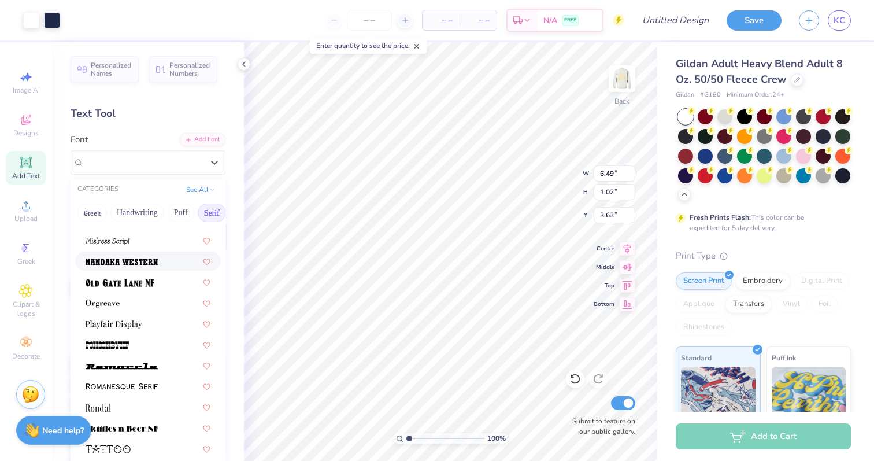
click at [145, 269] on div at bounding box center [148, 260] width 146 height 19
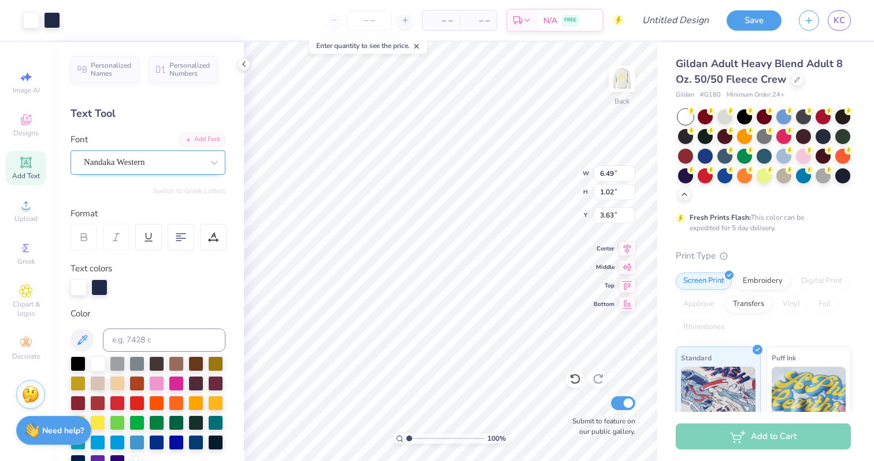
type input "6.43"
click at [184, 162] on div "Nandaka Western" at bounding box center [143, 162] width 121 height 18
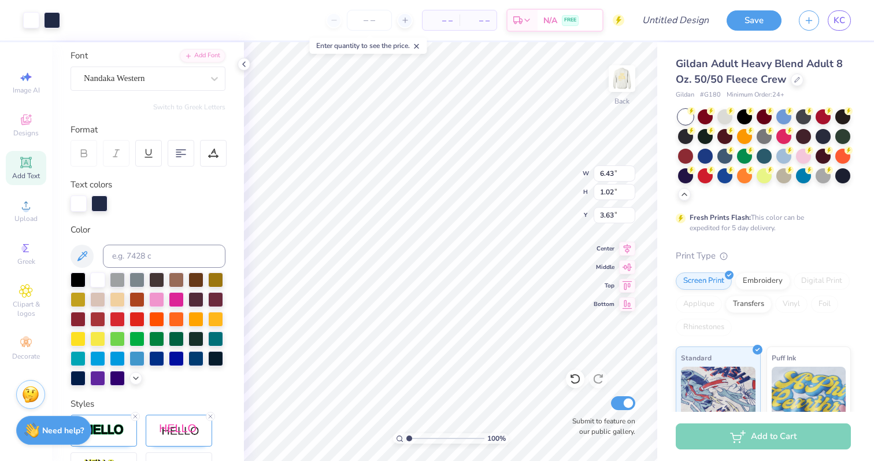
scroll to position [77, 0]
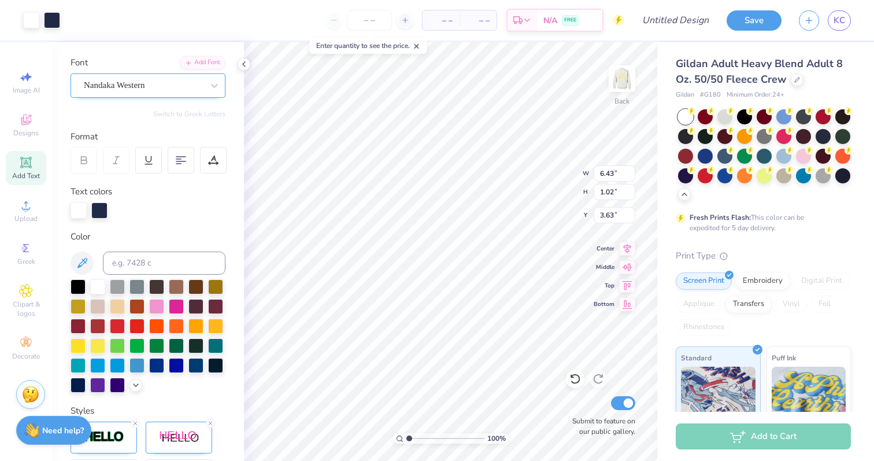
click at [152, 91] on div at bounding box center [143, 85] width 119 height 16
click at [190, 87] on div "Super Bubble" at bounding box center [143, 85] width 121 height 18
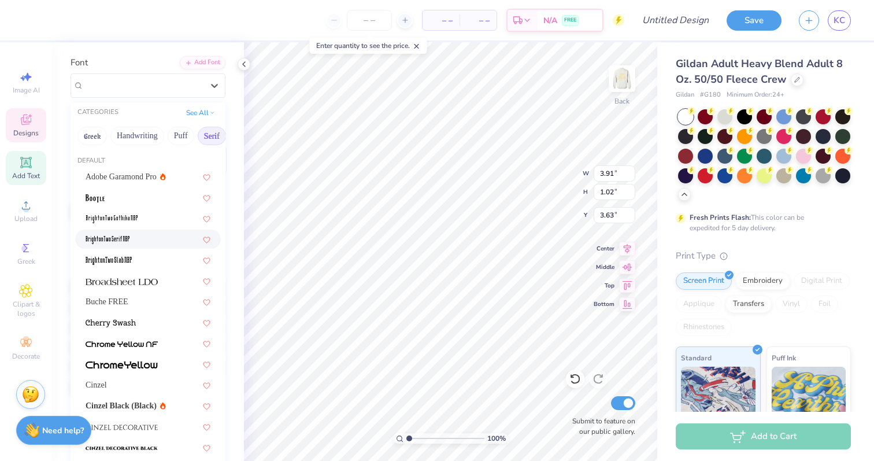
scroll to position [1204, 0]
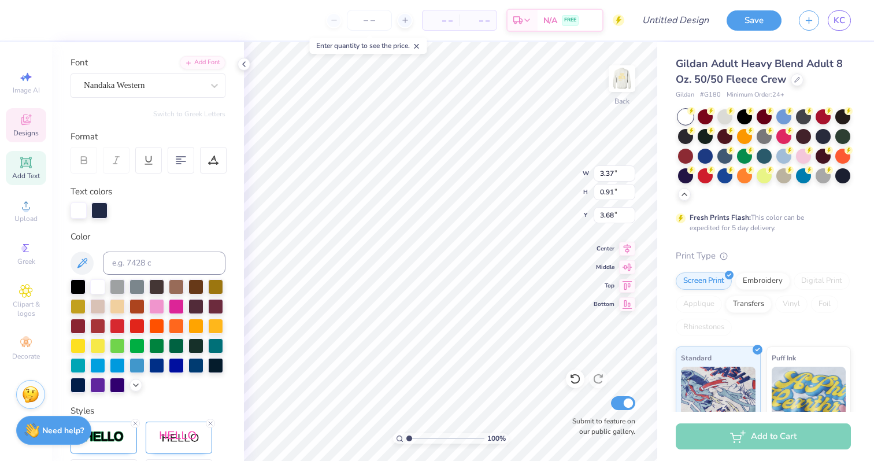
type input "3.37"
type input "0.91"
type input "3.68"
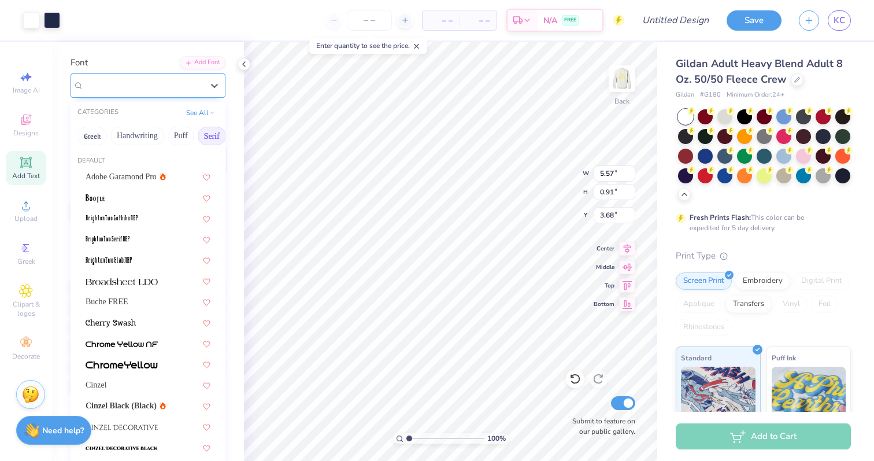
click at [184, 85] on div "Nandaka Western" at bounding box center [143, 85] width 121 height 18
click at [138, 179] on span "Adobe Garamond Pro" at bounding box center [121, 177] width 71 height 12
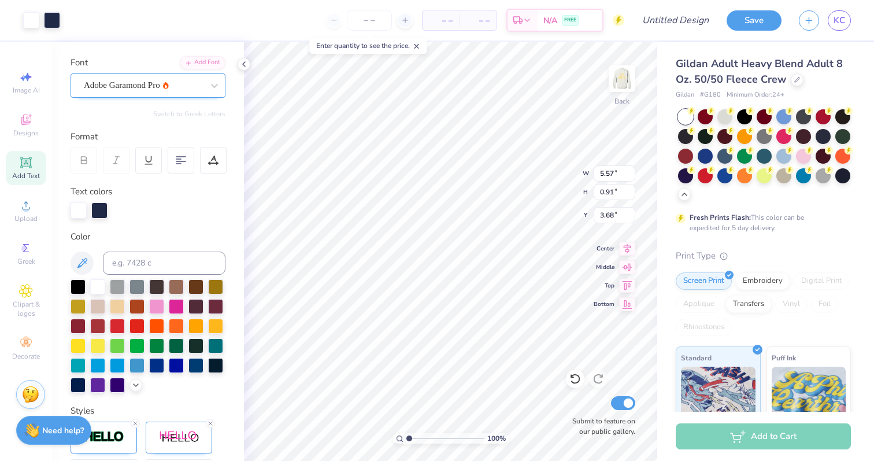
click at [156, 88] on div "Adobe Garamond Pro" at bounding box center [143, 85] width 121 height 18
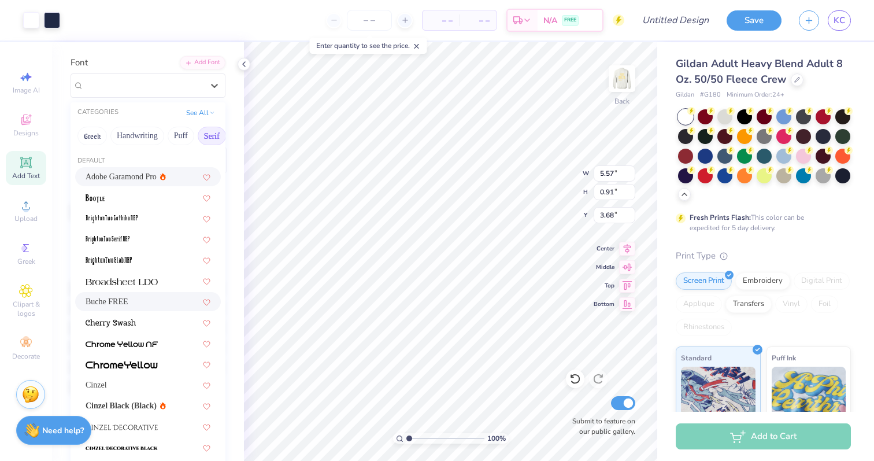
click at [145, 299] on div "Buche FREE" at bounding box center [148, 301] width 125 height 12
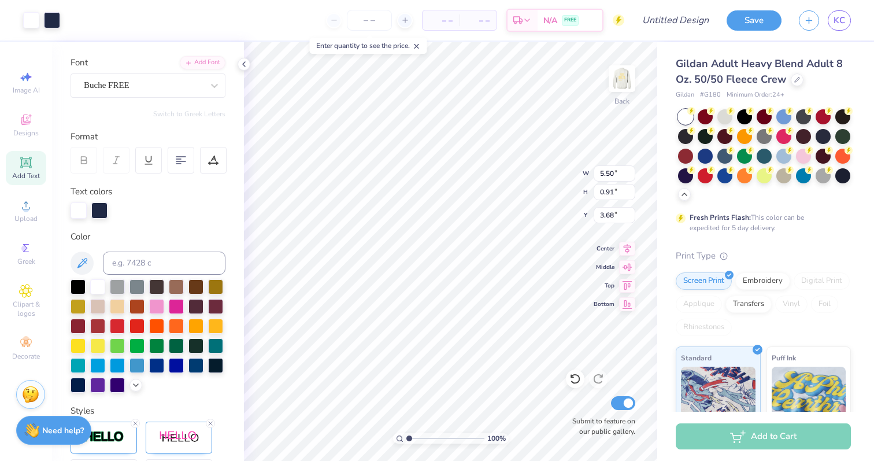
type input "5.50"
click at [217, 88] on icon at bounding box center [215, 86] width 12 height 12
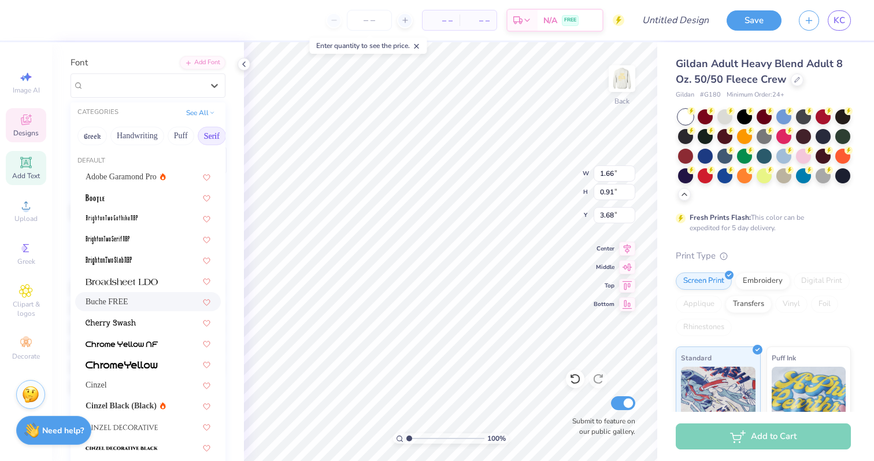
click at [157, 304] on div "Buche FREE" at bounding box center [148, 301] width 125 height 12
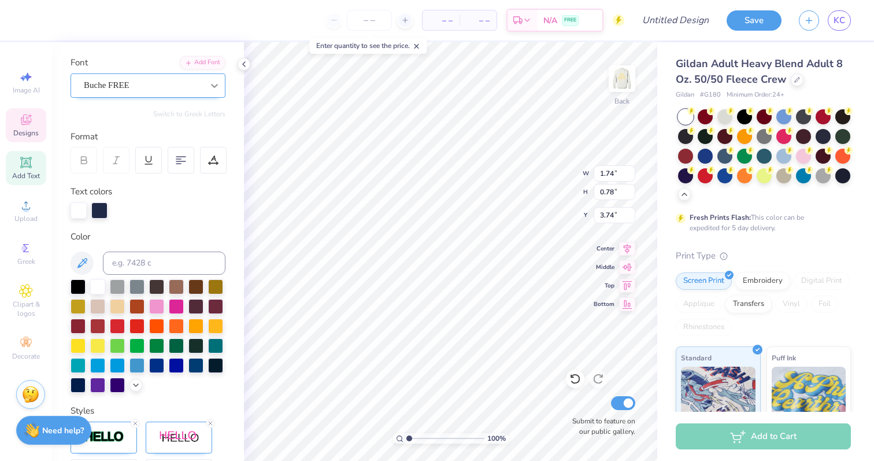
type input "1.74"
type input "0.78"
type input "3.74"
click at [91, 159] on div at bounding box center [84, 160] width 27 height 27
type input "10.35"
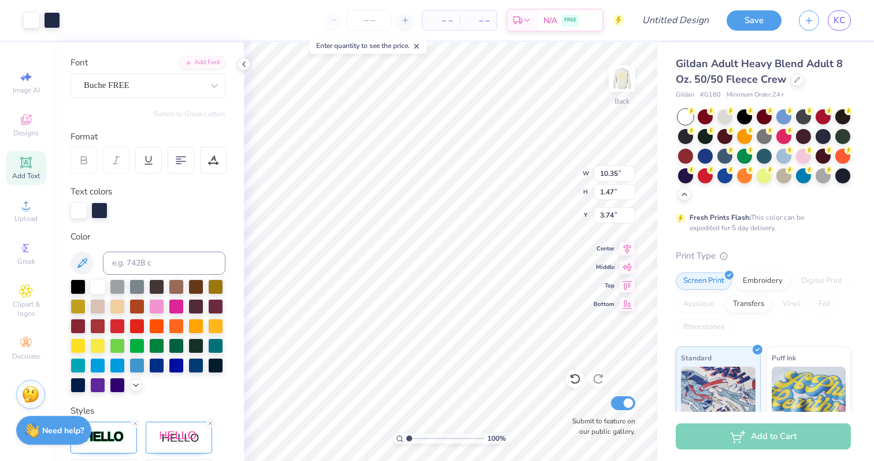
type input "1.47"
type input "3.74"
type input "3.00"
type input "4.89"
click at [49, 16] on div at bounding box center [52, 19] width 16 height 16
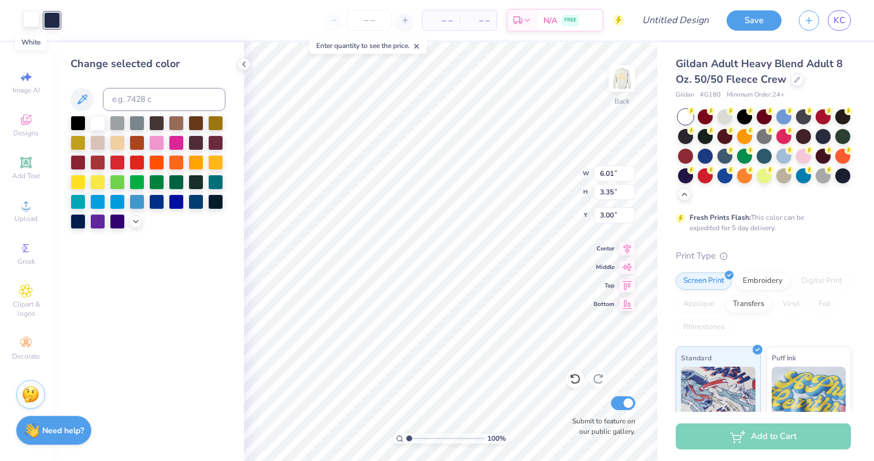
click at [34, 21] on div at bounding box center [31, 19] width 16 height 16
click at [77, 124] on div at bounding box center [78, 121] width 15 height 15
click at [53, 19] on div at bounding box center [52, 19] width 16 height 16
click at [81, 124] on div at bounding box center [78, 121] width 15 height 15
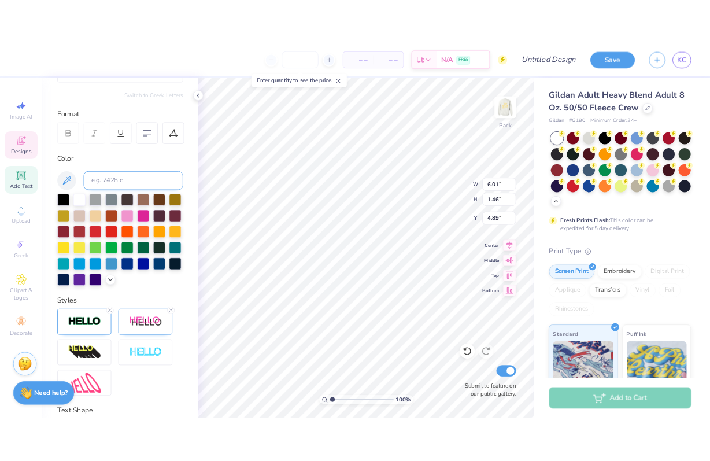
scroll to position [164, 0]
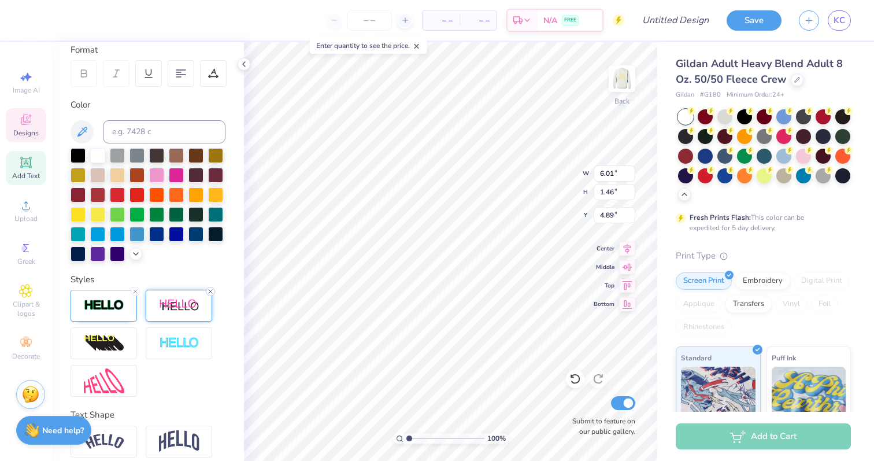
click at [210, 293] on icon at bounding box center [210, 291] width 7 height 7
type input "5.92"
type input "1.41"
type input "3.25"
type input "1.46"
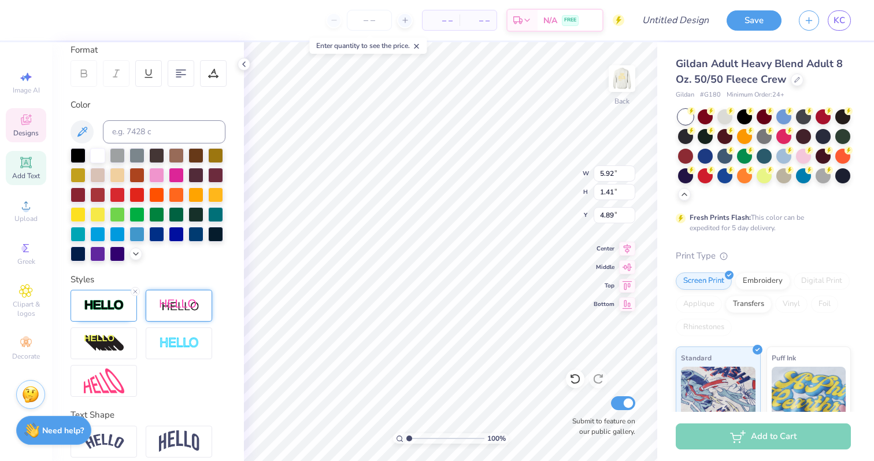
type input "3.00"
click at [211, 291] on icon at bounding box center [210, 291] width 7 height 7
type input "3.17"
type input "1.41"
type input "4.13"
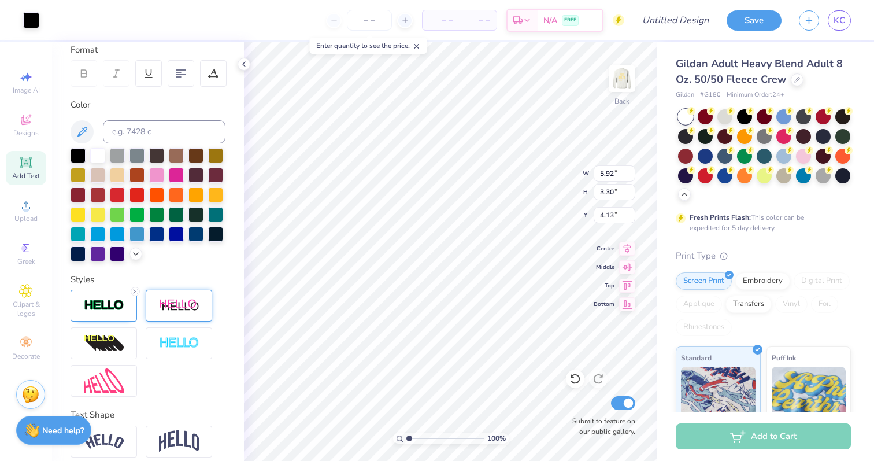
type input "8.31"
type input "4.64"
type input "3.00"
click at [119, 349] on img at bounding box center [104, 343] width 40 height 19
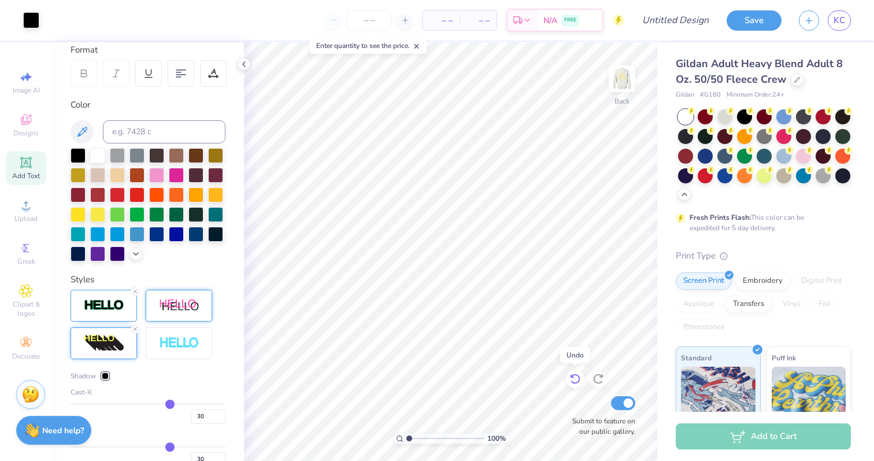
click at [574, 383] on icon at bounding box center [575, 379] width 10 height 10
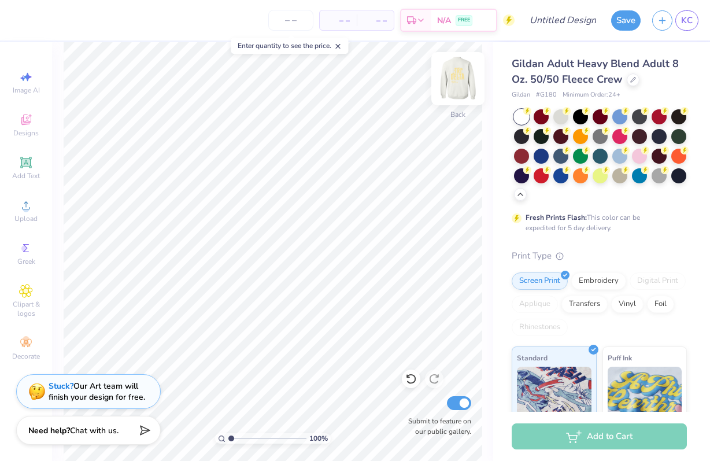
click at [461, 85] on img at bounding box center [458, 79] width 46 height 46
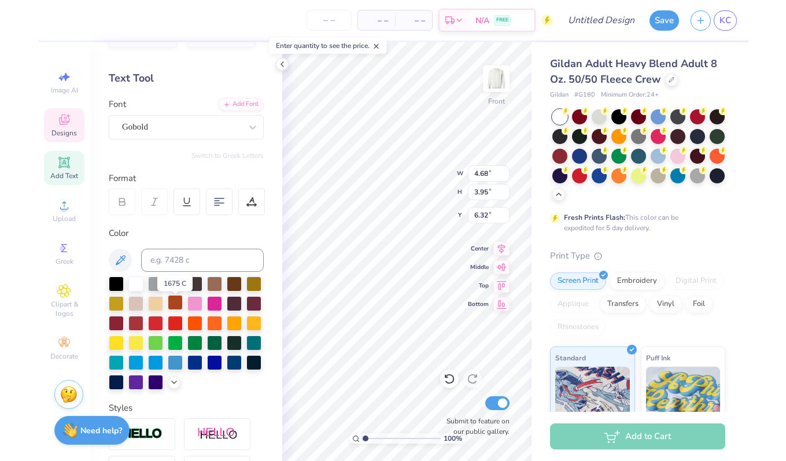
scroll to position [51, 0]
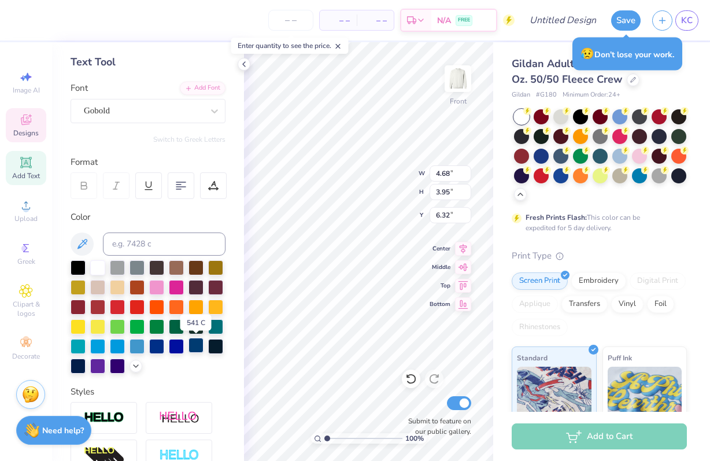
click at [196, 346] on div at bounding box center [195, 345] width 15 height 15
type input "9.23"
type input "4.00"
type input "10.43"
click at [195, 349] on div at bounding box center [195, 345] width 15 height 15
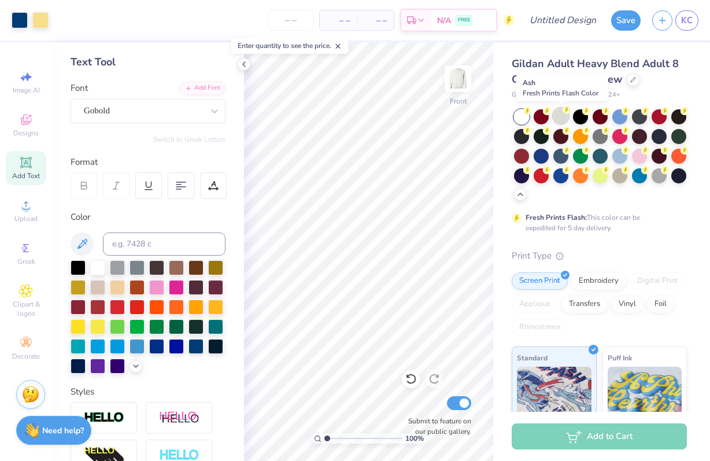
click at [563, 120] on div at bounding box center [560, 115] width 15 height 15
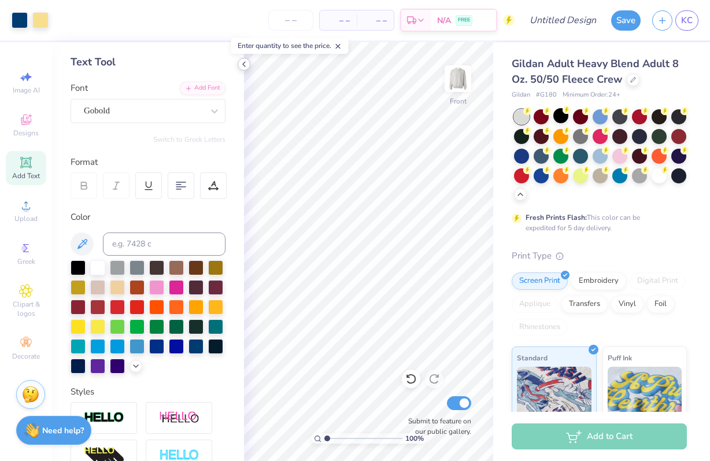
click at [245, 62] on polyline at bounding box center [244, 64] width 2 height 5
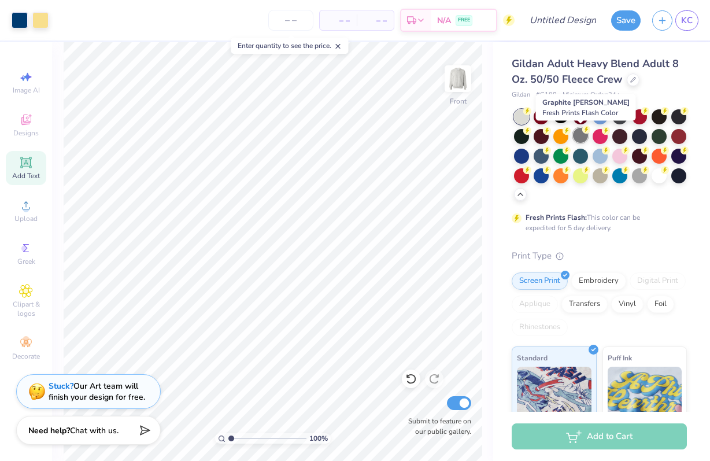
click at [579, 140] on div at bounding box center [580, 135] width 15 height 15
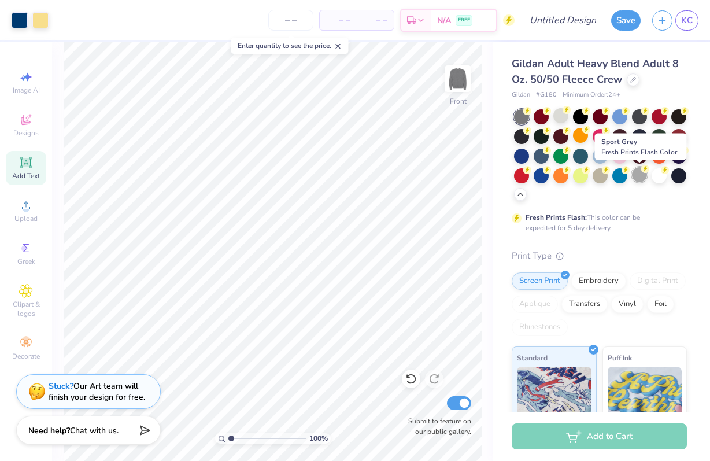
click at [635, 174] on div at bounding box center [639, 174] width 15 height 15
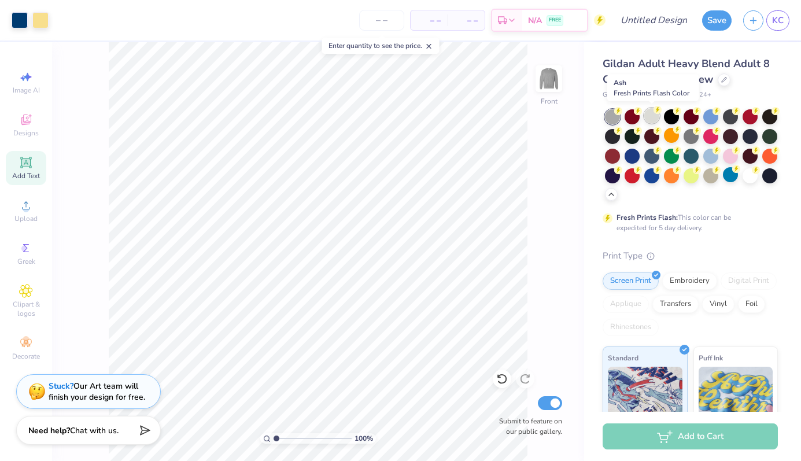
click at [652, 113] on div at bounding box center [651, 115] width 15 height 15
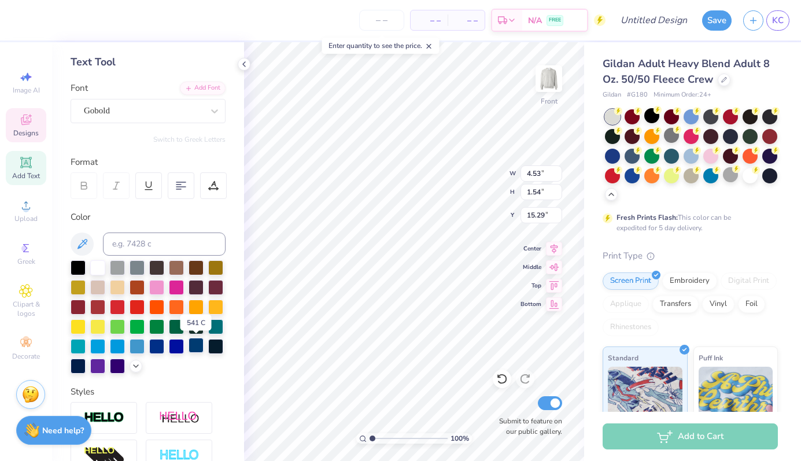
click at [196, 348] on div at bounding box center [195, 345] width 15 height 15
click at [723, 80] on icon at bounding box center [724, 79] width 6 height 6
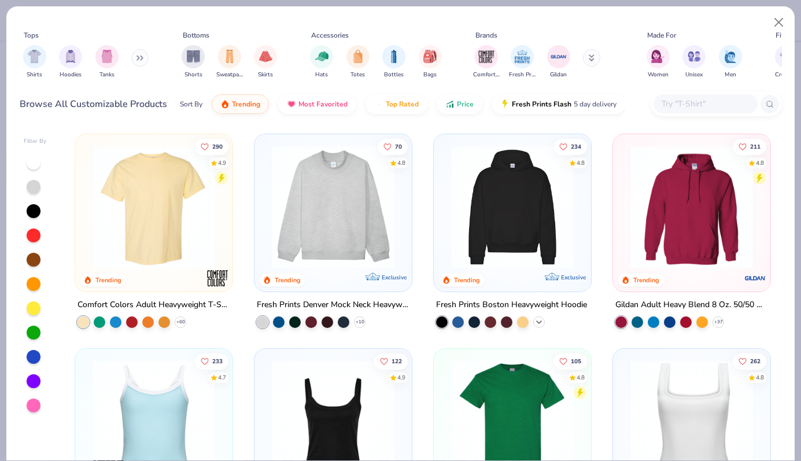
click at [538, 324] on icon at bounding box center [538, 321] width 9 height 9
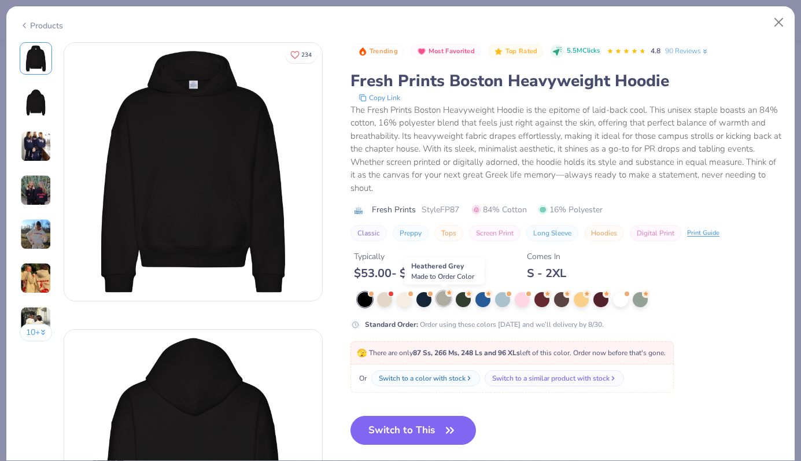
click at [443, 301] on div at bounding box center [443, 298] width 15 height 15
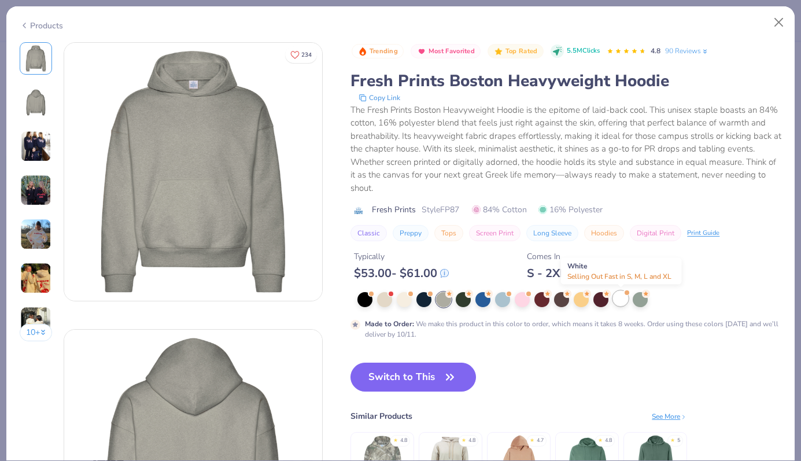
click at [622, 304] on div at bounding box center [620, 298] width 15 height 15
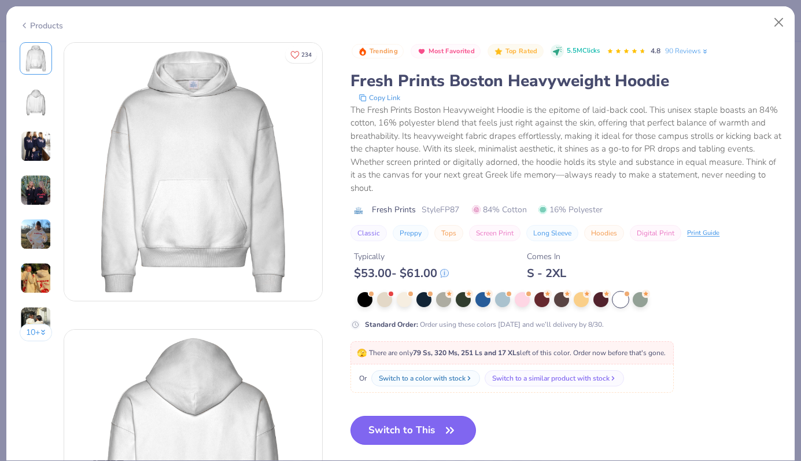
click at [426, 427] on button "Switch to This" at bounding box center [412, 430] width 125 height 29
click at [444, 431] on icon "button" at bounding box center [450, 430] width 16 height 16
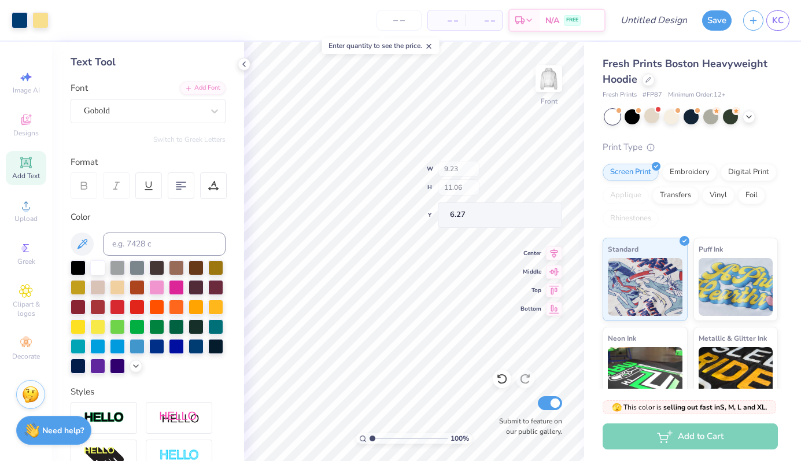
type input "6.27"
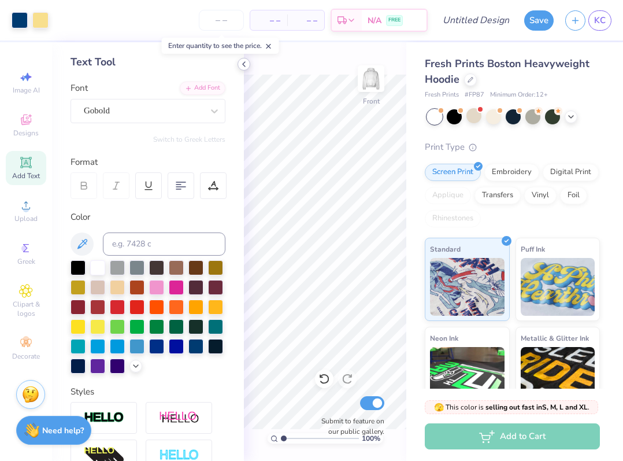
click at [242, 65] on icon at bounding box center [243, 64] width 9 height 9
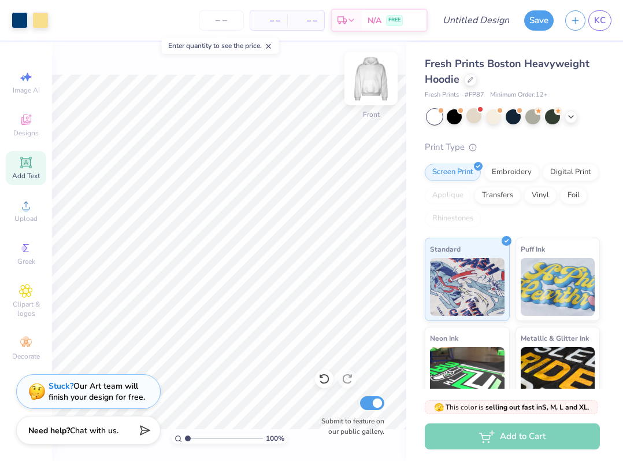
click at [373, 87] on img at bounding box center [371, 79] width 46 height 46
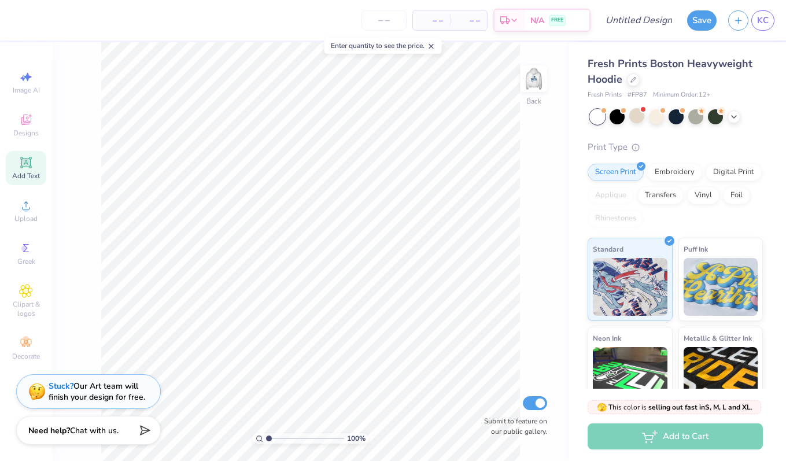
click at [21, 170] on div "Add Text" at bounding box center [26, 168] width 40 height 34
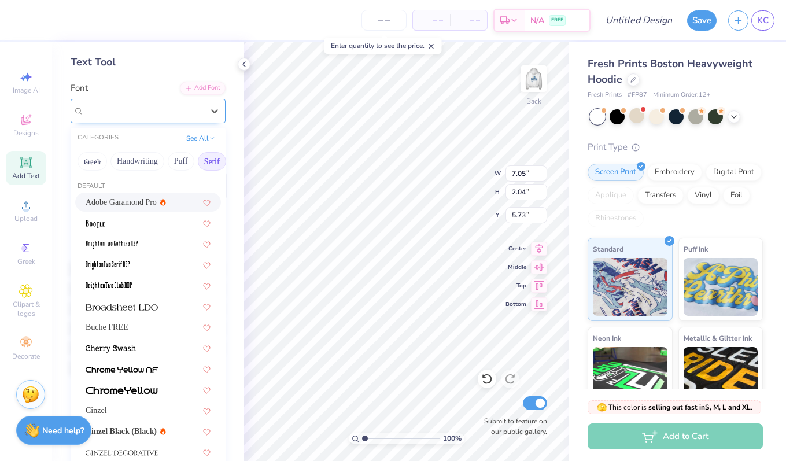
click at [189, 106] on div "Super Dream" at bounding box center [143, 111] width 121 height 18
click at [138, 158] on button "Handwriting" at bounding box center [137, 161] width 54 height 19
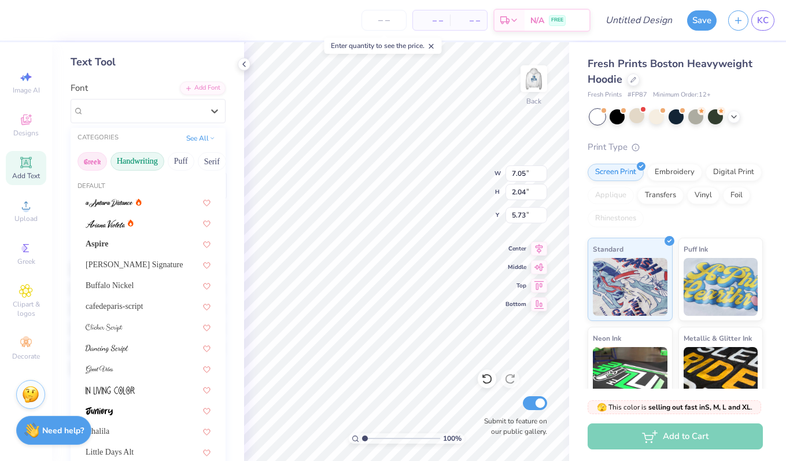
click at [93, 161] on button "Greek" at bounding box center [91, 161] width 29 height 19
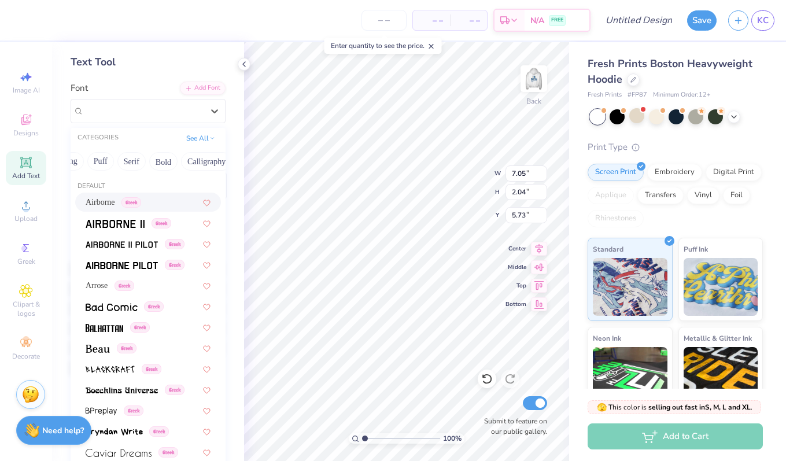
scroll to position [0, 91]
click at [167, 162] on button "Bold" at bounding box center [153, 161] width 28 height 19
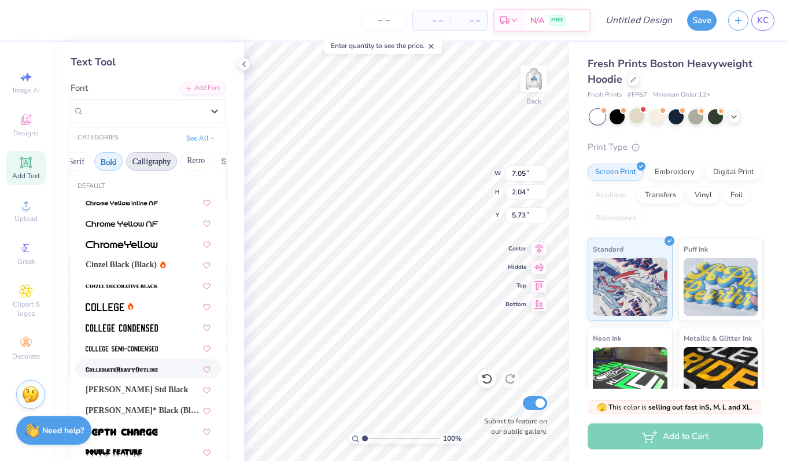
scroll to position [0, 145]
click at [195, 166] on button "Retro" at bounding box center [186, 161] width 31 height 19
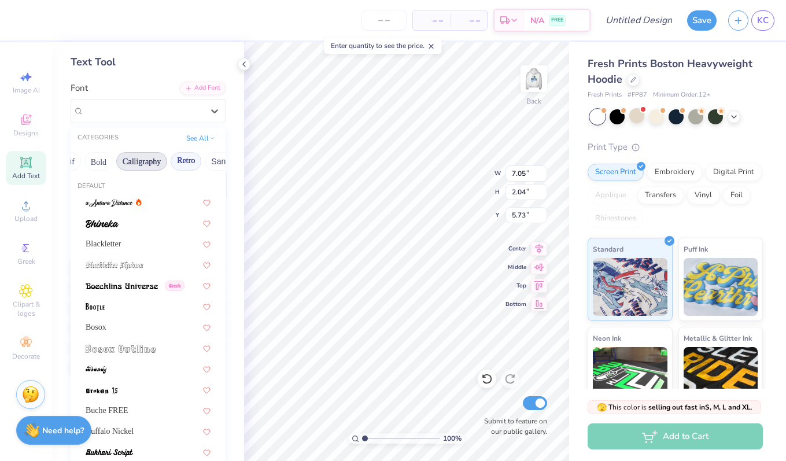
click at [167, 162] on button "Calligraphy" at bounding box center [141, 161] width 51 height 19
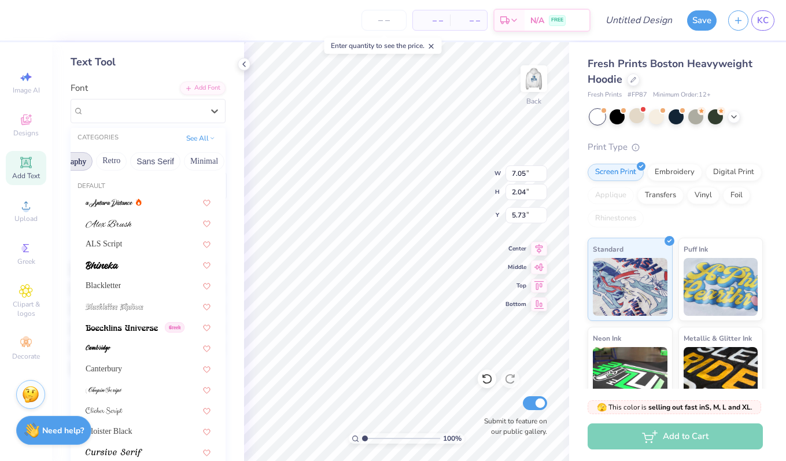
scroll to position [0, 220]
click at [165, 164] on button "Sans Serif" at bounding box center [155, 161] width 50 height 19
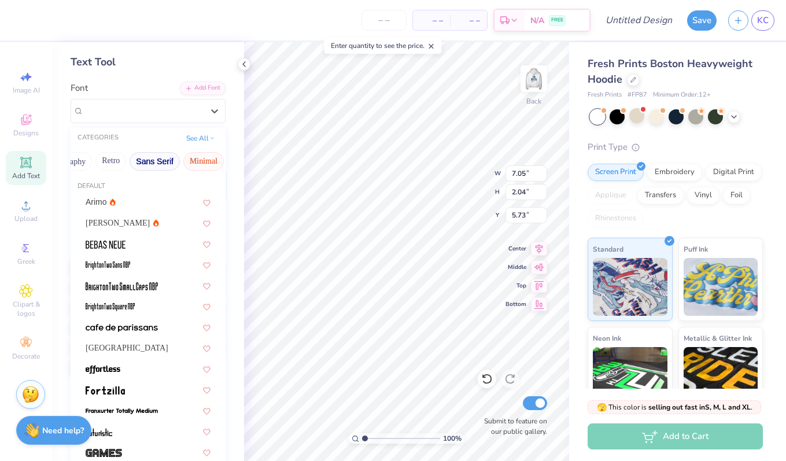
click at [203, 164] on button "Minimal" at bounding box center [203, 161] width 40 height 19
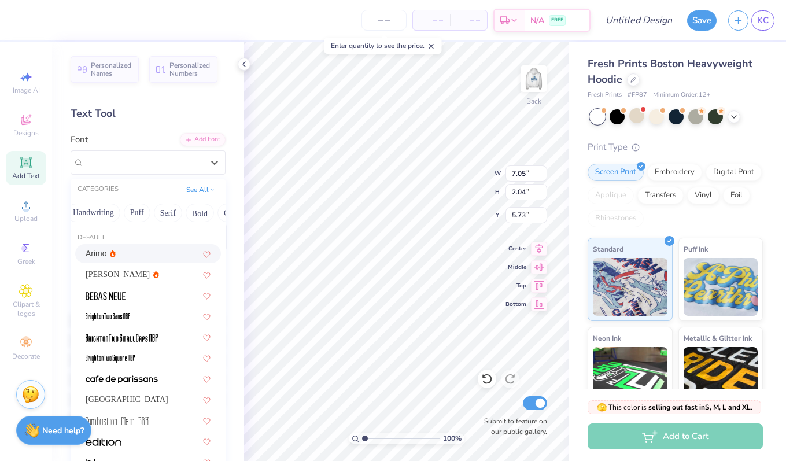
scroll to position [0, 38]
click at [195, 190] on button "See All" at bounding box center [201, 189] width 36 height 12
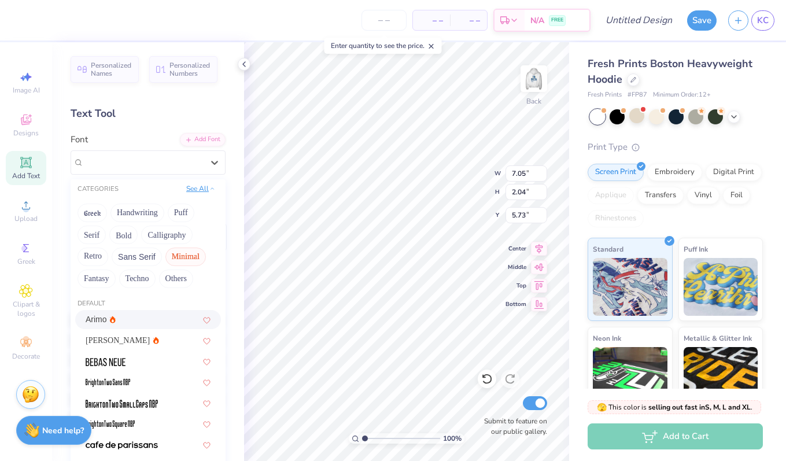
scroll to position [0, 0]
click at [195, 190] on button "See All" at bounding box center [201, 189] width 36 height 12
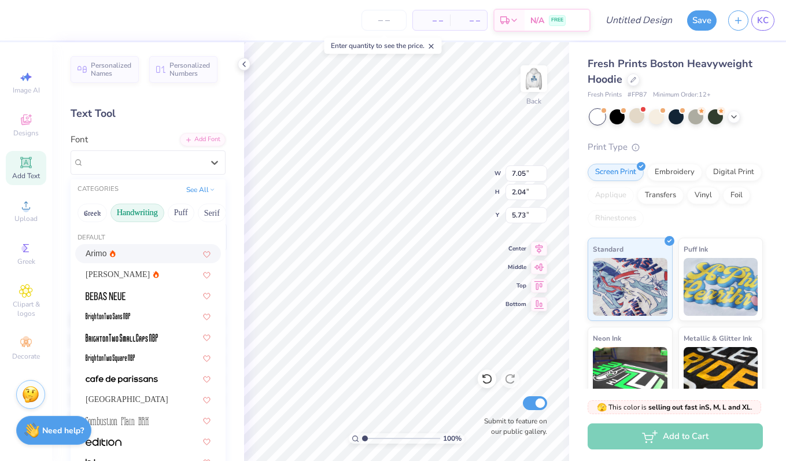
click at [148, 212] on button "Handwriting" at bounding box center [137, 213] width 54 height 19
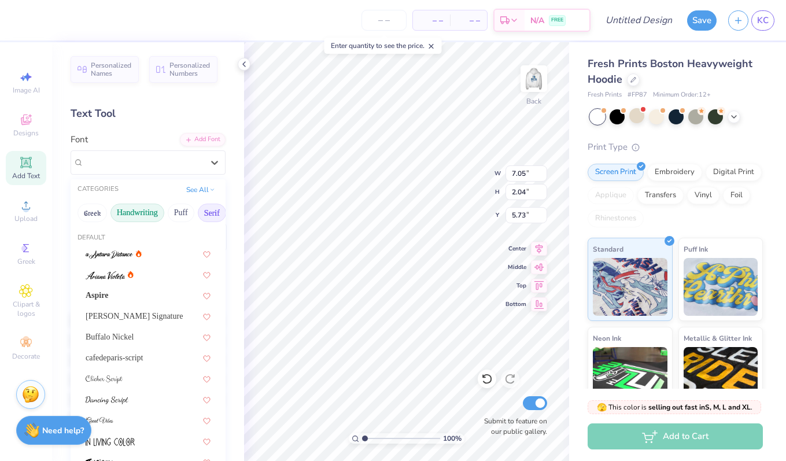
click at [207, 214] on button "Serif" at bounding box center [212, 213] width 28 height 19
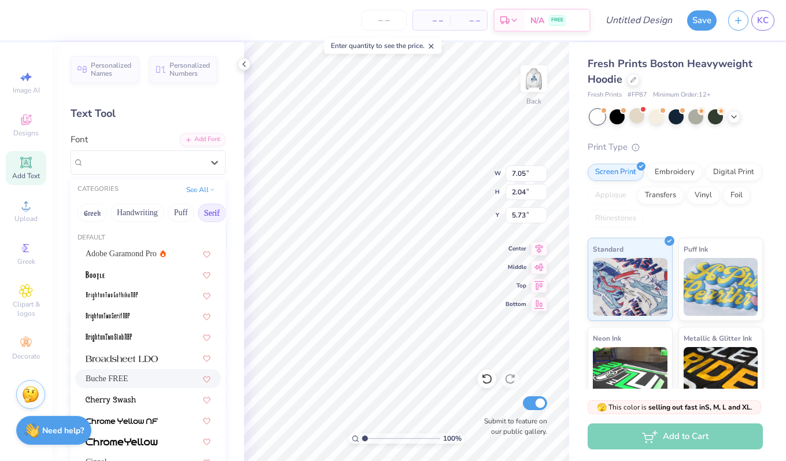
scroll to position [21, 0]
click at [145, 372] on div "Buche FREE" at bounding box center [148, 378] width 125 height 12
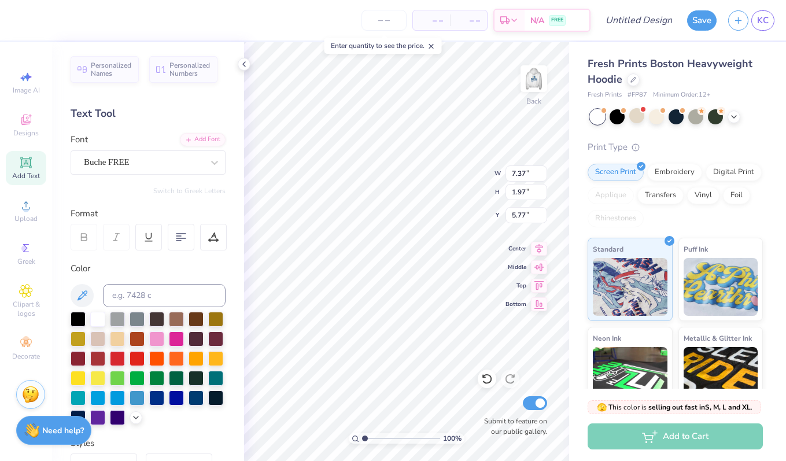
type input "7.37"
type input "1.97"
type input "5.77"
type textarea "t"
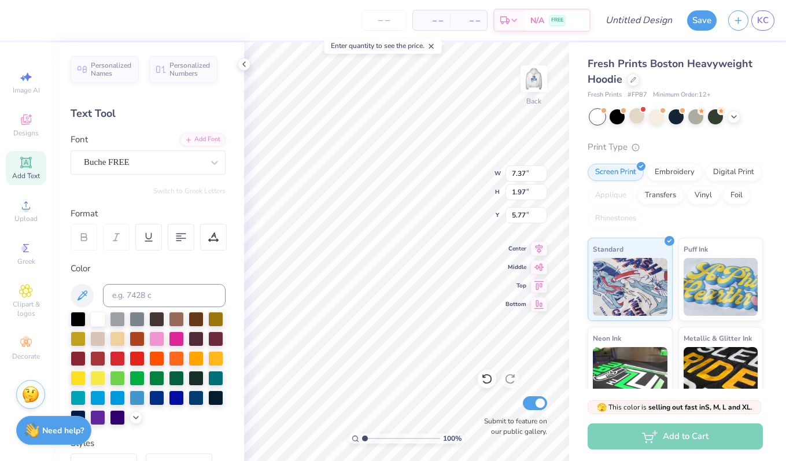
scroll to position [1, 1]
type textarea "TRI DELTA"
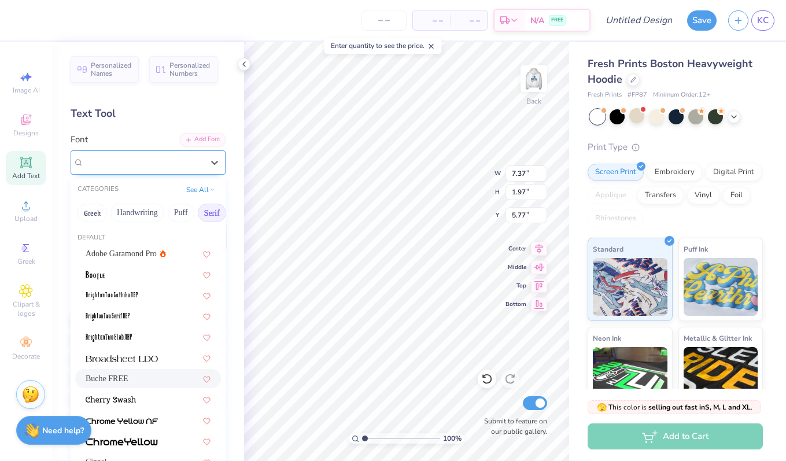
click at [165, 173] on div "Buche FREE" at bounding box center [148, 162] width 155 height 24
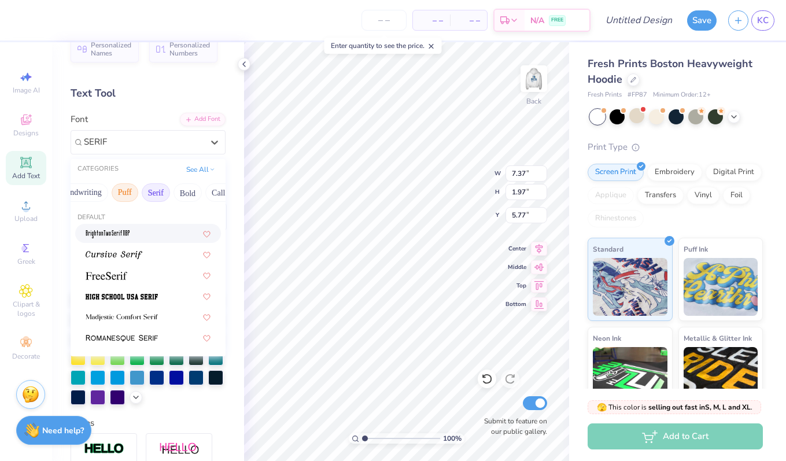
scroll to position [0, 73]
click at [185, 187] on button "Bold" at bounding box center [171, 192] width 28 height 19
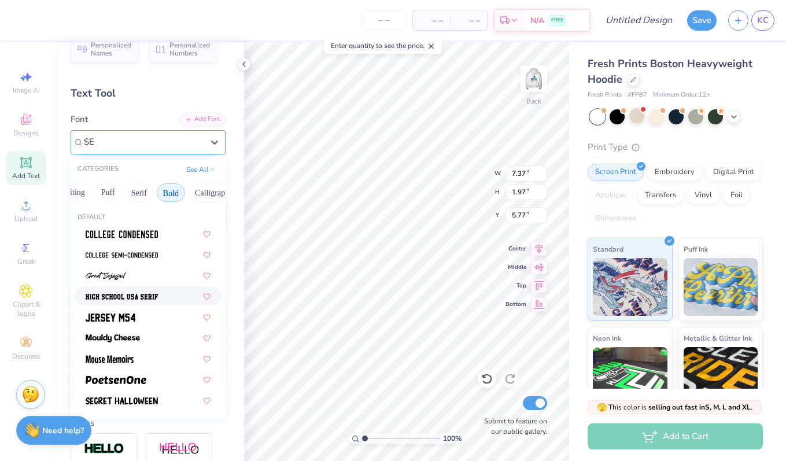
type input "S"
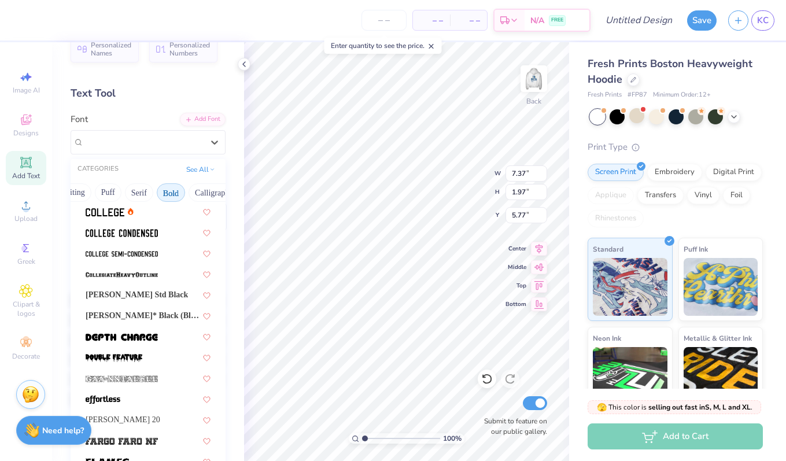
scroll to position [140, 0]
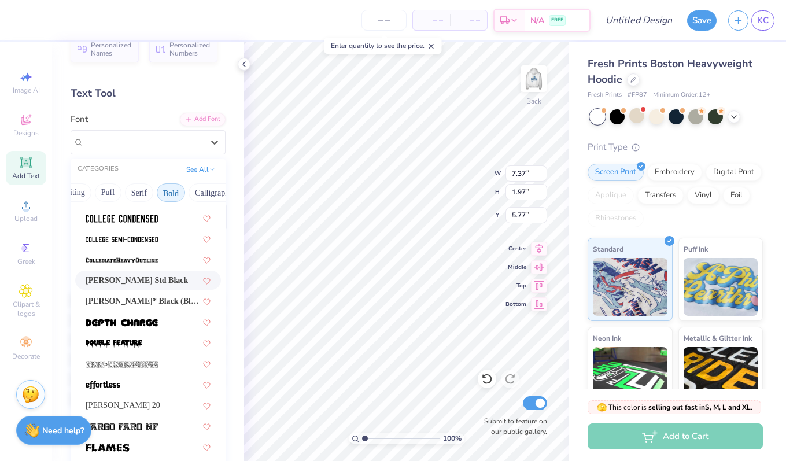
click at [150, 280] on span "[PERSON_NAME] Std Black" at bounding box center [137, 280] width 102 height 12
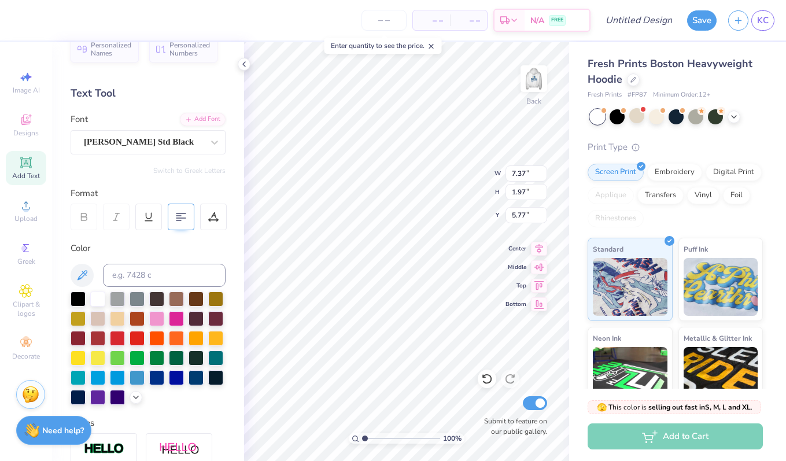
click at [182, 218] on 380 at bounding box center [180, 218] width 9 height 0
click at [176, 360] on div at bounding box center [176, 356] width 15 height 15
click at [193, 360] on div at bounding box center [195, 356] width 15 height 15
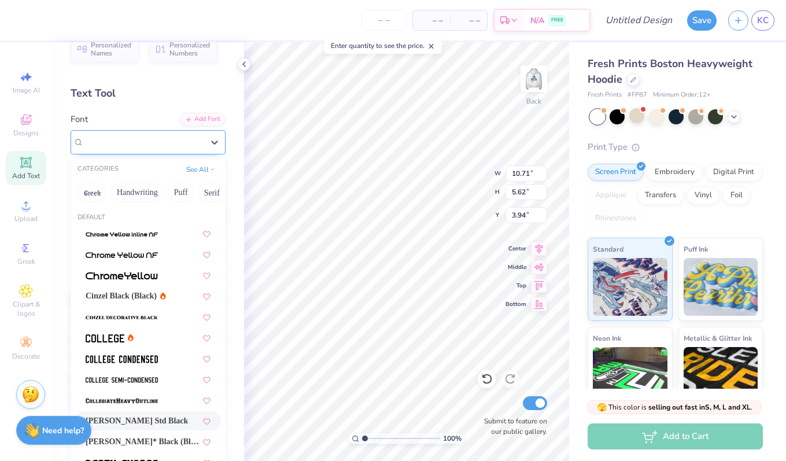
click at [127, 134] on div "[PERSON_NAME] Std Black" at bounding box center [143, 142] width 121 height 18
click at [160, 442] on span "[PERSON_NAME]* Black (Black)" at bounding box center [143, 441] width 114 height 12
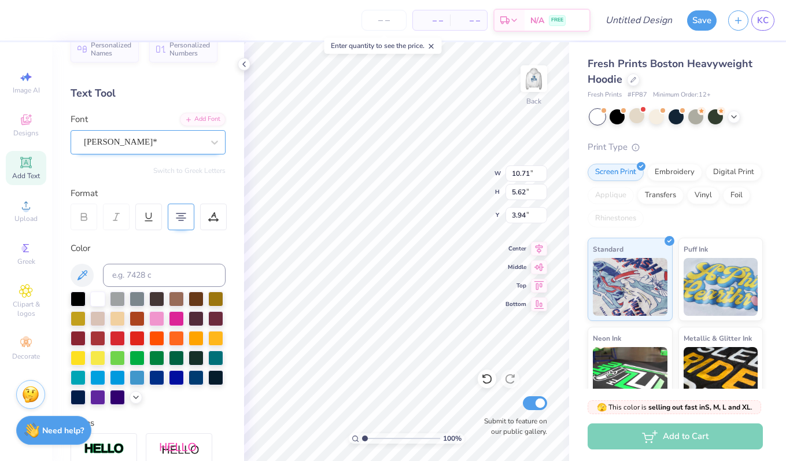
type input "10.49"
type input "5.68"
type input "3.91"
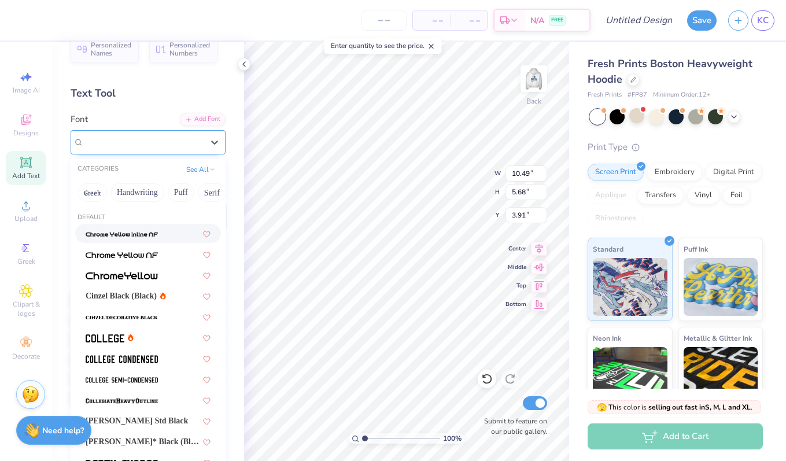
click at [170, 144] on div "[PERSON_NAME]*" at bounding box center [143, 142] width 121 height 18
click at [147, 419] on span "[PERSON_NAME] Std Black" at bounding box center [137, 421] width 102 height 12
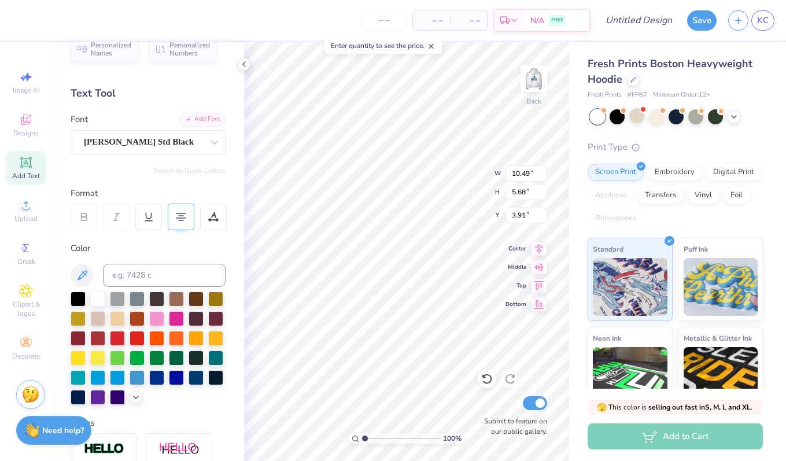
type input "10.71"
type input "5.62"
type input "3.94"
click at [537, 75] on img at bounding box center [534, 79] width 46 height 46
type input "0.80"
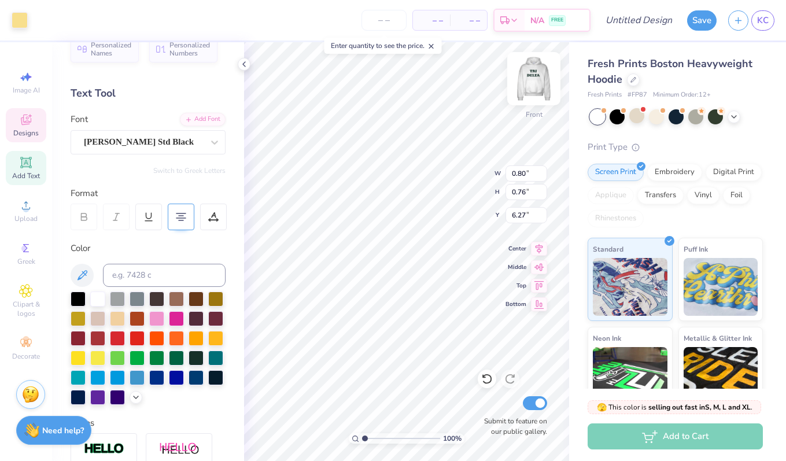
type input "0.76"
type input "6.27"
click at [27, 173] on span "Add Text" at bounding box center [26, 175] width 28 height 9
type input "7.22"
type input "2.09"
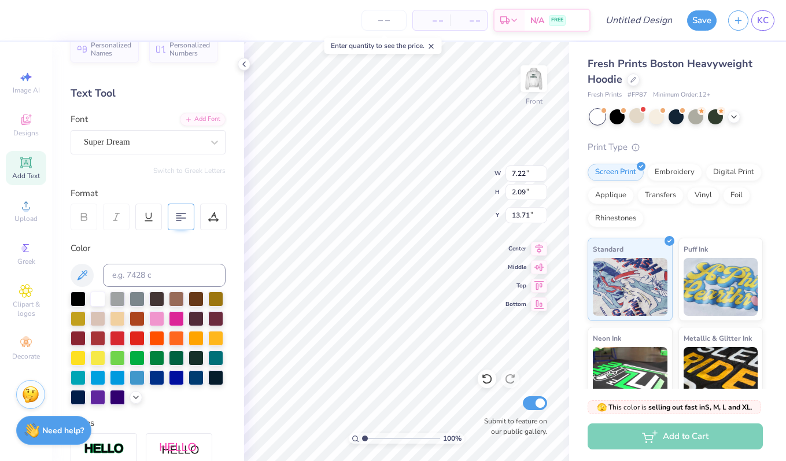
type input "13.71"
type textarea "EST. 1888"
click at [187, 144] on div "Super Dream" at bounding box center [143, 142] width 121 height 18
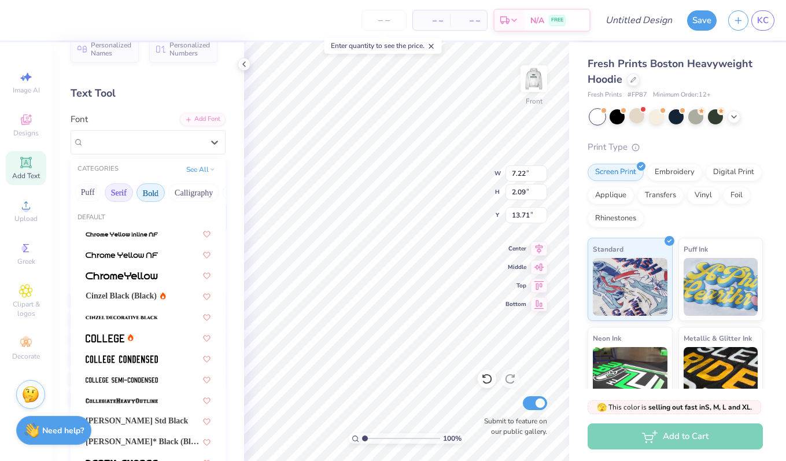
scroll to position [0, 109]
click at [149, 187] on button "Bold" at bounding box center [135, 192] width 28 height 19
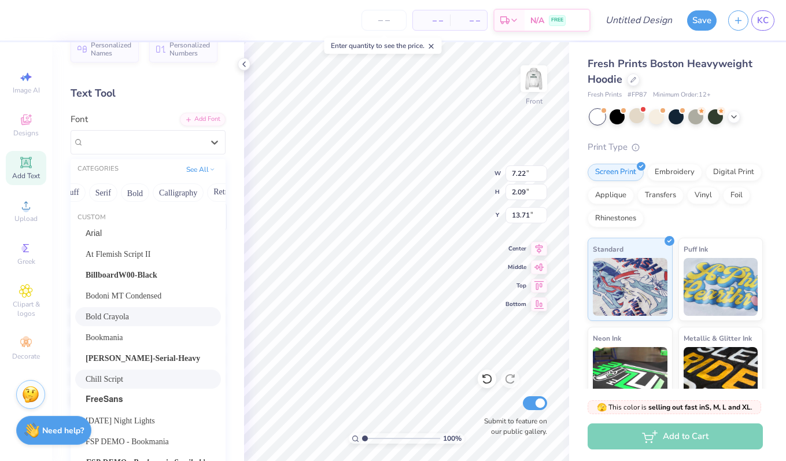
scroll to position [95, 0]
click at [162, 373] on div "Chill Script" at bounding box center [148, 379] width 125 height 12
click at [156, 142] on div "Chill Script" at bounding box center [143, 142] width 121 height 18
click at [156, 359] on div "Casad-Serial-Heavy" at bounding box center [148, 358] width 125 height 12
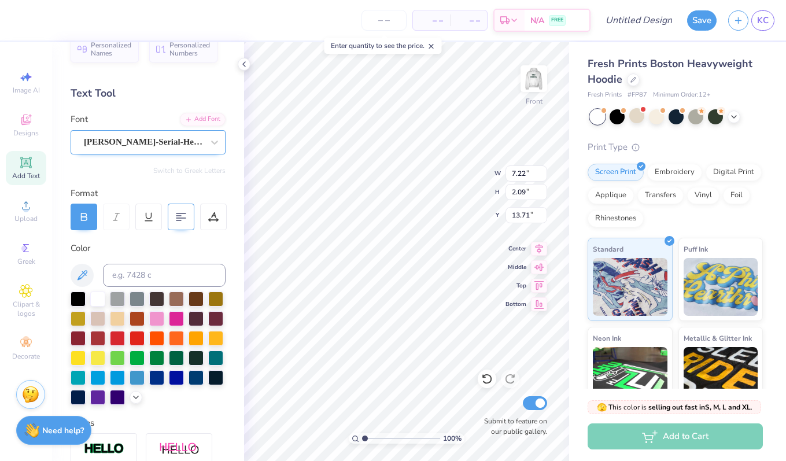
click at [131, 140] on div "Casad-Serial-Heavy" at bounding box center [143, 142] width 121 height 18
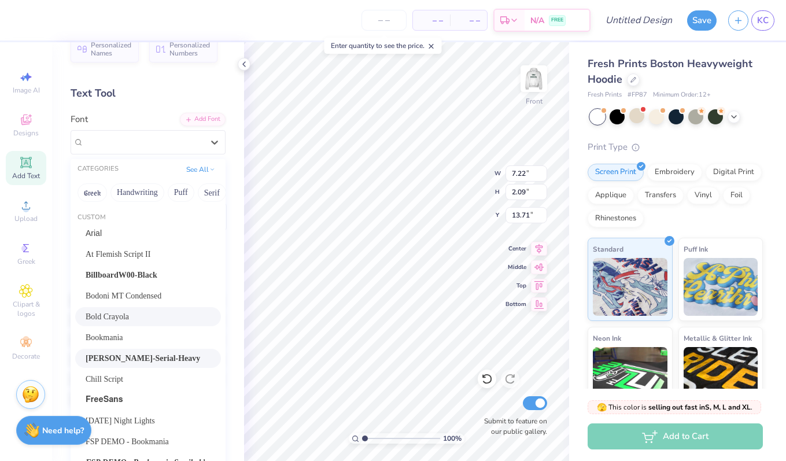
click at [117, 320] on span "Bold Crayola" at bounding box center [107, 316] width 43 height 12
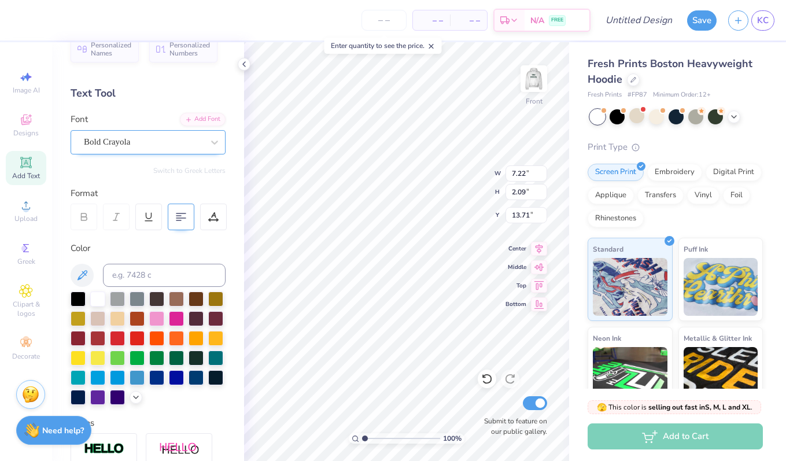
click at [124, 143] on div "Bold Crayola" at bounding box center [143, 142] width 121 height 18
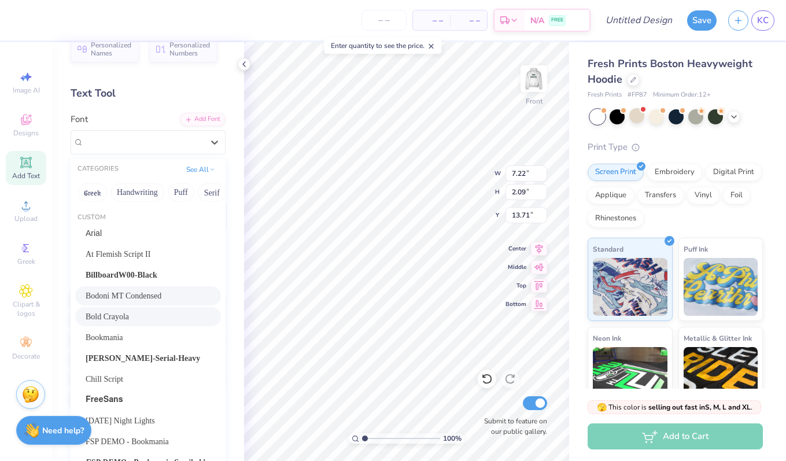
click at [130, 302] on div "Bodoni MT Condensed" at bounding box center [148, 295] width 146 height 19
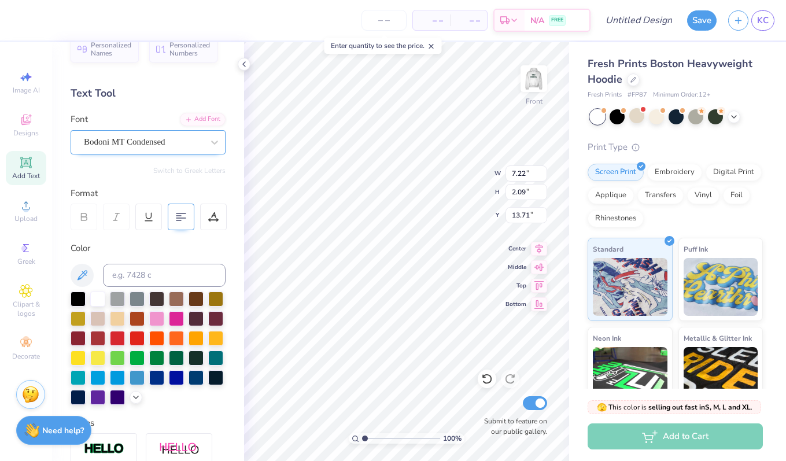
click at [142, 146] on div "Bodoni MT Condensed" at bounding box center [143, 142] width 121 height 18
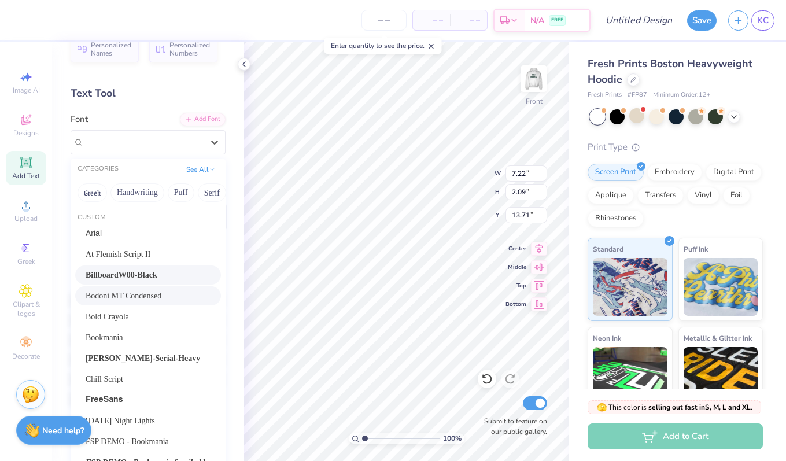
click at [132, 277] on span "BillboardW00-Black" at bounding box center [122, 275] width 72 height 12
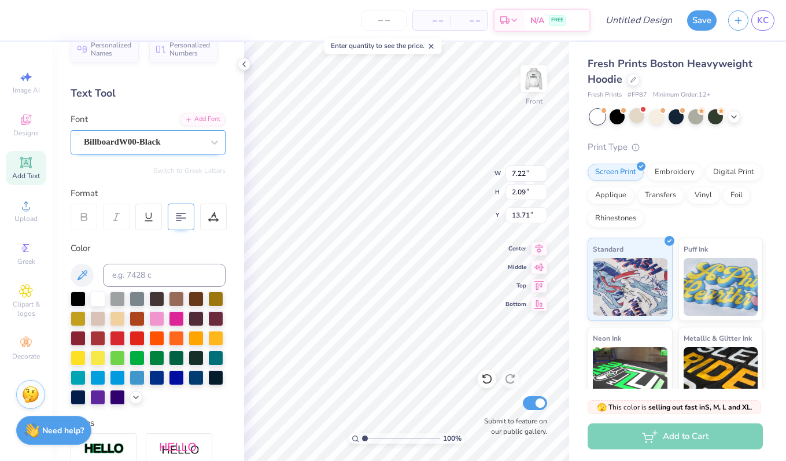
click at [138, 145] on div "BillboardW00-Black" at bounding box center [143, 142] width 121 height 18
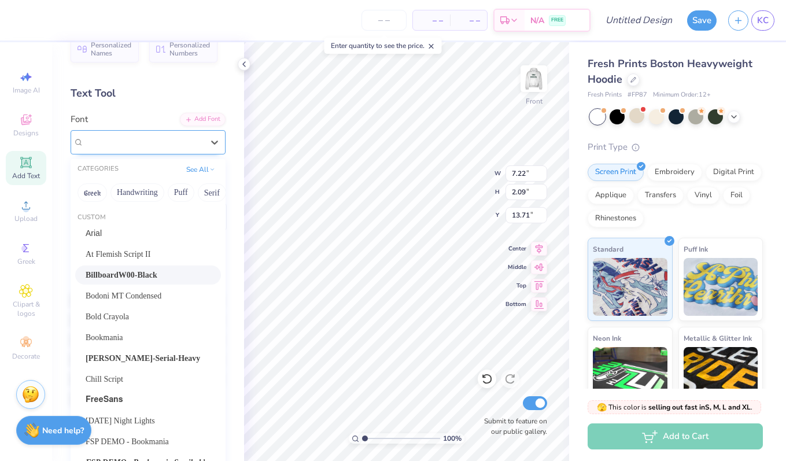
click at [134, 149] on div at bounding box center [143, 142] width 119 height 16
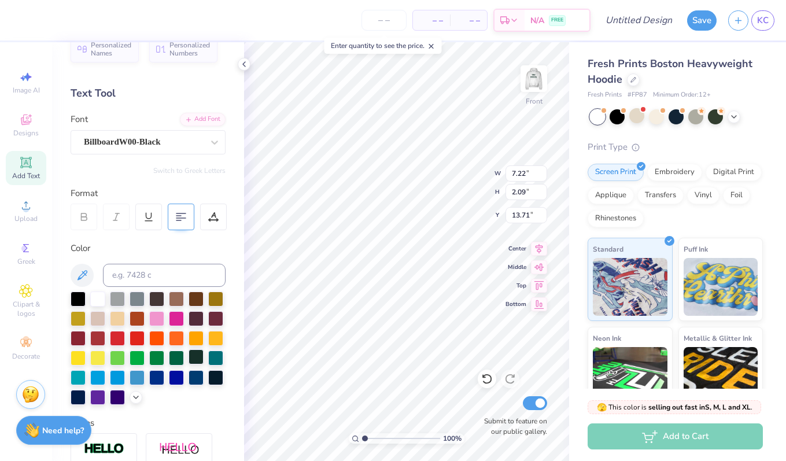
click at [189, 359] on div at bounding box center [195, 356] width 15 height 15
type input "15.66"
type input "5.72"
type input "1.09"
type input "16.76"
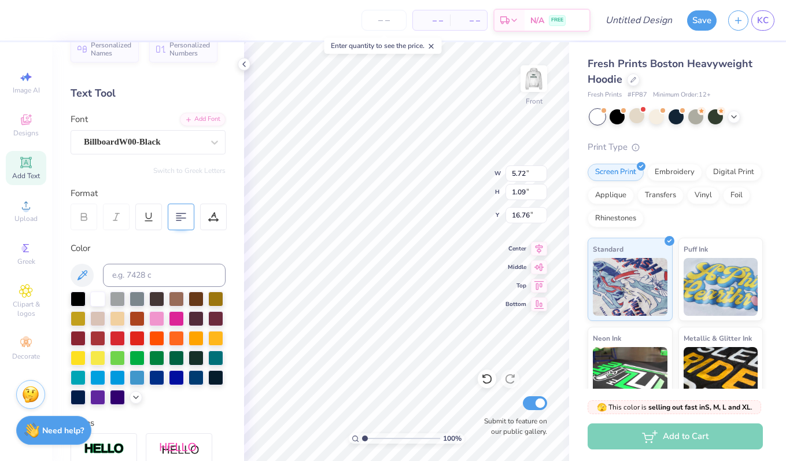
type input "5.72"
type input "1.09"
type input "13.66"
click at [734, 115] on icon at bounding box center [733, 115] width 9 height 9
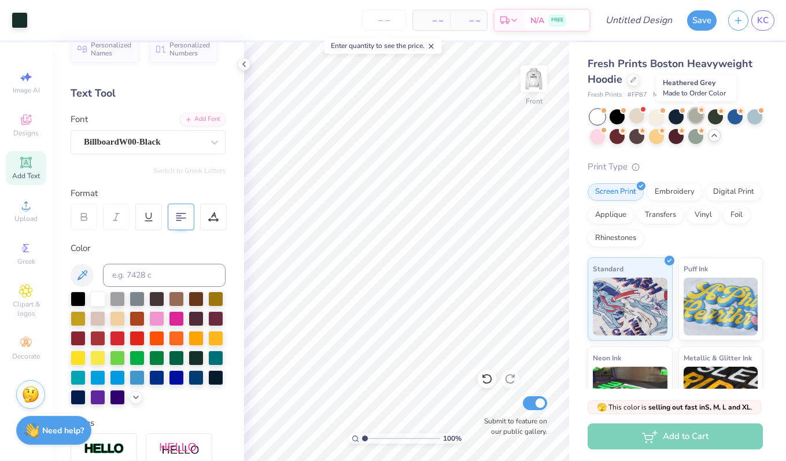
click at [696, 114] on div at bounding box center [695, 115] width 15 height 15
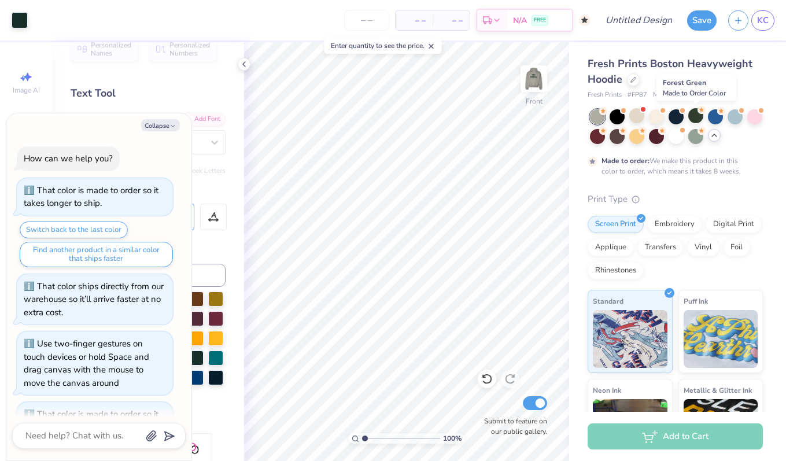
scroll to position [563, 0]
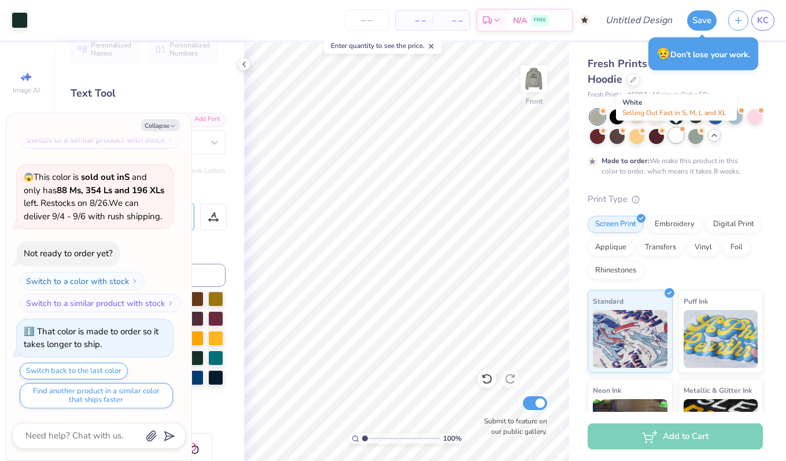
click at [675, 133] on div at bounding box center [675, 135] width 15 height 15
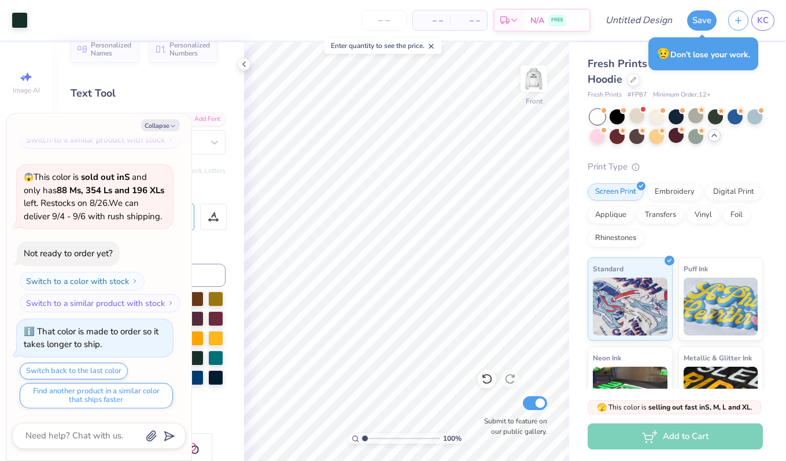
scroll to position [771, 0]
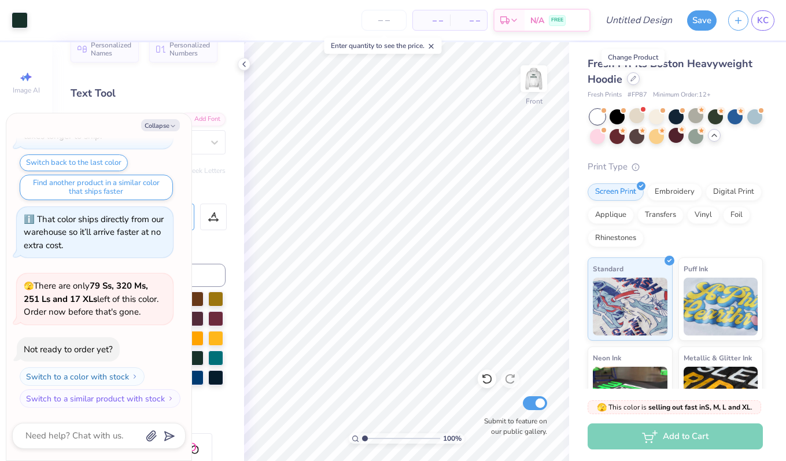
click at [631, 79] on icon at bounding box center [633, 78] width 5 height 5
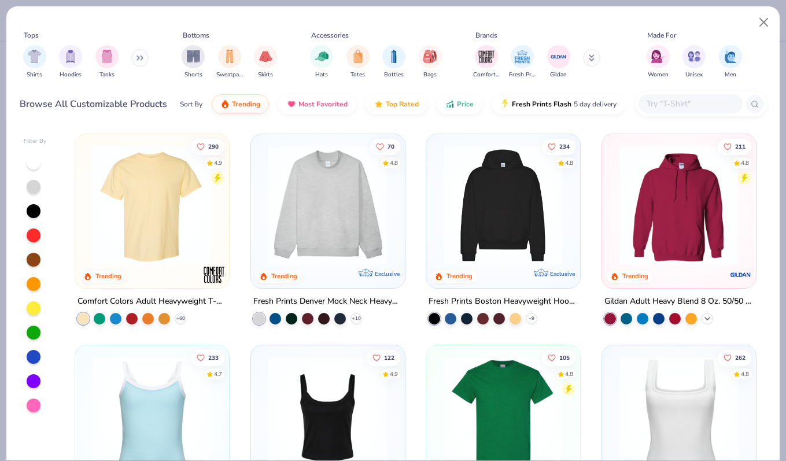
click at [706, 313] on icon at bounding box center [706, 317] width 9 height 9
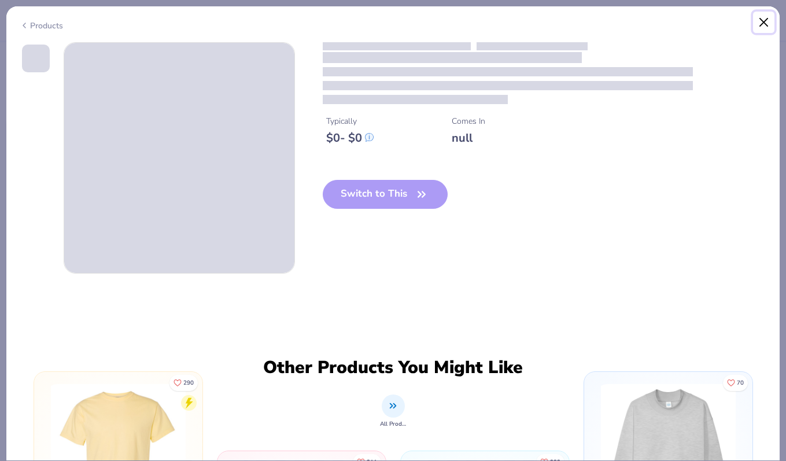
click at [762, 22] on button "Close" at bounding box center [764, 23] width 22 height 22
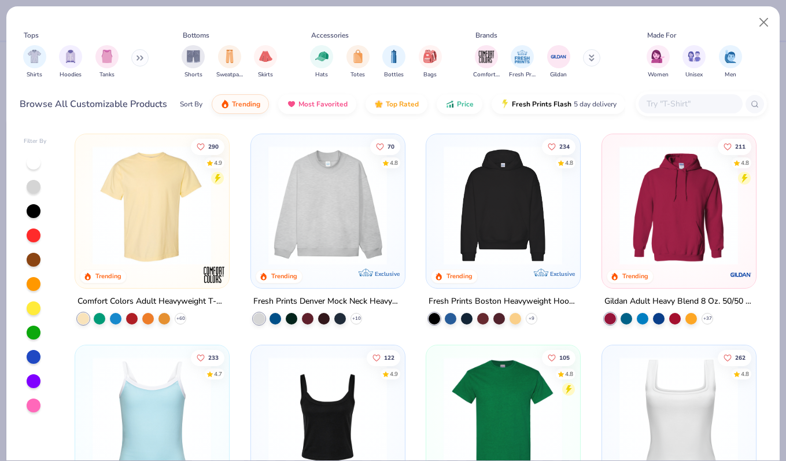
click at [349, 243] on img at bounding box center [327, 205] width 130 height 119
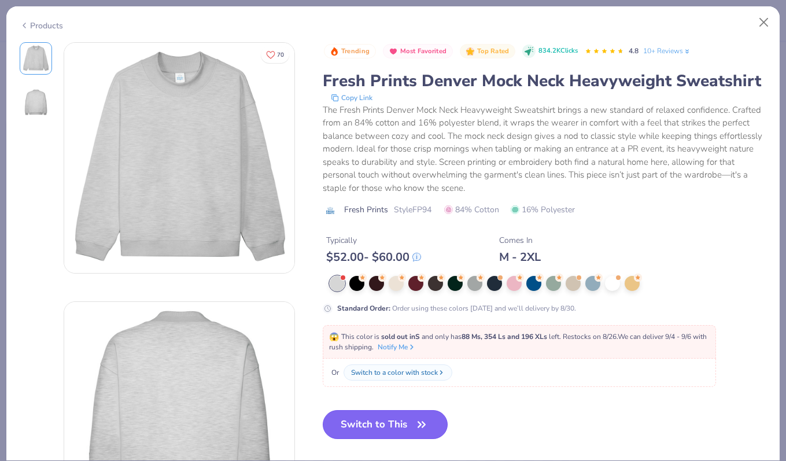
click at [365, 423] on button "Switch to This" at bounding box center [385, 424] width 125 height 29
click at [428, 421] on icon "button" at bounding box center [421, 424] width 16 height 16
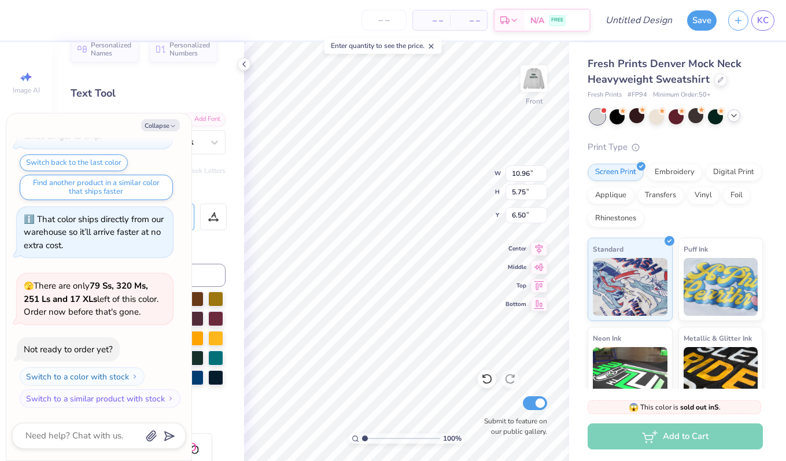
type textarea "x"
type input "6.25"
type textarea "x"
type input "12.71"
type textarea "x"
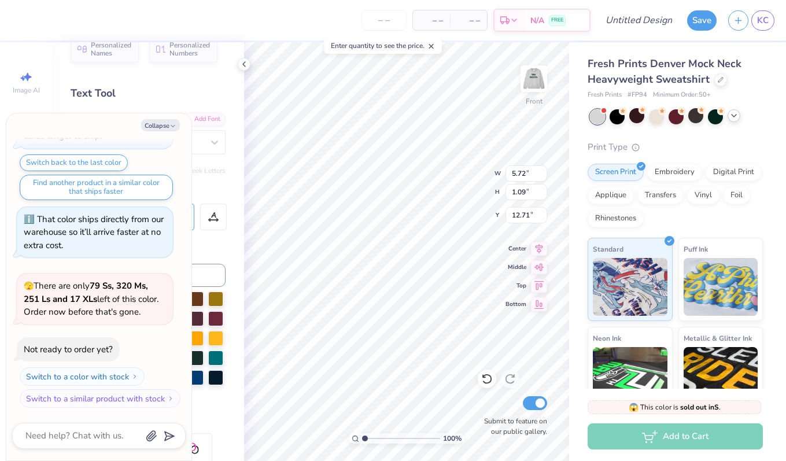
type input "3.70"
type input "0.71"
type input "13.09"
type textarea "x"
type input "10.96"
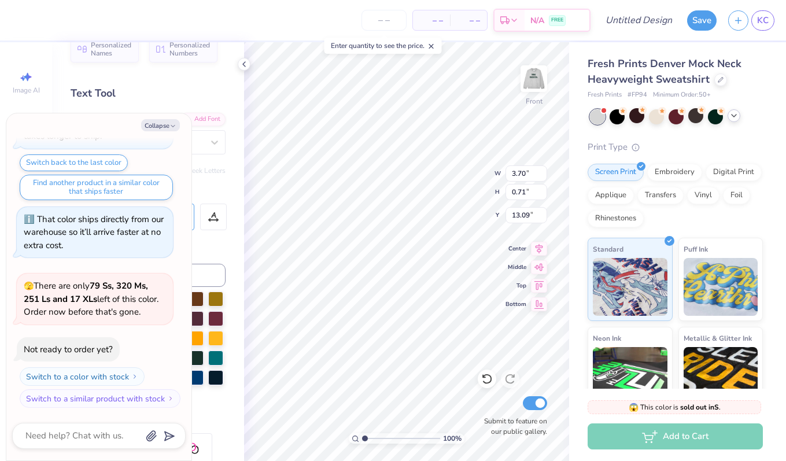
type input "5.75"
type input "6.25"
click at [168, 125] on button "Collapse" at bounding box center [160, 125] width 39 height 12
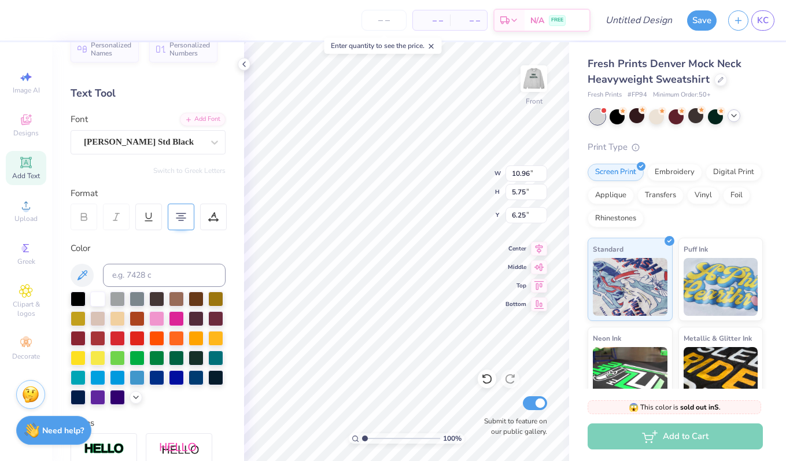
type textarea "x"
click at [171, 125] on polyline "button" at bounding box center [172, 126] width 3 height 2
click at [208, 217] on div at bounding box center [213, 217] width 27 height 27
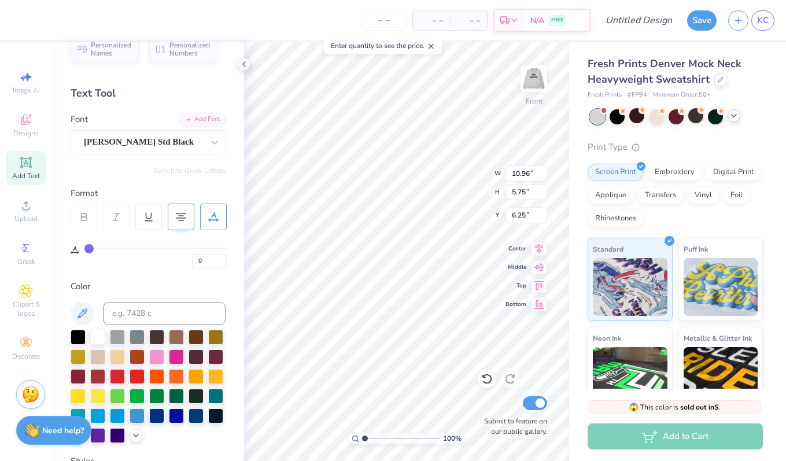
click at [176, 222] on div at bounding box center [181, 217] width 27 height 27
click at [188, 212] on div at bounding box center [181, 217] width 27 height 27
click at [185, 214] on icon at bounding box center [181, 217] width 10 height 10
type input "10.95"
type textarea "DELTA DELTA DELTA"
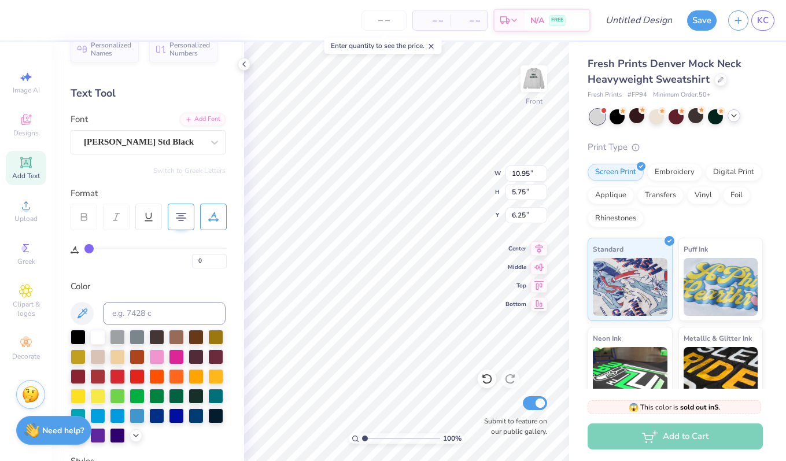
scroll to position [0, 2]
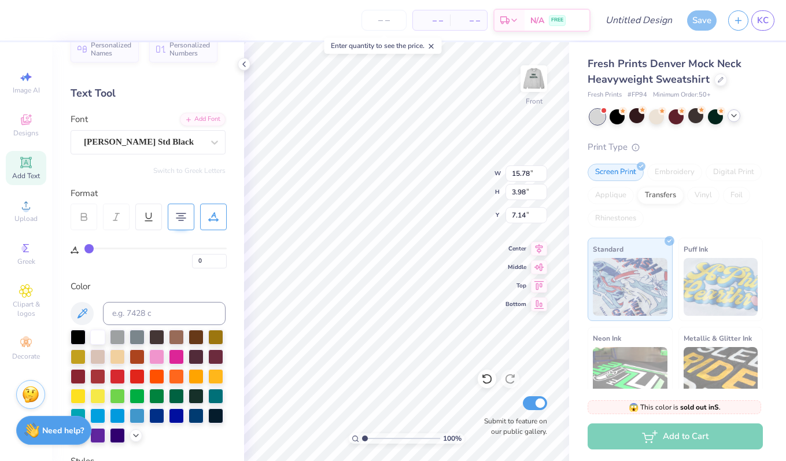
type input "15.78"
type input "3.98"
type input "7.14"
type textarea "DELTA DELTA DELTA"
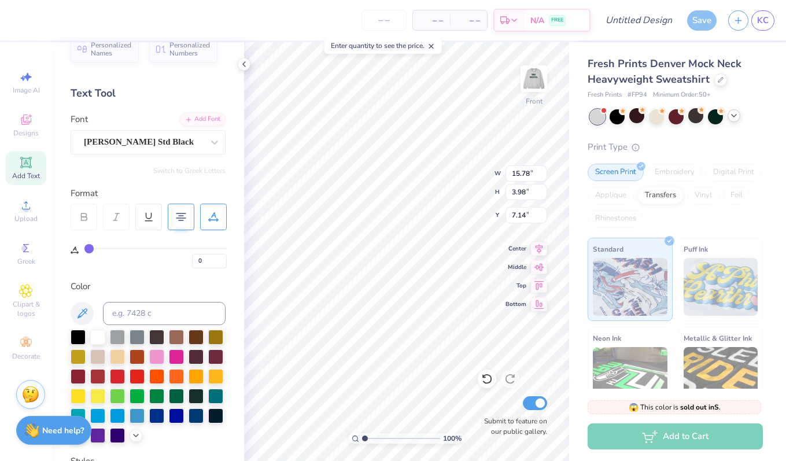
scroll to position [1, 0]
click at [179, 210] on div at bounding box center [181, 217] width 27 height 27
click at [181, 217] on icon at bounding box center [181, 217] width 10 height 10
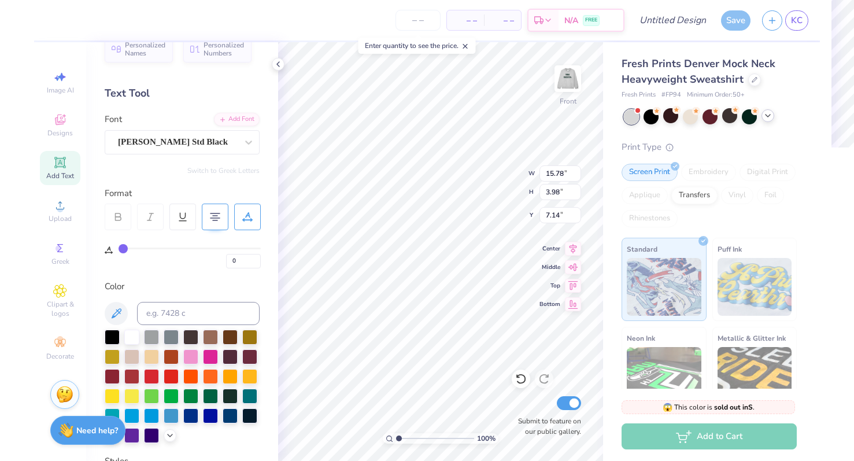
scroll to position [1, 1]
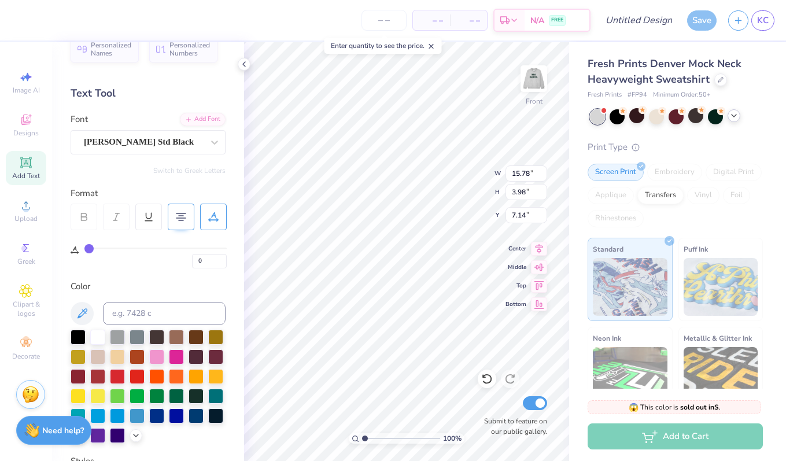
type textarea "TRI DELTA"
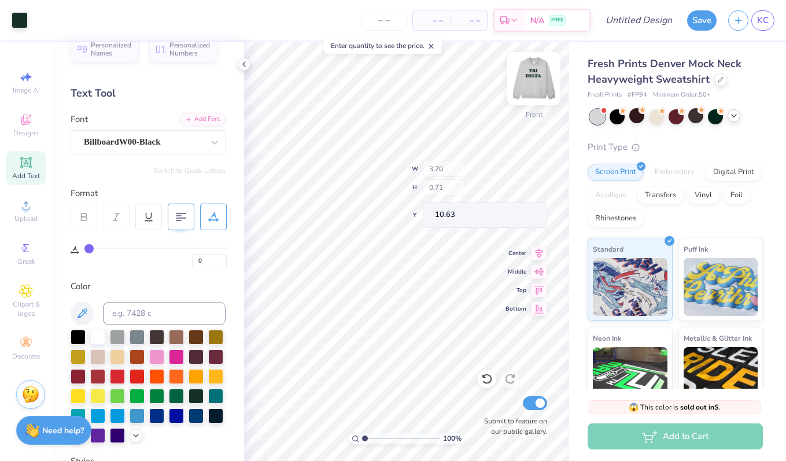
type input "10.63"
click at [530, 82] on img at bounding box center [534, 79] width 46 height 46
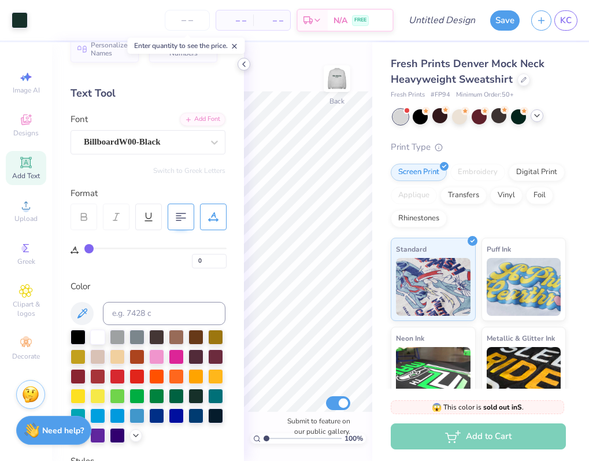
click at [245, 65] on icon at bounding box center [243, 64] width 9 height 9
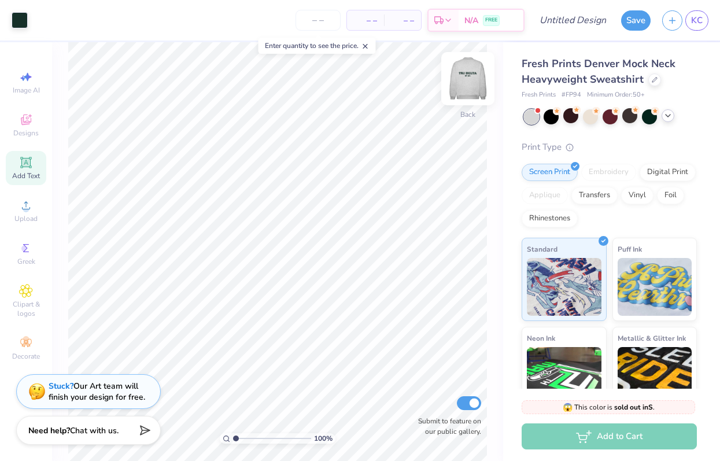
click at [478, 85] on img at bounding box center [468, 79] width 46 height 46
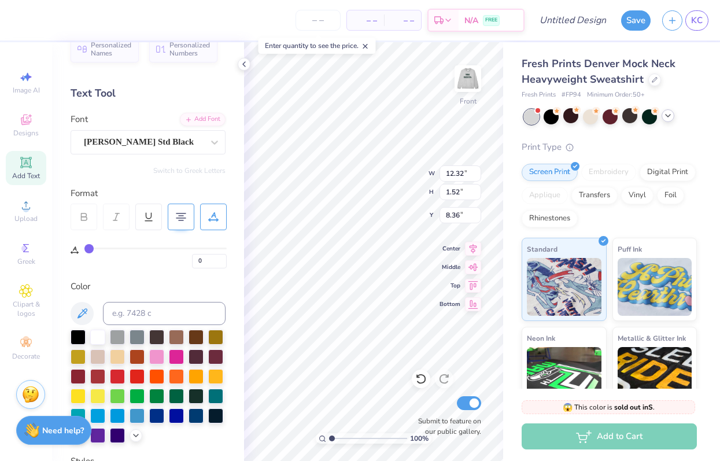
type textarea "DELTA"
type input "8.87"
type input "4.66"
type input "6.81"
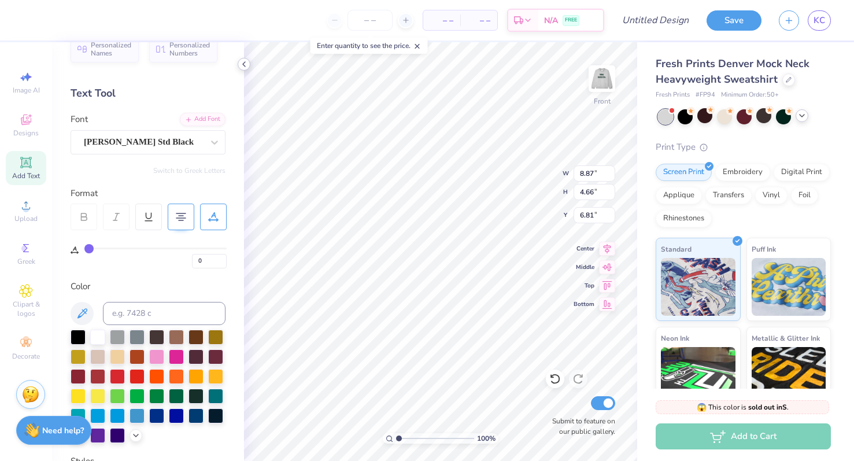
type textarea "TRI"
type input "6.19"
type input "10.16"
type input "6.93"
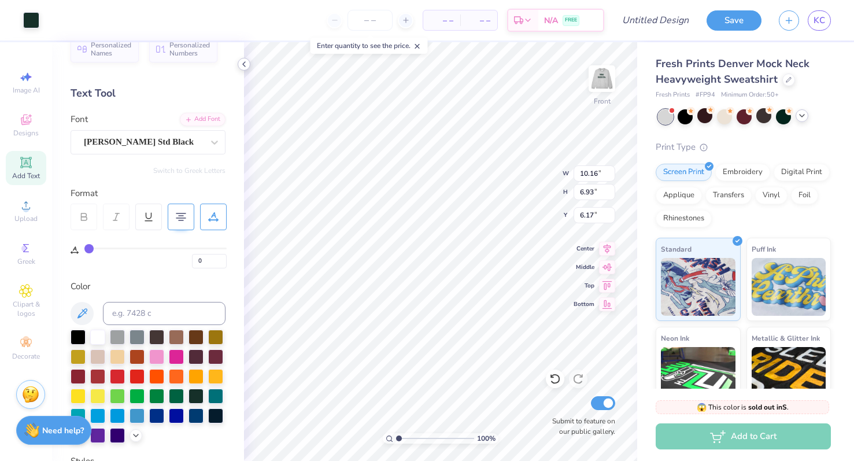
click at [515, 187] on div "100 % Front W 10.16 10.16 " H 6.93 6.93 " Y 6.17 6.17 " Center Middle Top Botto…" at bounding box center [440, 251] width 393 height 419
type input "6.08"
click at [727, 176] on div "Embroidery" at bounding box center [742, 170] width 55 height 17
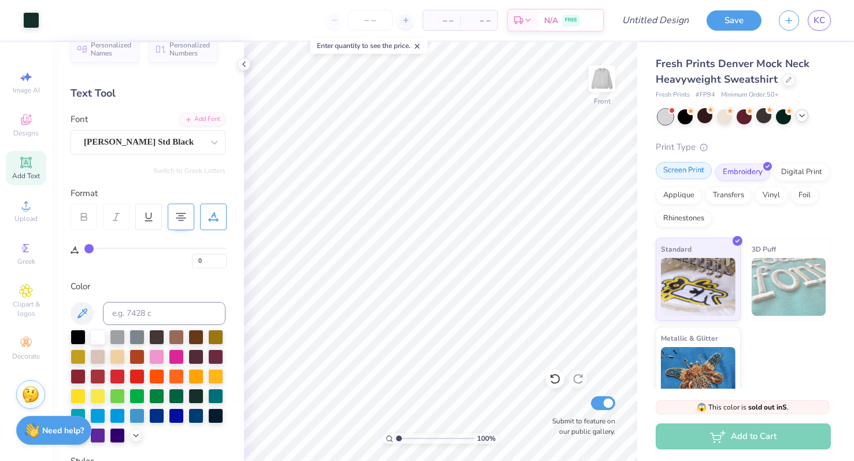
scroll to position [21, 0]
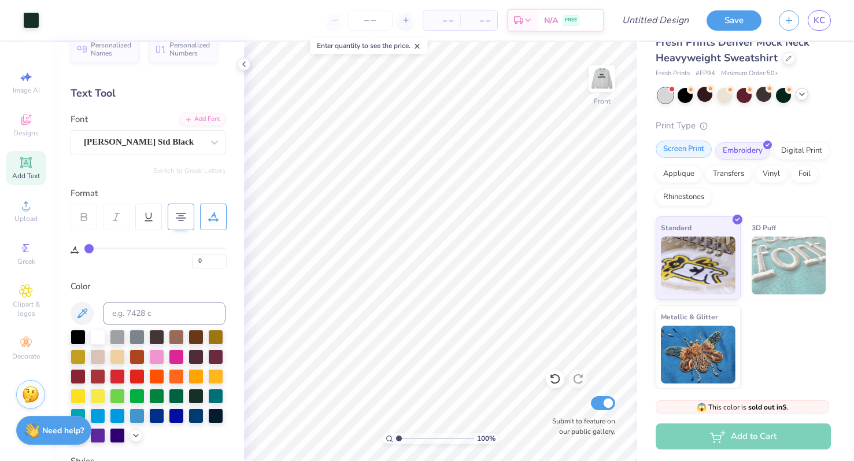
click at [696, 155] on div "Screen Print" at bounding box center [684, 148] width 56 height 17
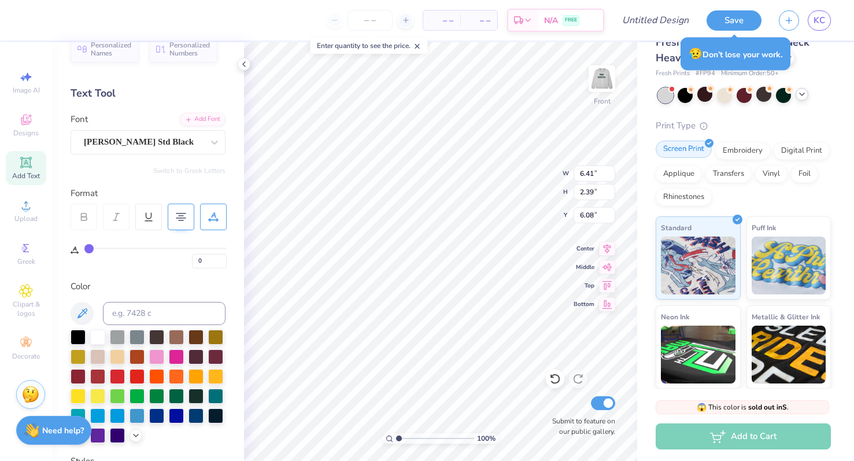
type input "6.41"
type input "2.39"
type input "6.08"
type input "5.30"
type input "1.97"
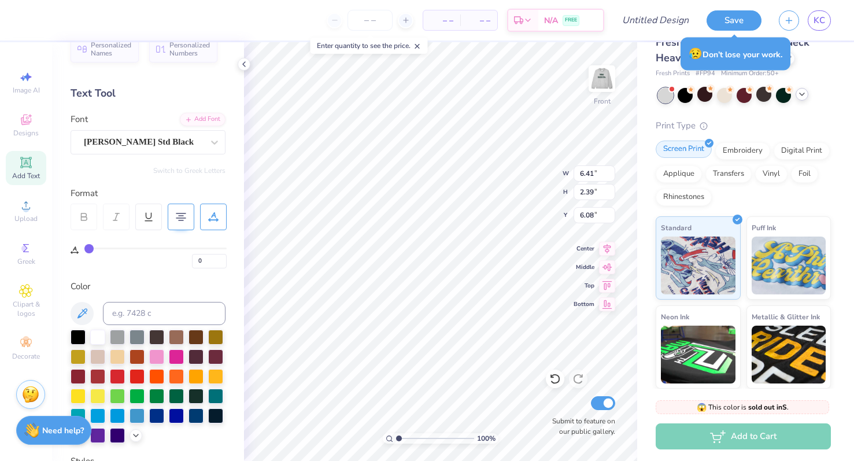
type input "6.49"
type input "11.09"
type input "2.22"
type input "9.03"
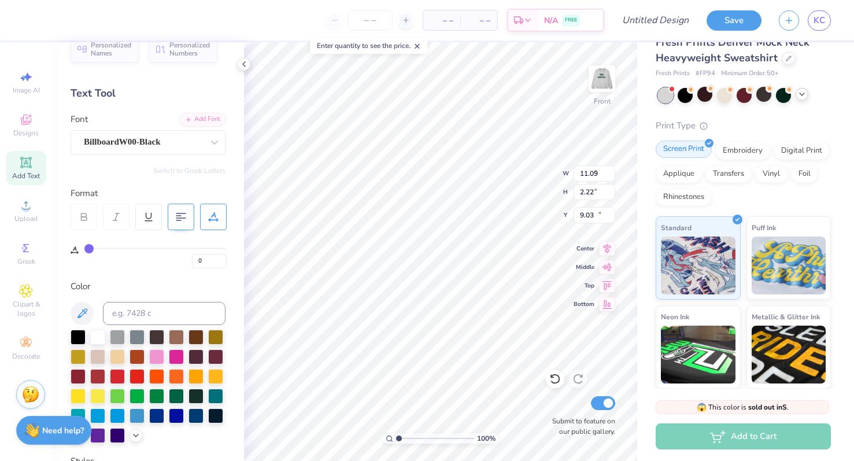
type input "4.98"
type input "0.95"
type input "11.77"
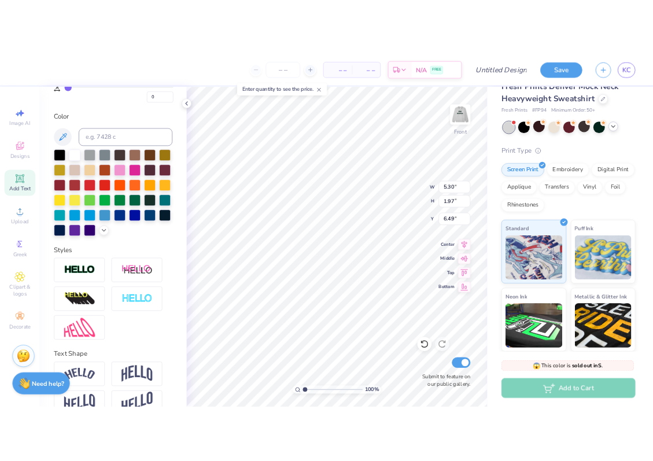
scroll to position [226, 0]
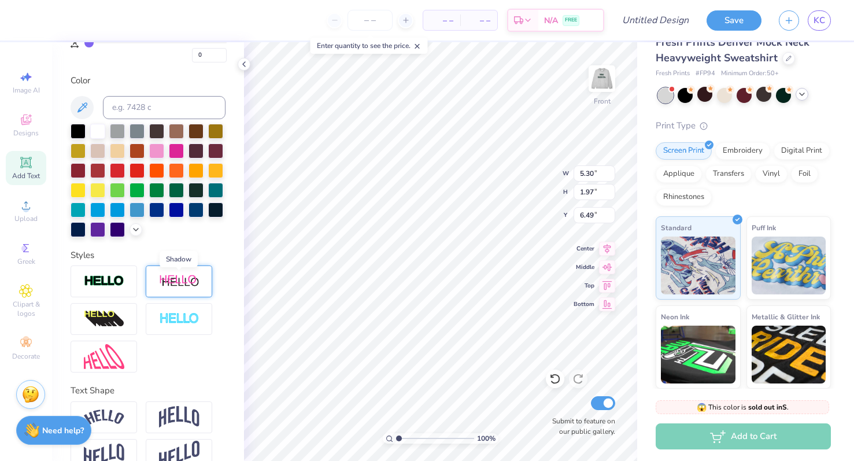
click at [171, 280] on img at bounding box center [179, 281] width 40 height 14
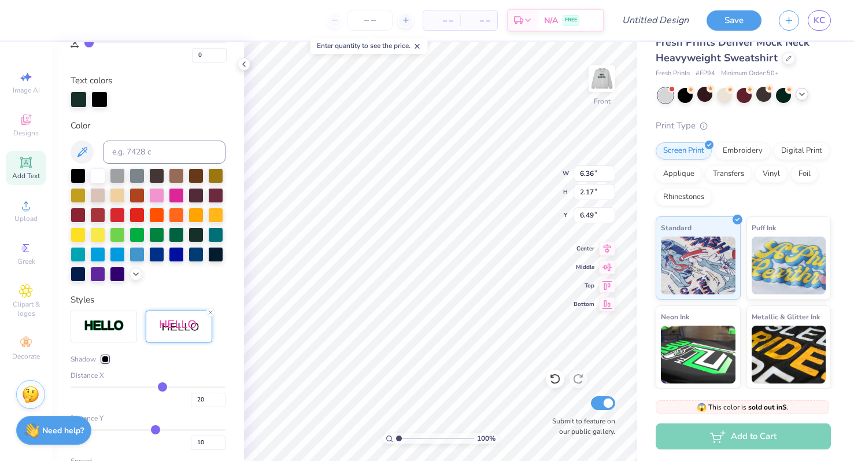
type input "6.36"
type input "2.17"
click at [209, 314] on icon at bounding box center [210, 312] width 7 height 7
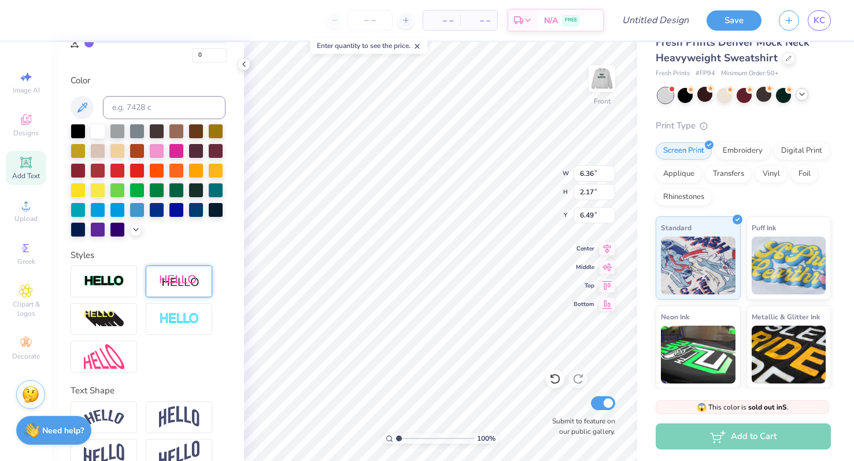
type input "5.30"
type input "1.97"
click at [160, 312] on div at bounding box center [179, 319] width 66 height 32
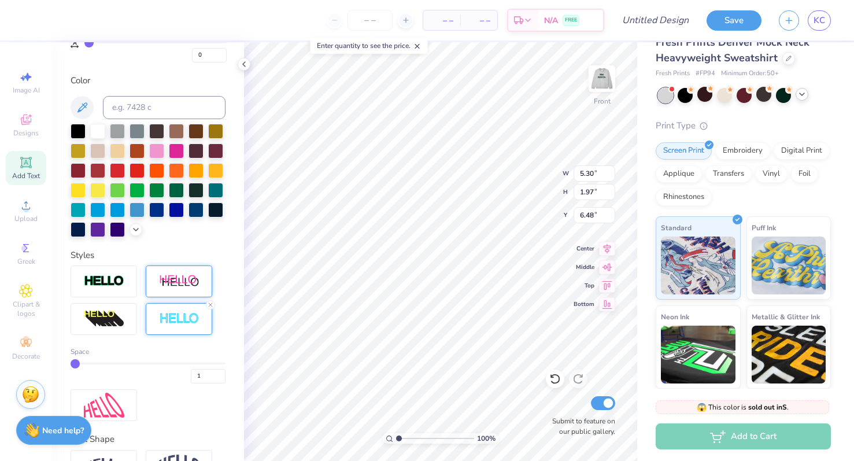
type input "5.34"
type input "2.01"
type input "6.48"
type input "2"
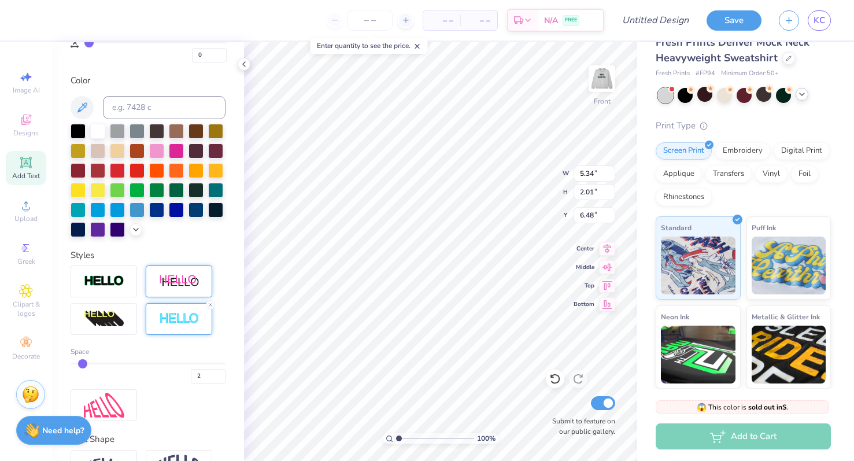
type input "3"
drag, startPoint x: 77, startPoint y: 363, endPoint x: 91, endPoint y: 408, distance: 47.2
type input "3"
click at [90, 363] on input "range" at bounding box center [148, 364] width 155 height 2
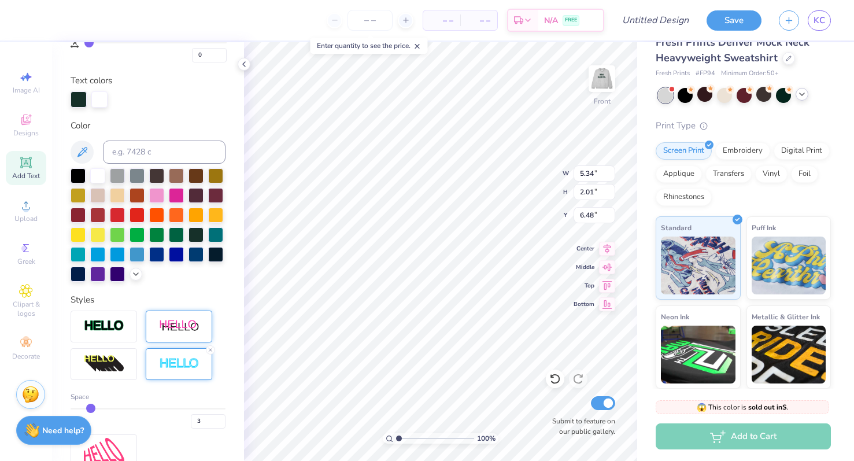
type input "5.41"
type input "2.08"
type input "6.44"
type input "4"
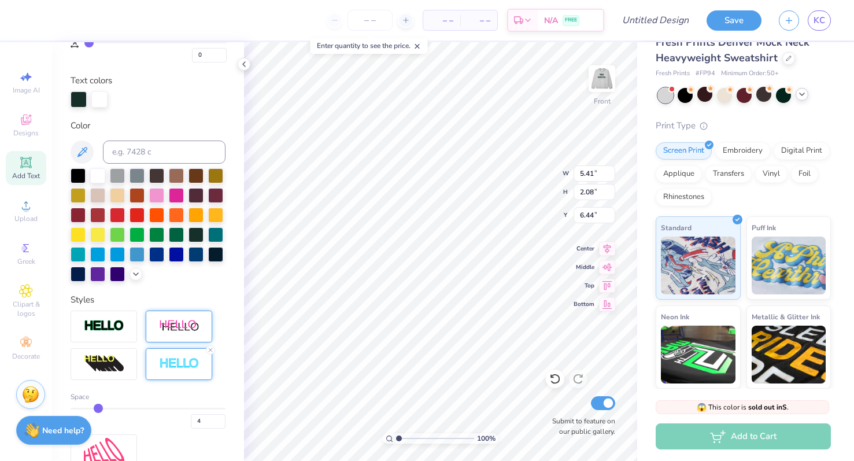
drag, startPoint x: 91, startPoint y: 408, endPoint x: 97, endPoint y: 408, distance: 6.4
type input "4"
click at [97, 408] on input "range" at bounding box center [148, 409] width 155 height 2
type input "5.44"
type input "2.12"
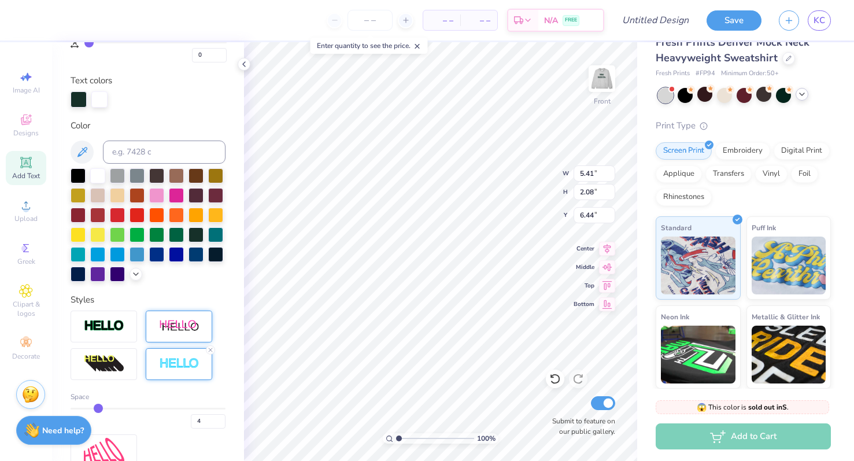
type input "6.42"
type input "11.09"
type input "2.22"
type input "9.03"
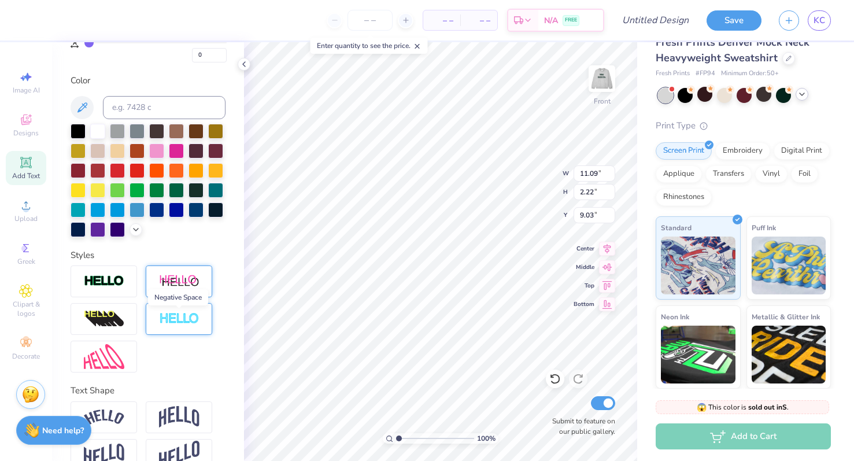
click at [175, 321] on img at bounding box center [179, 318] width 40 height 13
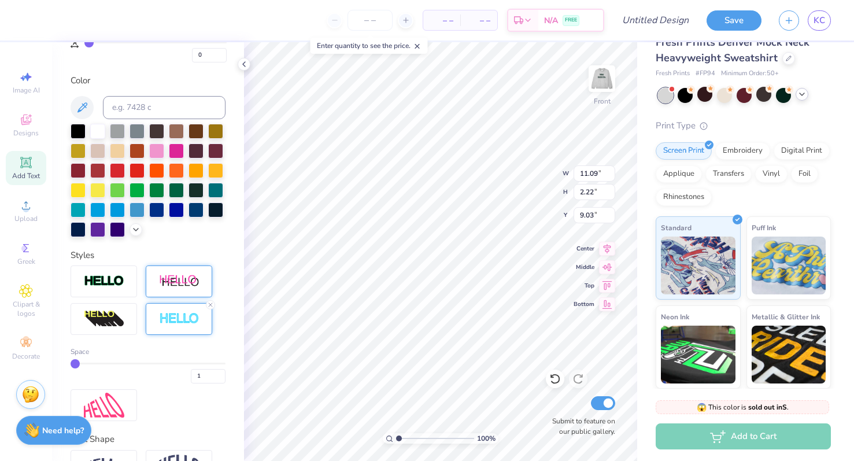
type input "11.13"
type input "2.26"
type input "9.01"
type input "2"
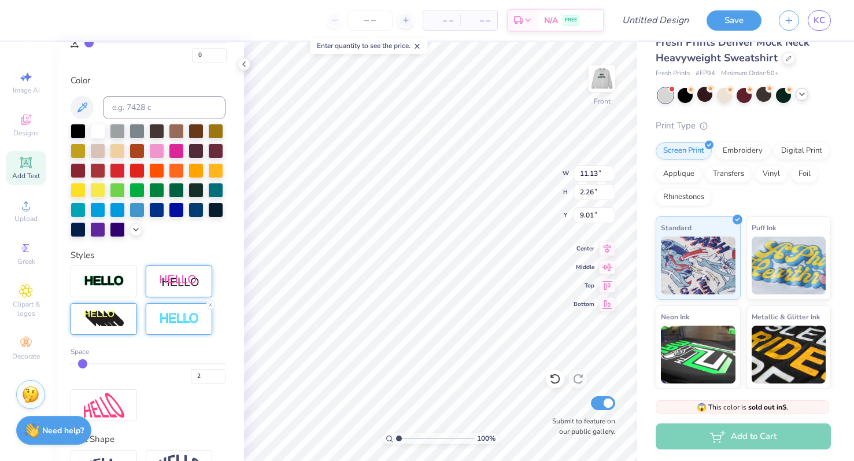
drag, startPoint x: 75, startPoint y: 364, endPoint x: 105, endPoint y: 379, distance: 34.1
type input "4"
click at [101, 363] on input "range" at bounding box center [148, 364] width 155 height 2
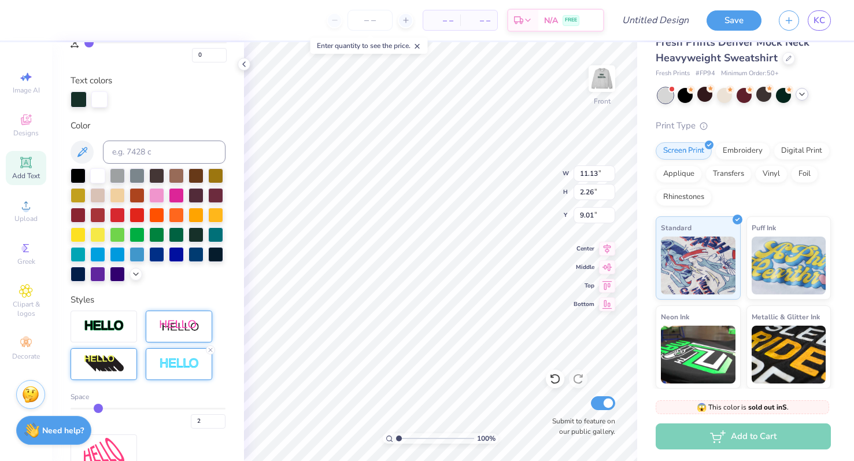
type input "4"
type input "11.17"
type input "2.30"
type input "8.99"
type input "6"
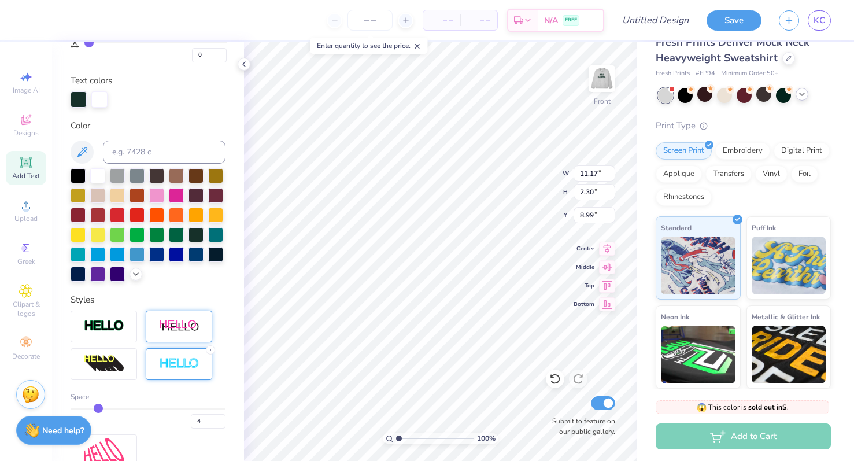
type input "6"
type input "11.24"
type input "2.38"
type input "8.95"
type input "6"
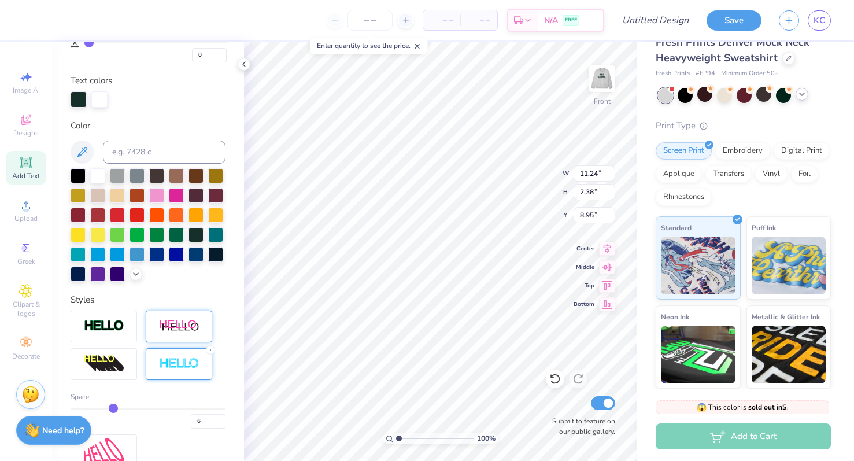
click at [110, 408] on input "range" at bounding box center [148, 409] width 155 height 2
type input "5.44"
type input "2.12"
type input "6.42"
click at [197, 365] on img at bounding box center [179, 363] width 40 height 13
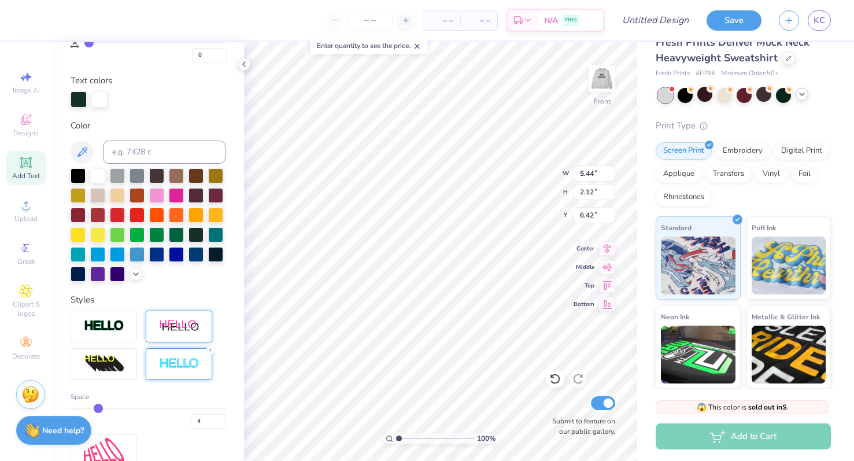
type input "11.32"
type input "2.46"
type input "8.91"
click at [187, 375] on div at bounding box center [179, 364] width 66 height 32
click at [200, 420] on input "6" at bounding box center [208, 421] width 35 height 14
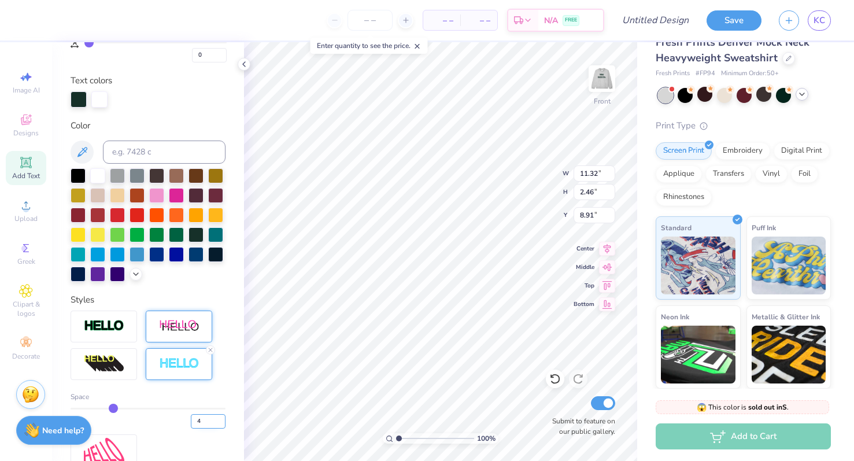
type input "4"
type input "11.24"
type input "2.38"
type input "8.95"
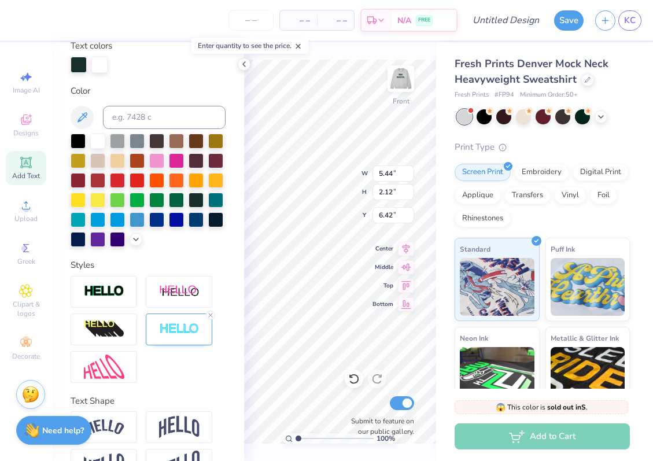
scroll to position [239, 0]
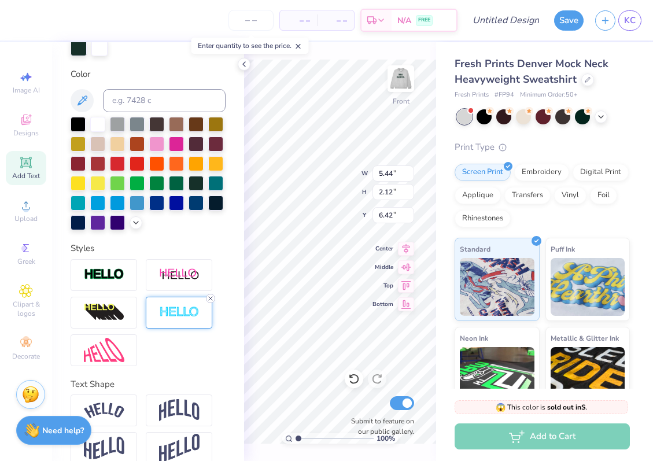
click at [211, 299] on icon at bounding box center [210, 298] width 7 height 7
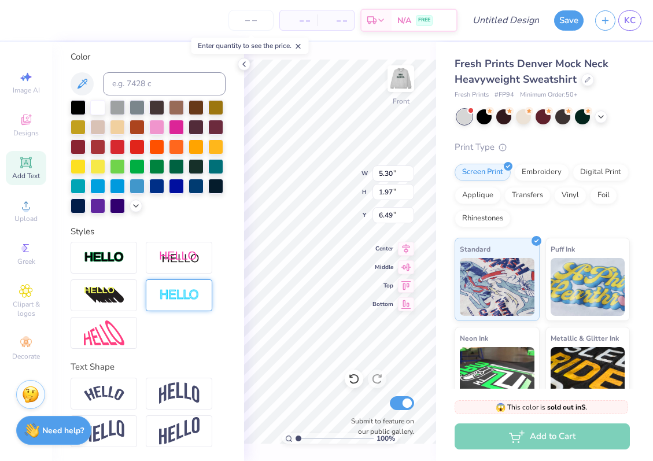
type input "5.30"
type input "1.97"
type input "6.49"
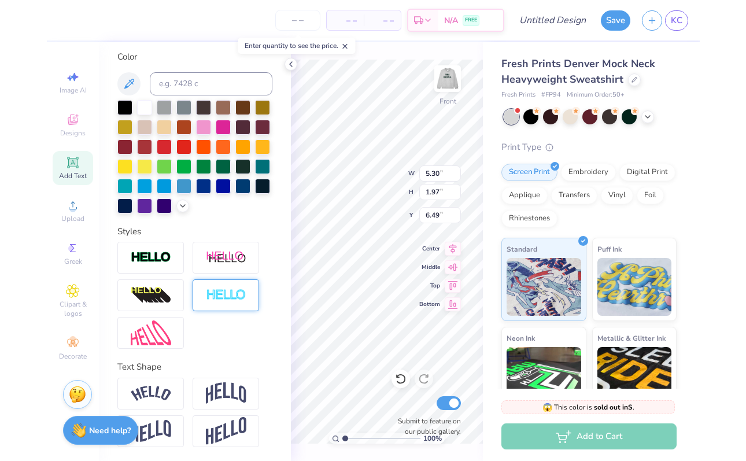
scroll to position [194, 0]
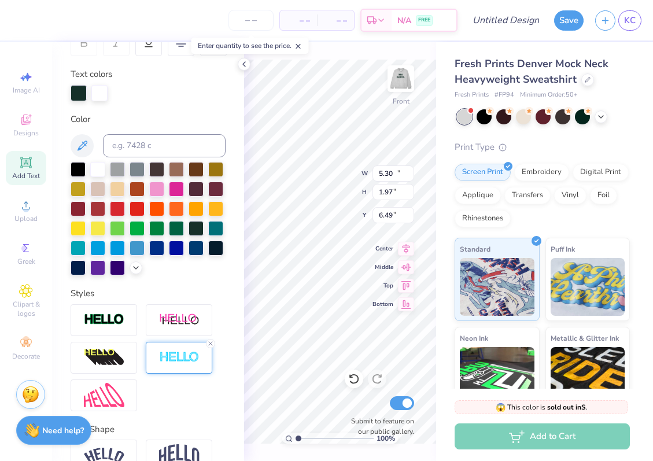
type input "11.24"
type input "2.38"
type input "8.95"
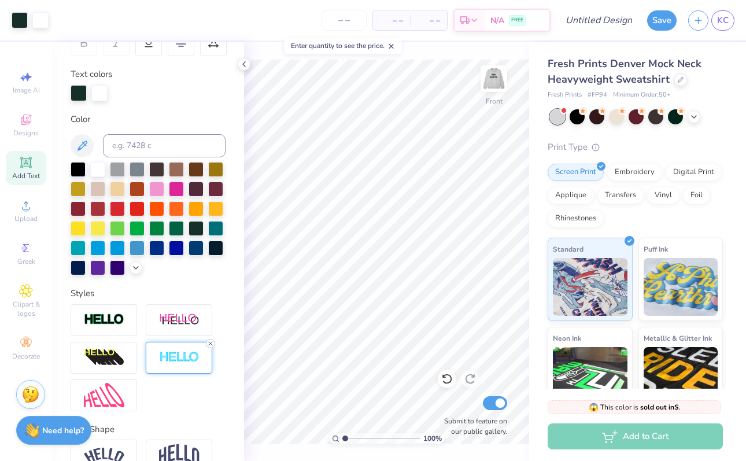
click at [209, 345] on icon at bounding box center [210, 343] width 7 height 7
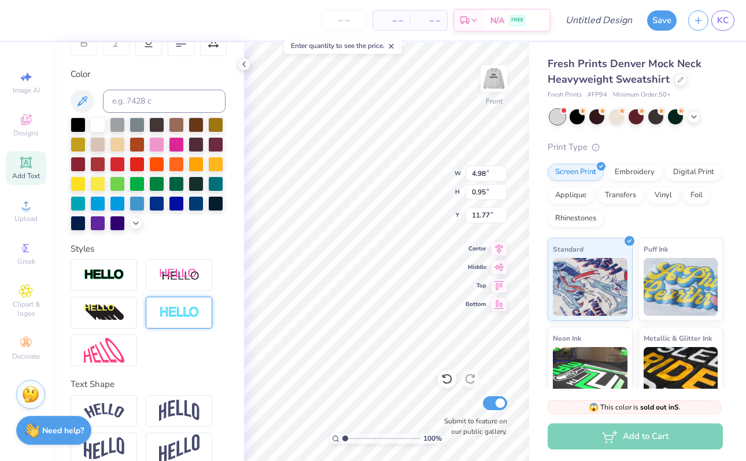
click at [173, 317] on img at bounding box center [179, 312] width 40 height 13
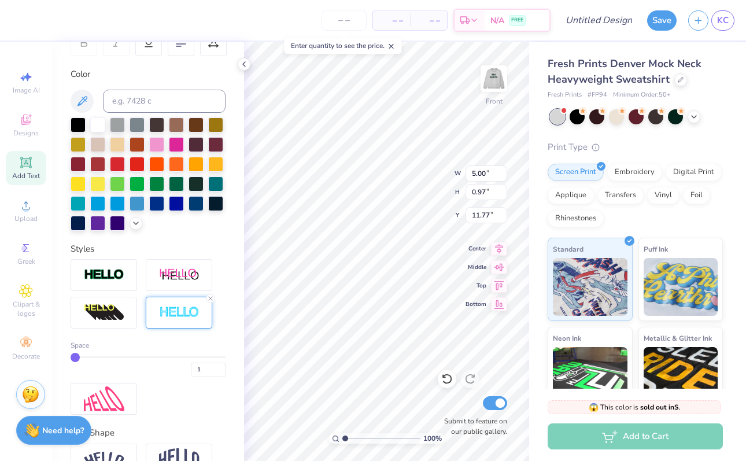
type input "5.00"
type input "0.97"
type input "2"
type input "3"
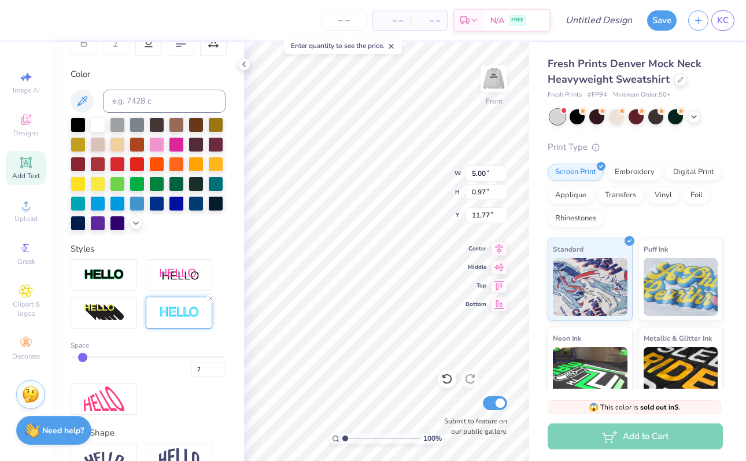
type input "3"
type input "4"
drag, startPoint x: 77, startPoint y: 358, endPoint x: 95, endPoint y: 358, distance: 17.9
click at [95, 358] on input "range" at bounding box center [148, 357] width 155 height 2
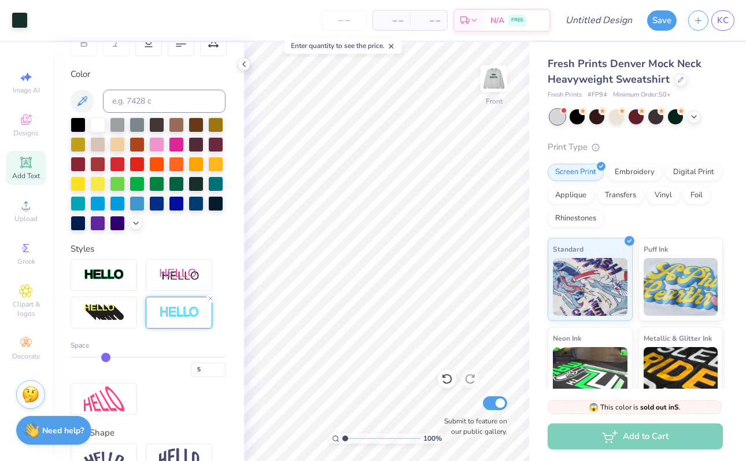
drag, startPoint x: 97, startPoint y: 360, endPoint x: 103, endPoint y: 360, distance: 6.4
click at [103, 358] on input "range" at bounding box center [148, 357] width 155 height 2
click at [242, 65] on icon at bounding box center [243, 64] width 9 height 9
